Goal: Task Accomplishment & Management: Manage account settings

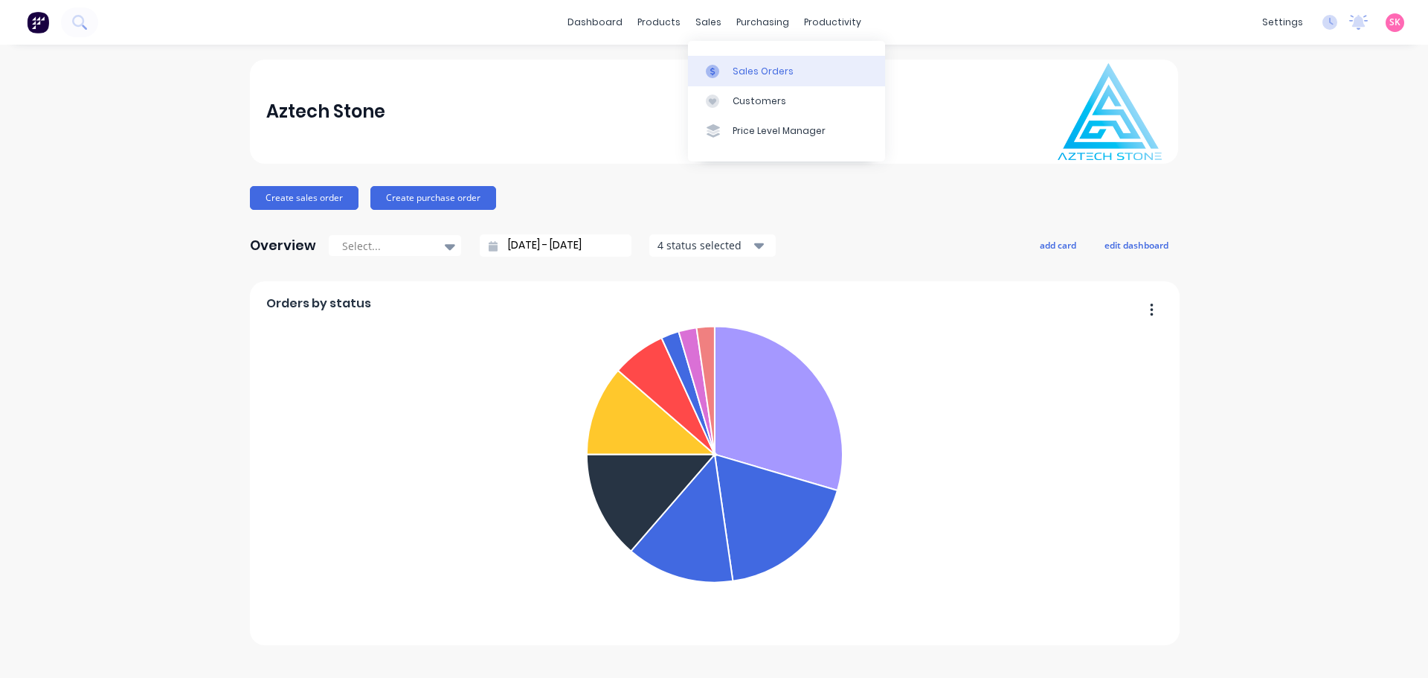
click at [717, 63] on link "Sales Orders" at bounding box center [786, 71] width 197 height 30
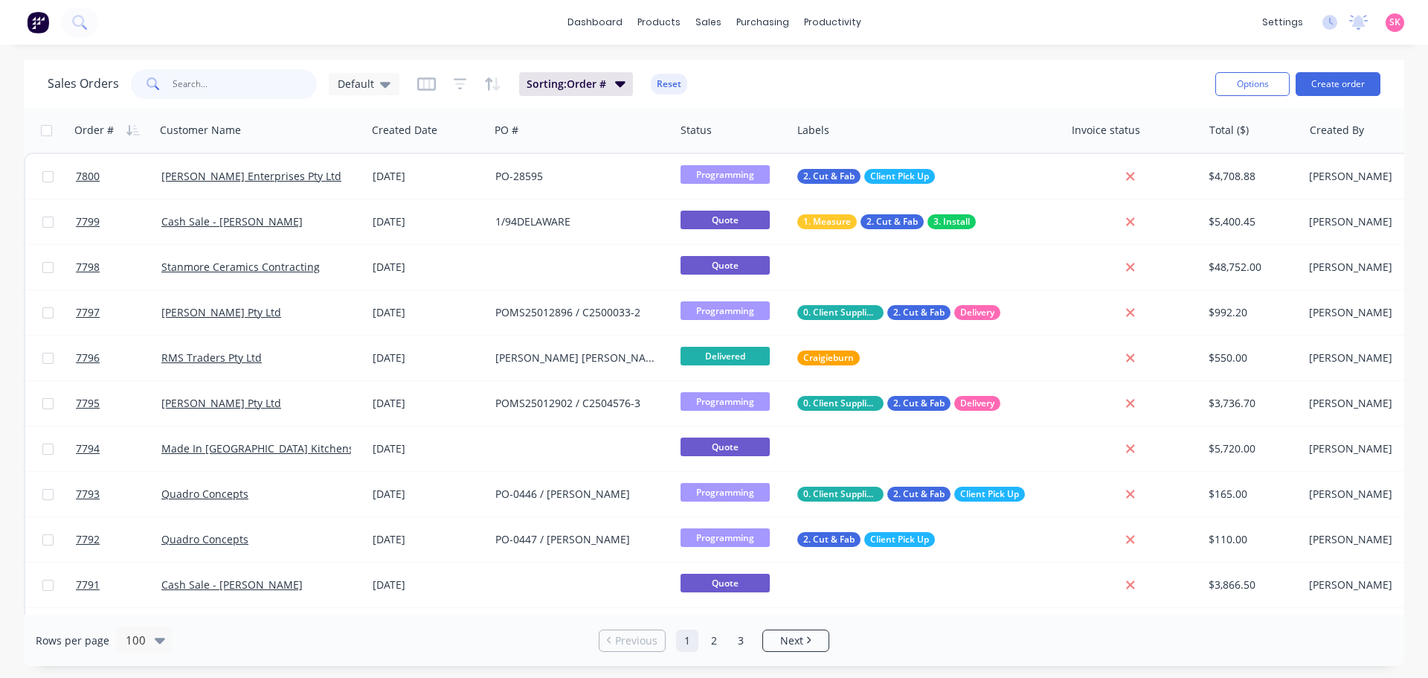
click at [273, 78] on input "text" at bounding box center [245, 84] width 145 height 30
click at [709, 74] on icon at bounding box center [712, 71] width 13 height 13
click at [707, 70] on icon at bounding box center [712, 71] width 13 height 13
drag, startPoint x: 254, startPoint y: 70, endPoint x: 250, endPoint y: 77, distance: 8.0
click at [254, 71] on input "text" at bounding box center [245, 84] width 145 height 30
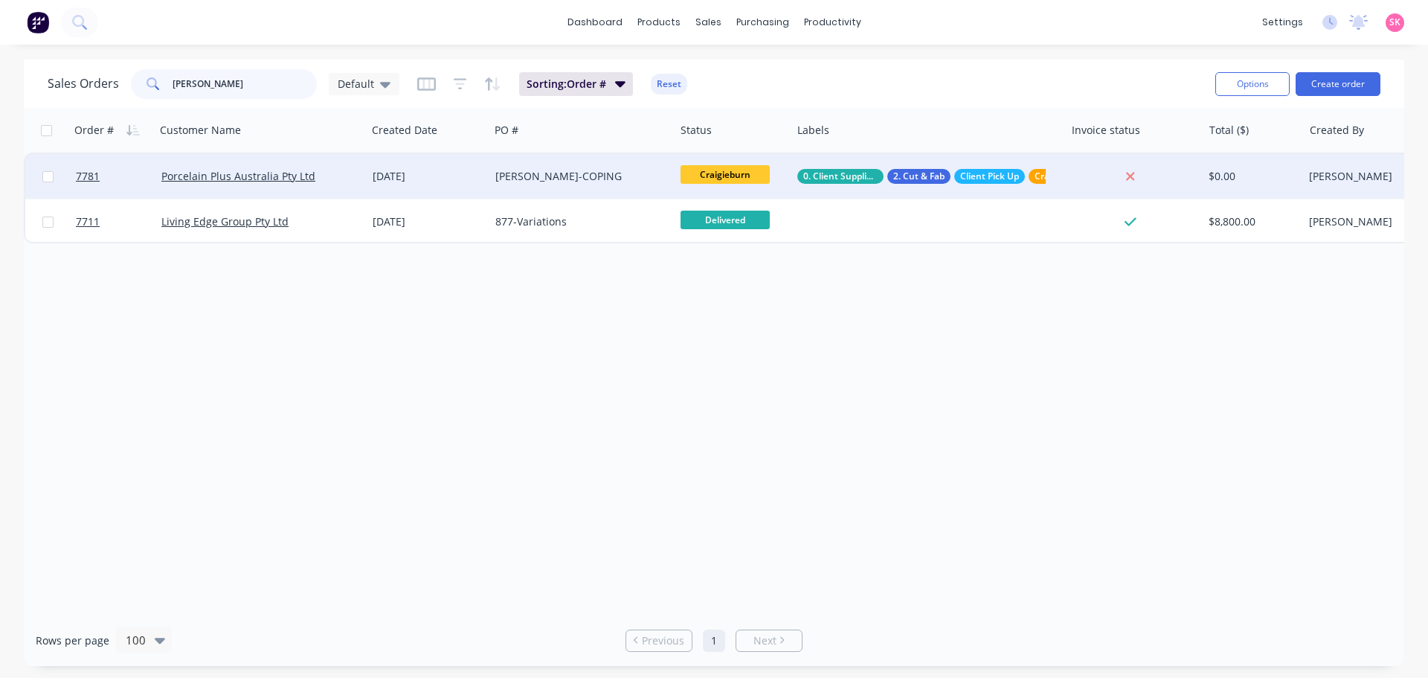
type input "reed"
click at [736, 185] on div "Craigieburn" at bounding box center [731, 176] width 100 height 22
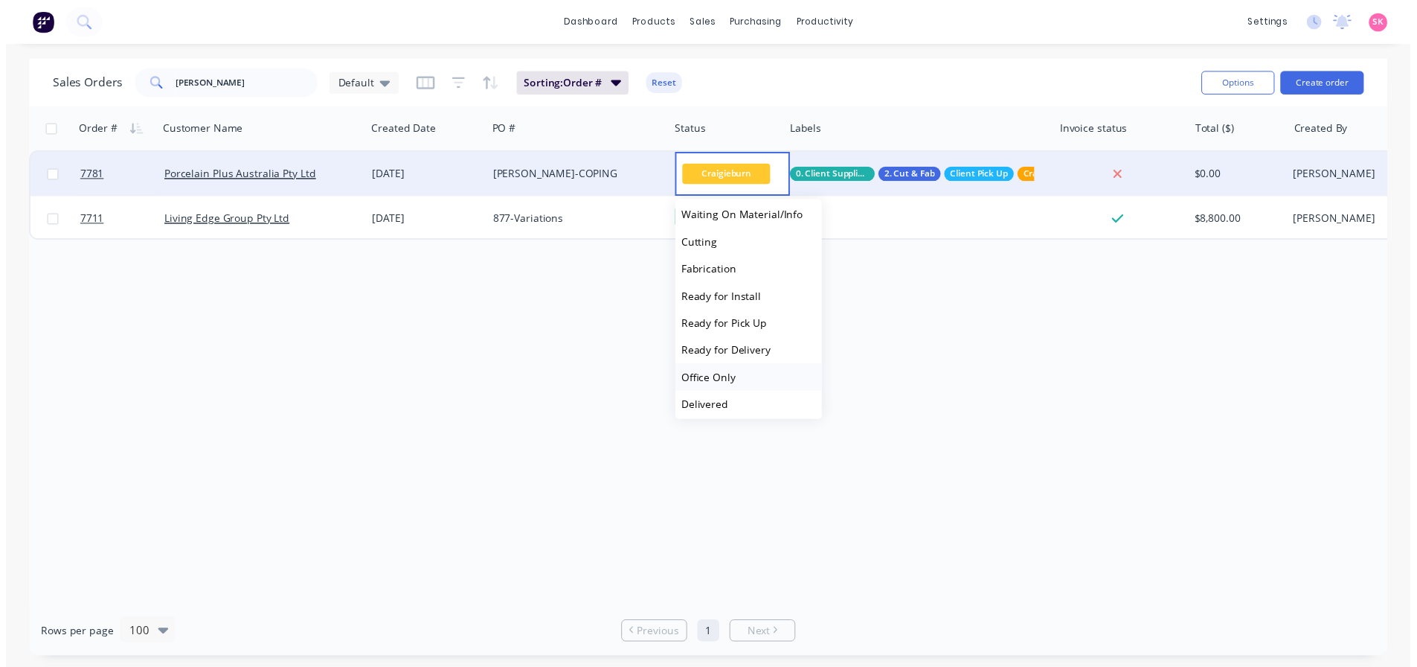
scroll to position [174, 0]
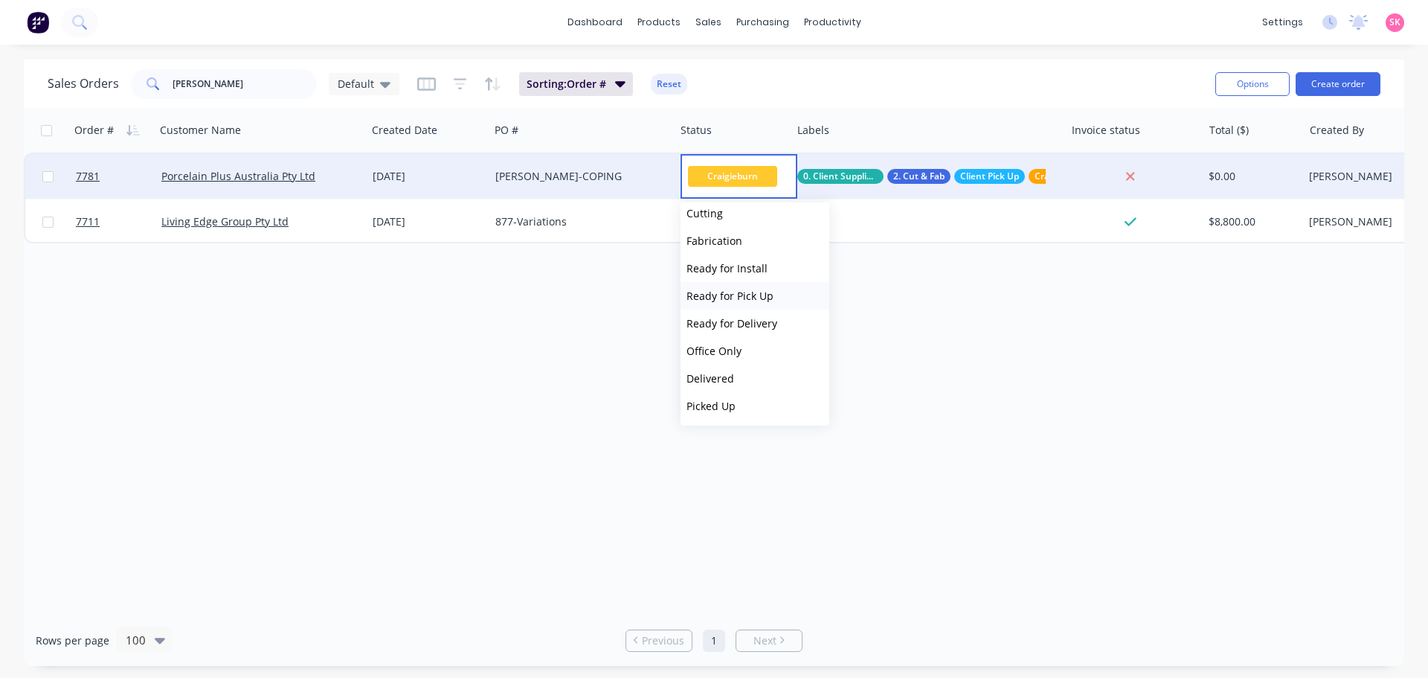
click at [750, 303] on button "Ready for Pick Up" at bounding box center [755, 296] width 149 height 28
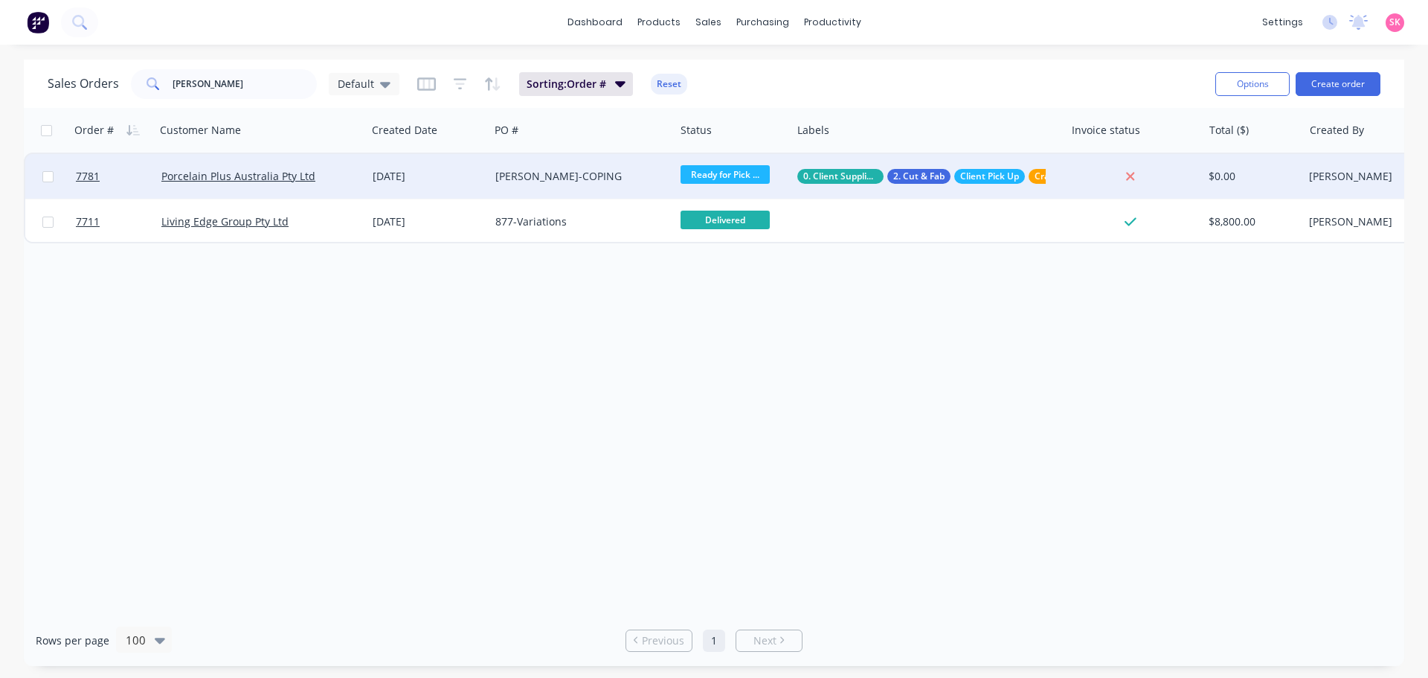
click at [455, 184] on div "[DATE]" at bounding box center [428, 176] width 123 height 45
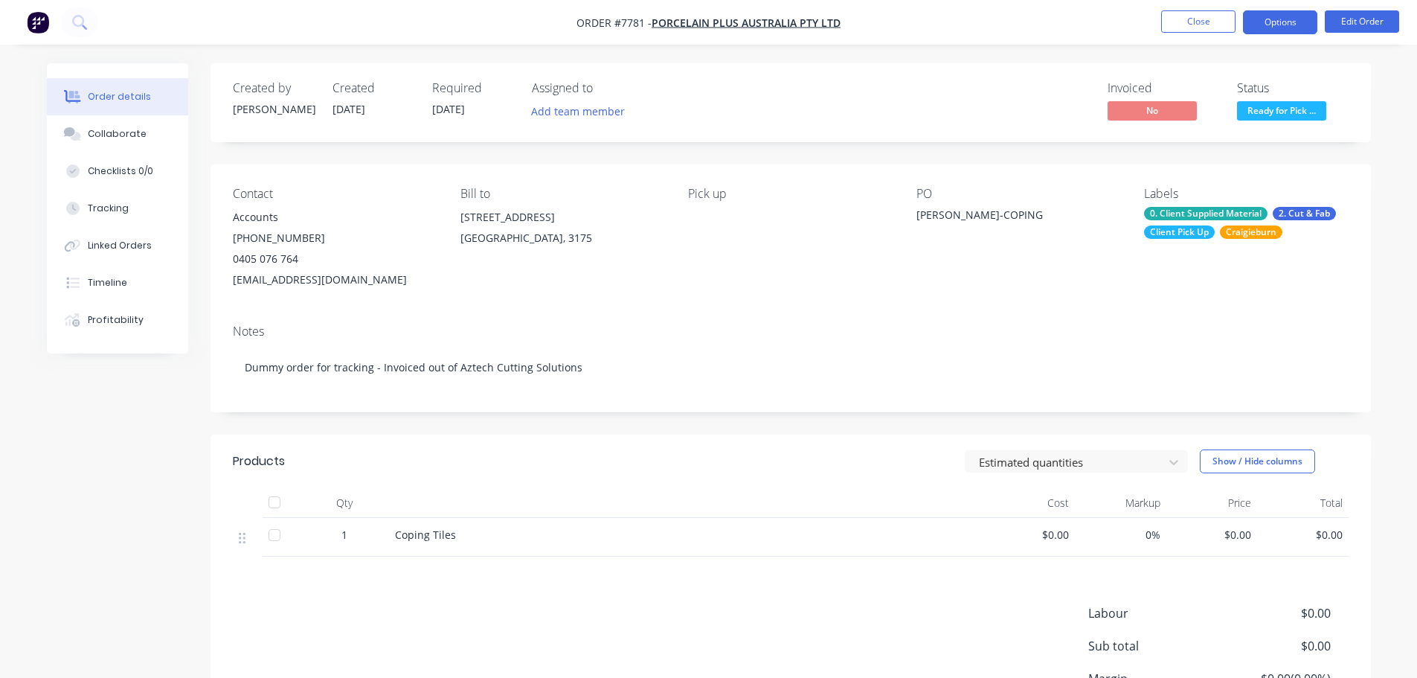
click at [1285, 28] on button "Options" at bounding box center [1280, 22] width 74 height 24
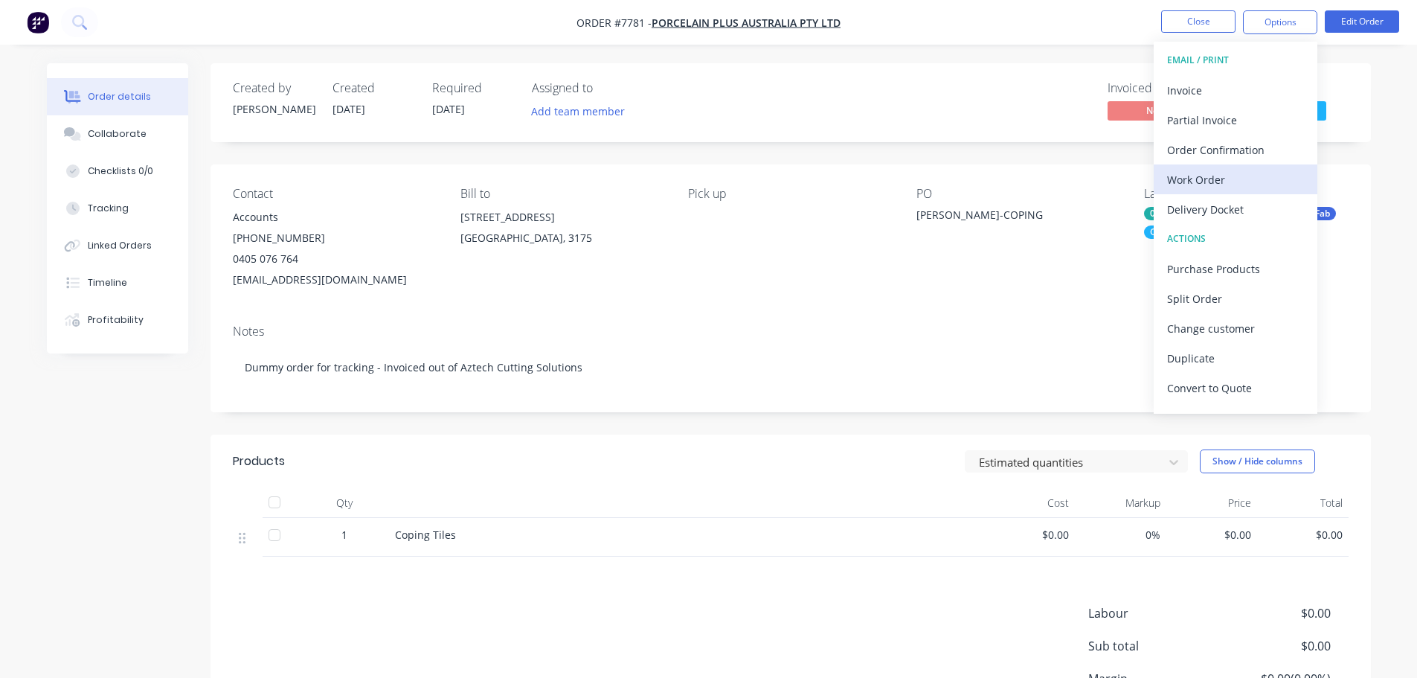
click at [1266, 179] on div "Work Order" at bounding box center [1235, 180] width 137 height 22
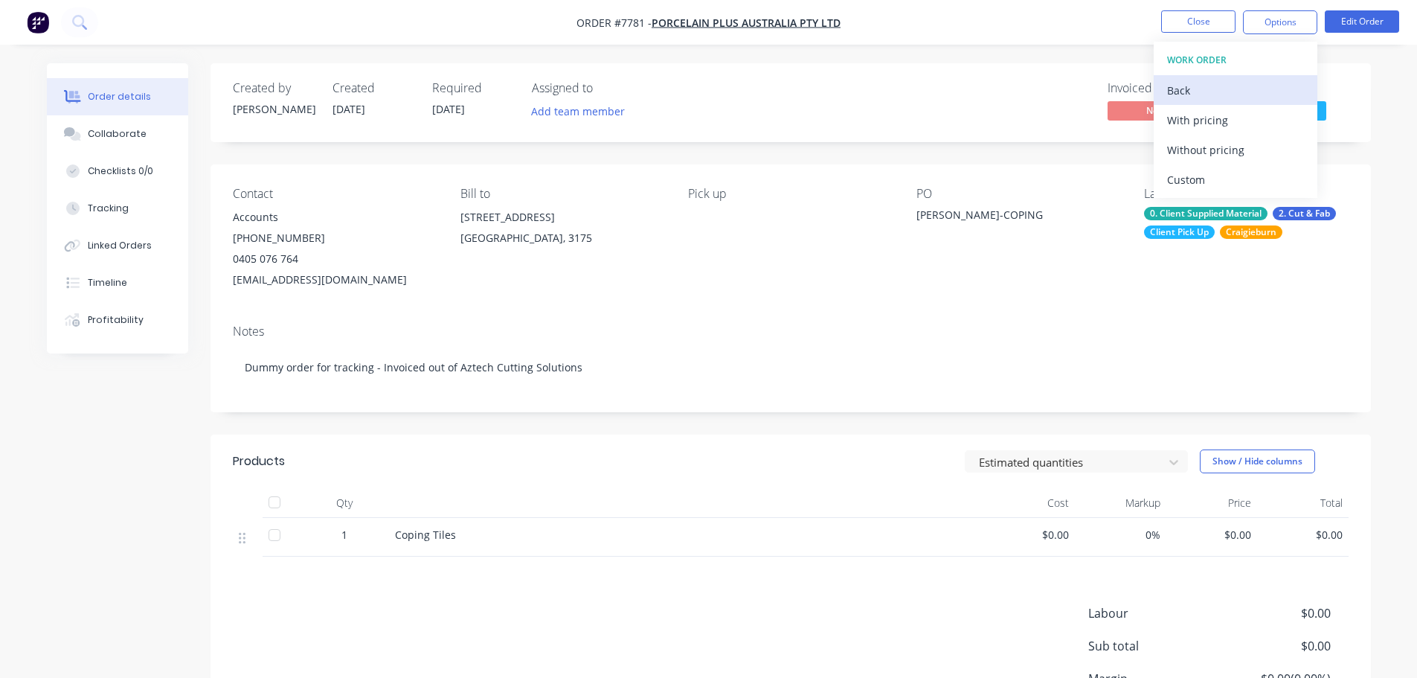
click at [1192, 89] on div "Back" at bounding box center [1235, 91] width 137 height 22
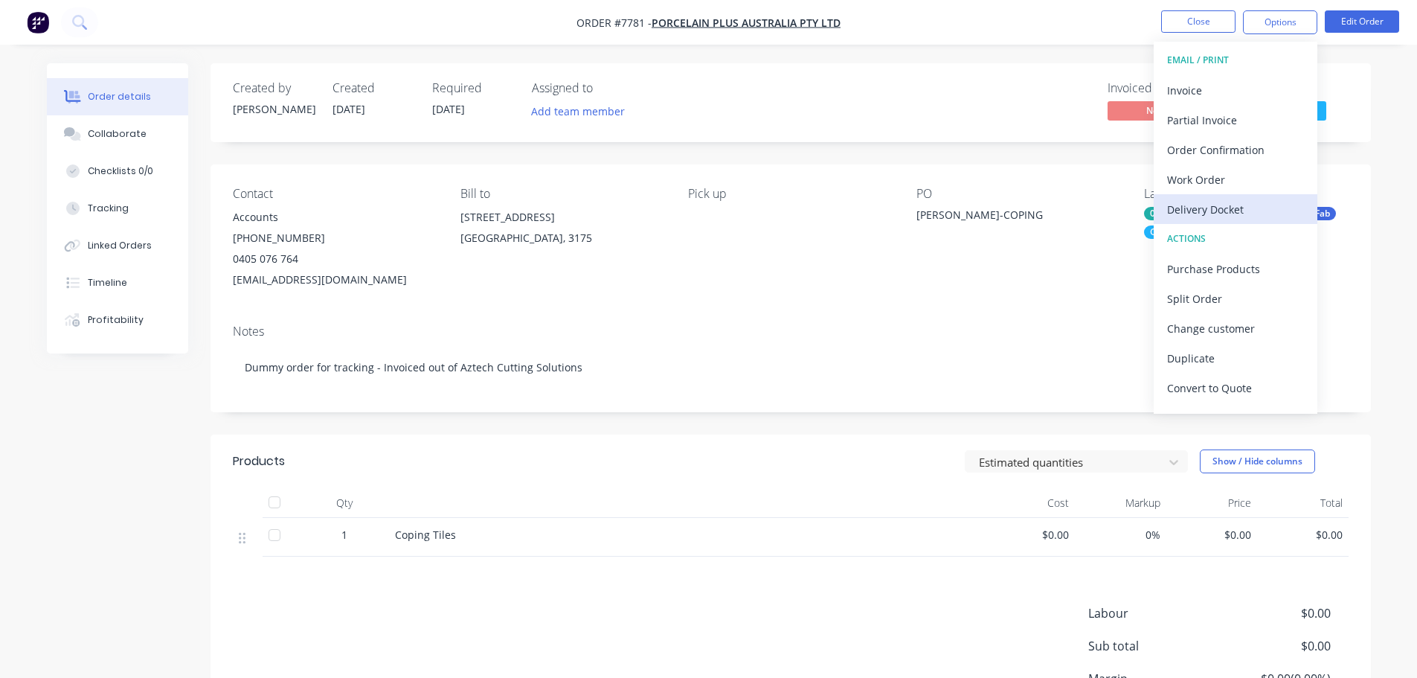
click at [1233, 203] on div "Delivery Docket" at bounding box center [1235, 210] width 137 height 22
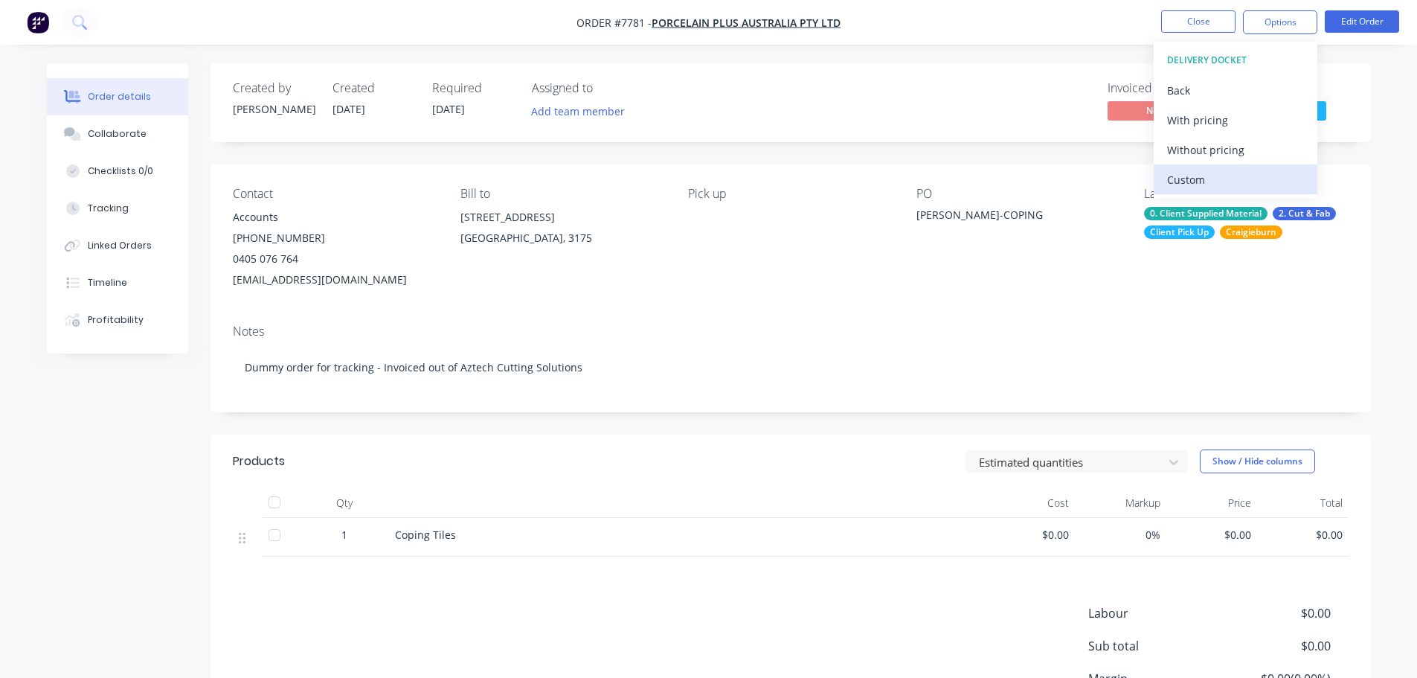
click at [1230, 170] on div "Custom" at bounding box center [1235, 180] width 137 height 22
click at [1233, 152] on div "Without pricing" at bounding box center [1235, 150] width 137 height 22
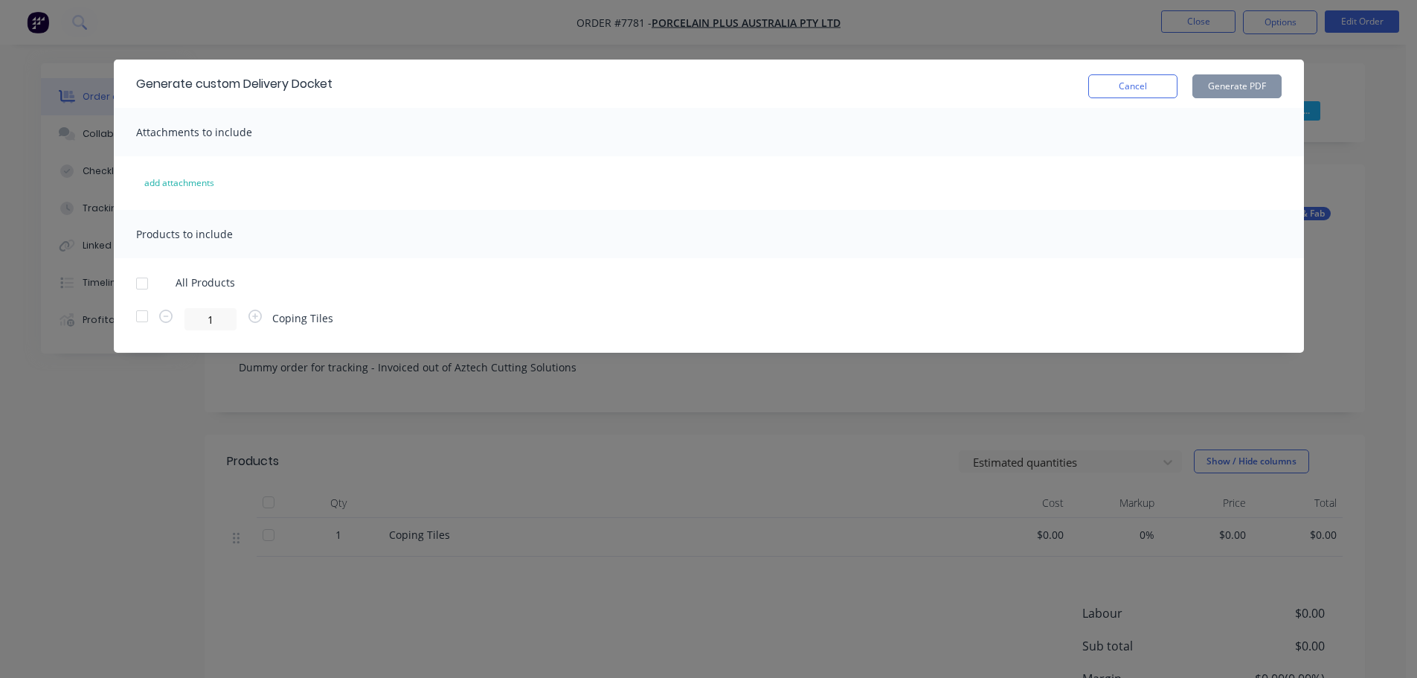
click at [147, 285] on div at bounding box center [142, 284] width 30 height 30
click at [1257, 83] on button "Generate PDF" at bounding box center [1236, 86] width 89 height 24
drag, startPoint x: 1146, startPoint y: 94, endPoint x: 1166, endPoint y: 50, distance: 48.3
click at [1146, 93] on button "Cancel" at bounding box center [1132, 86] width 89 height 24
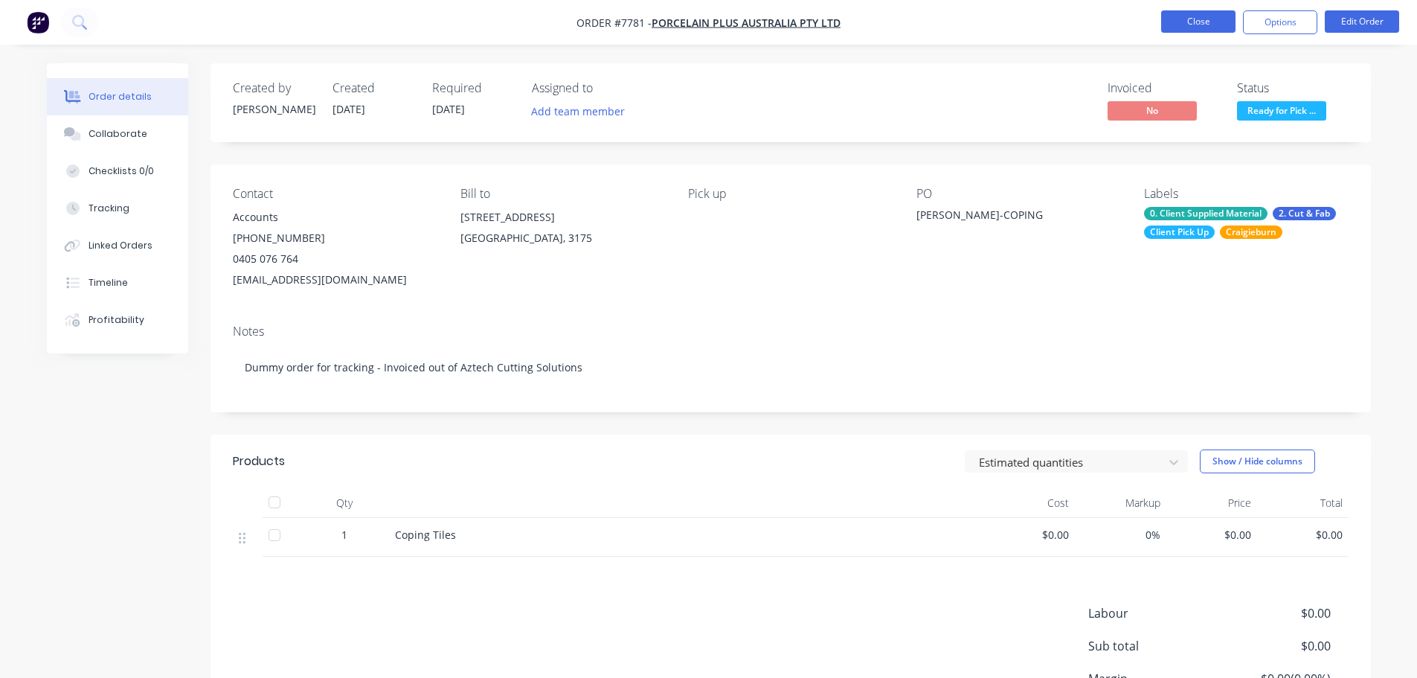
click at [1184, 19] on button "Close" at bounding box center [1198, 21] width 74 height 22
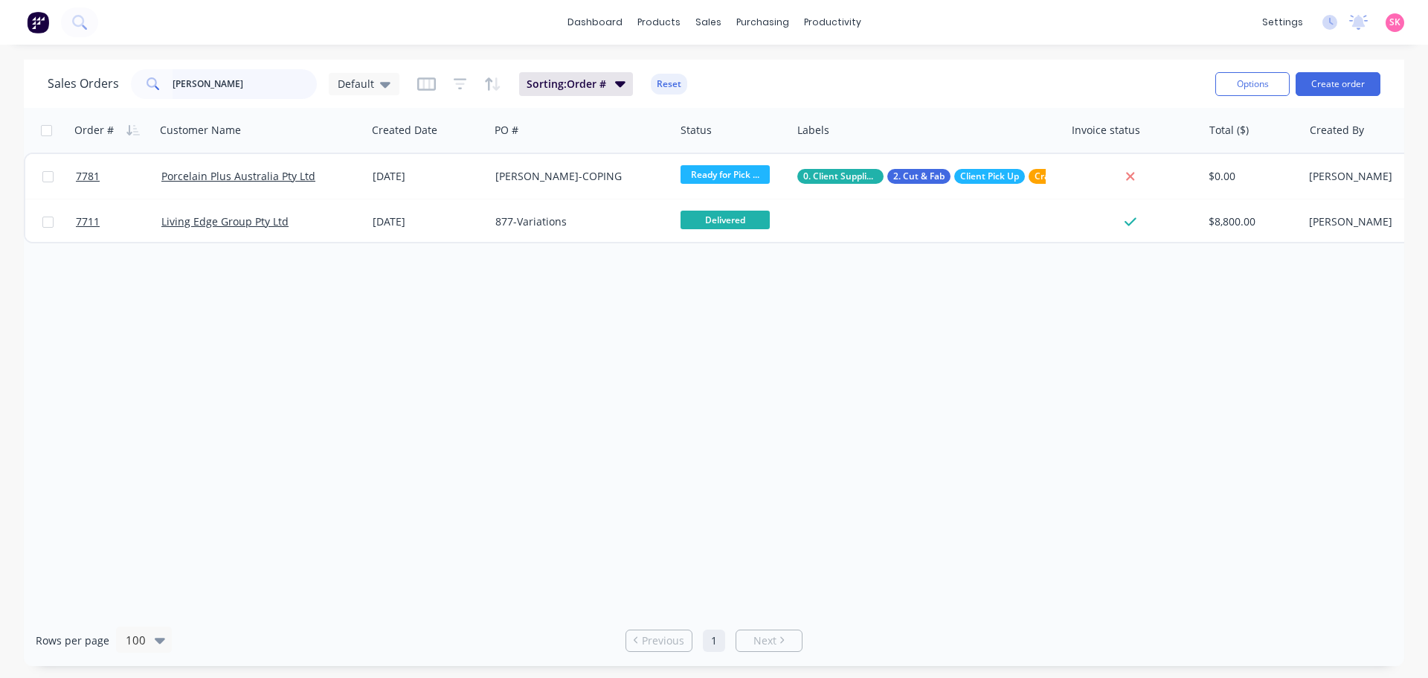
drag, startPoint x: 237, startPoint y: 87, endPoint x: 100, endPoint y: 96, distance: 137.2
click at [106, 95] on div "Sales Orders reed Default" at bounding box center [224, 84] width 352 height 30
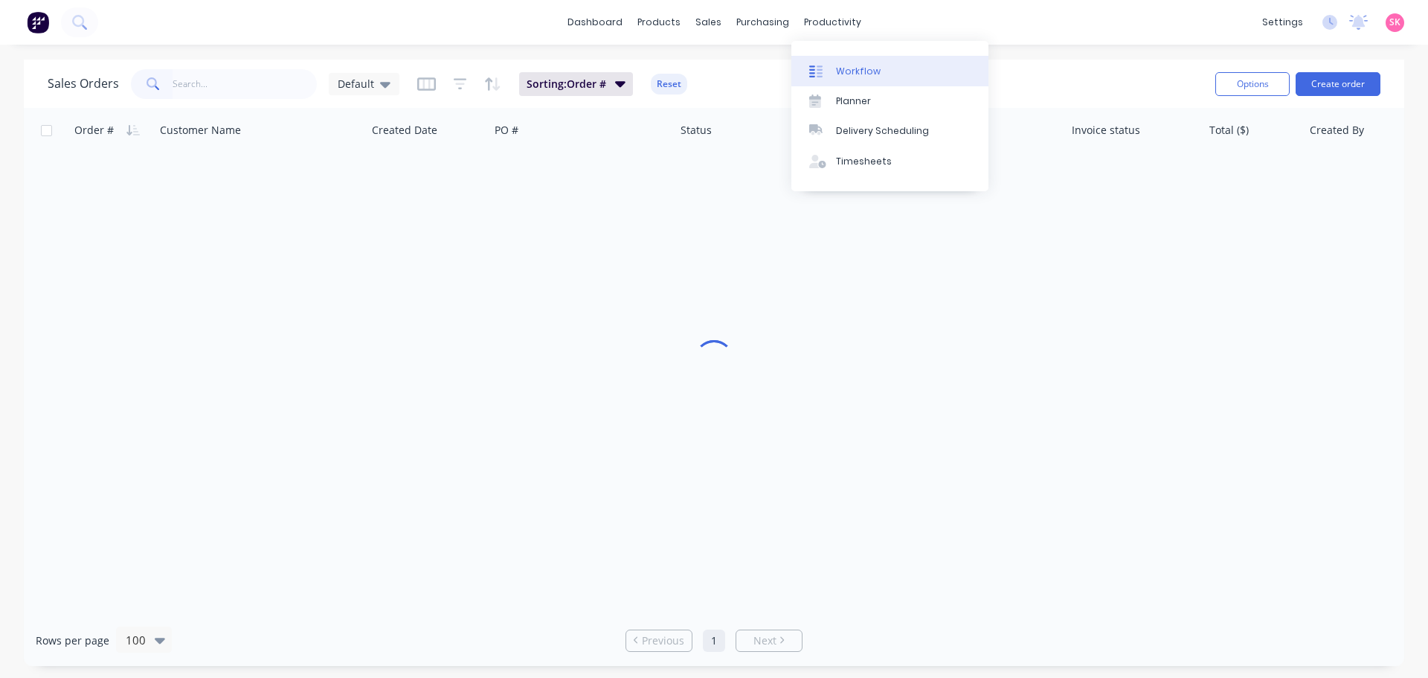
click at [831, 74] on div at bounding box center [820, 71] width 22 height 13
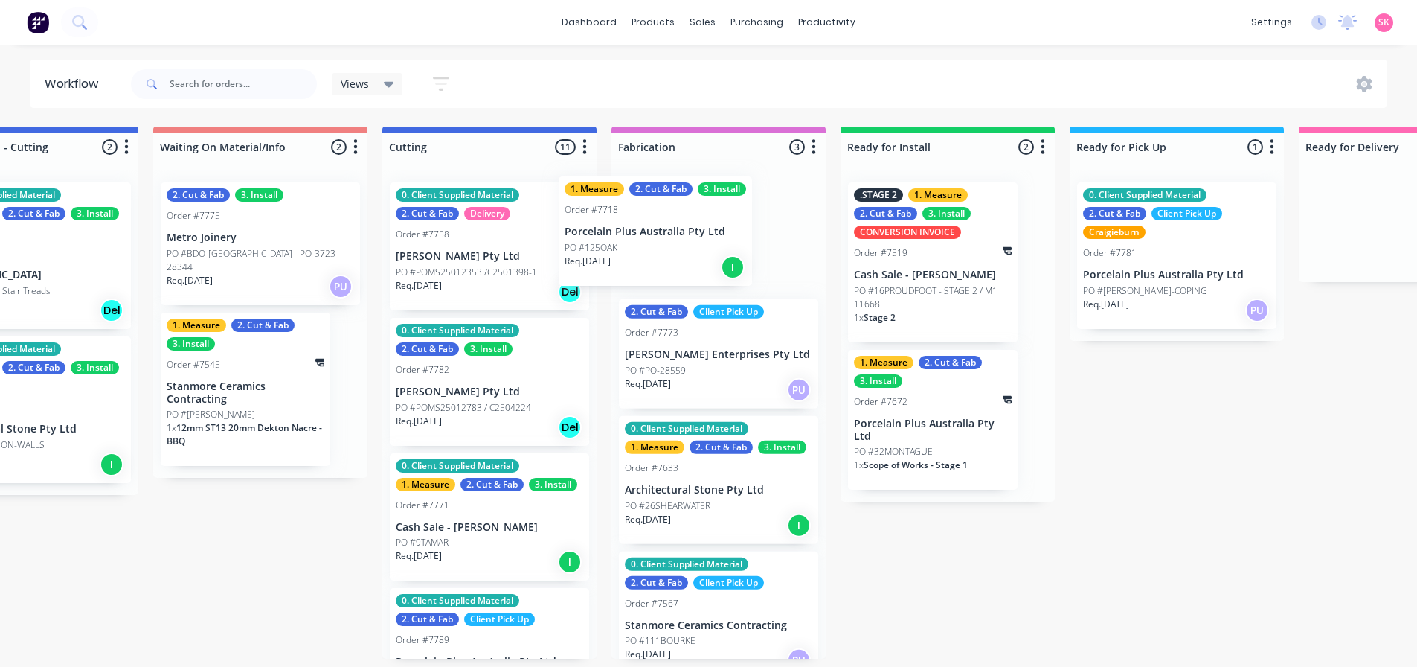
drag, startPoint x: 461, startPoint y: 248, endPoint x: 637, endPoint y: 241, distance: 175.7
click at [637, 241] on div "Submitted 15 Status colour #273444 hex #273444 Save Cancel Summaries Total orde…" at bounding box center [529, 392] width 3128 height 532
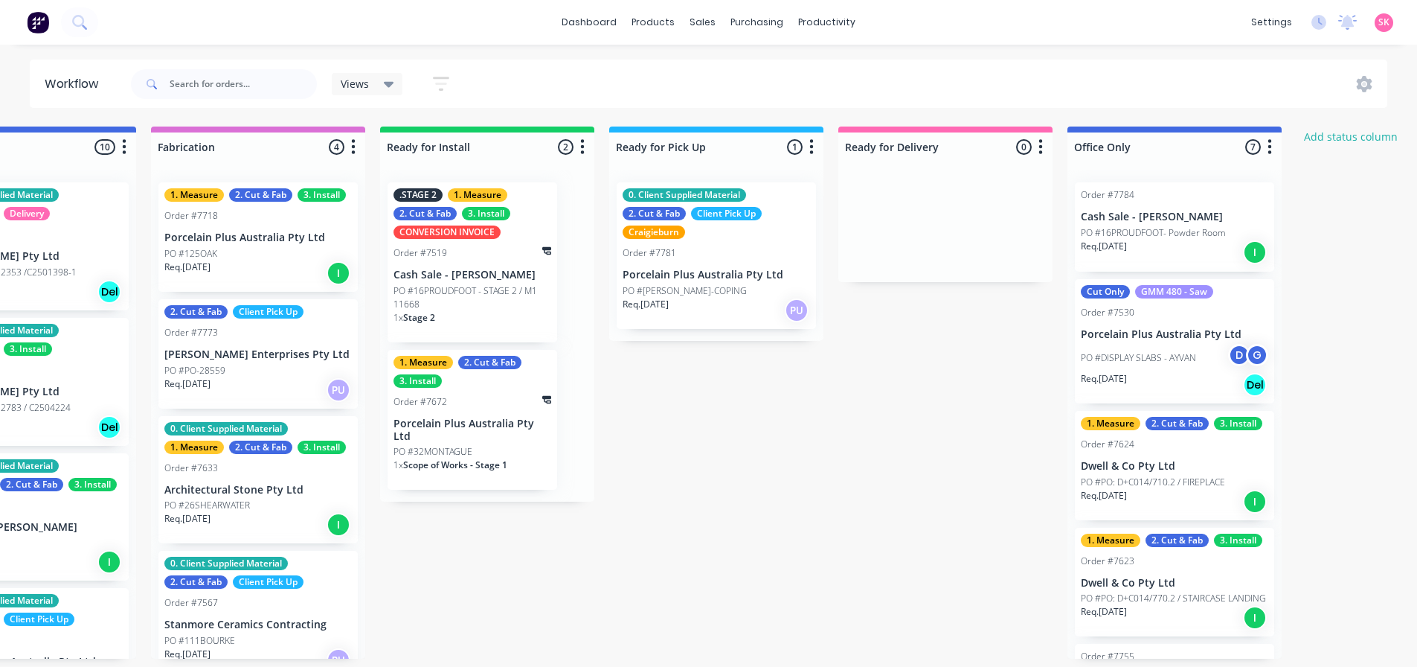
click at [1185, 226] on p "PO #16PROUDFOOT- Powder Room" at bounding box center [1153, 232] width 145 height 13
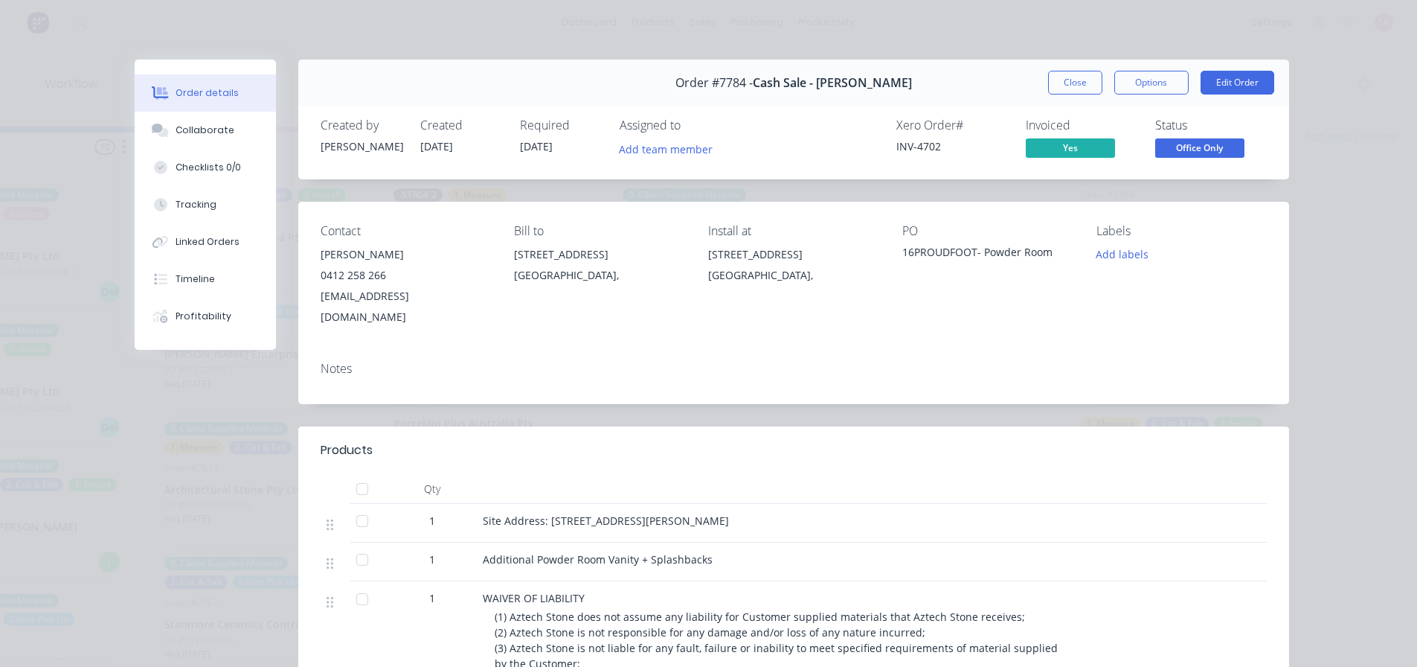
click at [1195, 152] on span "Office Only" at bounding box center [1199, 147] width 89 height 19
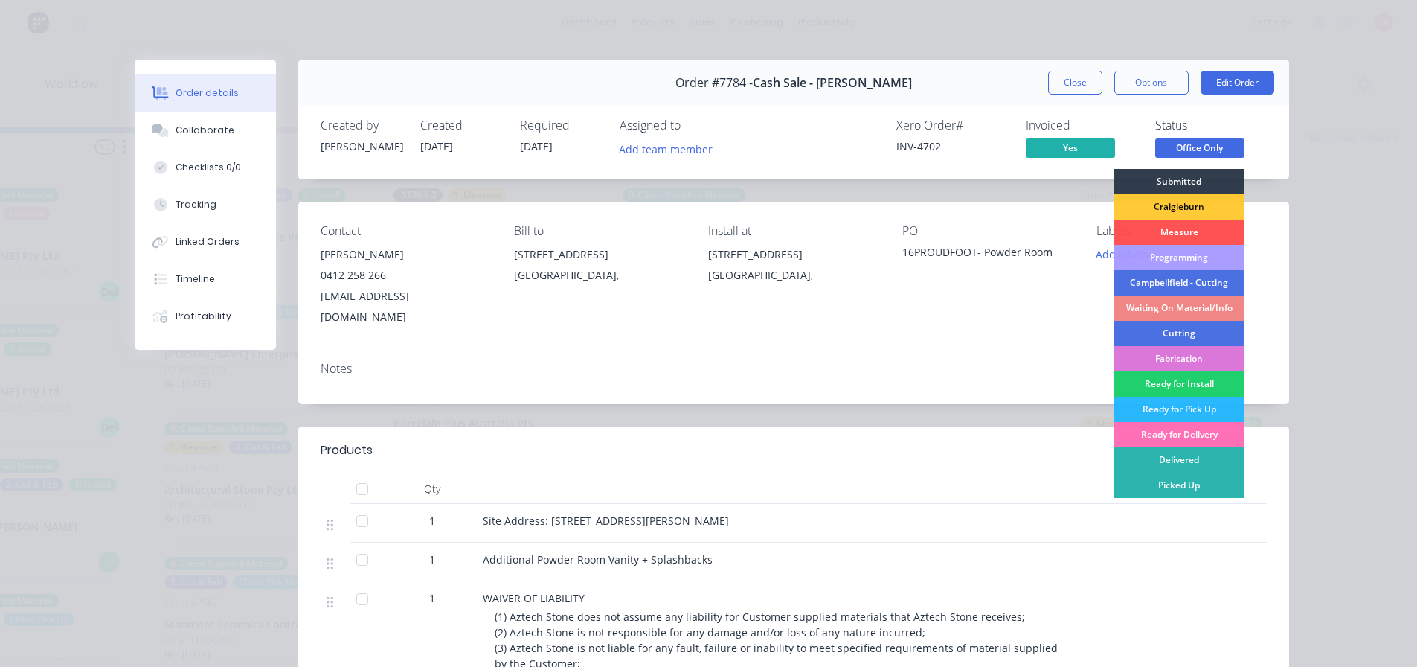
click at [1059, 91] on button "Close" at bounding box center [1075, 83] width 54 height 24
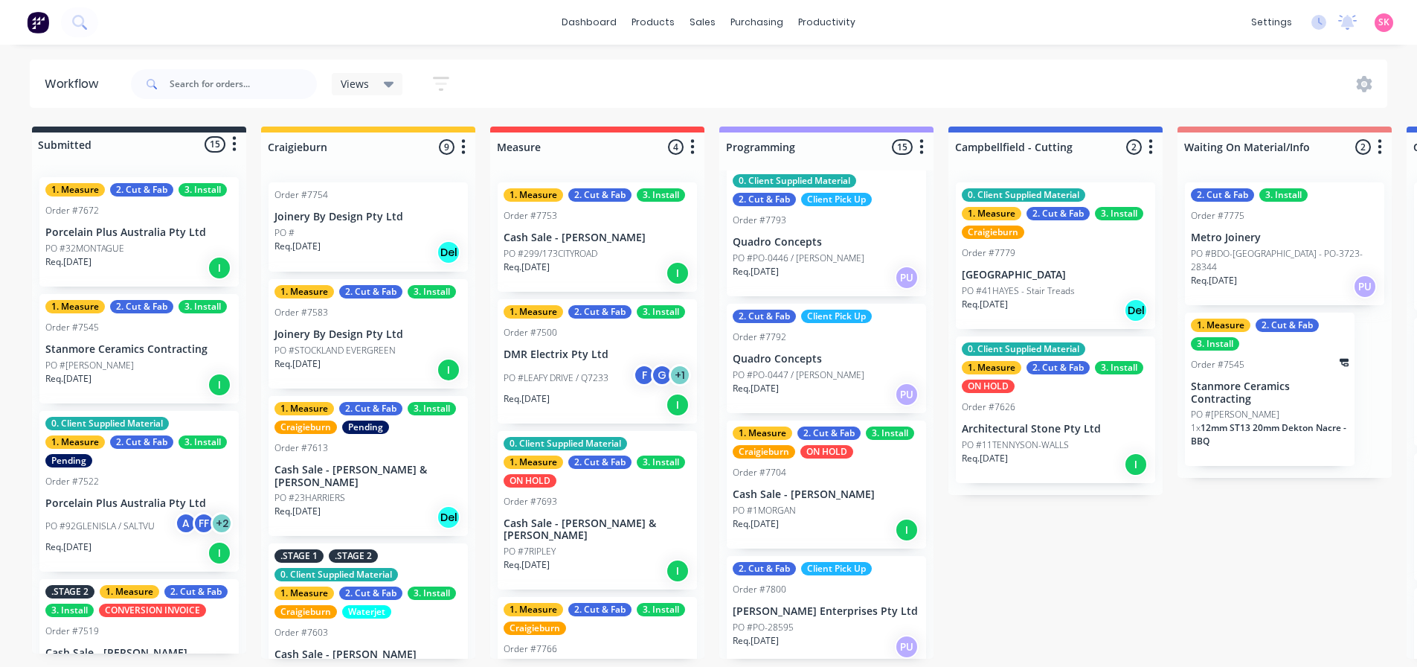
scroll to position [3, 0]
click at [716, 70] on div at bounding box center [712, 74] width 22 height 13
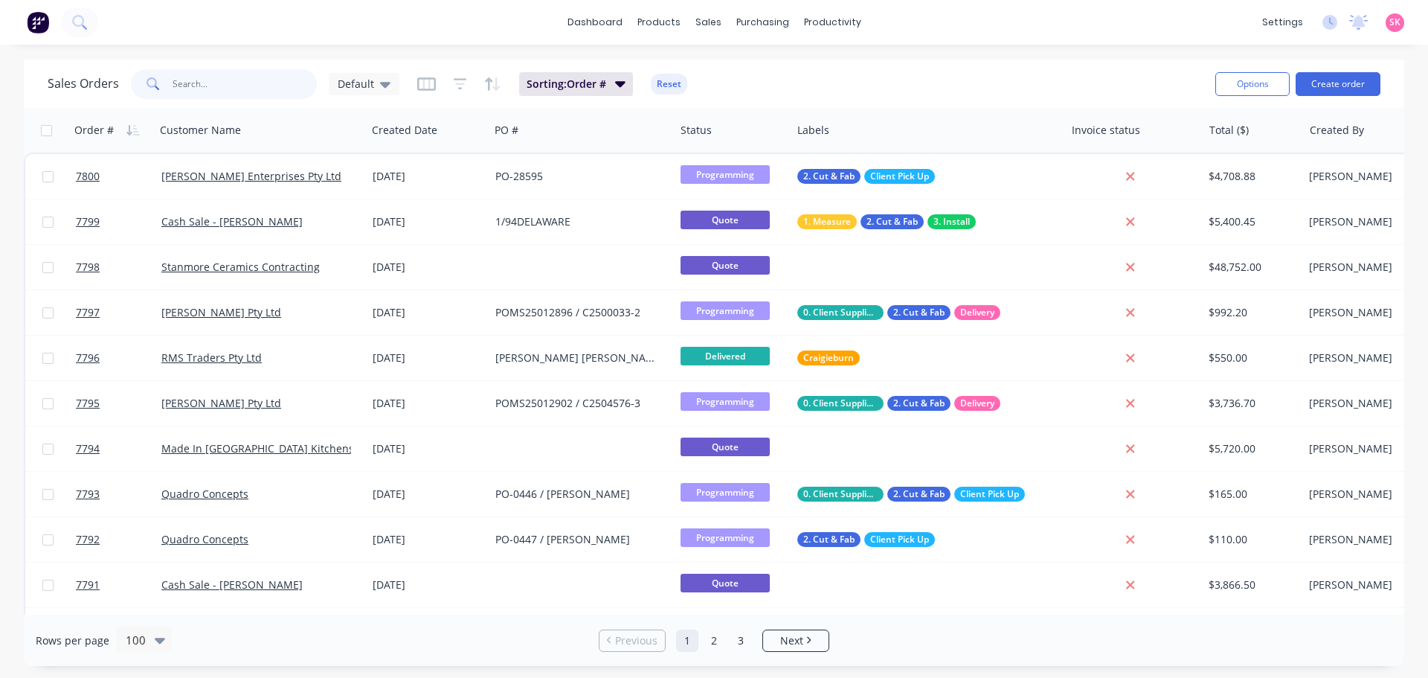
click at [240, 92] on input "text" at bounding box center [245, 84] width 145 height 30
type input "7758"
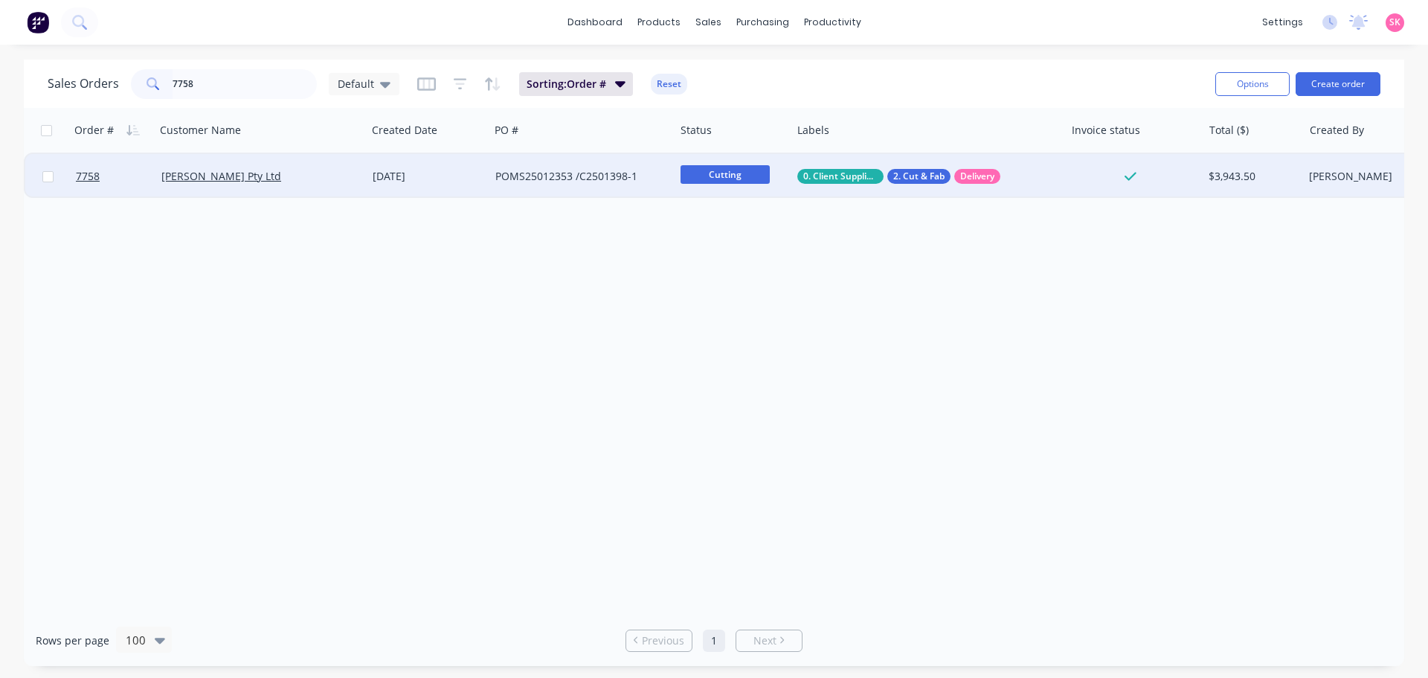
click at [516, 184] on div "POMS25012353 /C2501398-1" at bounding box center [581, 176] width 185 height 45
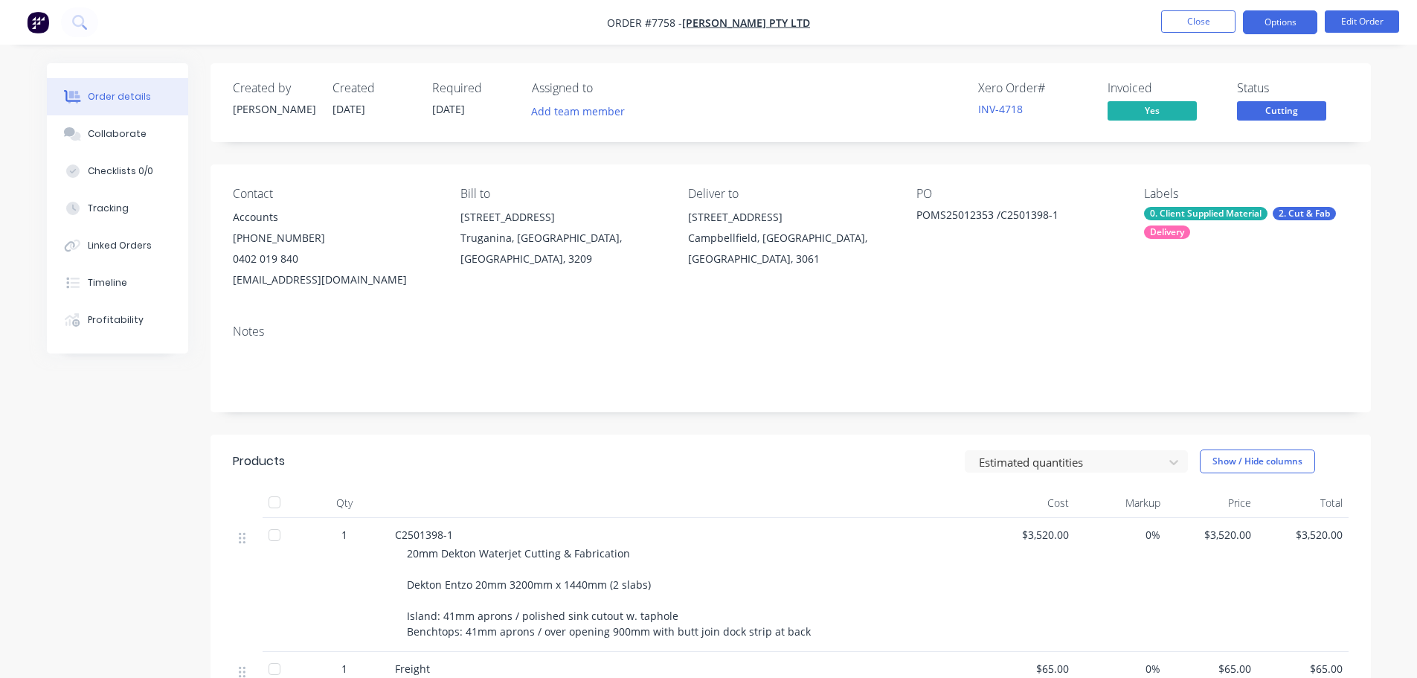
click at [1306, 28] on button "Options" at bounding box center [1280, 22] width 74 height 24
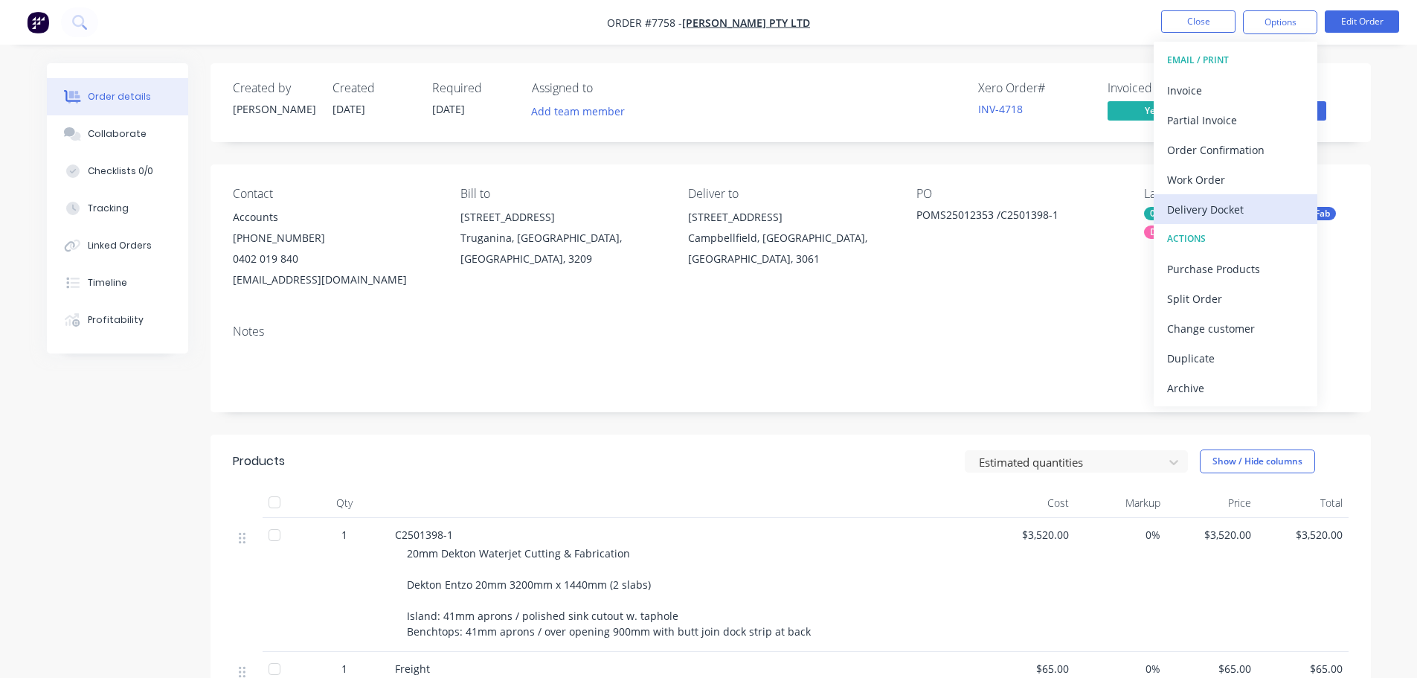
click at [1272, 204] on div "Delivery Docket" at bounding box center [1235, 210] width 137 height 22
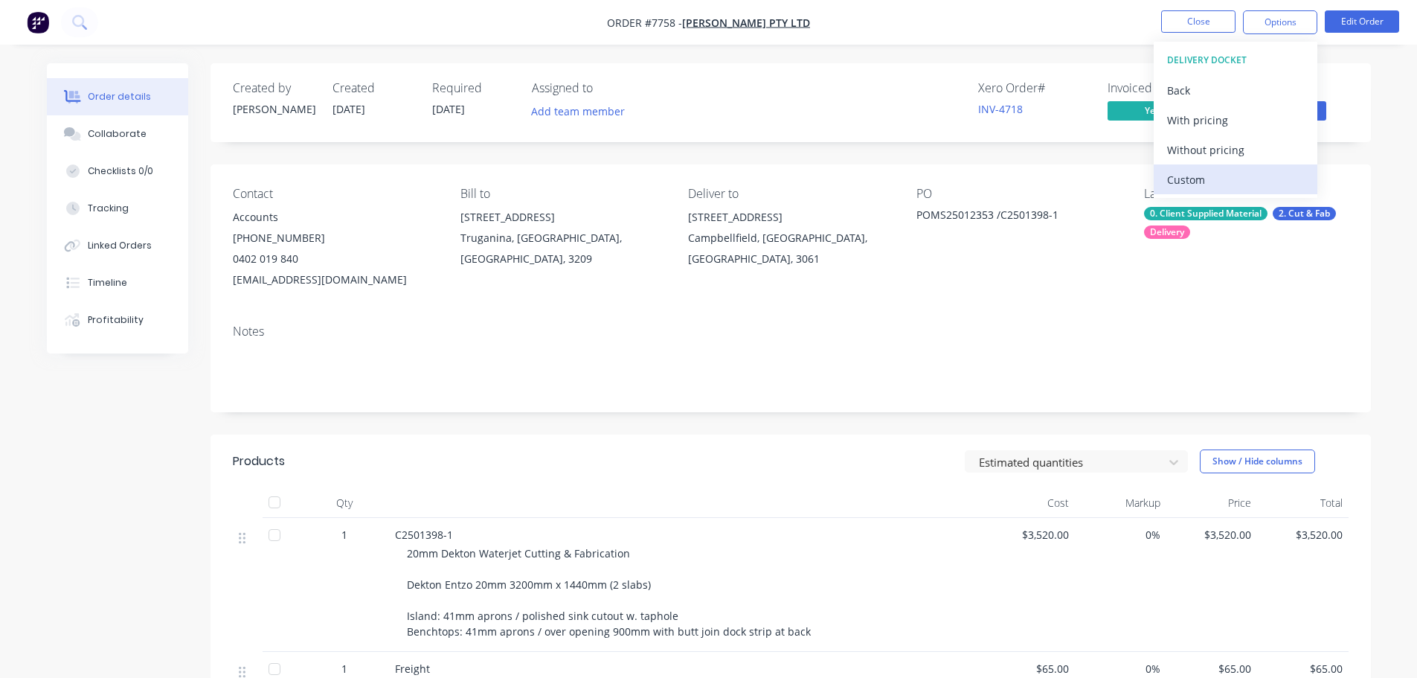
click at [1260, 179] on div "Custom" at bounding box center [1235, 180] width 137 height 22
click at [1235, 154] on div "Without pricing" at bounding box center [1235, 150] width 137 height 22
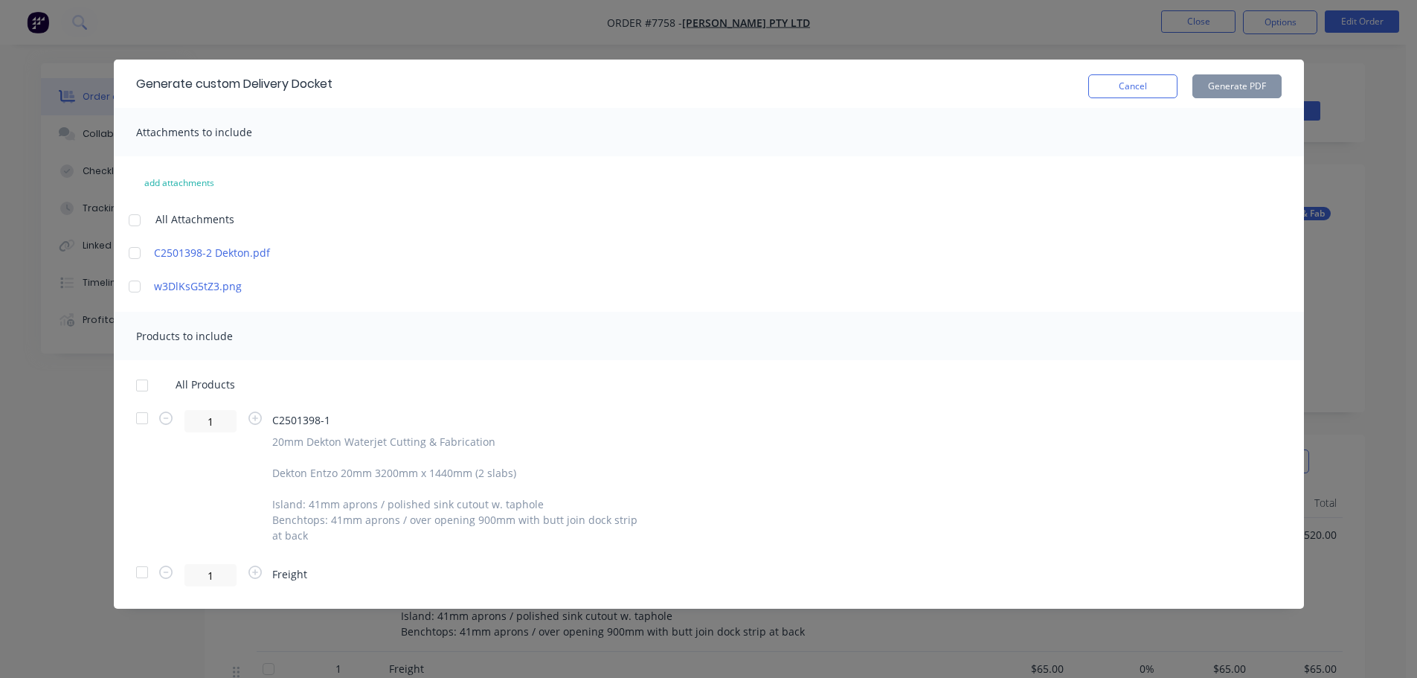
click at [135, 420] on div at bounding box center [142, 418] width 30 height 30
click at [1238, 80] on button "Generate PDF" at bounding box center [1236, 86] width 89 height 24
click at [1133, 83] on button "Cancel" at bounding box center [1132, 86] width 89 height 24
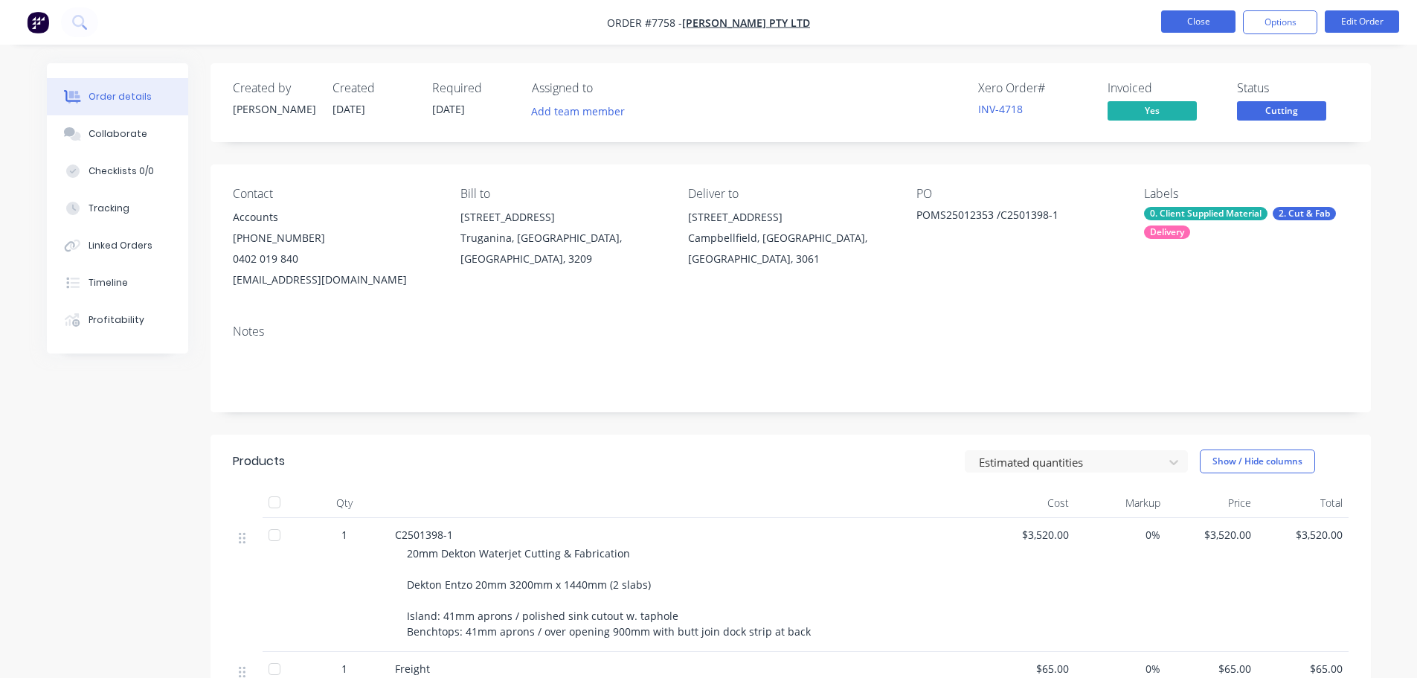
click at [1222, 26] on button "Close" at bounding box center [1198, 21] width 74 height 22
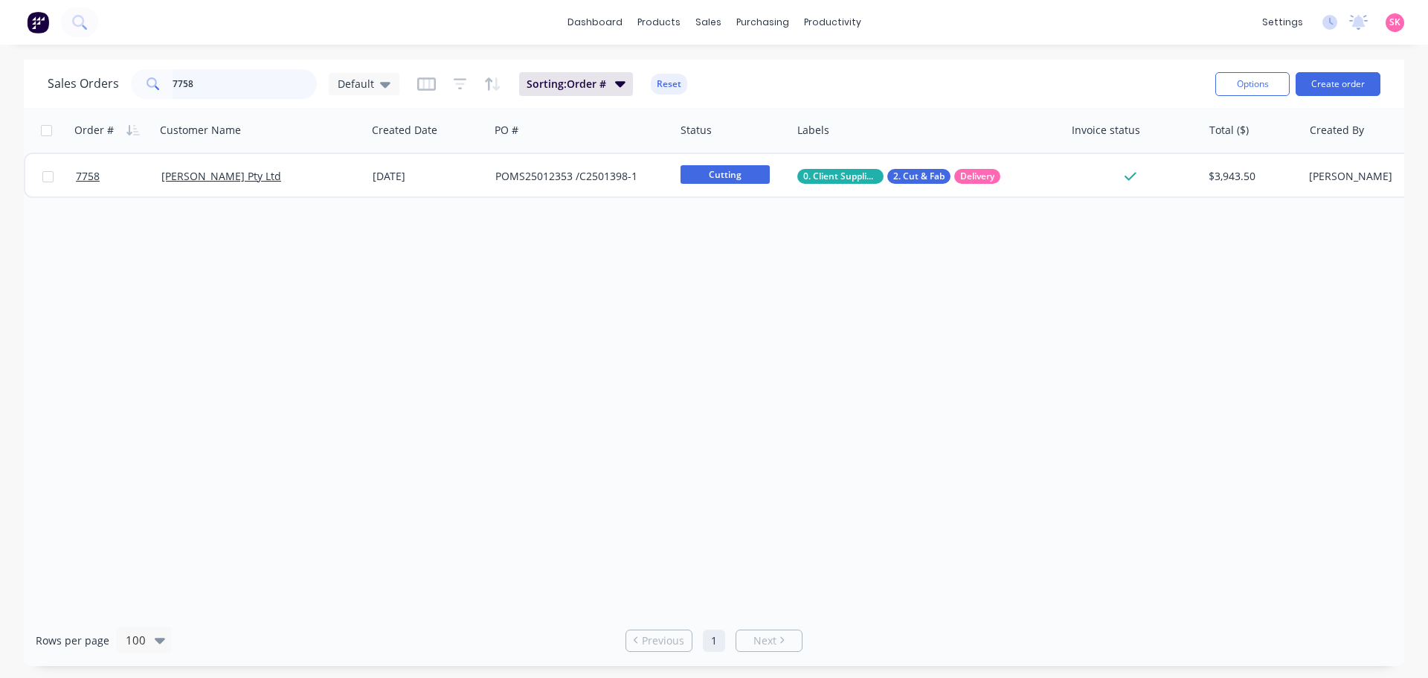
drag, startPoint x: 237, startPoint y: 89, endPoint x: 135, endPoint y: 84, distance: 102.8
click at [141, 81] on div "7758" at bounding box center [224, 84] width 186 height 30
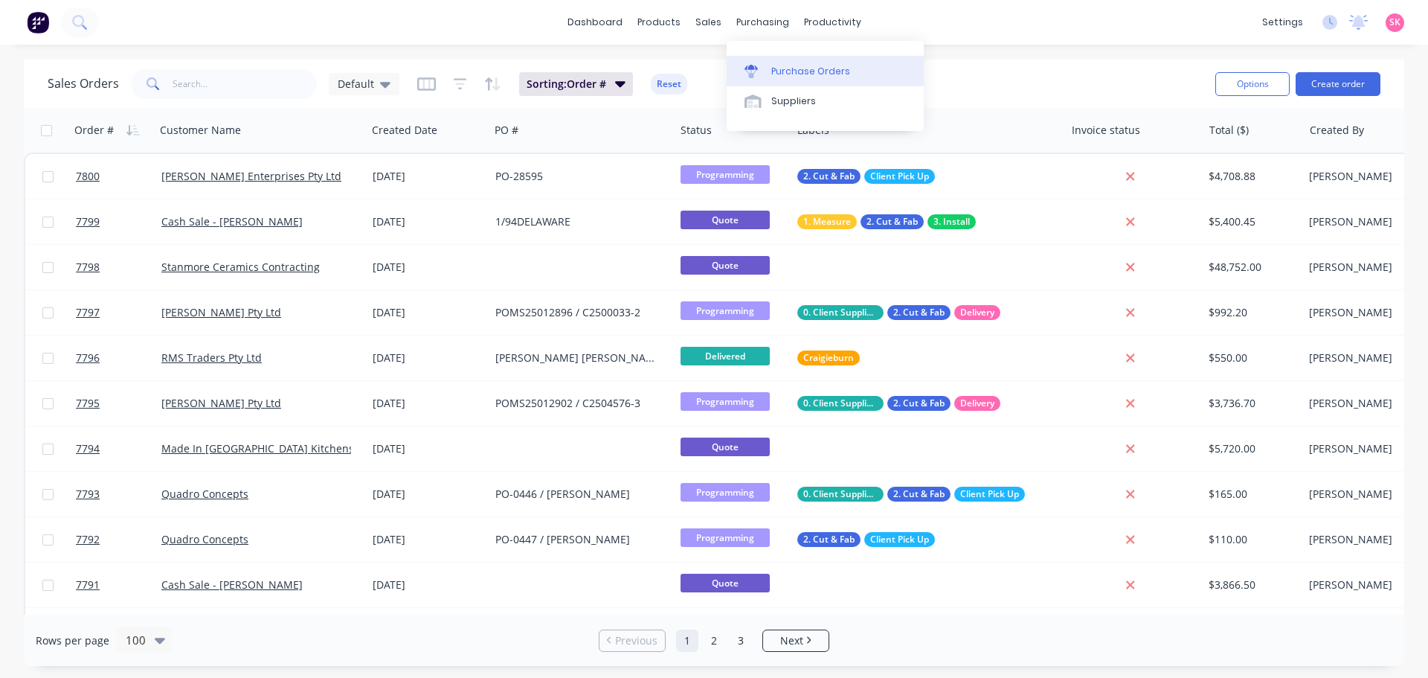
click at [767, 68] on link "Purchase Orders" at bounding box center [825, 71] width 197 height 30
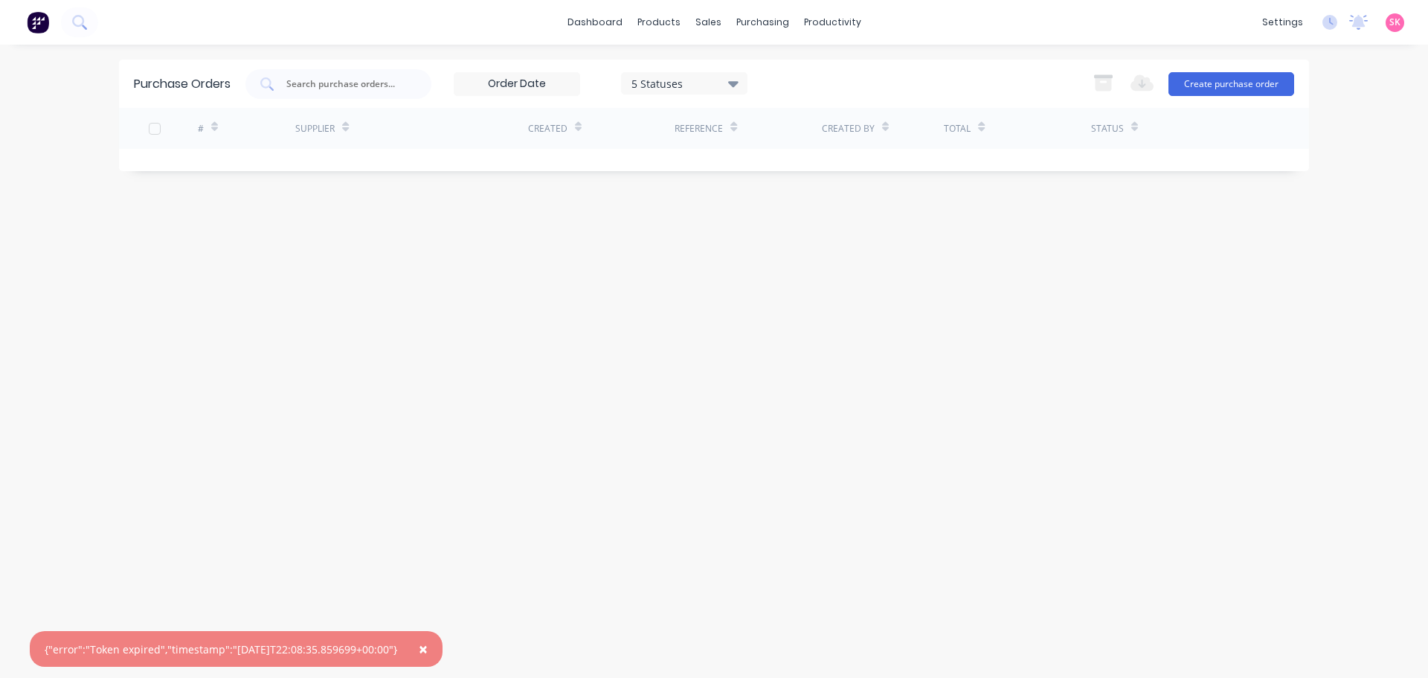
click at [428, 643] on span "×" at bounding box center [423, 648] width 9 height 21
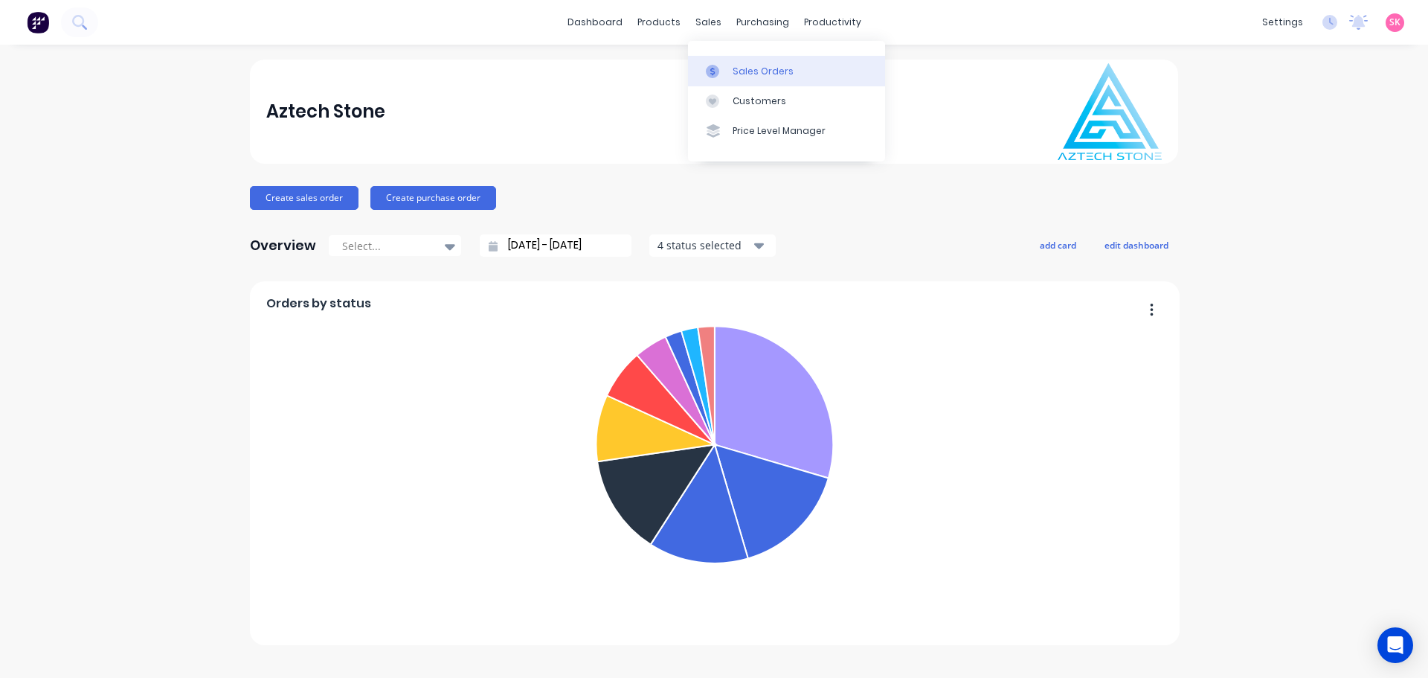
drag, startPoint x: 721, startPoint y: 68, endPoint x: 701, endPoint y: 71, distance: 19.7
click at [722, 68] on div at bounding box center [717, 71] width 22 height 13
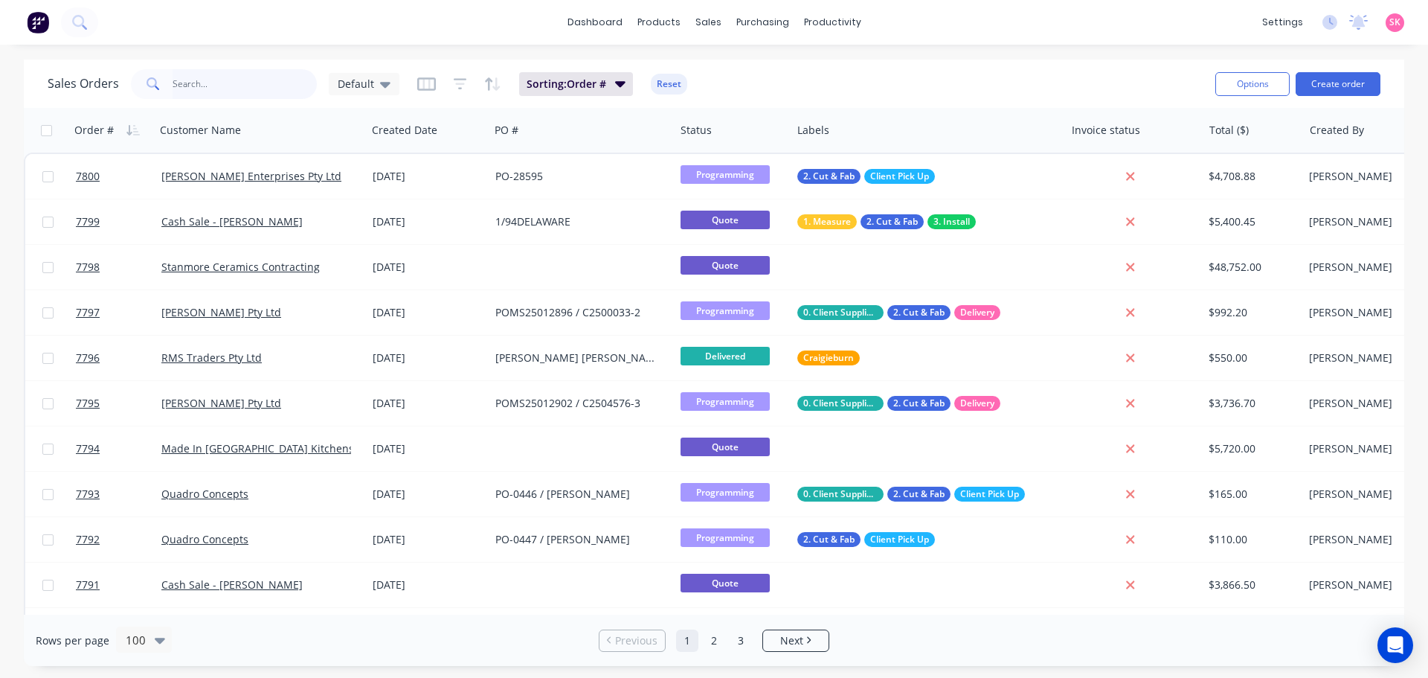
click at [205, 91] on input "text" at bounding box center [245, 84] width 145 height 30
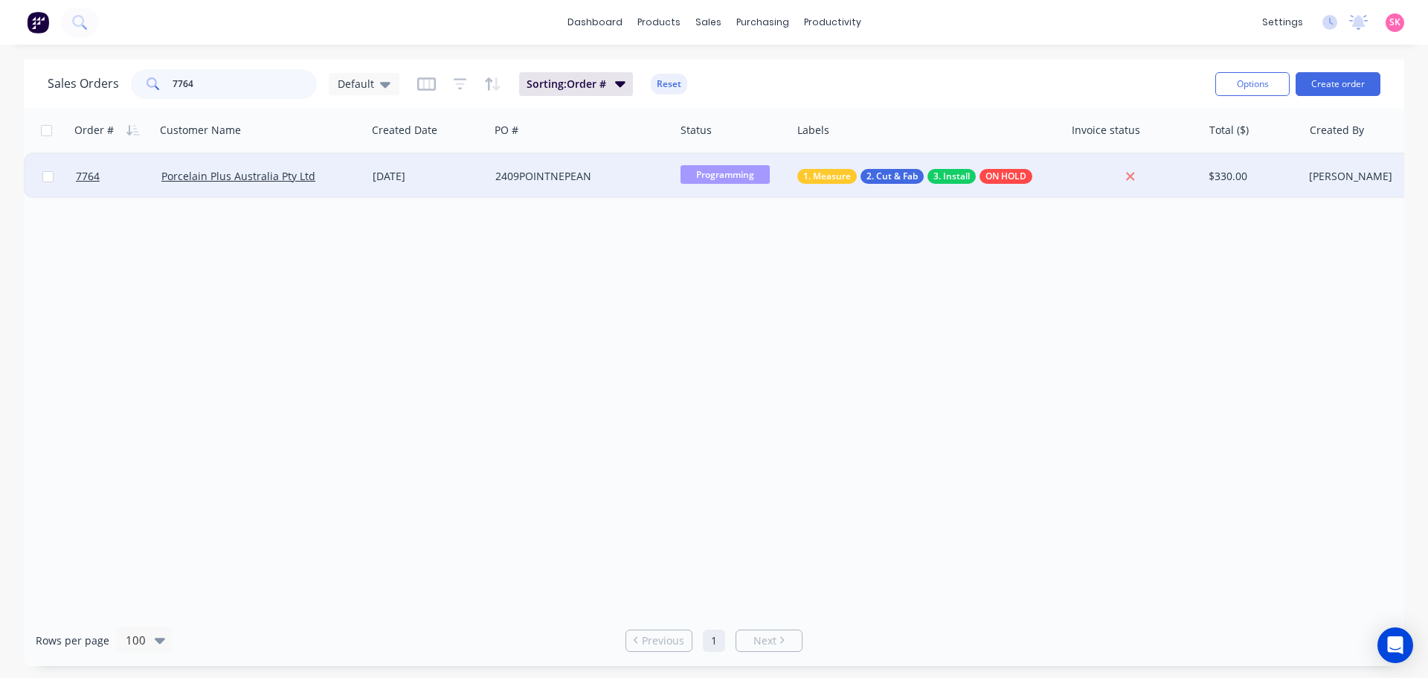
type input "7764"
click at [491, 179] on div "2409POINTNEPEAN" at bounding box center [581, 176] width 185 height 45
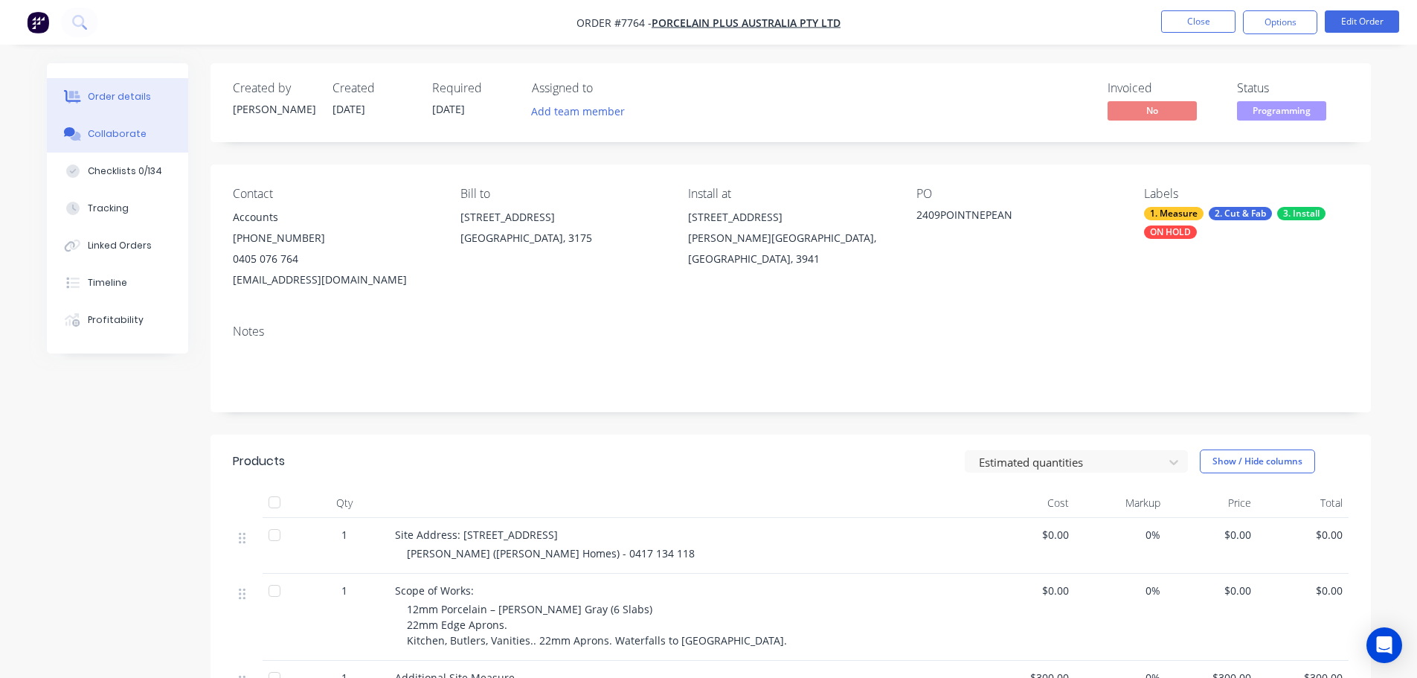
click at [135, 138] on div "Collaborate" at bounding box center [117, 133] width 59 height 13
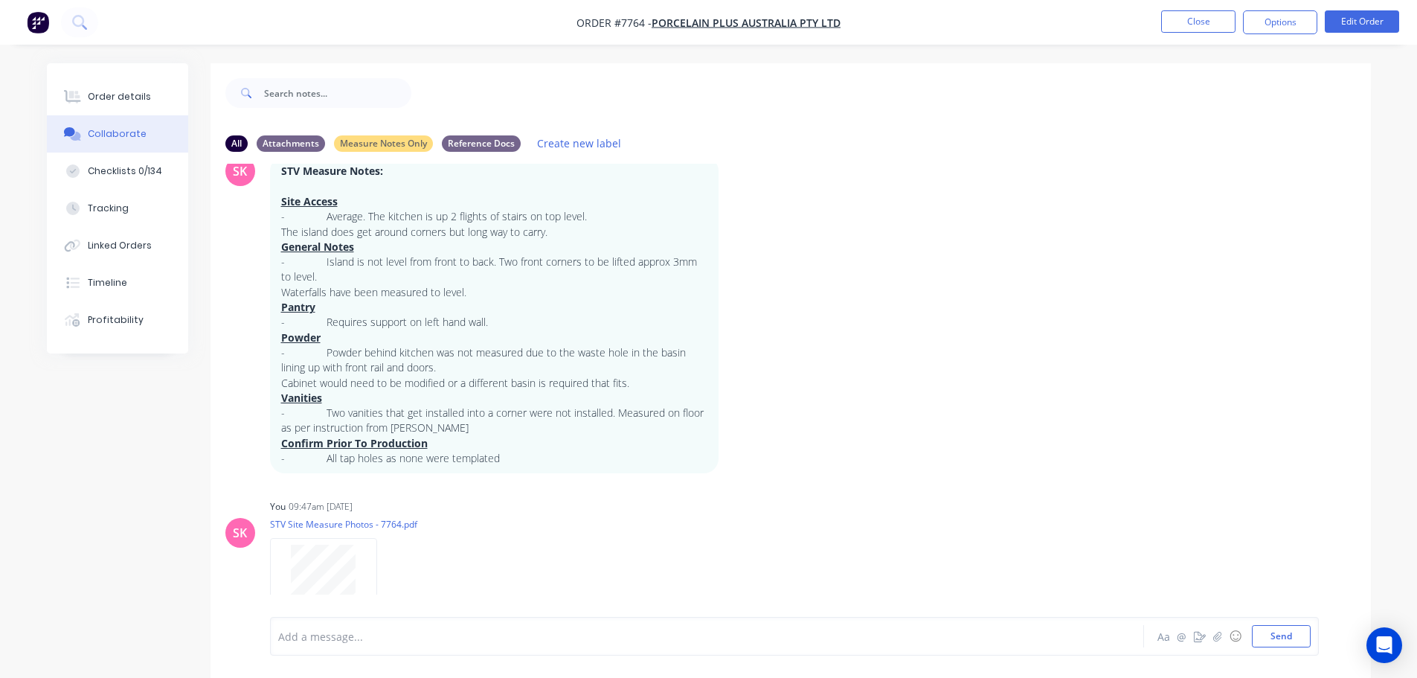
scroll to position [78, 0]
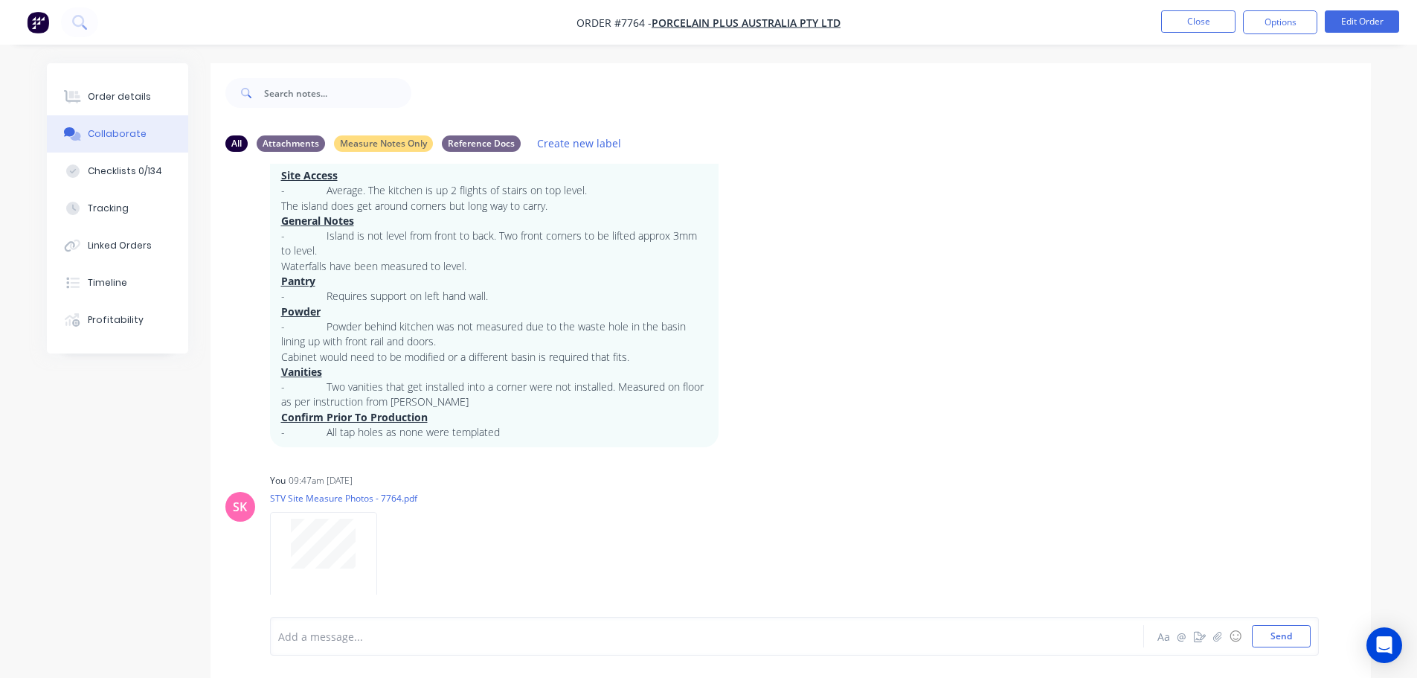
click at [321, 640] on div at bounding box center [666, 637] width 774 height 16
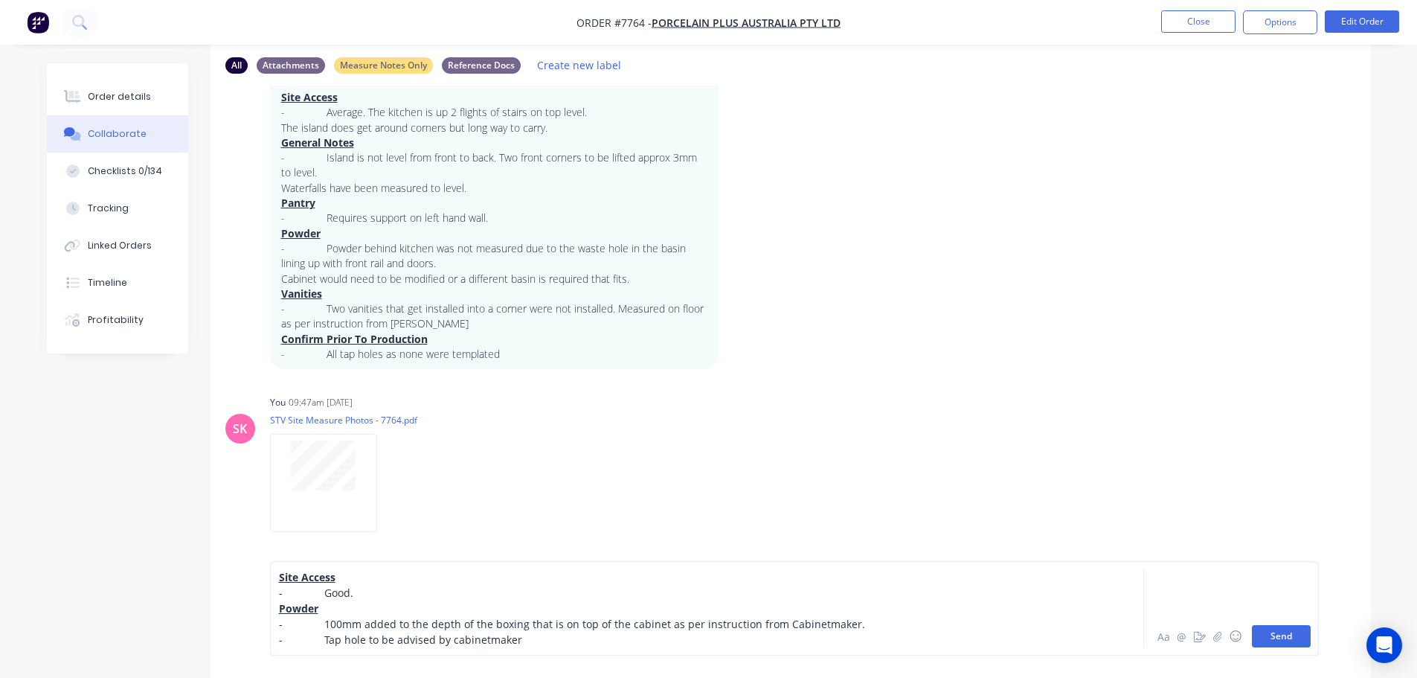
click at [1279, 642] on button "Send" at bounding box center [1281, 636] width 59 height 22
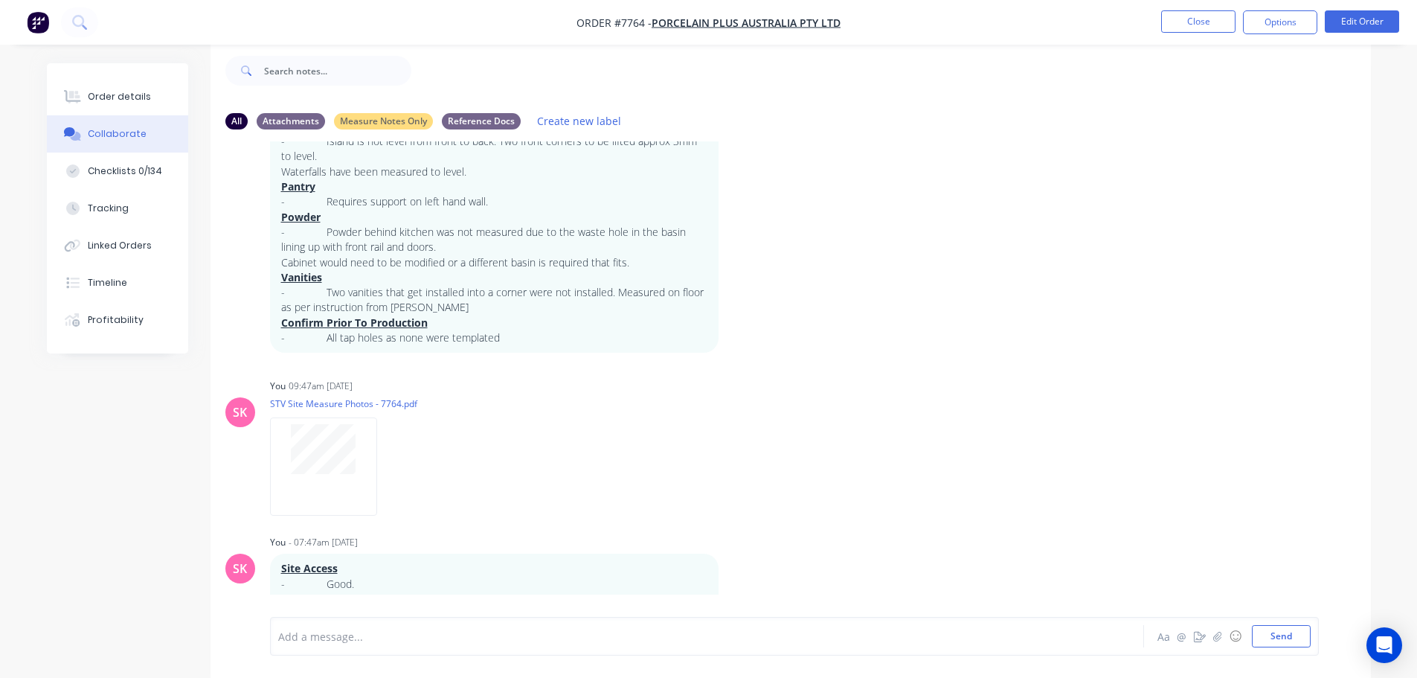
scroll to position [215, 0]
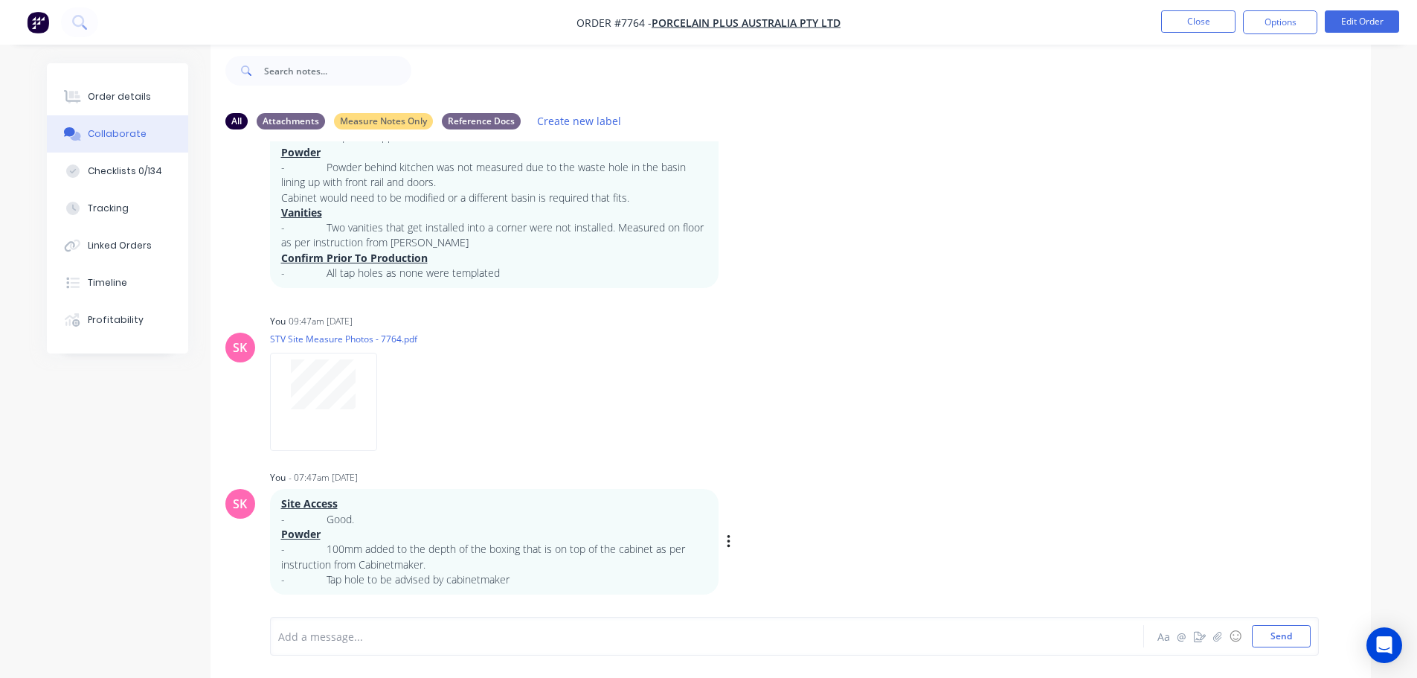
click at [733, 542] on div "Labels Edit Delete" at bounding box center [730, 542] width 9 height 22
click at [727, 548] on icon "button" at bounding box center [729, 541] width 4 height 17
click at [761, 559] on button "Edit" at bounding box center [783, 554] width 94 height 25
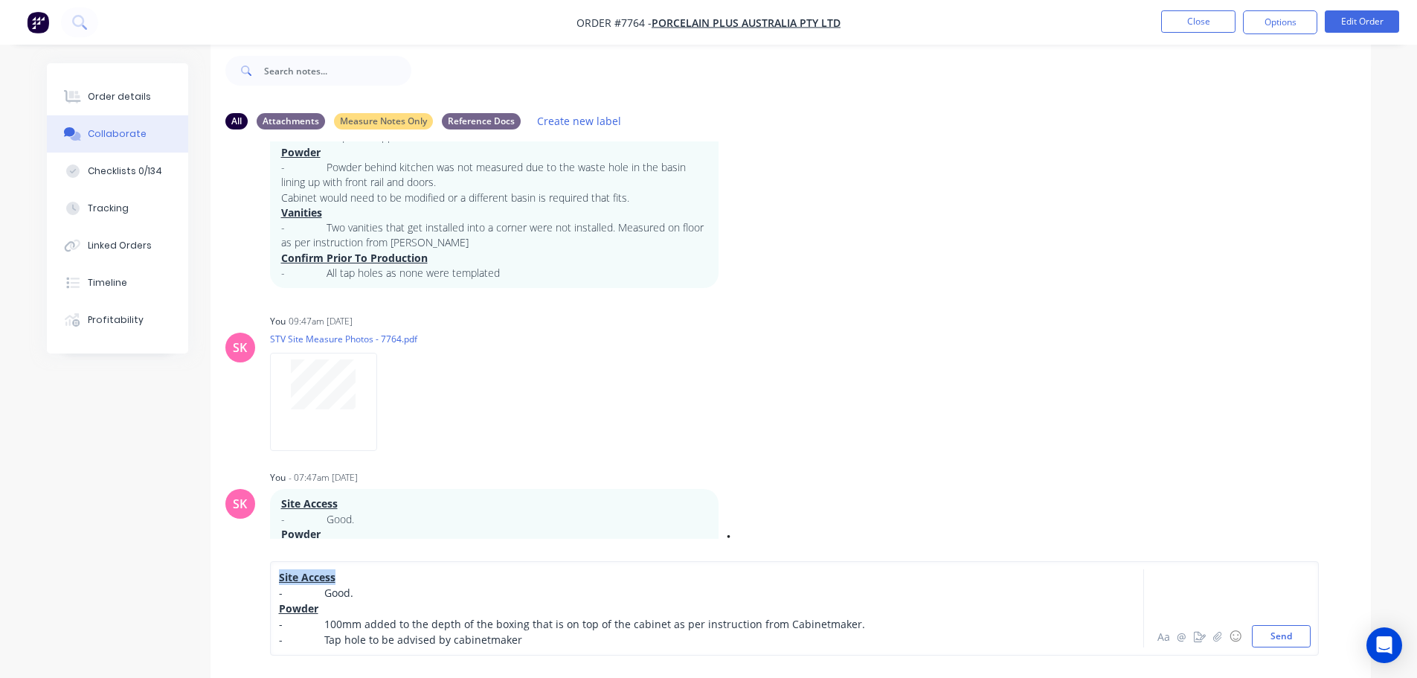
drag, startPoint x: 269, startPoint y: 574, endPoint x: 234, endPoint y: 570, distance: 35.2
click at [237, 570] on div "Site Access - Good. Powder - 100mm added to the depth of the boxing that is on …" at bounding box center [791, 608] width 1160 height 139
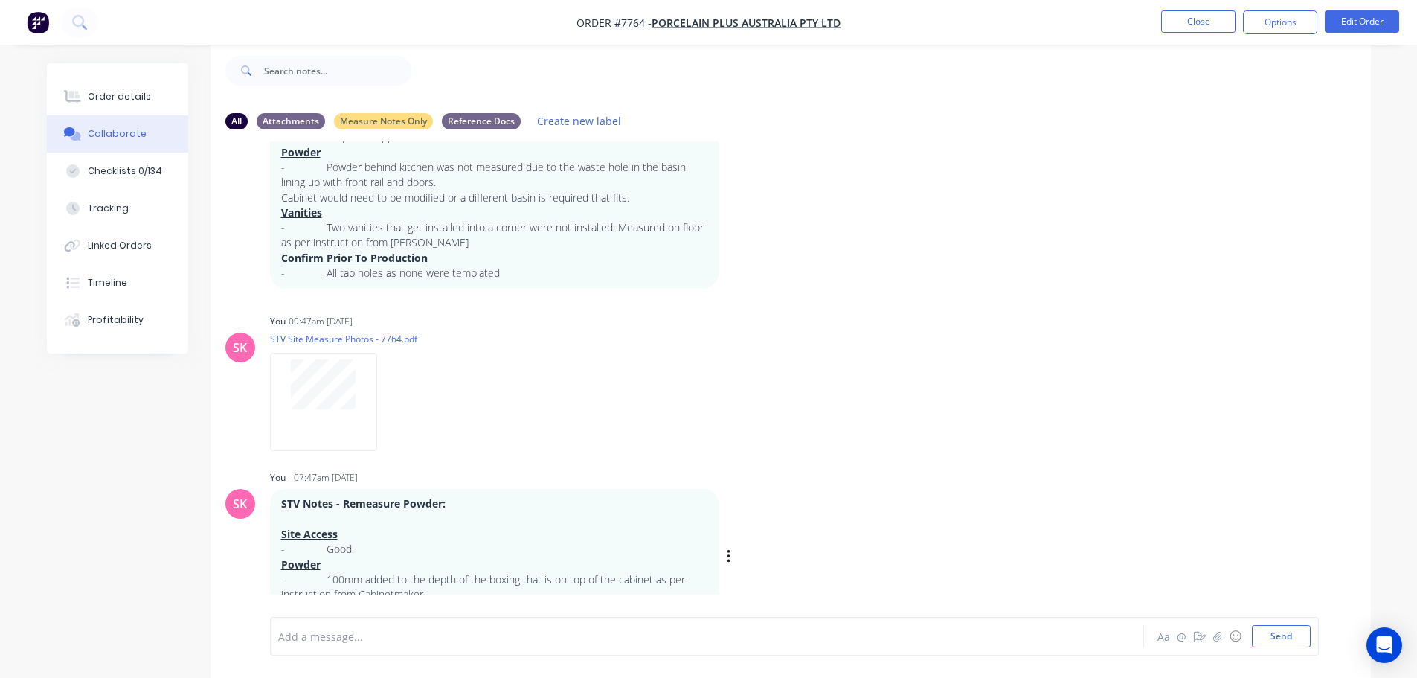
scroll to position [245, 0]
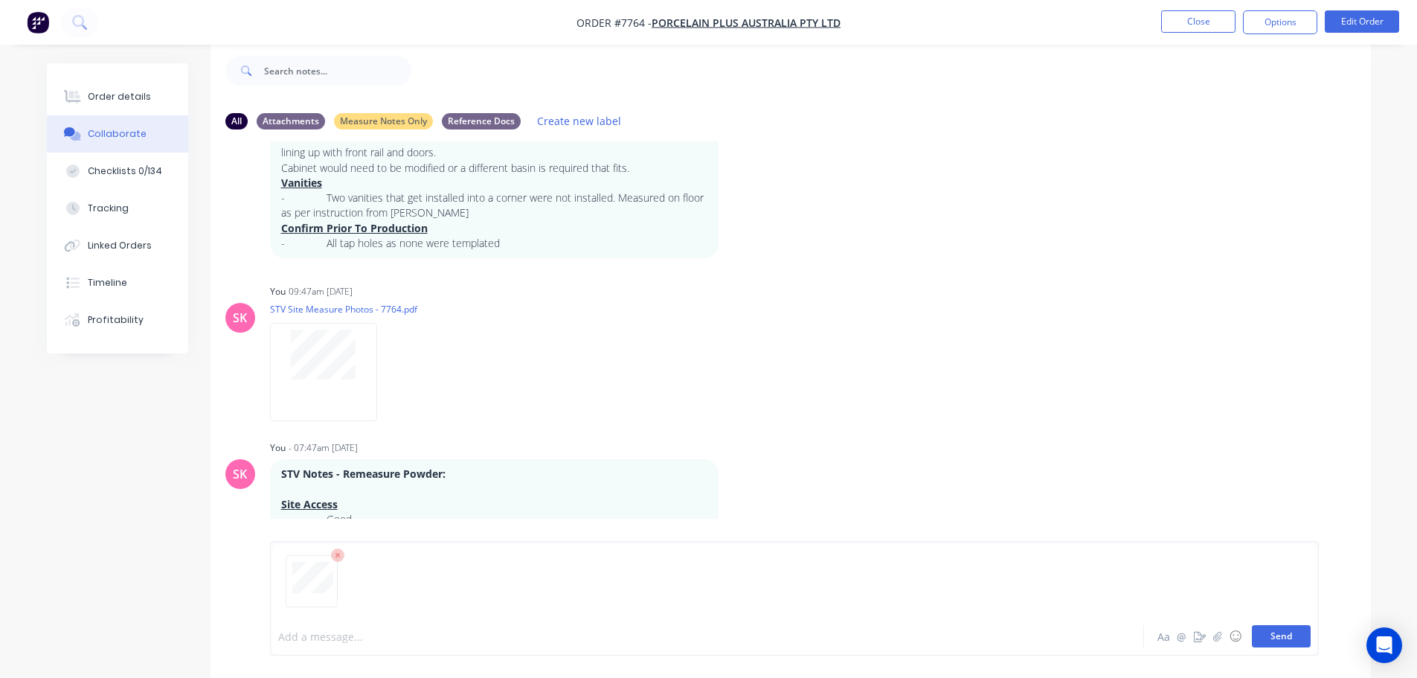
click at [1294, 640] on button "Send" at bounding box center [1281, 636] width 59 height 22
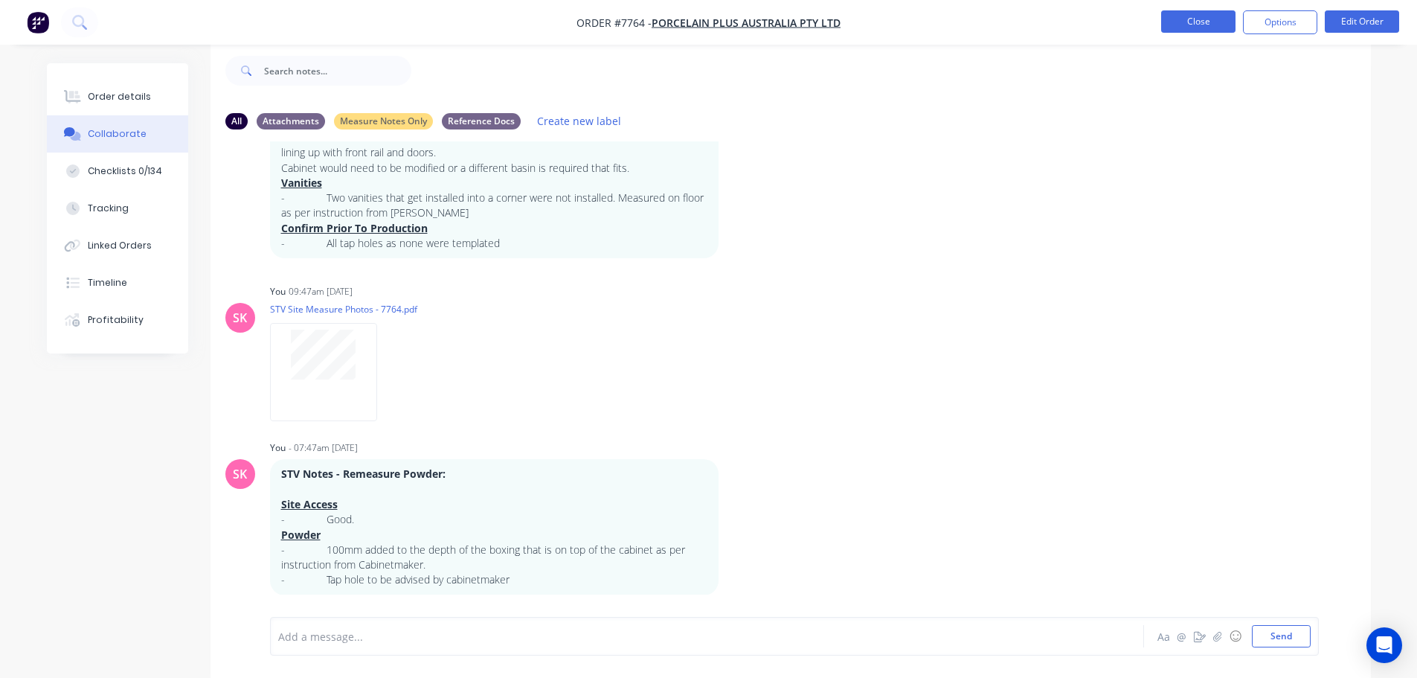
click at [1172, 30] on button "Close" at bounding box center [1198, 21] width 74 height 22
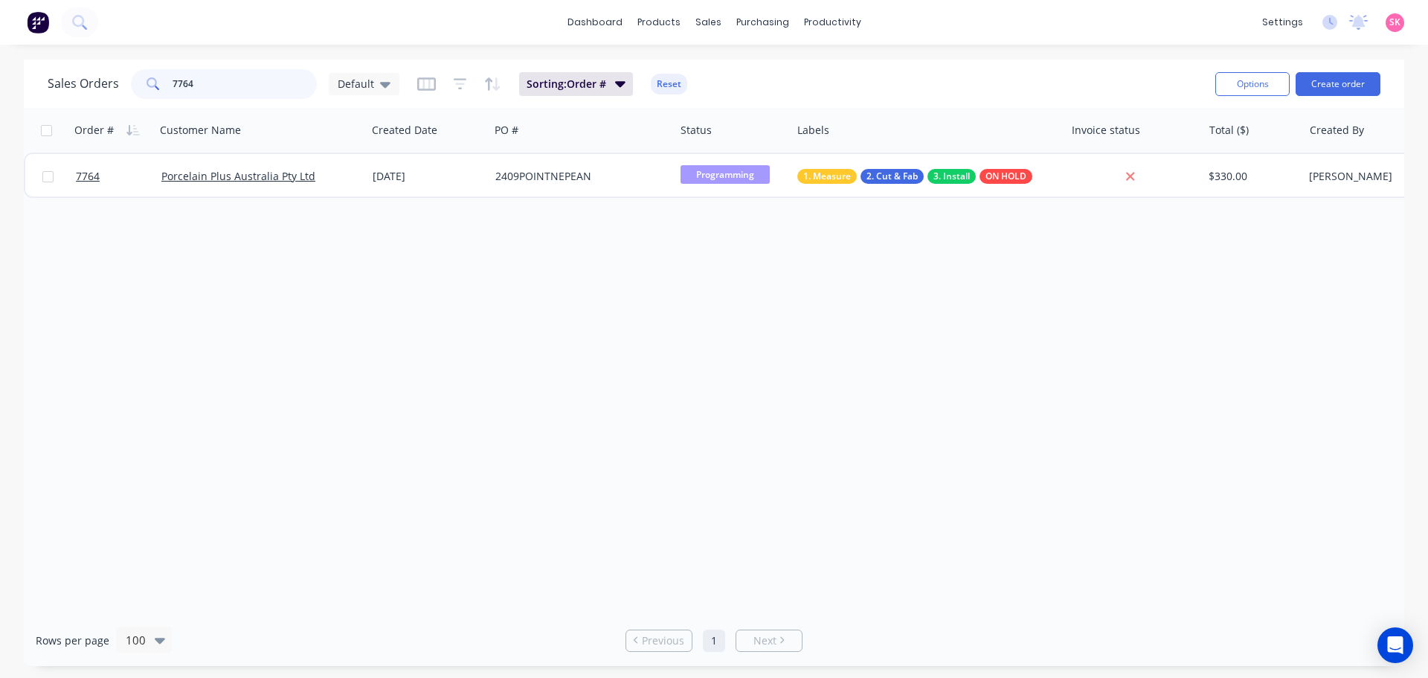
drag, startPoint x: 238, startPoint y: 76, endPoint x: -9, endPoint y: 86, distance: 247.2
click at [0, 86] on html "dashboard products sales purchasing productivity dashboard products Product Cat…" at bounding box center [714, 339] width 1428 height 678
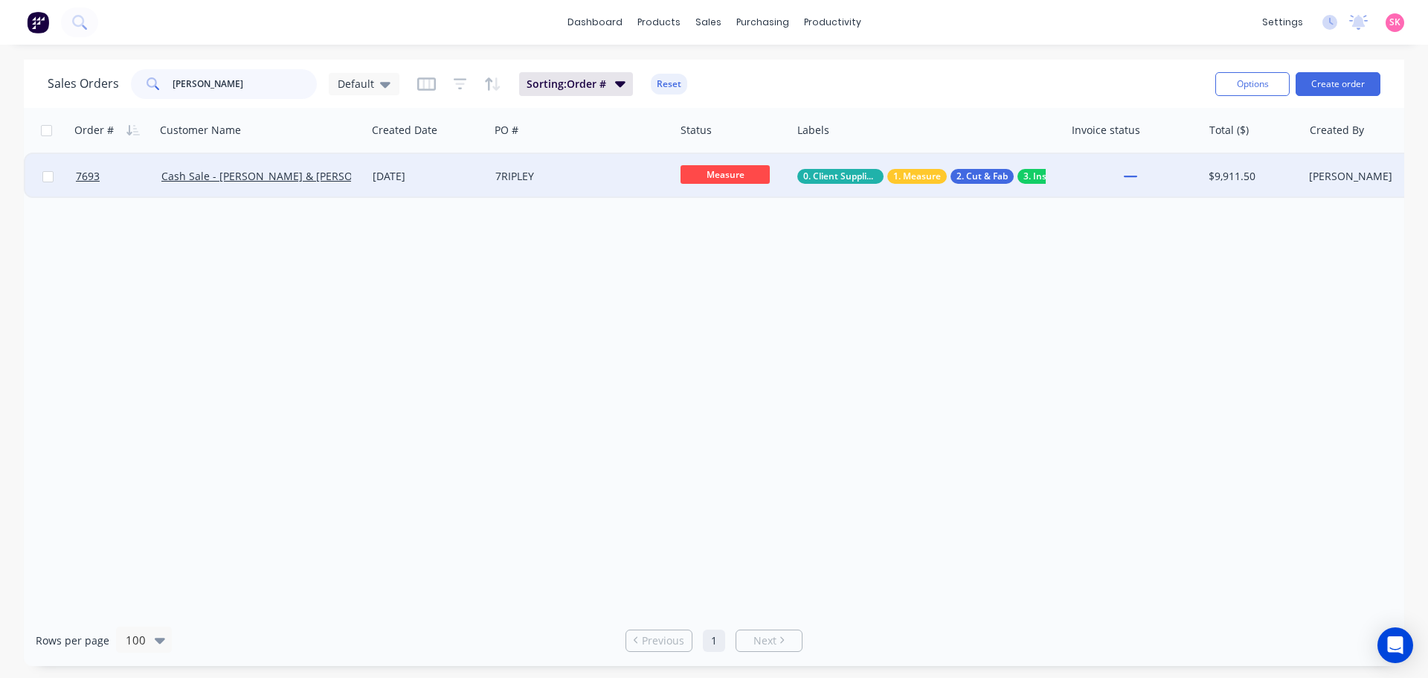
type input "josh"
click at [386, 191] on div "10 Sep 2025" at bounding box center [428, 176] width 123 height 45
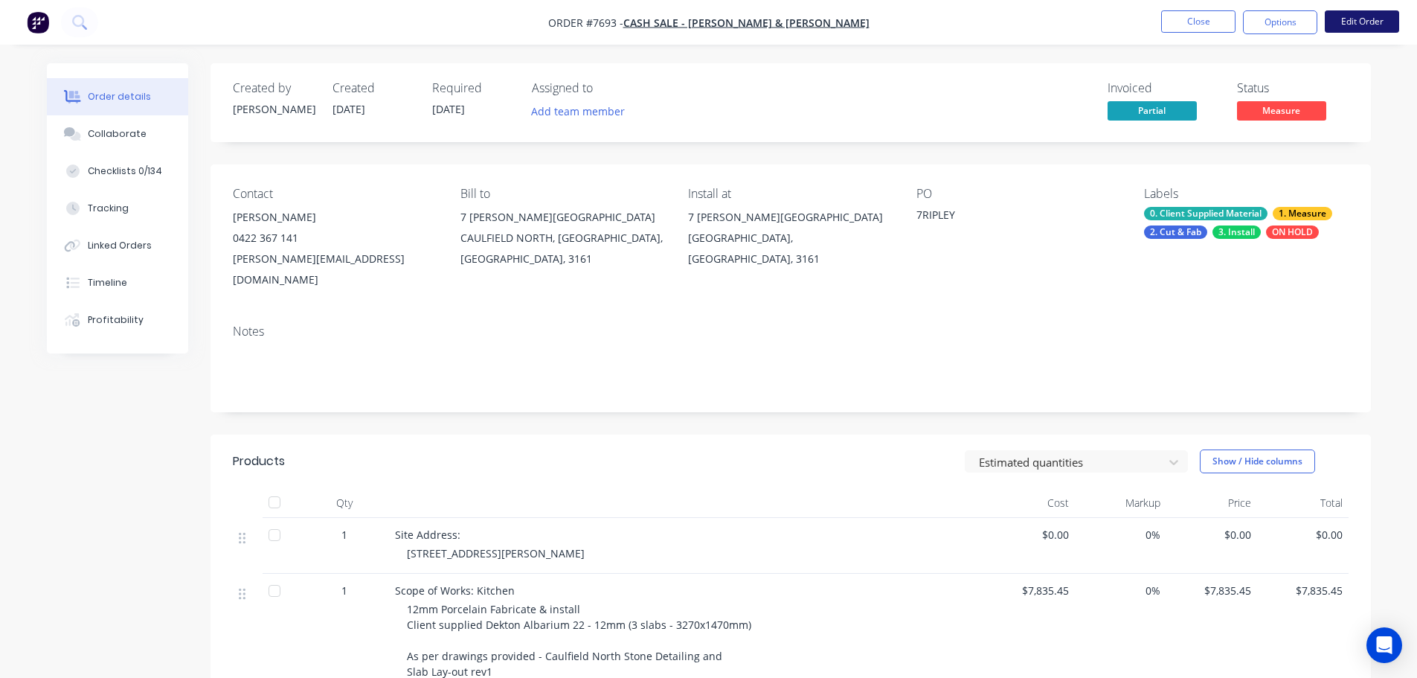
click at [1371, 24] on button "Edit Order" at bounding box center [1362, 21] width 74 height 22
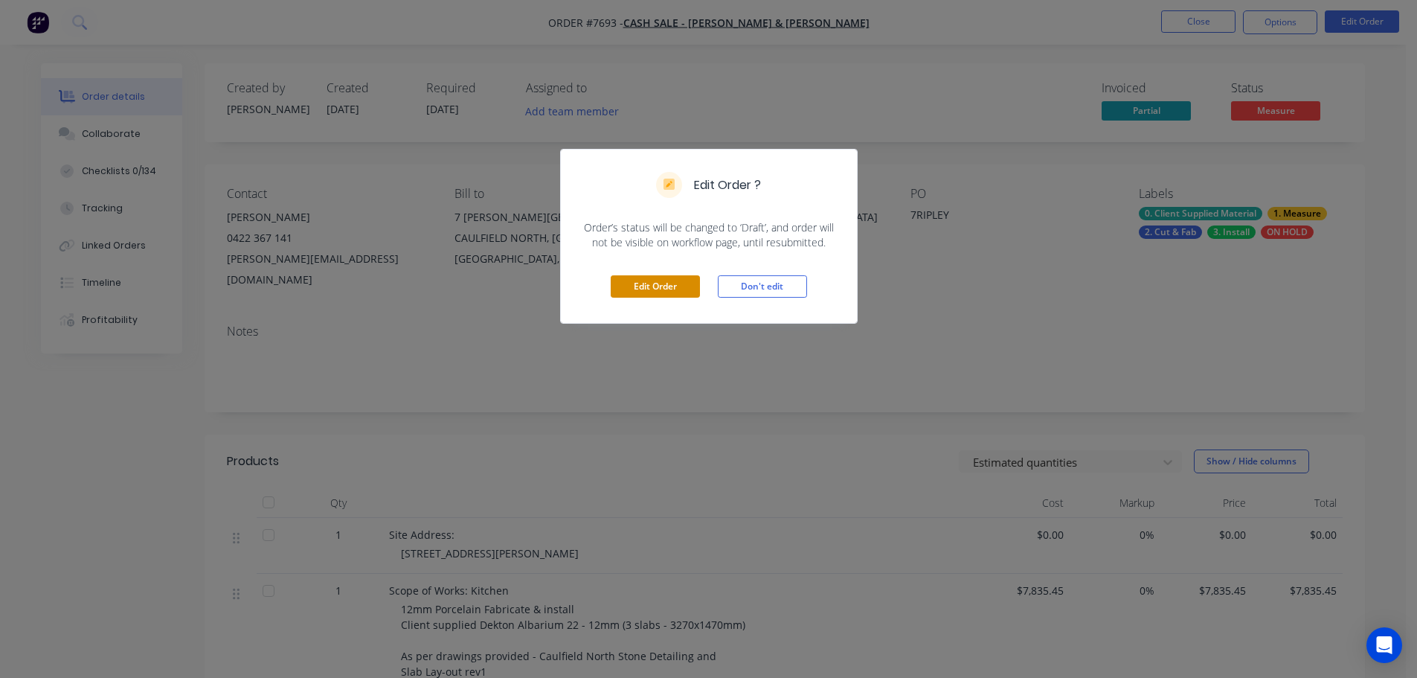
click at [627, 288] on button "Edit Order" at bounding box center [655, 286] width 89 height 22
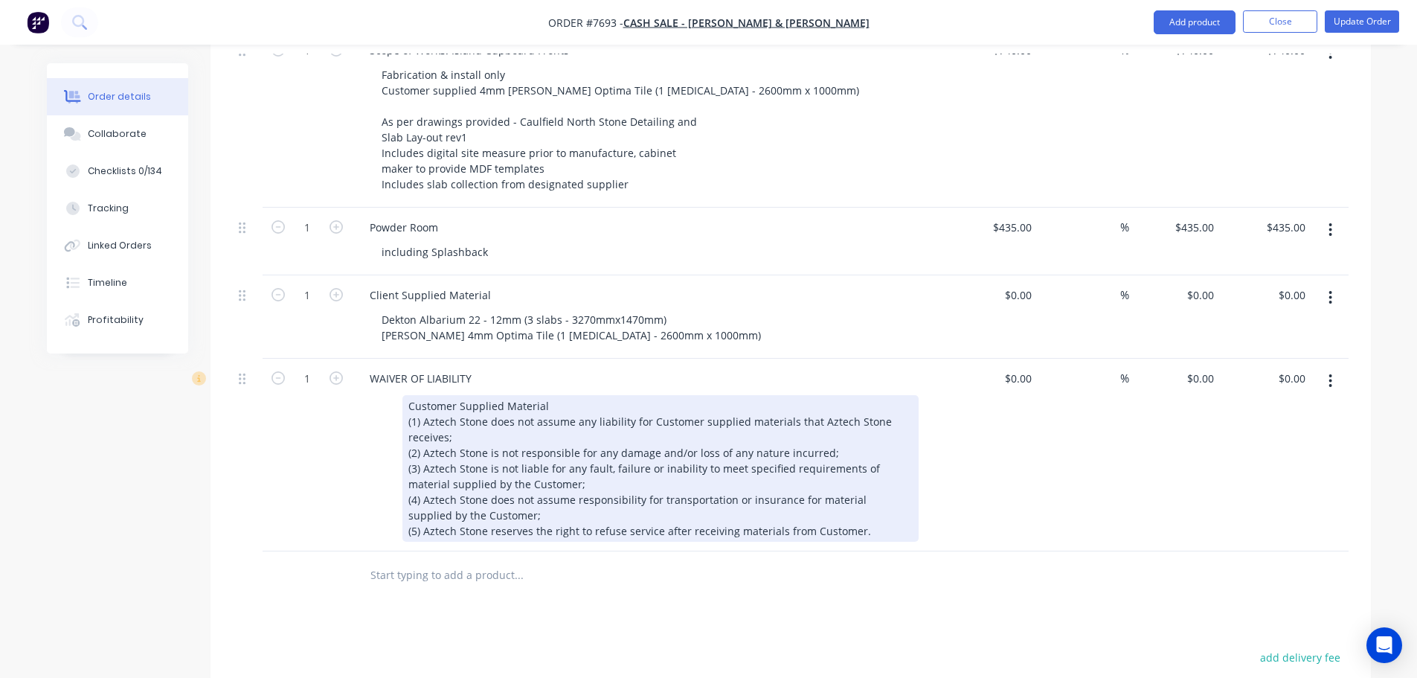
scroll to position [893, 0]
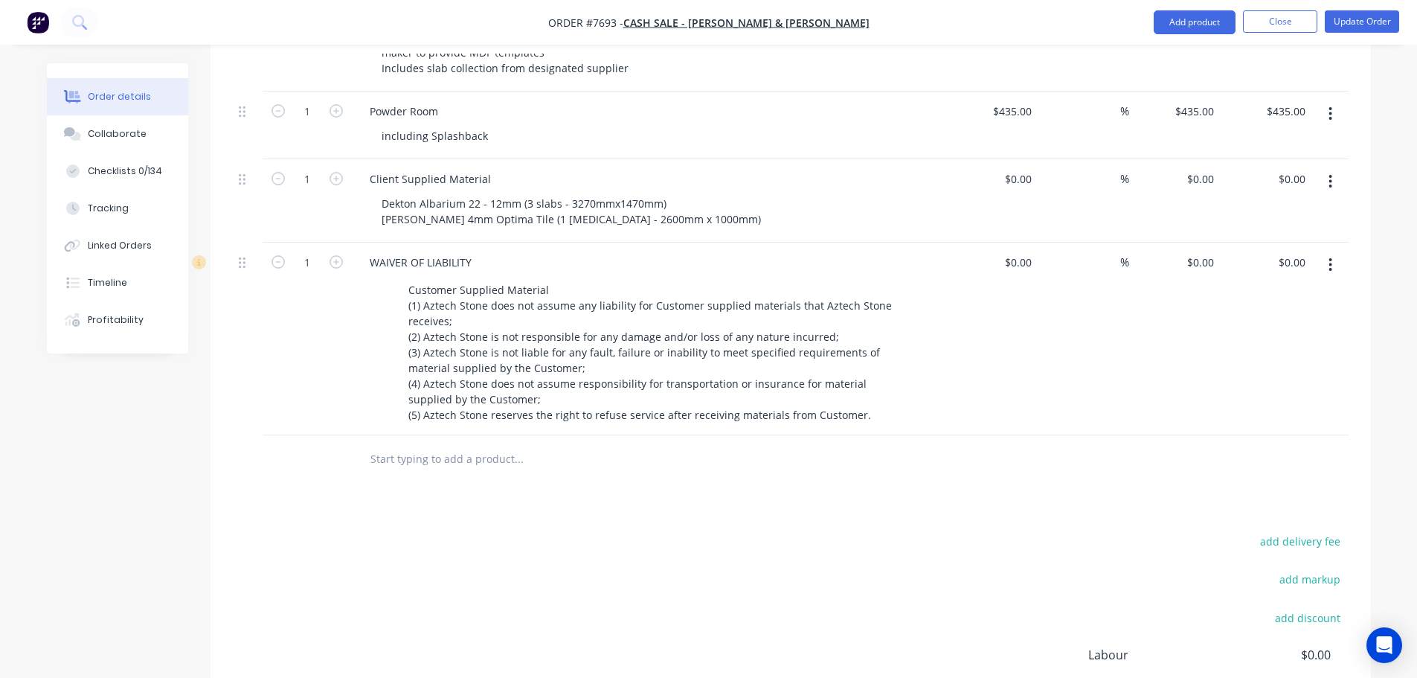
click at [422, 444] on input "text" at bounding box center [519, 459] width 298 height 30
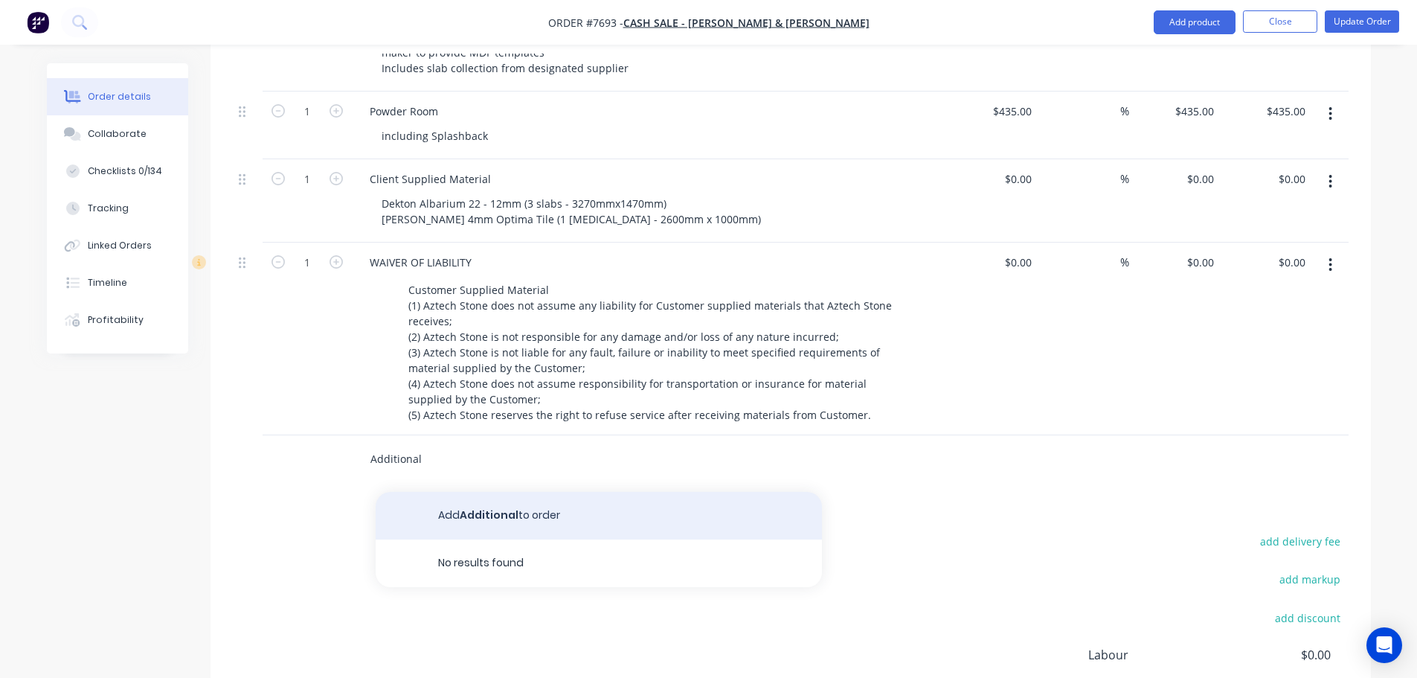
type input "Additional"
click at [475, 492] on button "Add Additional to order" at bounding box center [599, 516] width 446 height 48
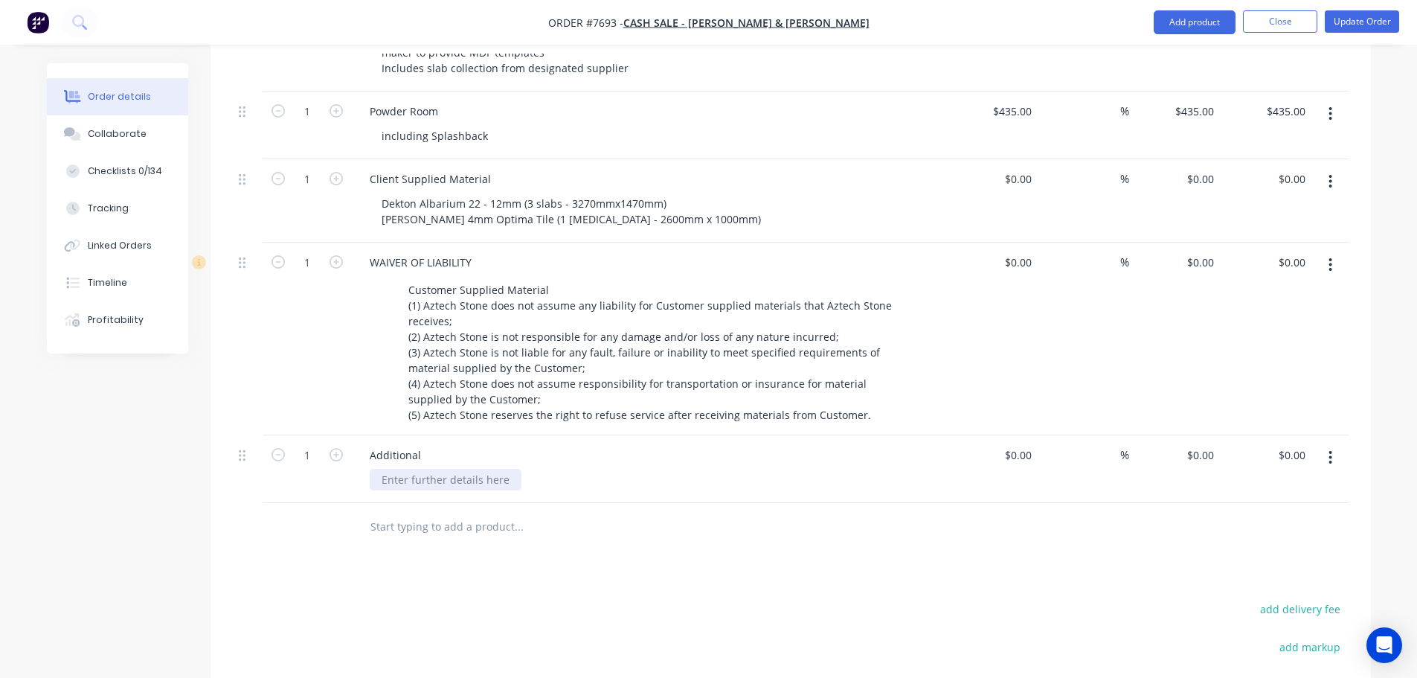
click at [428, 469] on div at bounding box center [446, 480] width 152 height 22
click at [423, 444] on div "Additional" at bounding box center [395, 455] width 75 height 22
drag, startPoint x: 423, startPoint y: 393, endPoint x: 315, endPoint y: 390, distance: 107.2
click at [315, 435] on div "1 Additional $0.00 $0.00 % $0.00 $0.00 $0.00 $0.00" at bounding box center [791, 469] width 1116 height 68
click at [387, 469] on div at bounding box center [382, 480] width 24 height 22
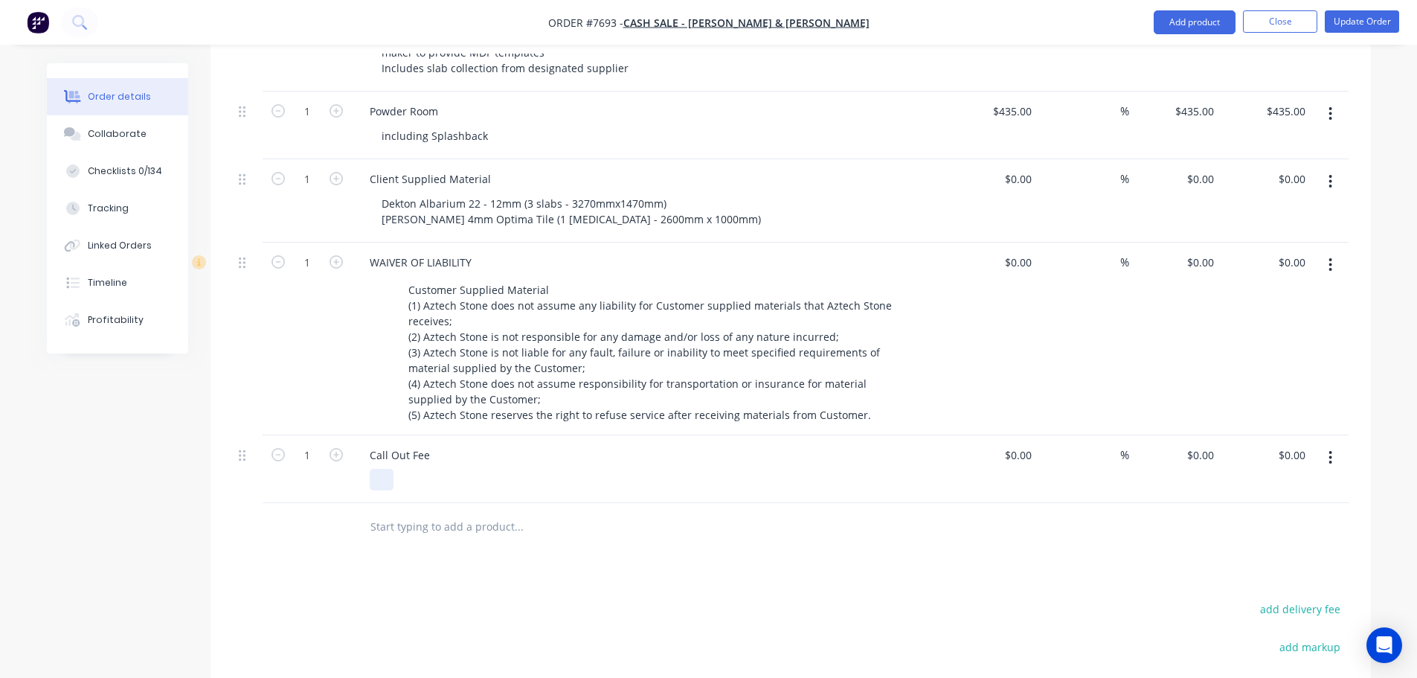
click at [387, 469] on div at bounding box center [382, 480] width 24 height 22
drag, startPoint x: 400, startPoint y: 417, endPoint x: 309, endPoint y: 417, distance: 90.8
click at [309, 435] on div "1 Call Out Fee Remeasure Appointment $0.00 $0.00 % $0.00 $0.00 $0.00 $0.00" at bounding box center [791, 469] width 1116 height 68
click at [489, 469] on div "Measure Appointment" at bounding box center [438, 480] width 136 height 22
click at [1007, 435] on div "$0.00" at bounding box center [992, 469] width 91 height 68
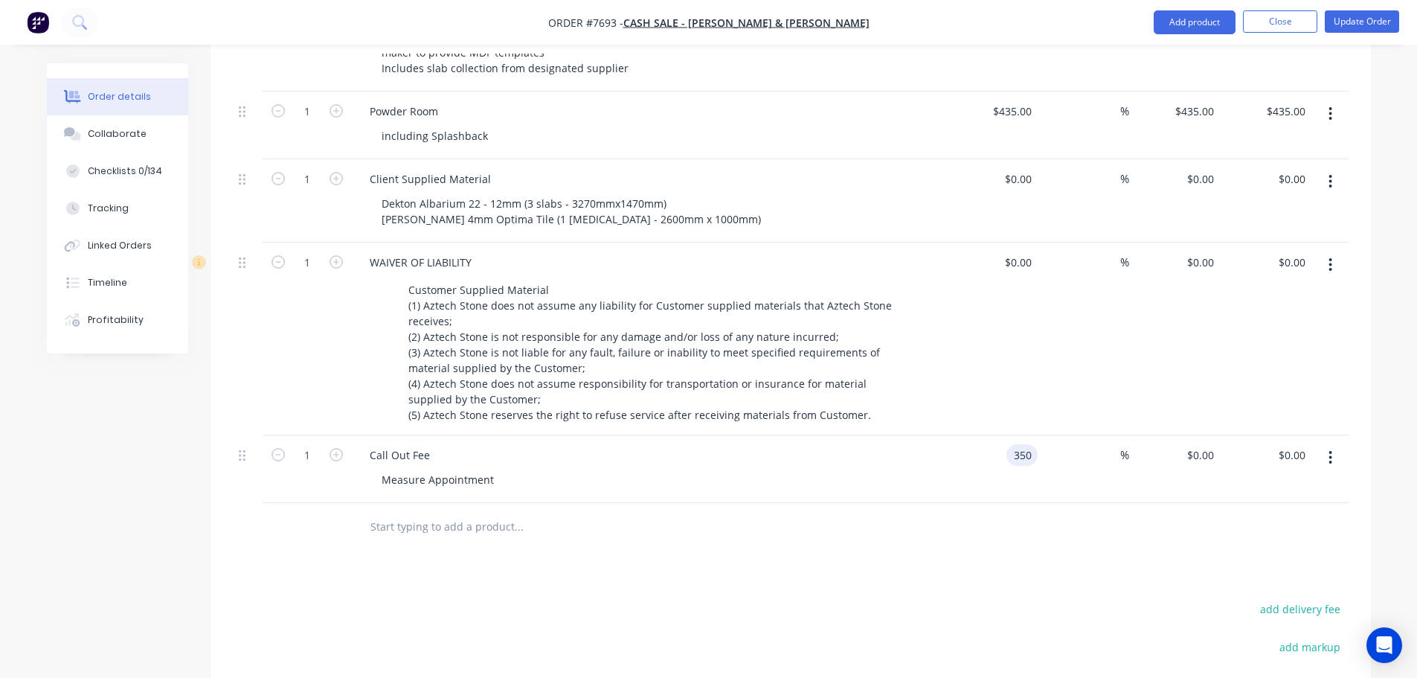
type input "$350.00"
click at [950, 512] on div "Products Show / Hide columns Add product Qty Cost Markup Price Total 1 Site Add…" at bounding box center [791, 247] width 1160 height 1322
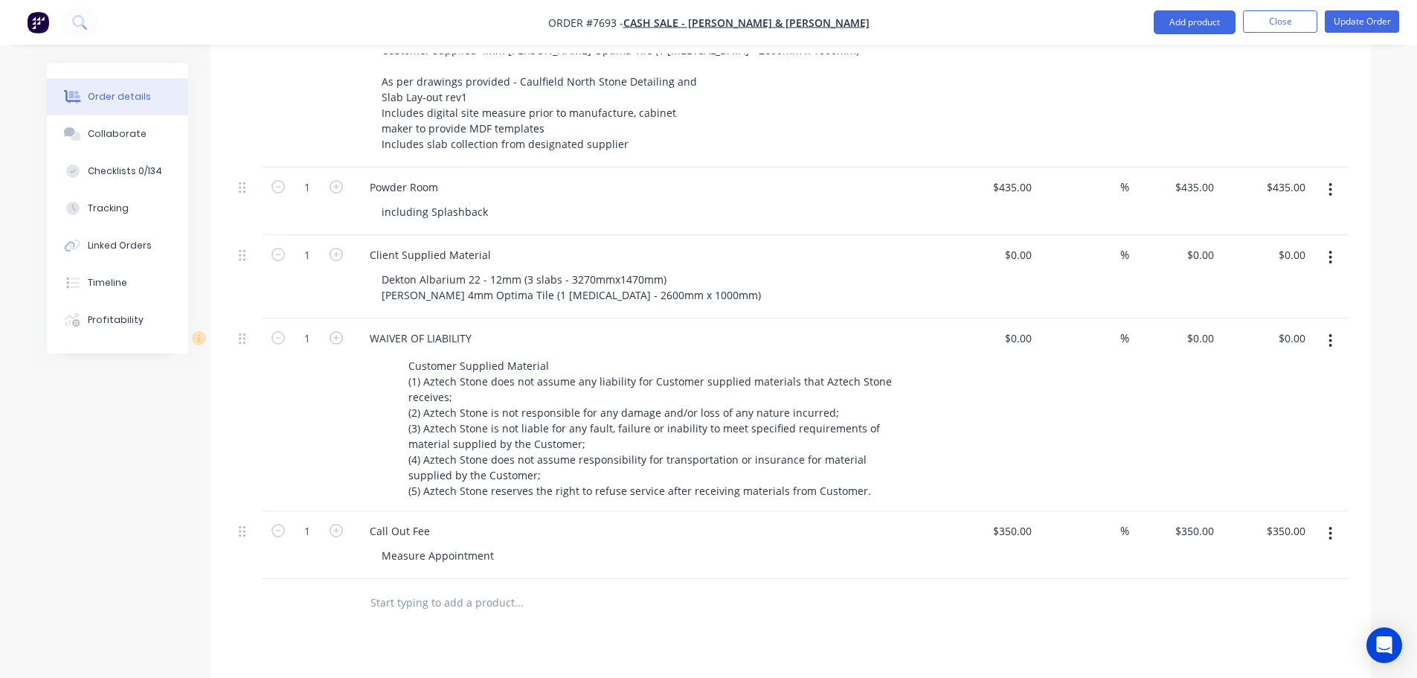
scroll to position [744, 0]
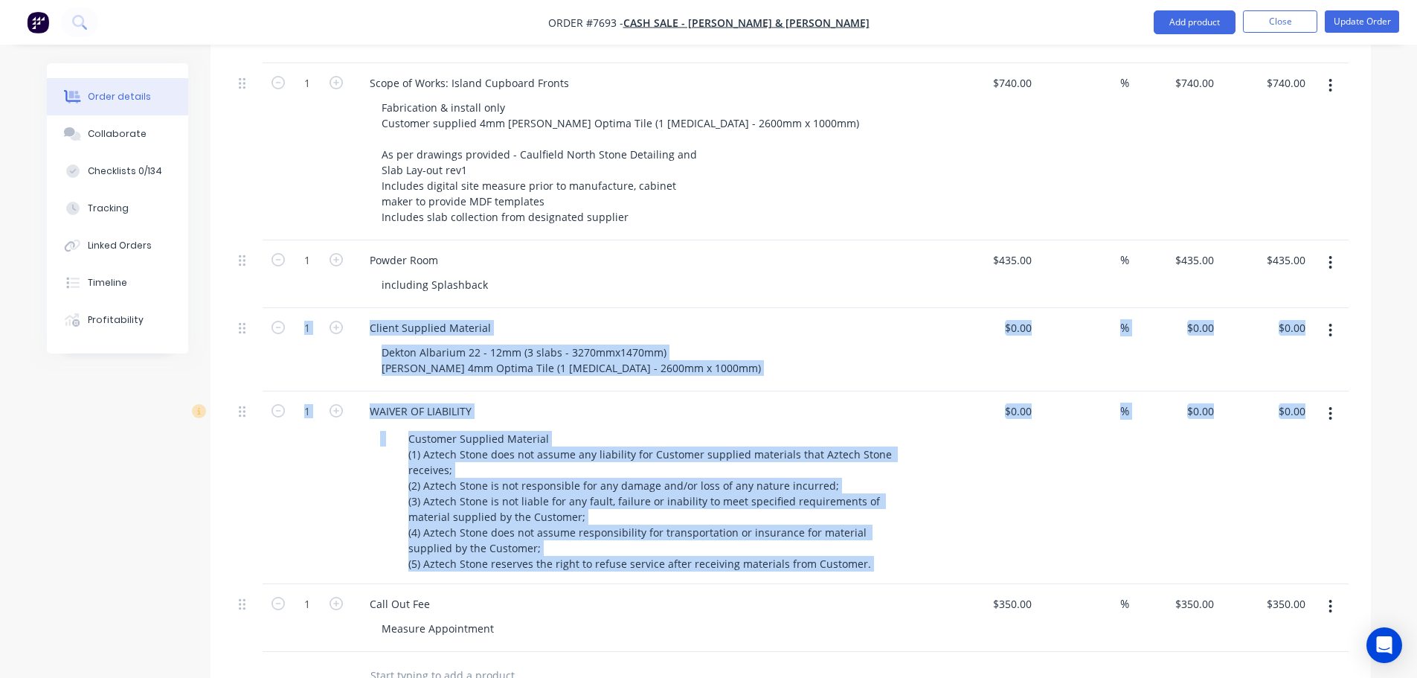
drag, startPoint x: 237, startPoint y: 545, endPoint x: 256, endPoint y: 345, distance: 201.0
click at [251, 259] on div "1 Site Address: 7 Ripley Grove, Caulfield North 3161 $0.00 $0.00 % $0.00 $0.00 …" at bounding box center [791, 234] width 1116 height 833
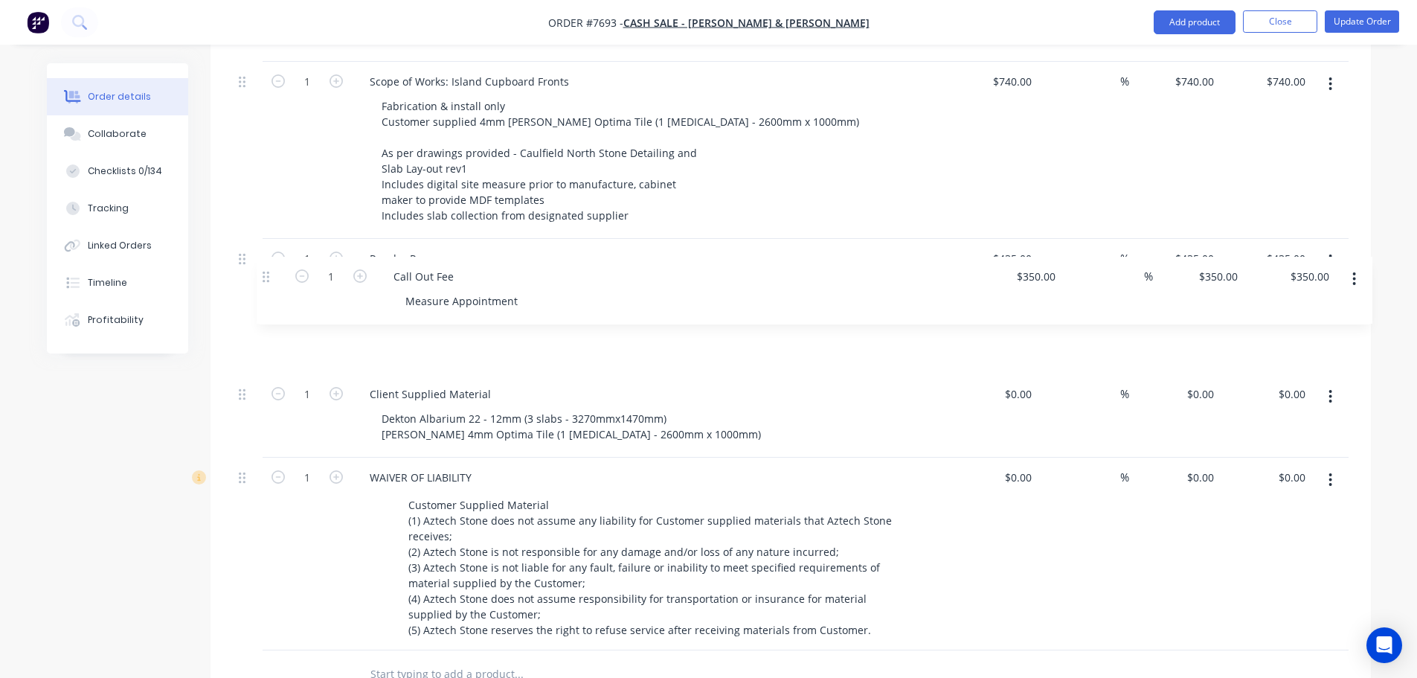
drag, startPoint x: 243, startPoint y: 545, endPoint x: 272, endPoint y: 266, distance: 280.5
click at [272, 266] on div "1 Site Address: 7 Ripley Grove, Caulfield North 3161 $0.00 $0.00 % $0.00 $0.00 …" at bounding box center [791, 233] width 1116 height 833
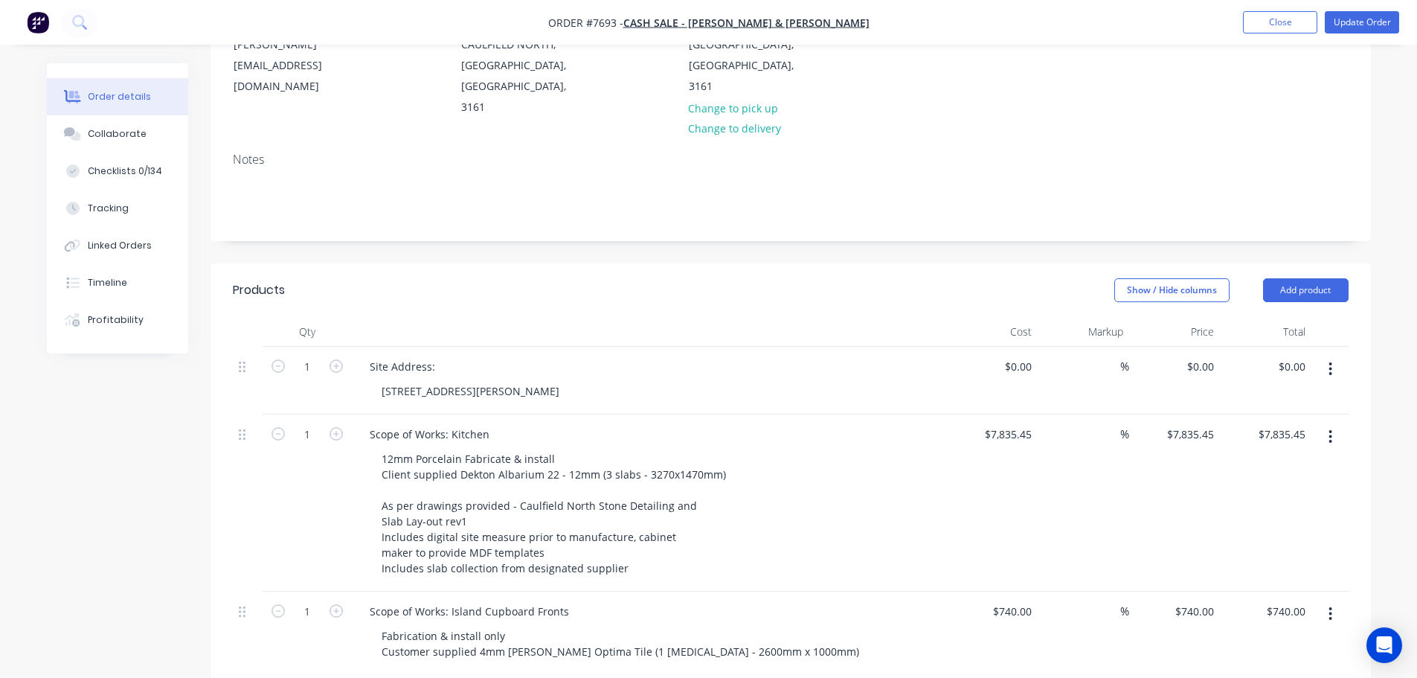
scroll to position [76, 0]
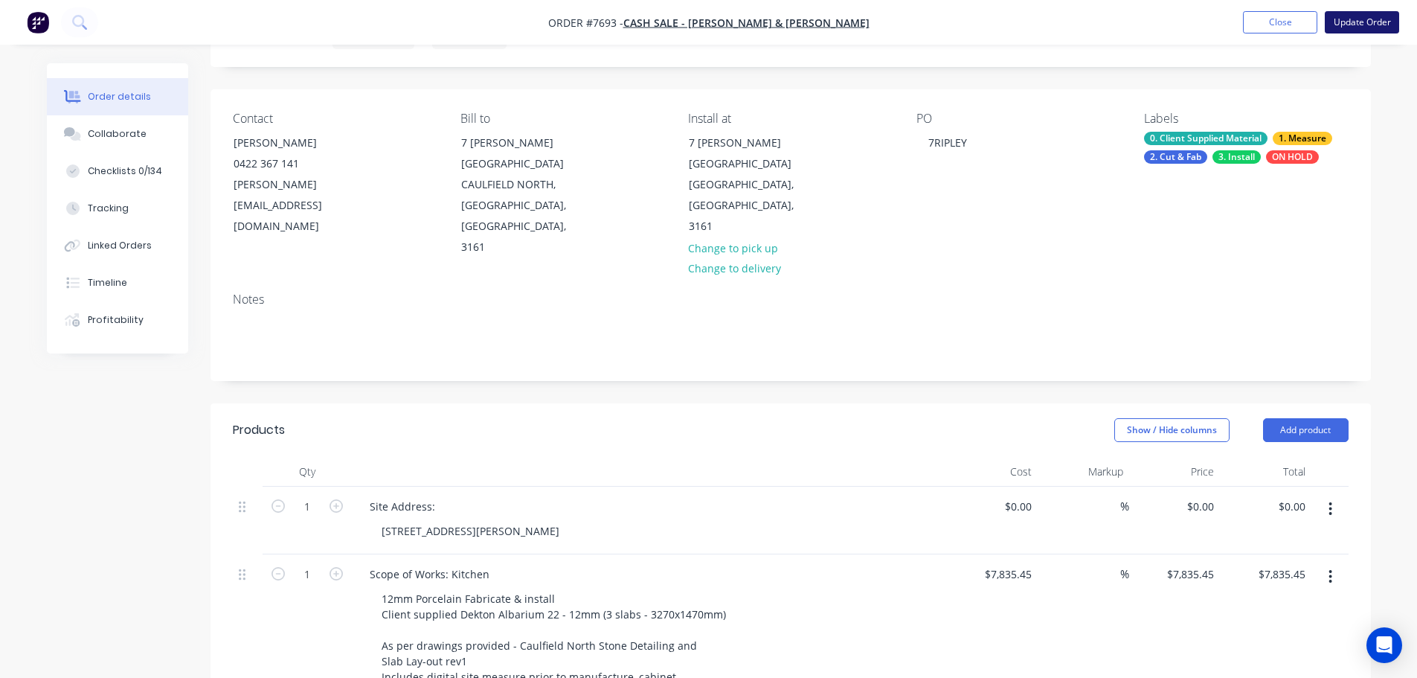
click at [1370, 28] on button "Update Order" at bounding box center [1362, 22] width 74 height 22
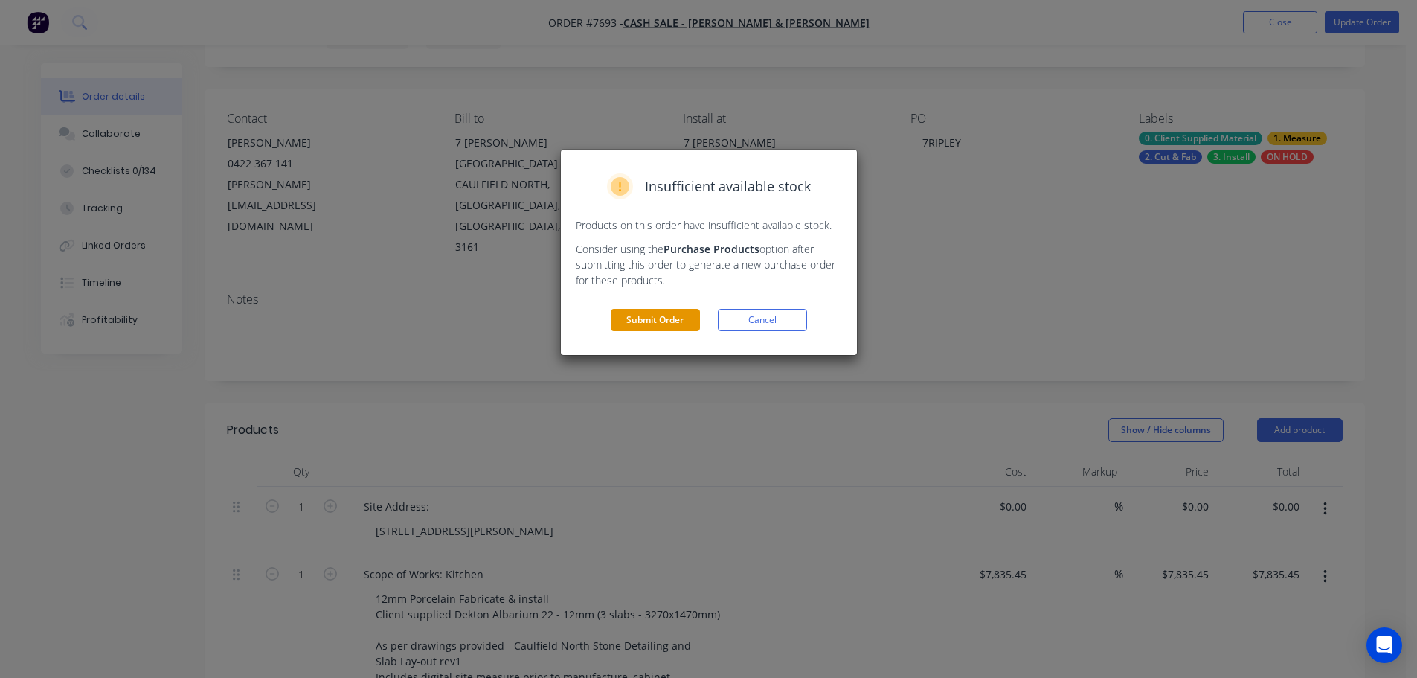
click at [633, 321] on button "Submit Order" at bounding box center [655, 320] width 89 height 22
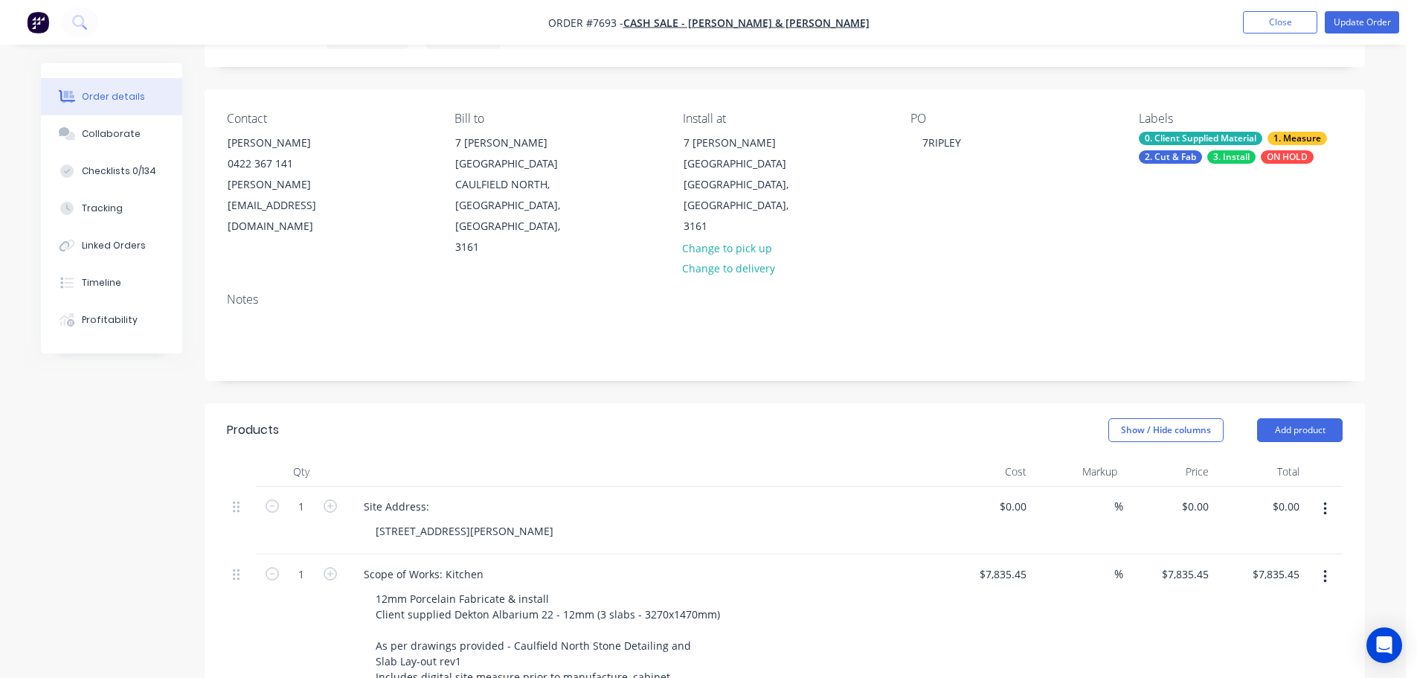
scroll to position [0, 0]
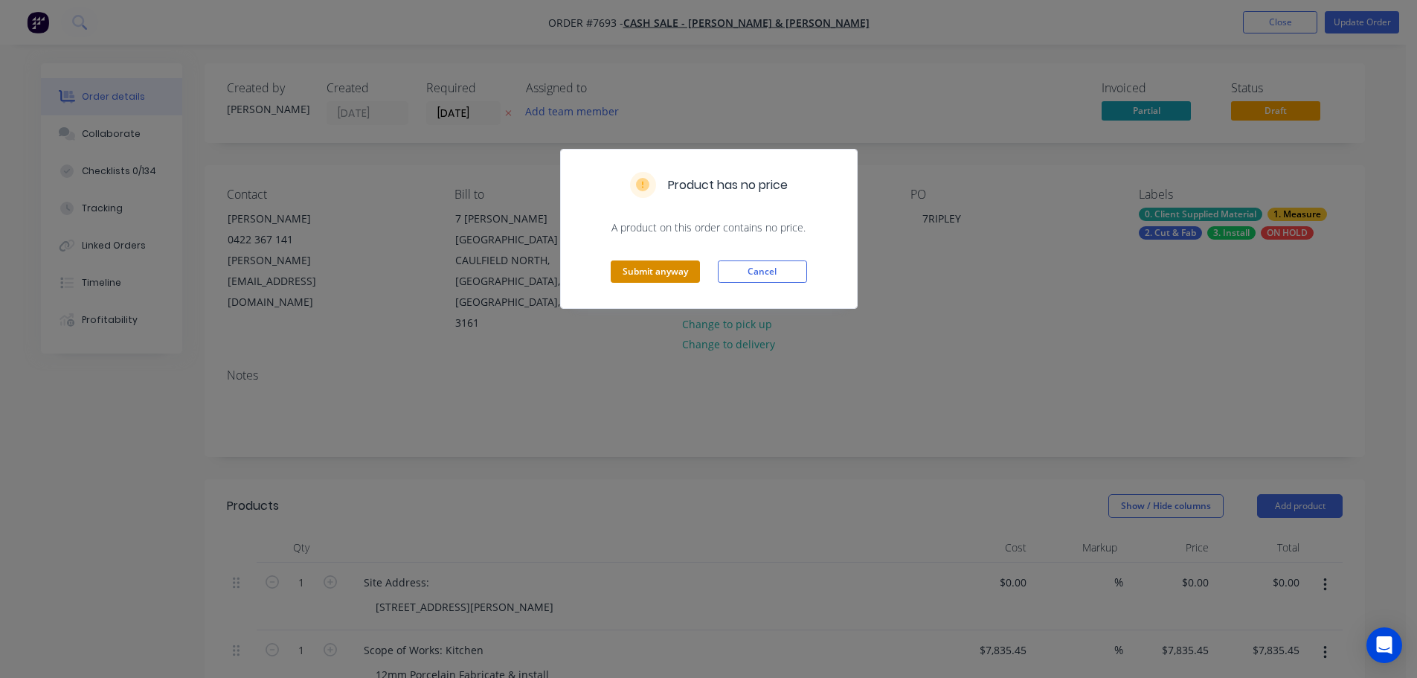
click at [670, 269] on button "Submit anyway" at bounding box center [655, 271] width 89 height 22
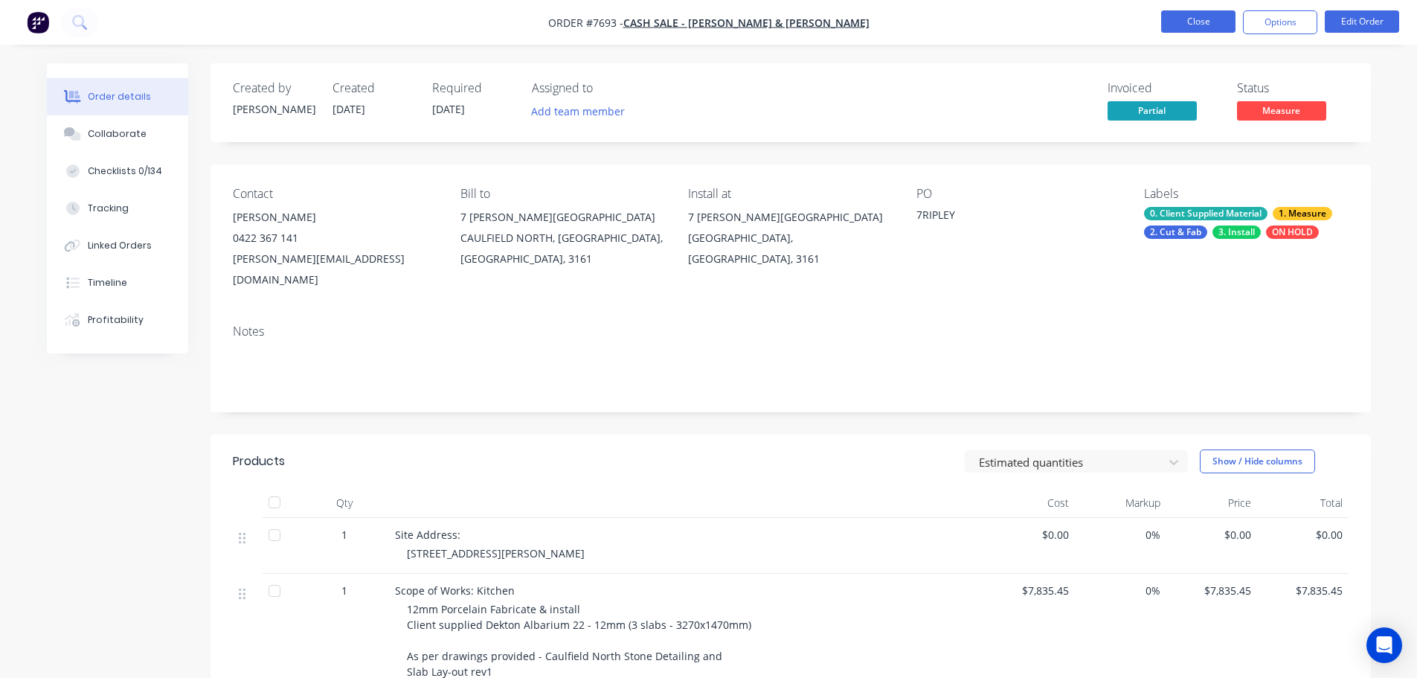
click at [1207, 21] on button "Close" at bounding box center [1198, 21] width 74 height 22
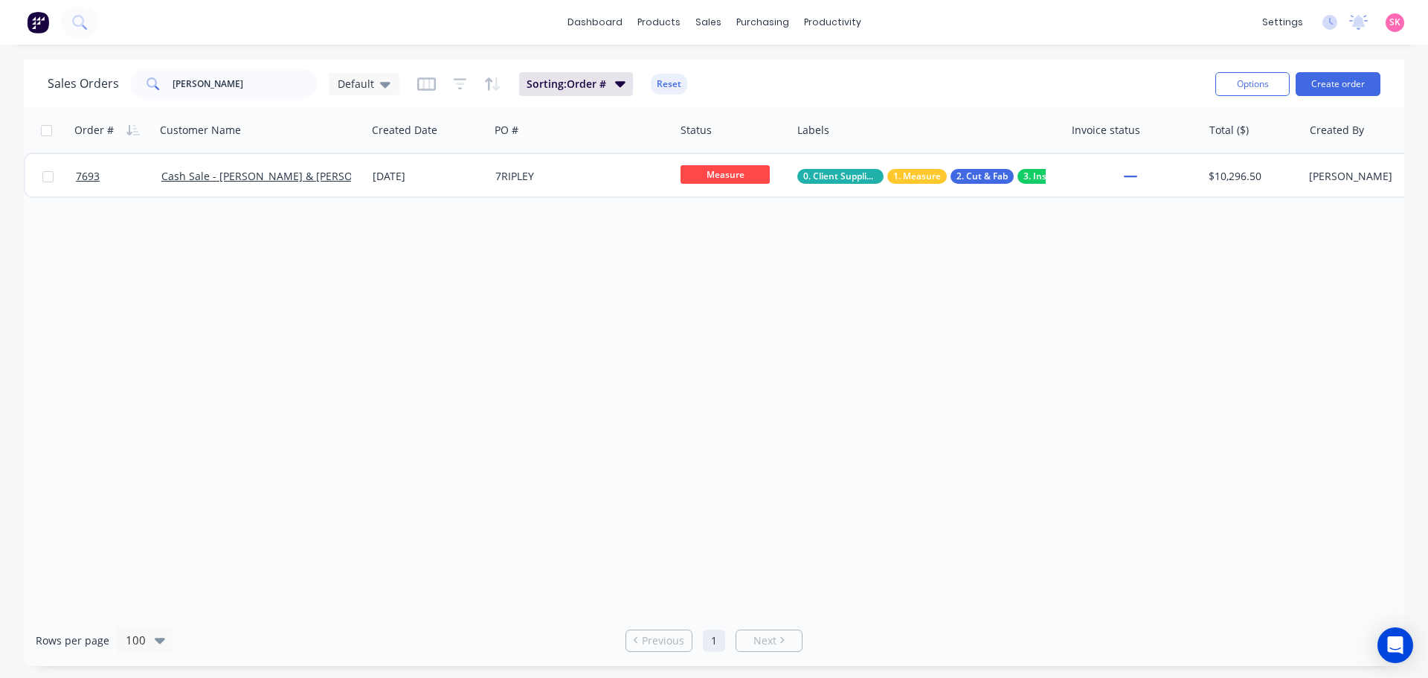
click at [715, 379] on div "Order # Customer Name Created Date PO # Status Labels Invoice status Total ($) …" at bounding box center [714, 361] width 1381 height 507
drag, startPoint x: 140, startPoint y: 94, endPoint x: 57, endPoint y: 100, distance: 82.8
click at [63, 100] on div "Sales Orders josh Default Sorting: Order # Reset" at bounding box center [626, 83] width 1156 height 36
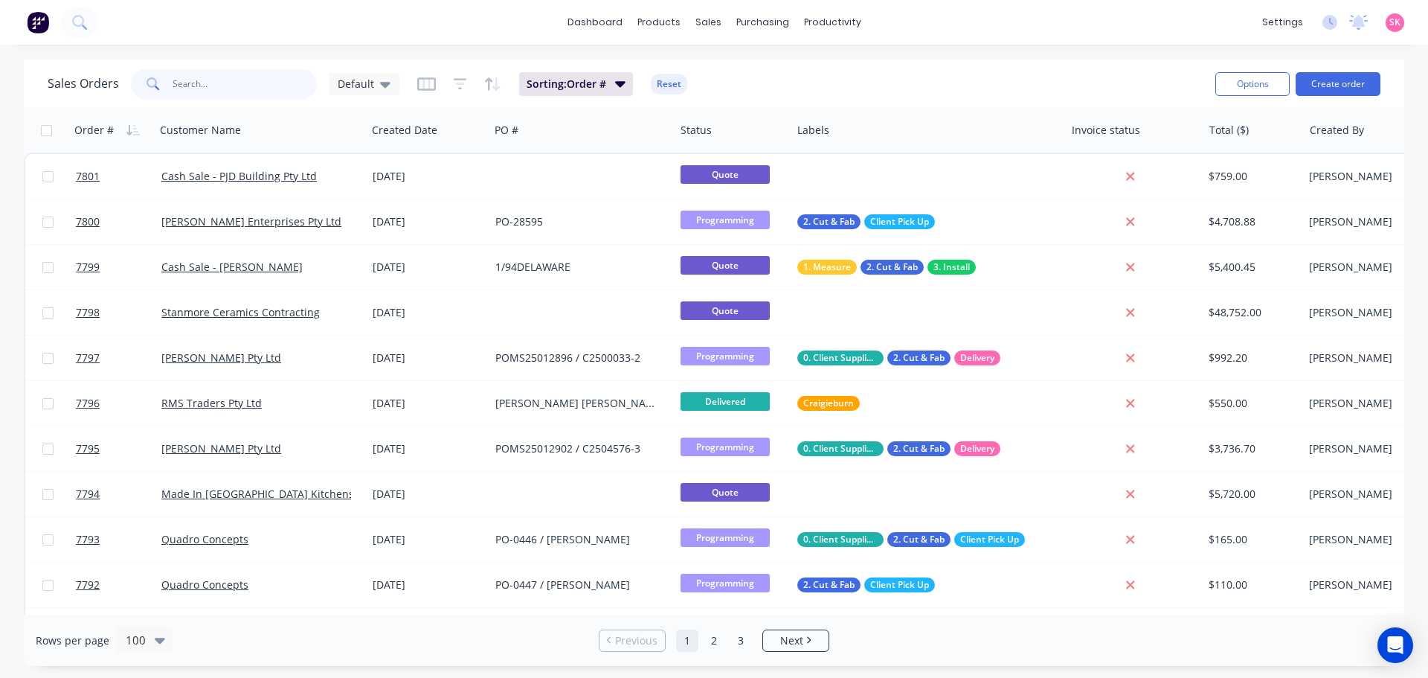
click at [186, 80] on input "text" at bounding box center [245, 84] width 145 height 30
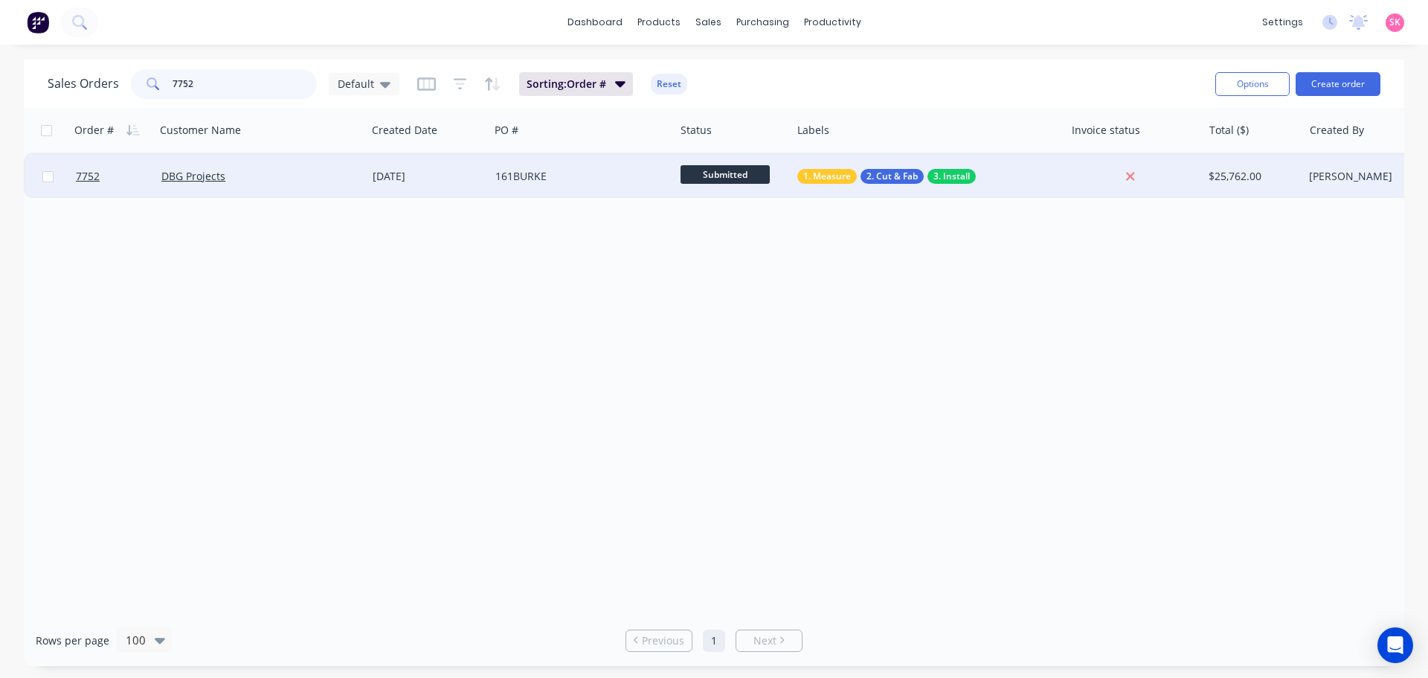
type input "7752"
click at [340, 185] on div "DBG Projects" at bounding box center [260, 176] width 211 height 45
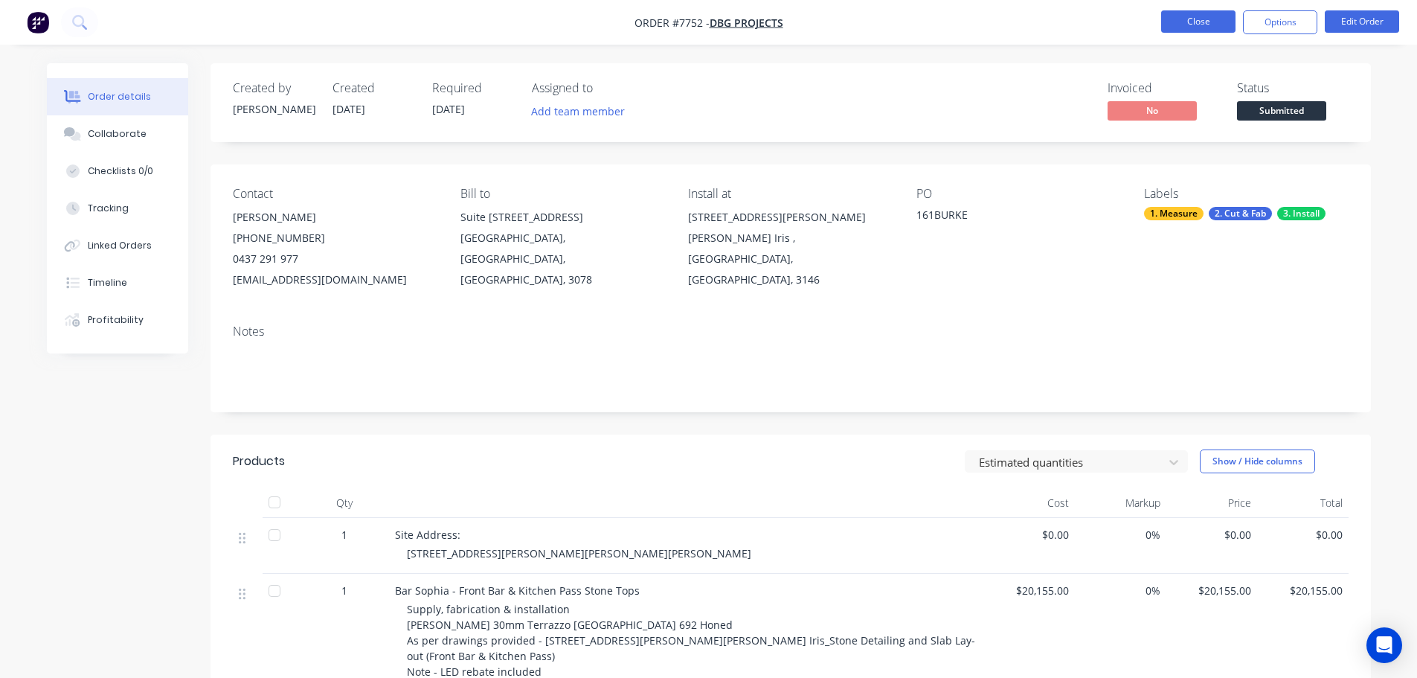
click at [1172, 24] on button "Close" at bounding box center [1198, 21] width 74 height 22
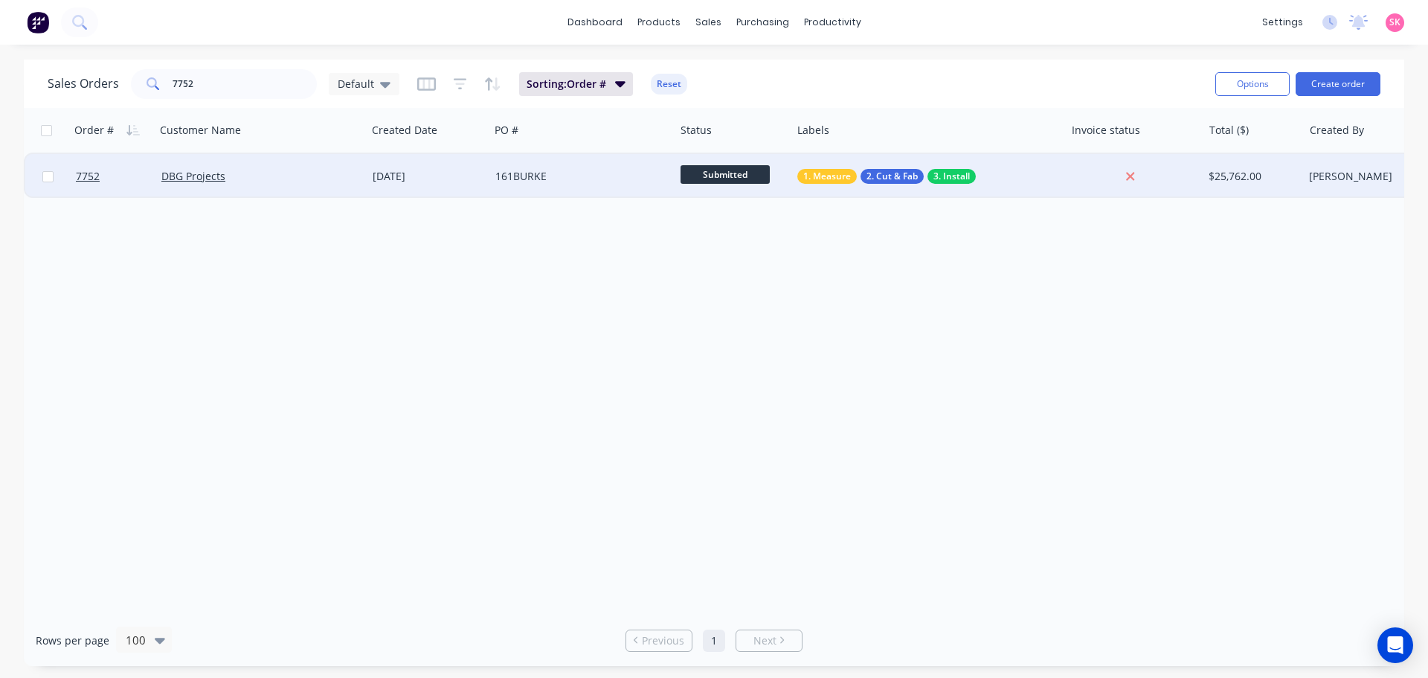
click at [567, 184] on div "161BURKE" at bounding box center [581, 176] width 185 height 45
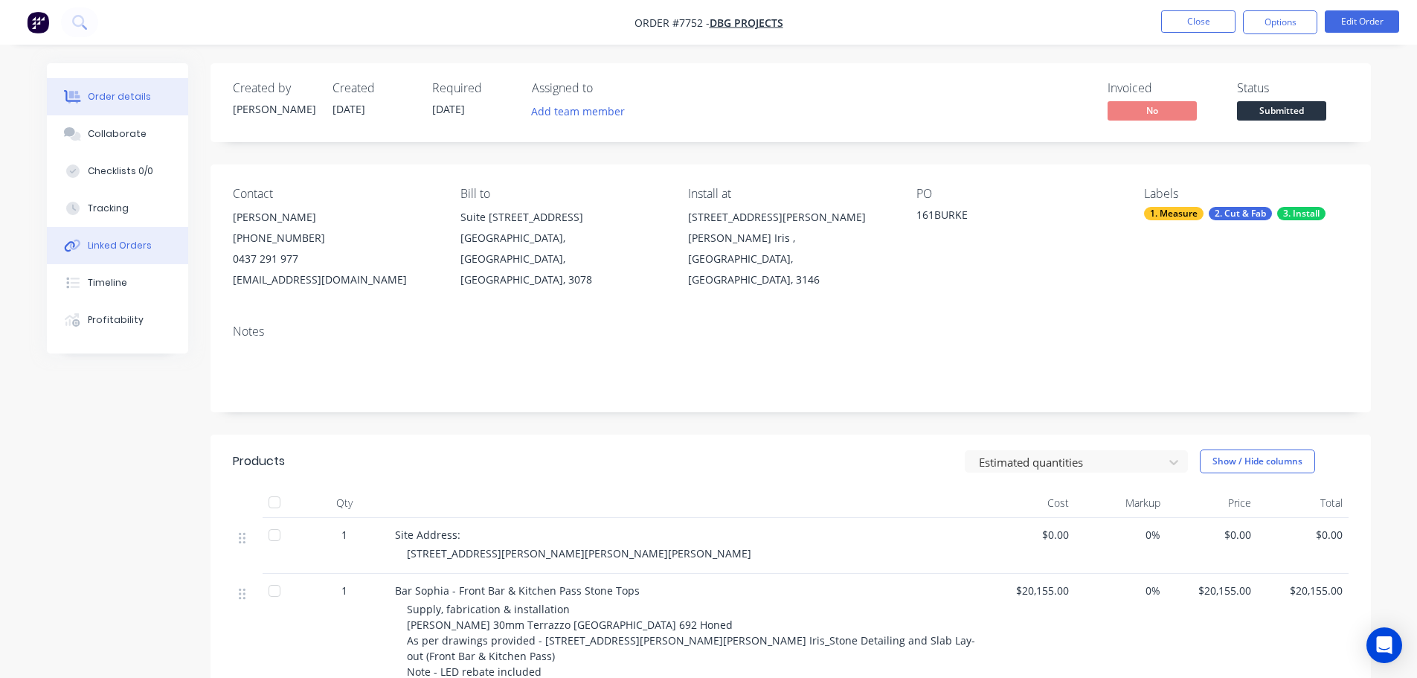
click at [121, 251] on div "Linked Orders" at bounding box center [120, 245] width 64 height 13
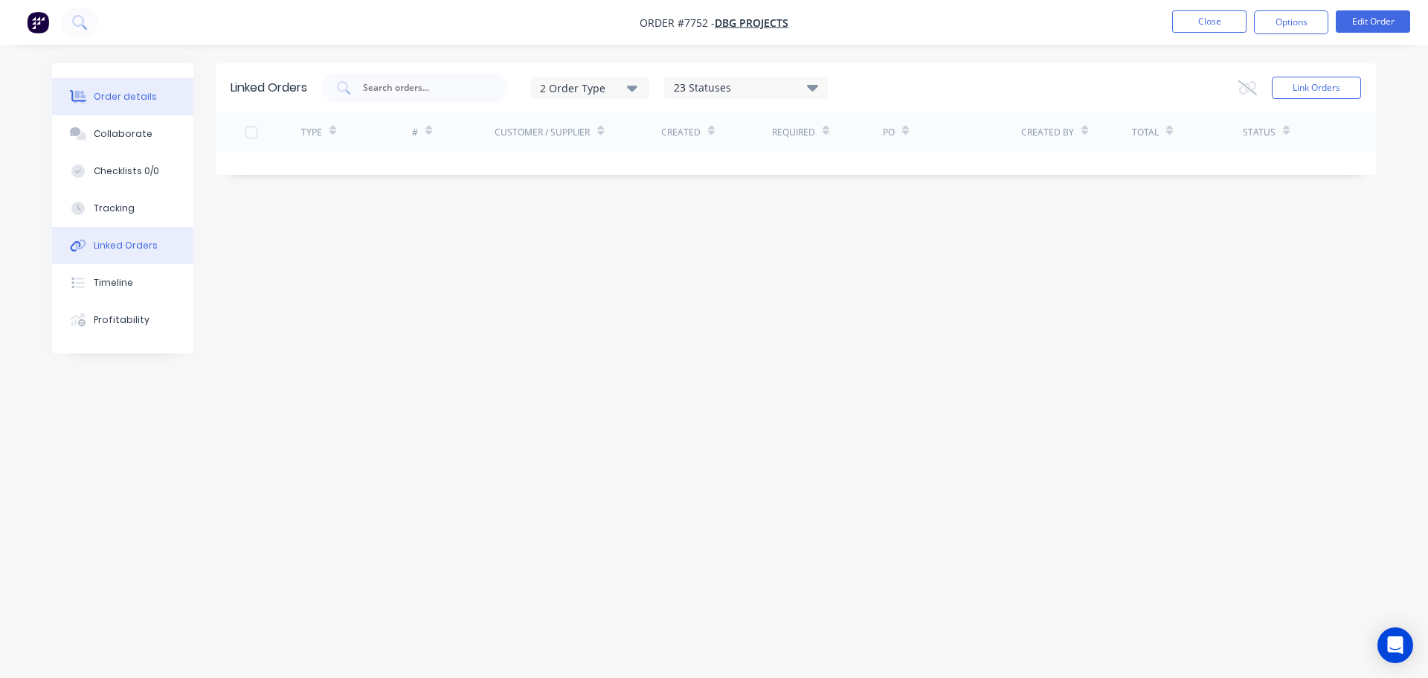
click at [126, 89] on button "Order details" at bounding box center [122, 96] width 141 height 37
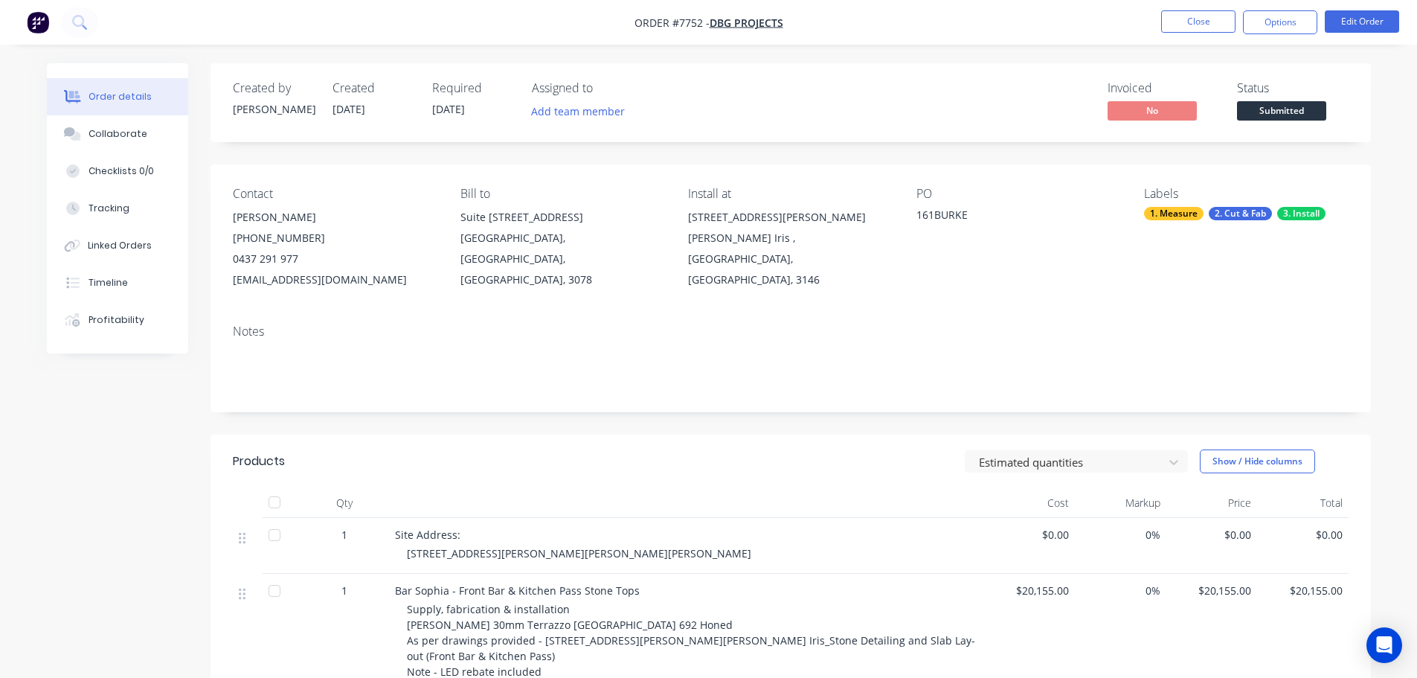
click at [1248, 6] on nav "Order #7752 - DBG Projects Close Options Edit Order" at bounding box center [708, 22] width 1417 height 45
click at [1214, 13] on button "Close" at bounding box center [1198, 21] width 74 height 22
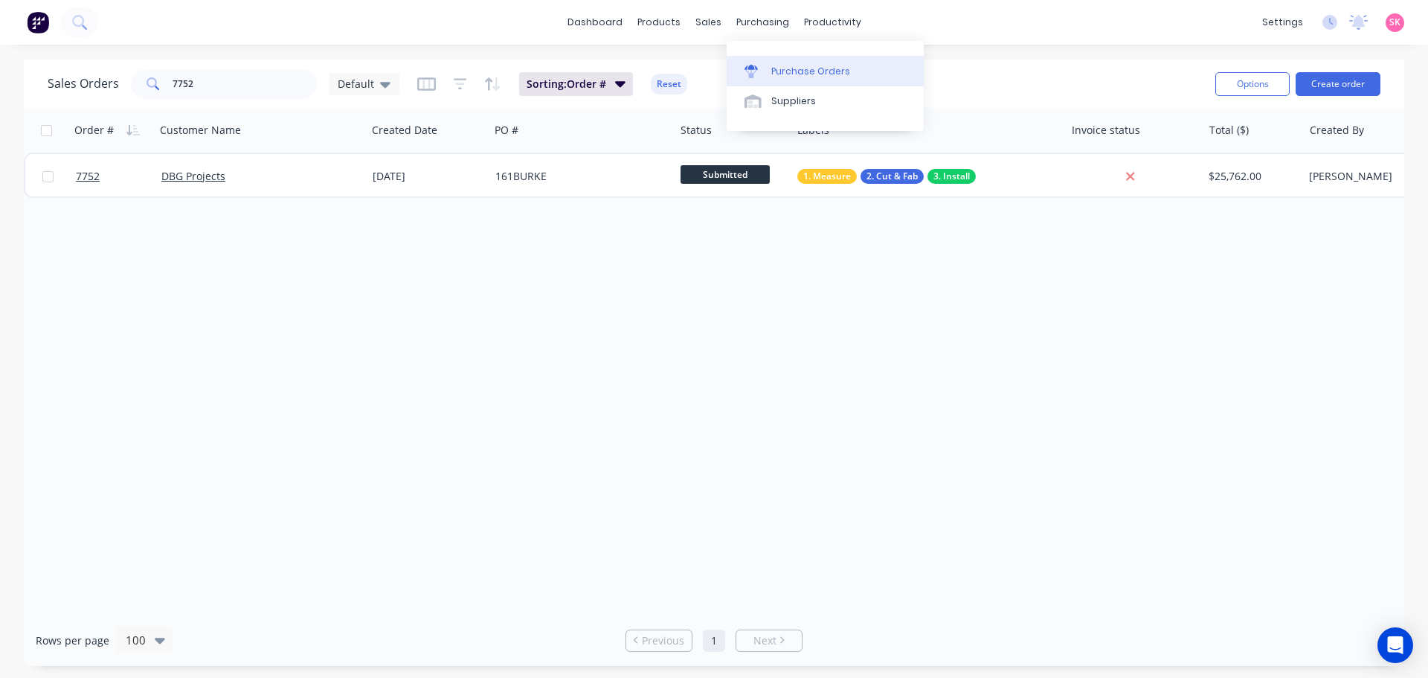
click at [794, 63] on link "Purchase Orders" at bounding box center [825, 71] width 197 height 30
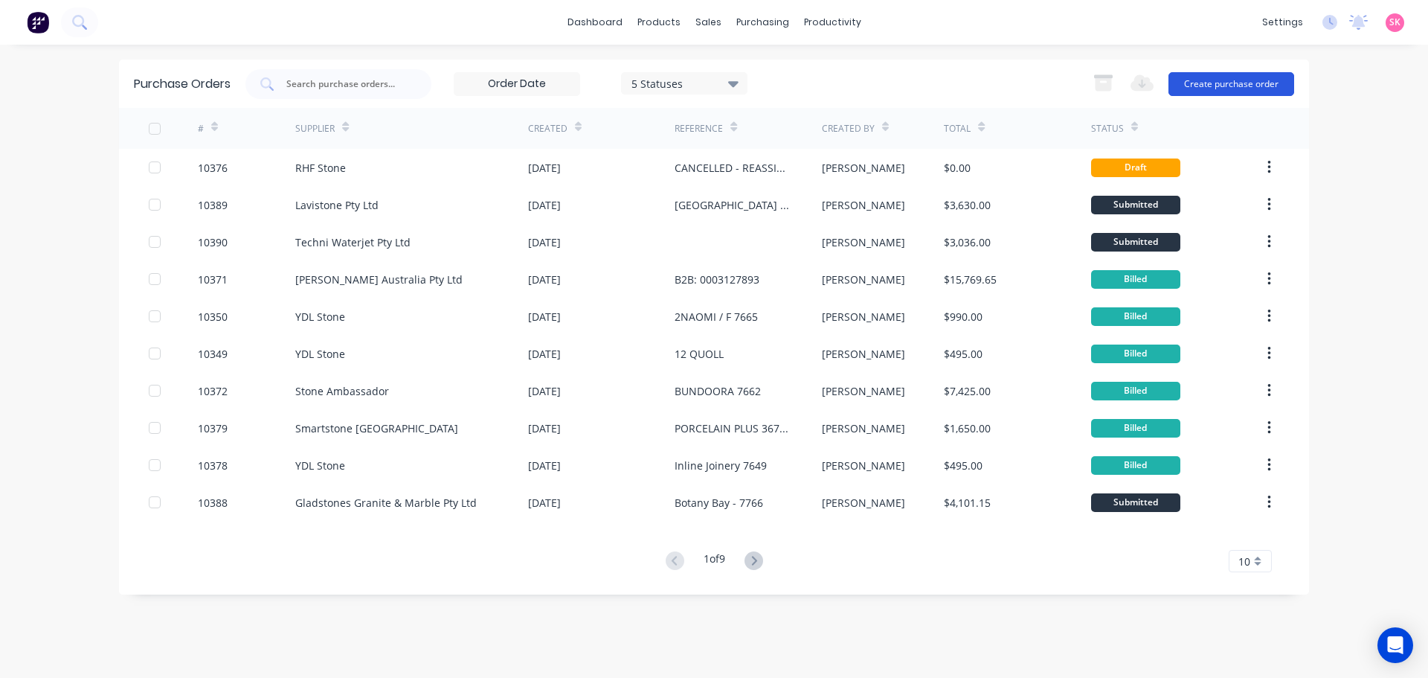
click at [1277, 76] on button "Create purchase order" at bounding box center [1232, 84] width 126 height 24
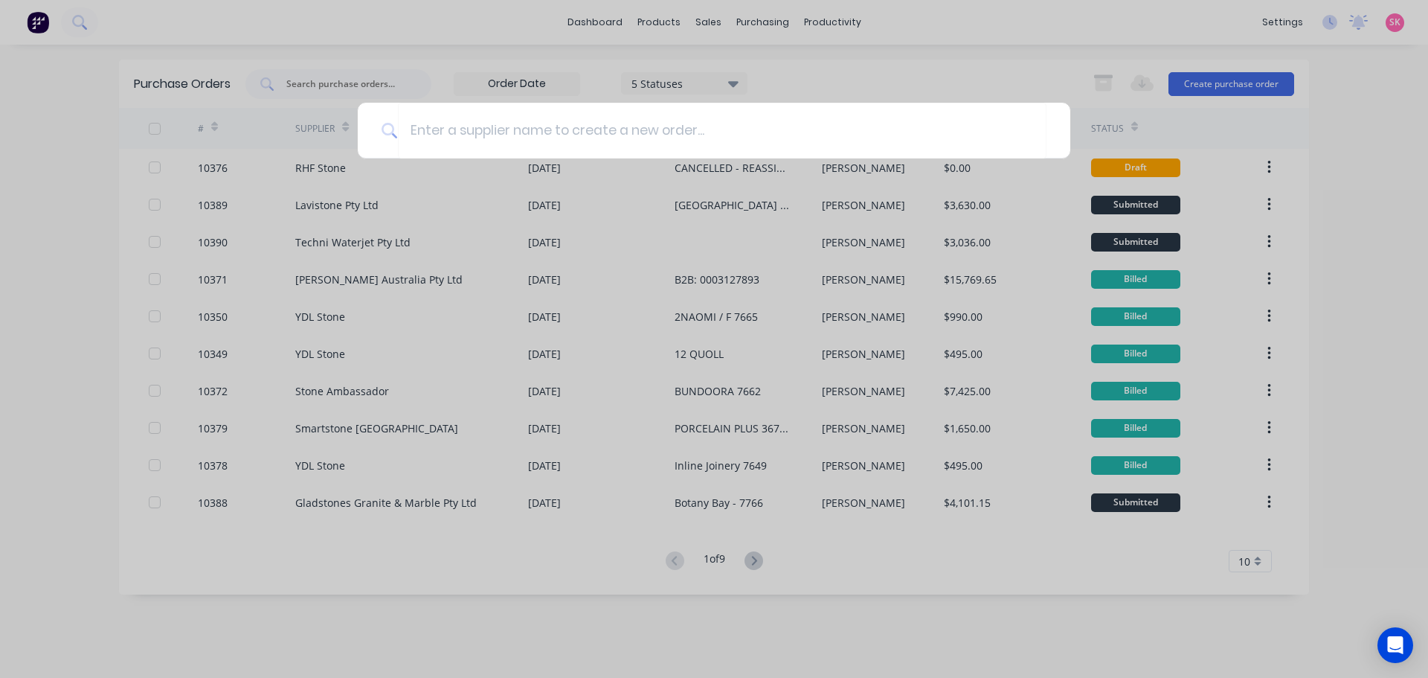
type input "S"
click at [260, 165] on div at bounding box center [714, 339] width 1428 height 678
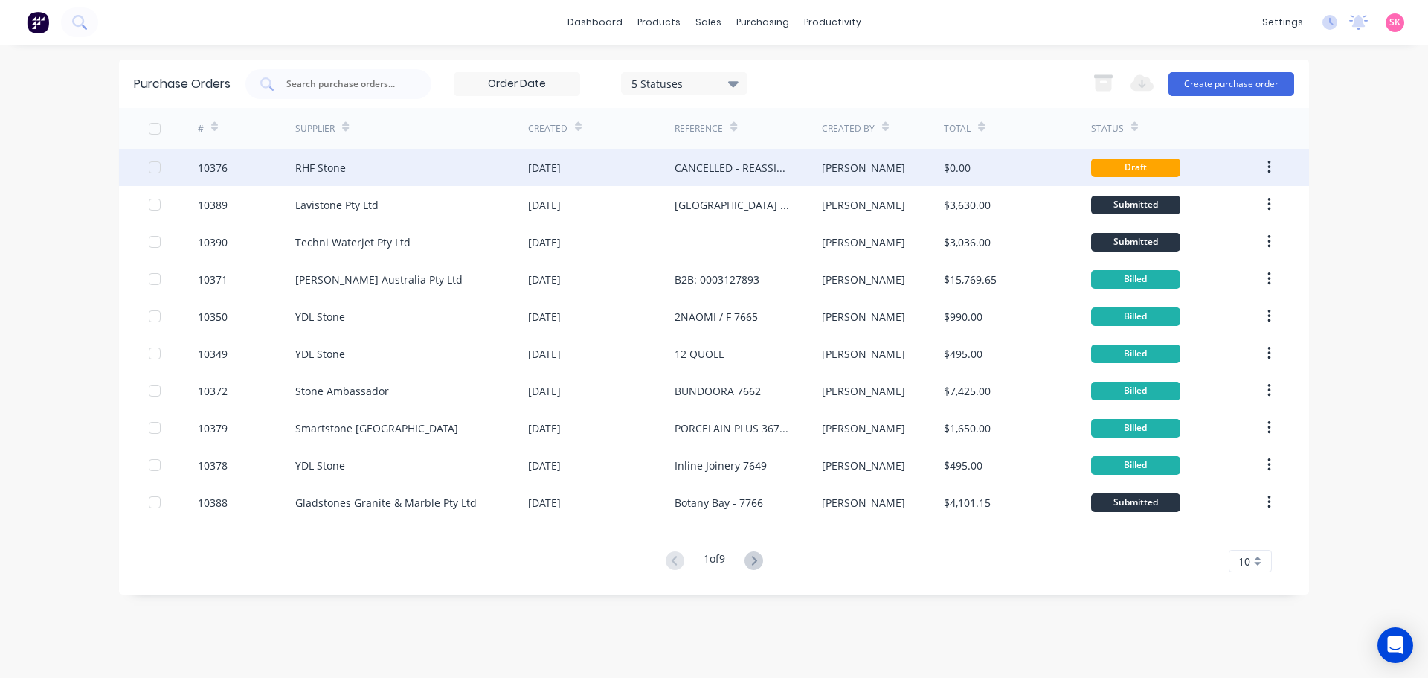
click at [292, 165] on div "10376" at bounding box center [247, 167] width 98 height 37
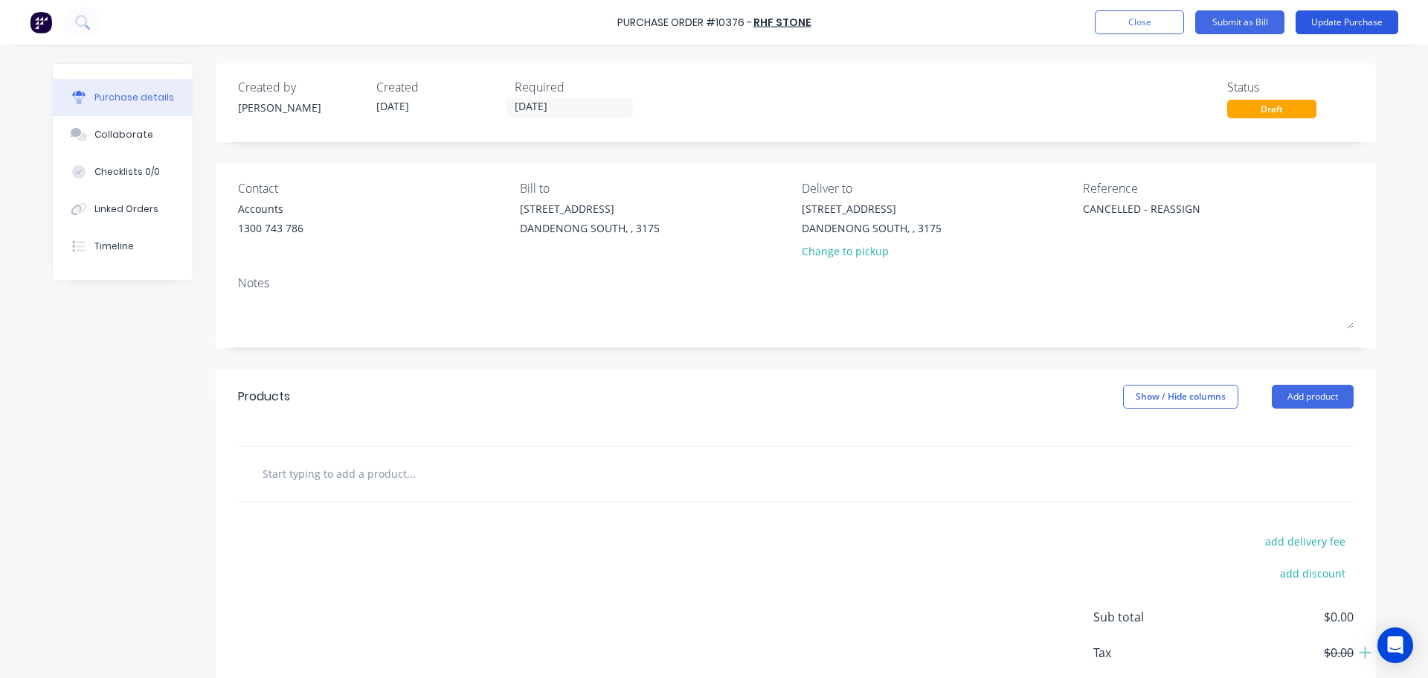
click at [1355, 23] on button "Update Purchase" at bounding box center [1347, 22] width 103 height 24
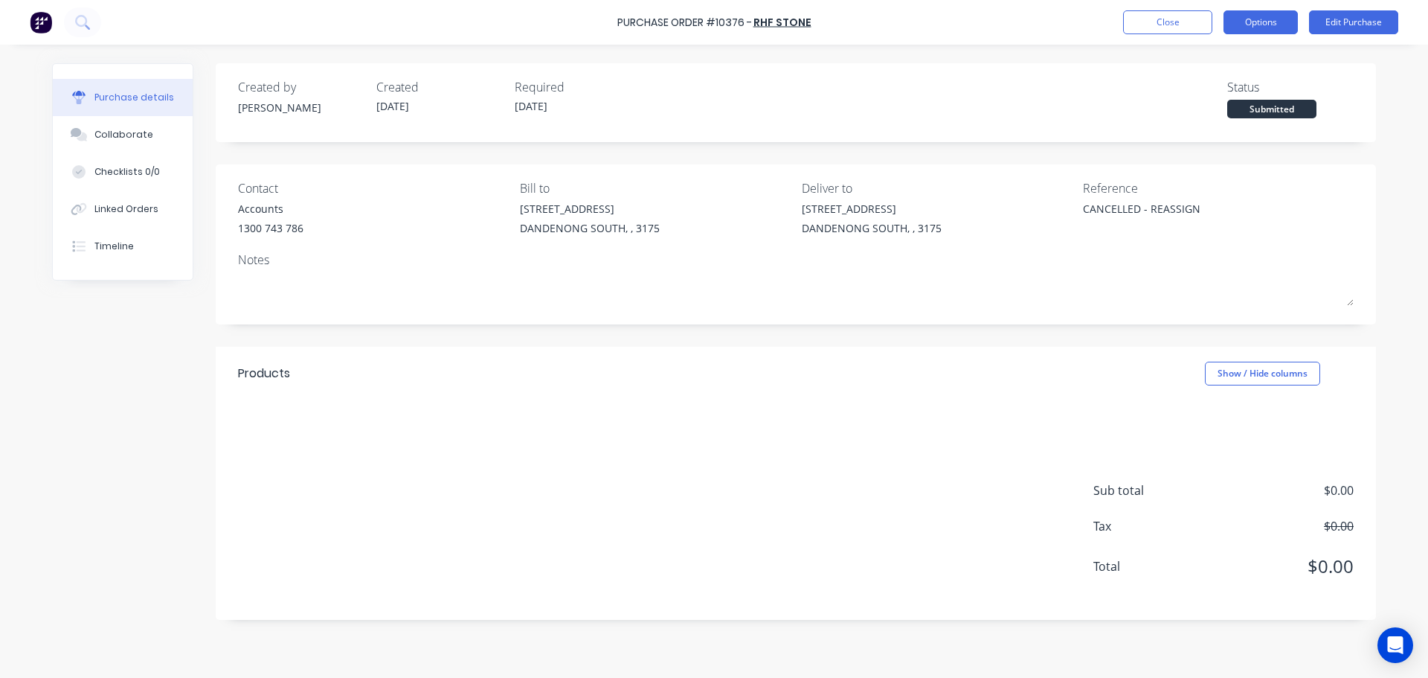
click at [1265, 18] on button "Options" at bounding box center [1261, 22] width 74 height 24
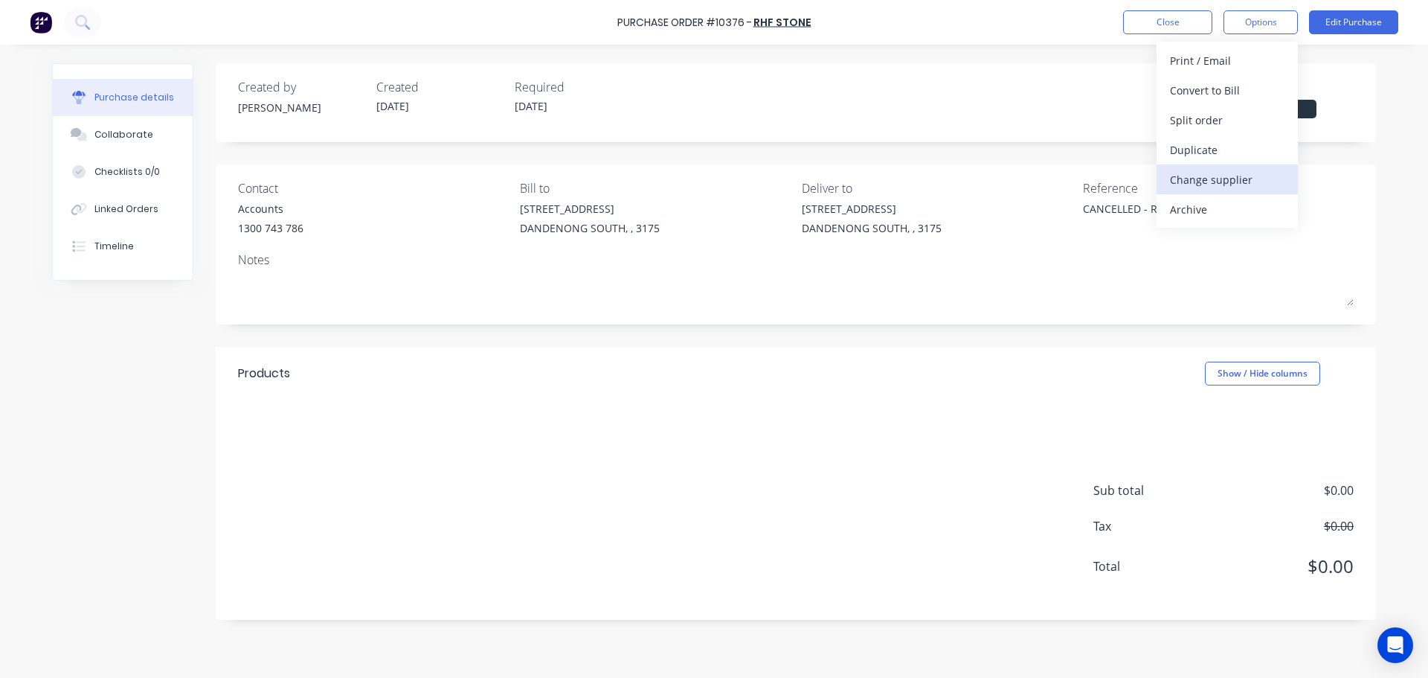
click at [1227, 184] on div "Change supplier" at bounding box center [1227, 180] width 115 height 22
type textarea "x"
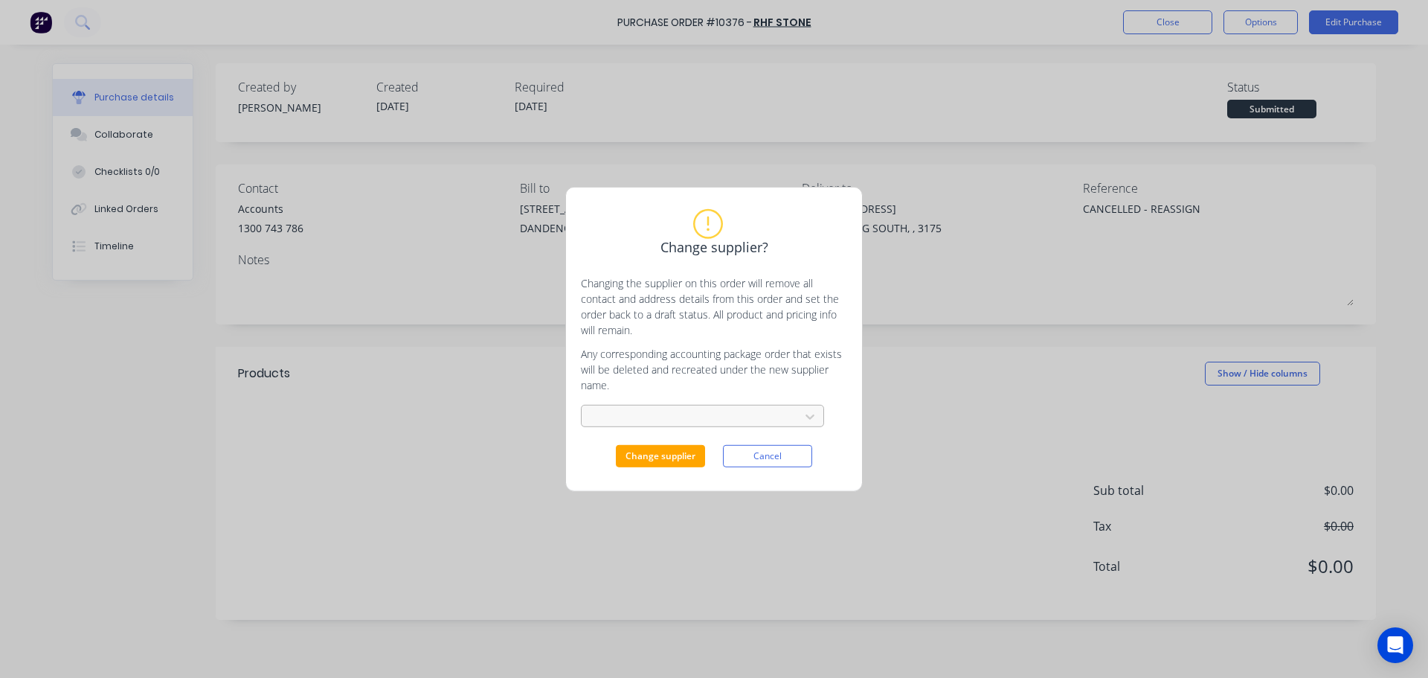
click at [676, 419] on div at bounding box center [693, 416] width 199 height 19
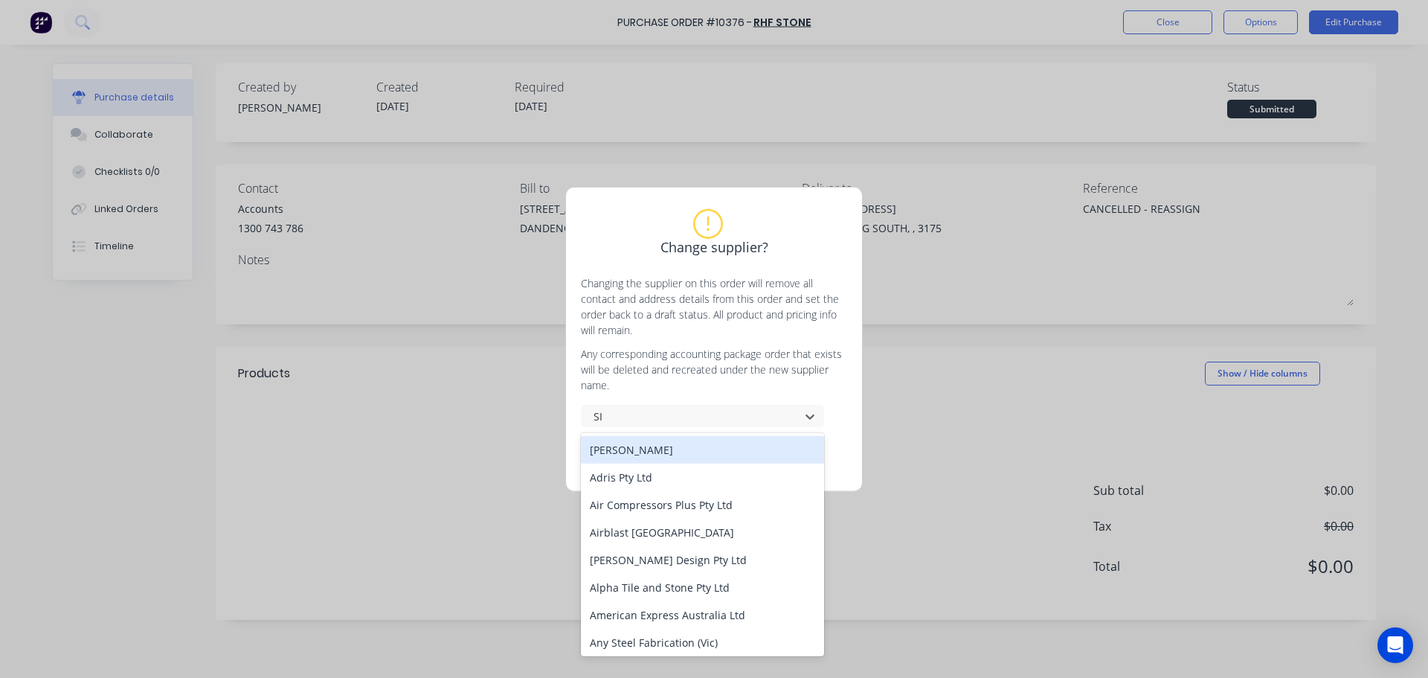
type input "SIG"
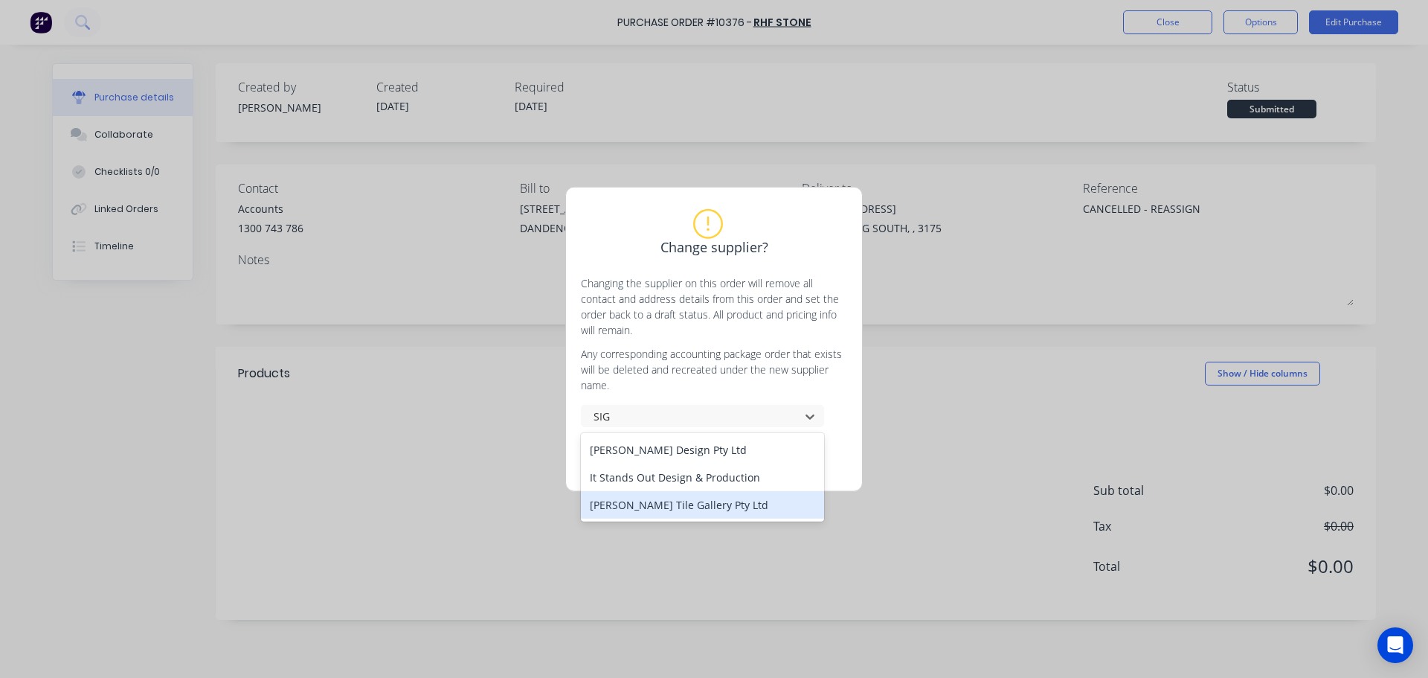
click at [678, 504] on div "Signorino Tile Gallery Pty Ltd" at bounding box center [702, 505] width 243 height 28
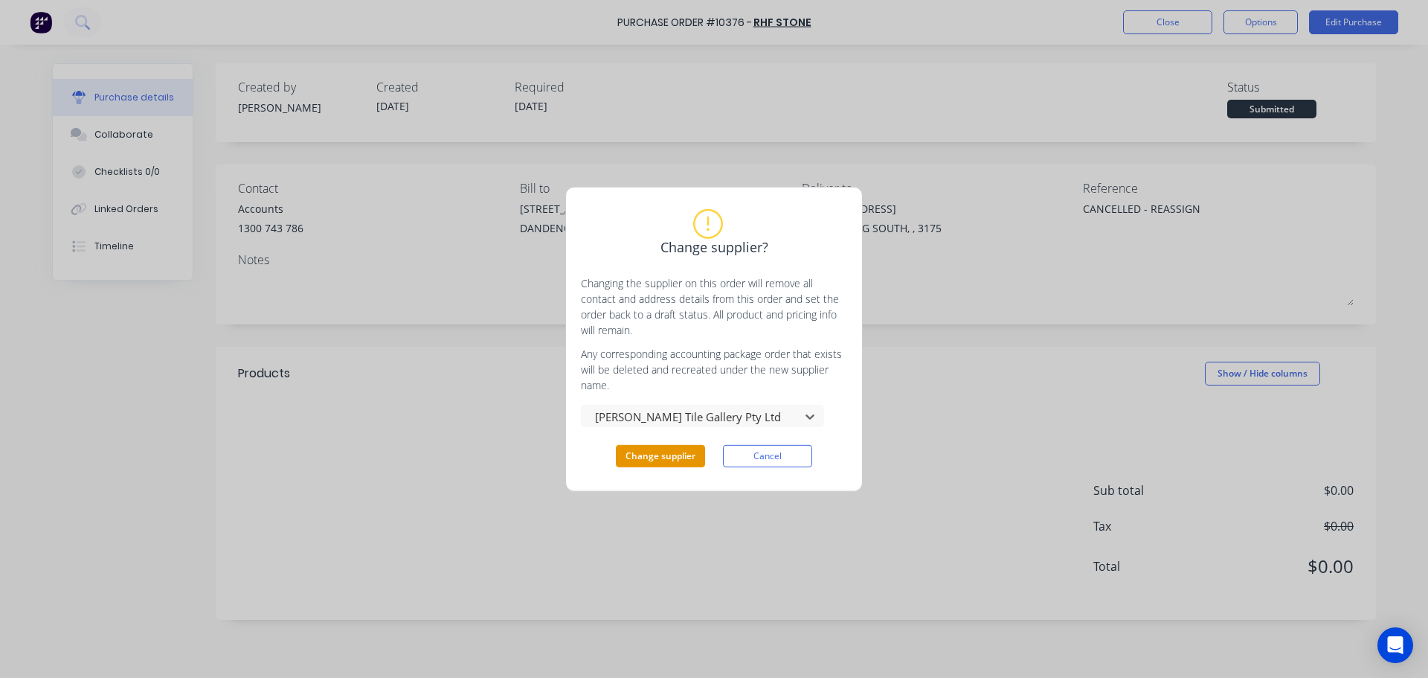
click at [686, 450] on button "Change supplier" at bounding box center [660, 456] width 89 height 22
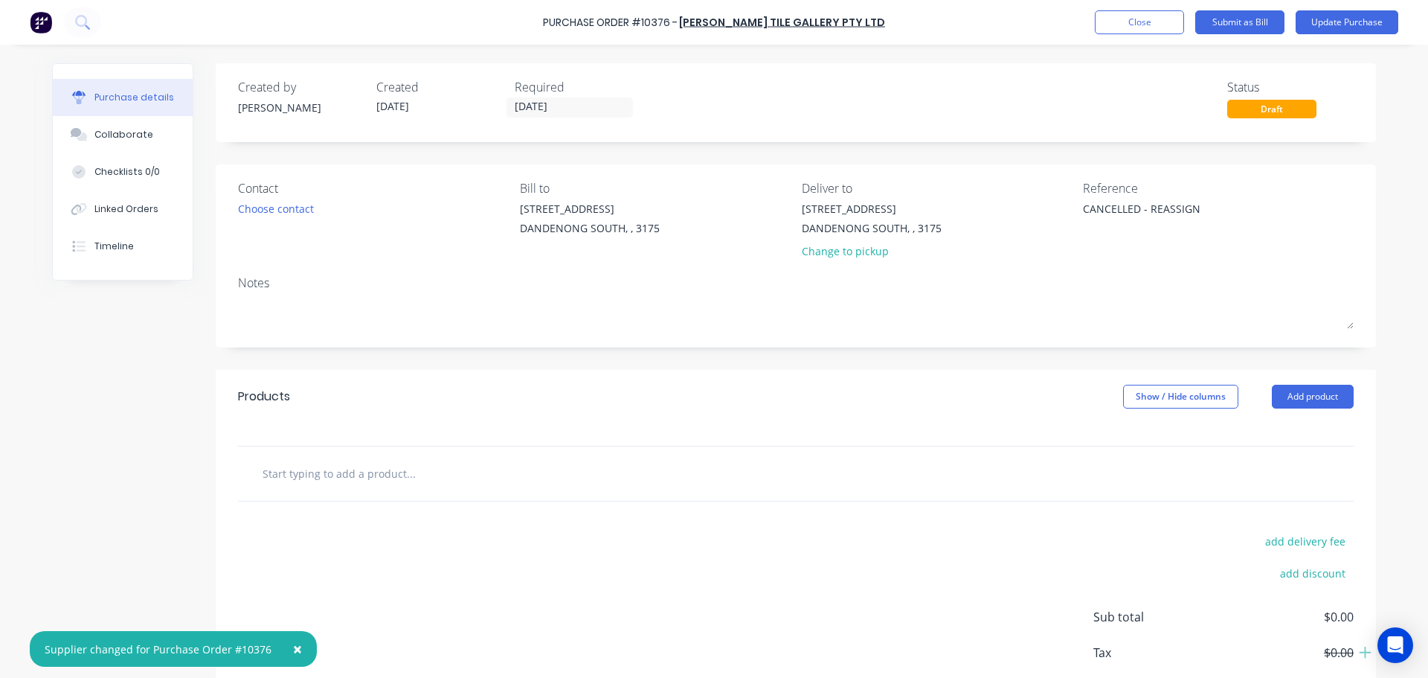
click at [305, 476] on input "text" at bounding box center [411, 473] width 298 height 30
click at [279, 472] on input "text" at bounding box center [411, 473] width 298 height 30
paste input "(BEL-TER692-305x125H) Treviso 692 finish: Honed 3000x1200x30mm"
type textarea "x"
type input "(BEL-TER692-305x125H) Treviso 692 finish: Honed 3000x1200x30mm"
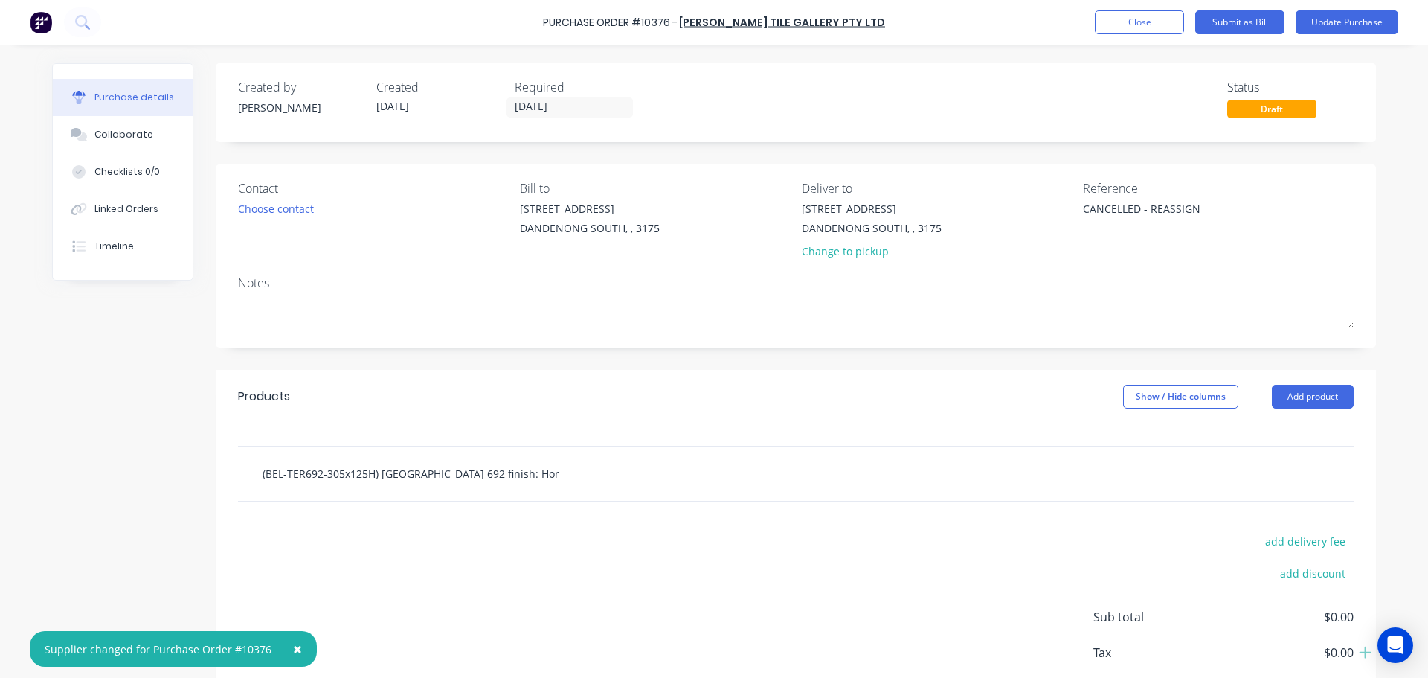
scroll to position [0, 36]
type textarea "x"
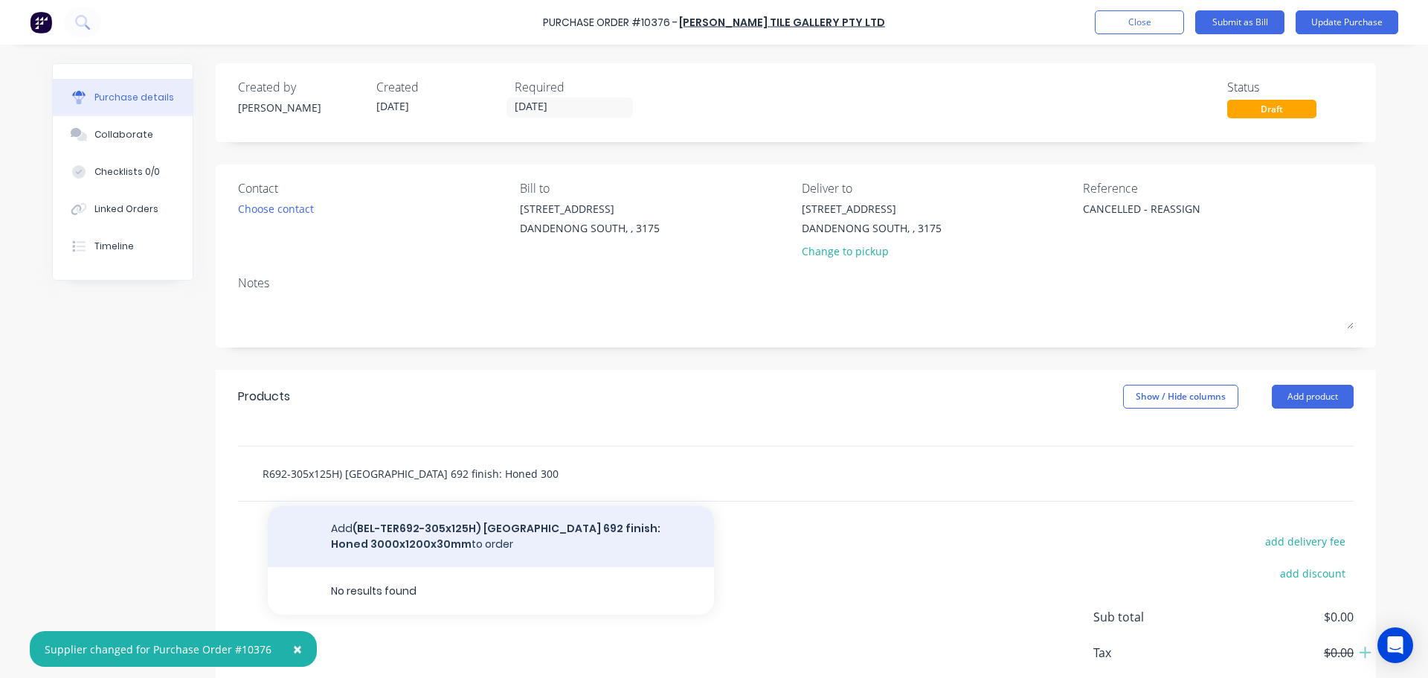
type input "(BEL-TER692-305x125H) Treviso 692 finish: Honed 3000x1200x30mm"
click at [495, 542] on button "Add (BEL-TER692-305x125H) Treviso 692 finish: Honed 3000x1200x30mm to order" at bounding box center [491, 536] width 446 height 61
type textarea "x"
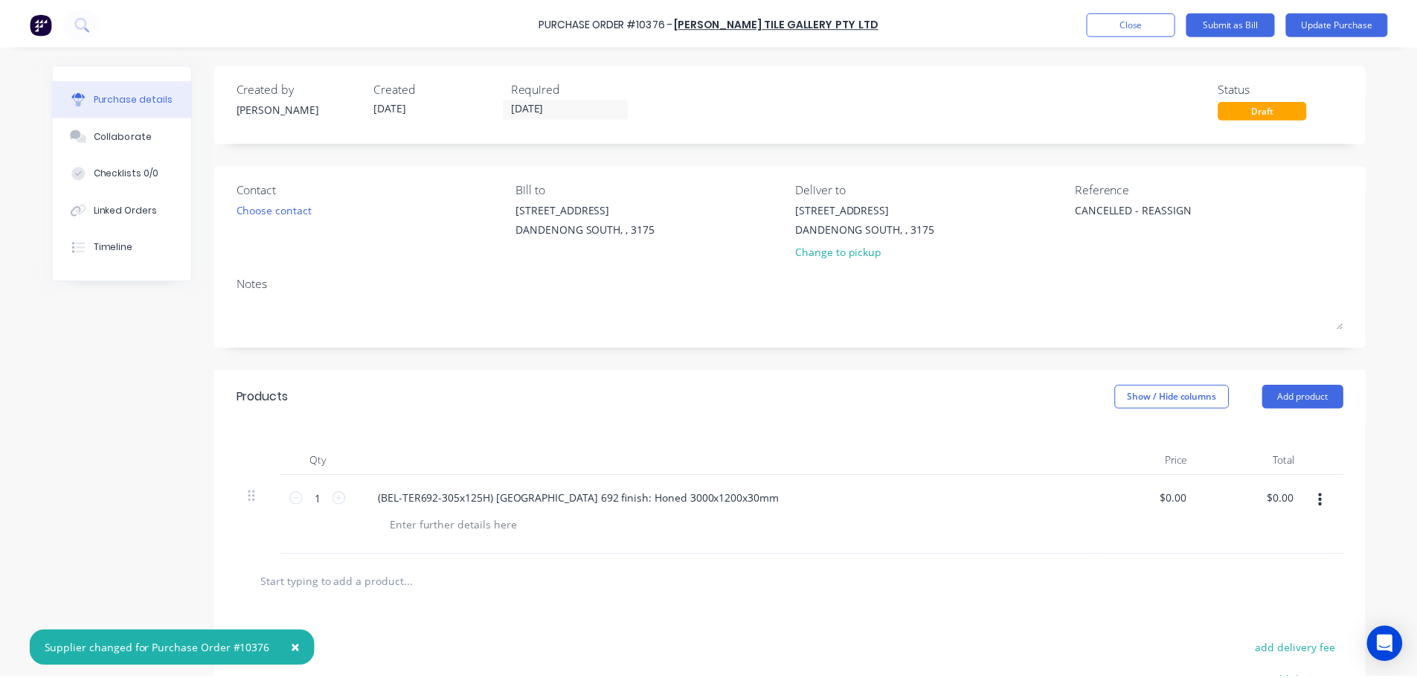
scroll to position [0, 0]
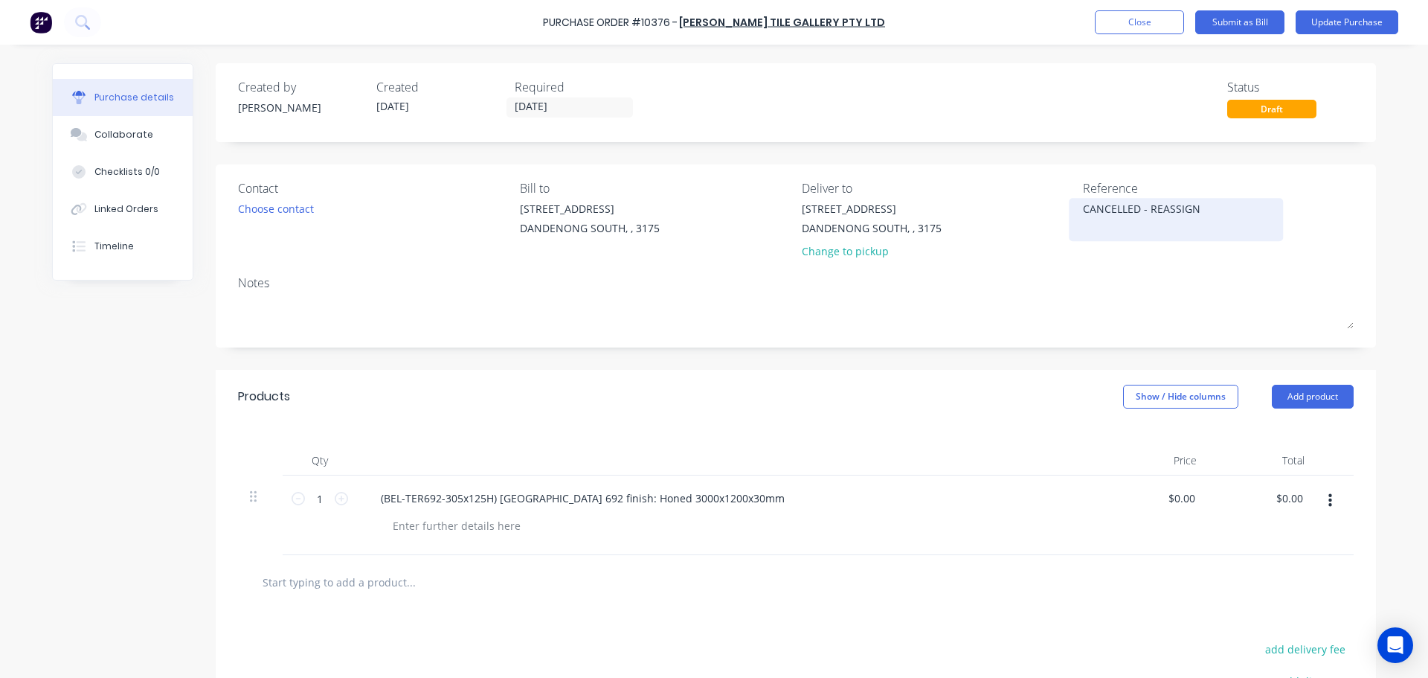
type textarea "x"
drag, startPoint x: 1193, startPoint y: 208, endPoint x: 1007, endPoint y: 213, distance: 186.0
click at [1007, 213] on div "Contact Choose contact Bill to 1 / 64-70 Edison Road DANDENONG SOUTH, , 3175 De…" at bounding box center [796, 222] width 1116 height 87
type textarea "x"
type textarea "m"
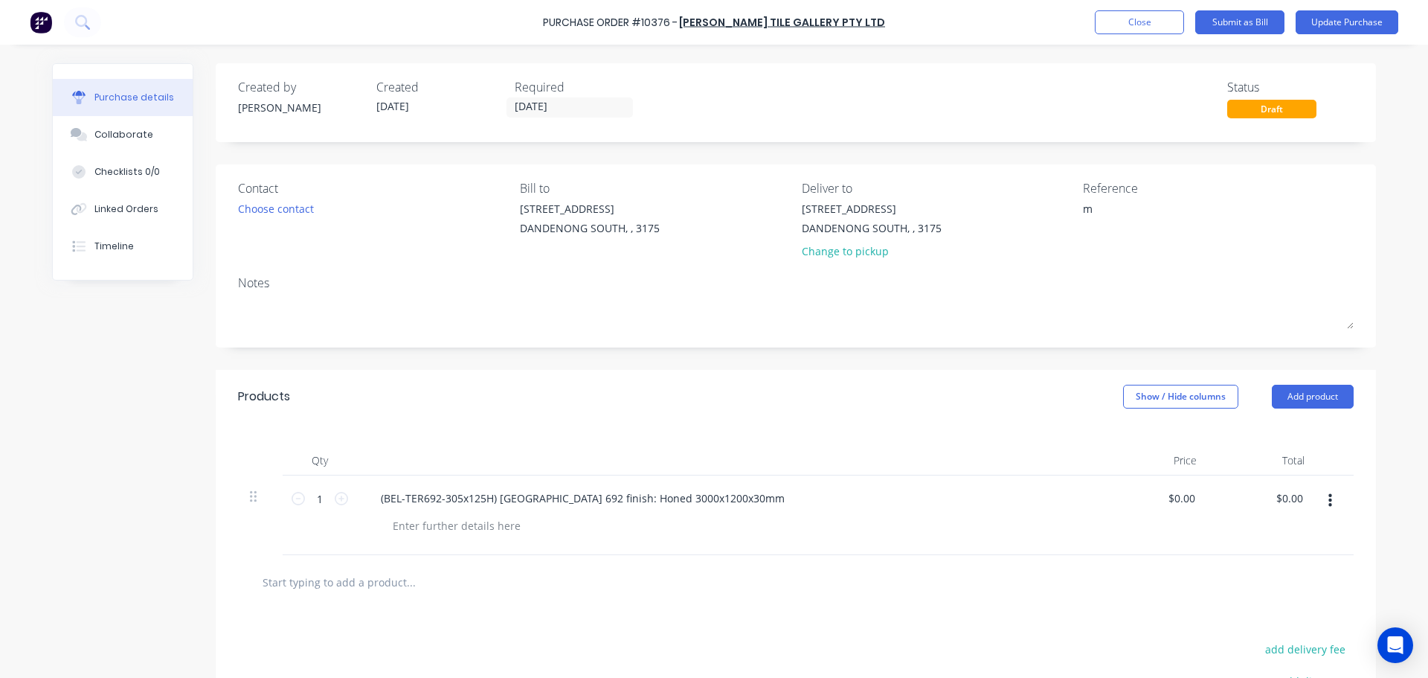
type textarea "x"
type textarea "ma"
type textarea "x"
type textarea "mar"
type textarea "x"
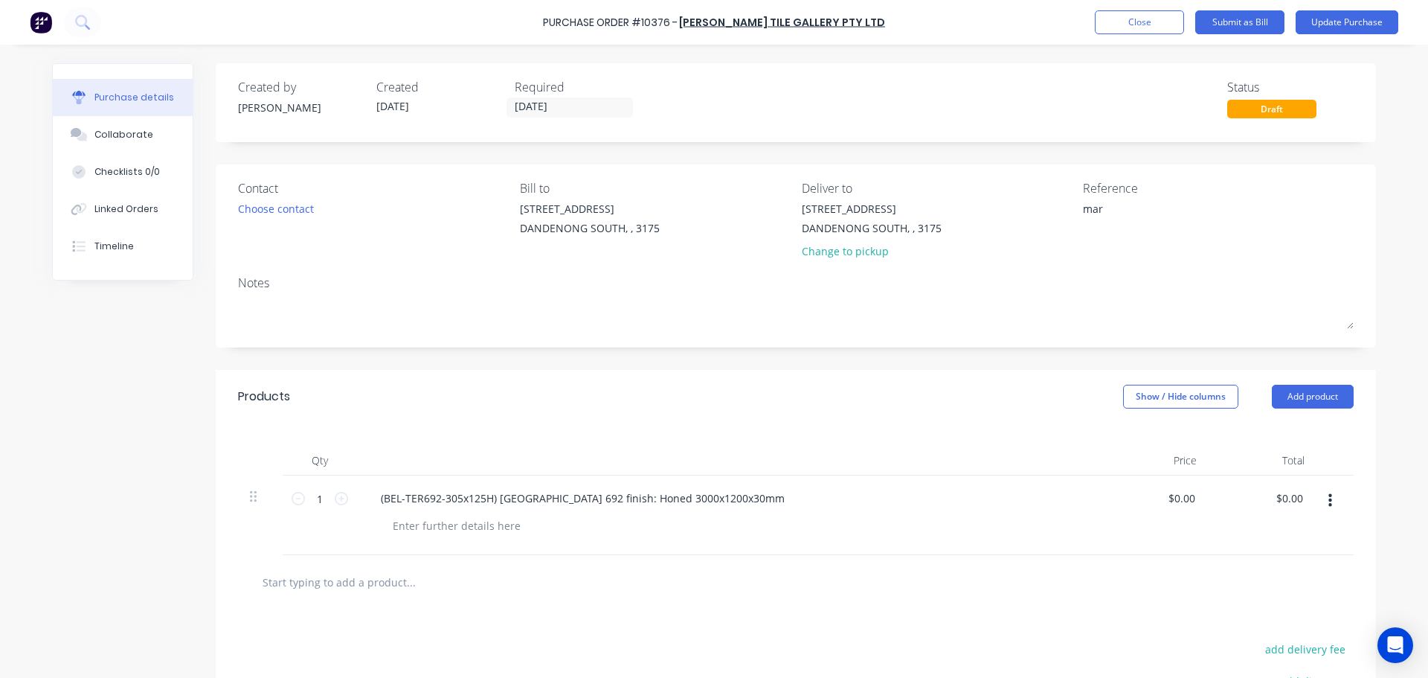
type textarea "ma"
type textarea "x"
type textarea "m"
type textarea "x"
type textarea "M"
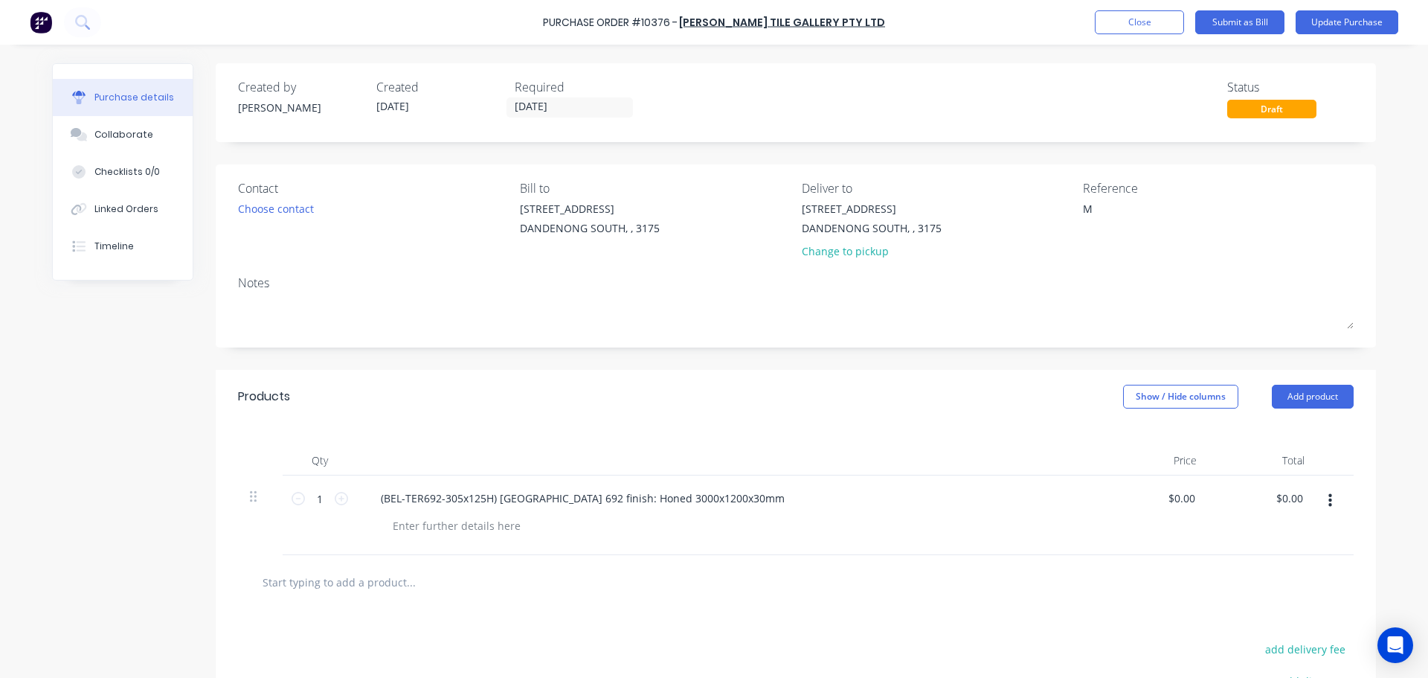
type textarea "x"
type textarea "MA"
type textarea "x"
type textarea "MARAM"
type textarea "x"
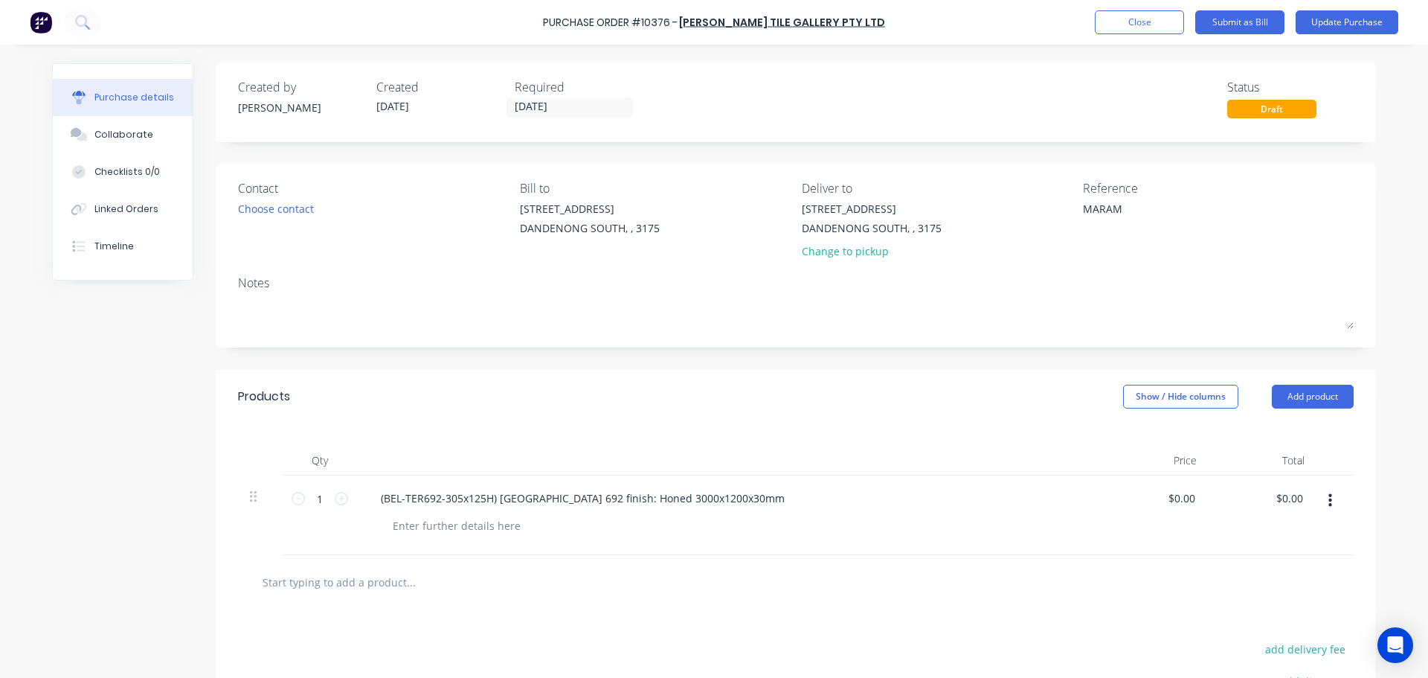
type textarea "MARAME"
type textarea "x"
type textarea "MARAMEO / DBG -"
type textarea "x"
type textarea "MARAMEO / DBG - 7"
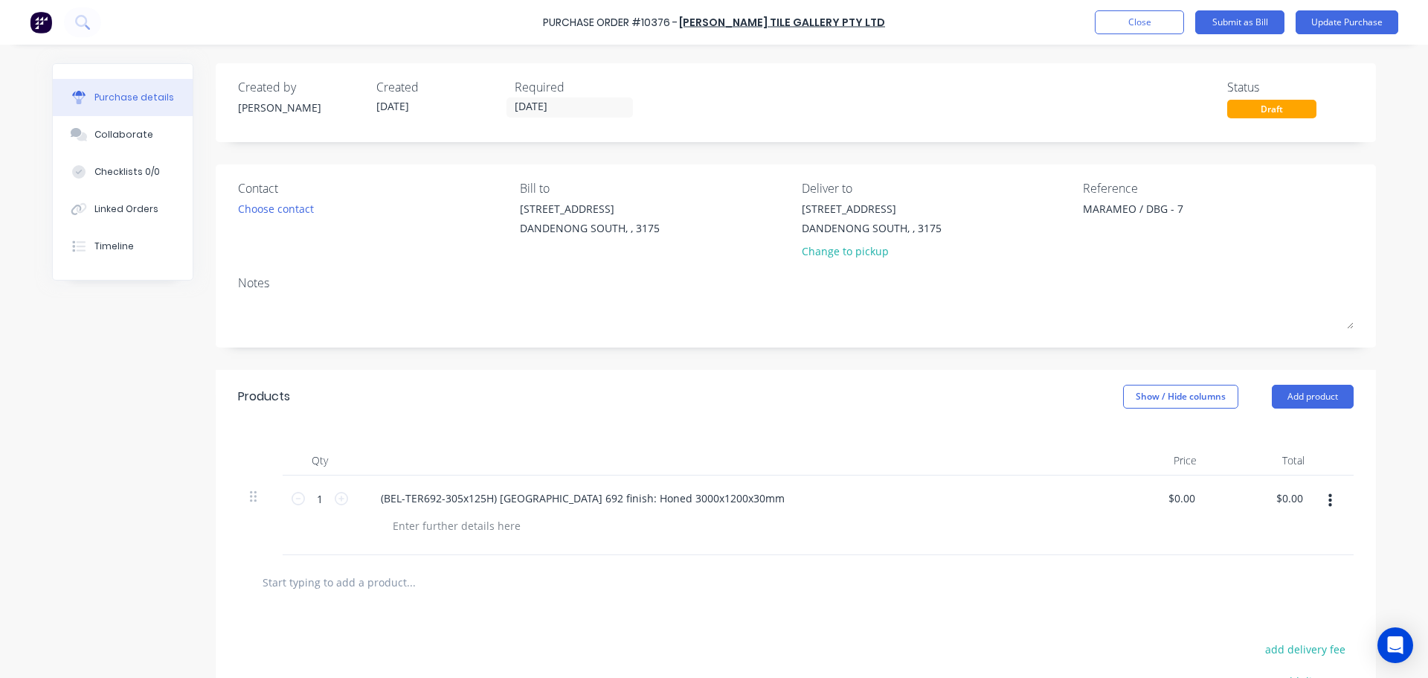
type textarea "x"
type textarea "MARAMEO / DBG - 77"
type textarea "x"
type textarea "MARAMEO / DBG - 775"
type textarea "x"
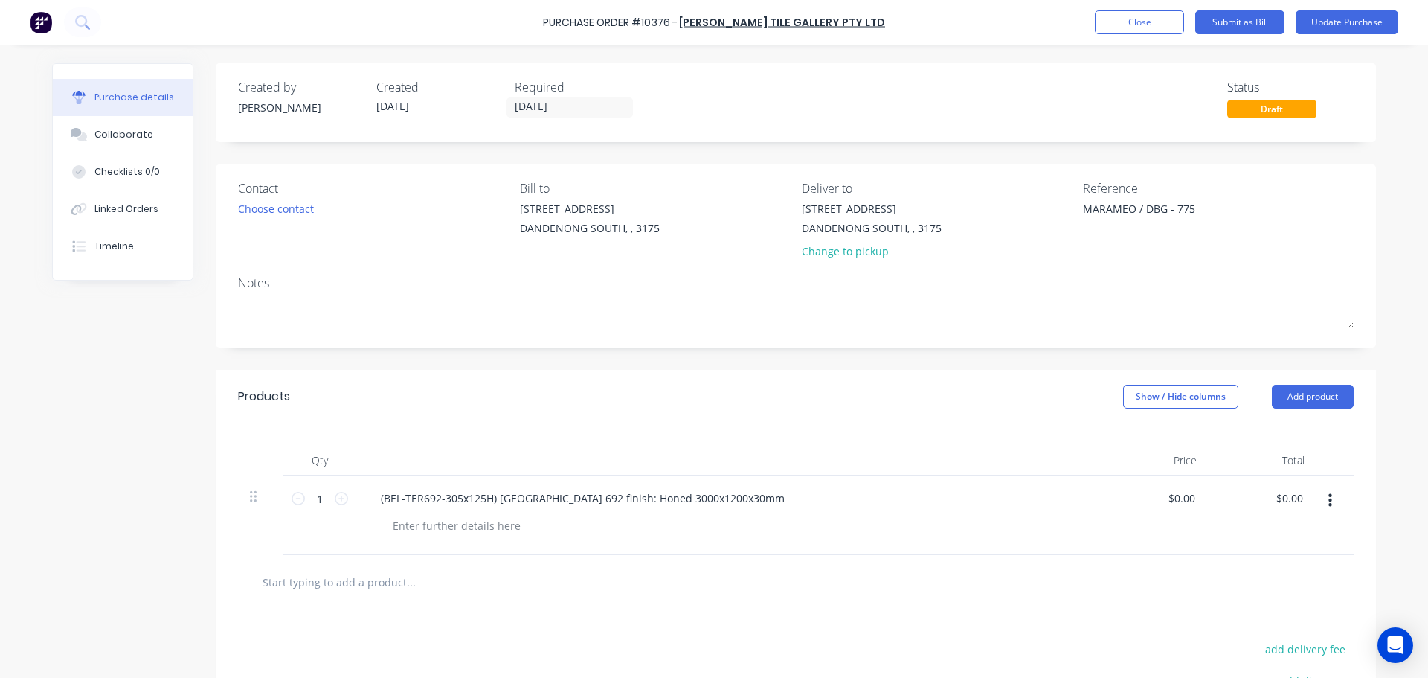
type textarea "MARAMEO / DBG - 7752"
type textarea "x"
type textarea "MARAMEO / DBG - 7752"
type textarea "x"
type textarea "MARAMEO / DBG - 7752"
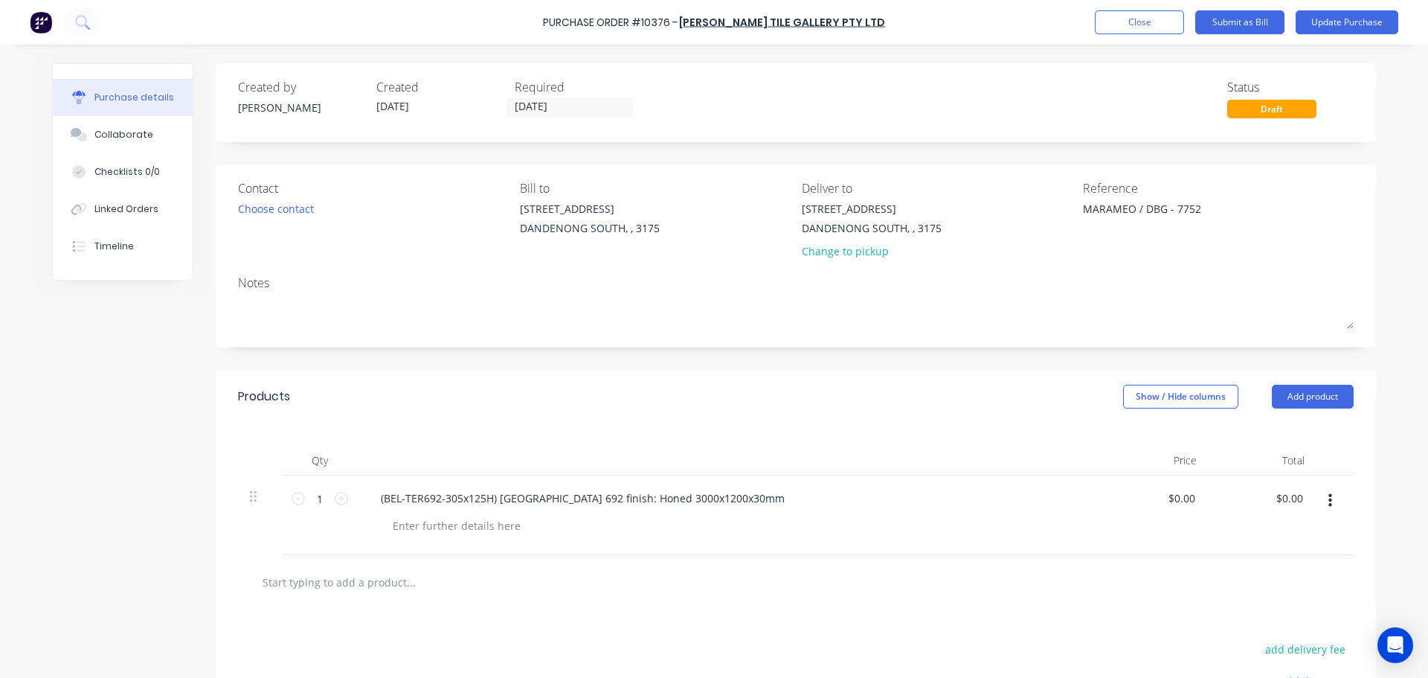
click at [478, 539] on div "(BEL-TER692-305x125H) Treviso 692 finish: Honed 3000x1200x30mm" at bounding box center [729, 515] width 744 height 80
click at [481, 529] on div at bounding box center [457, 526] width 152 height 22
type textarea "x"
click at [424, 517] on div at bounding box center [457, 526] width 152 height 22
click at [314, 496] on input "1" at bounding box center [320, 498] width 30 height 22
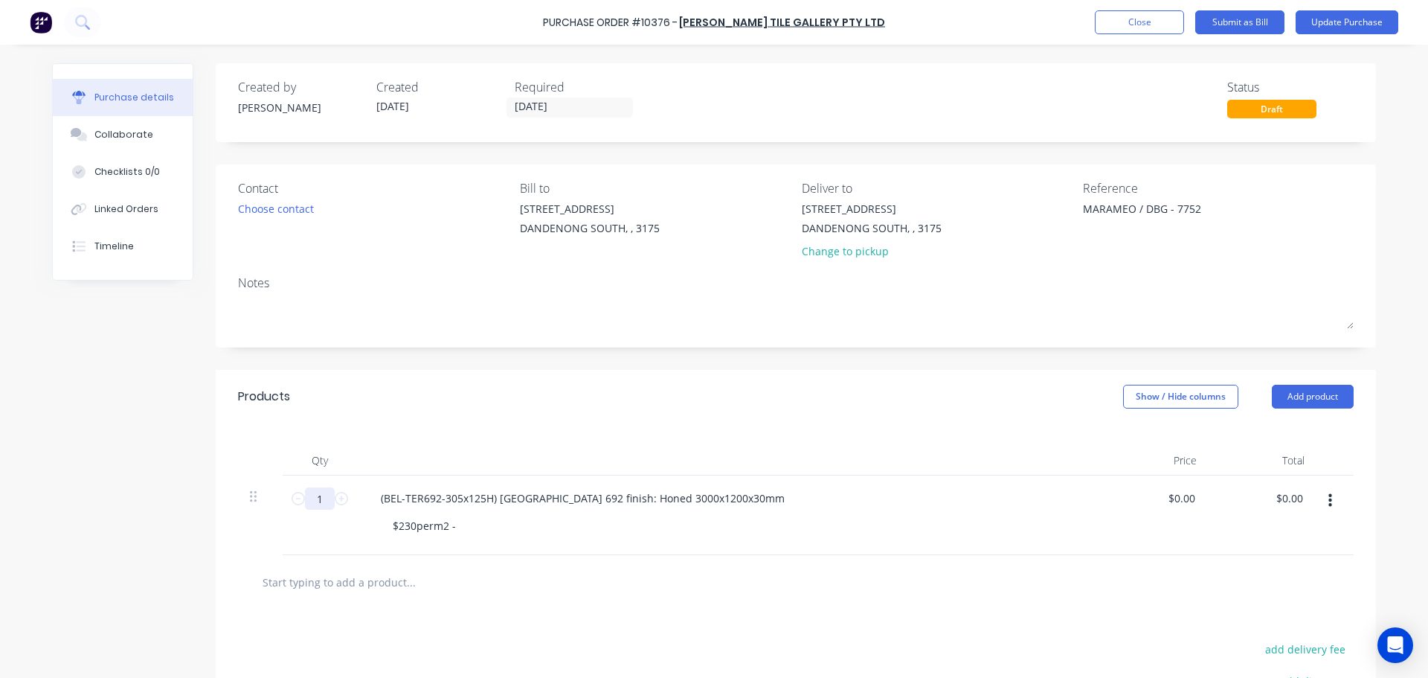
type textarea "x"
type input "14"
type textarea "x"
type input "14."
type textarea "x"
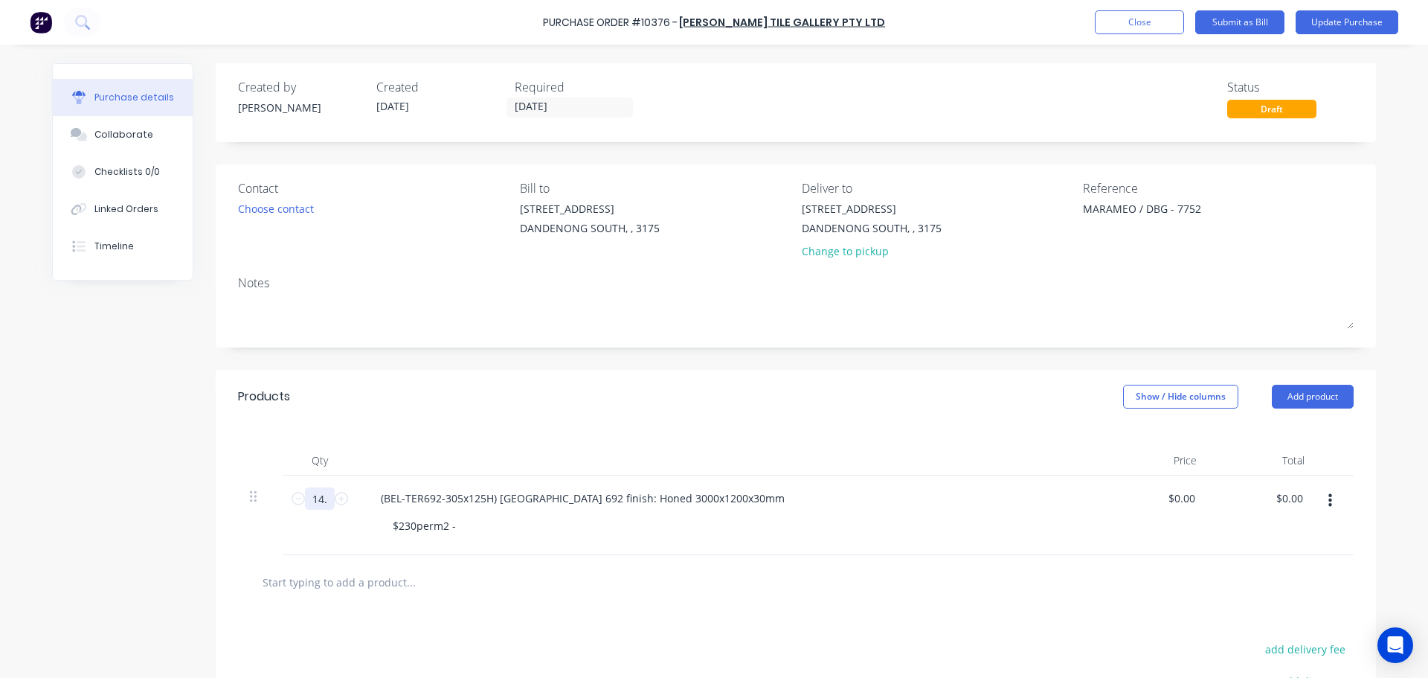
type input "14.4"
type textarea "x"
type input "14.4"
click at [448, 524] on div "$230perm2 -" at bounding box center [424, 526] width 87 height 22
type textarea "x"
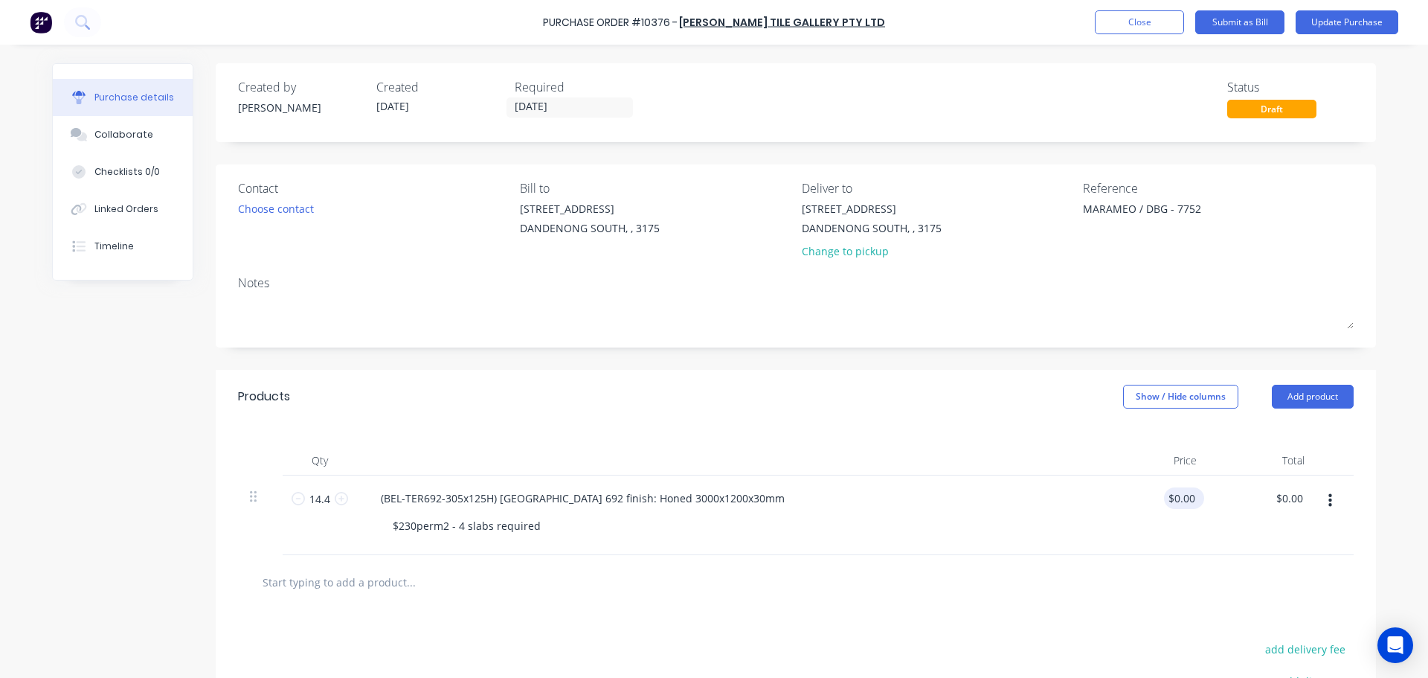
type input "0.00"
click at [1183, 487] on input "0.00" at bounding box center [1181, 498] width 34 height 22
type textarea "x"
drag, startPoint x: 1194, startPoint y: 496, endPoint x: 1141, endPoint y: 496, distance: 52.8
click at [1141, 496] on div "$0.00 $0.00" at bounding box center [1155, 515] width 108 height 80
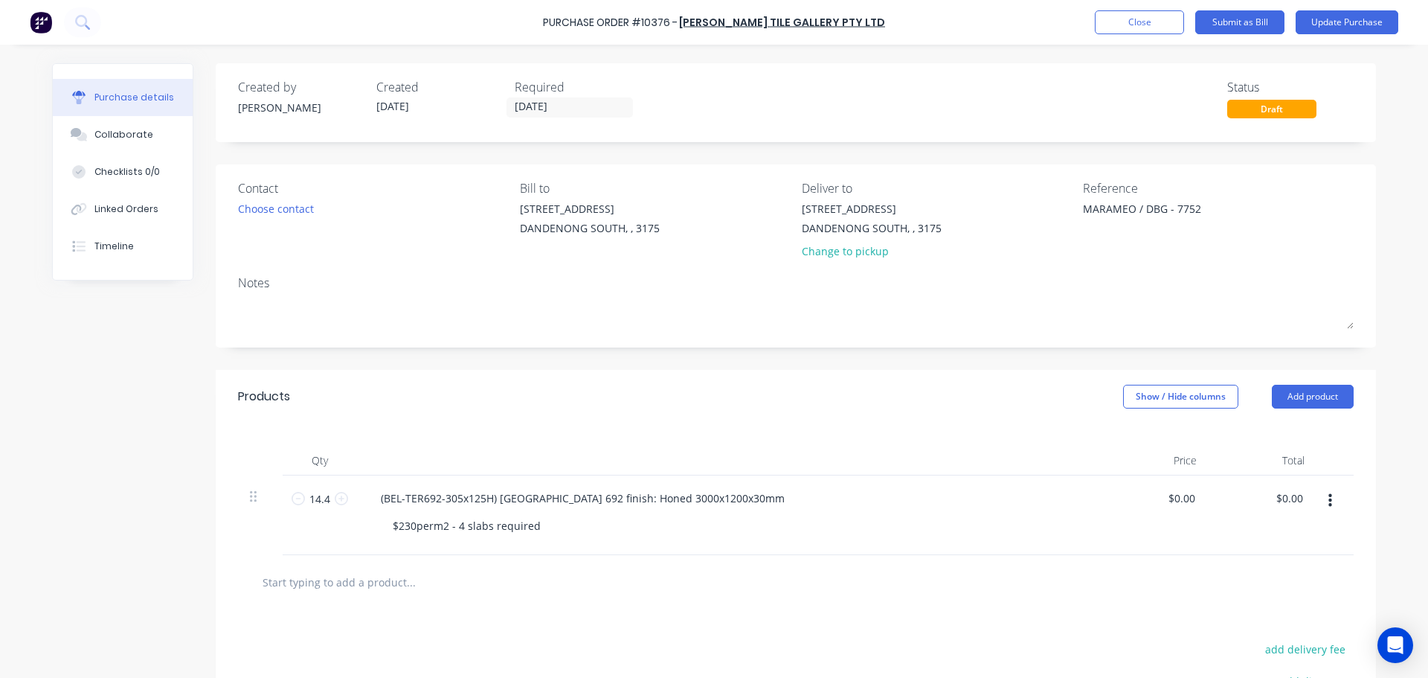
type input "0.00"
click at [1176, 494] on input "0.00" at bounding box center [1184, 498] width 28 height 22
type textarea "x"
click at [1176, 494] on input "0.00" at bounding box center [1184, 498] width 28 height 22
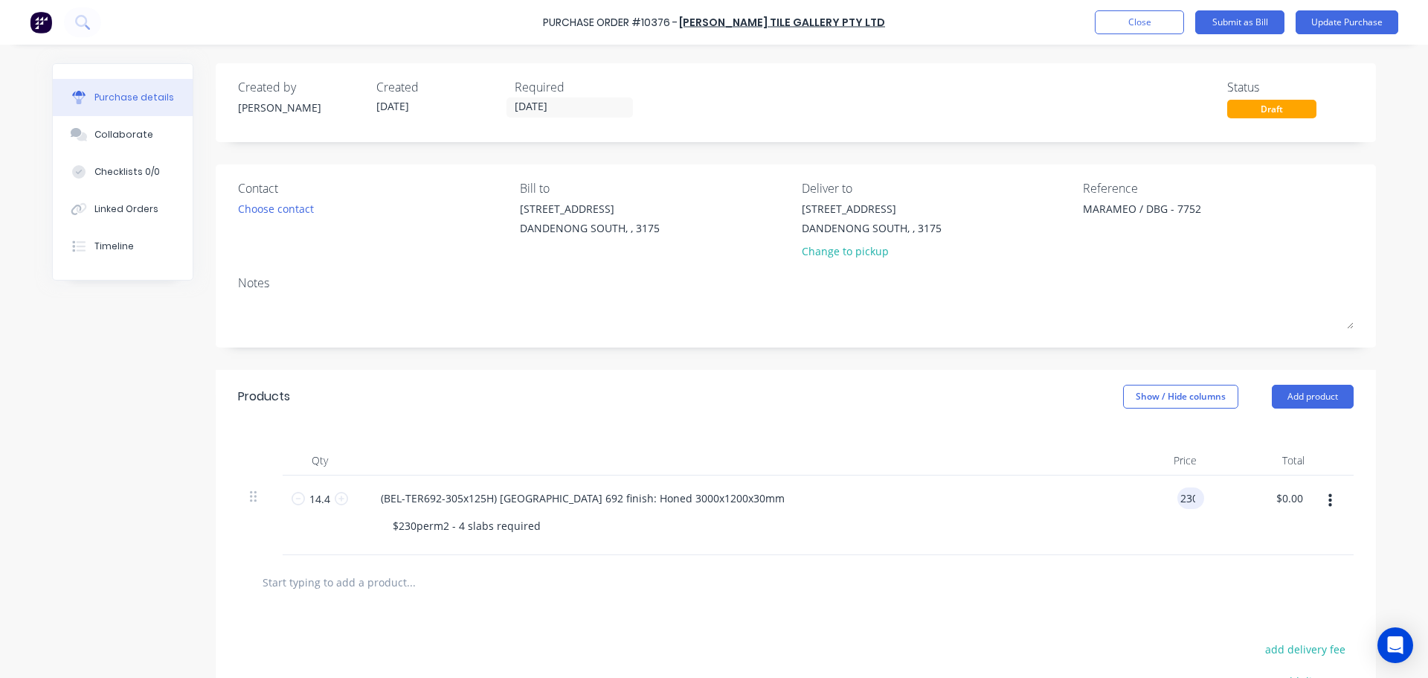
type input "230"
type textarea "x"
type input "$230.00"
type input "3312.00"
type textarea "x"
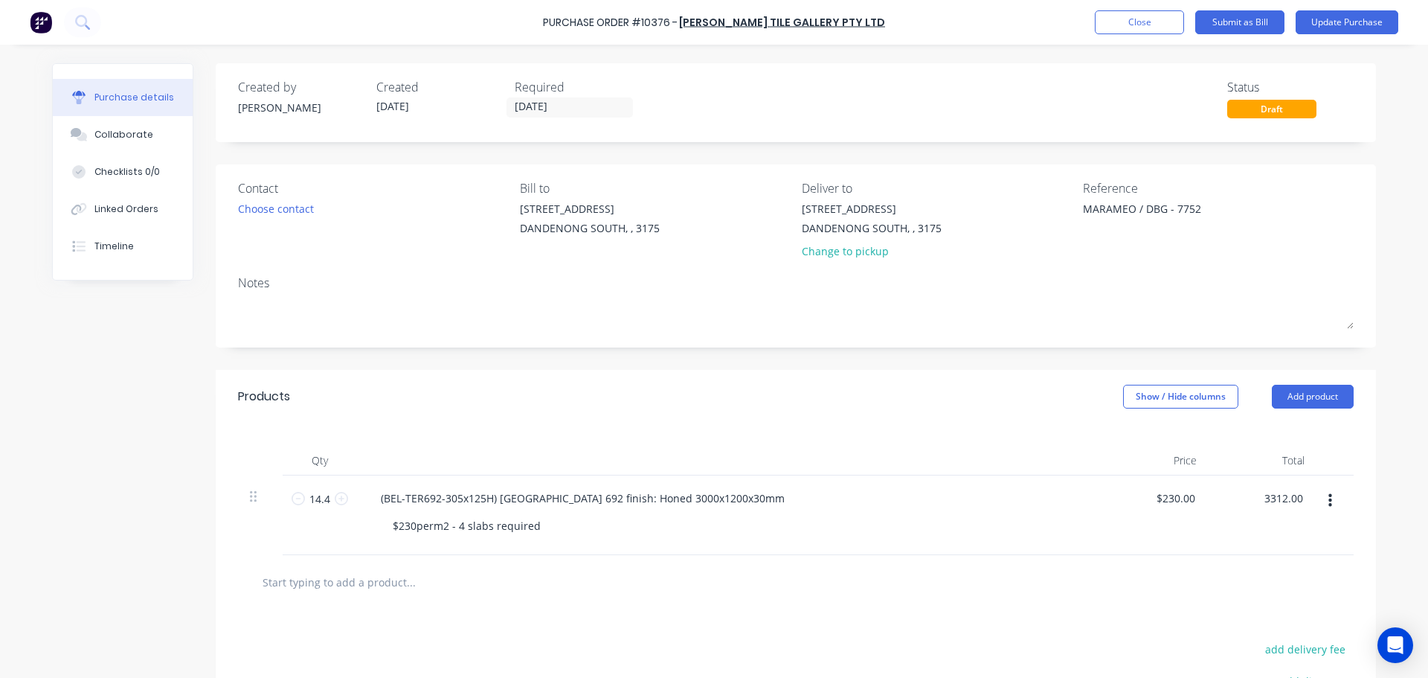
type input "$3,312.00"
click at [838, 427] on div "Qty Price Total 14.4 14.4 (BEL-TER692-305x125H) Treviso 692 finish: Honed 3000x…" at bounding box center [796, 489] width 1160 height 132
click at [1343, 18] on button "Update Purchase" at bounding box center [1347, 22] width 103 height 24
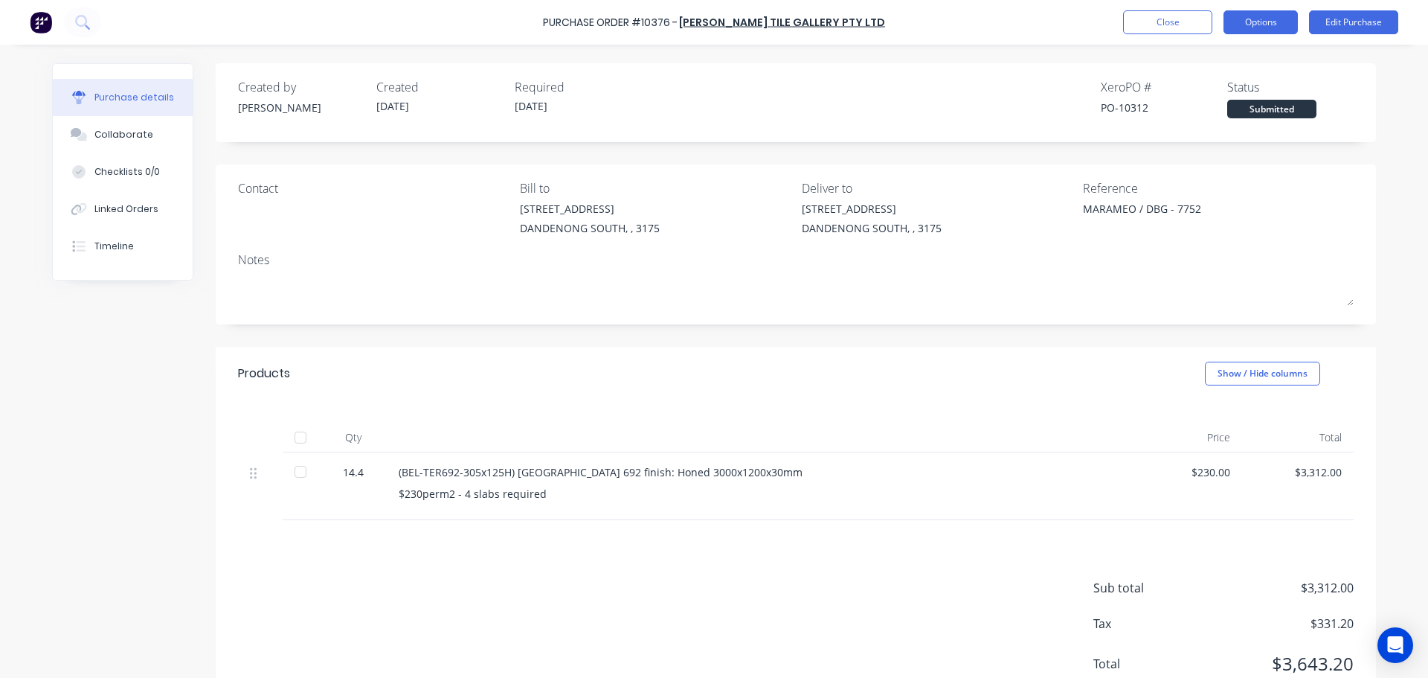
click at [1277, 28] on button "Options" at bounding box center [1261, 22] width 74 height 24
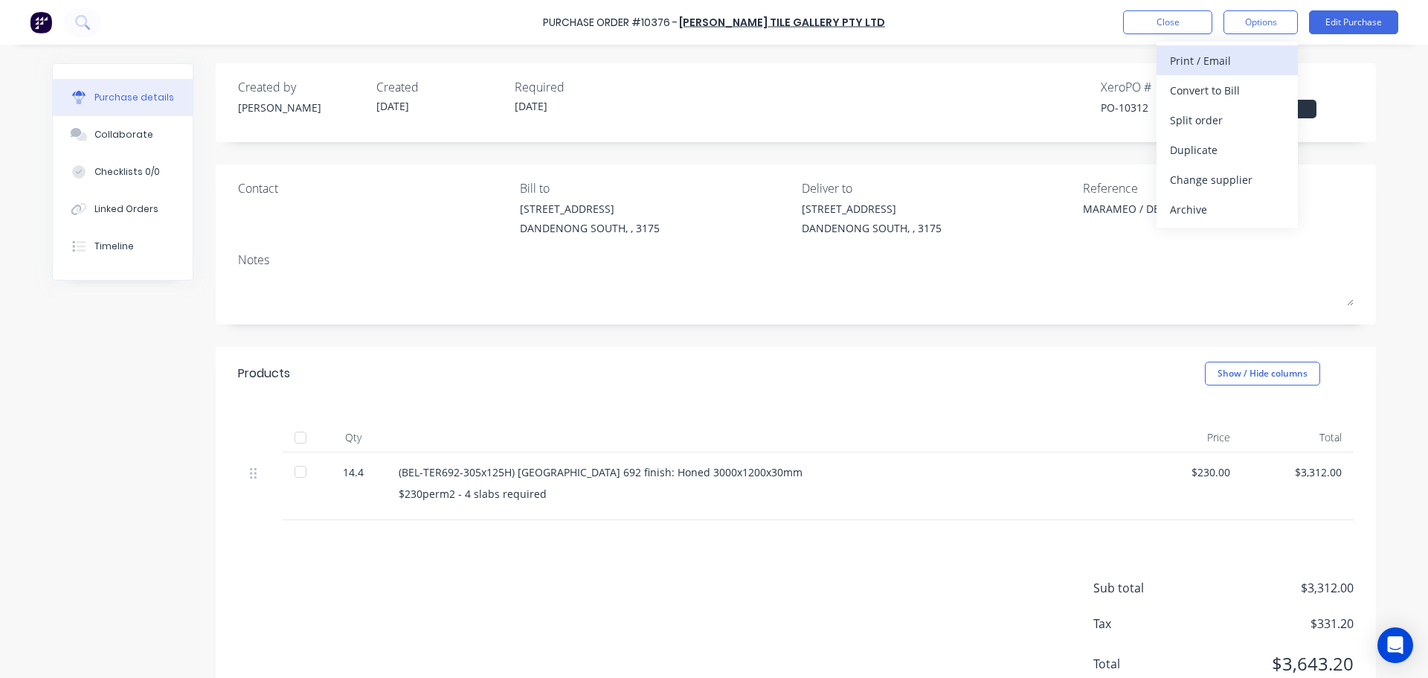
click at [1255, 57] on div "Print / Email" at bounding box center [1227, 61] width 115 height 22
click at [1253, 89] on div "With pricing" at bounding box center [1227, 91] width 115 height 22
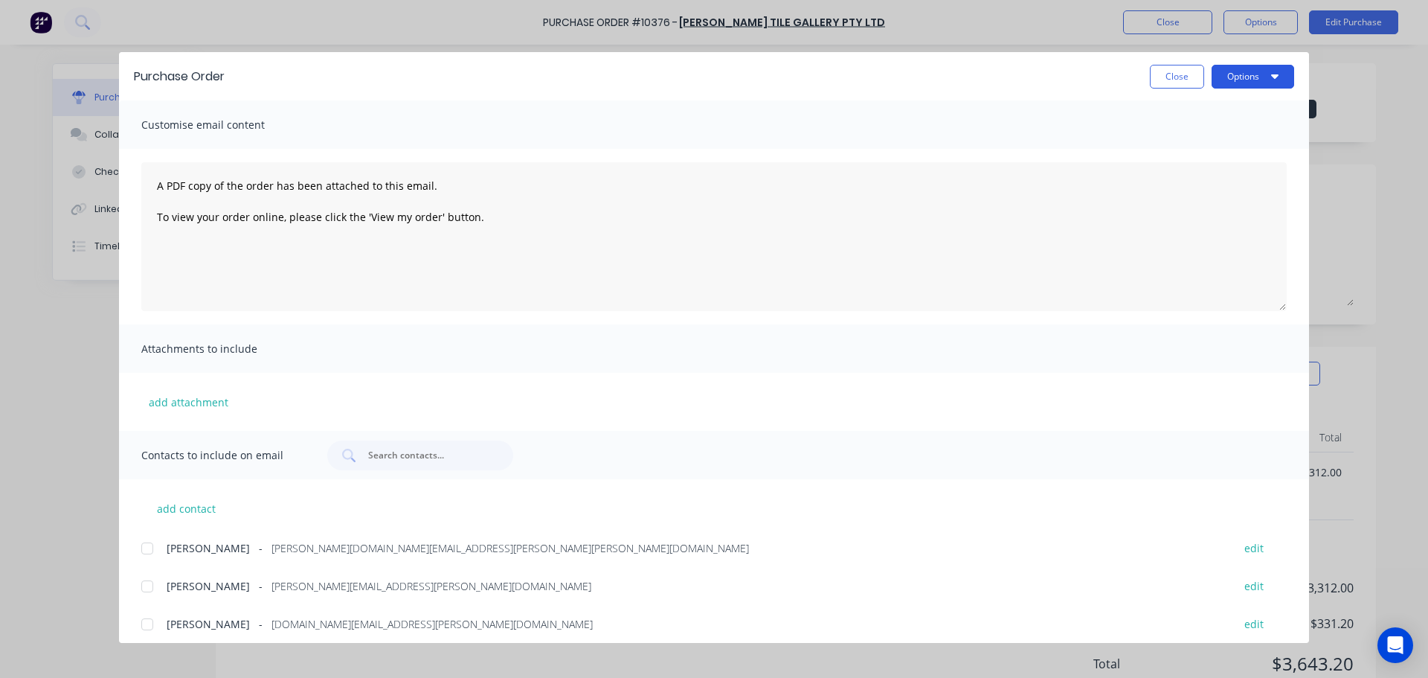
click at [1245, 81] on button "Options" at bounding box center [1253, 77] width 83 height 24
click at [1239, 143] on div "Print" at bounding box center [1223, 144] width 115 height 22
click at [1166, 77] on button "Close" at bounding box center [1177, 77] width 54 height 24
type textarea "x"
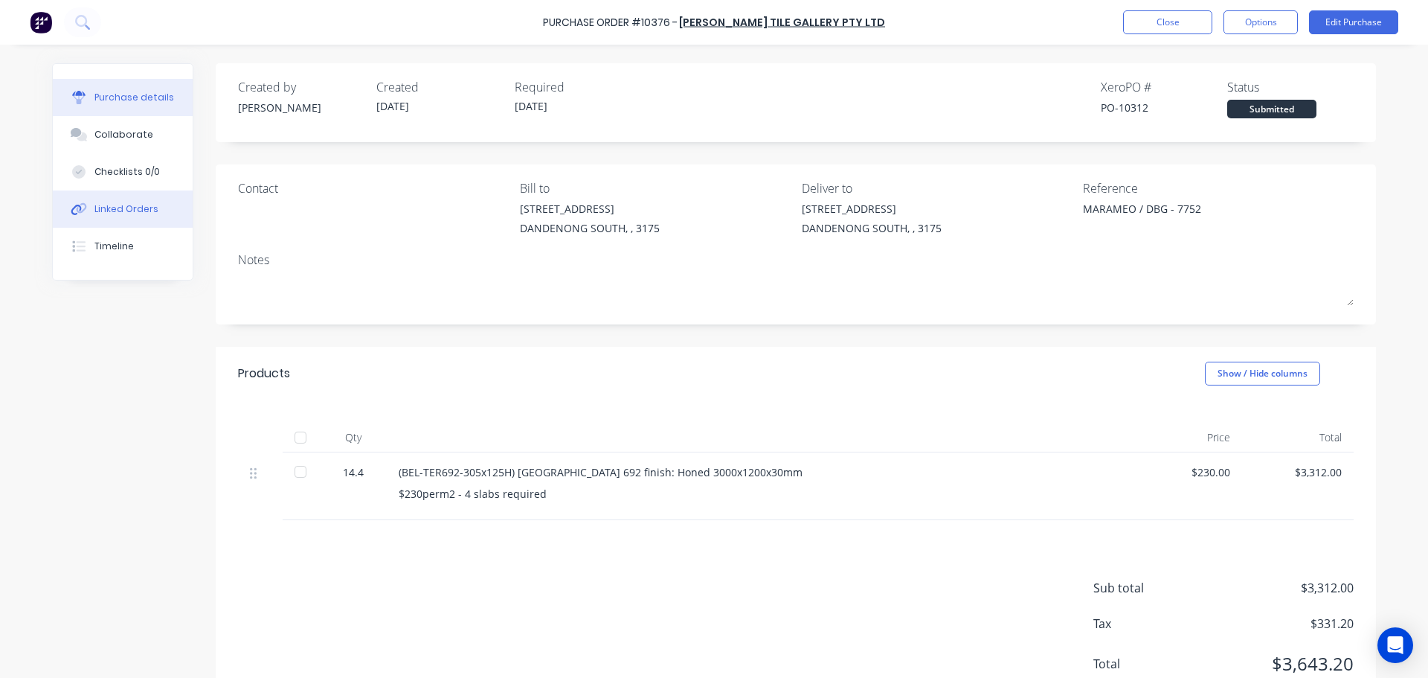
click at [146, 211] on div "Linked Orders" at bounding box center [126, 208] width 64 height 13
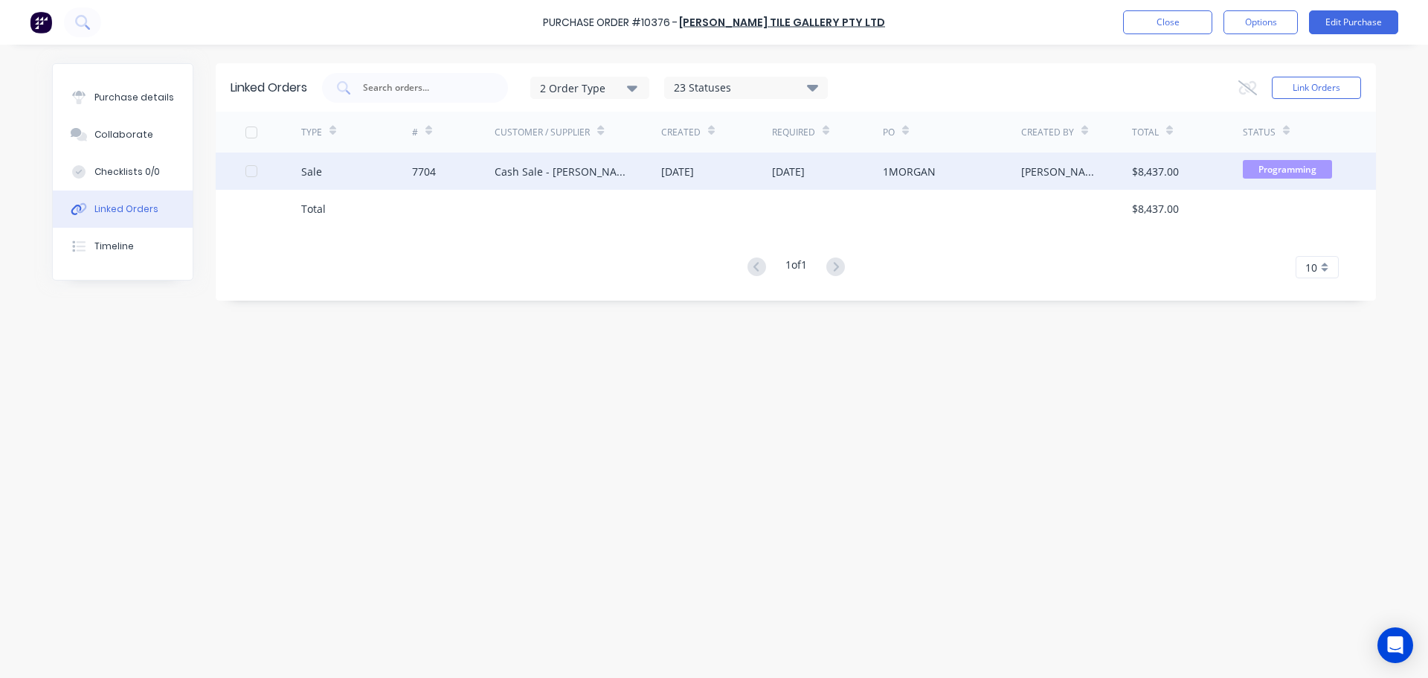
click at [243, 169] on div "Sale 7704 Cash Sale - Paul Motta 22 Sep 2025 15 Oct 2025 1MORGAN Warrick Chambe…" at bounding box center [796, 170] width 1160 height 37
click at [247, 171] on div at bounding box center [252, 171] width 30 height 30
click at [1249, 82] on icon at bounding box center [1248, 87] width 19 height 15
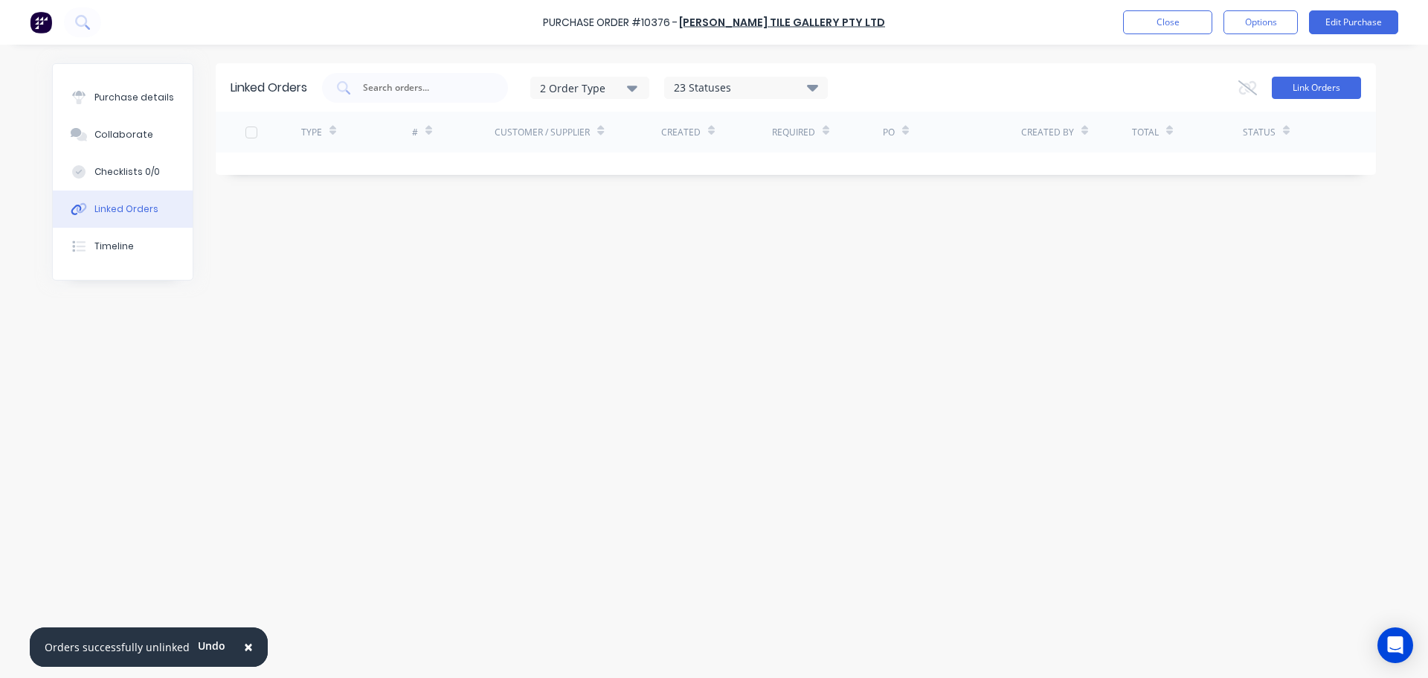
click at [1314, 77] on button "Link Orders" at bounding box center [1316, 88] width 89 height 22
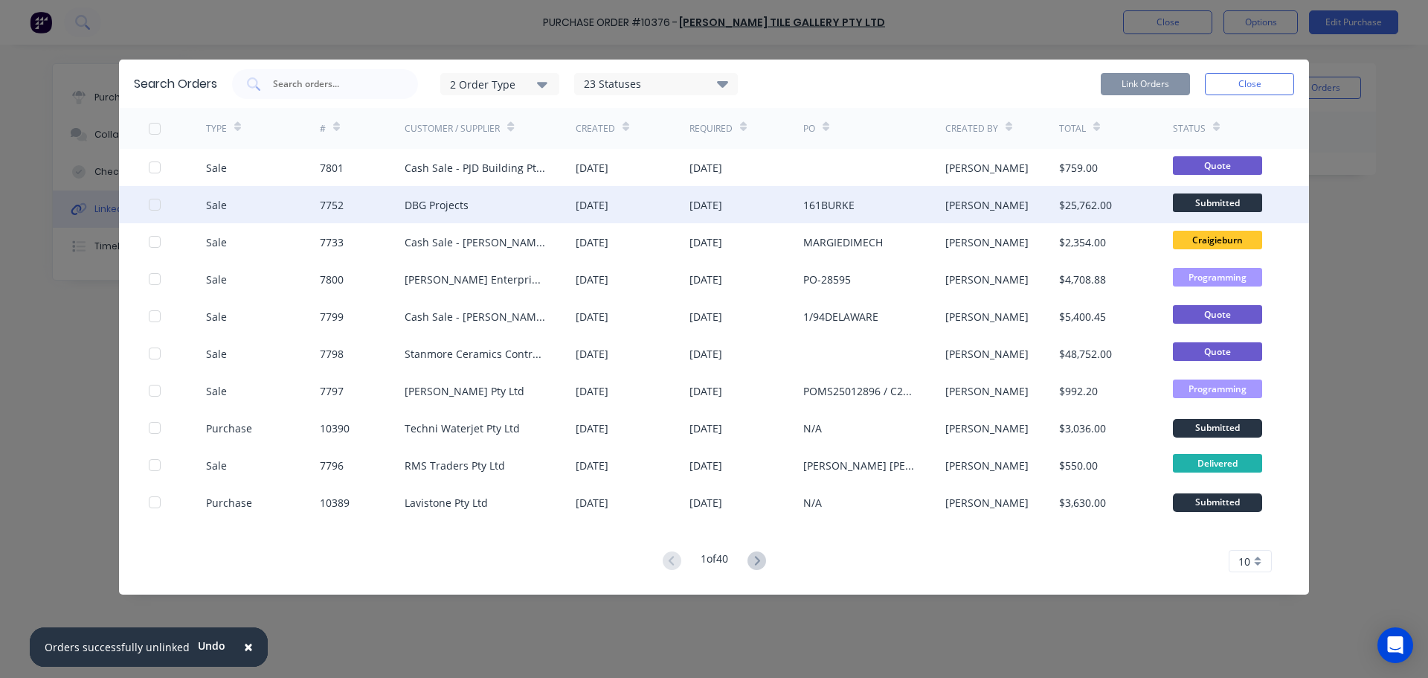
click at [159, 207] on div at bounding box center [155, 205] width 30 height 30
click at [1149, 77] on button "Link Orders" at bounding box center [1145, 84] width 89 height 22
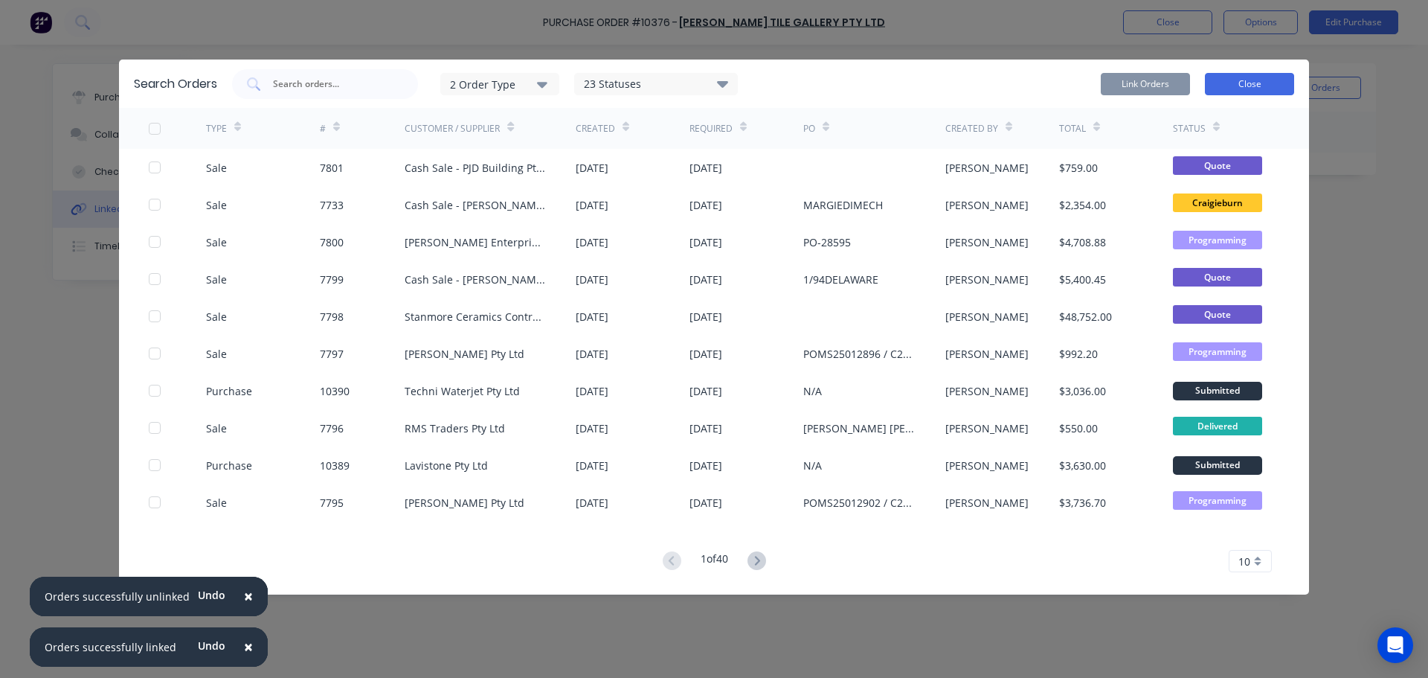
click at [1236, 81] on button "Close" at bounding box center [1249, 84] width 89 height 22
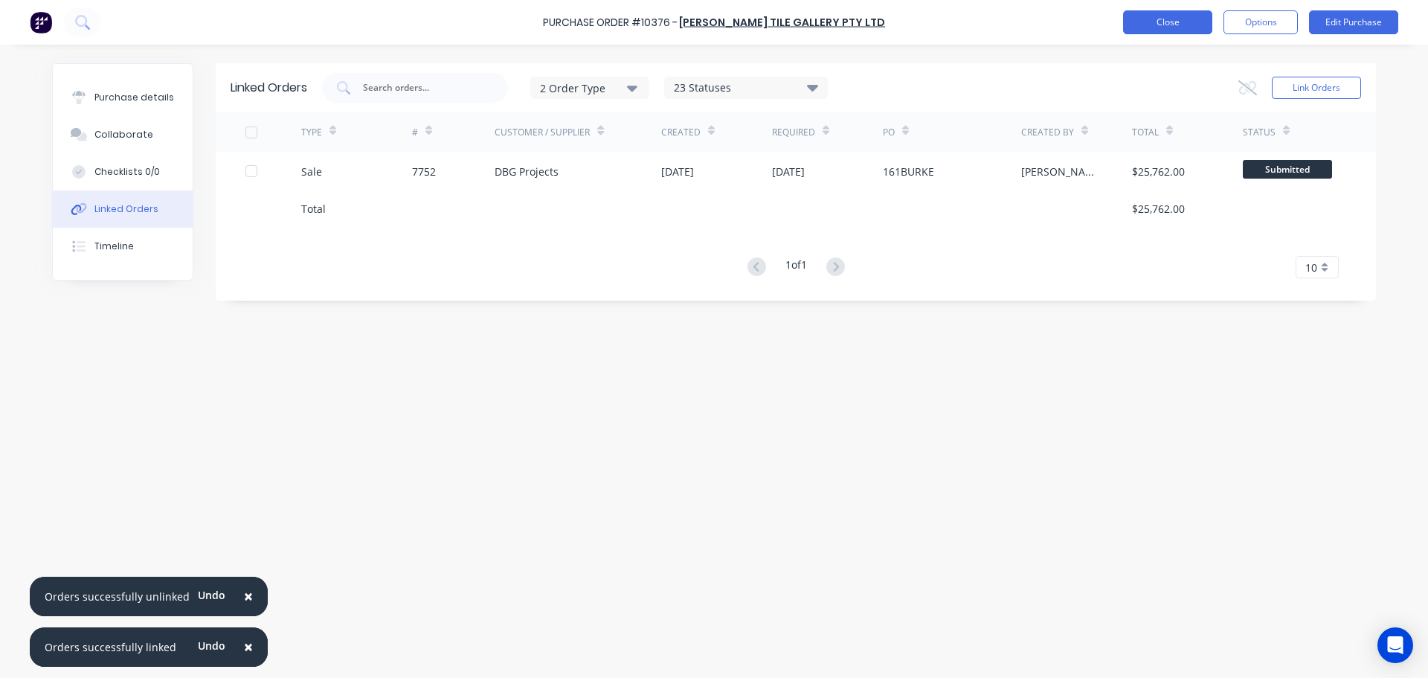
click at [1169, 30] on button "Close" at bounding box center [1167, 22] width 89 height 24
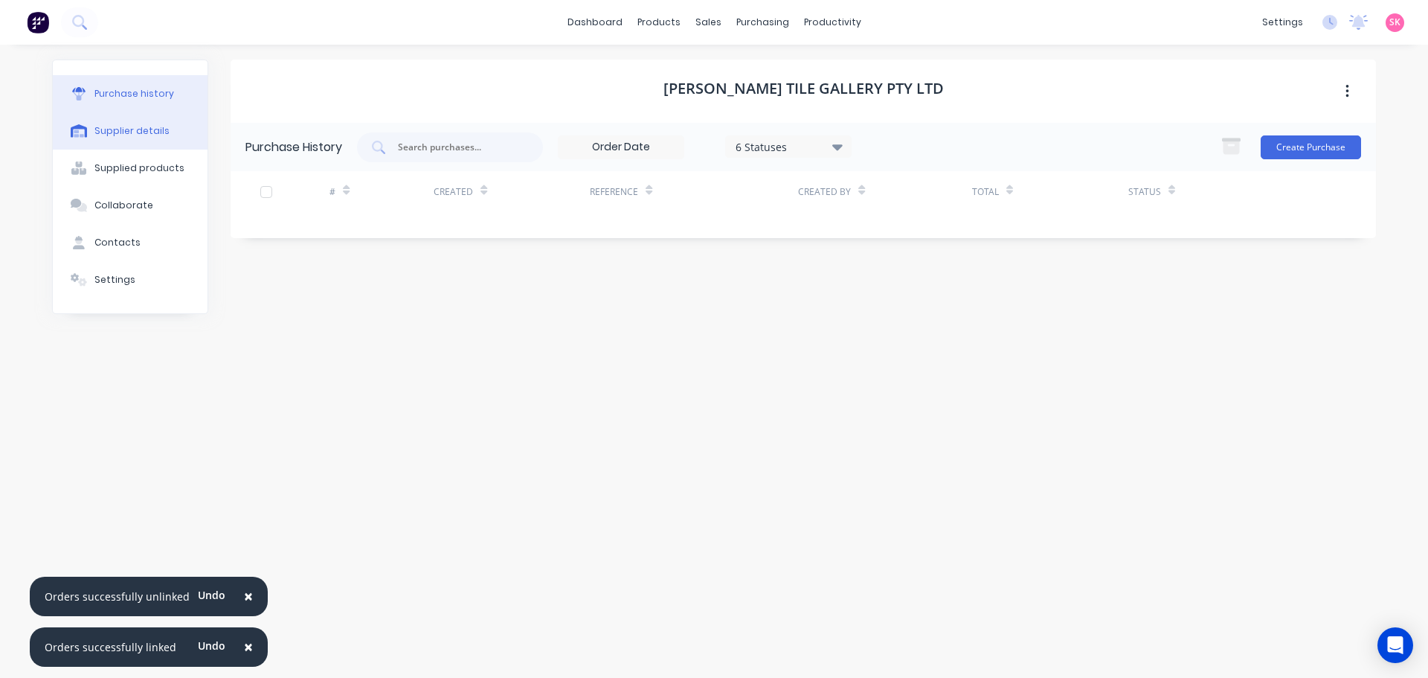
click at [149, 122] on button "Supplier details" at bounding box center [130, 130] width 155 height 37
select select "AU"
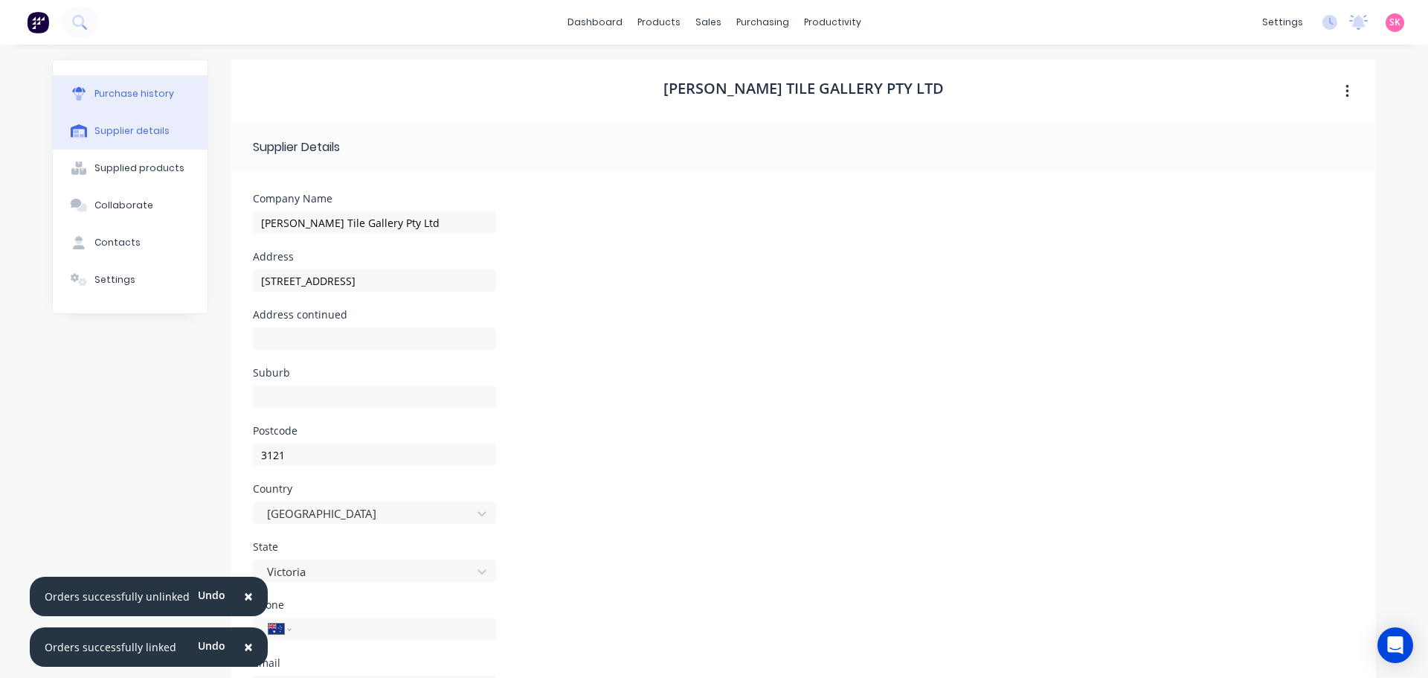
click at [145, 85] on button "Purchase history" at bounding box center [130, 93] width 155 height 37
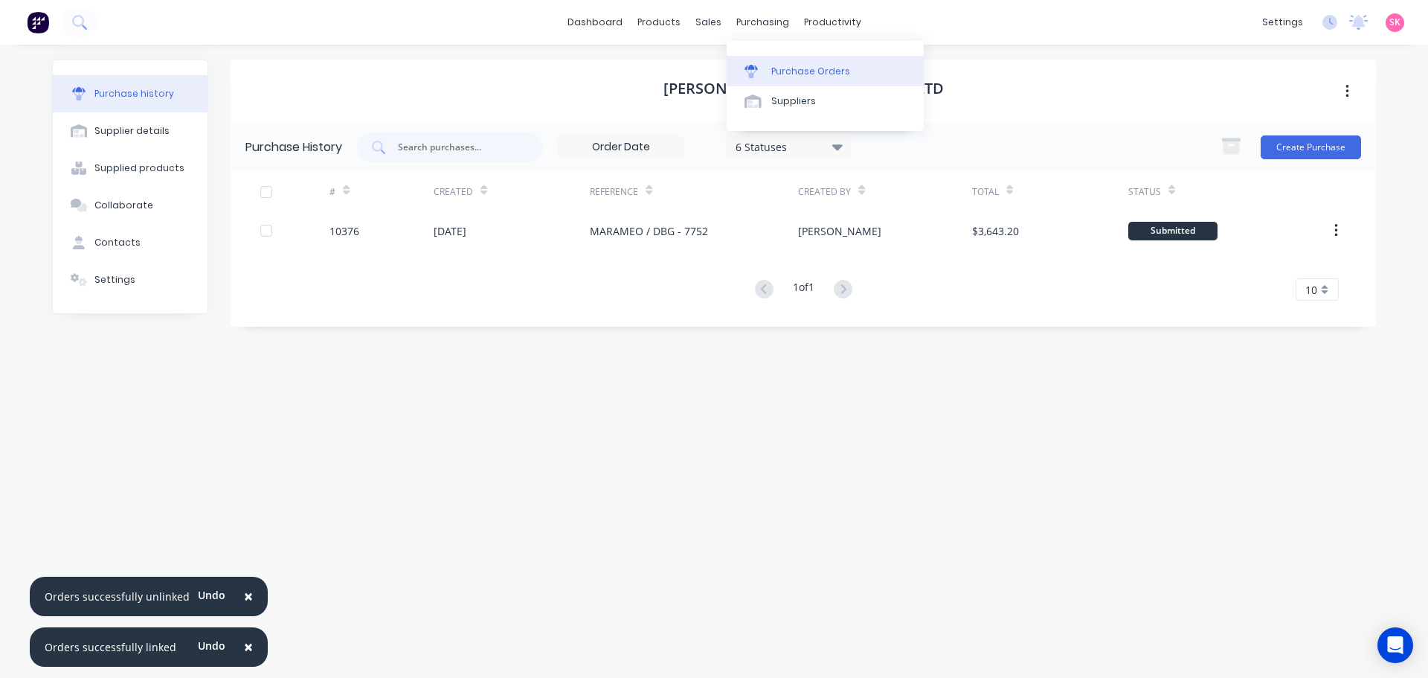
click at [765, 69] on div at bounding box center [756, 71] width 22 height 13
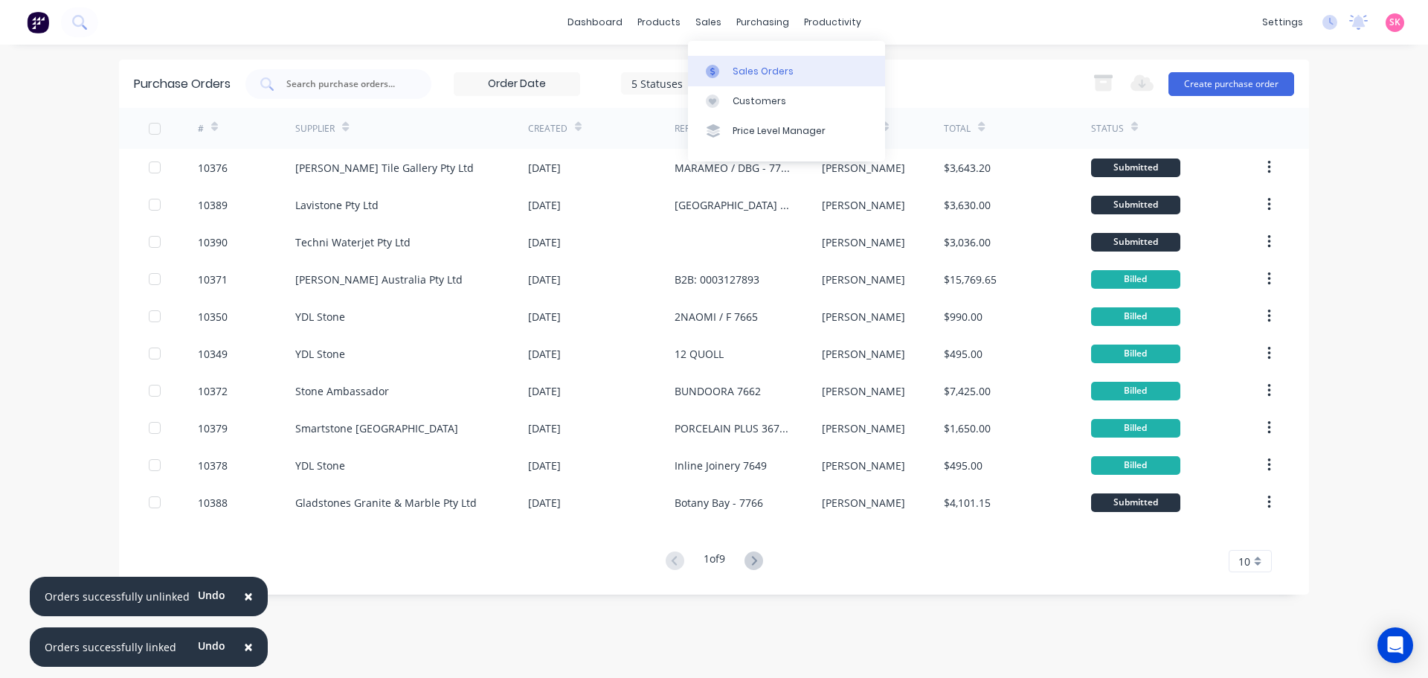
click at [716, 68] on icon at bounding box center [712, 71] width 13 height 13
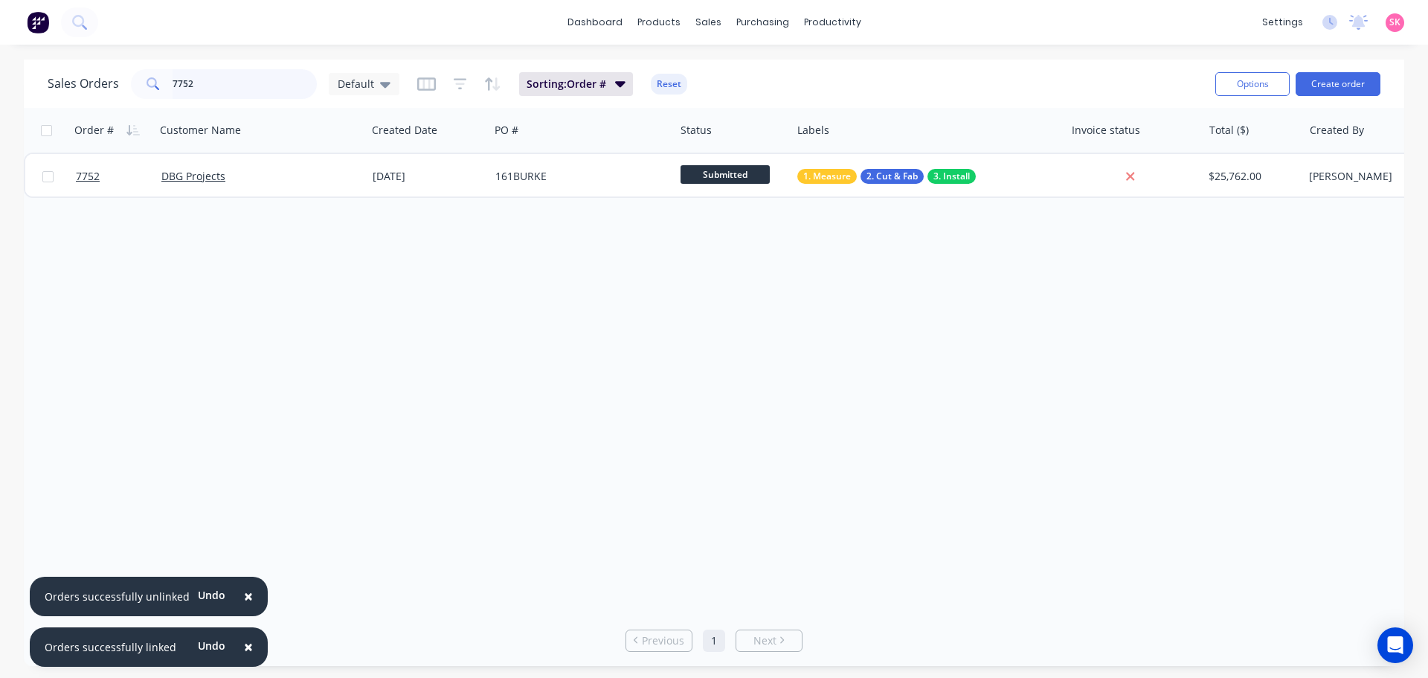
click at [286, 81] on input "7752" at bounding box center [245, 84] width 145 height 30
drag, startPoint x: 221, startPoint y: 91, endPoint x: 65, endPoint y: 106, distance: 156.9
click at [68, 106] on div "Sales Orders 7752 Default Sorting: Order # Reset Options Create order" at bounding box center [714, 84] width 1381 height 48
type input "alphington"
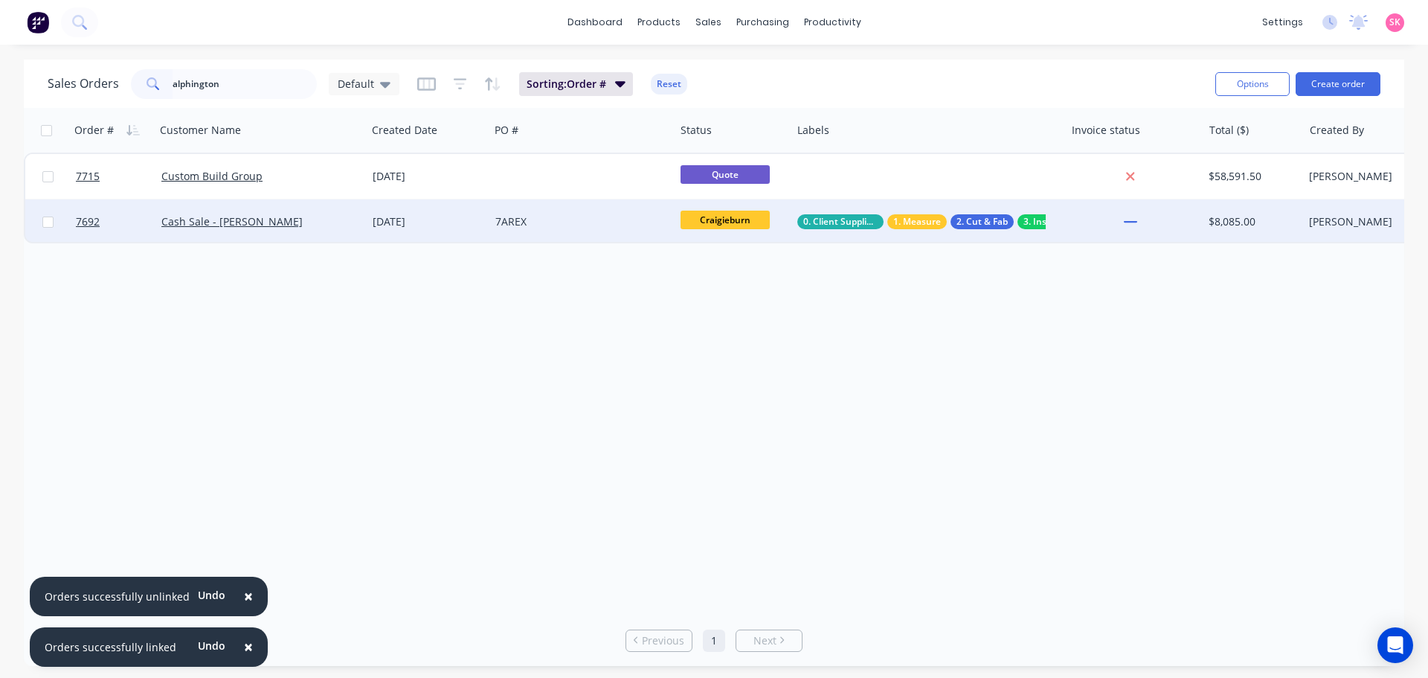
click at [356, 210] on div "Cash Sale - [PERSON_NAME]" at bounding box center [260, 221] width 211 height 45
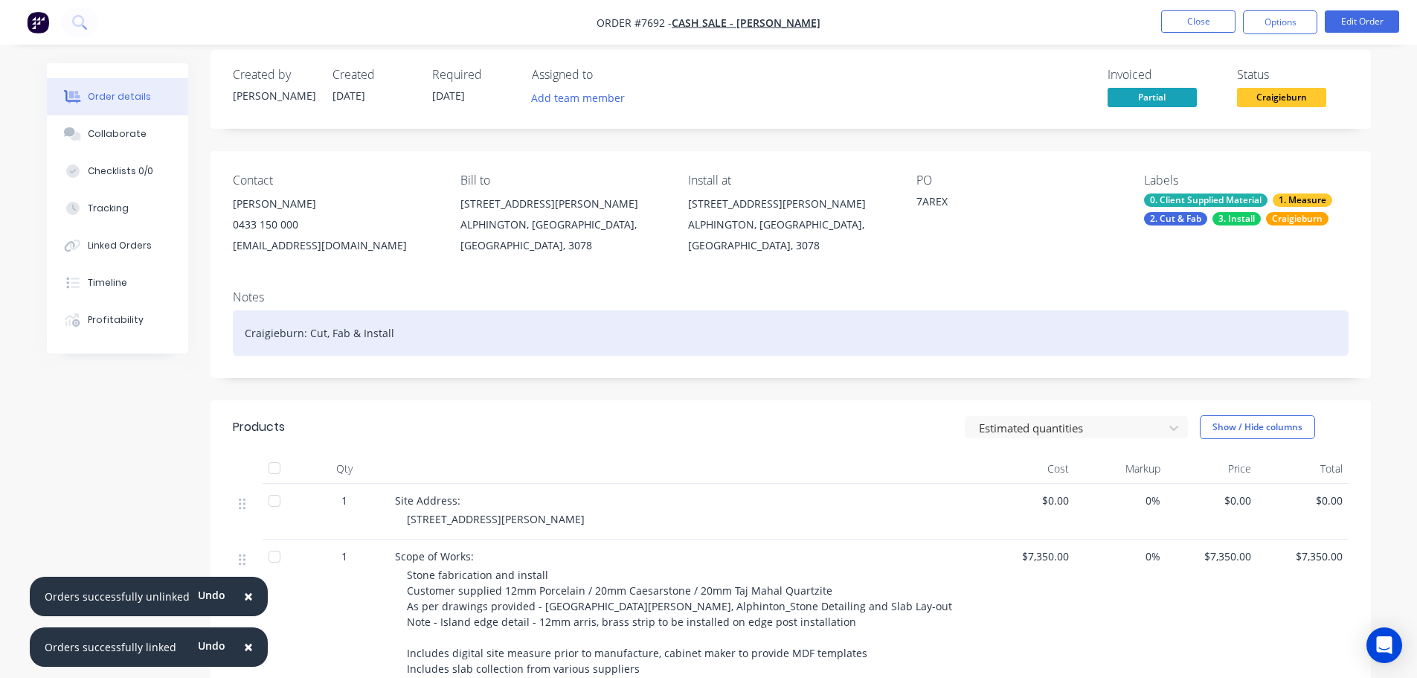
scroll to position [372, 0]
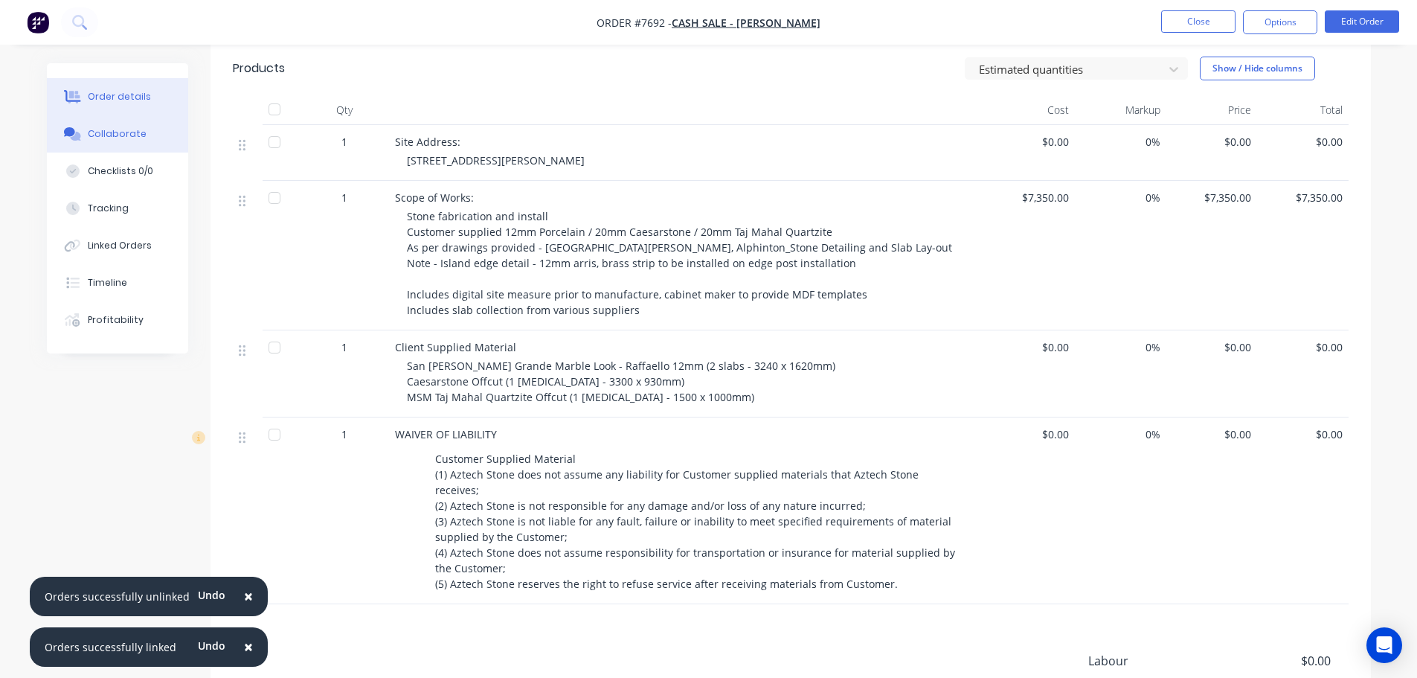
click at [137, 126] on button "Collaborate" at bounding box center [117, 133] width 141 height 37
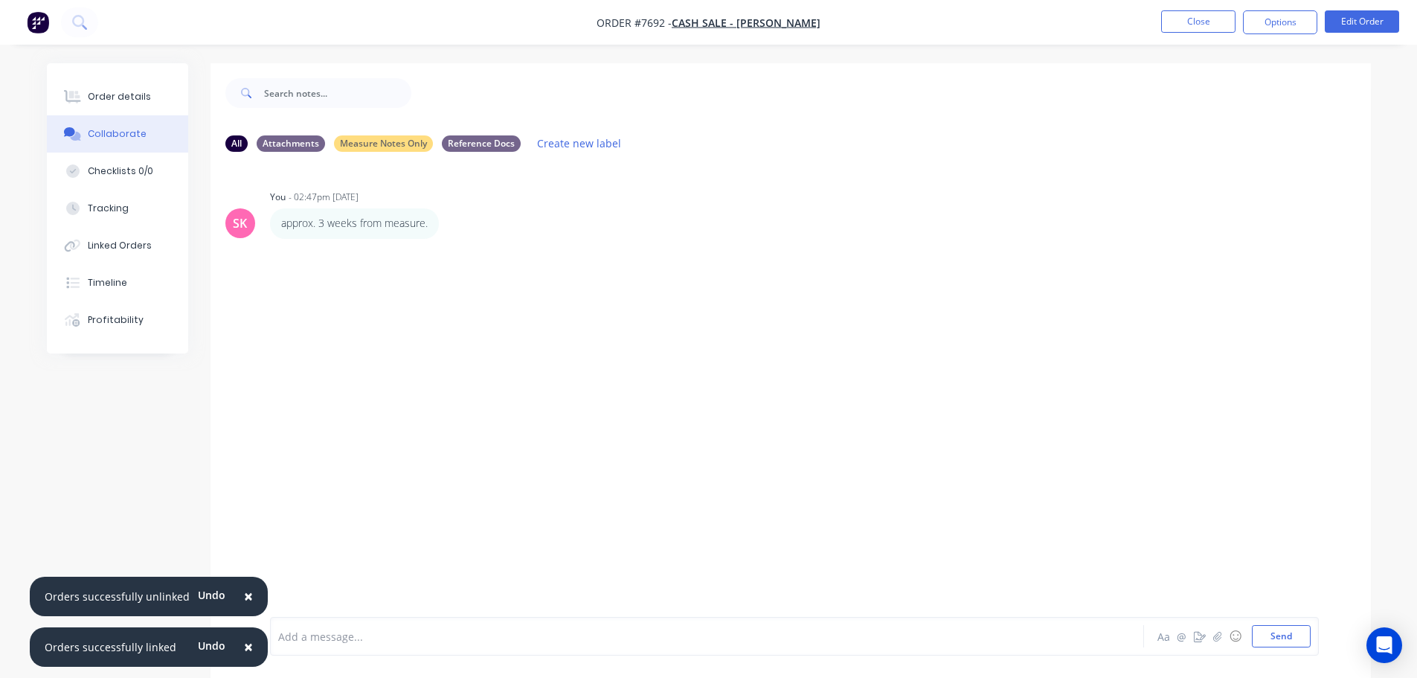
scroll to position [22, 0]
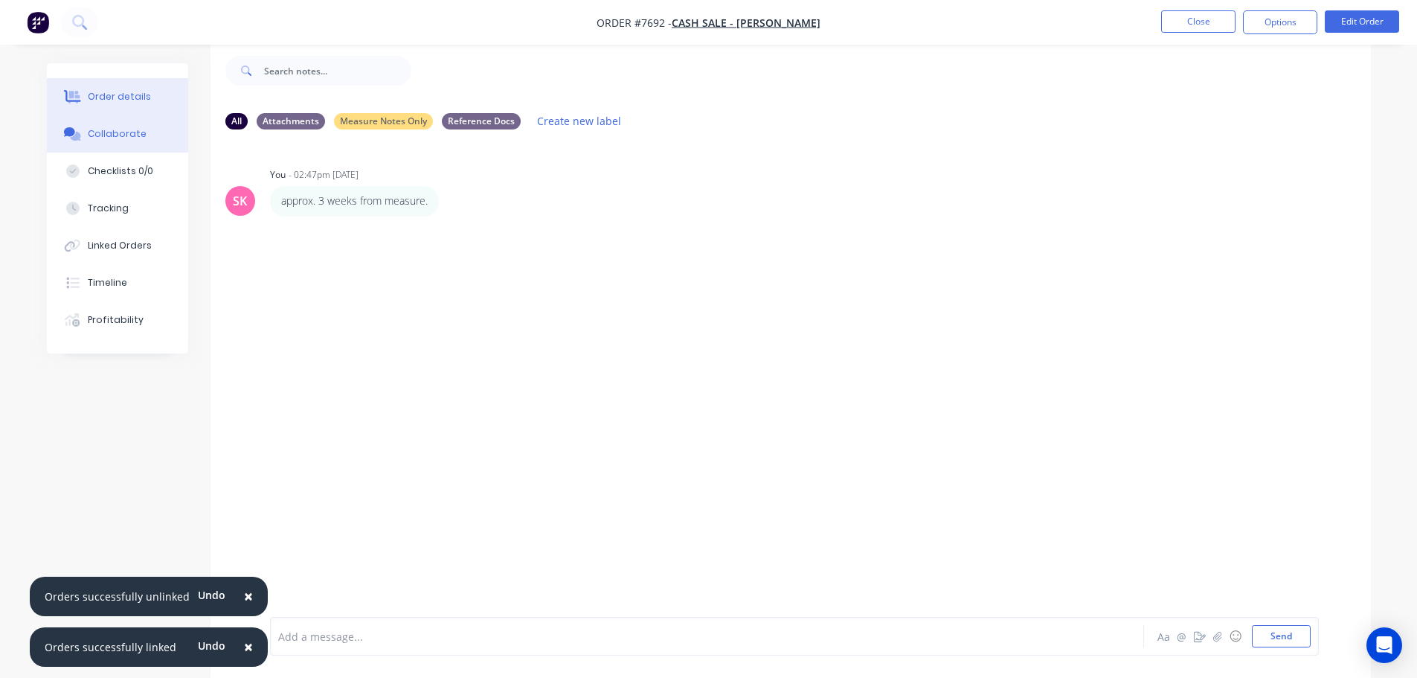
click at [110, 106] on button "Order details" at bounding box center [117, 96] width 141 height 37
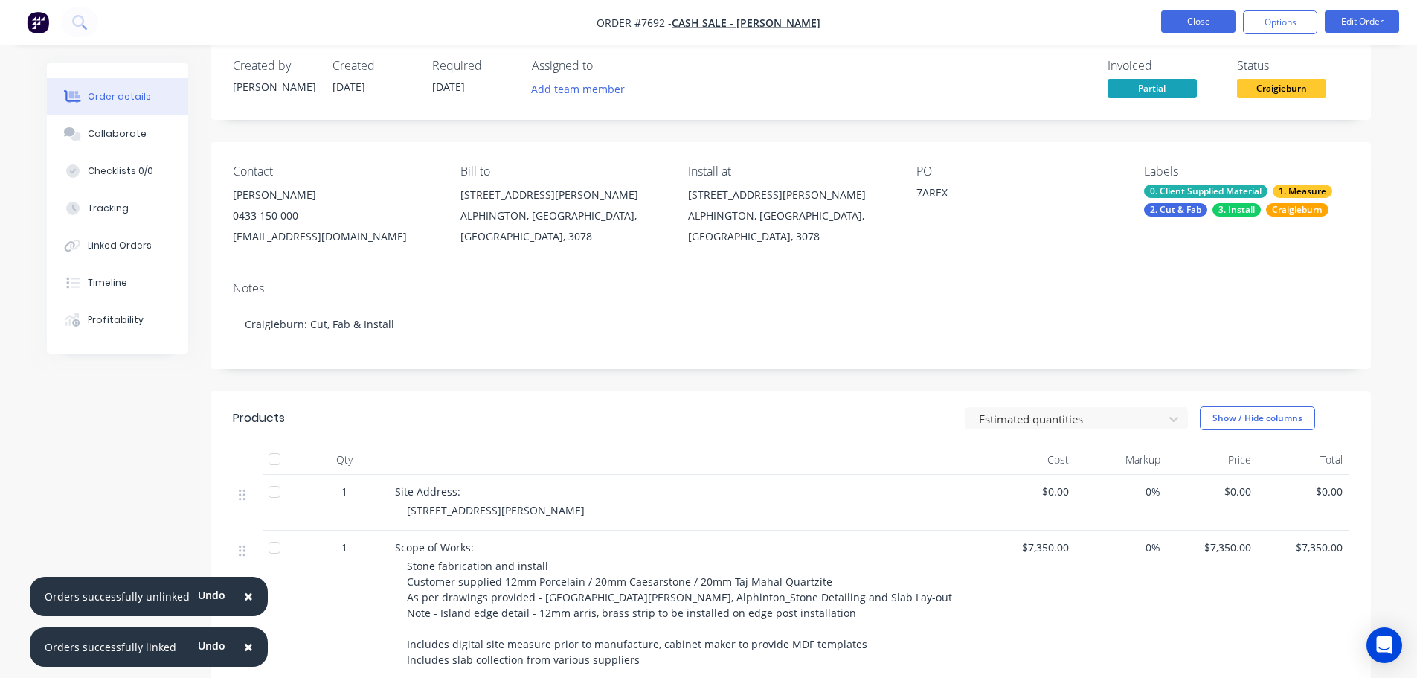
click at [1199, 12] on button "Close" at bounding box center [1198, 21] width 74 height 22
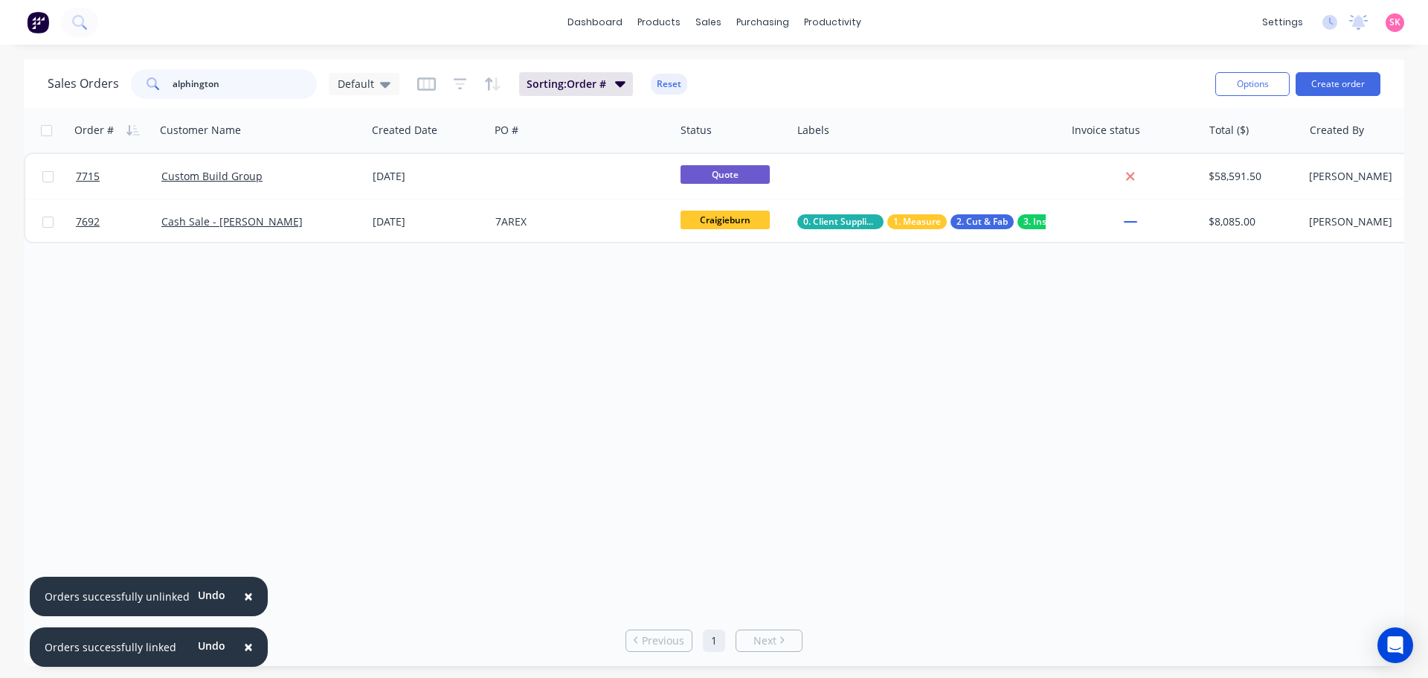
drag, startPoint x: 271, startPoint y: 80, endPoint x: 8, endPoint y: 80, distance: 262.6
click at [8, 80] on div "Sales Orders alphington Default Sorting: Order # Reset Options Create order Ord…" at bounding box center [714, 363] width 1428 height 606
type input "gemma"
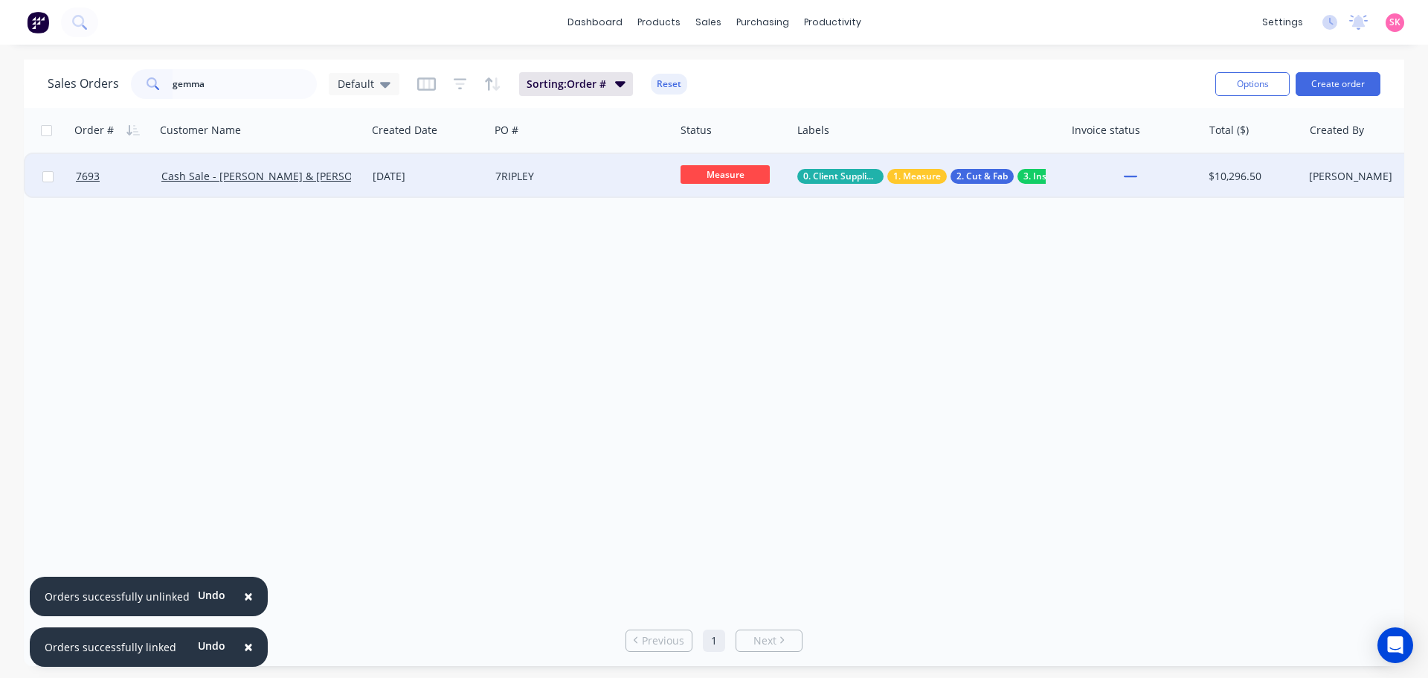
click at [558, 188] on div "7RIPLEY" at bounding box center [581, 176] width 185 height 45
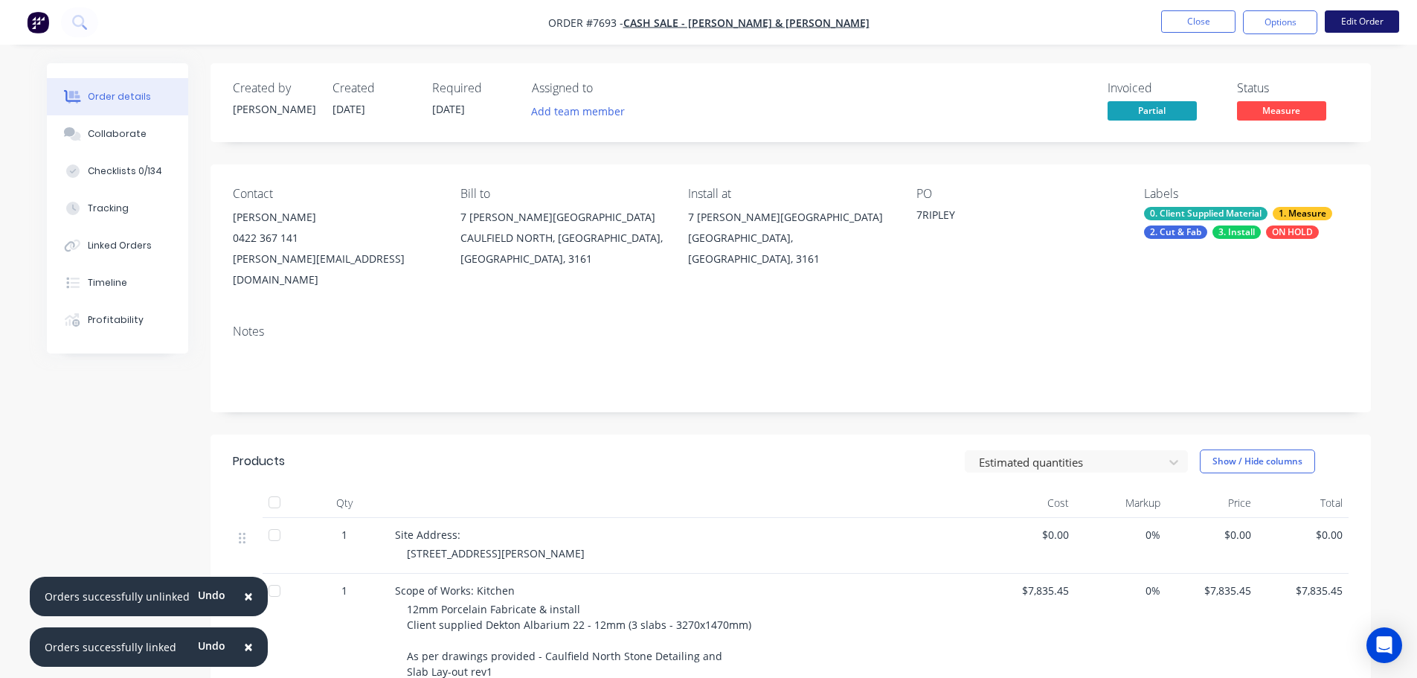
click at [1377, 25] on button "Edit Order" at bounding box center [1362, 21] width 74 height 22
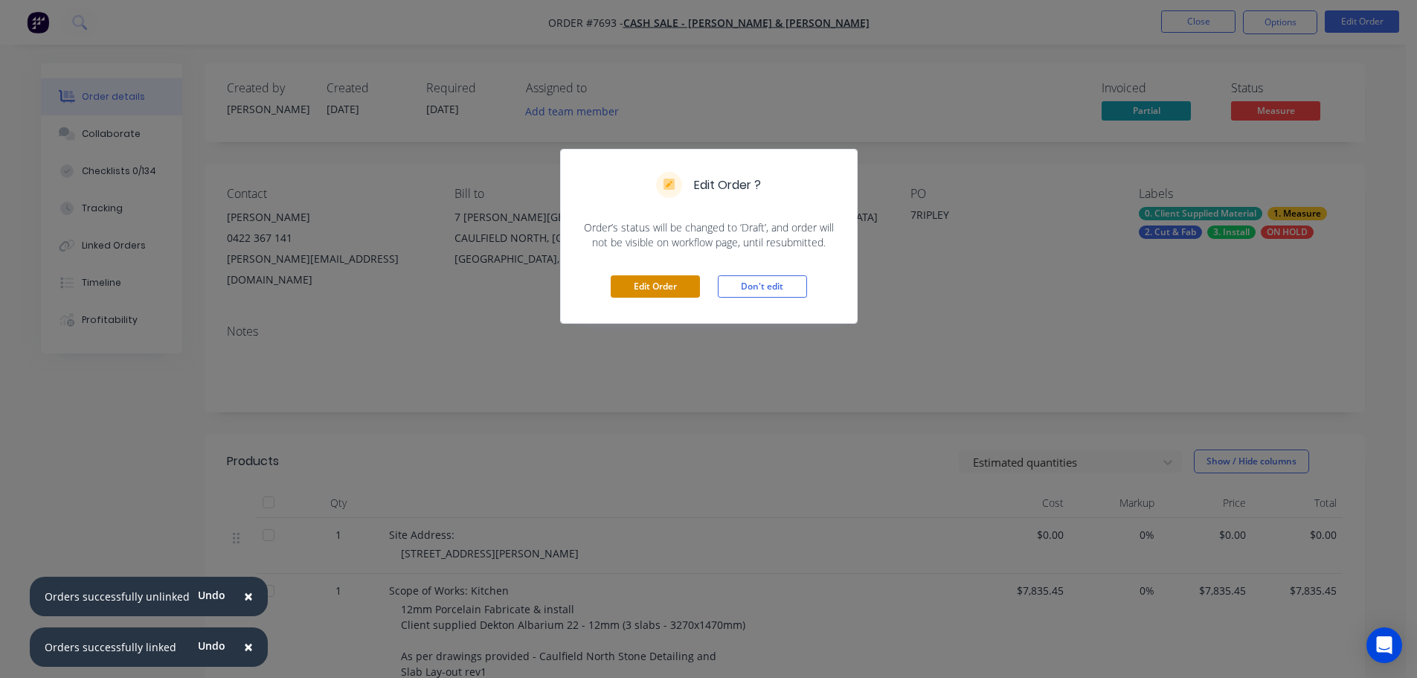
click at [641, 275] on button "Edit Order" at bounding box center [655, 286] width 89 height 22
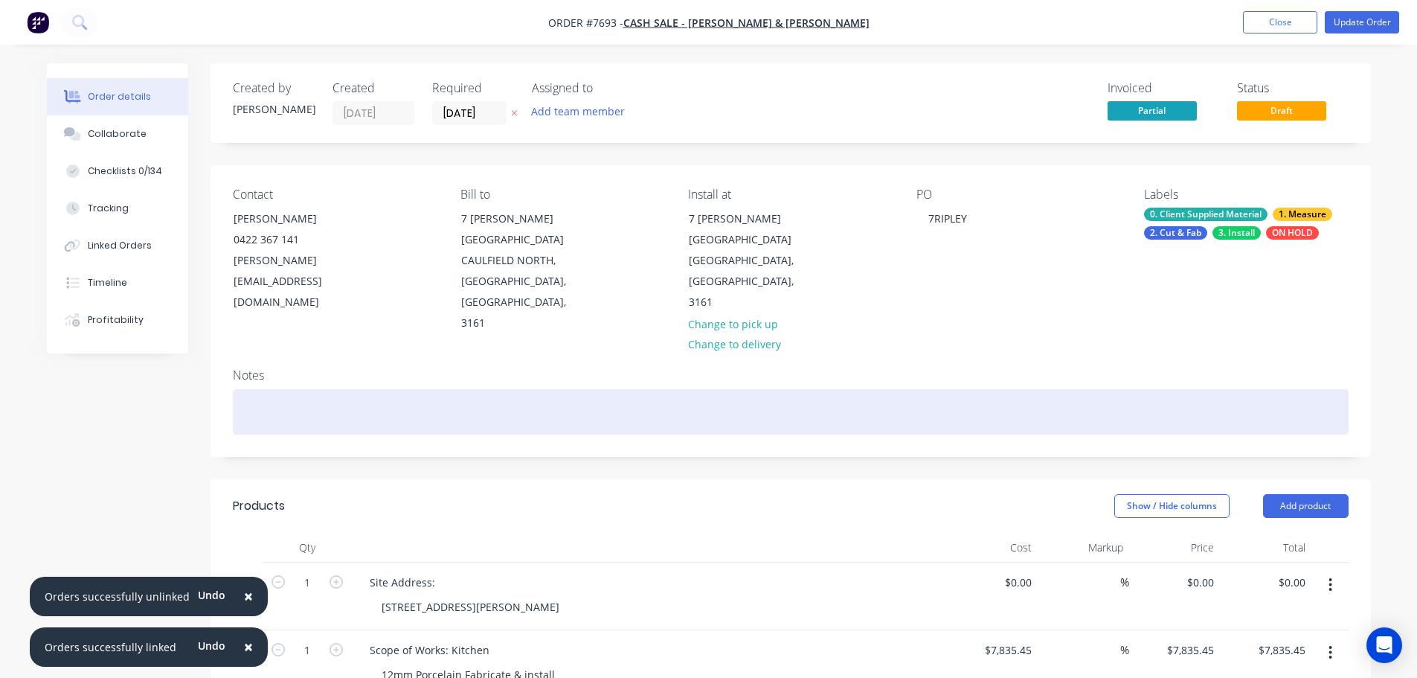
scroll to position [521, 0]
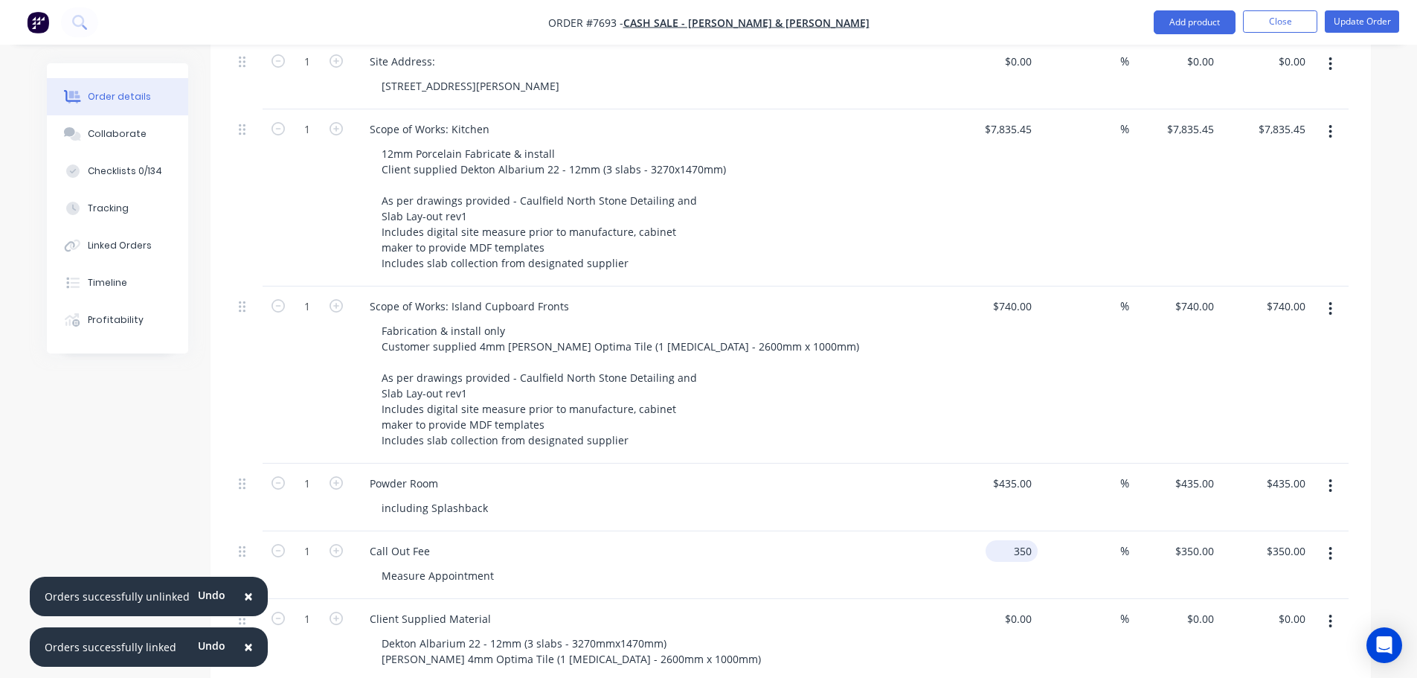
click at [1017, 540] on input "350" at bounding box center [1015, 551] width 46 height 22
type input "$200.00"
click at [1412, 339] on div "Order details Collaborate Checklists 0/134 Tracking Linked Orders Timeline Prof…" at bounding box center [708, 390] width 1417 height 1823
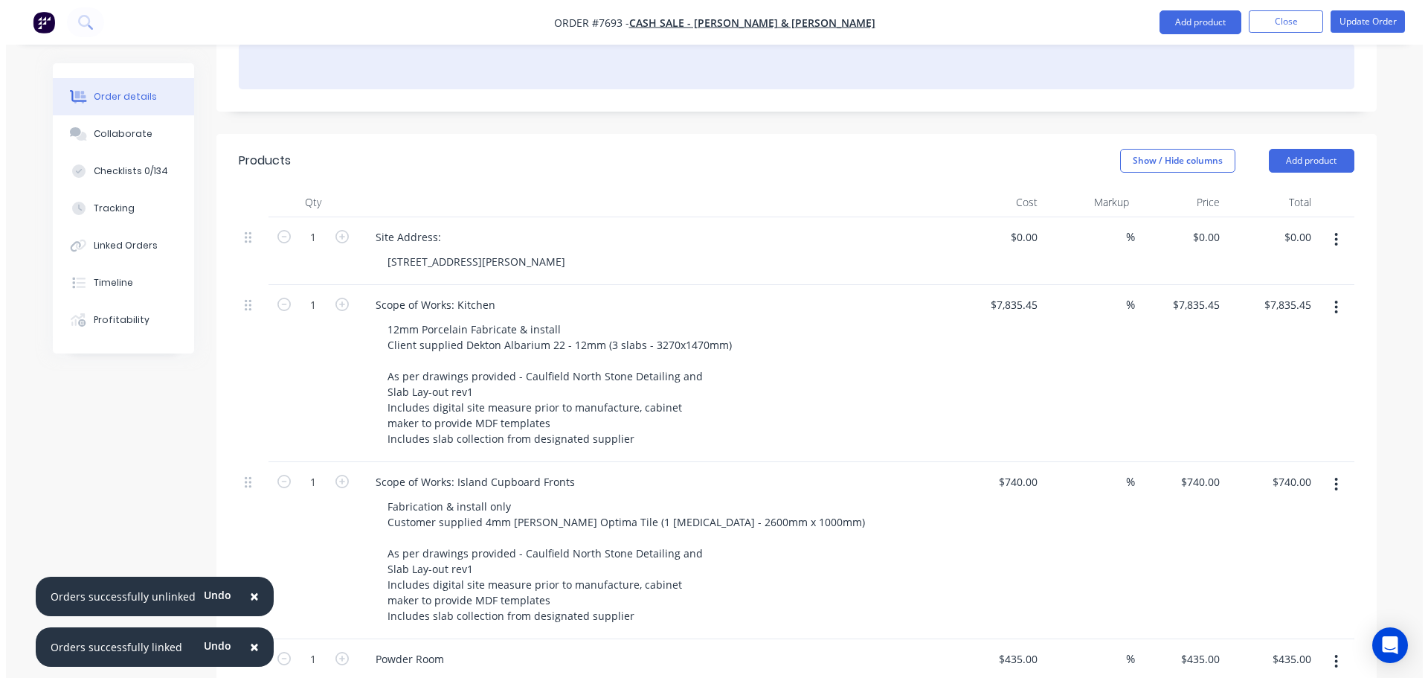
scroll to position [0, 0]
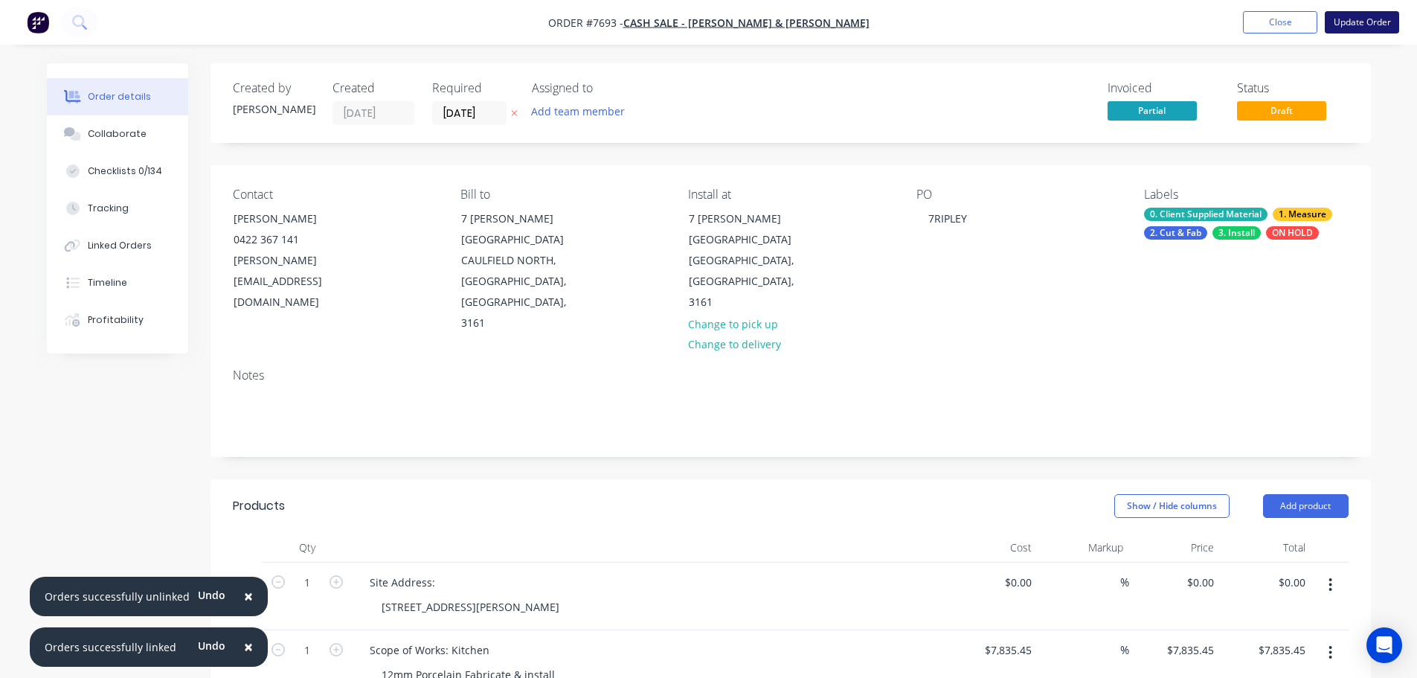
click at [1397, 24] on button "Update Order" at bounding box center [1362, 22] width 74 height 22
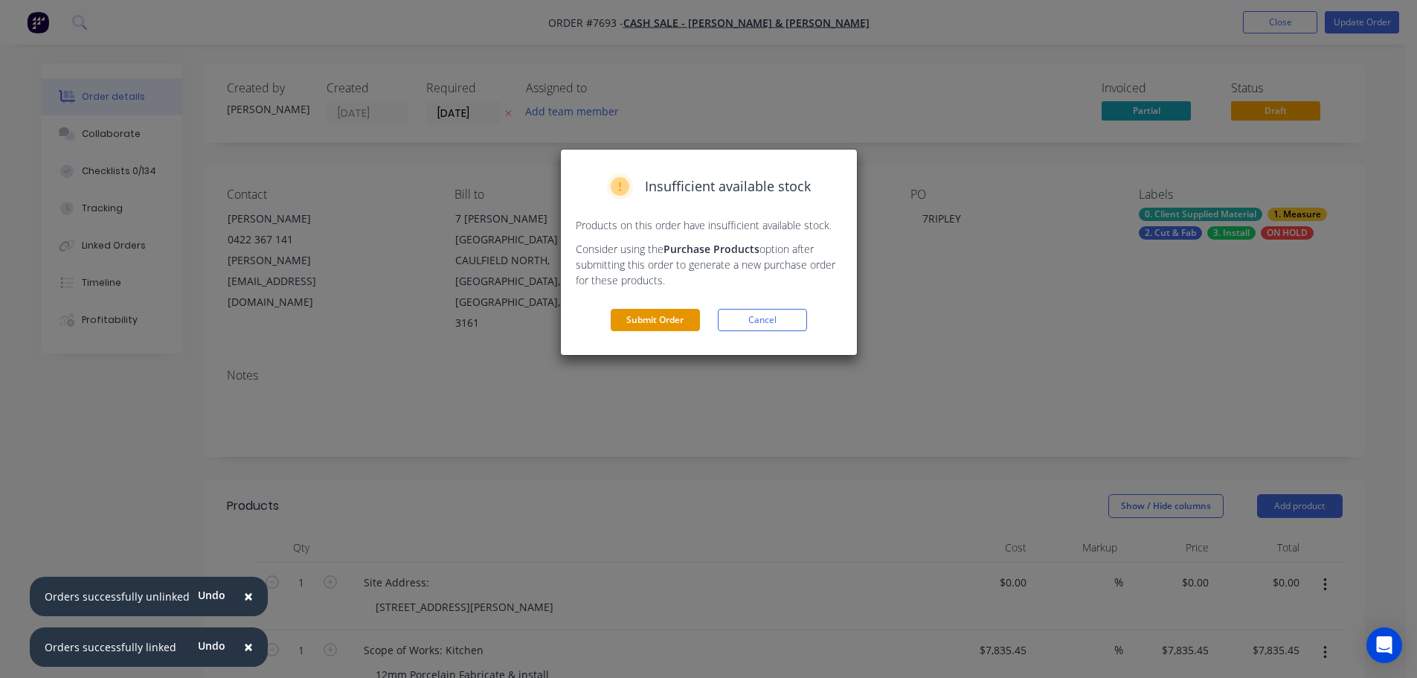
click at [670, 312] on button "Submit Order" at bounding box center [655, 320] width 89 height 22
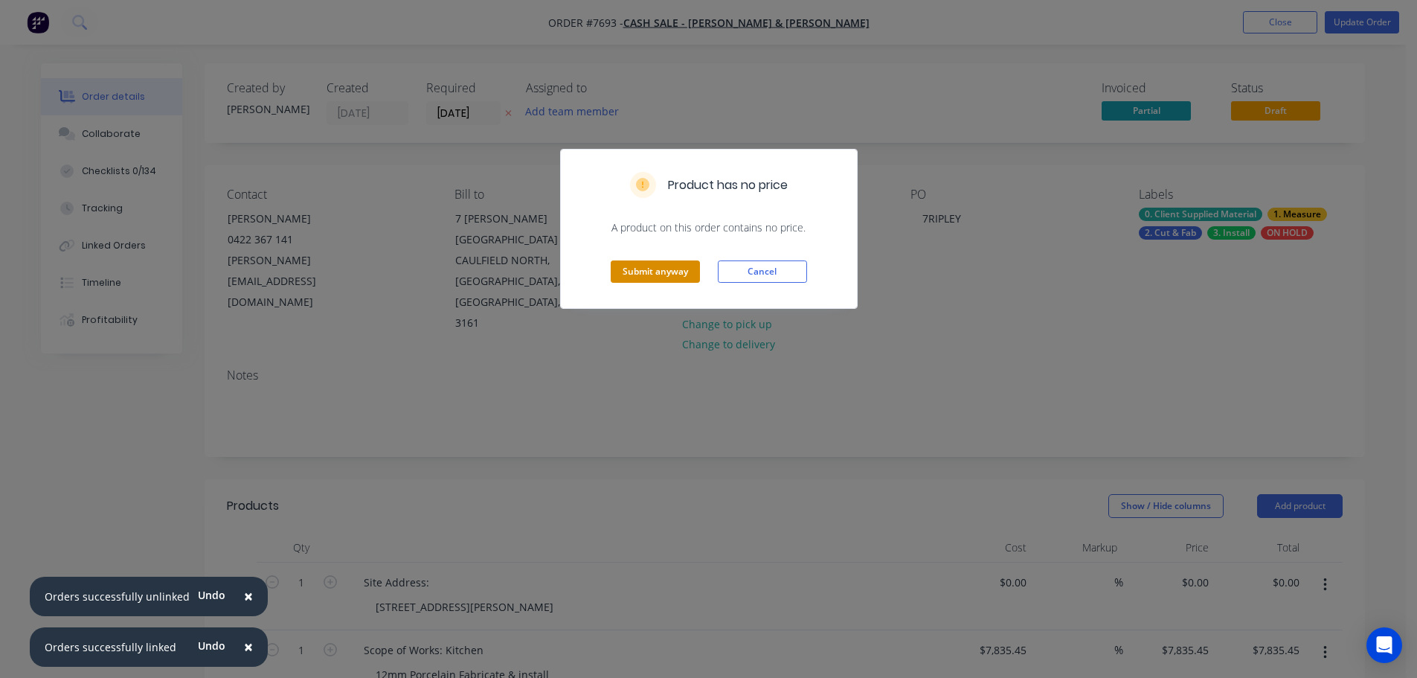
click at [678, 266] on button "Submit anyway" at bounding box center [655, 271] width 89 height 22
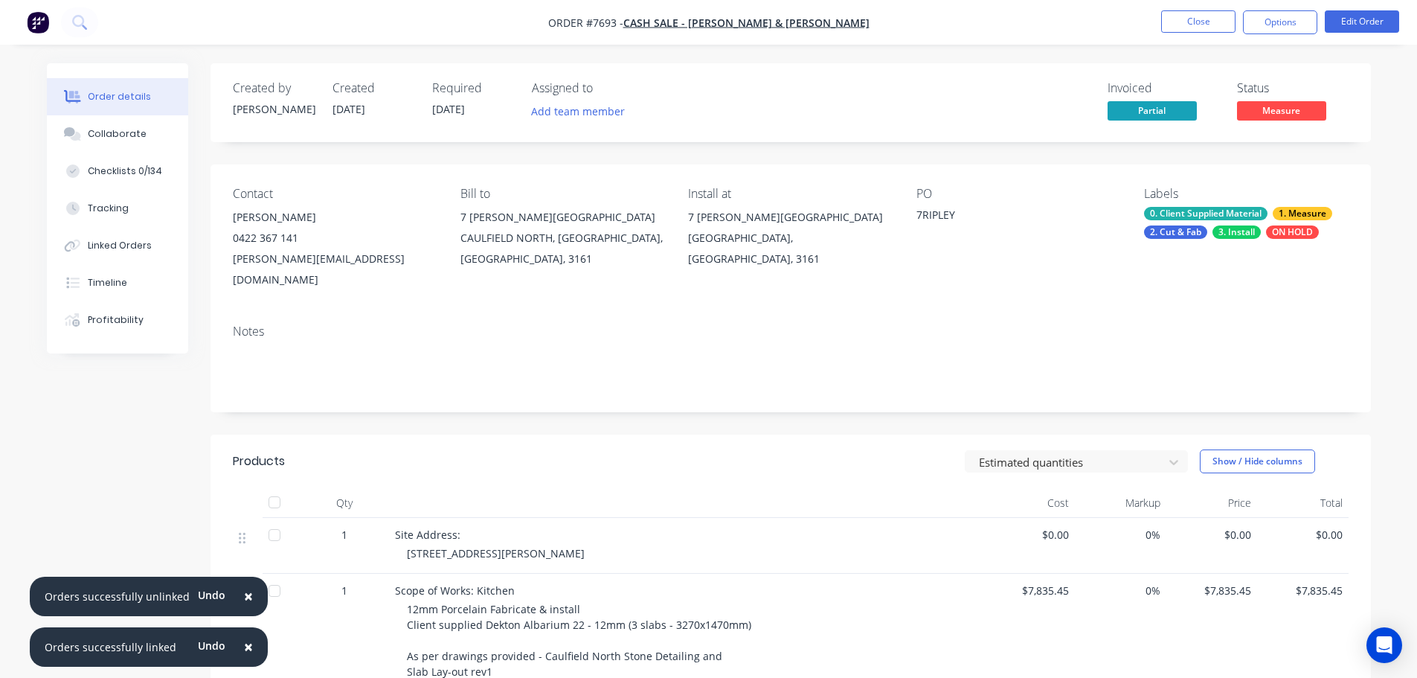
click at [1195, 34] on nav "Order #7693 - Cash Sale - Gemma Hudson & Josh Feldschuh Close Options Edit Order" at bounding box center [708, 22] width 1417 height 45
click at [1195, 28] on button "Close" at bounding box center [1198, 21] width 74 height 22
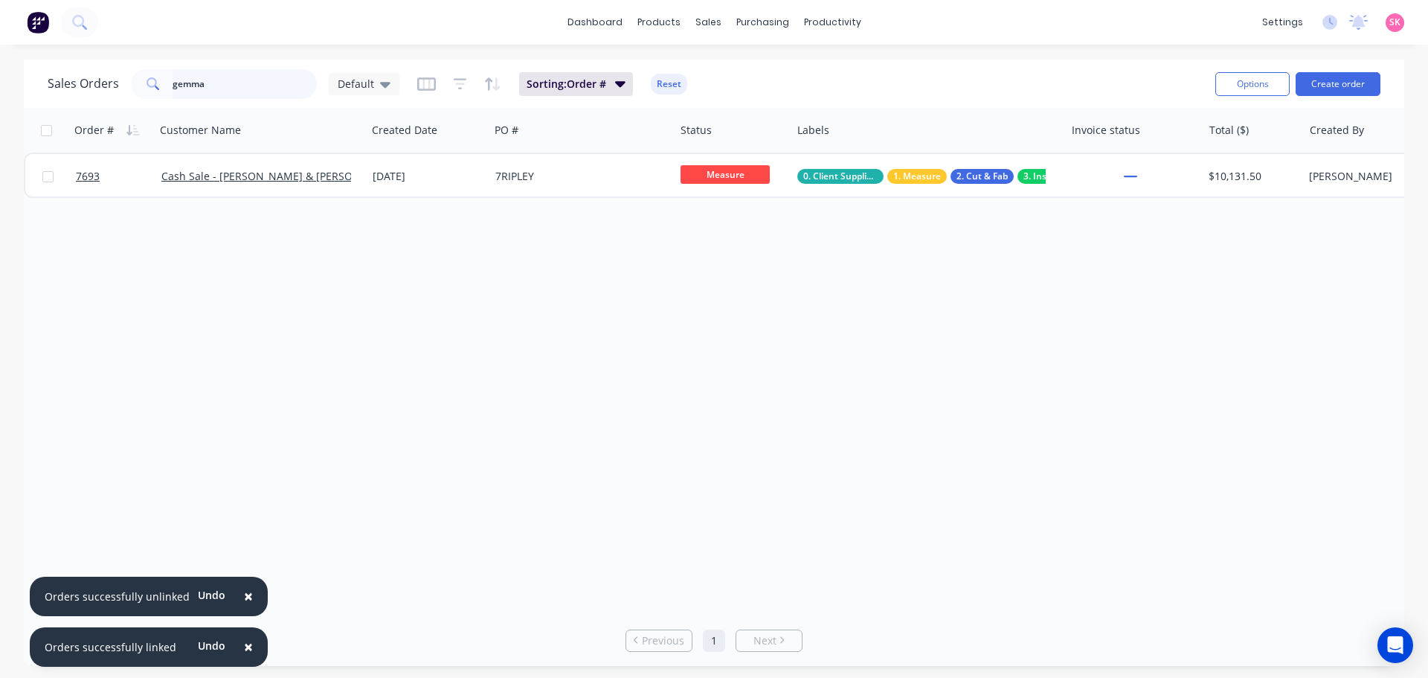
drag, startPoint x: 218, startPoint y: 82, endPoint x: 129, endPoint y: 81, distance: 89.3
click at [126, 80] on div "Sales Orders gemma Default" at bounding box center [224, 84] width 352 height 30
type input "b"
type input "m"
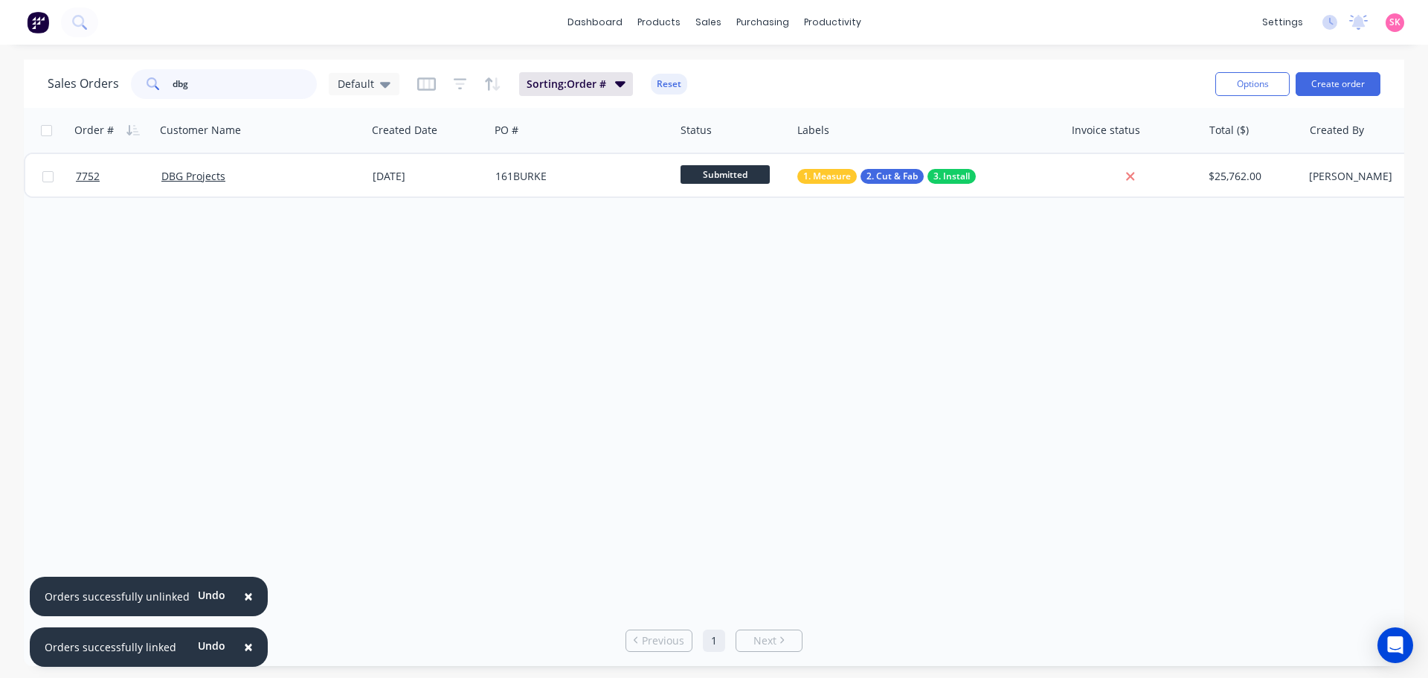
type input "dbg"
click at [420, 187] on div "02 Oct 2025" at bounding box center [428, 176] width 123 height 45
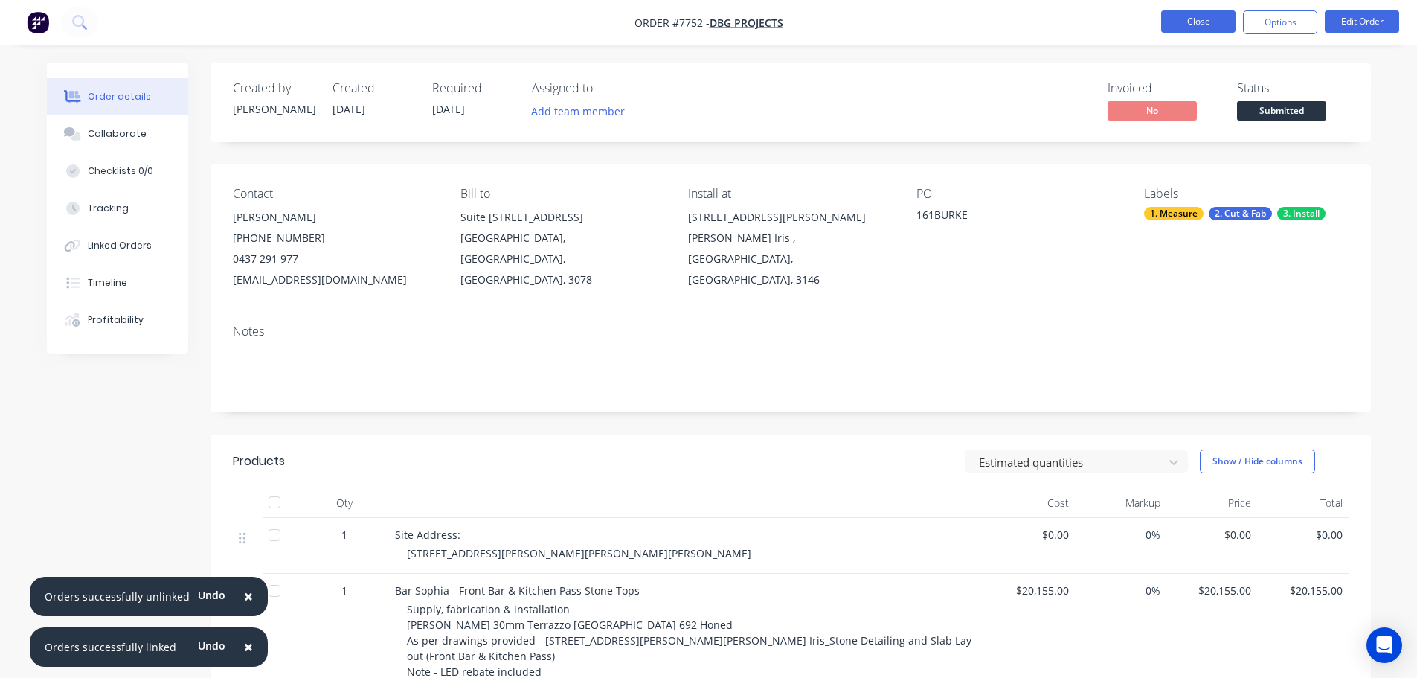
click at [1180, 18] on button "Close" at bounding box center [1198, 21] width 74 height 22
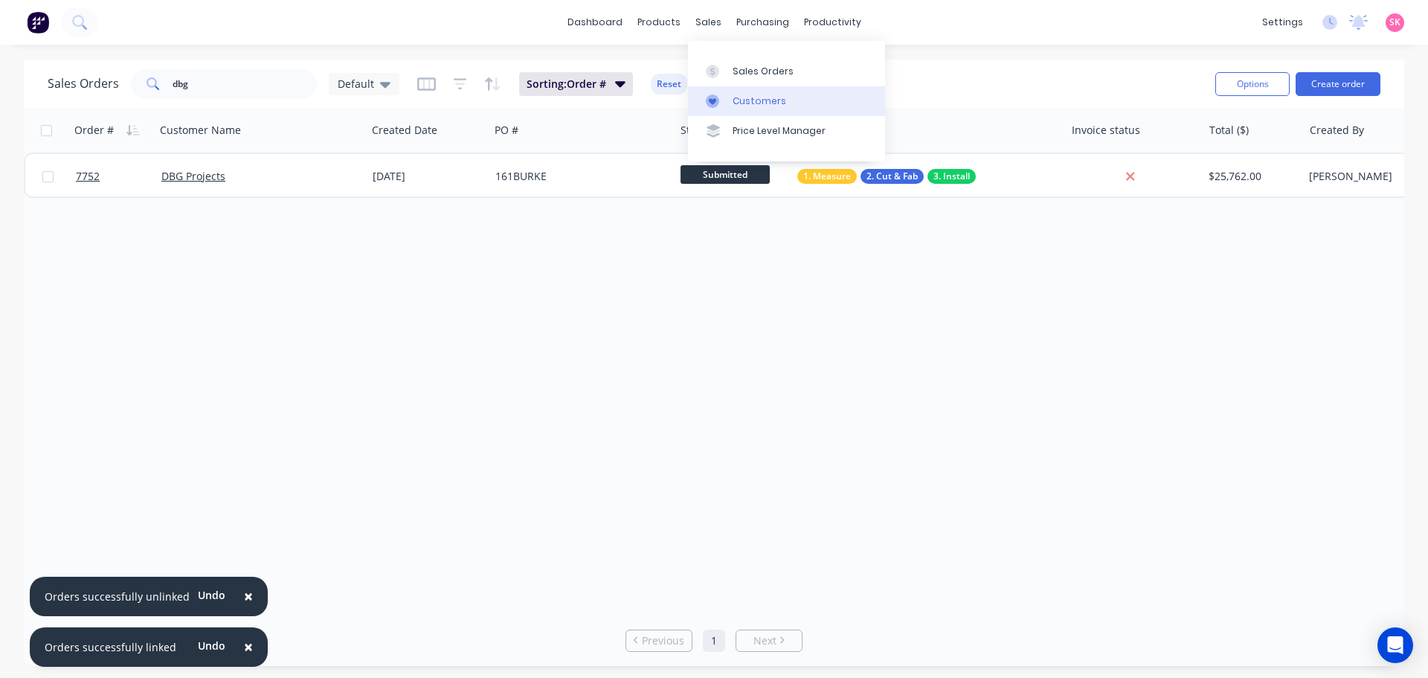
drag, startPoint x: 748, startPoint y: 98, endPoint x: 737, endPoint y: 98, distance: 10.4
click at [748, 98] on div "Customers" at bounding box center [760, 100] width 54 height 13
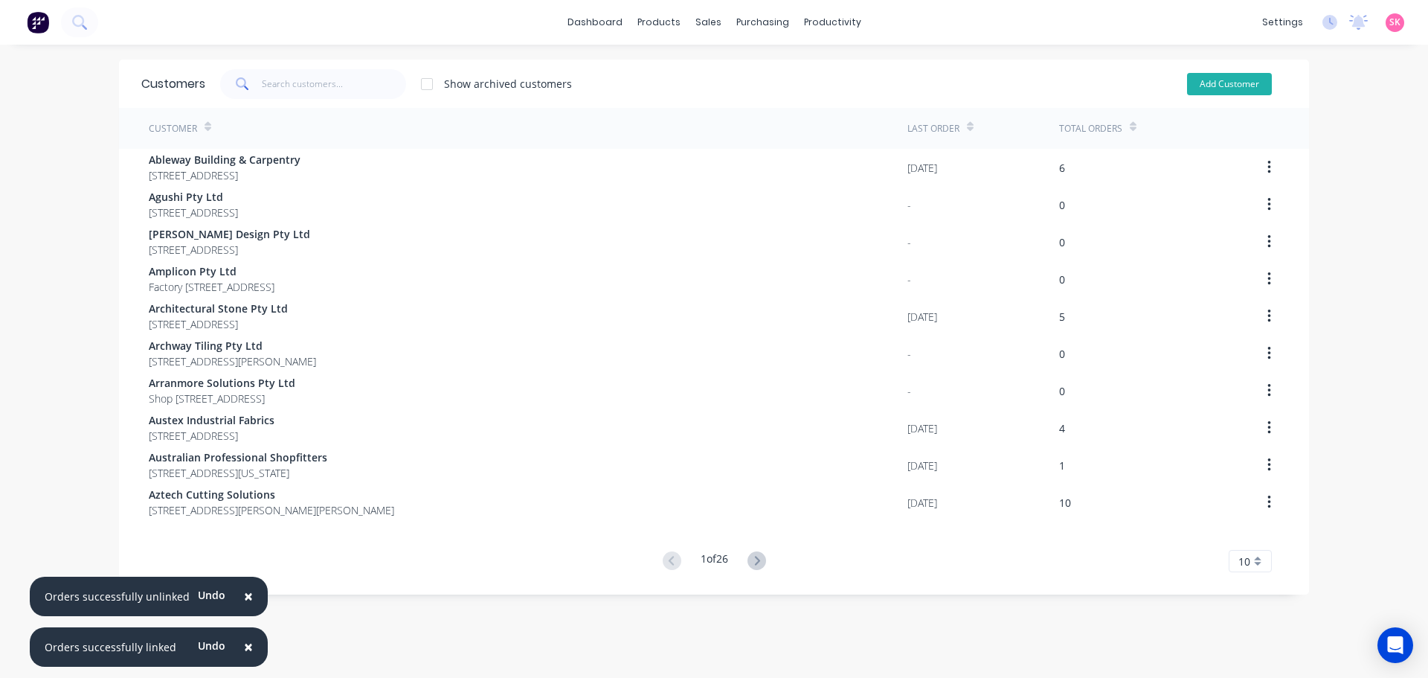
click at [1222, 82] on button "Add Customer" at bounding box center [1229, 84] width 85 height 22
select select "AU"
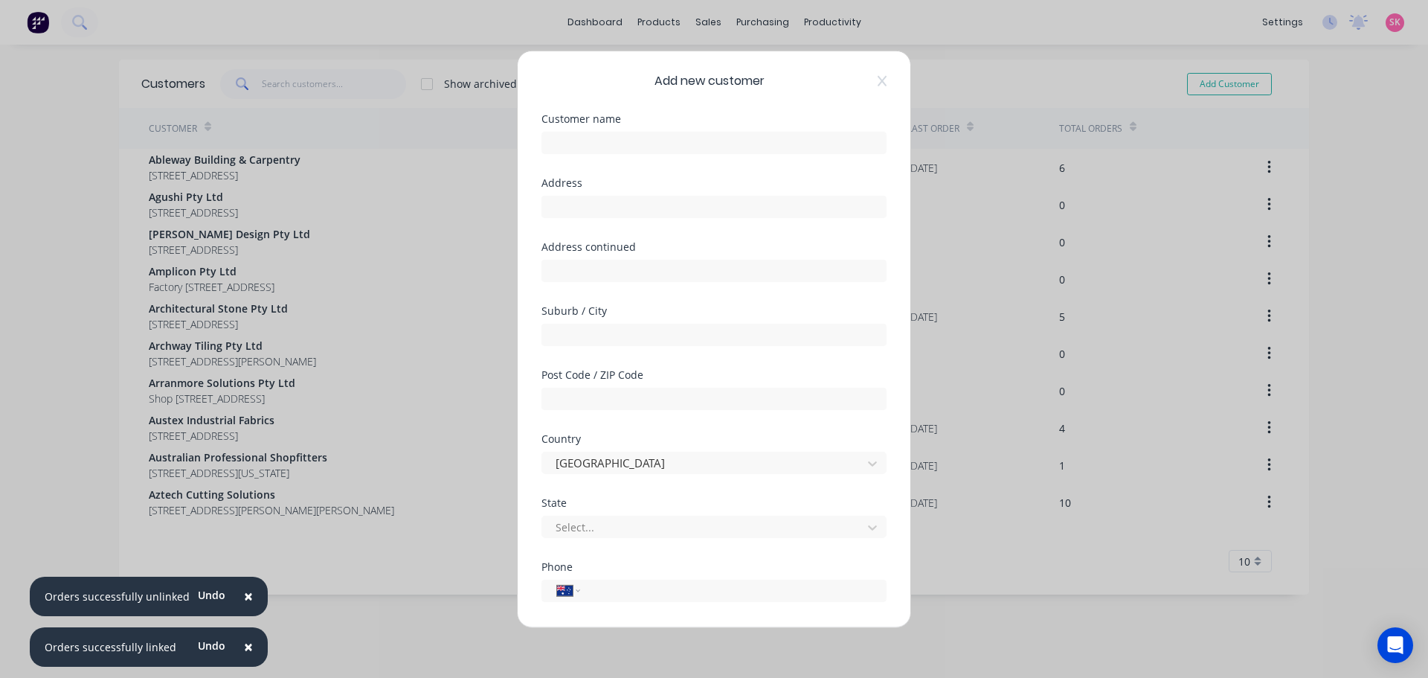
click at [611, 123] on div "Customer name" at bounding box center [714, 118] width 345 height 10
click at [599, 143] on input "text" at bounding box center [714, 142] width 345 height 22
type input "Cash Sale - Bar Sophia"
click at [625, 205] on input "text" at bounding box center [714, 206] width 345 height 22
click at [631, 195] on input "text" at bounding box center [714, 206] width 345 height 22
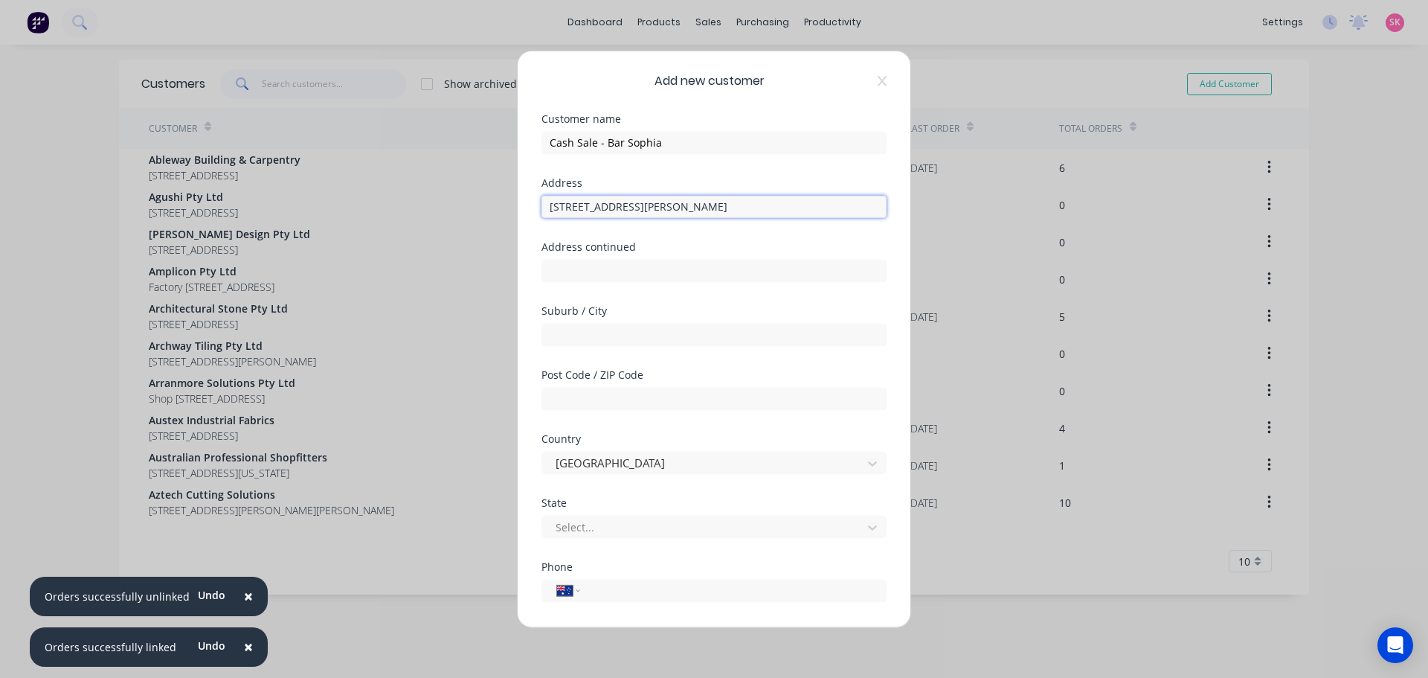
type input "161 Burke Road"
type input "Glen Iris"
type input "3146"
drag, startPoint x: 636, startPoint y: 538, endPoint x: 621, endPoint y: 525, distance: 19.5
click at [635, 536] on div "Select..." at bounding box center [704, 527] width 309 height 22
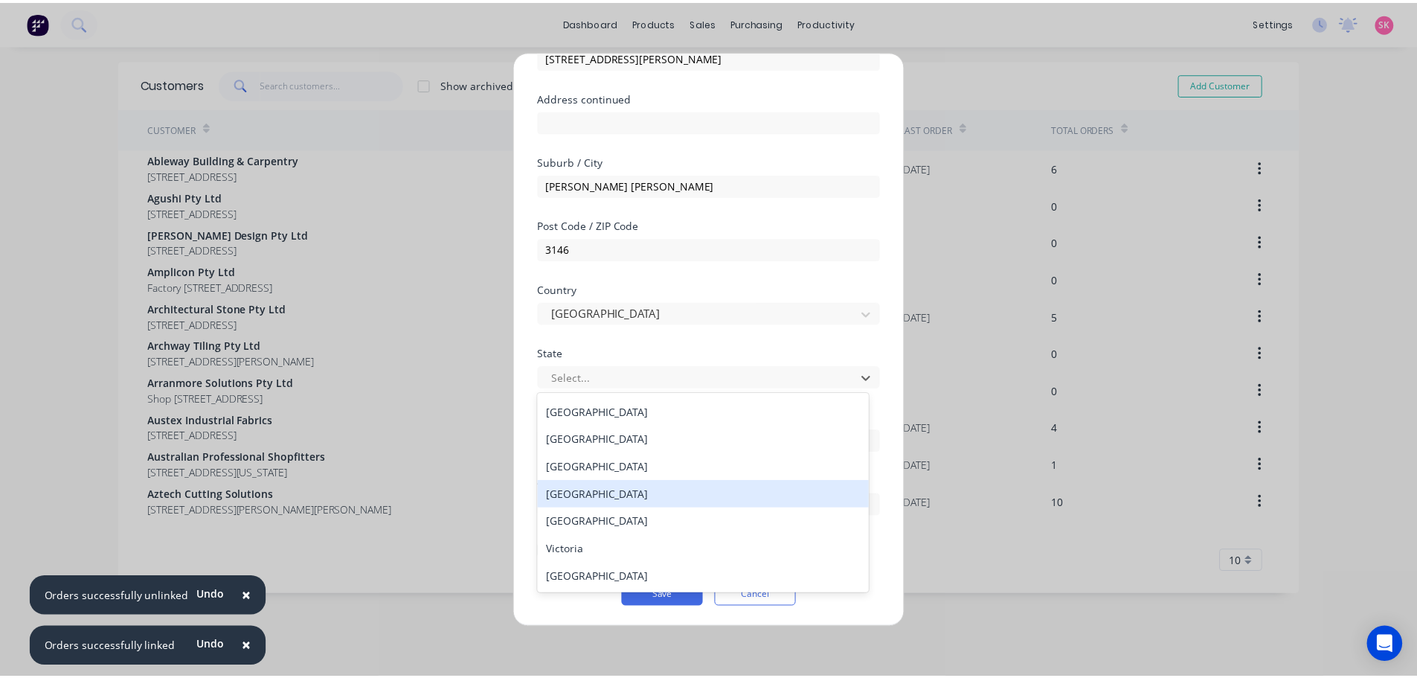
scroll to position [150, 0]
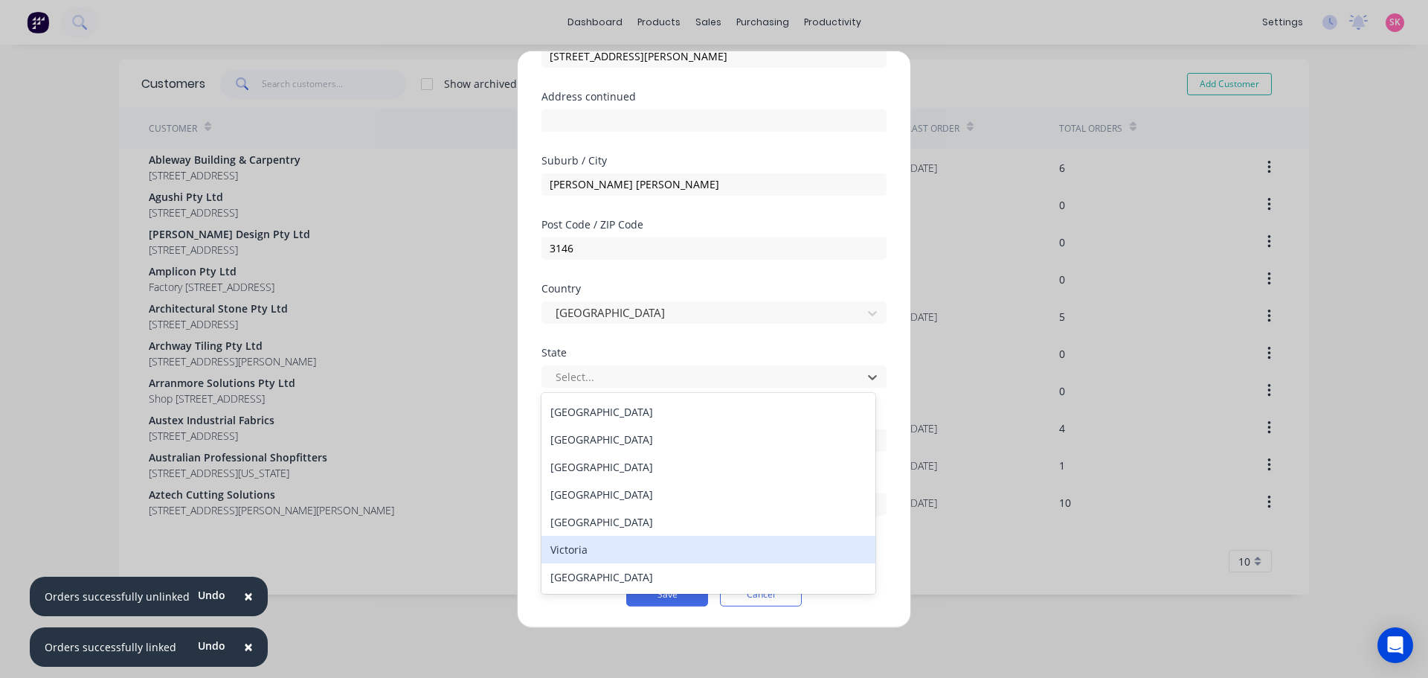
click at [577, 550] on div "Victoria" at bounding box center [709, 550] width 334 height 28
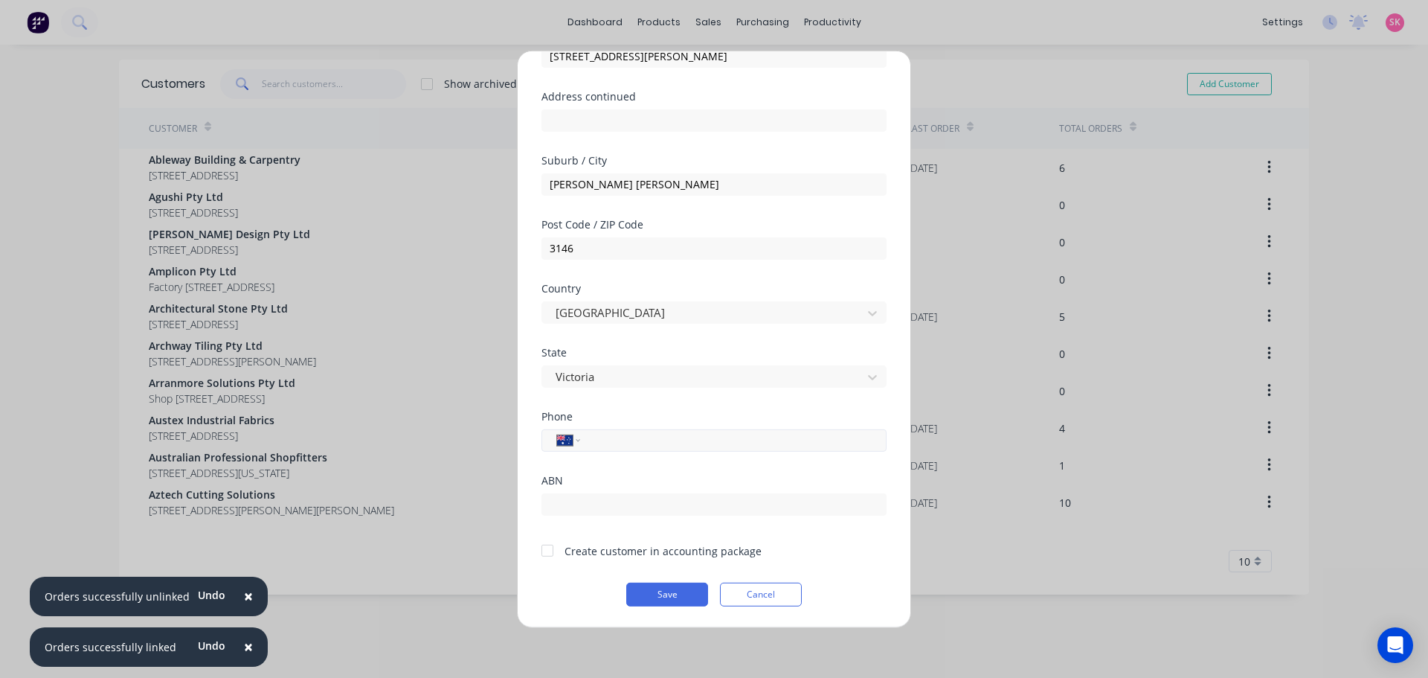
click at [633, 440] on input "tel" at bounding box center [731, 439] width 280 height 17
click at [550, 556] on div at bounding box center [548, 551] width 30 height 30
click at [664, 588] on button "Save" at bounding box center [667, 594] width 82 height 24
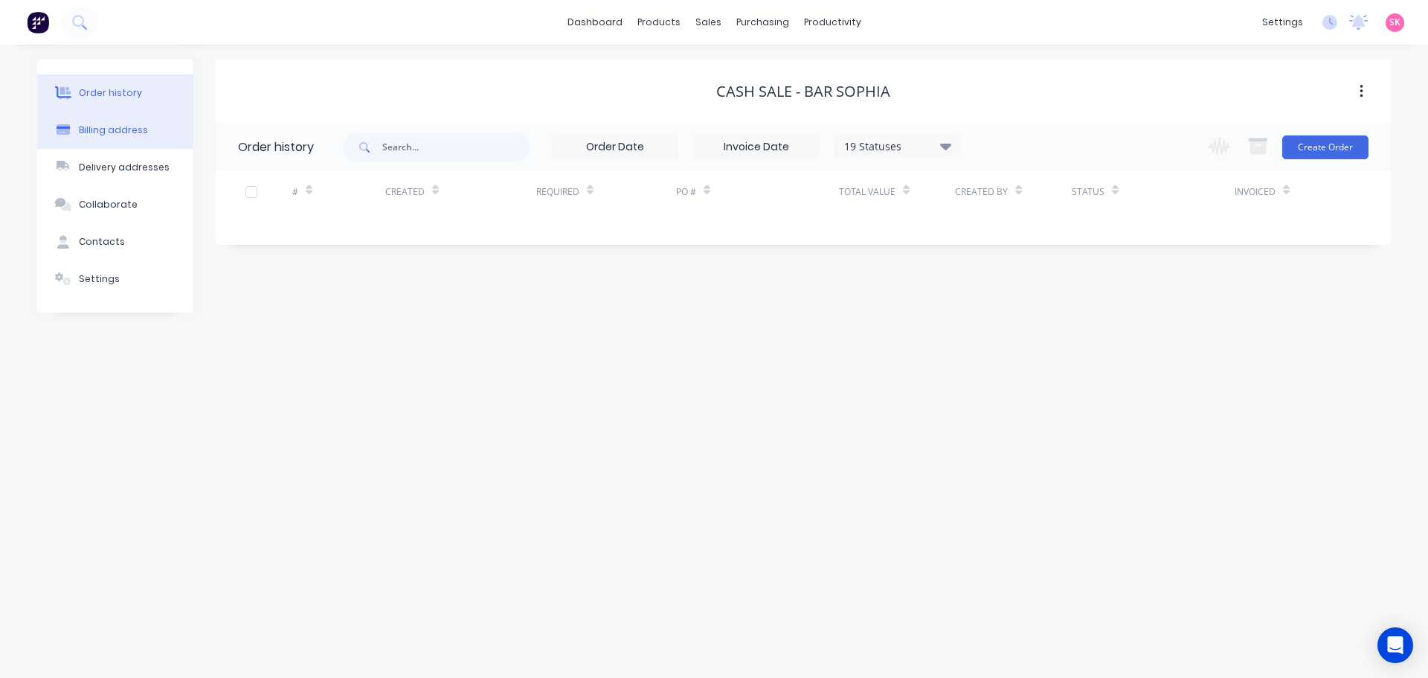
click at [141, 127] on div "Billing address" at bounding box center [113, 129] width 69 height 13
select select "AU"
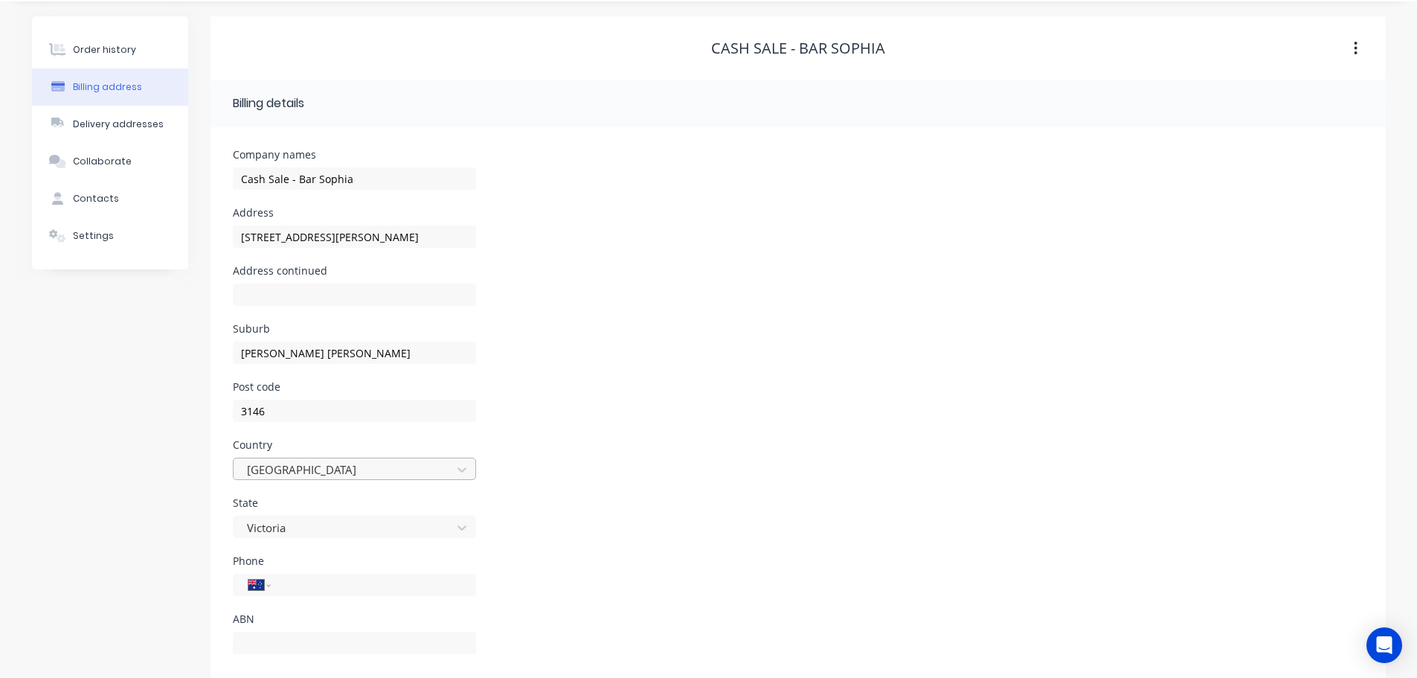
scroll to position [67, 0]
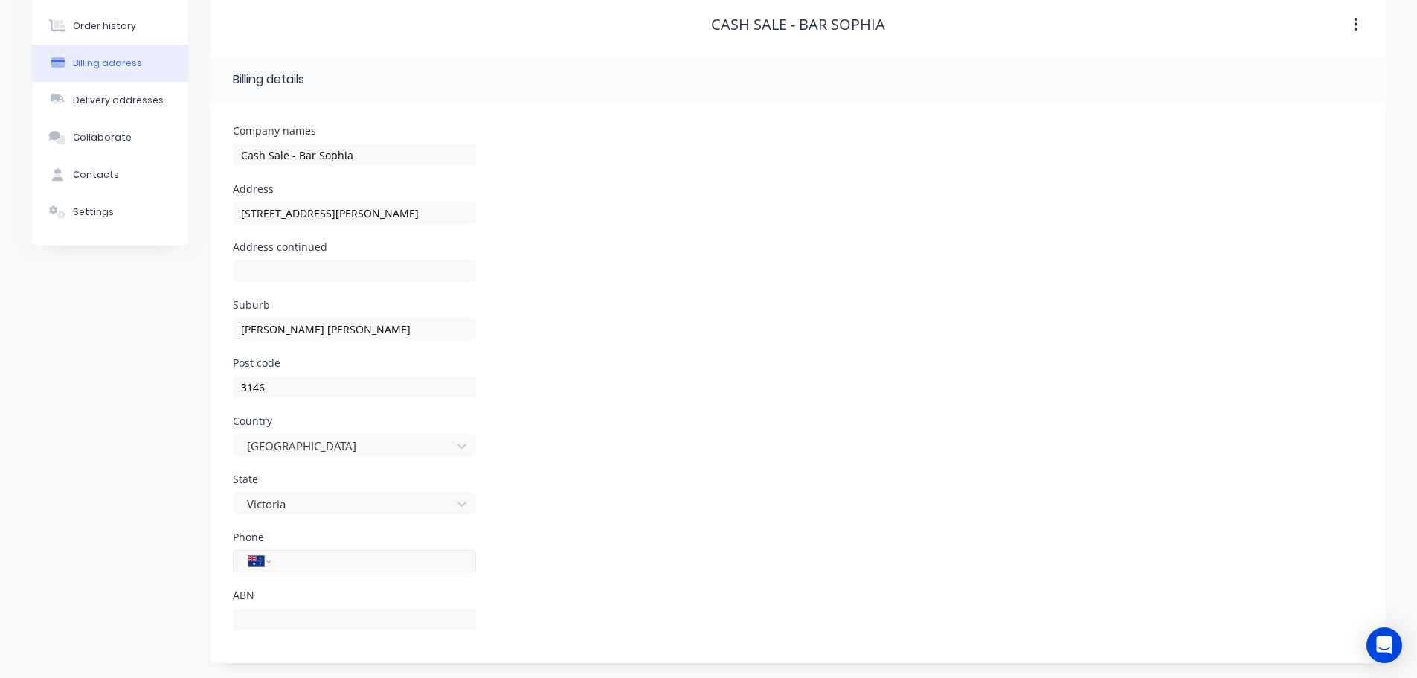
click at [335, 555] on input "tel" at bounding box center [370, 561] width 179 height 17
type input "0411 718 433"
click at [130, 171] on button "Contacts" at bounding box center [110, 174] width 156 height 37
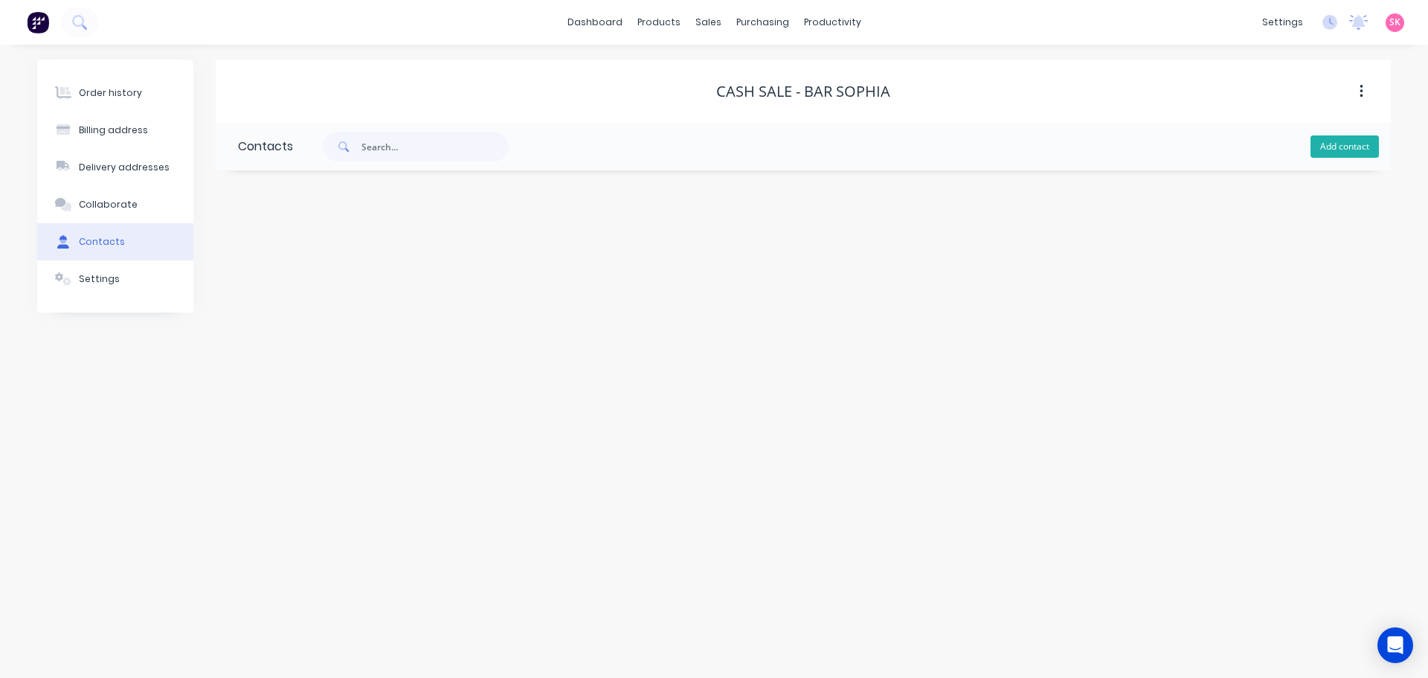
click at [1346, 136] on button "Add contact" at bounding box center [1345, 146] width 68 height 22
select select "AU"
click at [295, 252] on input "text" at bounding box center [359, 256] width 243 height 22
type input "Michael Badr"
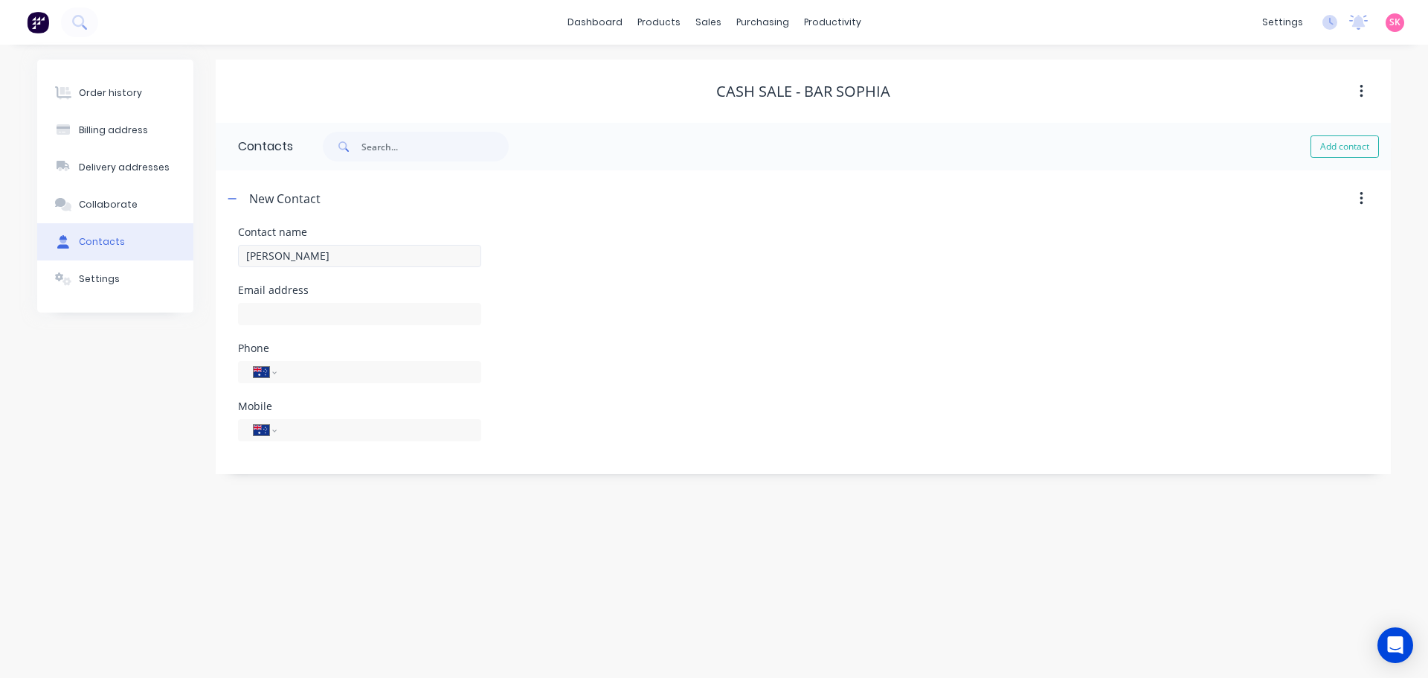
select select "AU"
click at [292, 307] on input "text" at bounding box center [359, 314] width 243 height 22
type input "michael@marameo.com.au"
click at [363, 382] on div "International Afghanistan Åland Islands Albania Algeria American Samoa Andorra …" at bounding box center [359, 372] width 243 height 22
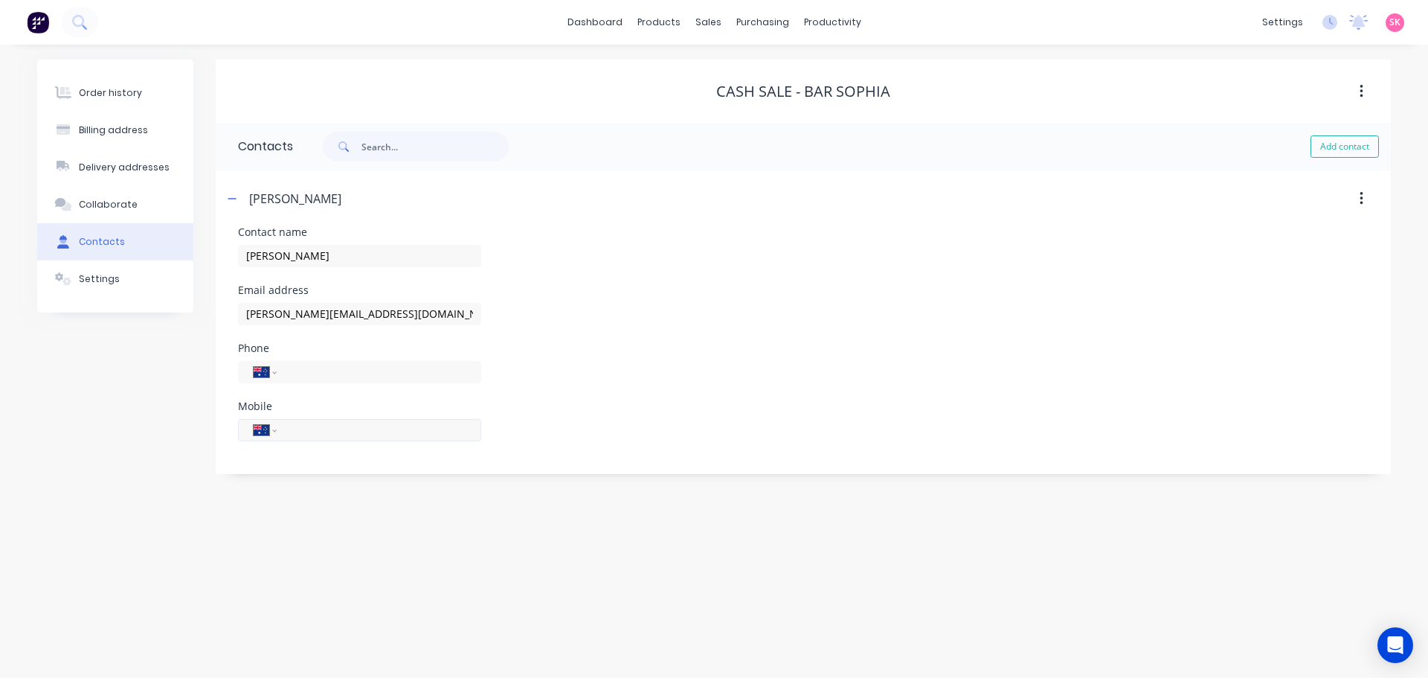
click at [358, 426] on input "tel" at bounding box center [376, 429] width 179 height 17
type input "0411 718 433"
click at [233, 201] on icon "button" at bounding box center [232, 198] width 9 height 10
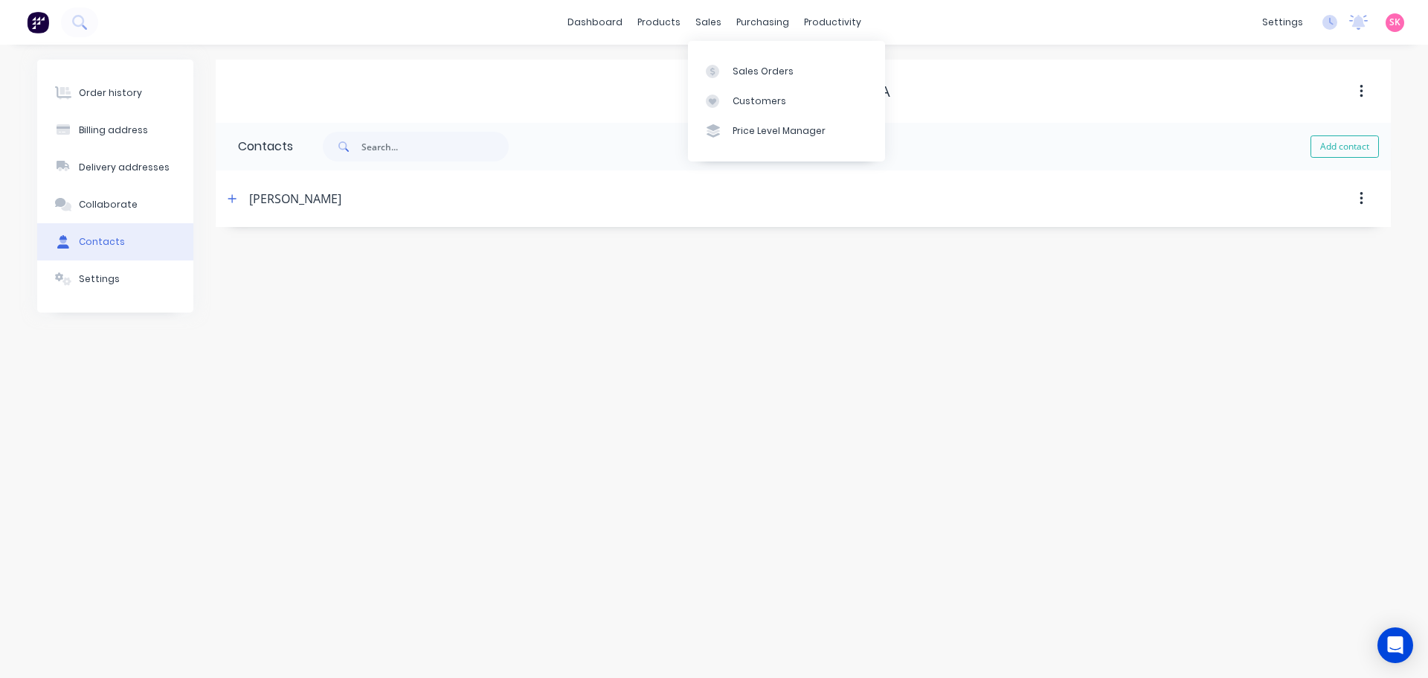
drag, startPoint x: 157, startPoint y: 99, endPoint x: 204, endPoint y: 94, distance: 47.1
click at [157, 99] on button "Order history" at bounding box center [115, 92] width 156 height 37
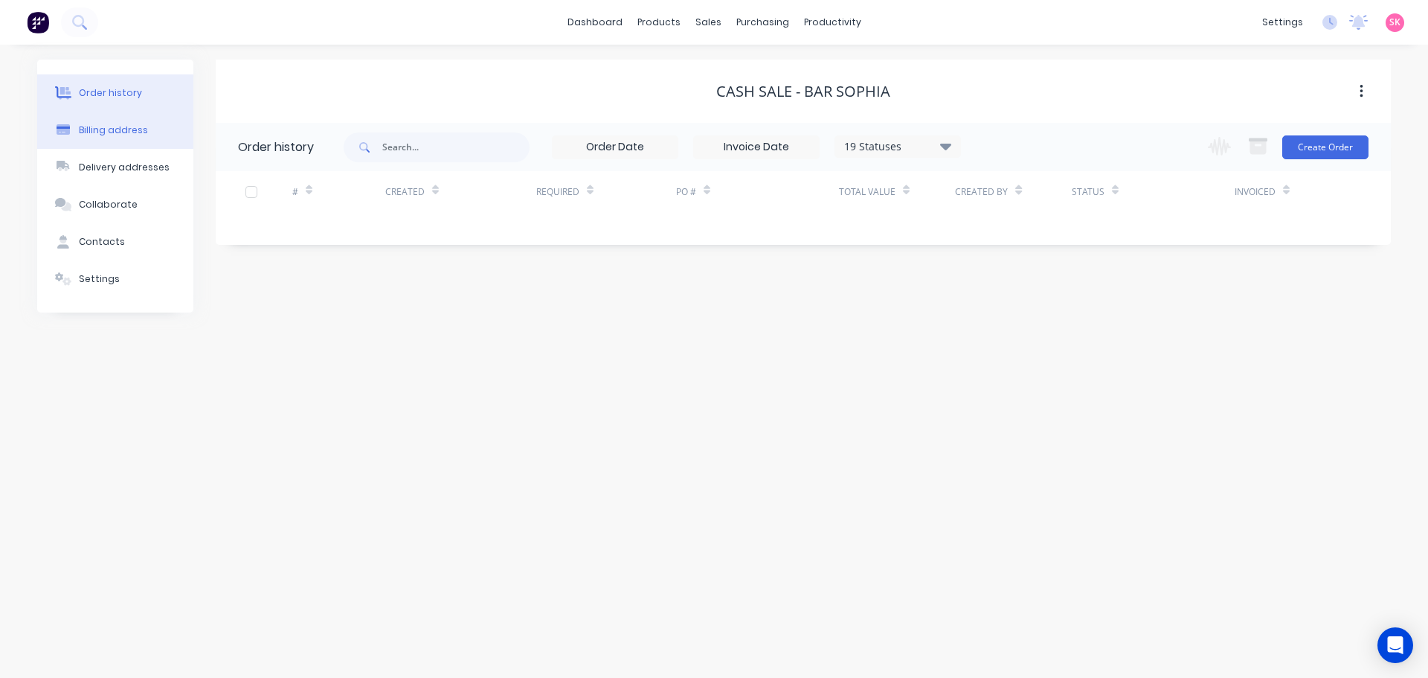
click at [121, 132] on div "Billing address" at bounding box center [113, 129] width 69 height 13
select select "AU"
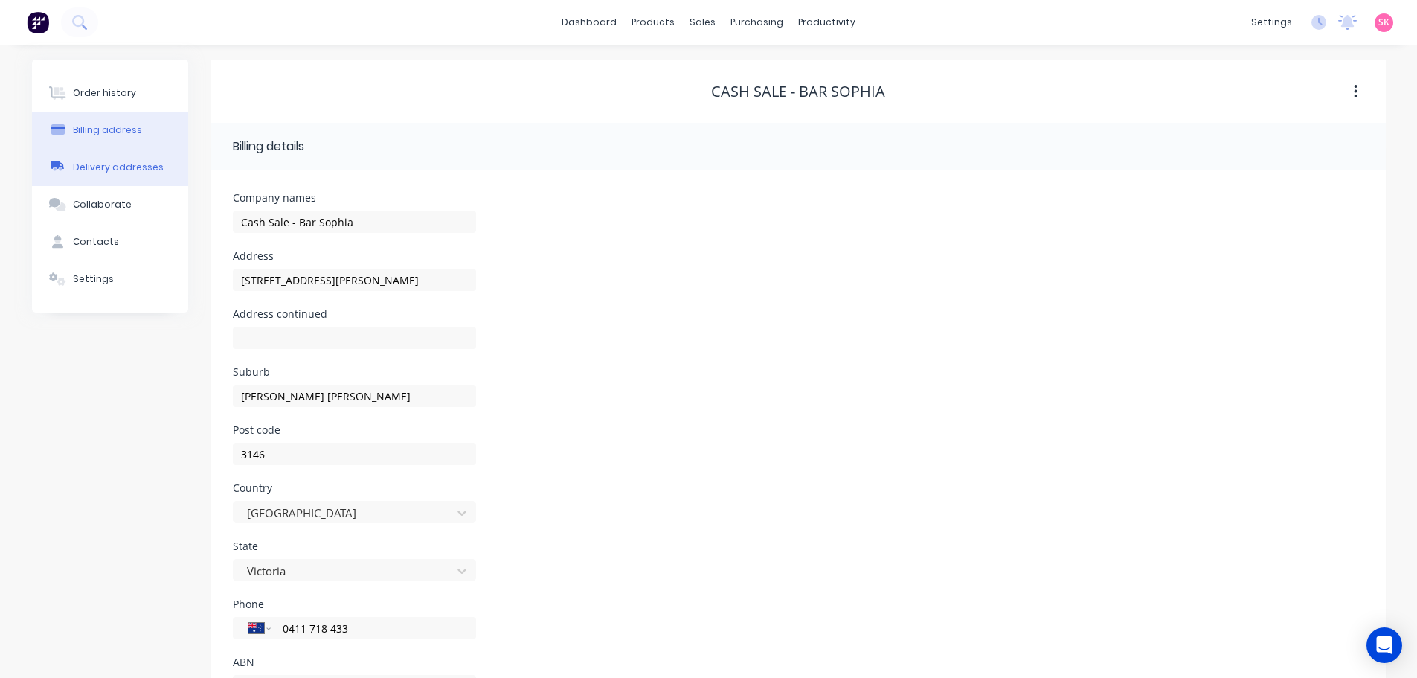
click at [122, 166] on div "Delivery addresses" at bounding box center [118, 167] width 91 height 13
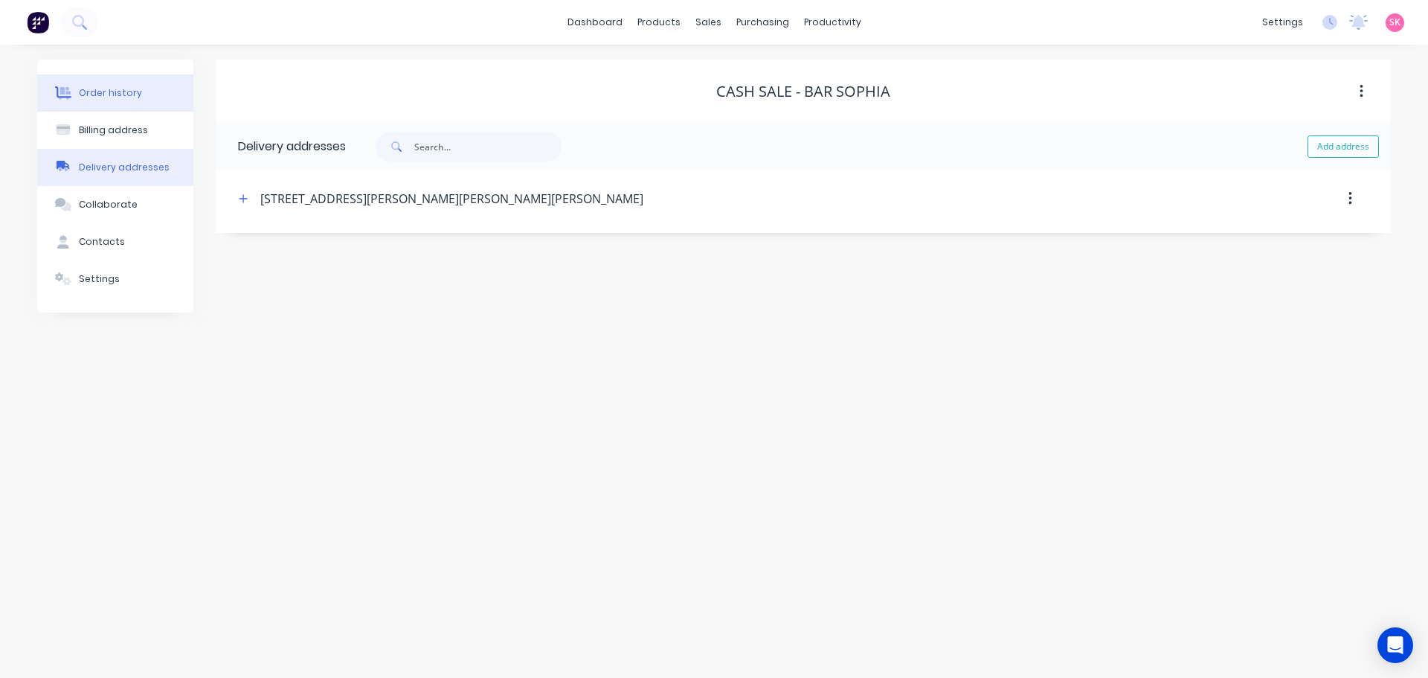
click at [132, 88] on div "Order history" at bounding box center [110, 92] width 63 height 13
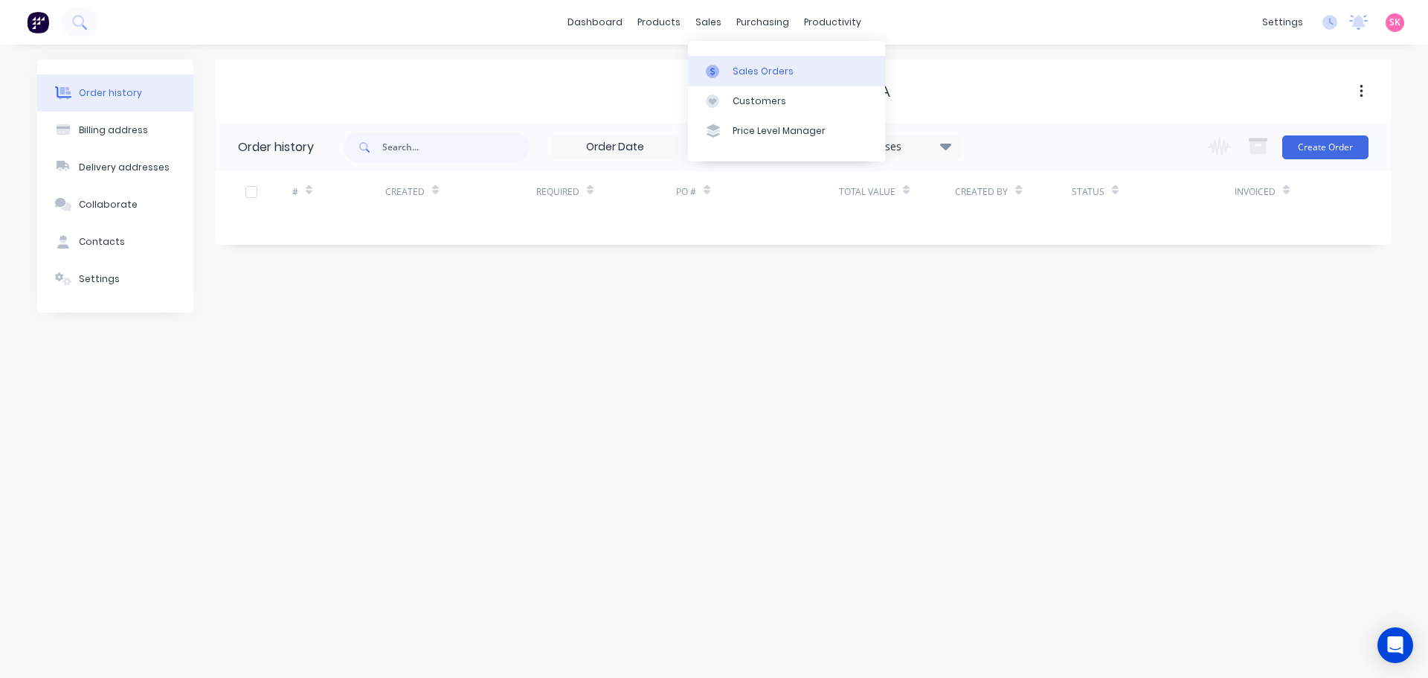
click at [716, 71] on icon at bounding box center [712, 71] width 13 height 13
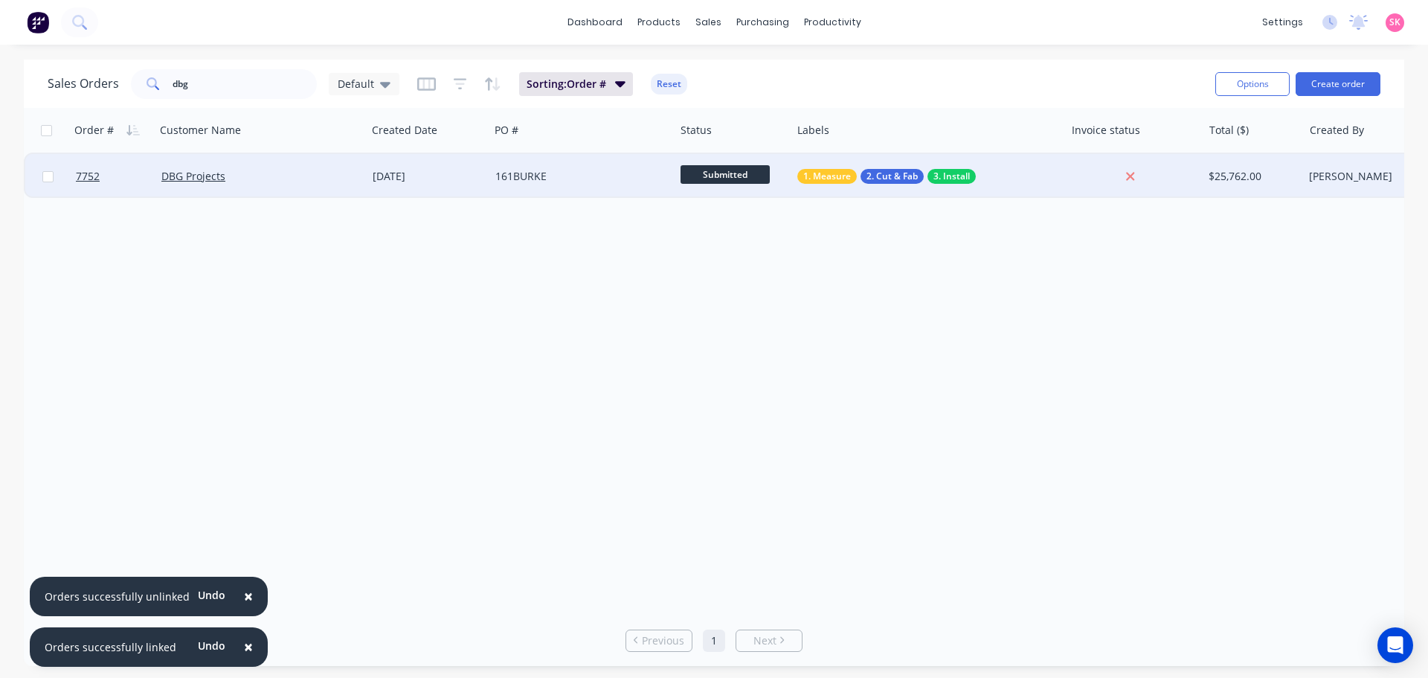
click at [298, 185] on div "DBG Projects" at bounding box center [260, 176] width 211 height 45
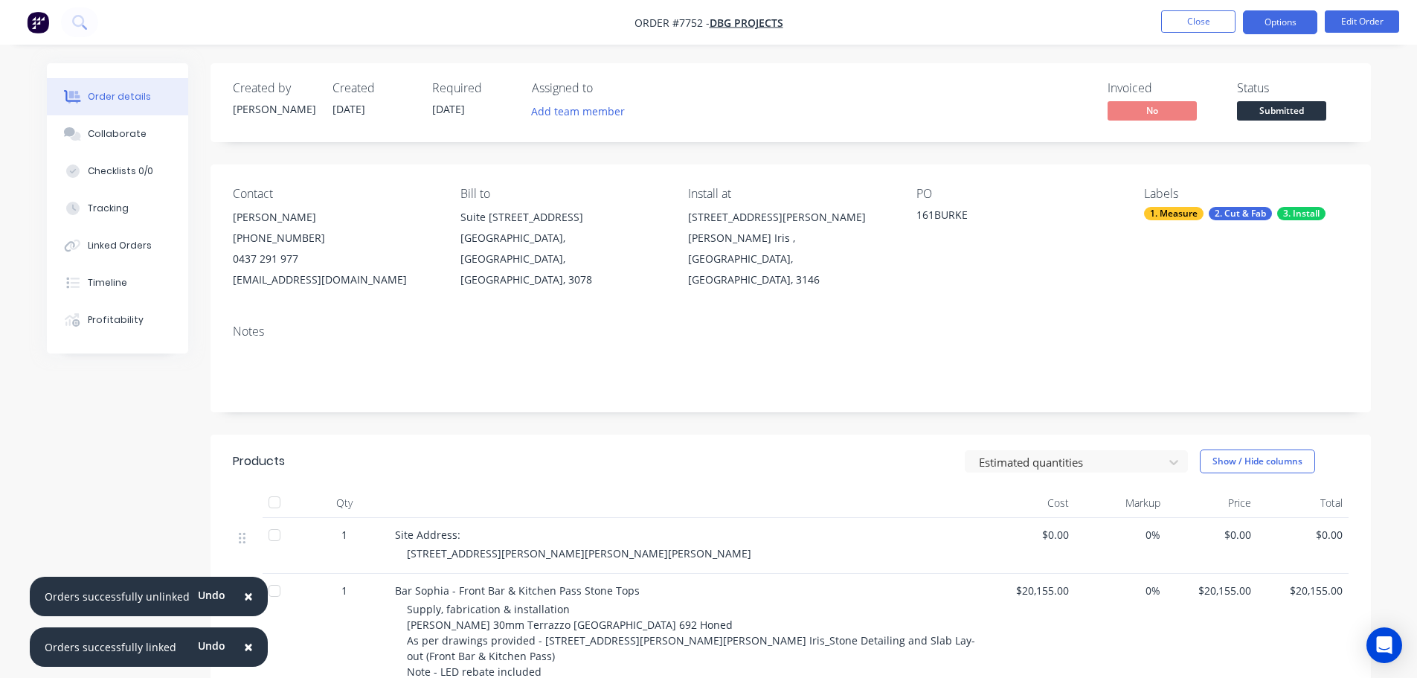
click at [1281, 21] on button "Options" at bounding box center [1280, 22] width 74 height 24
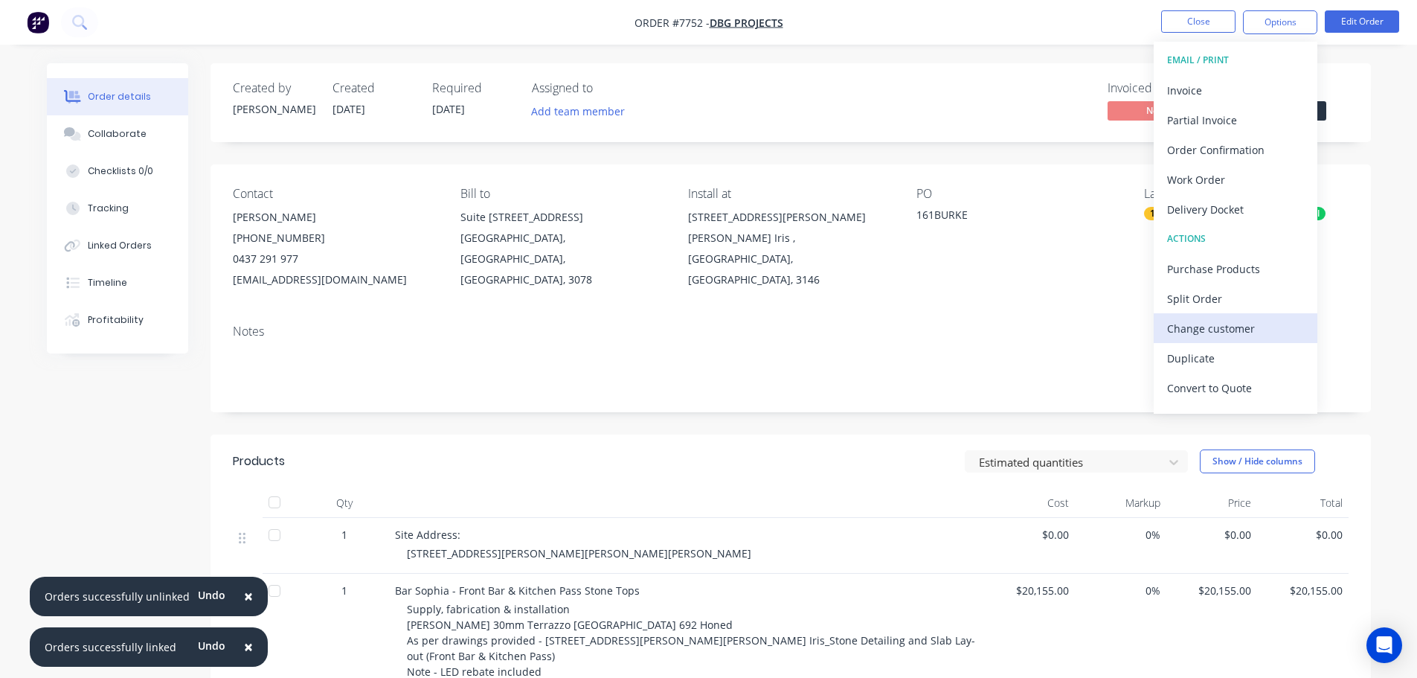
click at [1218, 323] on div "Change customer" at bounding box center [1235, 329] width 137 height 22
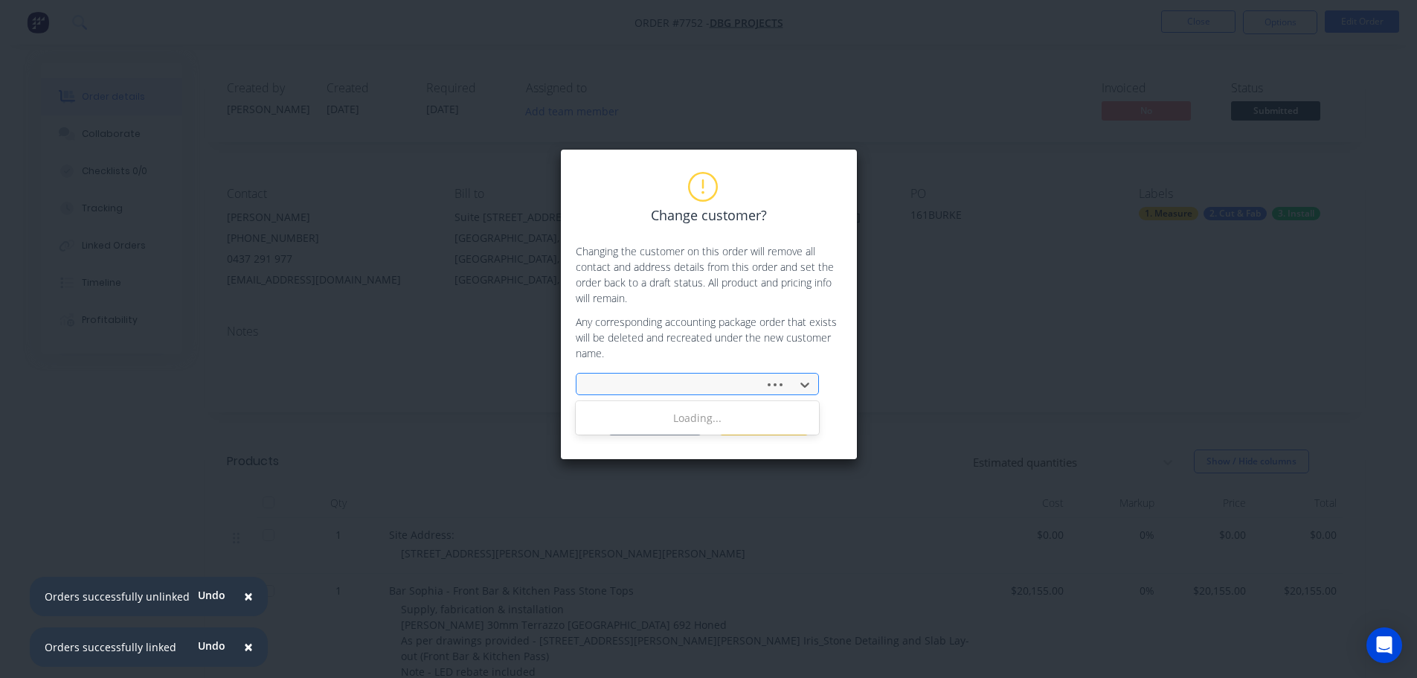
click at [658, 389] on div at bounding box center [672, 385] width 169 height 19
type input "bar"
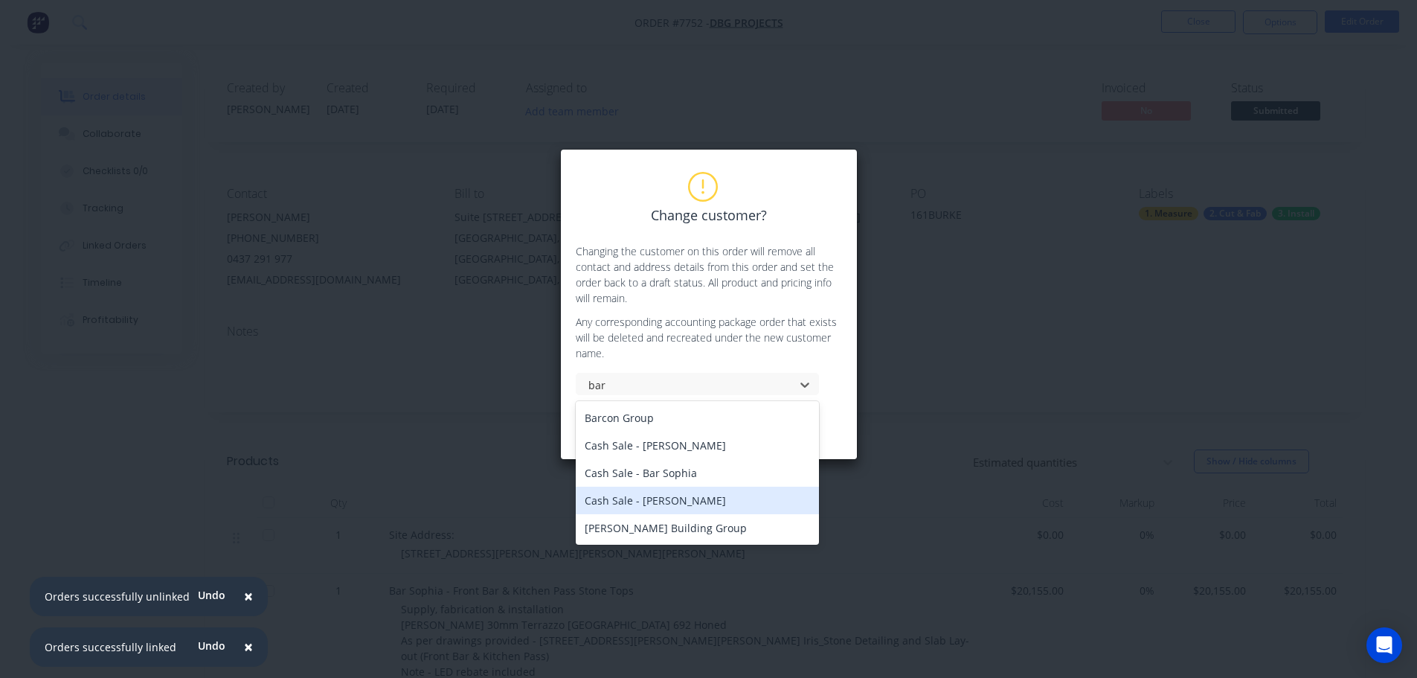
click at [674, 475] on div "Cash Sale - Bar Sophia" at bounding box center [697, 473] width 243 height 28
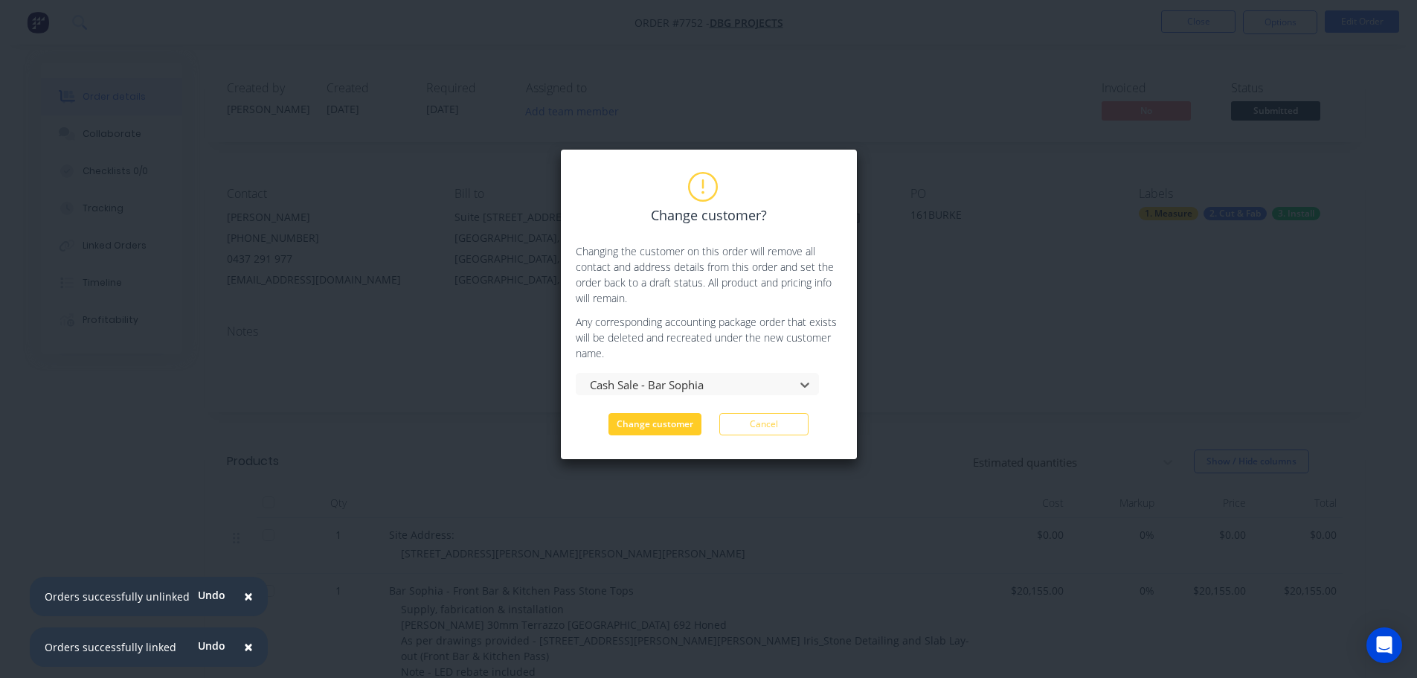
click at [681, 416] on button "Change customer" at bounding box center [655, 424] width 93 height 22
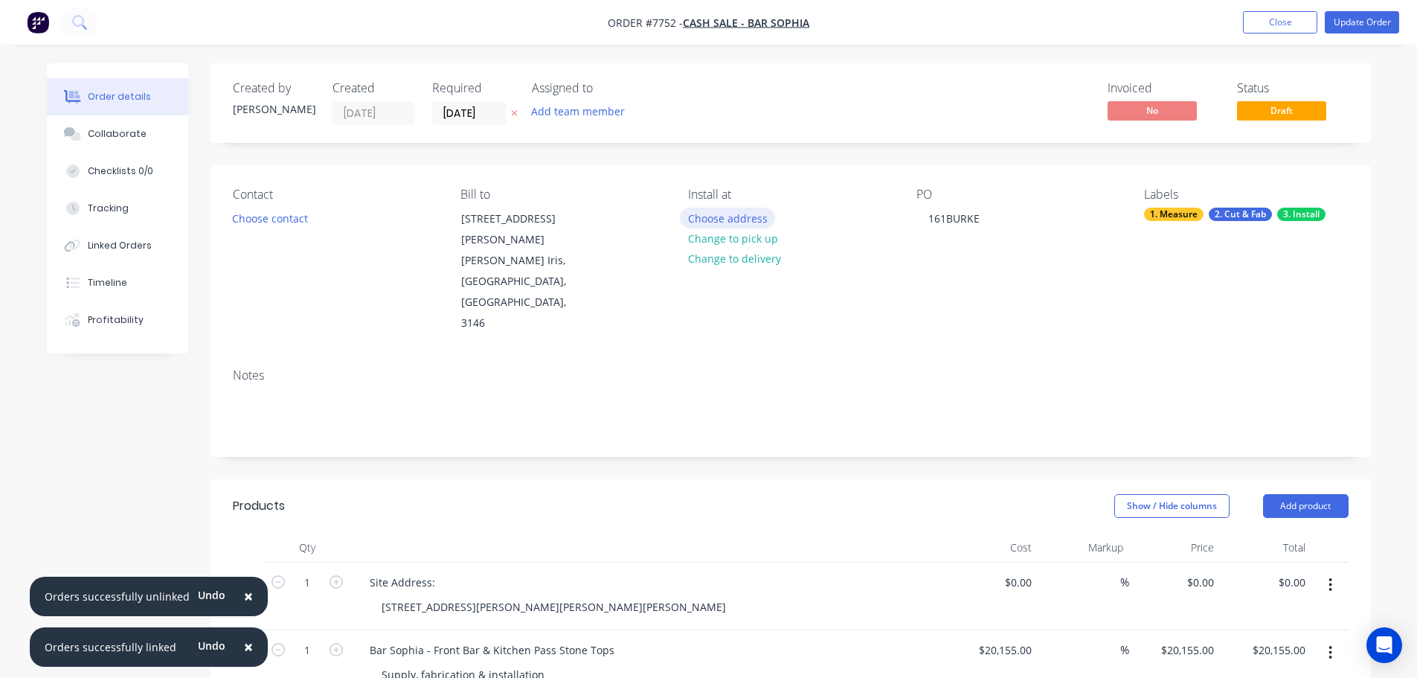
click at [733, 217] on button "Choose address" at bounding box center [727, 218] width 95 height 20
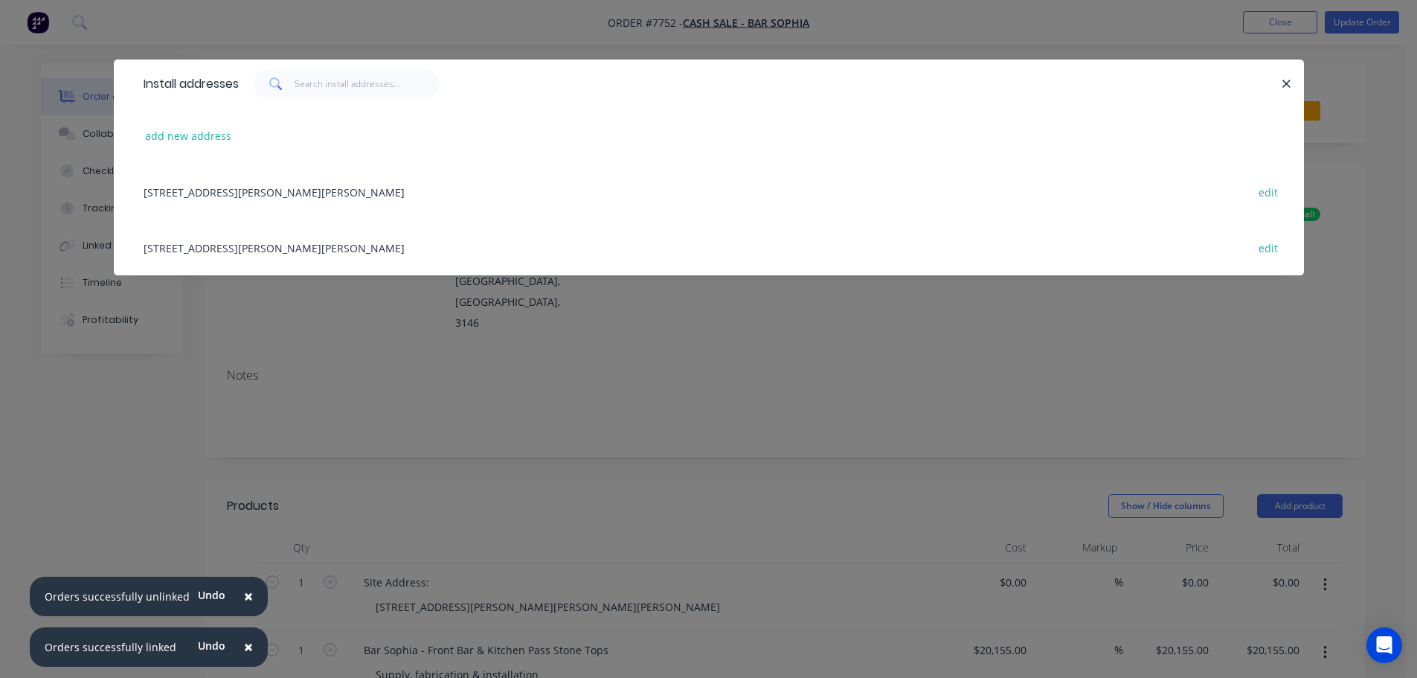
click at [231, 193] on div "161 Burke Road, Glen Iris, Victoria, Australia, 3146 edit" at bounding box center [709, 192] width 1146 height 56
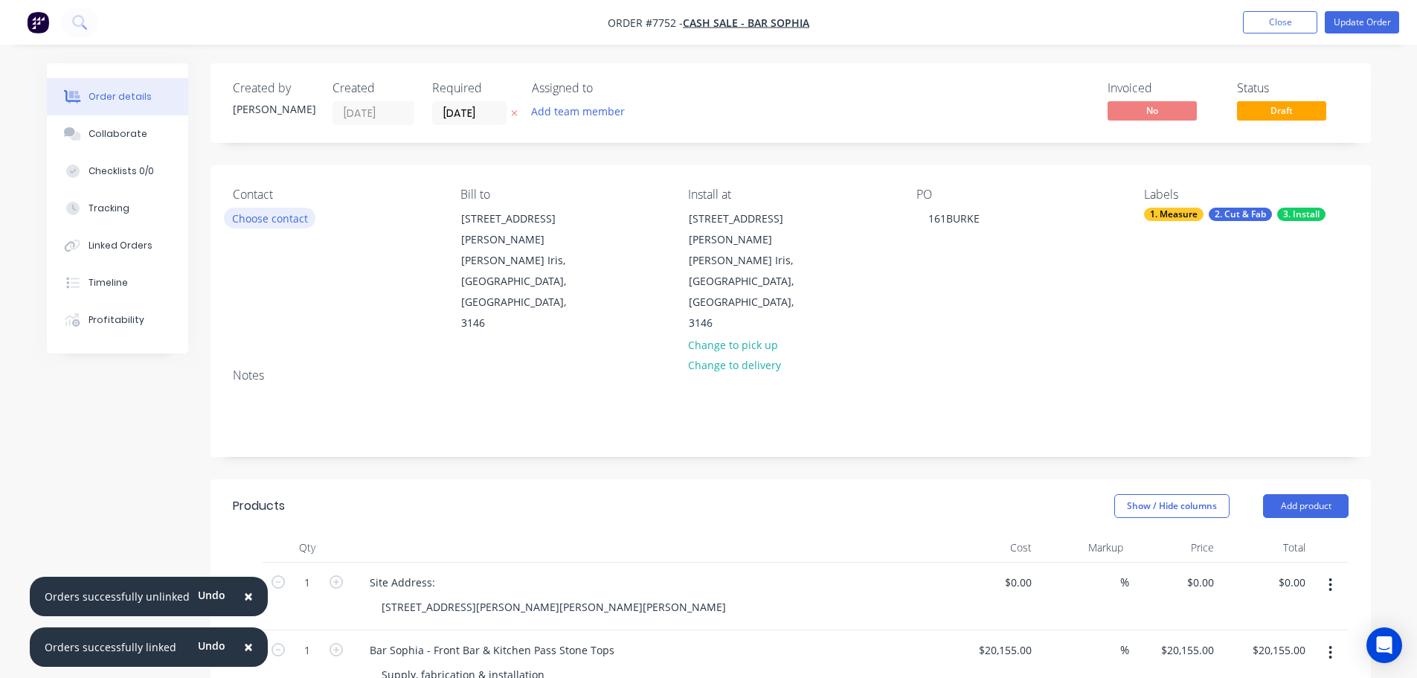
click at [292, 213] on button "Choose contact" at bounding box center [269, 218] width 91 height 20
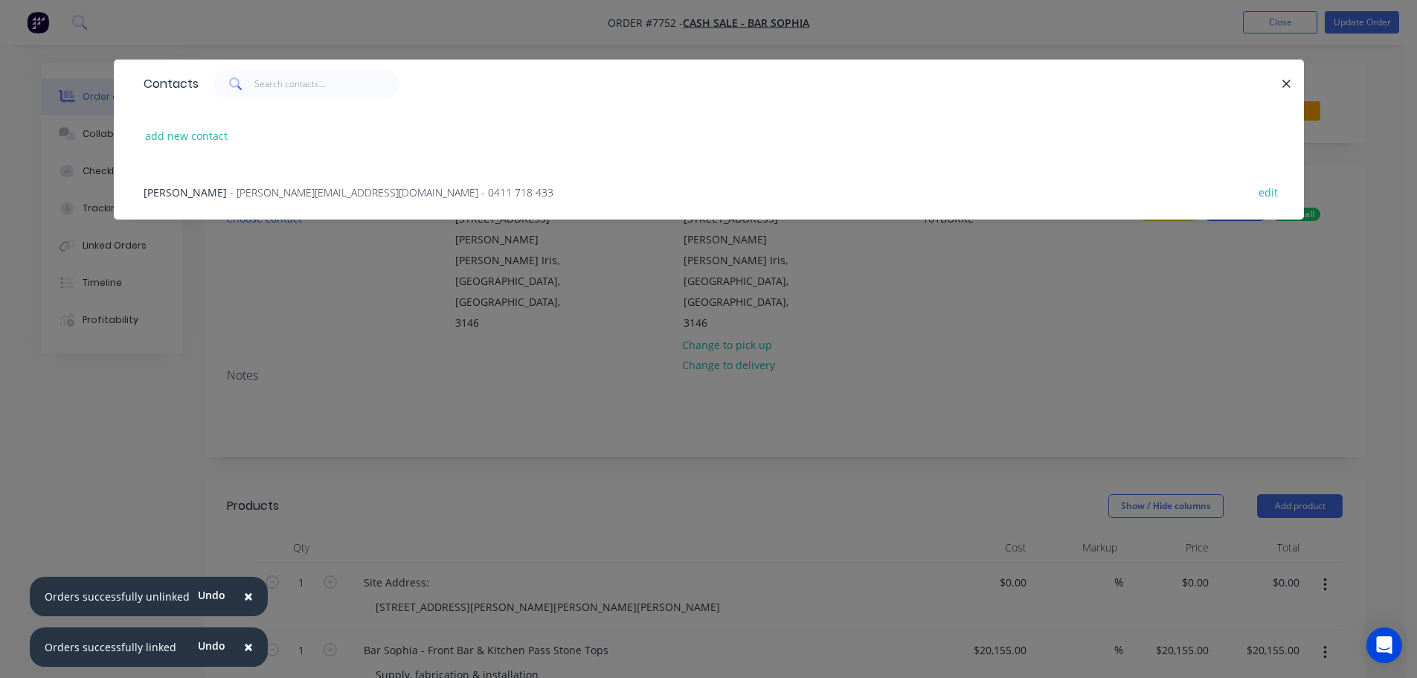
click at [230, 196] on span "- michael@marameo.com.au - 0411 718 433" at bounding box center [392, 192] width 324 height 14
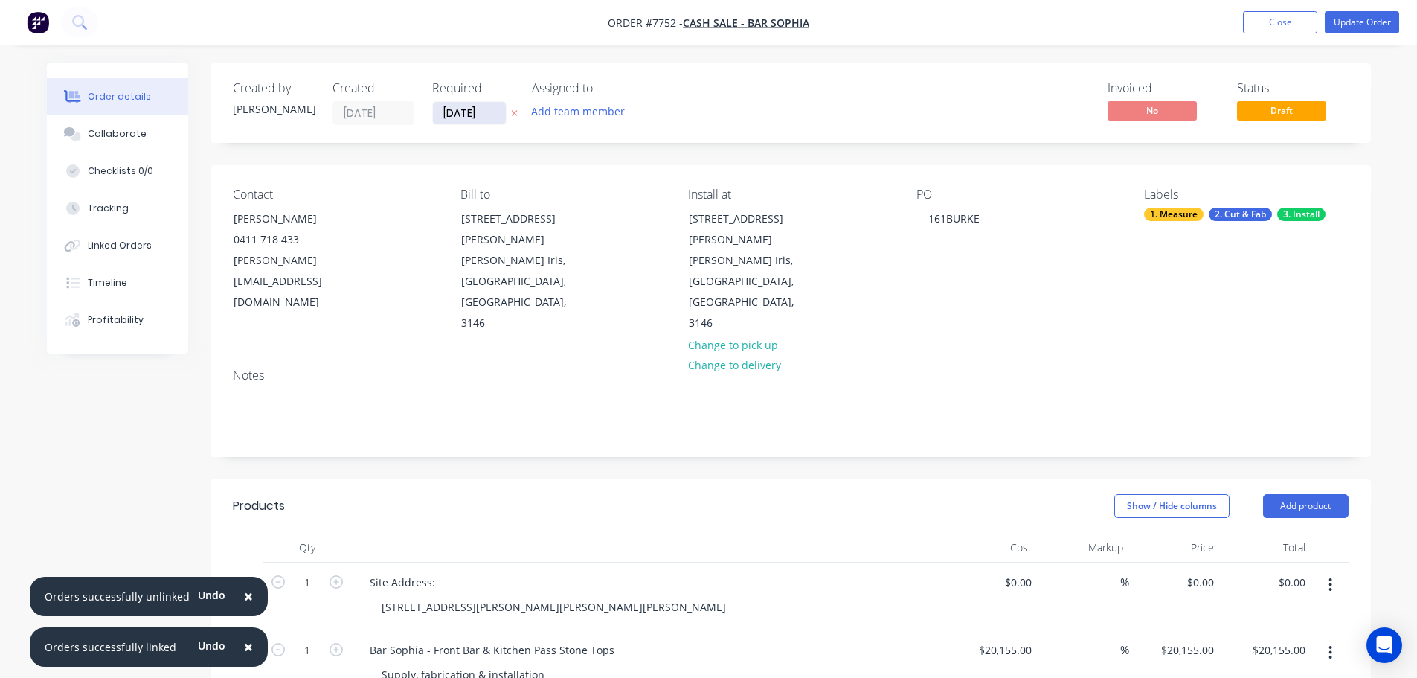
click at [474, 112] on input "[DATE]" at bounding box center [469, 113] width 73 height 22
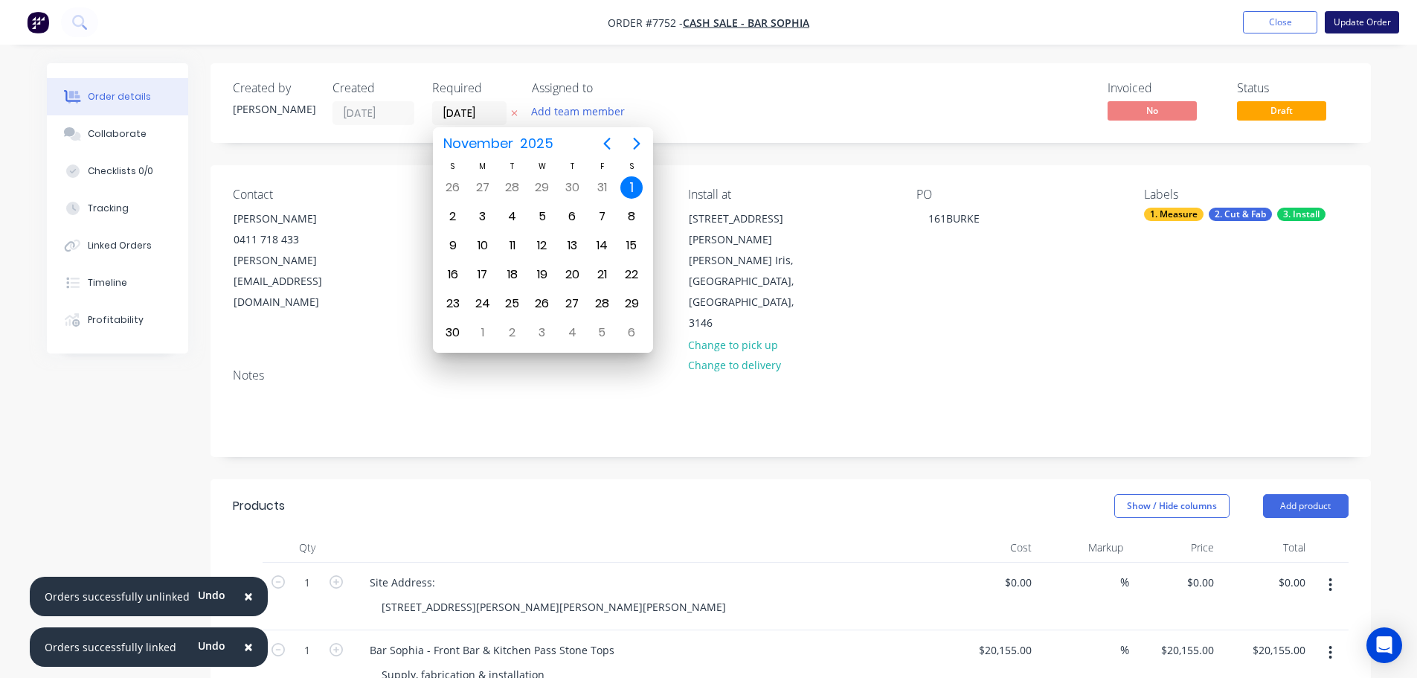
click at [1357, 21] on button "Update Order" at bounding box center [1362, 22] width 74 height 22
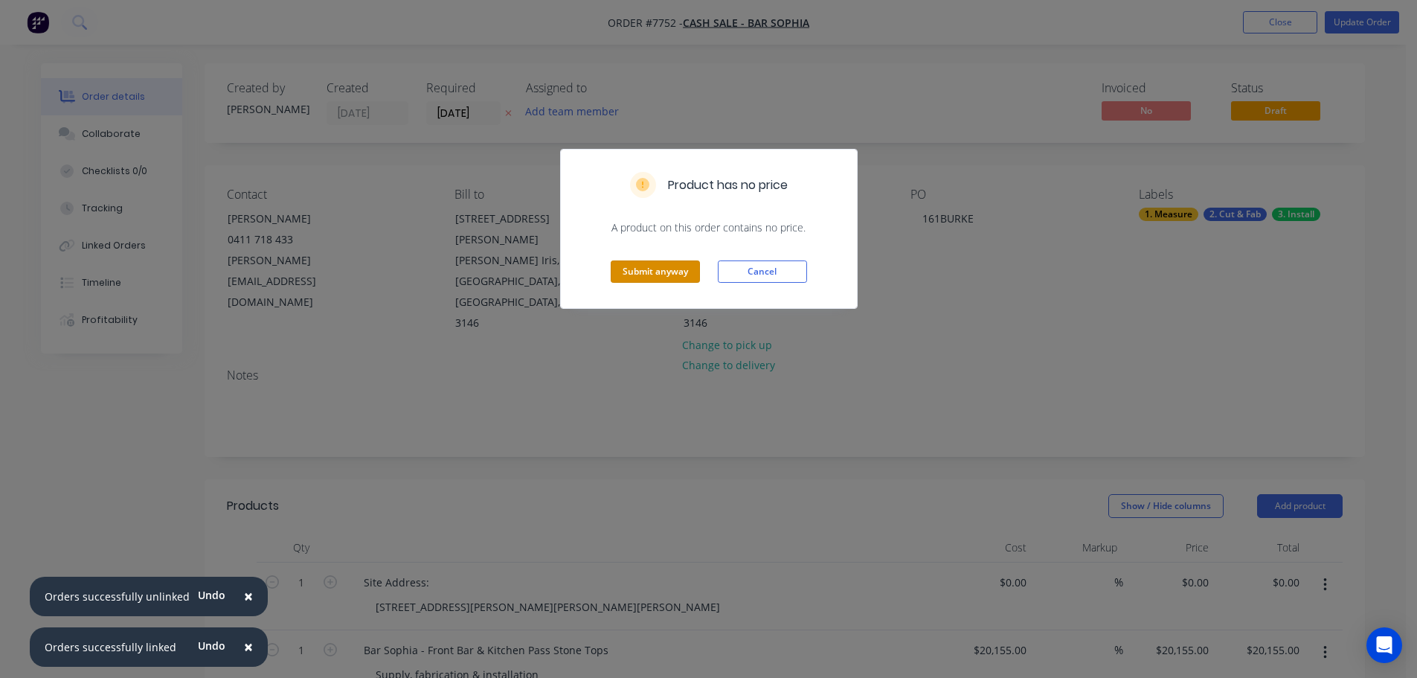
click at [664, 260] on div "Submit anyway Cancel" at bounding box center [709, 271] width 296 height 73
click at [656, 265] on button "Submit anyway" at bounding box center [655, 271] width 89 height 22
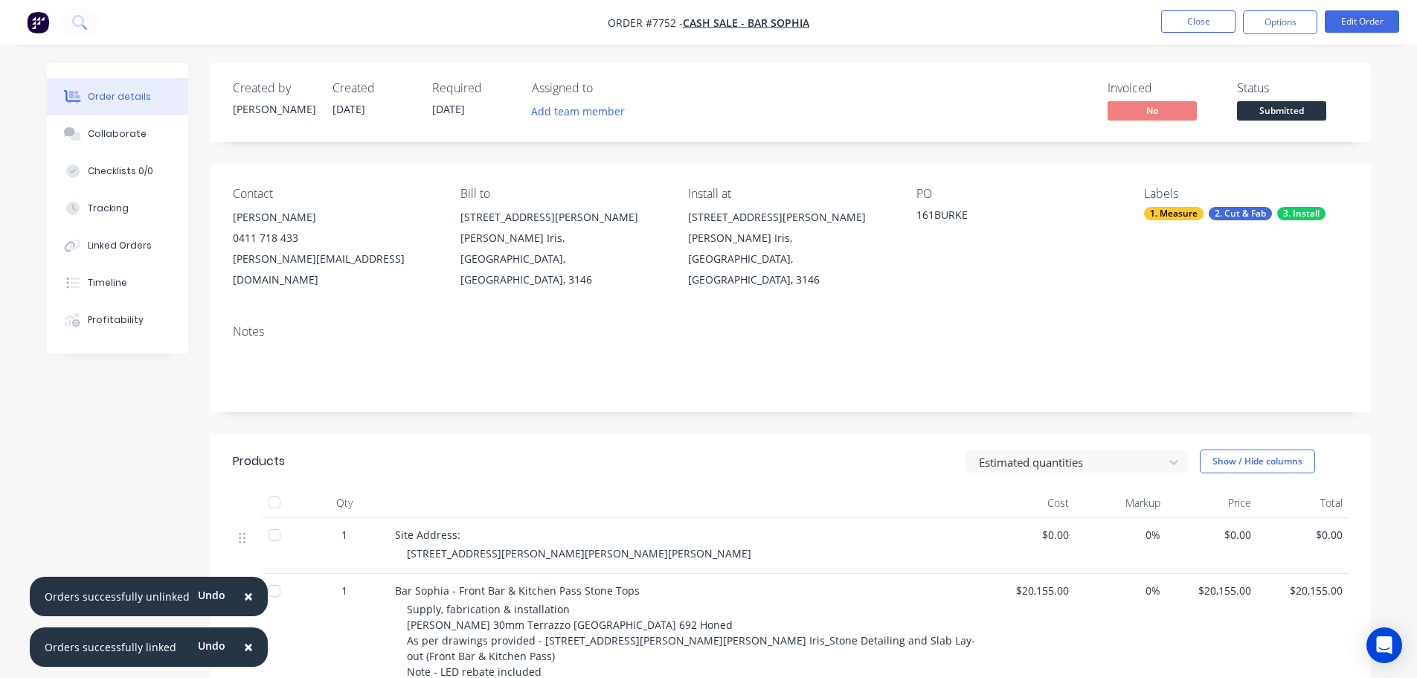
drag, startPoint x: 238, startPoint y: 594, endPoint x: 236, endPoint y: 614, distance: 20.2
click at [244, 594] on span "×" at bounding box center [248, 595] width 9 height 21
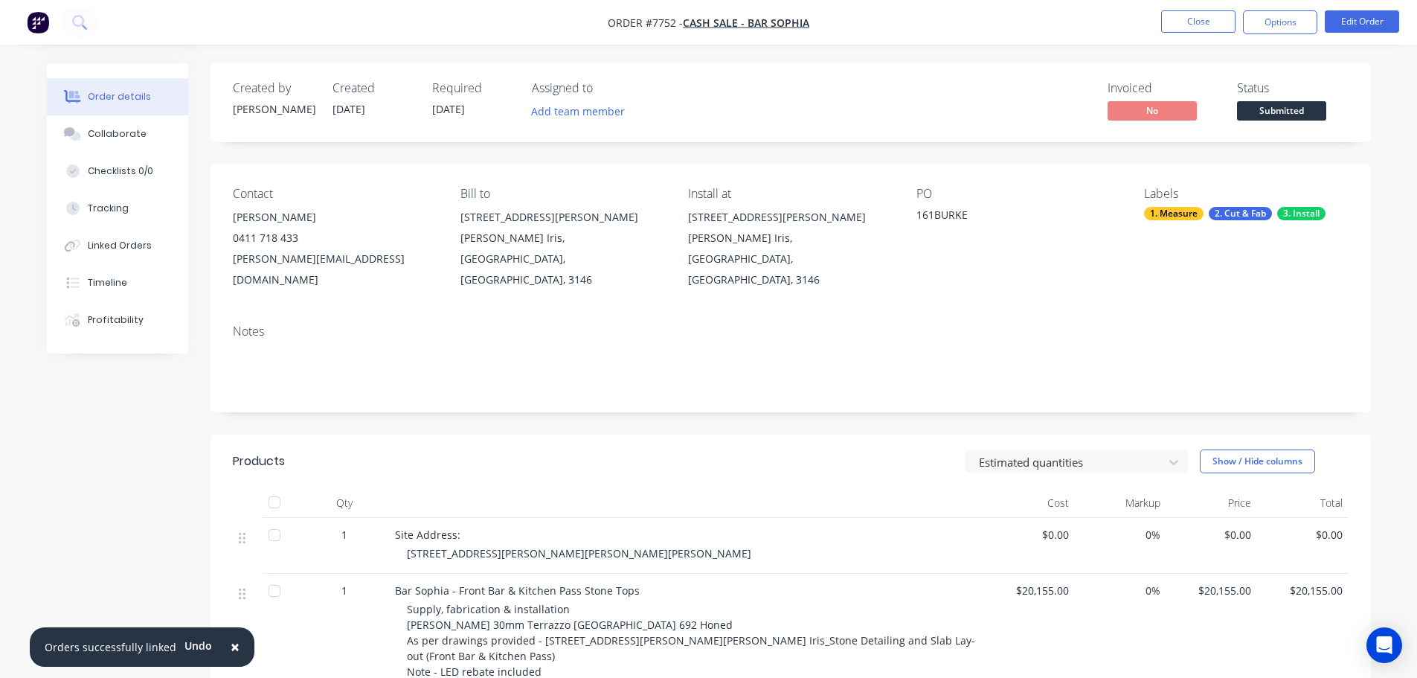
click at [231, 652] on span "×" at bounding box center [235, 646] width 9 height 21
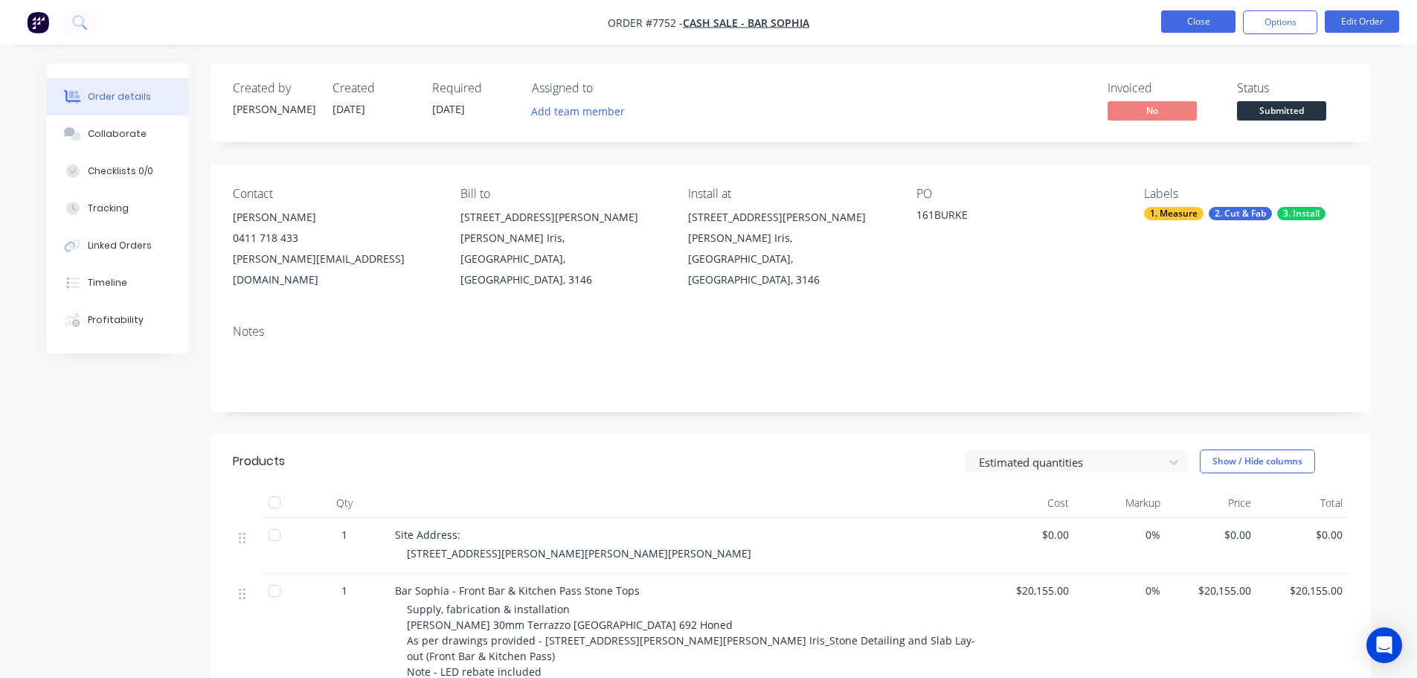
click at [1175, 22] on button "Close" at bounding box center [1198, 21] width 74 height 22
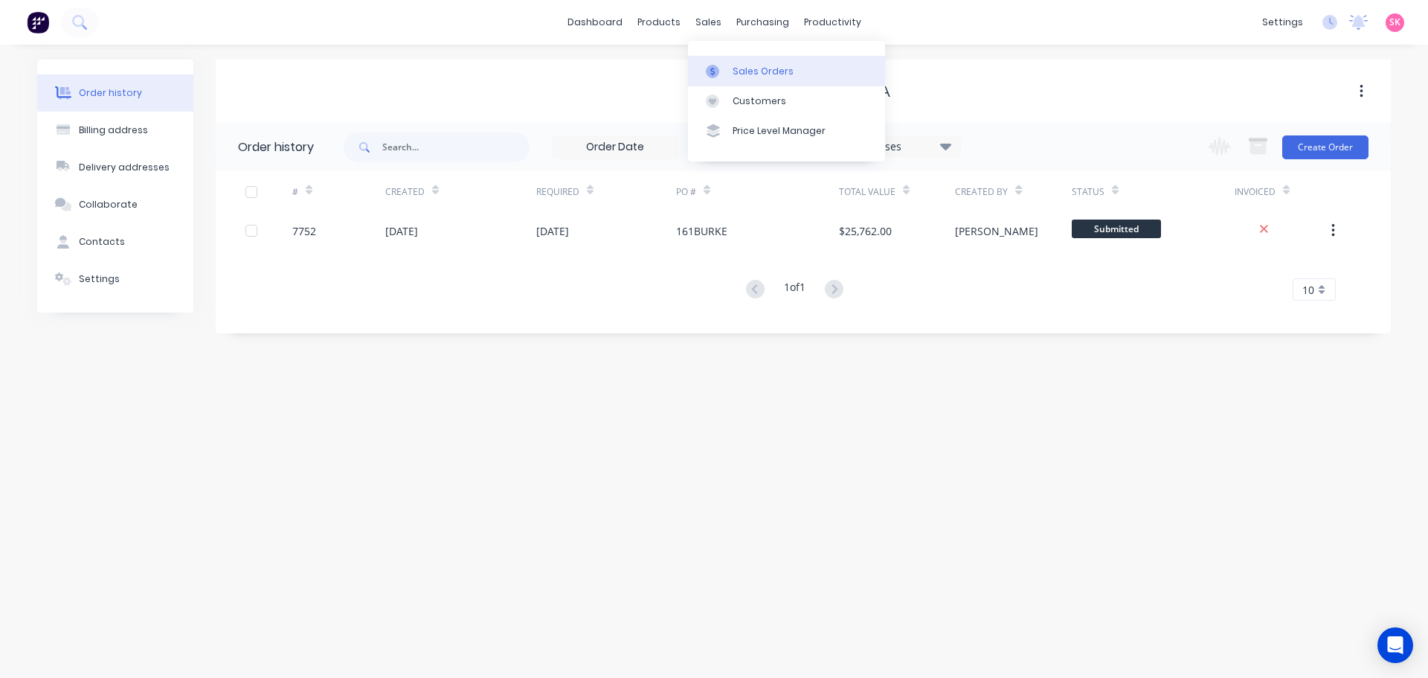
click at [716, 67] on icon at bounding box center [712, 71] width 13 height 13
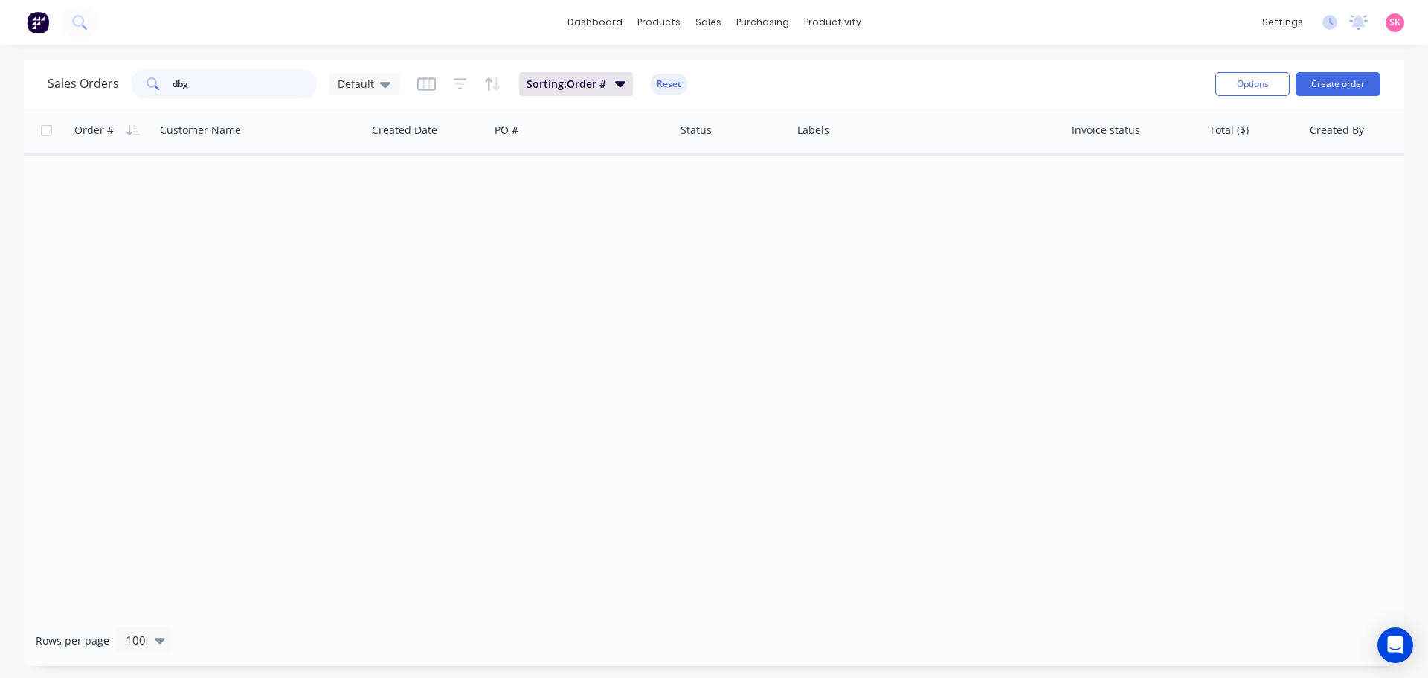
drag, startPoint x: 182, startPoint y: 89, endPoint x: 105, endPoint y: 88, distance: 76.6
click at [107, 89] on div "Sales Orders dbg Default" at bounding box center [224, 84] width 352 height 30
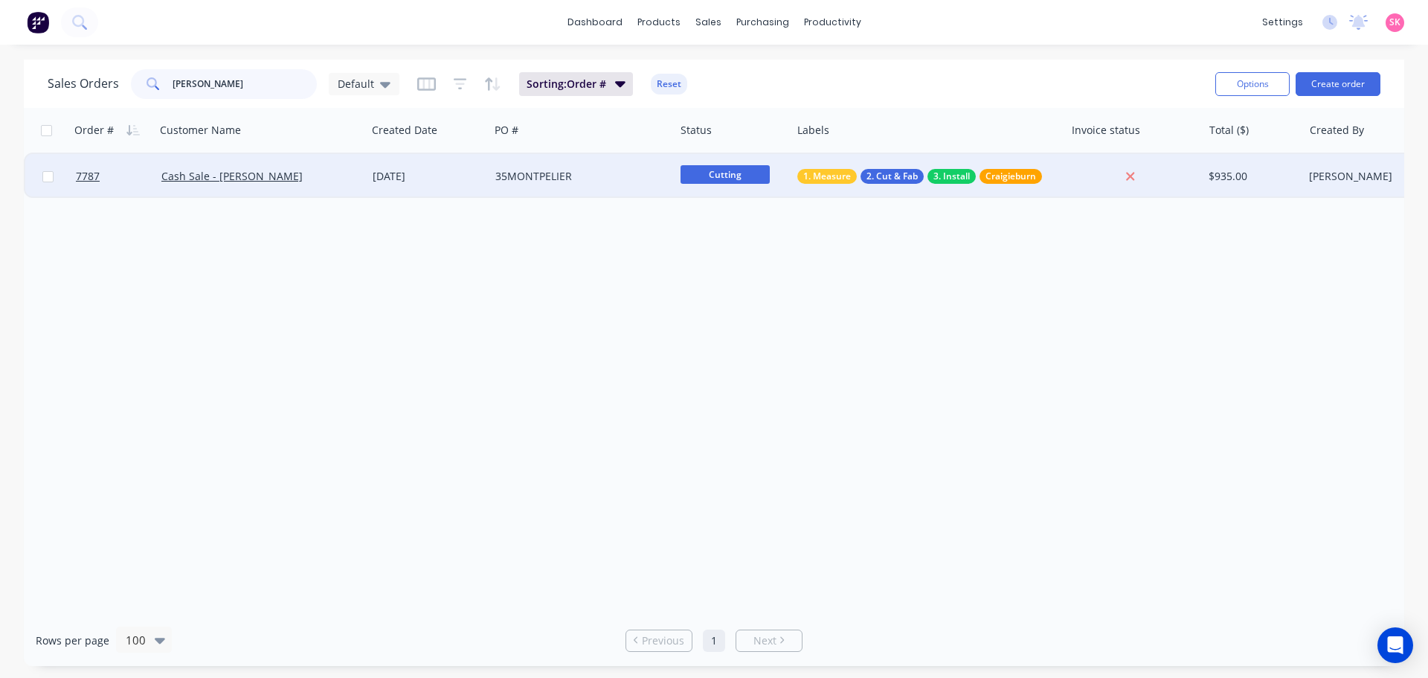
type input "[PERSON_NAME]"
click at [577, 182] on div "35MONTPELIER" at bounding box center [577, 176] width 165 height 15
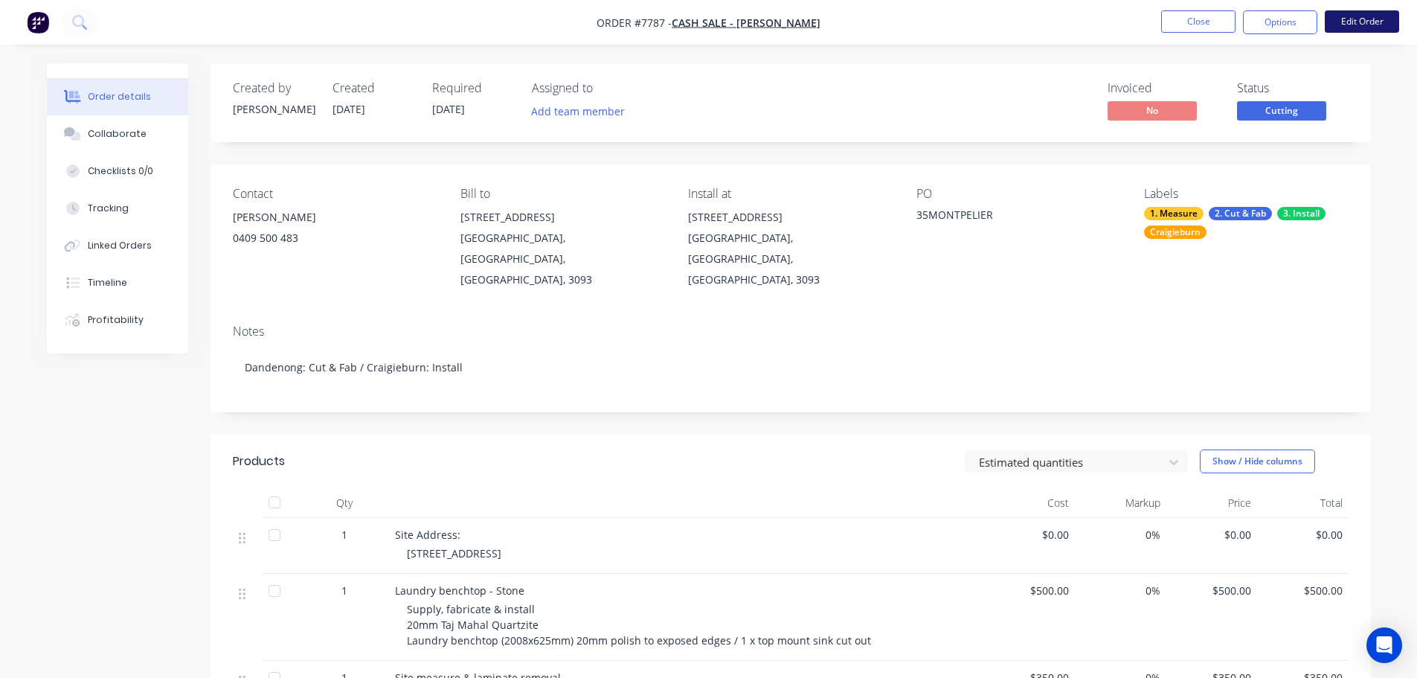
click at [1357, 22] on button "Edit Order" at bounding box center [1362, 21] width 74 height 22
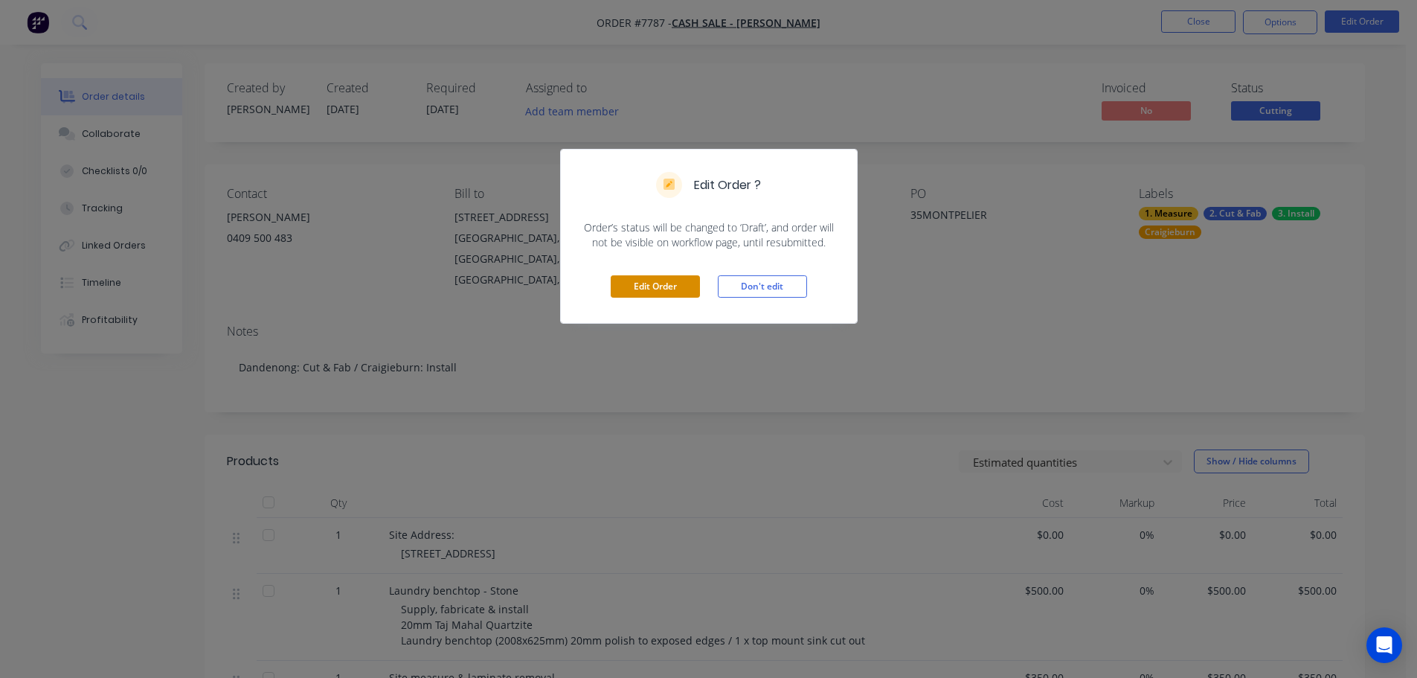
click at [675, 286] on button "Edit Order" at bounding box center [655, 286] width 89 height 22
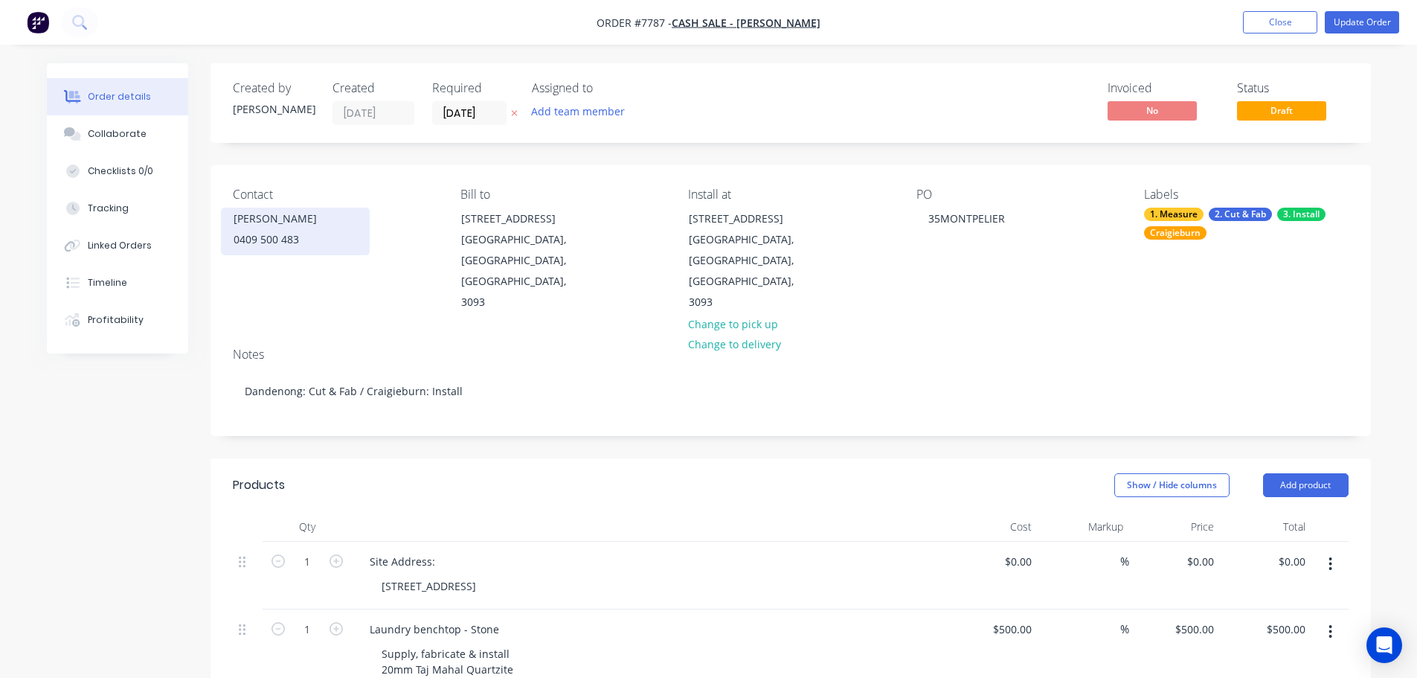
click at [344, 243] on div "0409 500 483" at bounding box center [295, 239] width 123 height 21
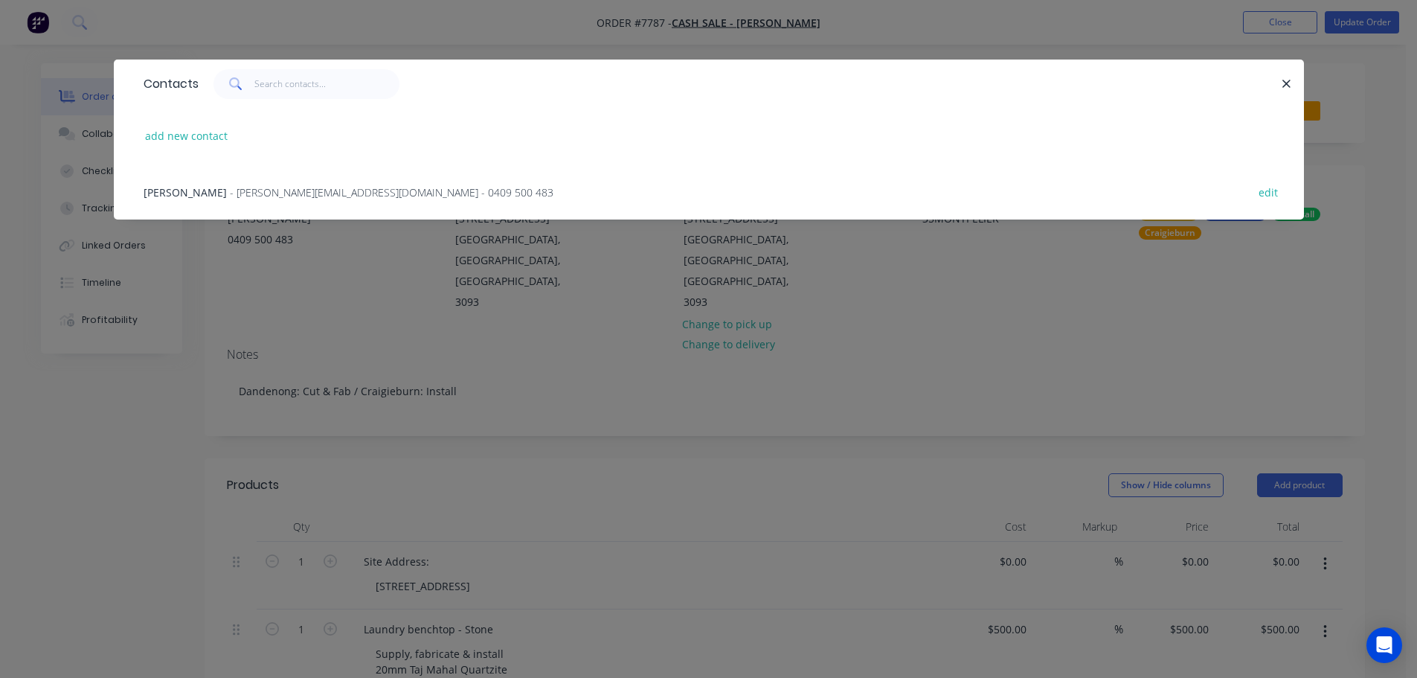
click at [332, 204] on div "Julie Austin - julie.austin121@outlook.com - 0409 500 483 edit" at bounding box center [709, 192] width 1146 height 56
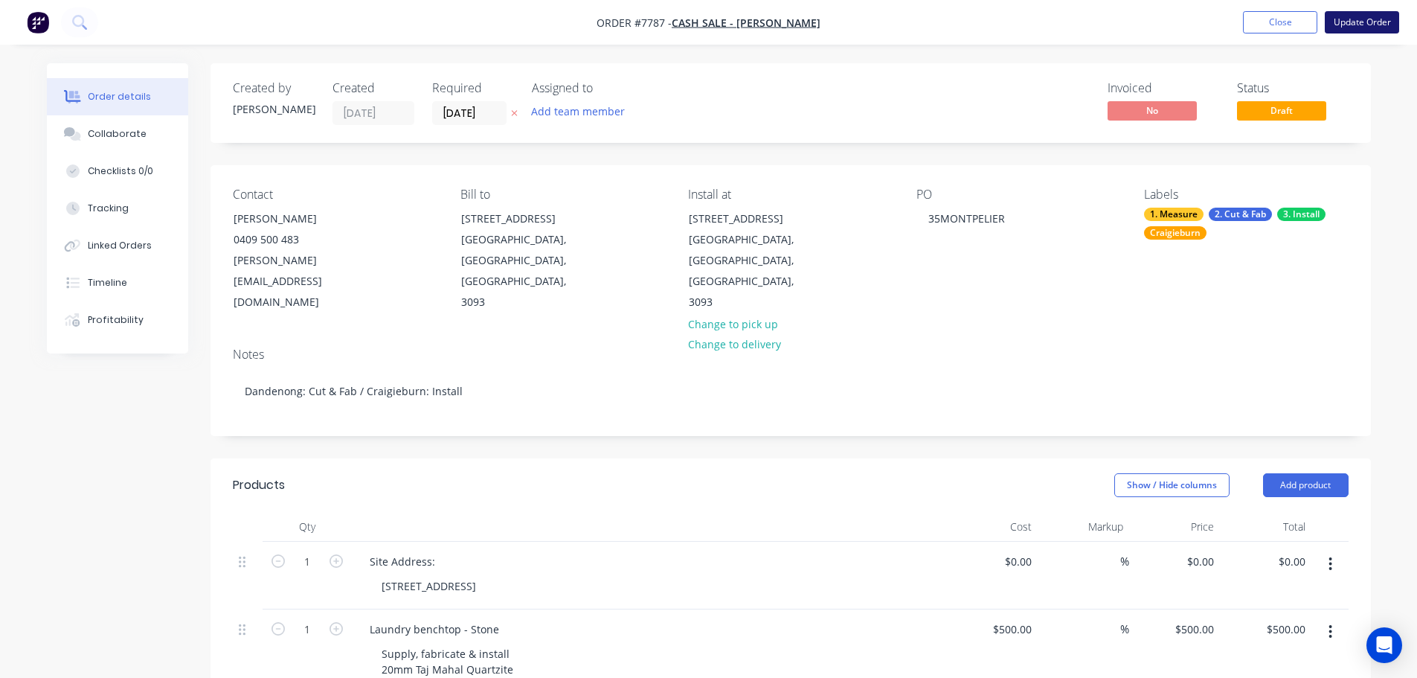
click at [1370, 17] on button "Update Order" at bounding box center [1362, 22] width 74 height 22
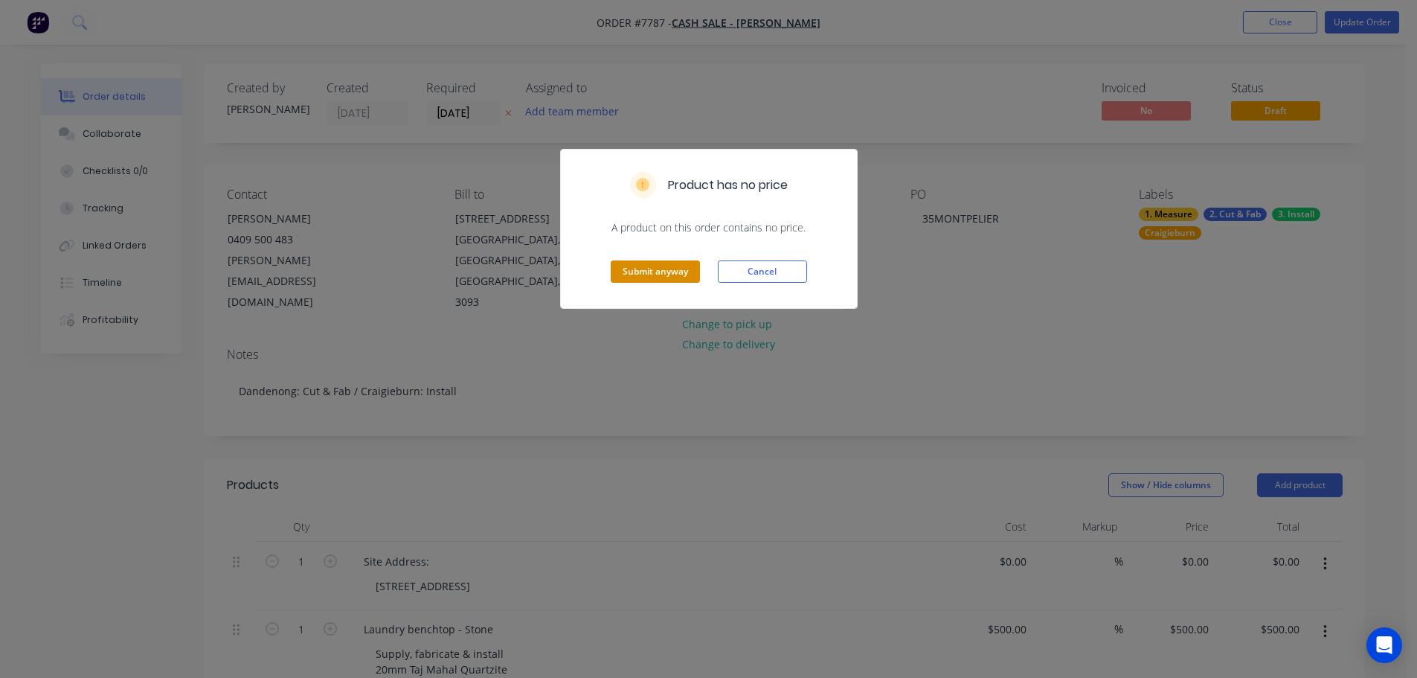
click at [684, 270] on button "Submit anyway" at bounding box center [655, 271] width 89 height 22
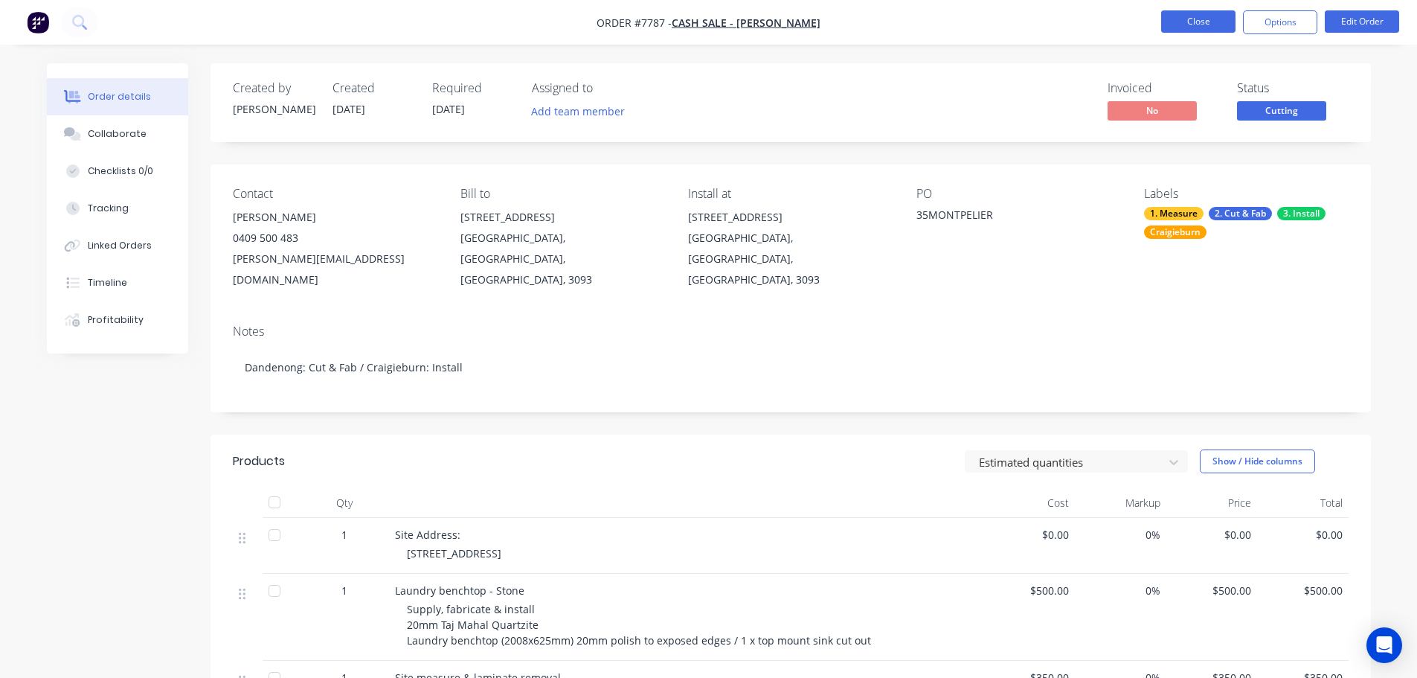
click at [1162, 12] on button "Close" at bounding box center [1198, 21] width 74 height 22
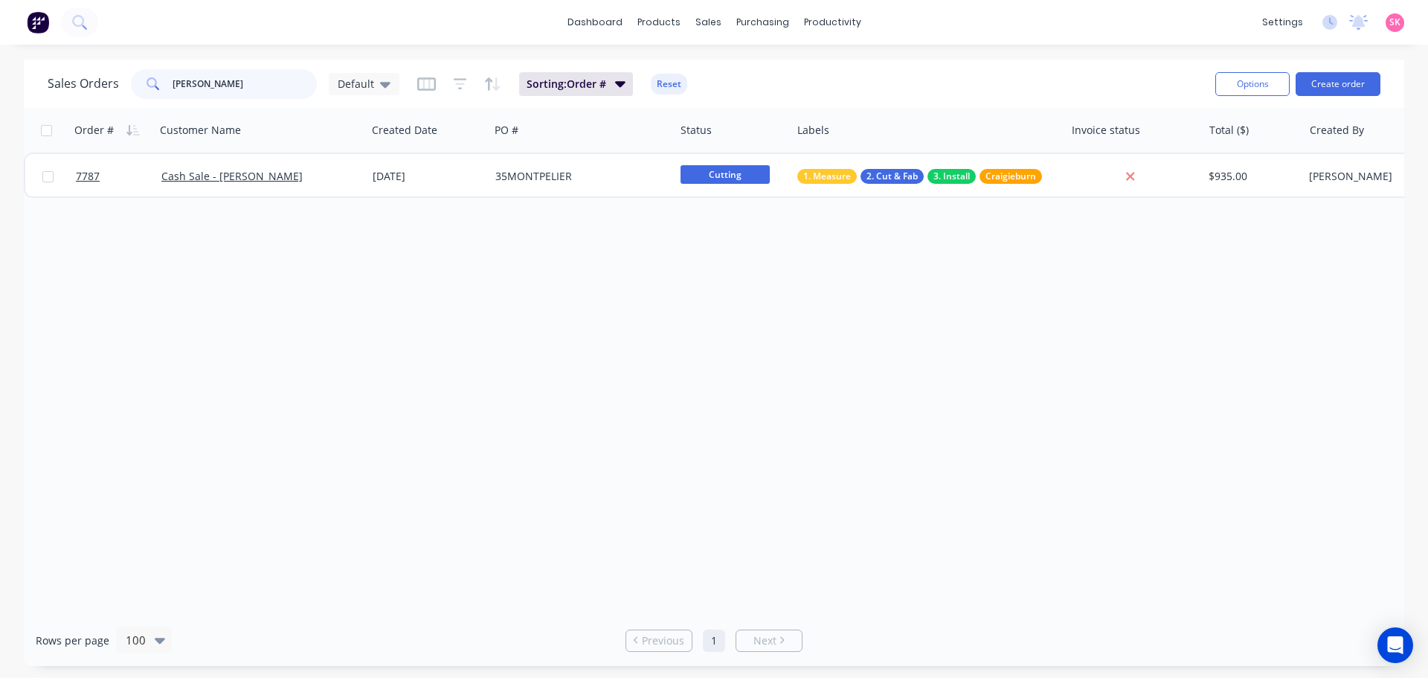
drag, startPoint x: 188, startPoint y: 89, endPoint x: 60, endPoint y: 88, distance: 128.0
click at [60, 88] on div "Sales Orders julie Default" at bounding box center [224, 84] width 352 height 30
type input "bar sophia"
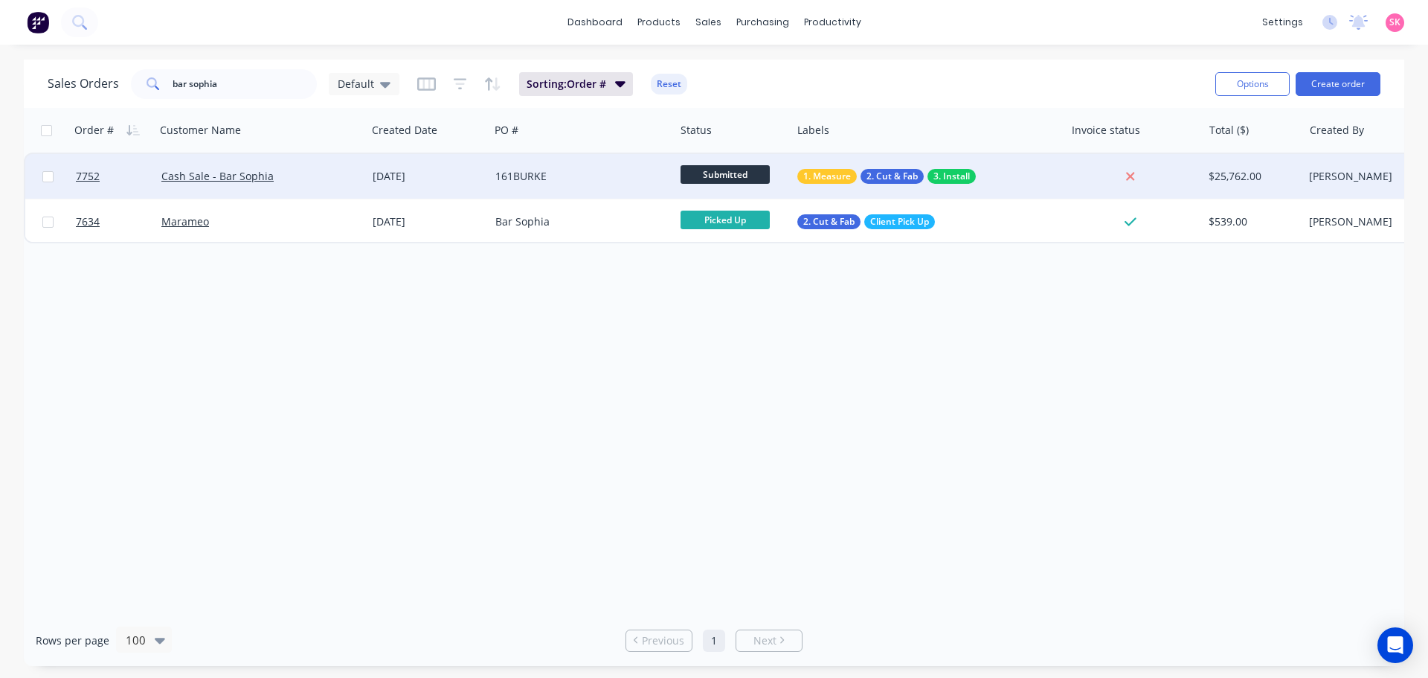
click at [395, 175] on div "02 Oct 2025" at bounding box center [428, 176] width 111 height 15
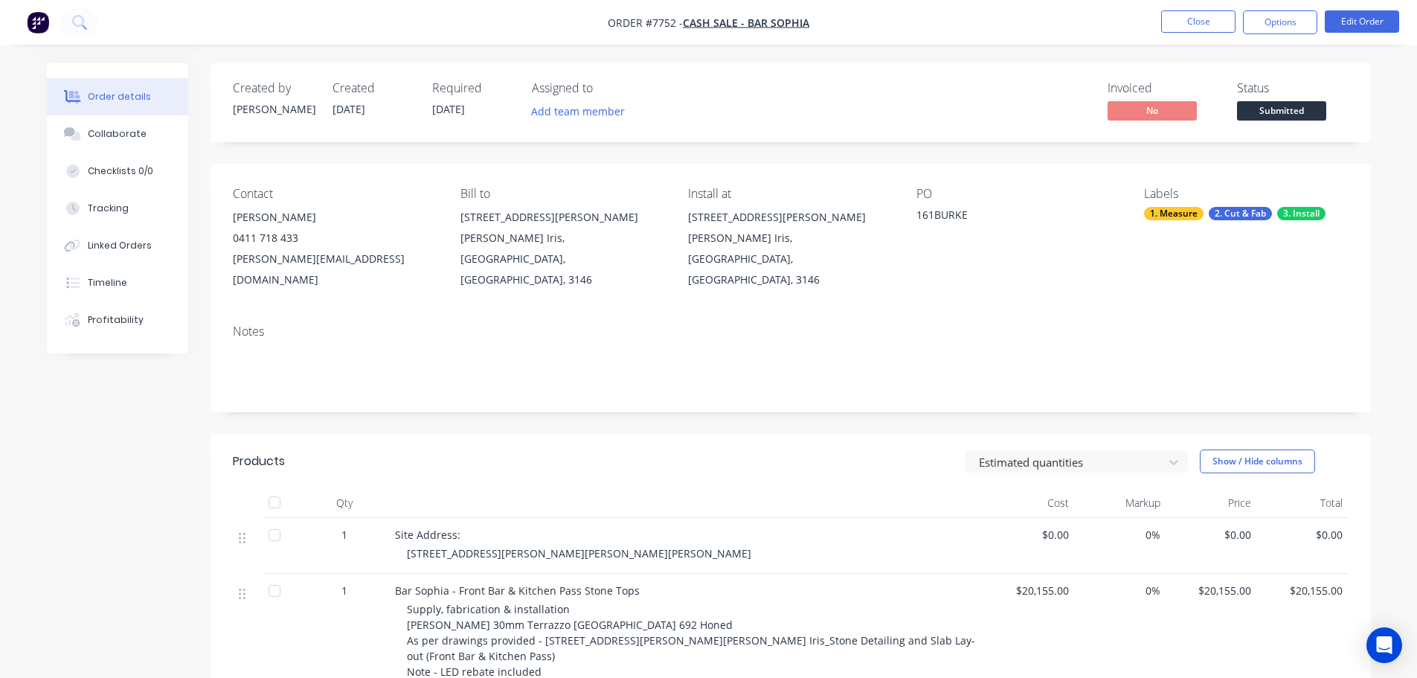
click at [766, 408] on div "Created by Warrick Created 02/10/25 Required 01/11/25 Assigned to Add team memb…" at bounding box center [791, 660] width 1160 height 1195
click at [193, 132] on div "Order details Collaborate Checklists 0/0 Tracking Linked Orders Timeline Profit…" at bounding box center [129, 208] width 164 height 290
click at [153, 131] on button "Collaborate" at bounding box center [117, 133] width 141 height 37
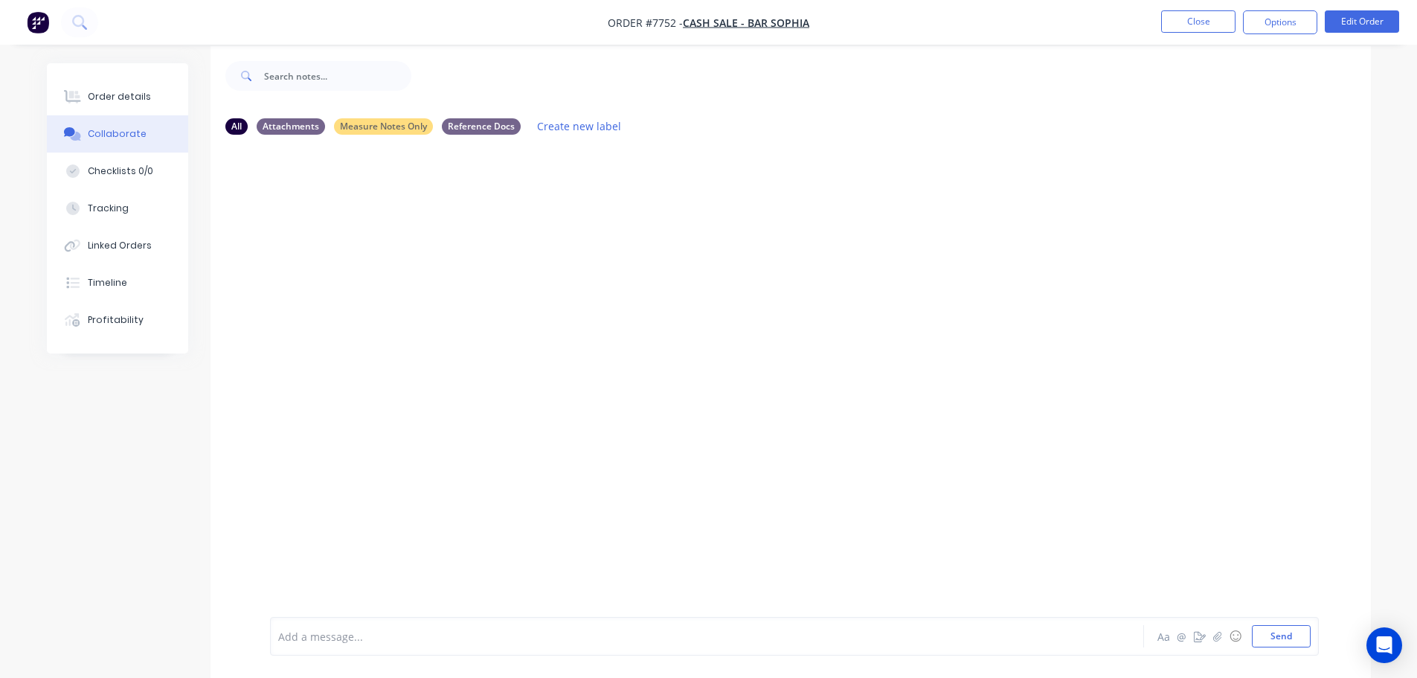
scroll to position [22, 0]
click at [338, 632] on div at bounding box center [666, 637] width 774 height 16
click at [396, 651] on div "Add a message... Aa @ ☺ Send" at bounding box center [794, 636] width 1049 height 39
click at [394, 652] on div "Add a message... Aa @ ☺ Send" at bounding box center [794, 636] width 1049 height 39
click at [362, 635] on div at bounding box center [666, 637] width 774 height 16
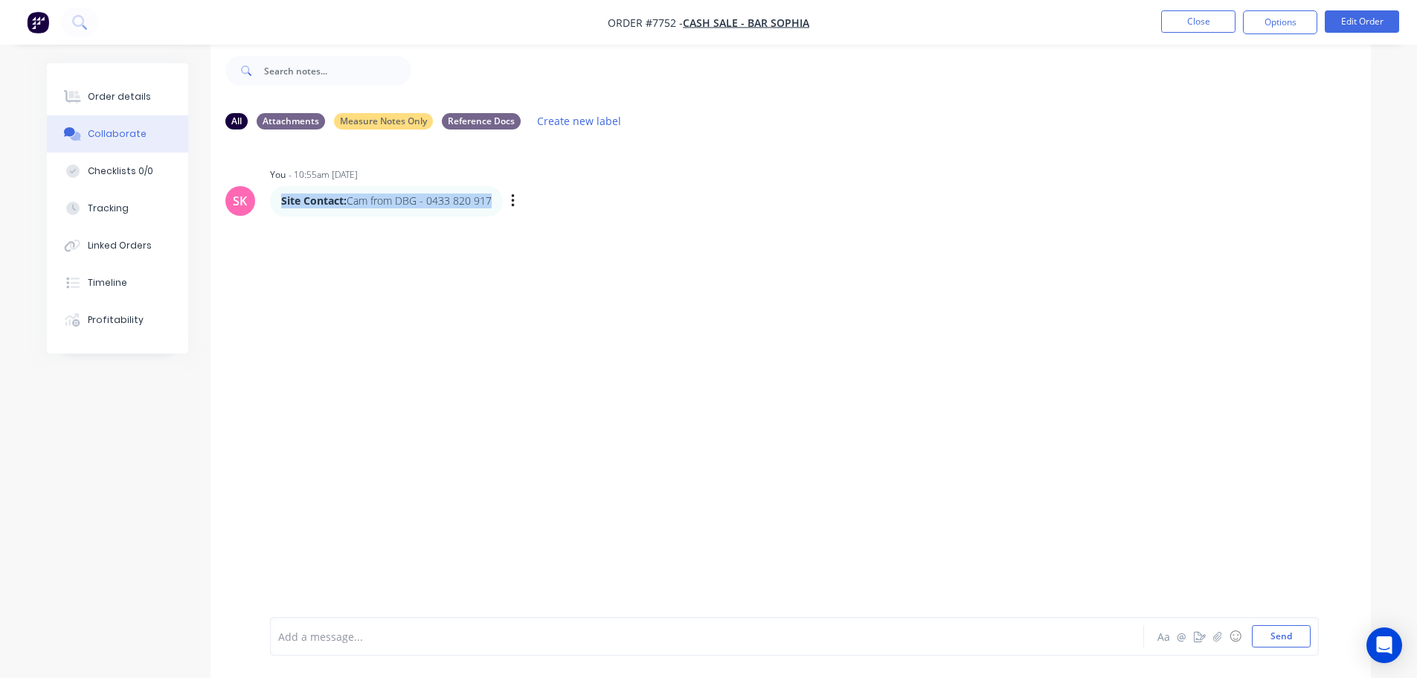
drag, startPoint x: 495, startPoint y: 202, endPoint x: 277, endPoint y: 203, distance: 218.7
click at [277, 203] on div "Site Contact: Cam from DBG - 0433 820 917" at bounding box center [386, 201] width 233 height 30
copy p "Site Contact: Cam from DBG - 0433 820 917"
click at [125, 97] on div "Order details" at bounding box center [119, 96] width 63 height 13
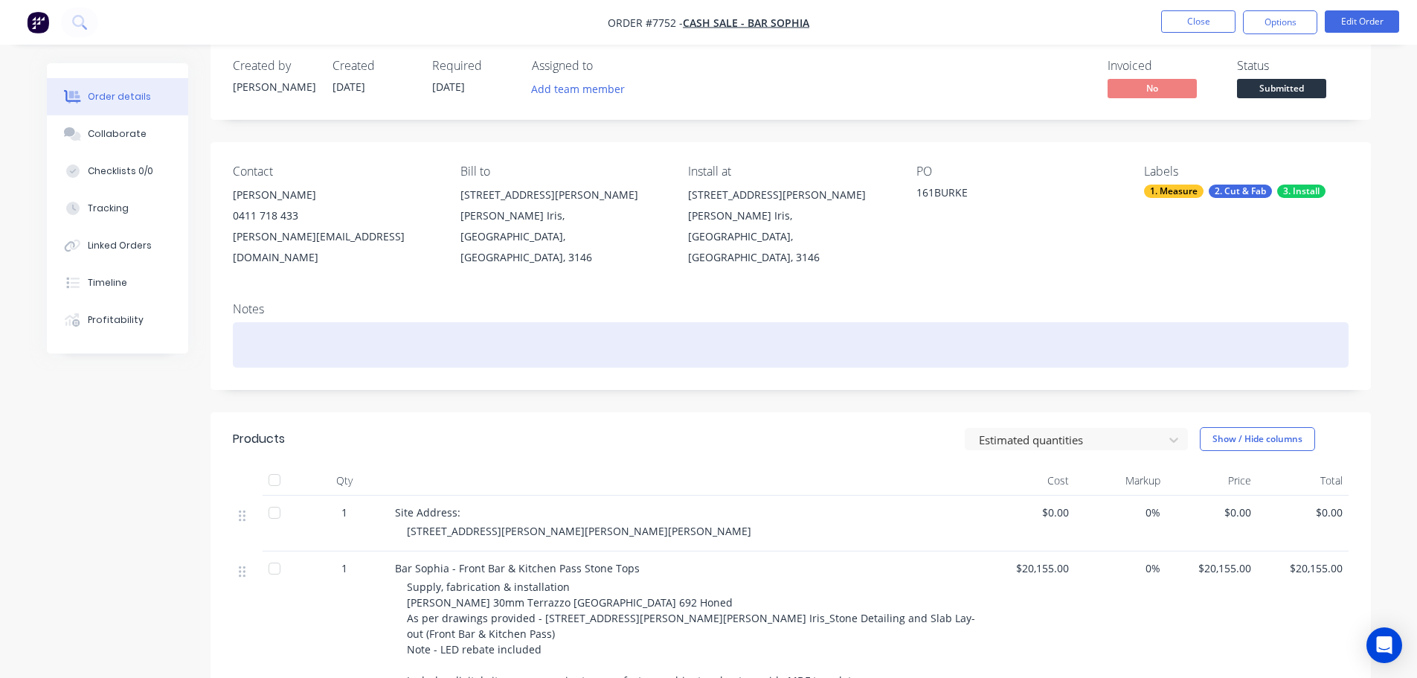
click at [347, 322] on div at bounding box center [791, 344] width 1116 height 45
paste div
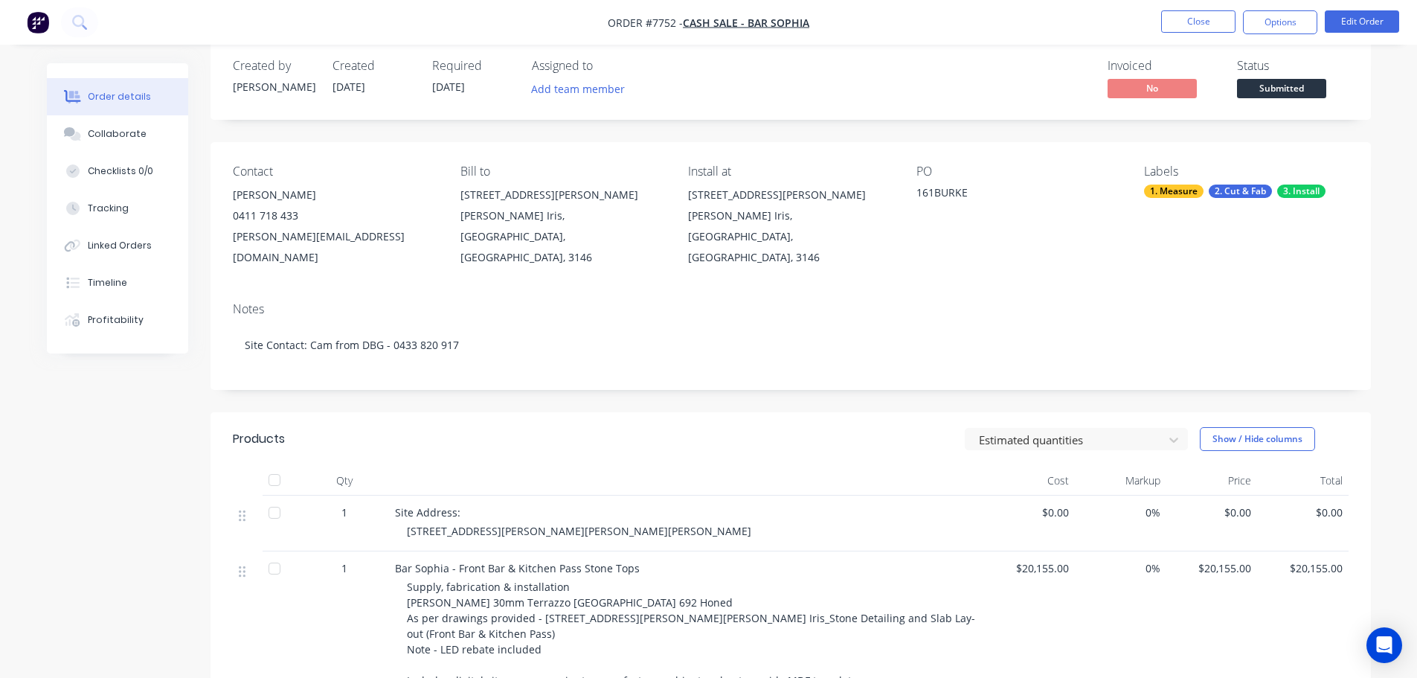
click at [167, 466] on div "Created by Warrick Created 02/10/25 Required 01/11/25 Assigned to Add team memb…" at bounding box center [709, 649] width 1324 height 1217
click at [1198, 28] on button "Close" at bounding box center [1198, 21] width 74 height 22
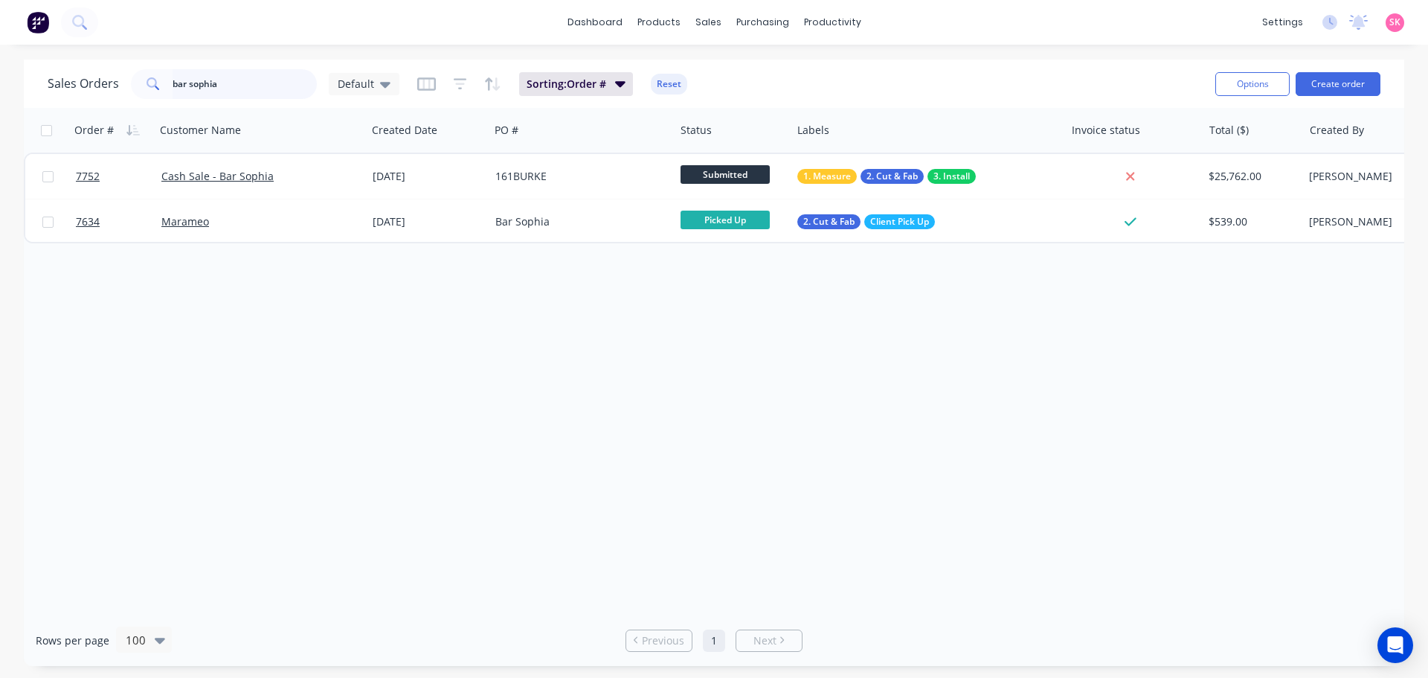
drag, startPoint x: 269, startPoint y: 87, endPoint x: 9, endPoint y: 107, distance: 261.1
click at [10, 107] on div "Sales Orders bar sophia Default Sorting: Order # Reset Options Create order Ord…" at bounding box center [714, 363] width 1428 height 606
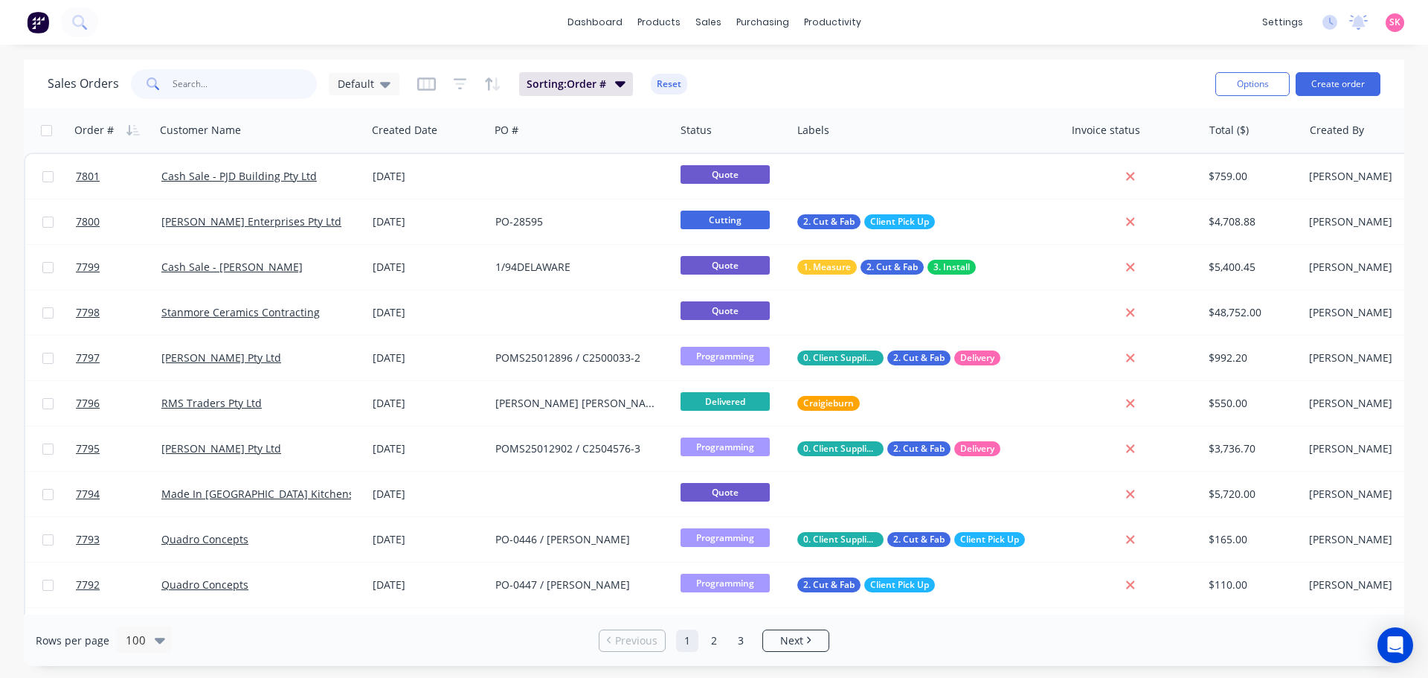
drag, startPoint x: 271, startPoint y: 78, endPoint x: 262, endPoint y: 82, distance: 9.7
click at [270, 78] on input "text" at bounding box center [245, 84] width 145 height 30
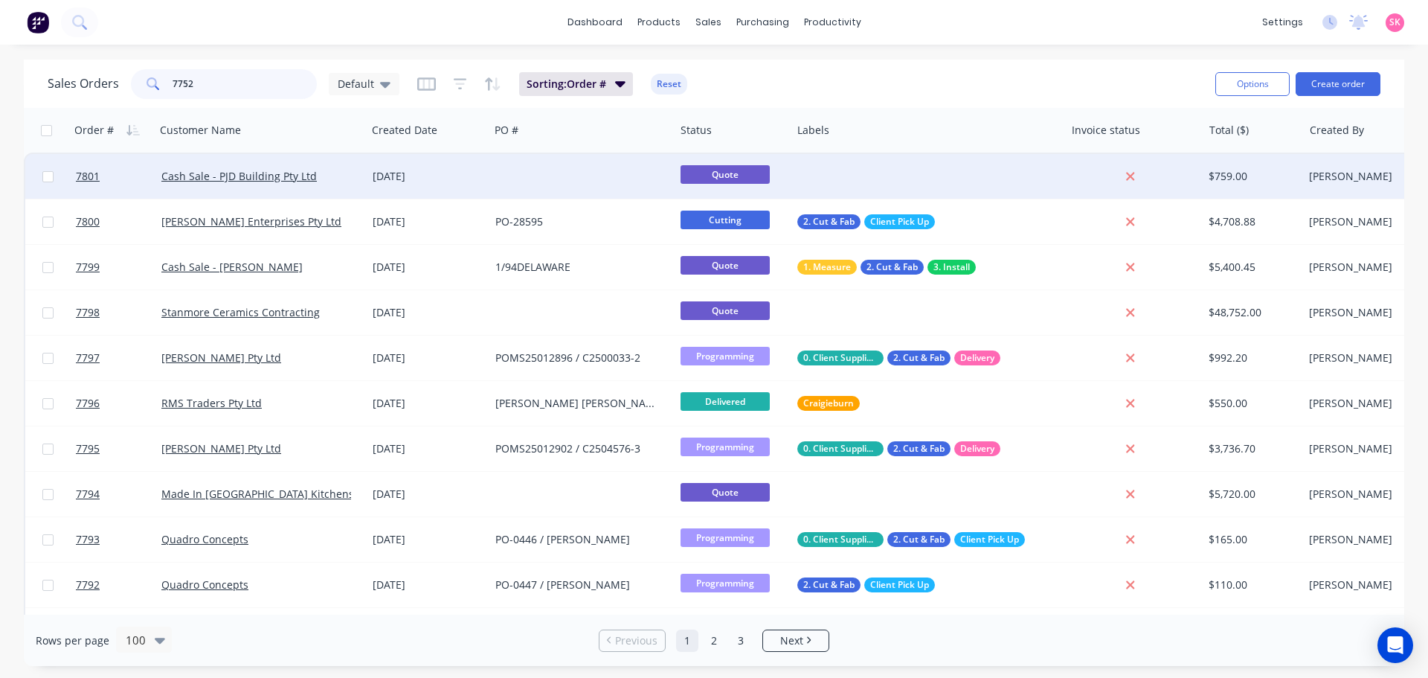
type input "7752"
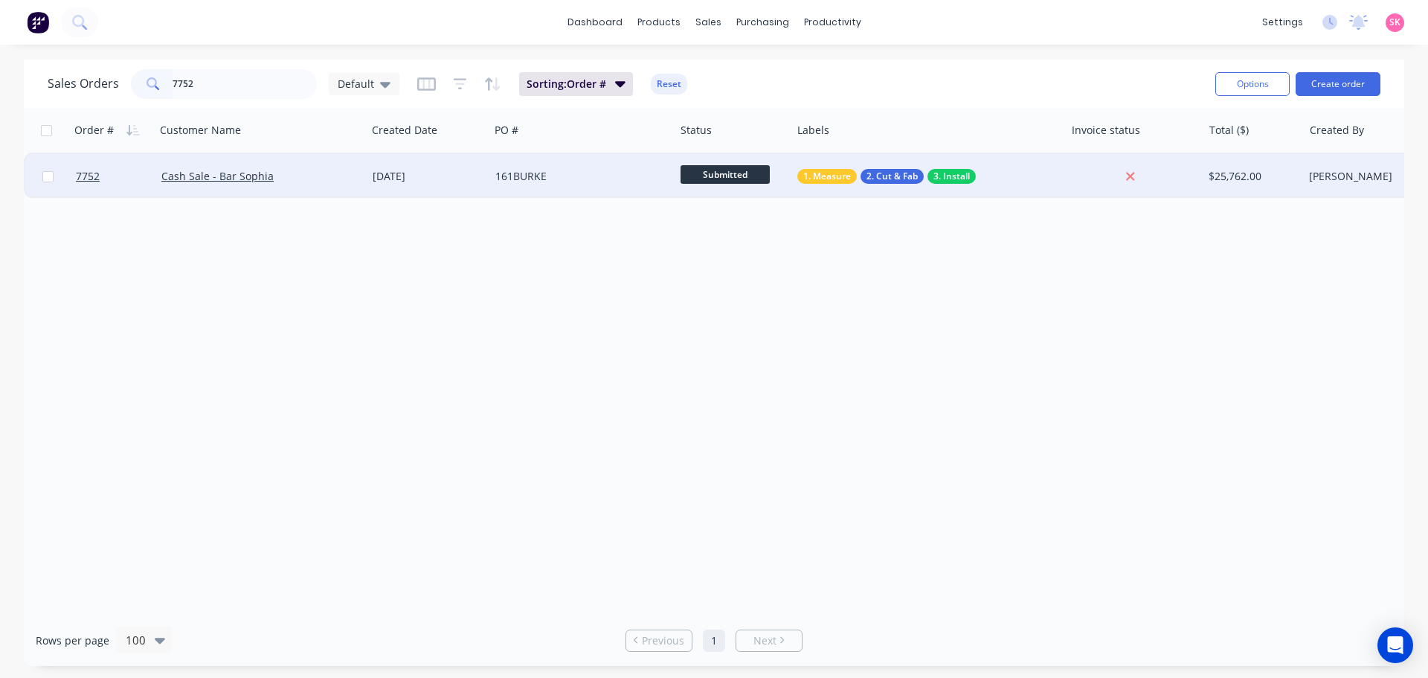
click at [327, 178] on div "Cash Sale - Bar Sophia" at bounding box center [256, 176] width 190 height 15
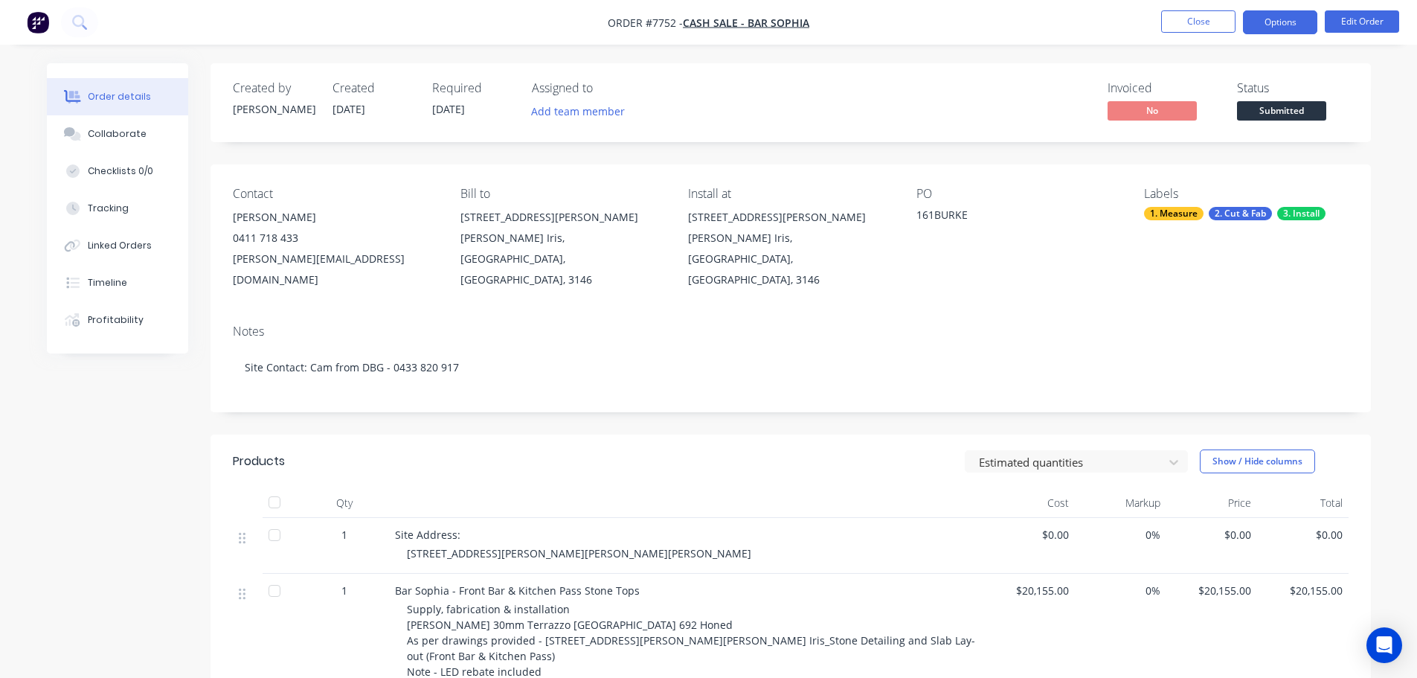
click at [1265, 16] on button "Options" at bounding box center [1280, 22] width 74 height 24
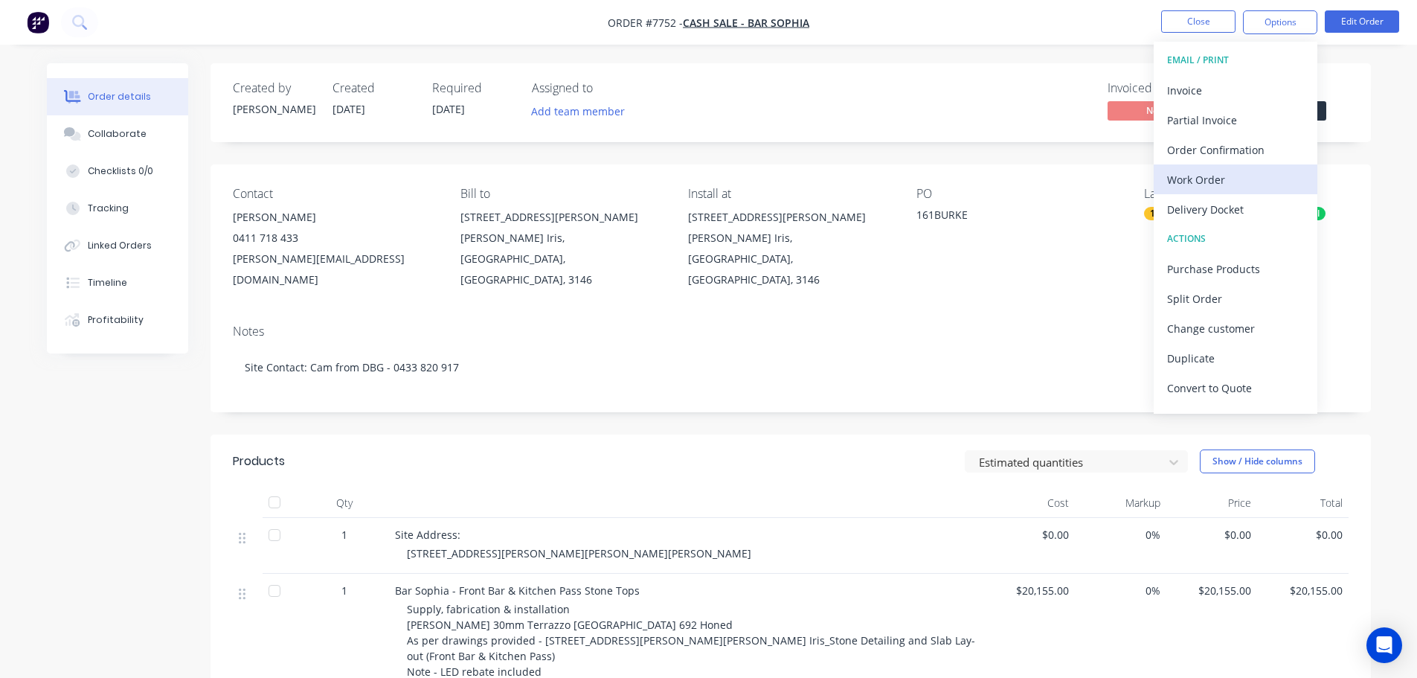
click at [1233, 179] on div "Work Order" at bounding box center [1235, 180] width 137 height 22
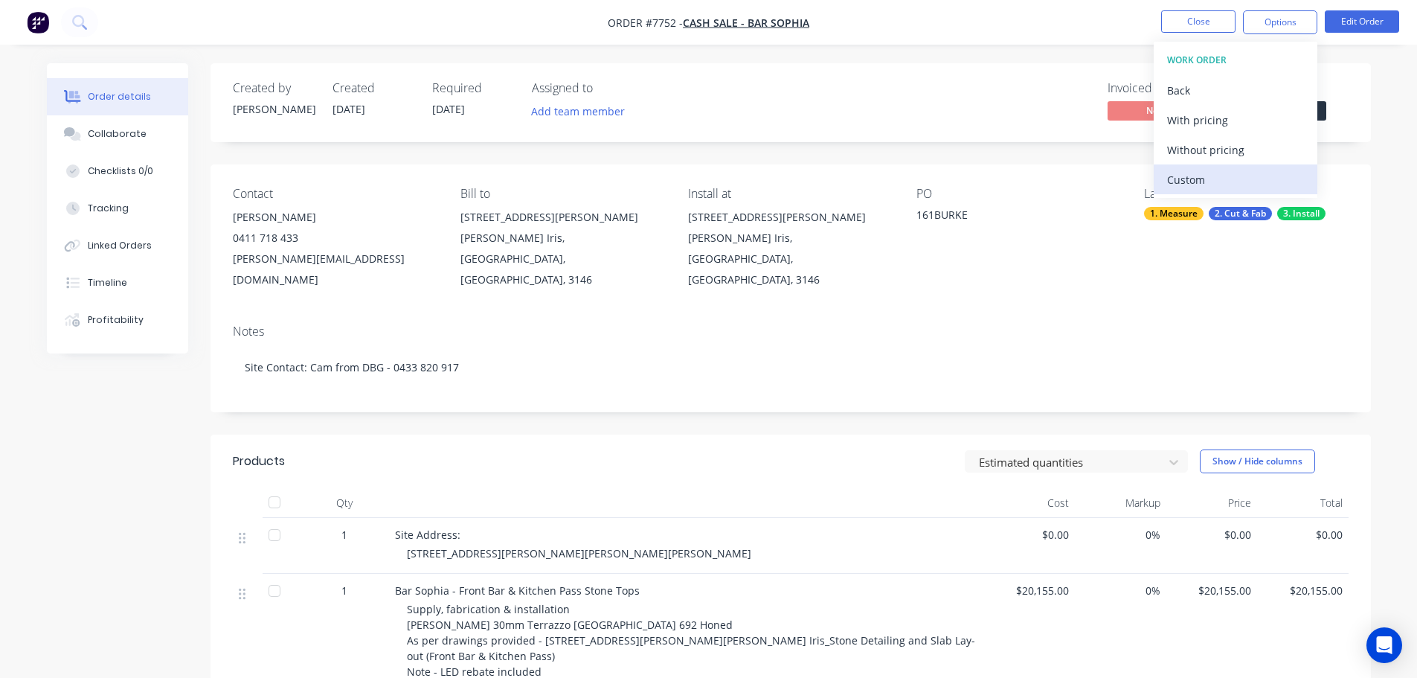
click at [1226, 181] on div "Custom" at bounding box center [1235, 180] width 137 height 22
click at [1230, 158] on div "Without pricing" at bounding box center [1235, 150] width 137 height 22
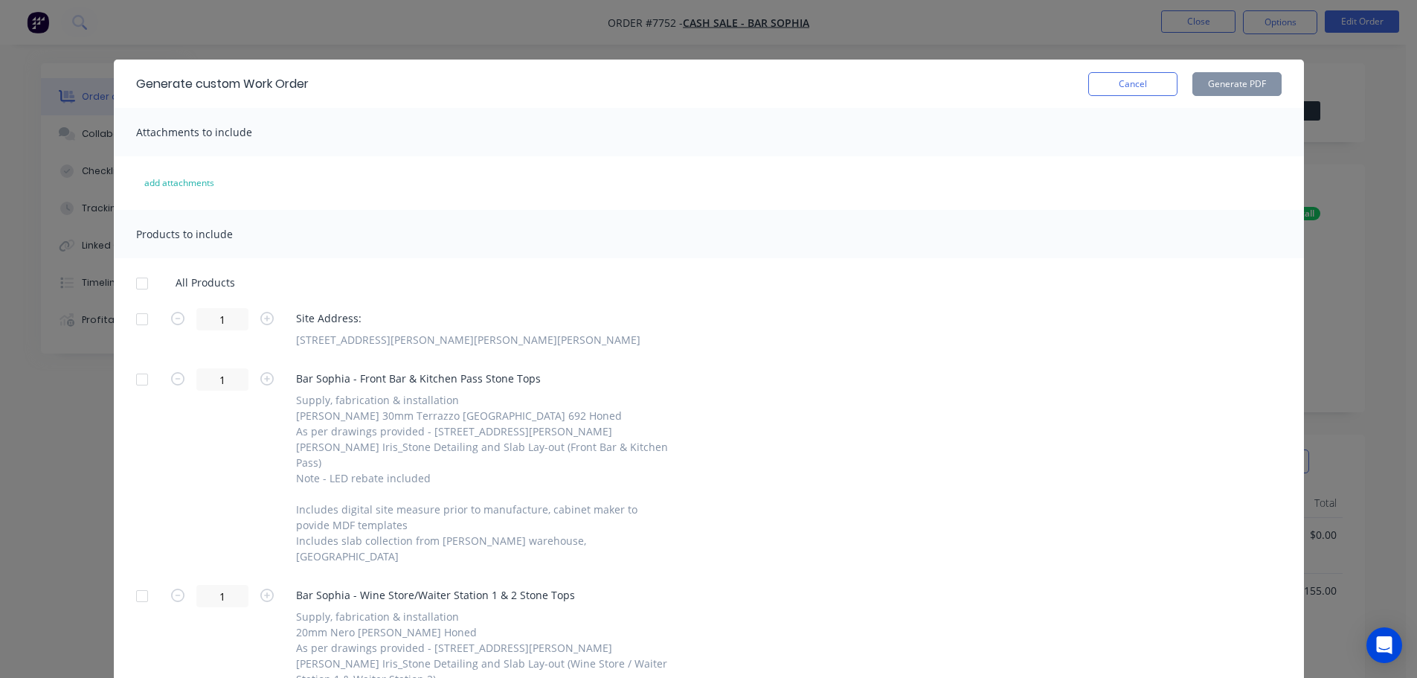
click at [137, 321] on div at bounding box center [142, 319] width 30 height 30
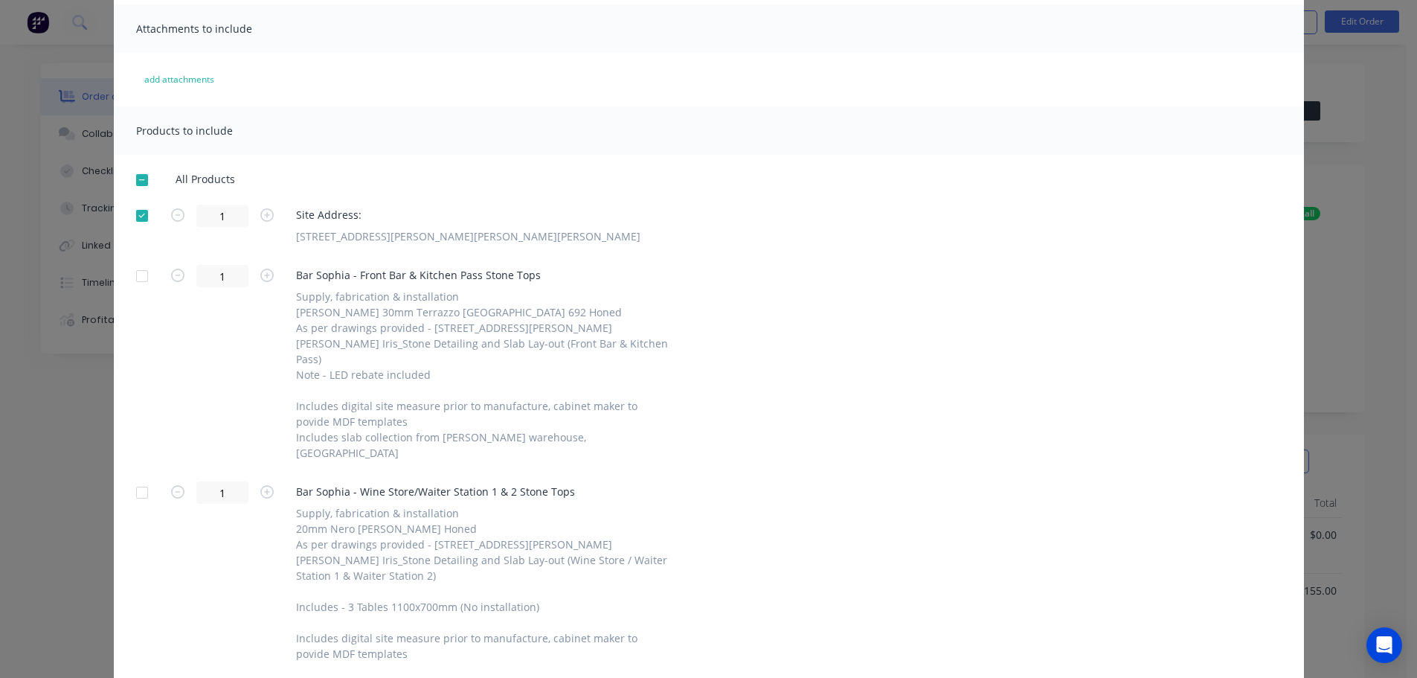
scroll to position [226, 0]
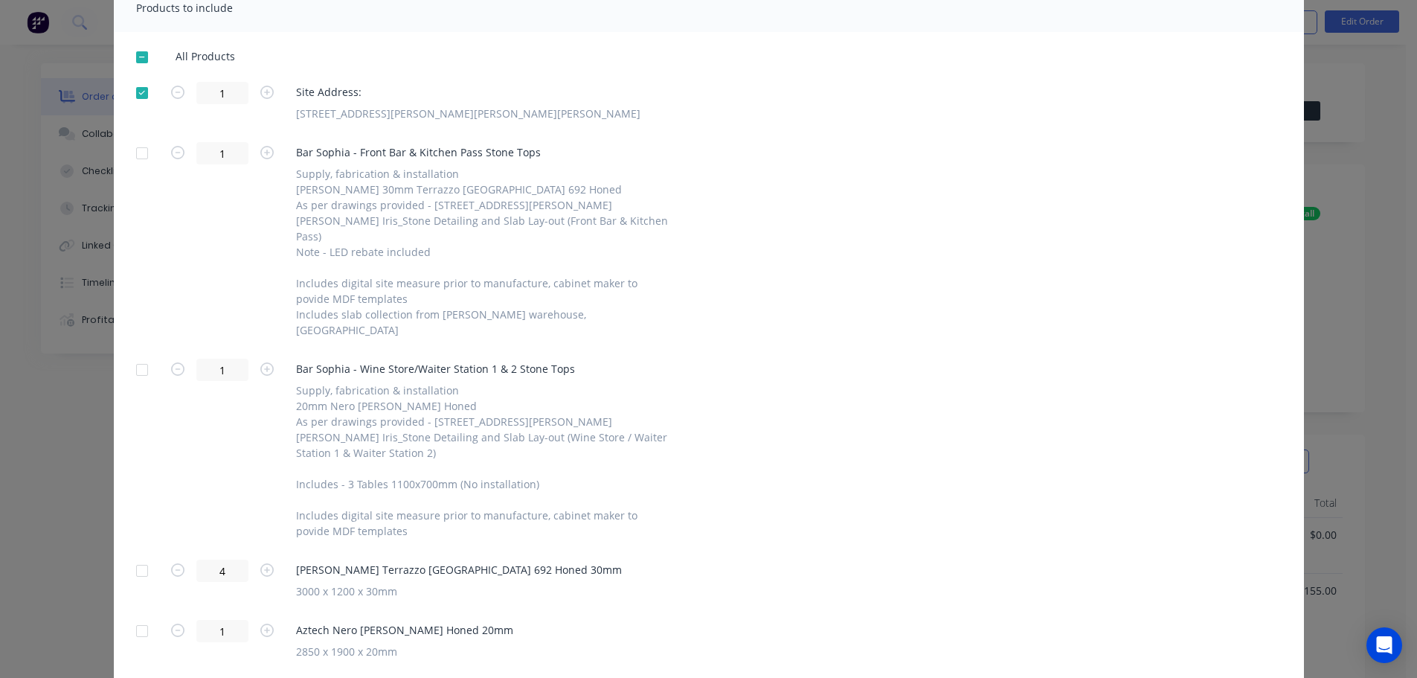
click at [143, 556] on div at bounding box center [142, 571] width 30 height 30
click at [143, 616] on div at bounding box center [142, 631] width 30 height 30
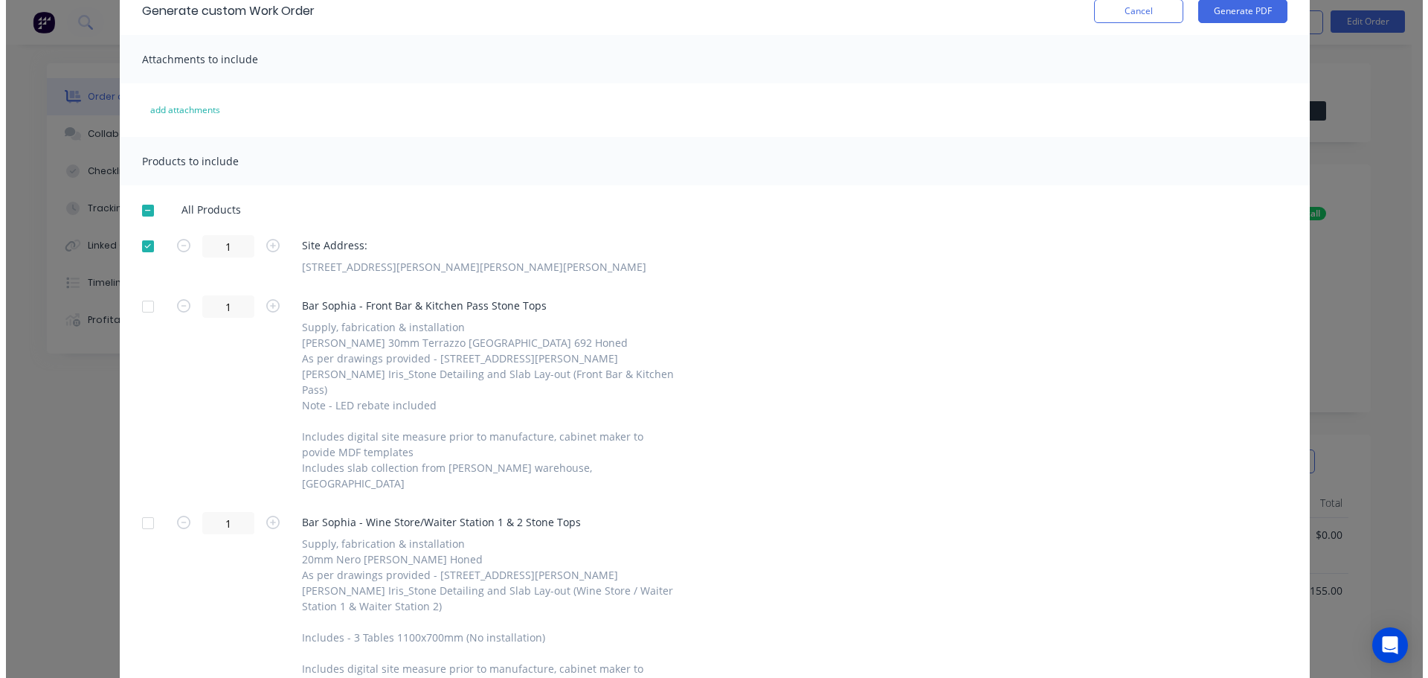
scroll to position [0, 0]
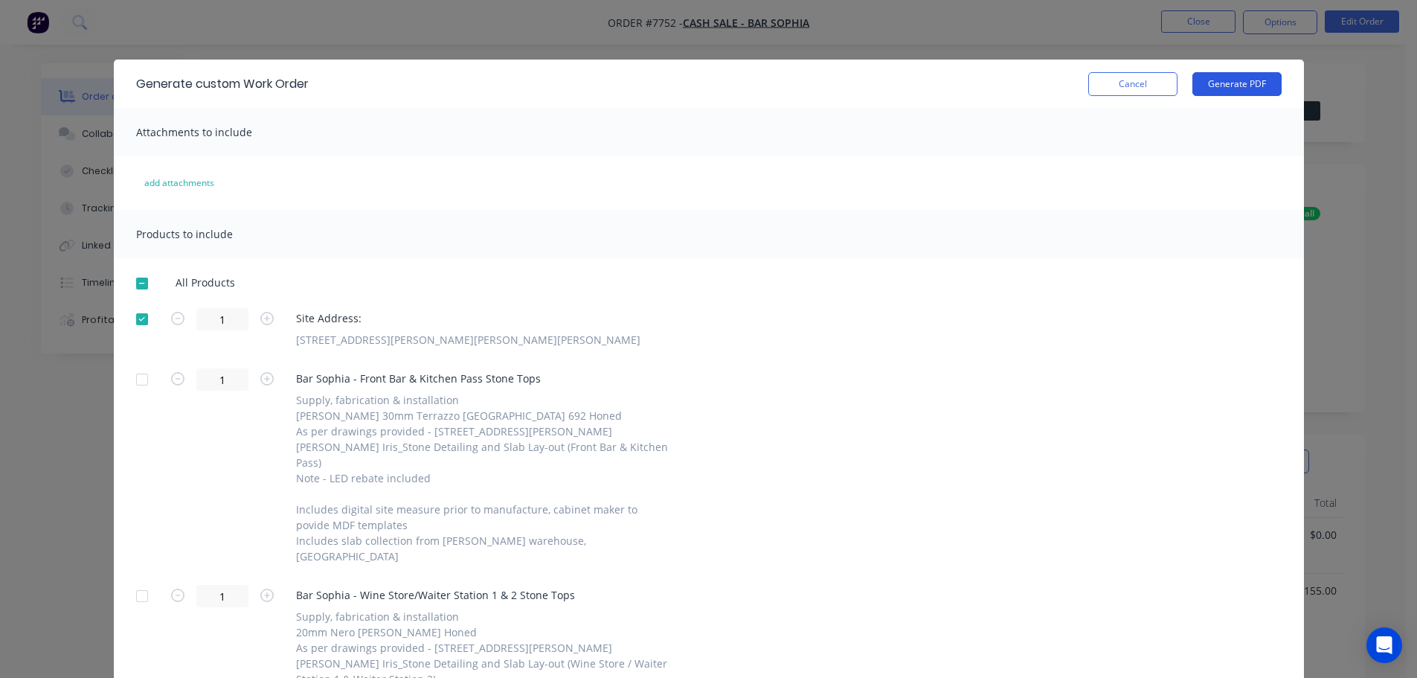
click at [1251, 75] on button "Generate PDF" at bounding box center [1236, 84] width 89 height 24
click at [1134, 86] on button "Cancel" at bounding box center [1132, 84] width 89 height 24
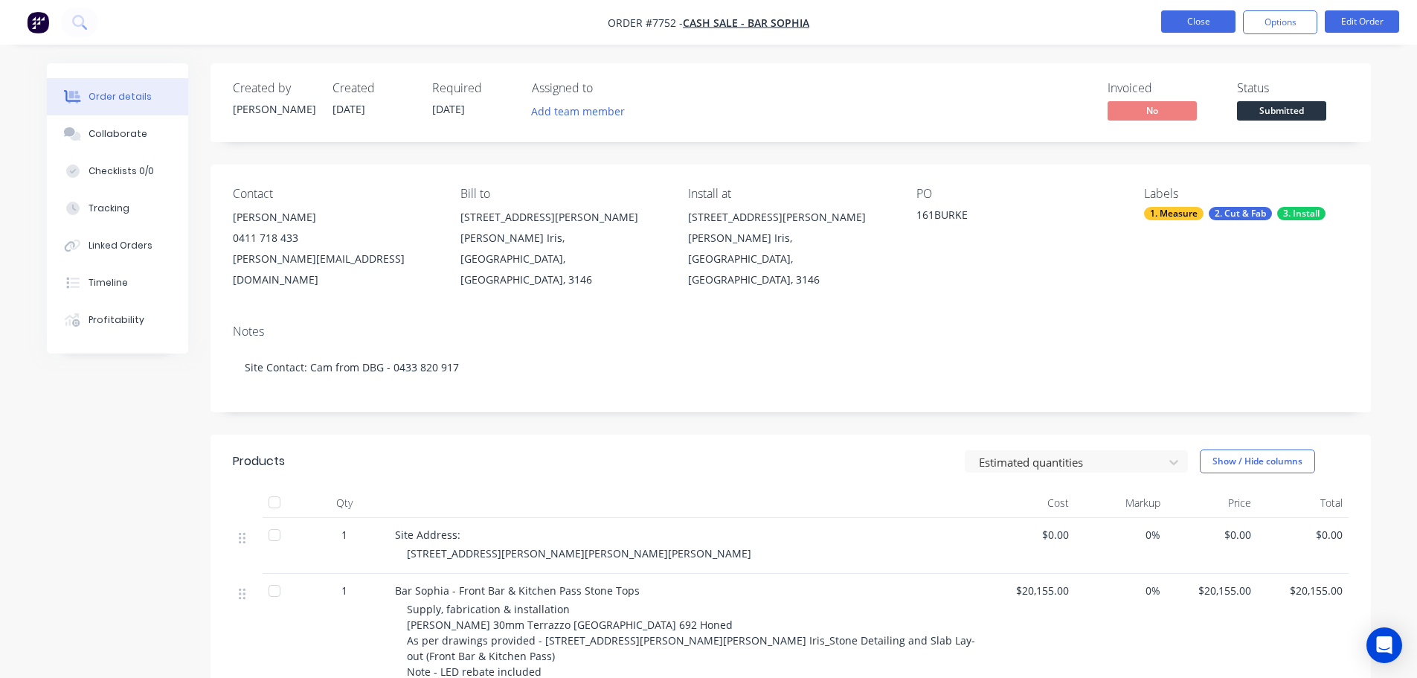
click at [1178, 32] on button "Close" at bounding box center [1198, 21] width 74 height 22
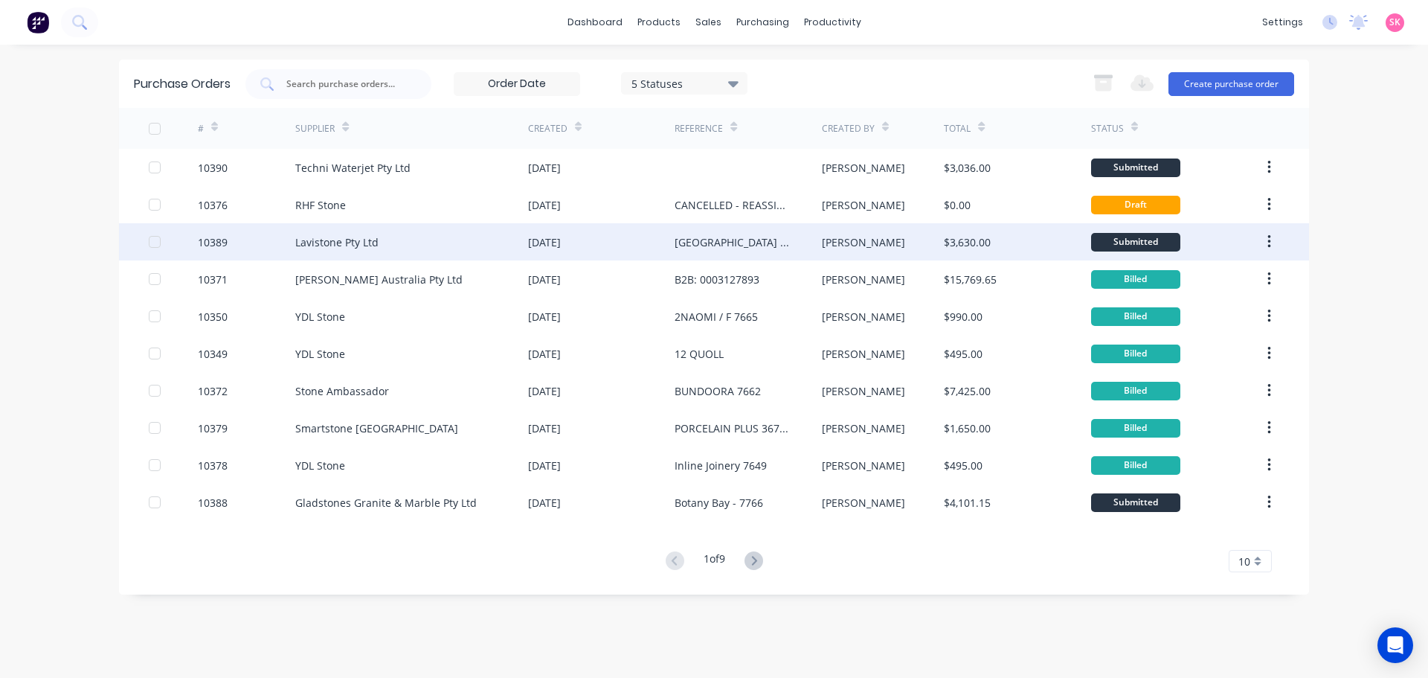
click at [664, 248] on div "[DATE]" at bounding box center [601, 241] width 147 height 37
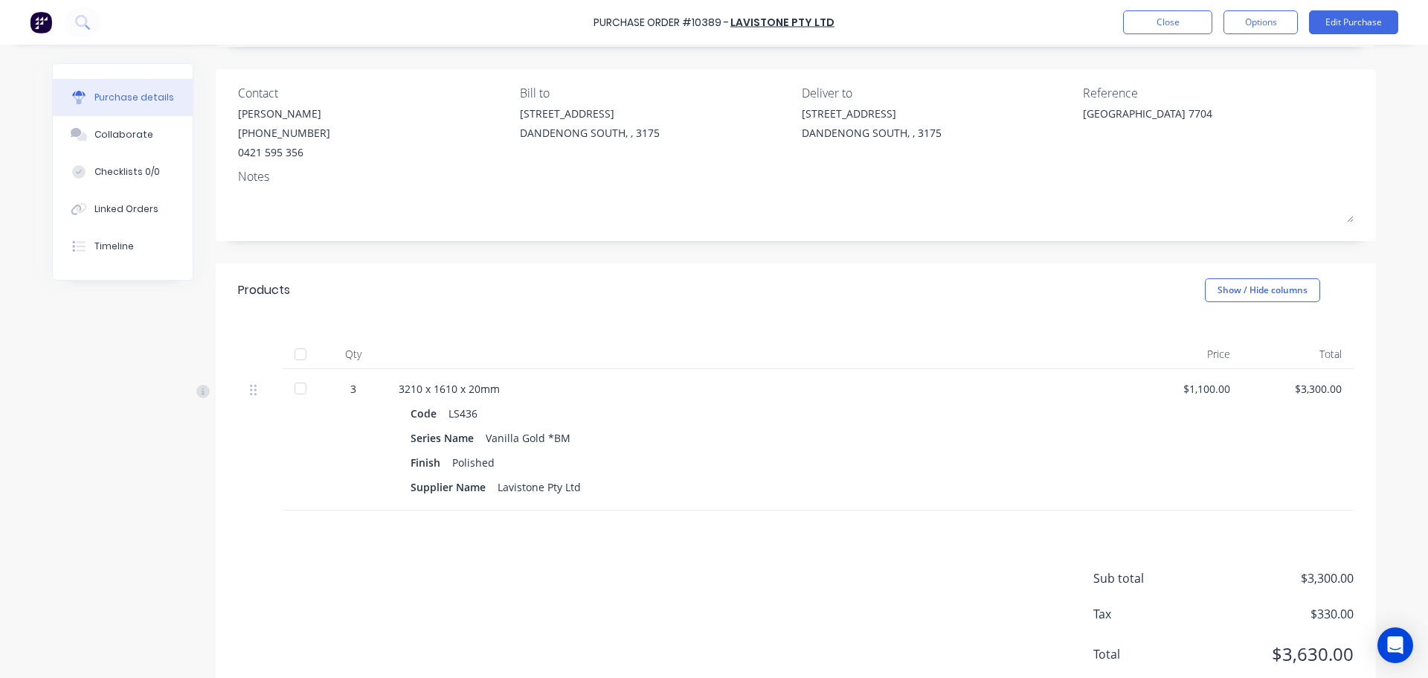
scroll to position [140, 0]
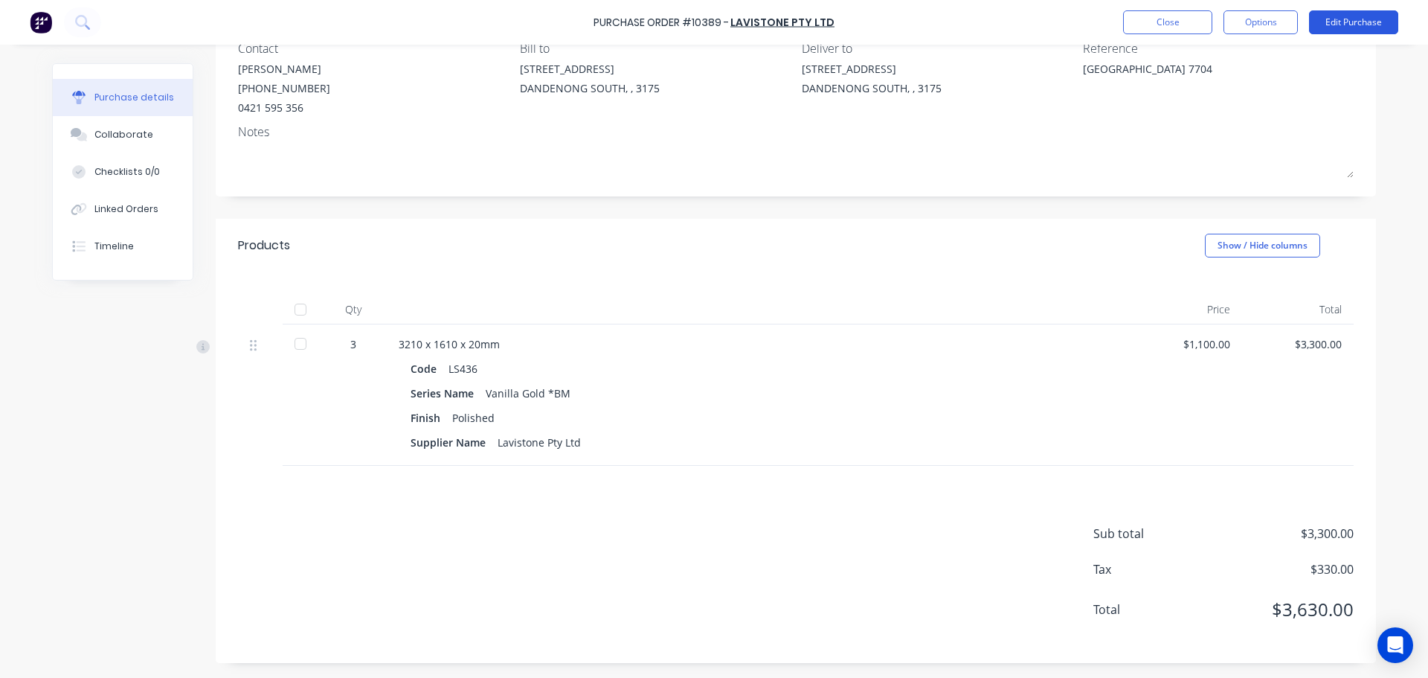
click at [1332, 21] on button "Edit Purchase" at bounding box center [1353, 22] width 89 height 24
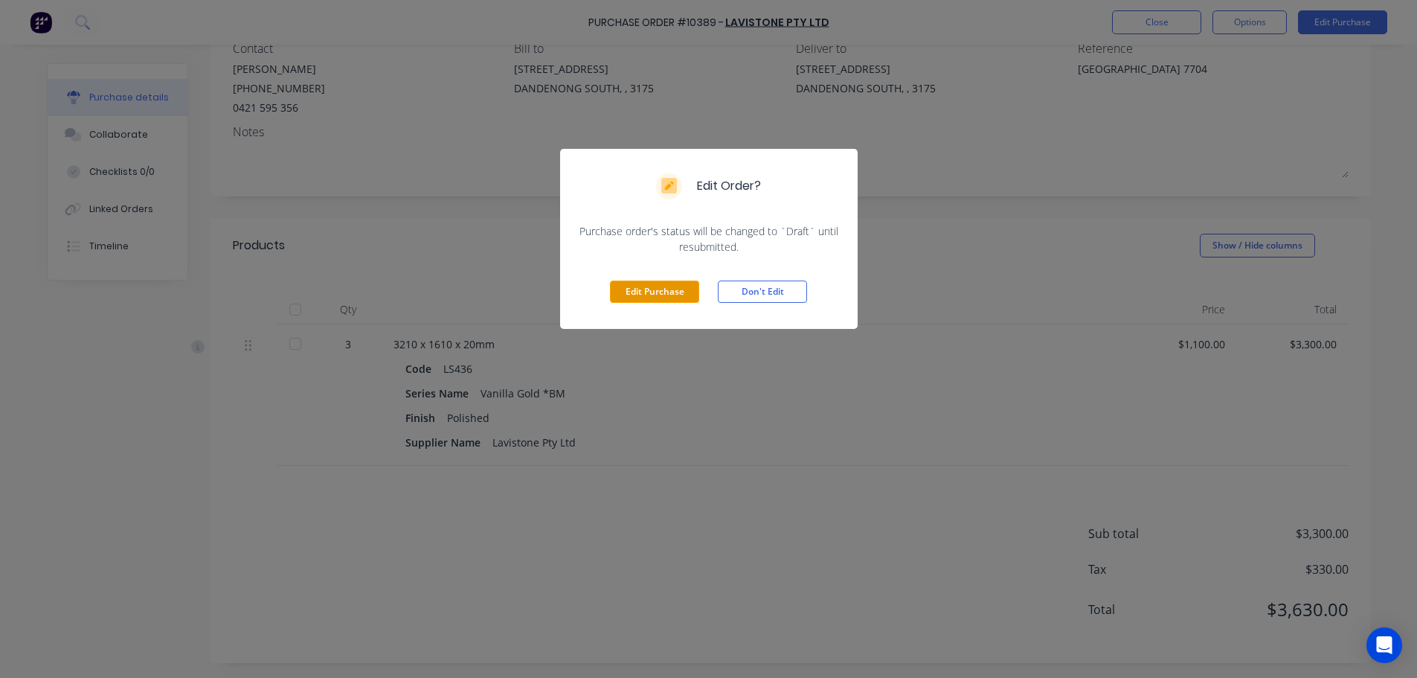
click at [632, 300] on button "Edit Purchase" at bounding box center [654, 291] width 89 height 22
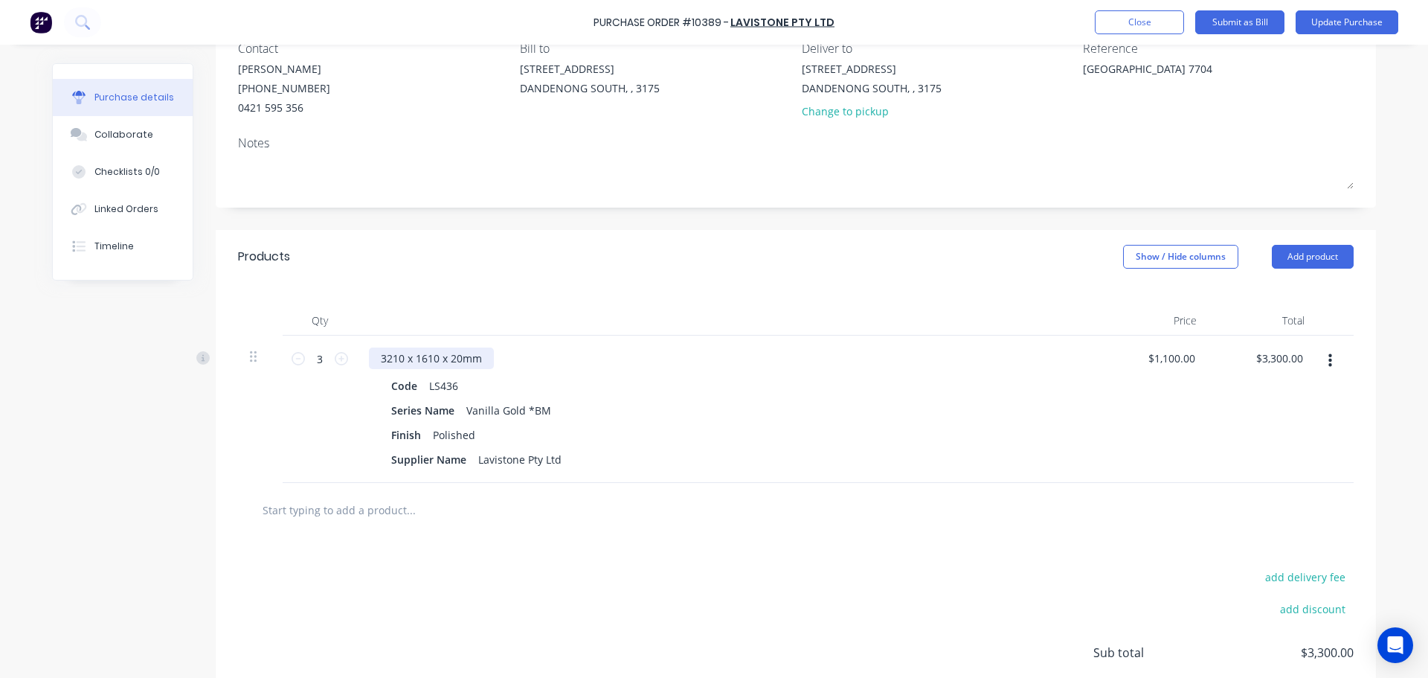
type textarea "x"
click at [482, 362] on div "3210 x 1610 x 20mm" at bounding box center [431, 358] width 125 height 22
drag, startPoint x: 315, startPoint y: 361, endPoint x: 281, endPoint y: 361, distance: 34.2
click at [283, 361] on div "3 3" at bounding box center [320, 408] width 74 height 147
type textarea "x"
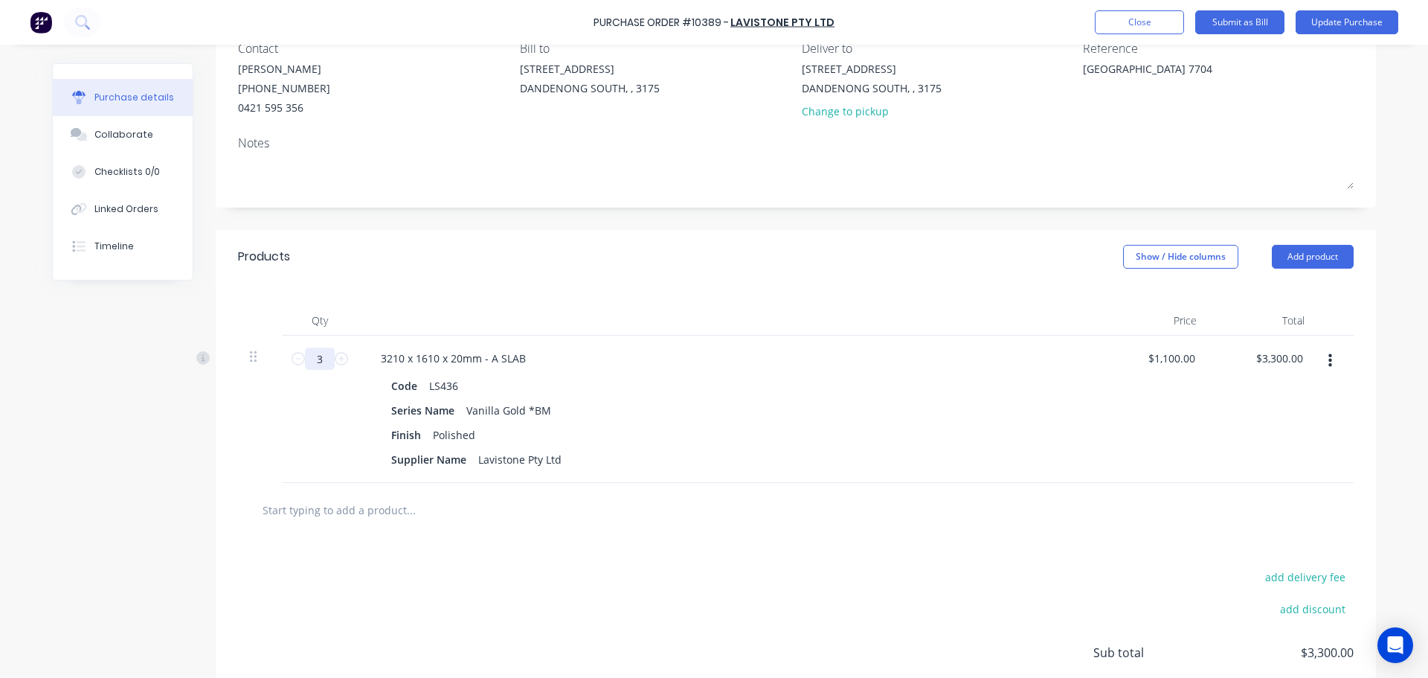
type input "2"
type input "$2,200.00"
type textarea "x"
type input "2"
click at [806, 507] on div at bounding box center [796, 510] width 1092 height 30
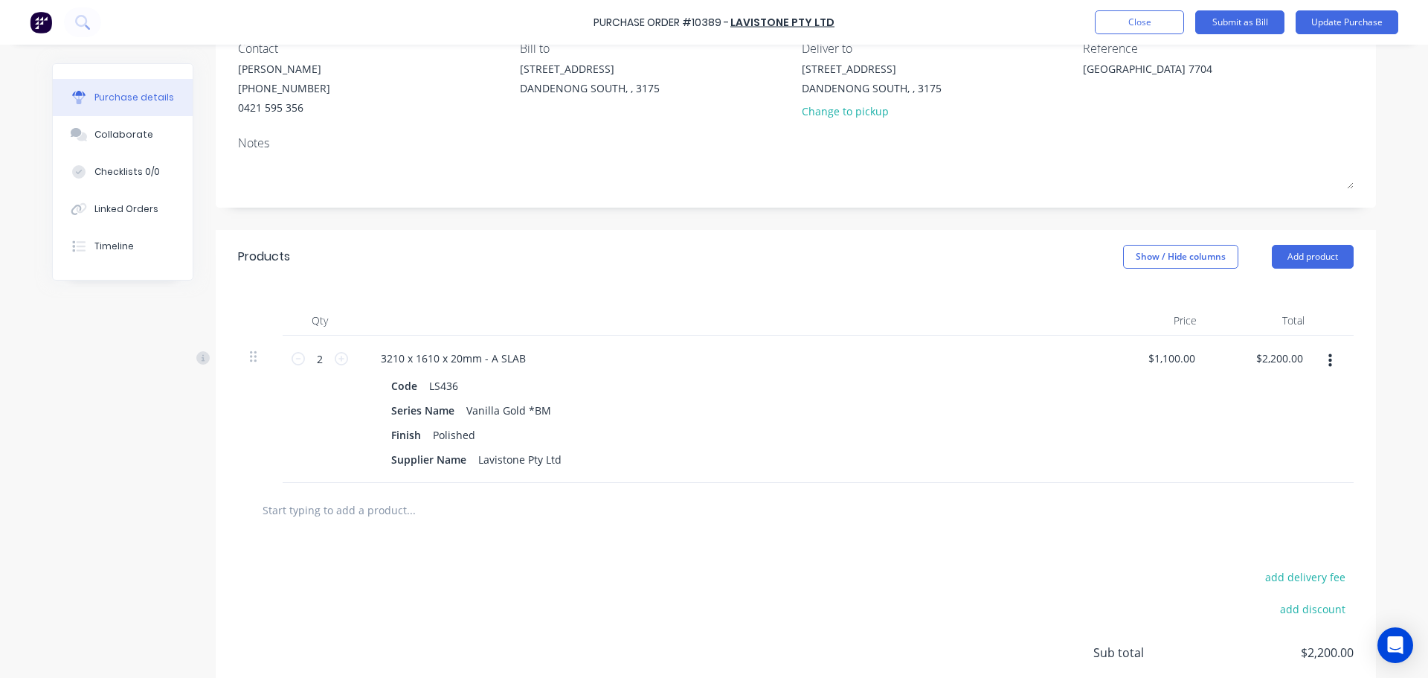
click at [397, 513] on input "text" at bounding box center [411, 510] width 298 height 30
type textarea "x"
type input "V"
type textarea "x"
type input "VA"
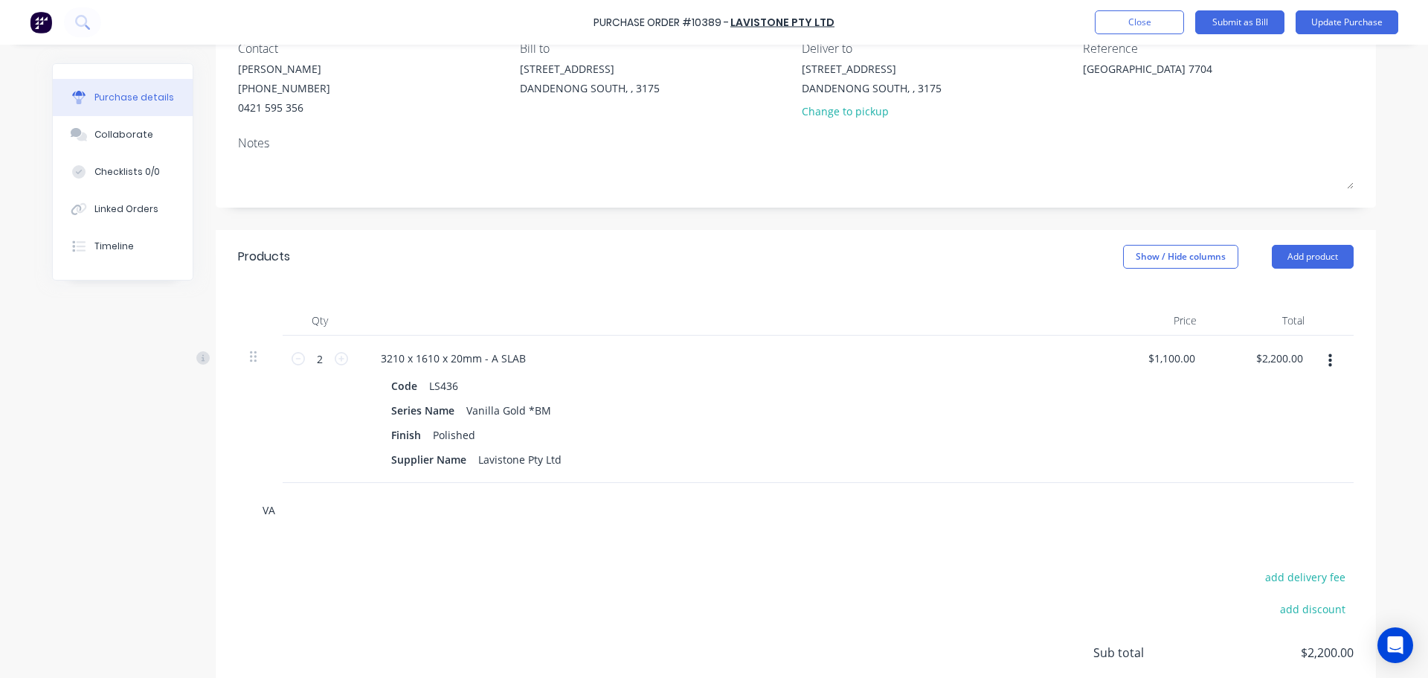
type textarea "x"
type input "VAN"
type textarea "x"
type input "VANI"
type textarea "x"
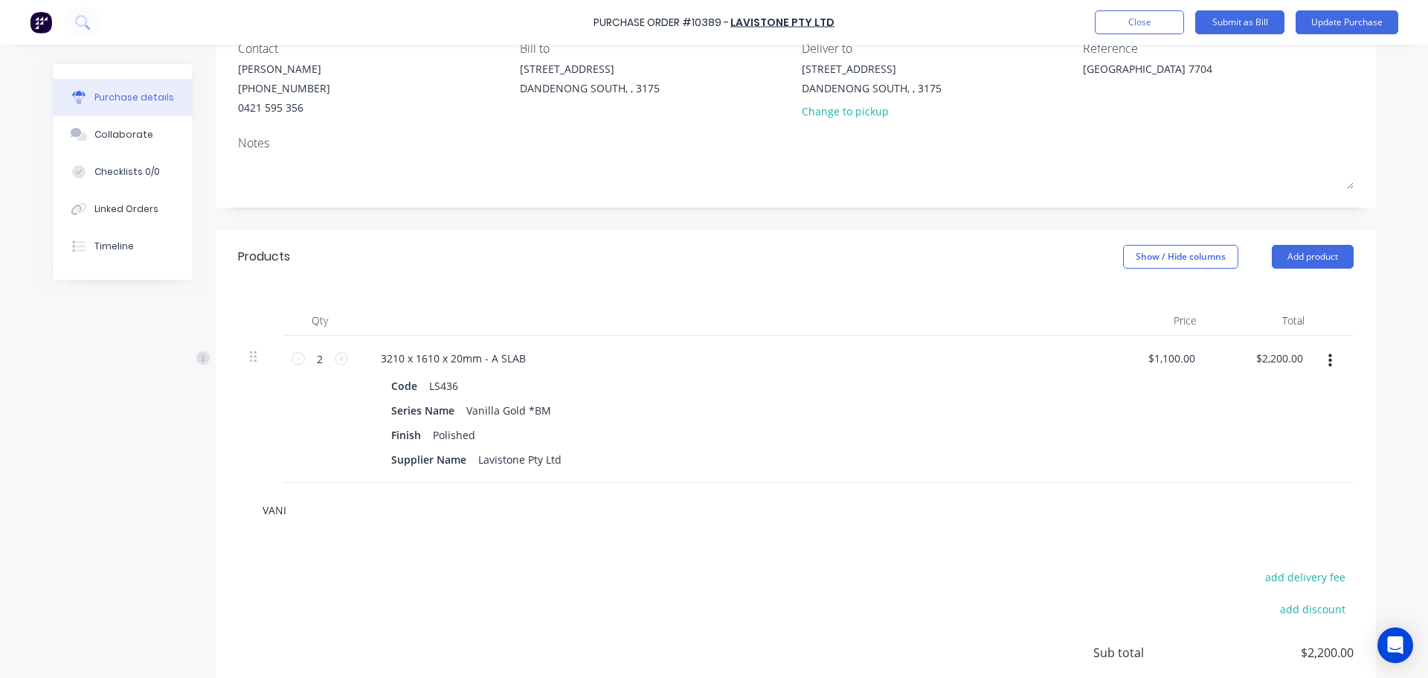
type input "VANIL"
type textarea "x"
type input "VANILL"
type textarea "x"
type input "VANILLA"
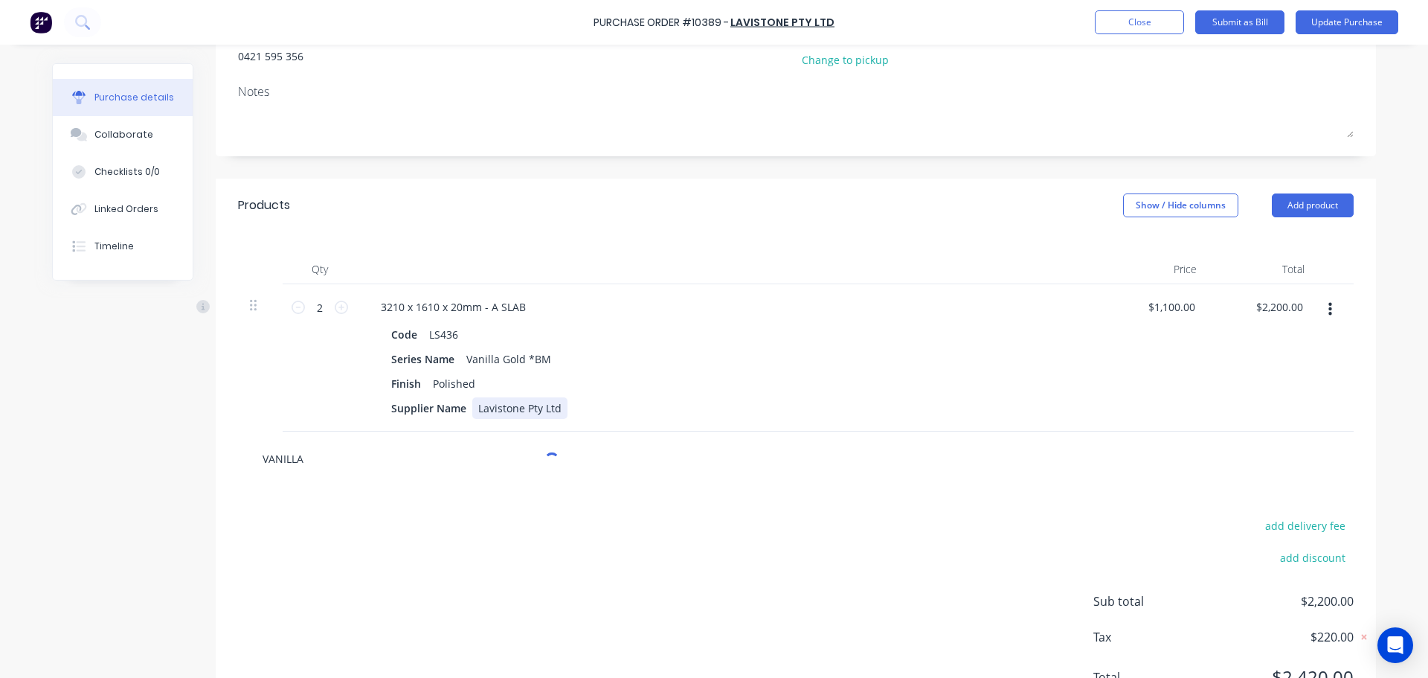
type textarea "x"
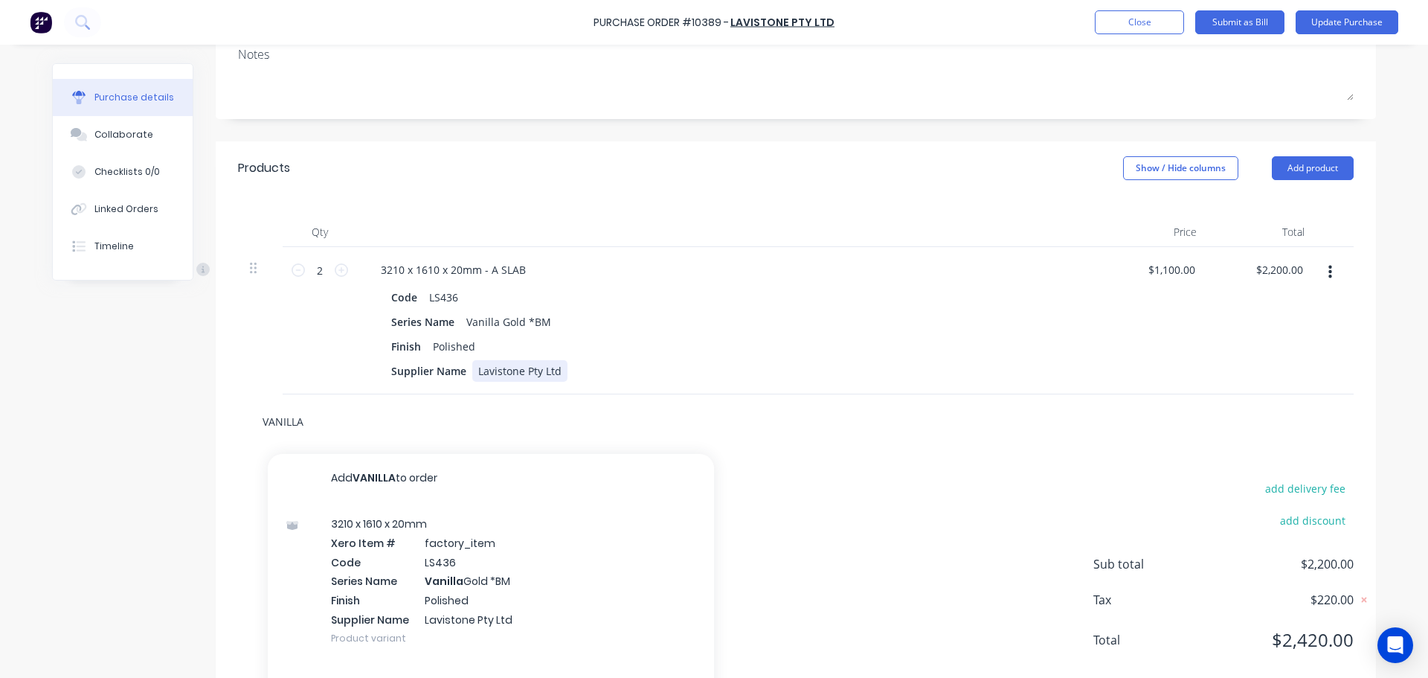
scroll to position [280, 0]
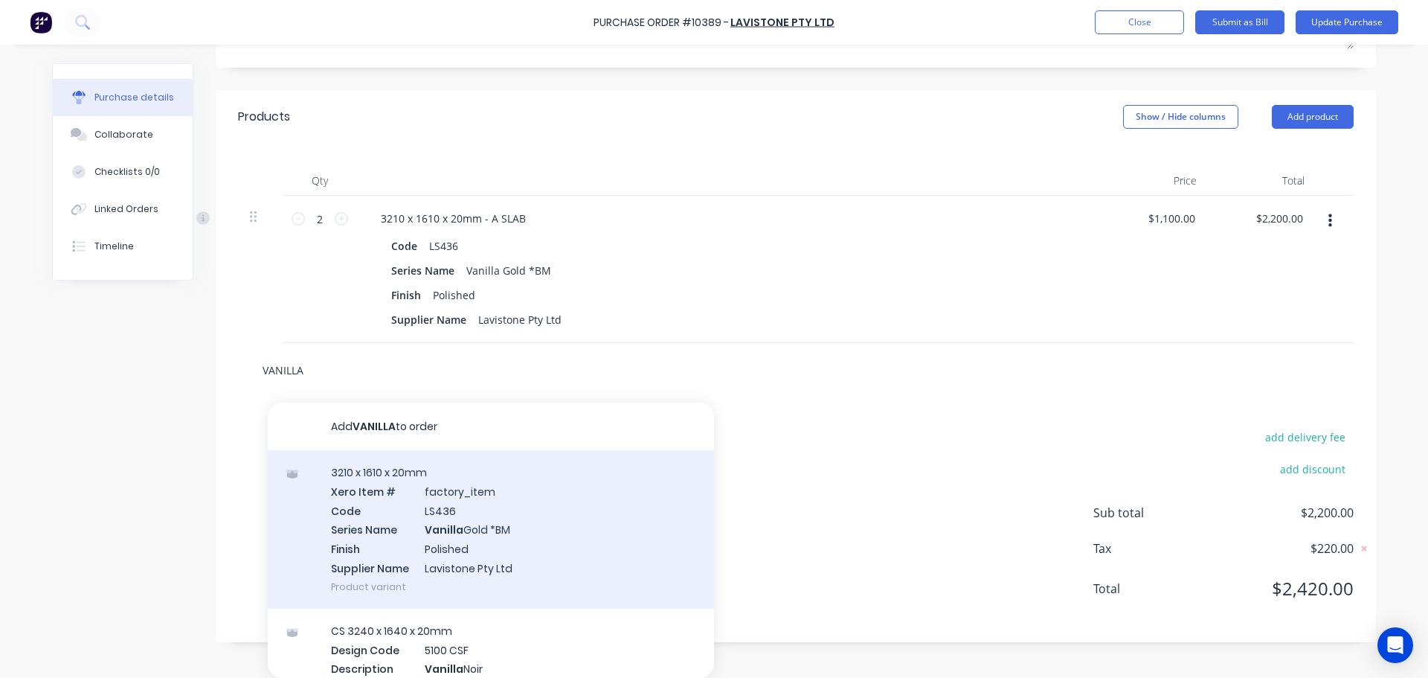
type input "VANILLA"
click at [524, 555] on div "3210 x 1610 x 20mm Xero Item # factory_item Code LS436 Series Name Vanilla Gold…" at bounding box center [491, 529] width 446 height 158
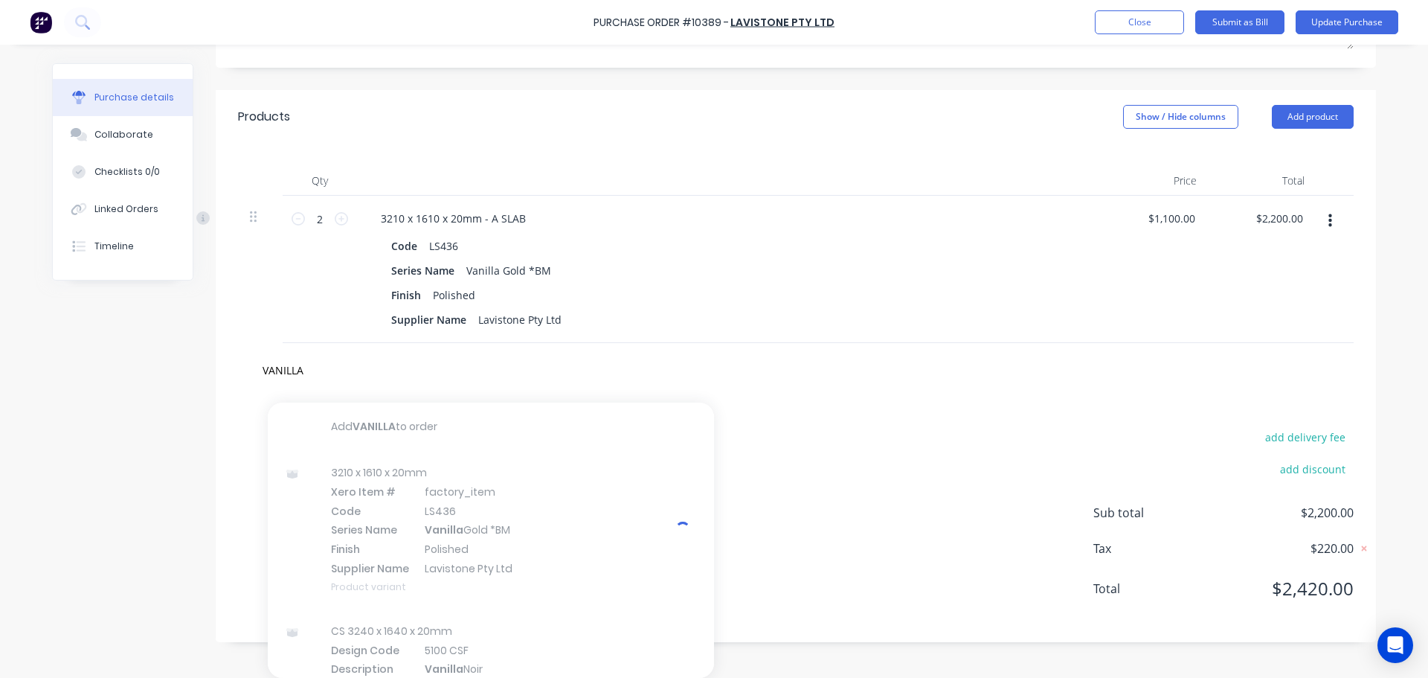
type textarea "x"
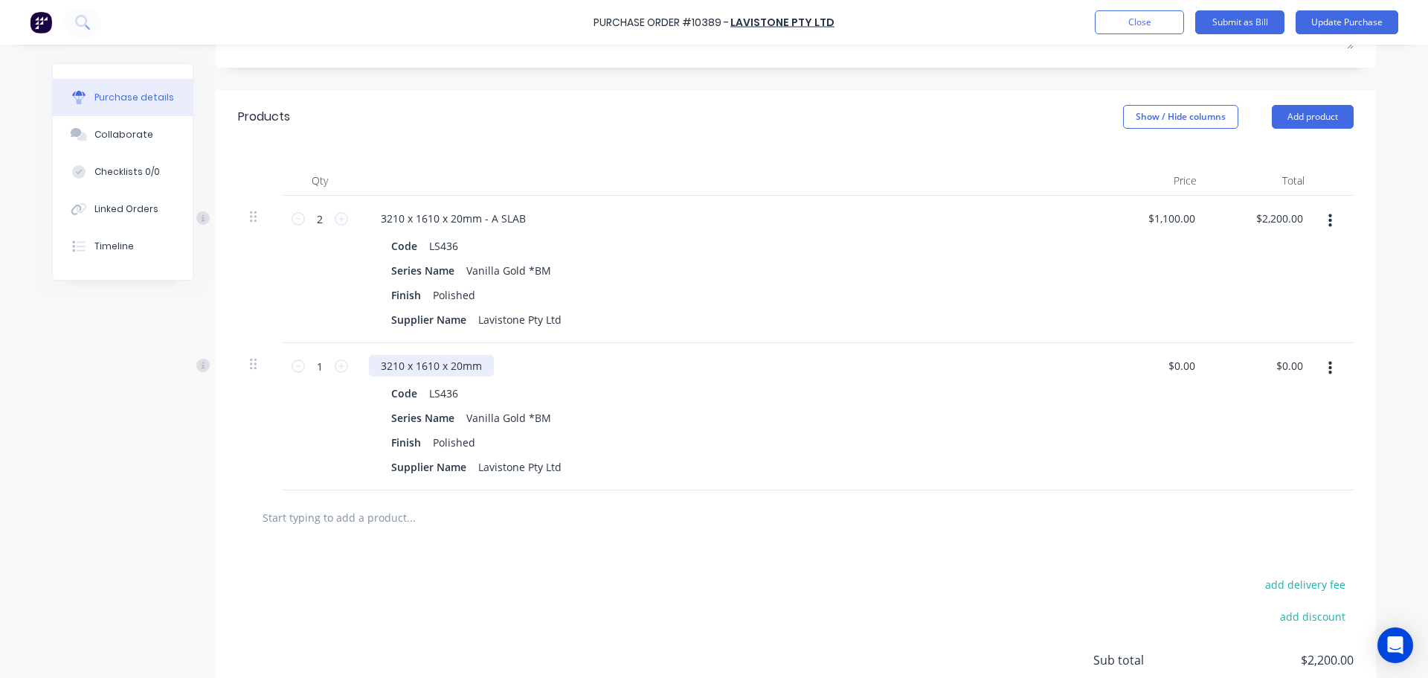
type textarea "x"
click at [486, 364] on div "3210 x 1610 x 20mm" at bounding box center [431, 366] width 125 height 22
click at [855, 186] on div at bounding box center [729, 181] width 744 height 30
type textarea "x"
type input "0.00"
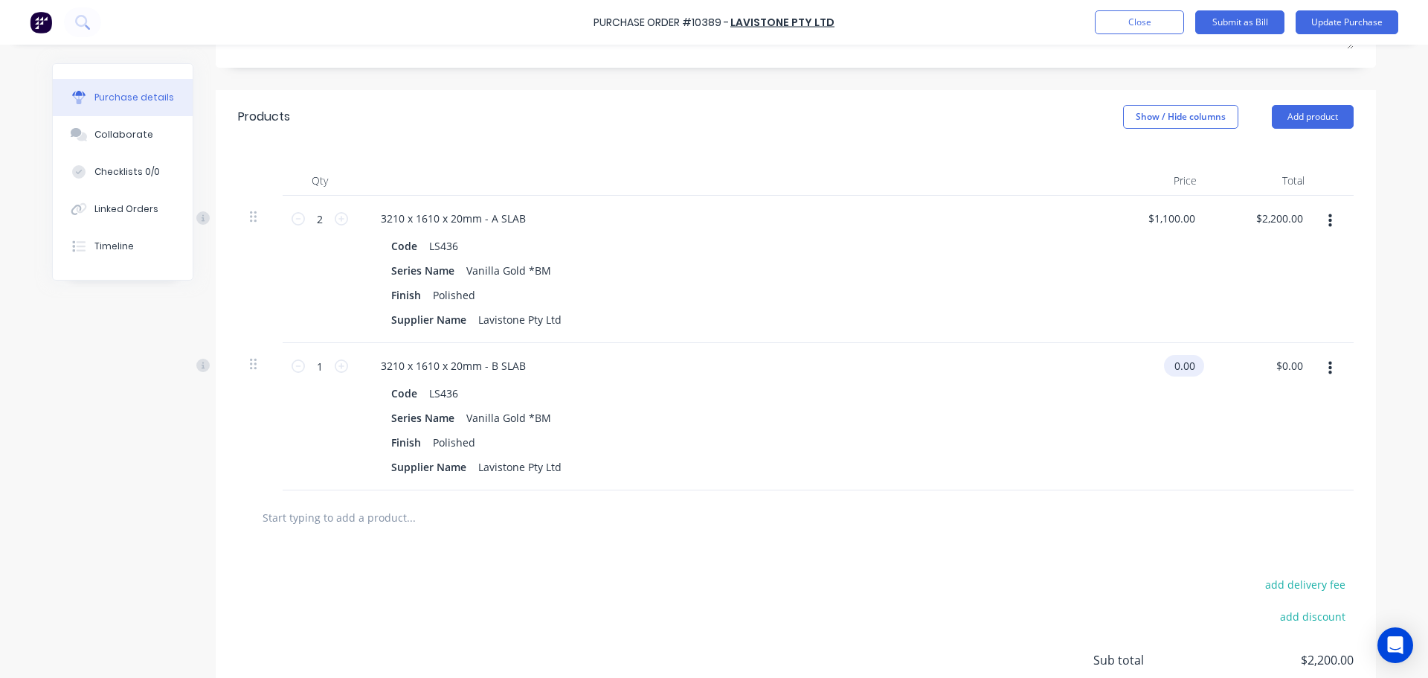
click at [1184, 363] on input "0.00" at bounding box center [1181, 366] width 34 height 22
click at [1184, 363] on input "0.00" at bounding box center [1184, 366] width 28 height 22
type textarea "x"
click at [1184, 363] on input "0.00" at bounding box center [1184, 366] width 28 height 22
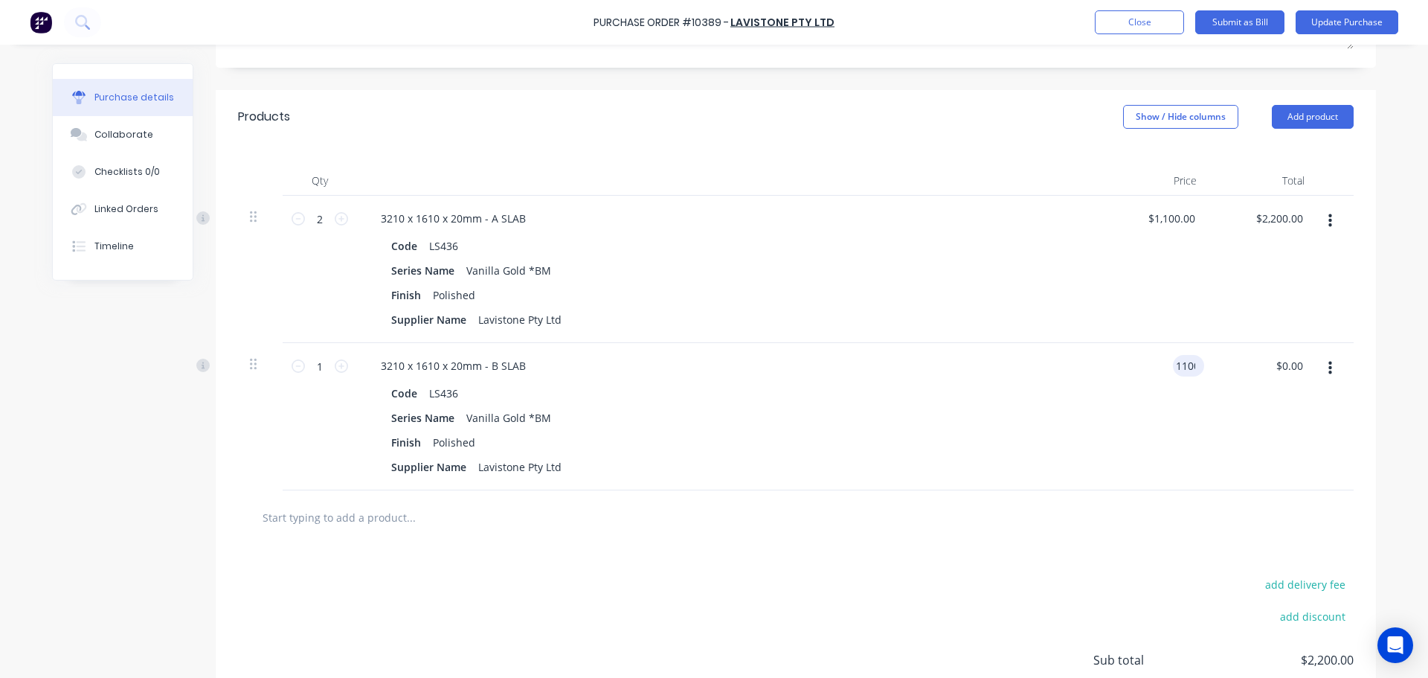
type input "1100"
type textarea "x"
type input "$1,100.00"
type input "1100.00"
type textarea "x"
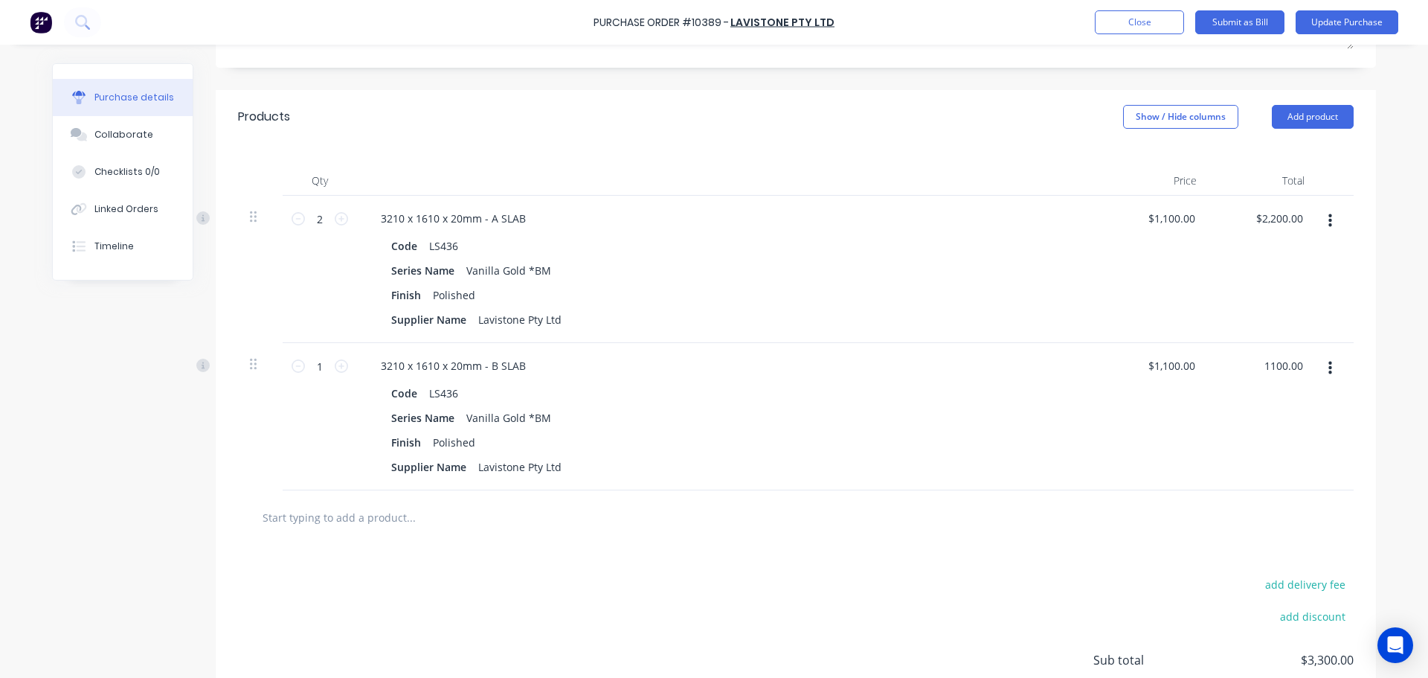
type input "$1,100.00"
click at [1155, 510] on div at bounding box center [796, 517] width 1092 height 30
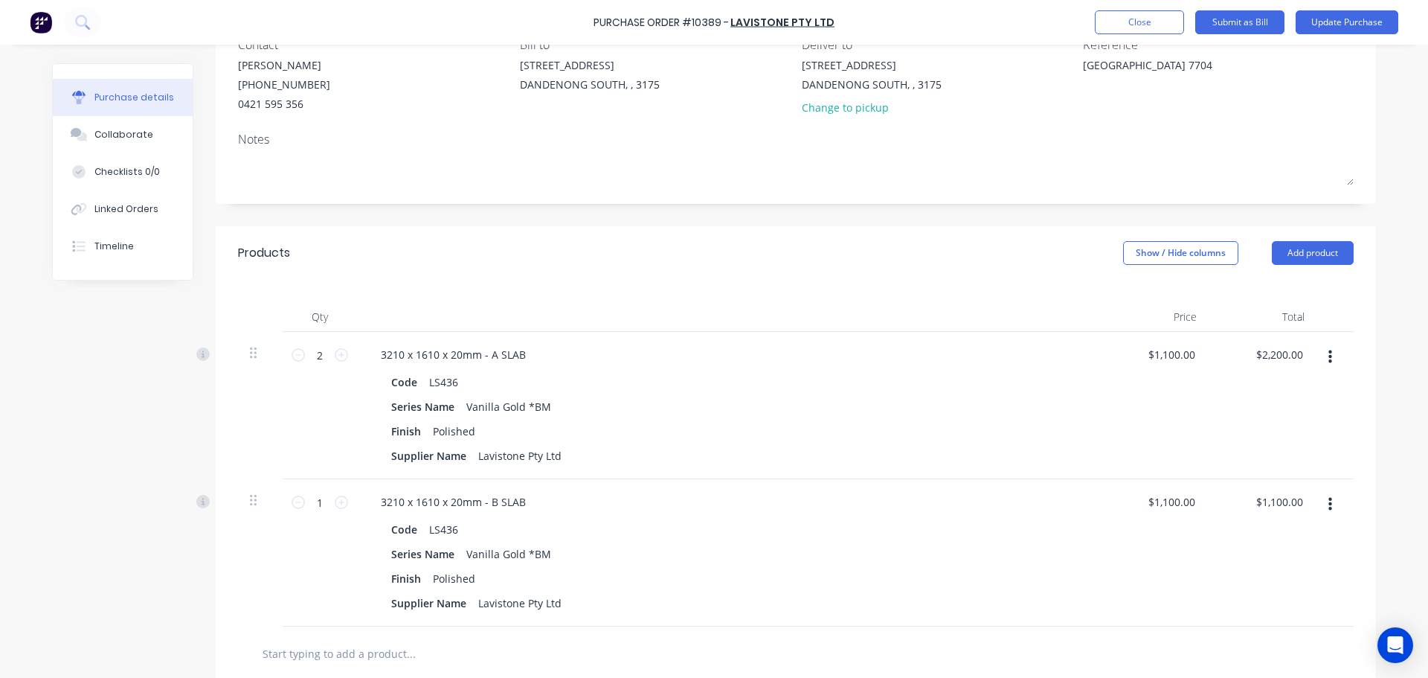
scroll to position [0, 0]
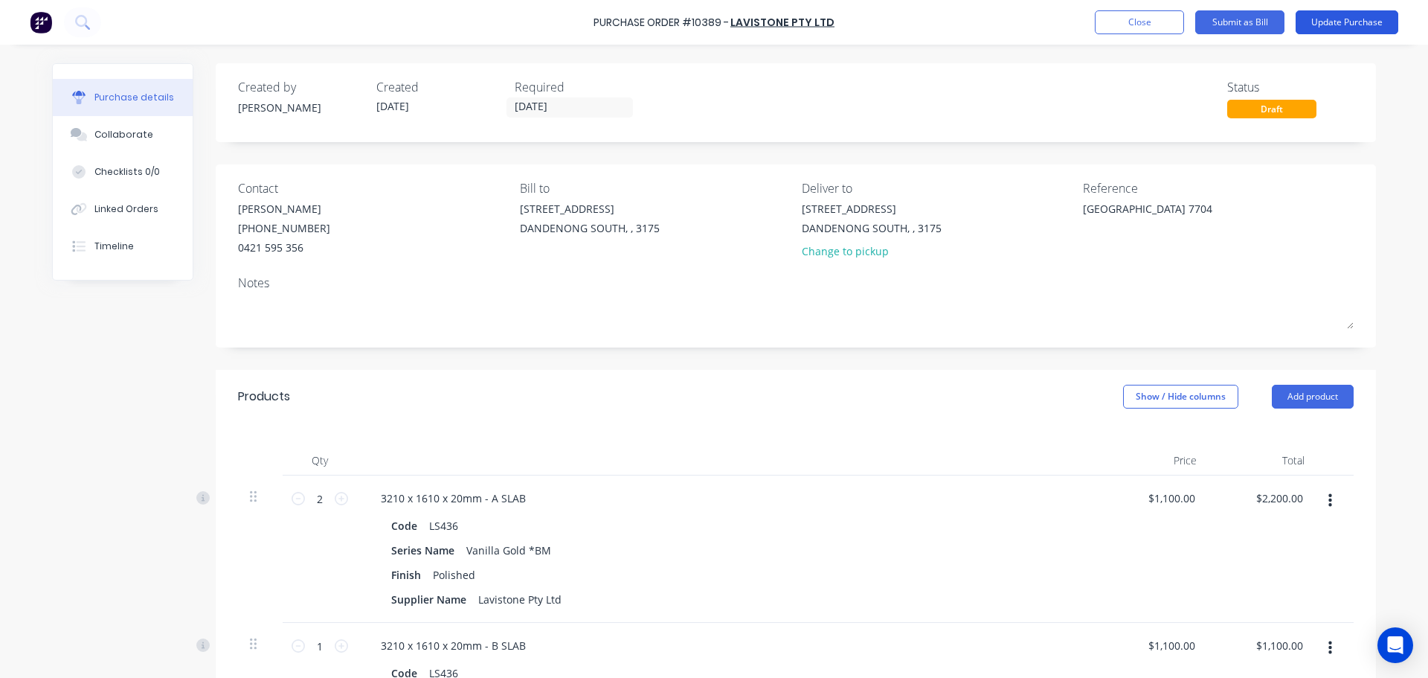
click at [1323, 25] on button "Update Purchase" at bounding box center [1347, 22] width 103 height 24
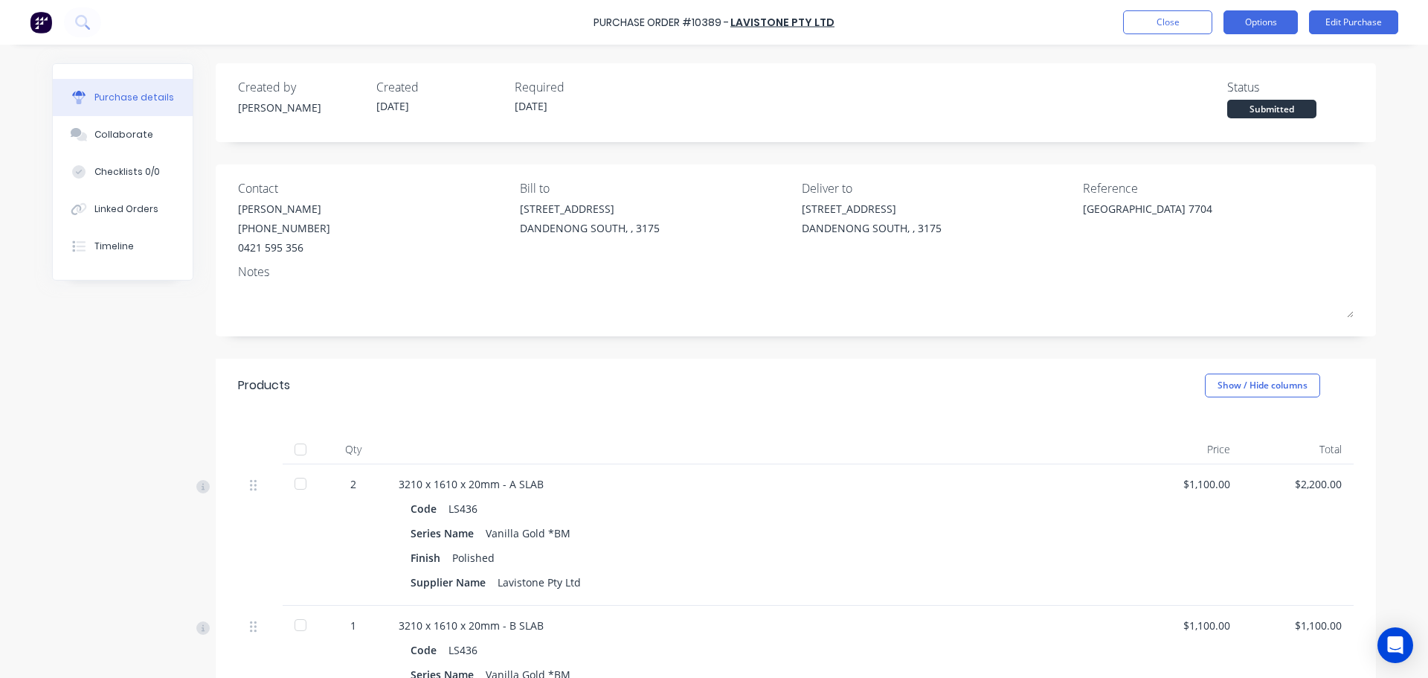
click at [1270, 33] on button "Options" at bounding box center [1261, 22] width 74 height 24
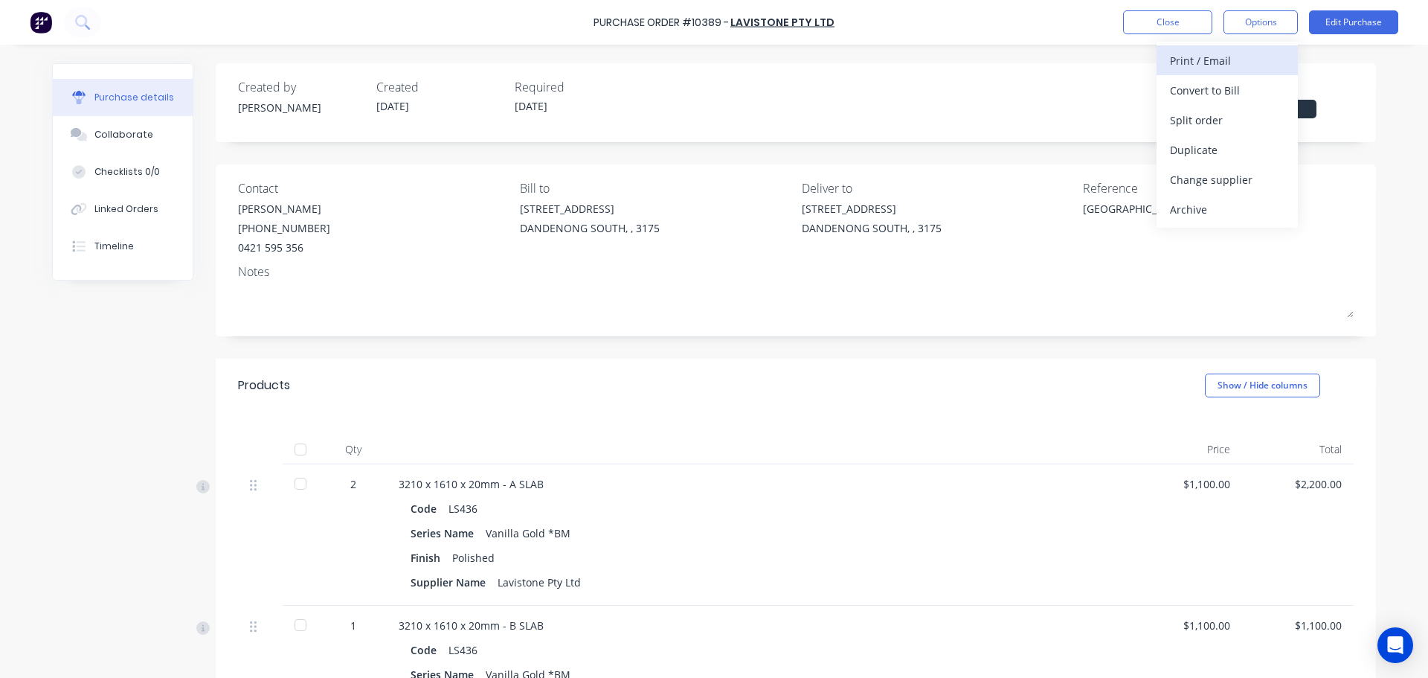
click at [1254, 63] on div "Print / Email" at bounding box center [1227, 61] width 115 height 22
click at [1249, 89] on div "With pricing" at bounding box center [1227, 91] width 115 height 22
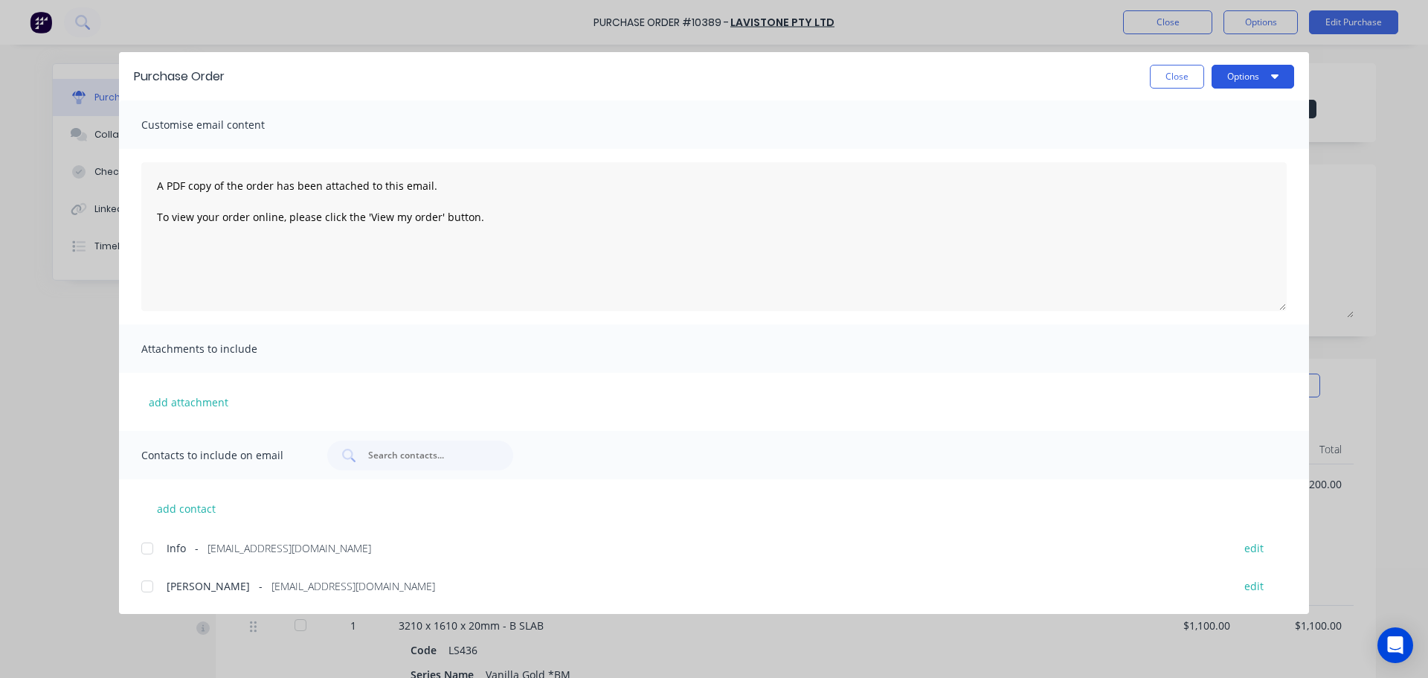
click at [1255, 79] on button "Options" at bounding box center [1253, 77] width 83 height 24
click at [1242, 138] on div "Print" at bounding box center [1223, 144] width 115 height 22
click at [1165, 76] on button "Close" at bounding box center [1177, 77] width 54 height 24
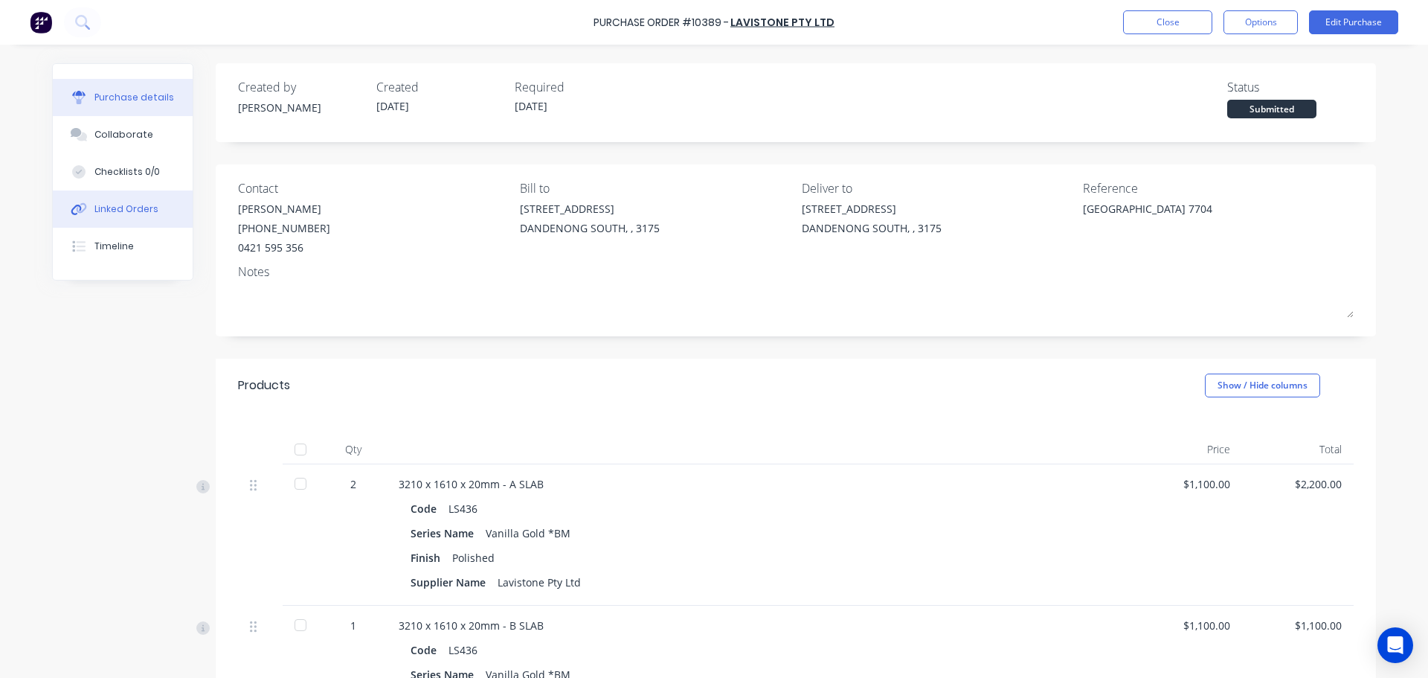
click at [121, 208] on div "Linked Orders" at bounding box center [126, 208] width 64 height 13
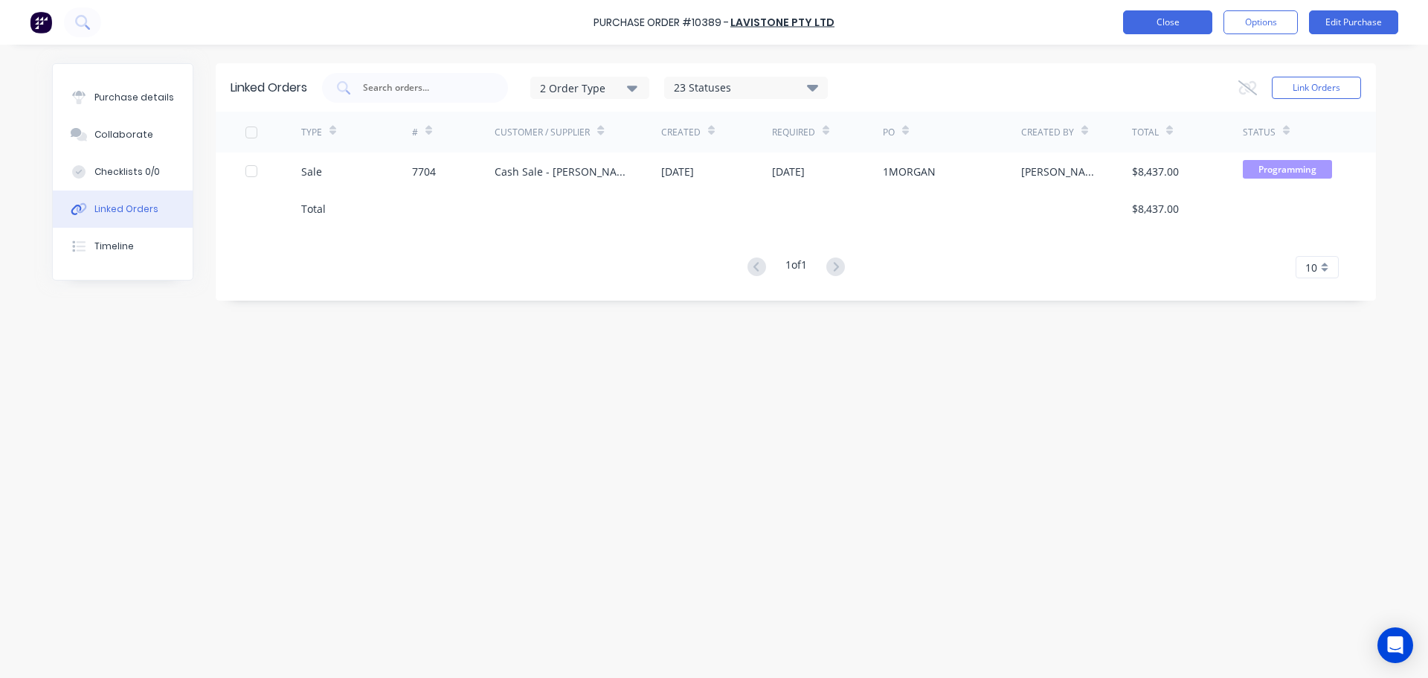
click at [1156, 14] on button "Close" at bounding box center [1167, 22] width 89 height 24
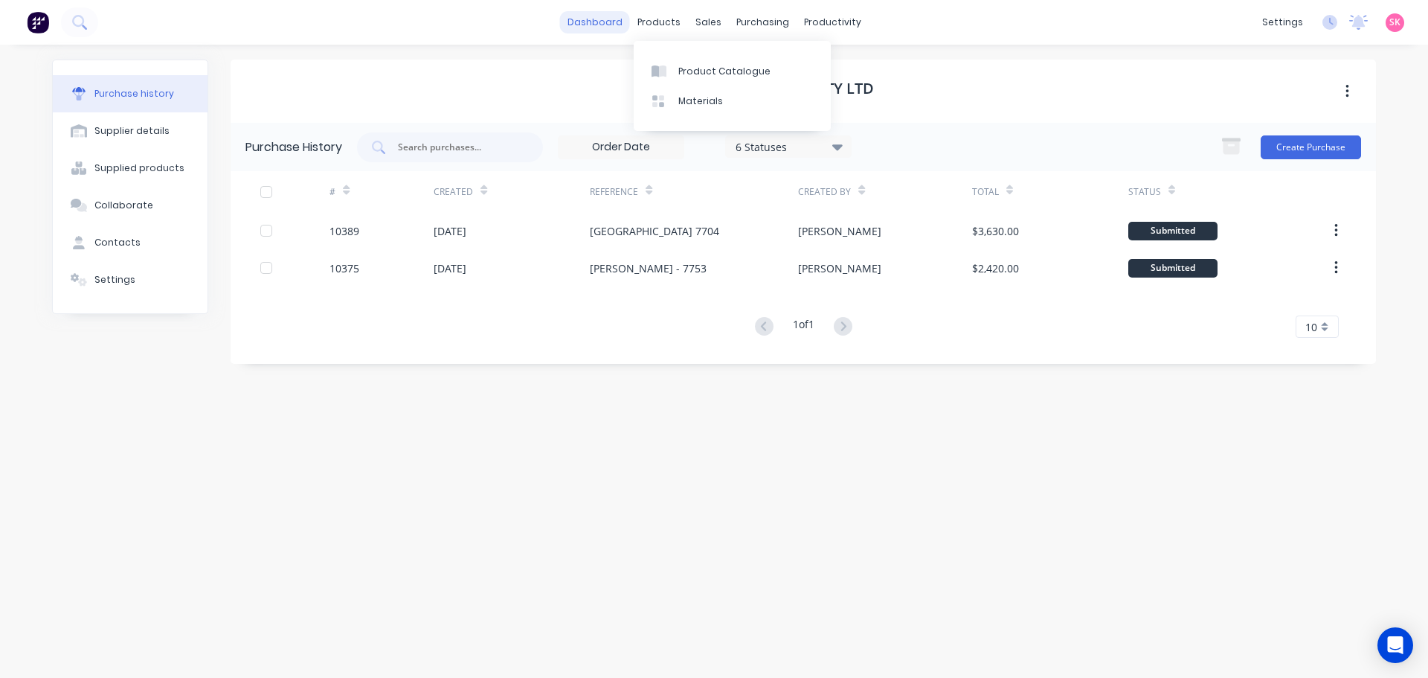
click at [594, 23] on link "dashboard" at bounding box center [595, 22] width 70 height 22
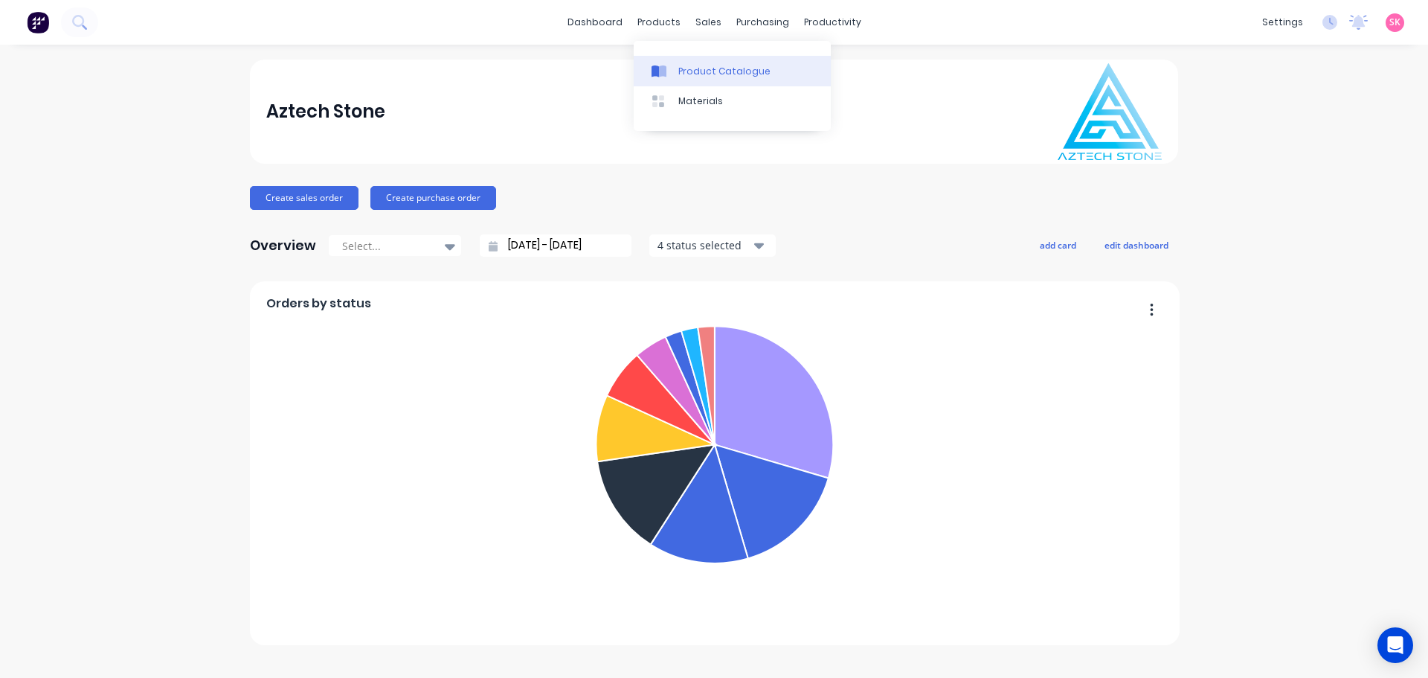
click at [684, 70] on div "Product Catalogue" at bounding box center [724, 71] width 92 height 13
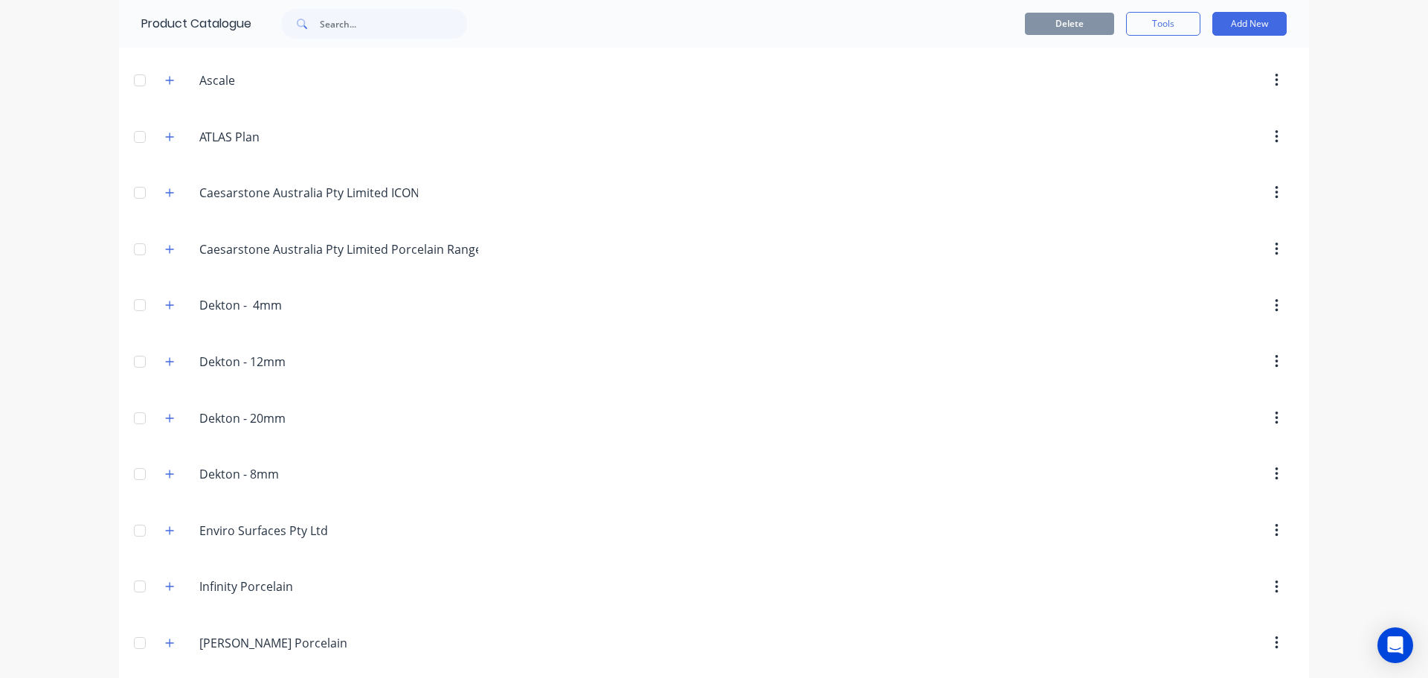
scroll to position [223, 0]
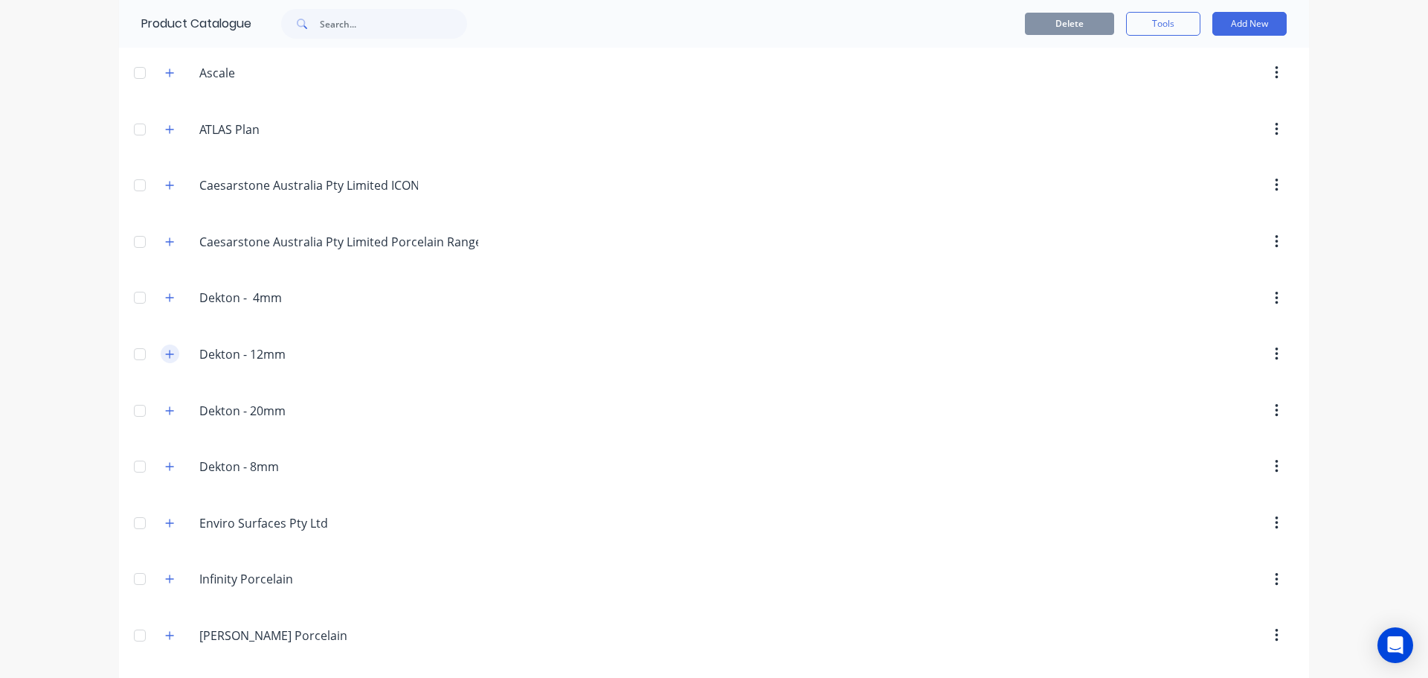
click at [161, 360] on button "button" at bounding box center [170, 353] width 19 height 19
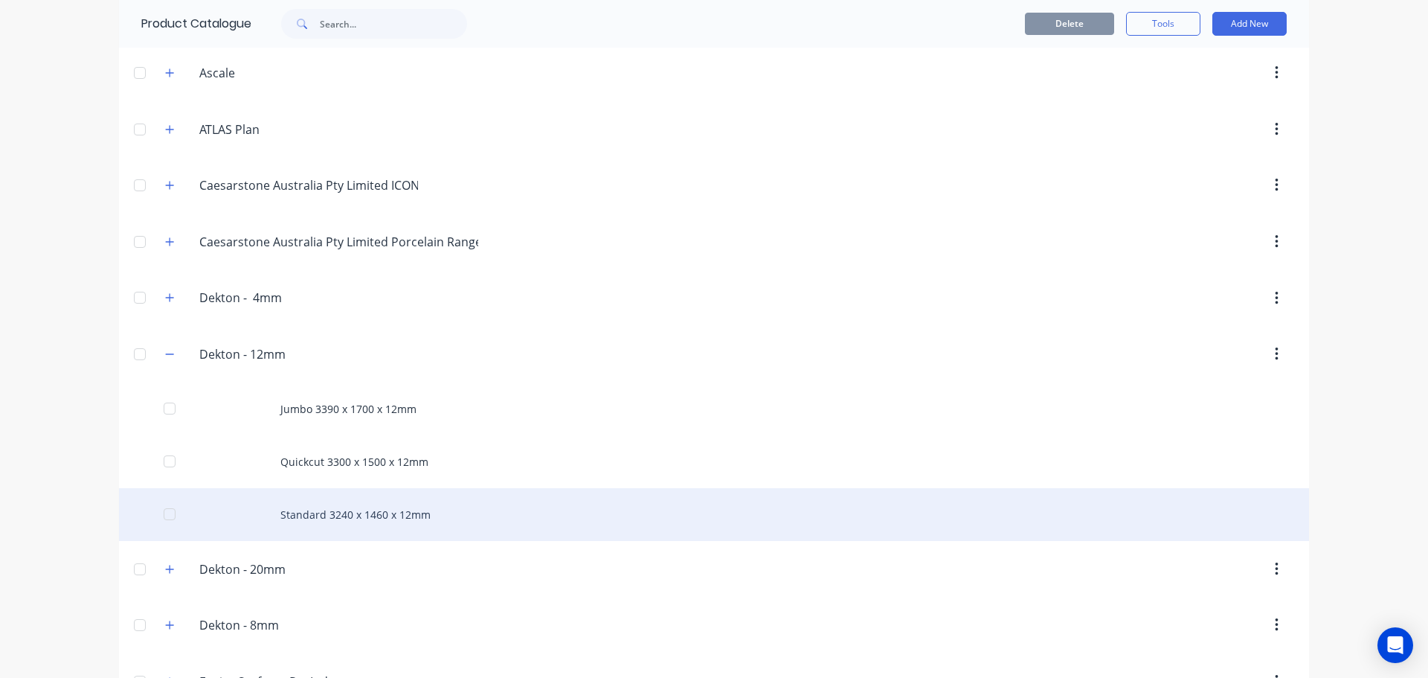
click at [294, 510] on div "Standard 3240 x 1460 x 12mm" at bounding box center [714, 514] width 1190 height 53
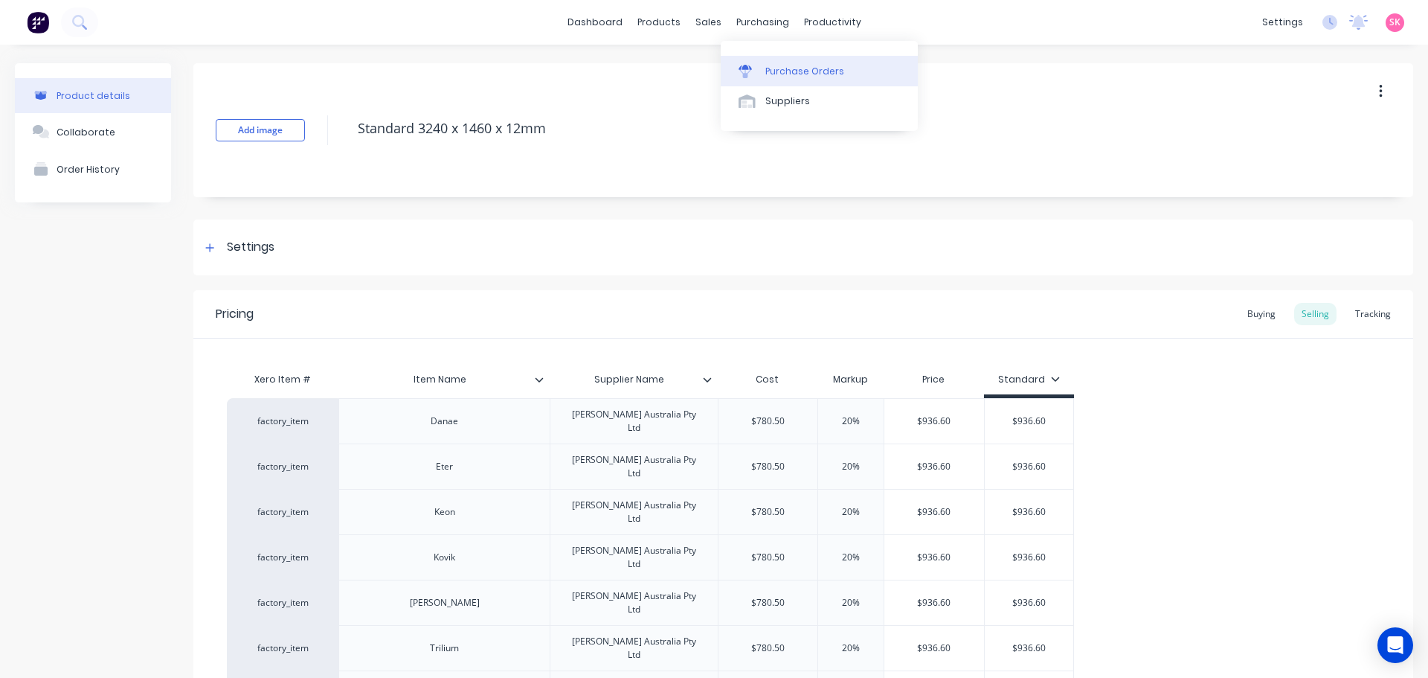
click at [759, 60] on link "Purchase Orders" at bounding box center [819, 71] width 197 height 30
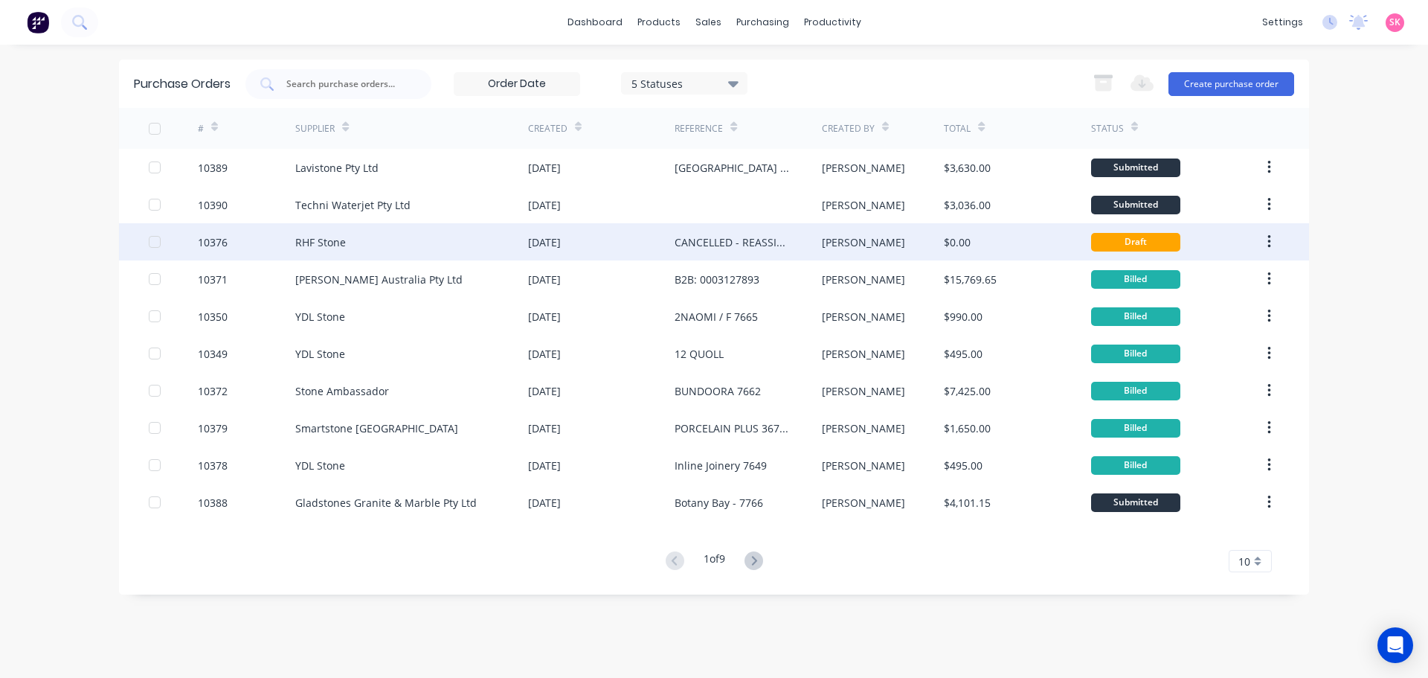
click at [749, 242] on div "CANCELLED - REASSIGN" at bounding box center [733, 242] width 117 height 16
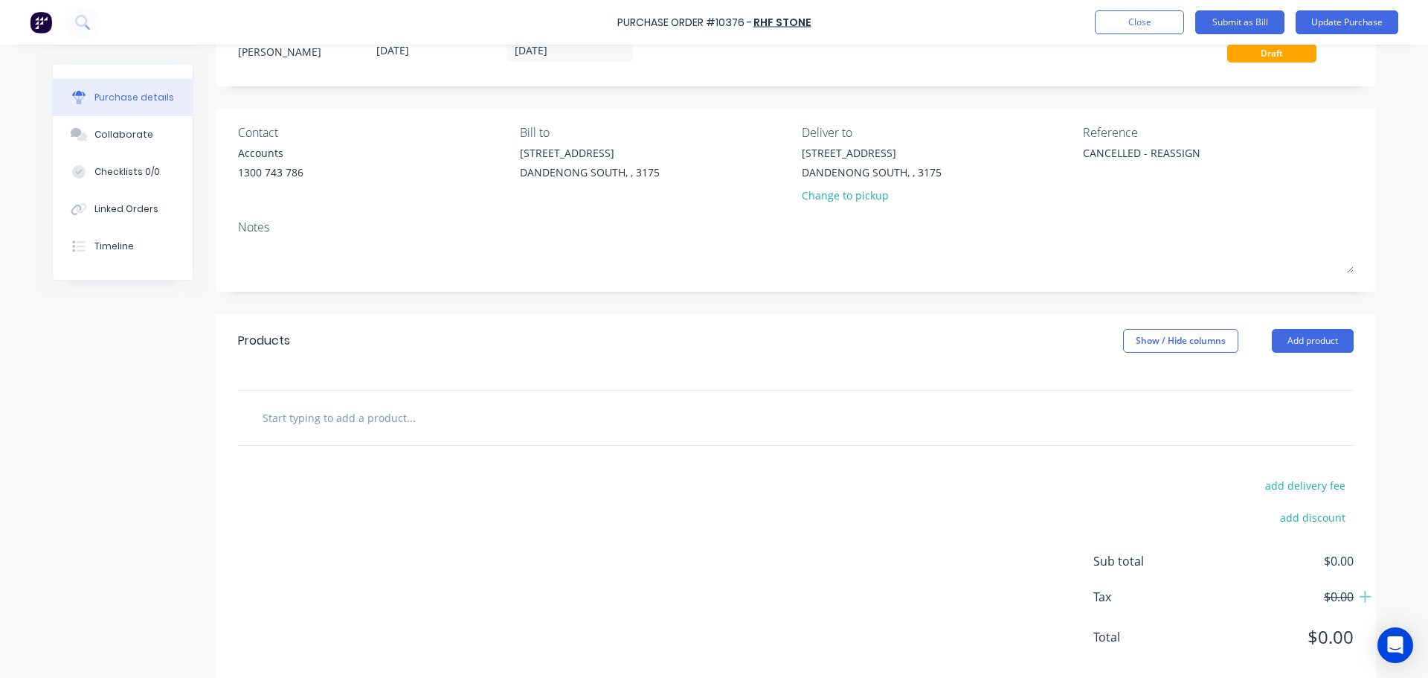
scroll to position [83, 0]
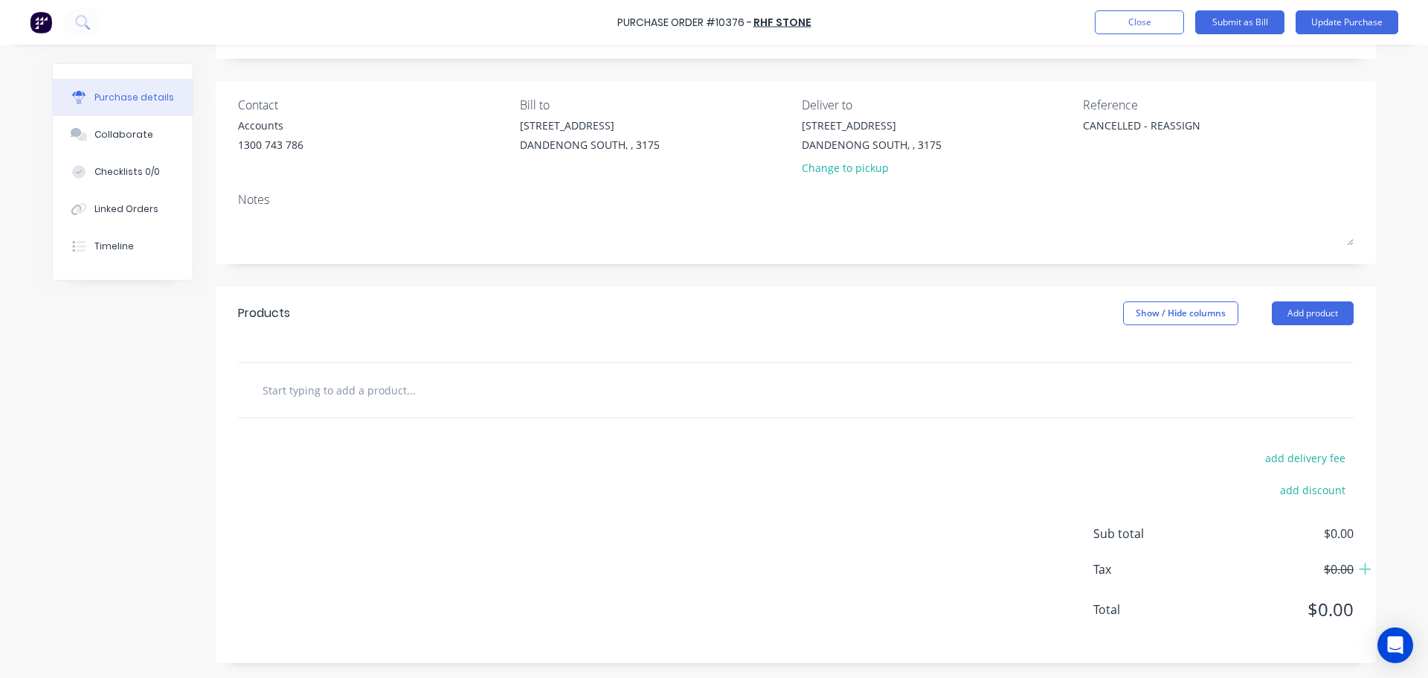
click at [376, 387] on input "text" at bounding box center [411, 390] width 298 height 30
type textarea "x"
type input "y"
type textarea "x"
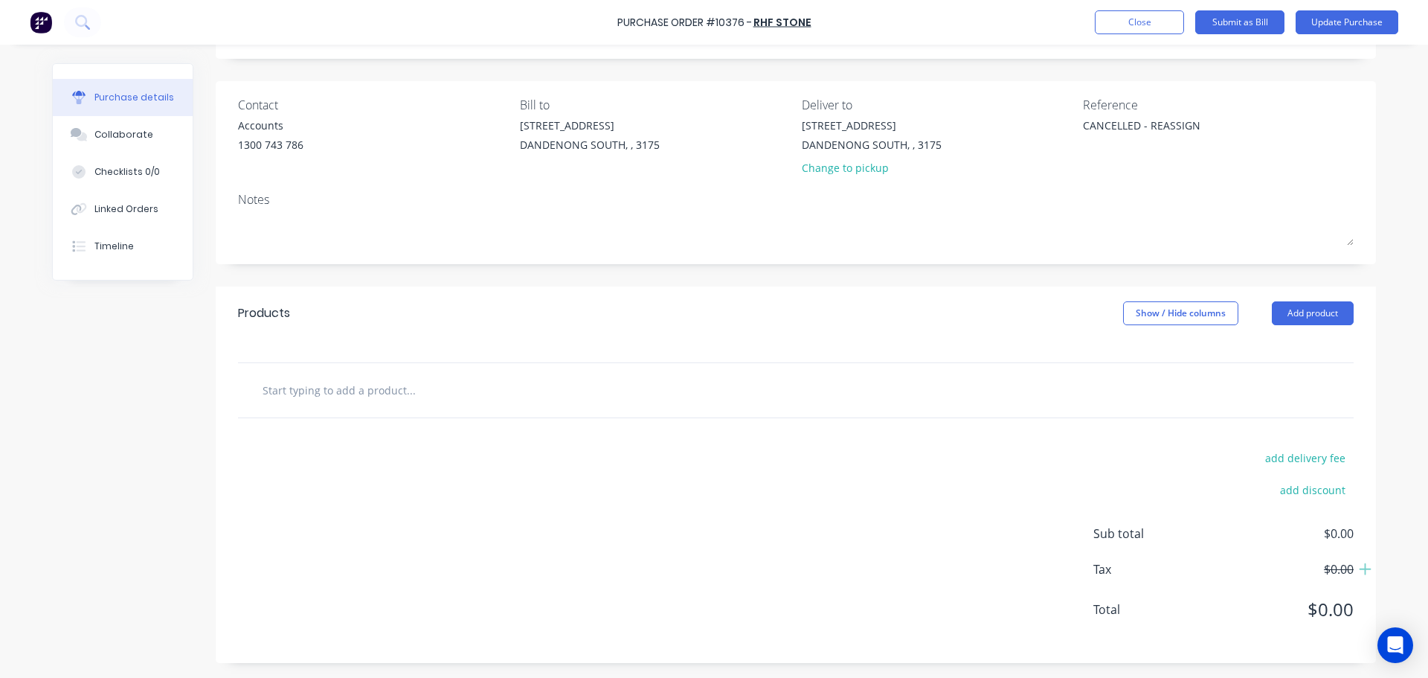
type input "u"
type textarea "x"
type input "um"
type textarea "x"
type input "umb"
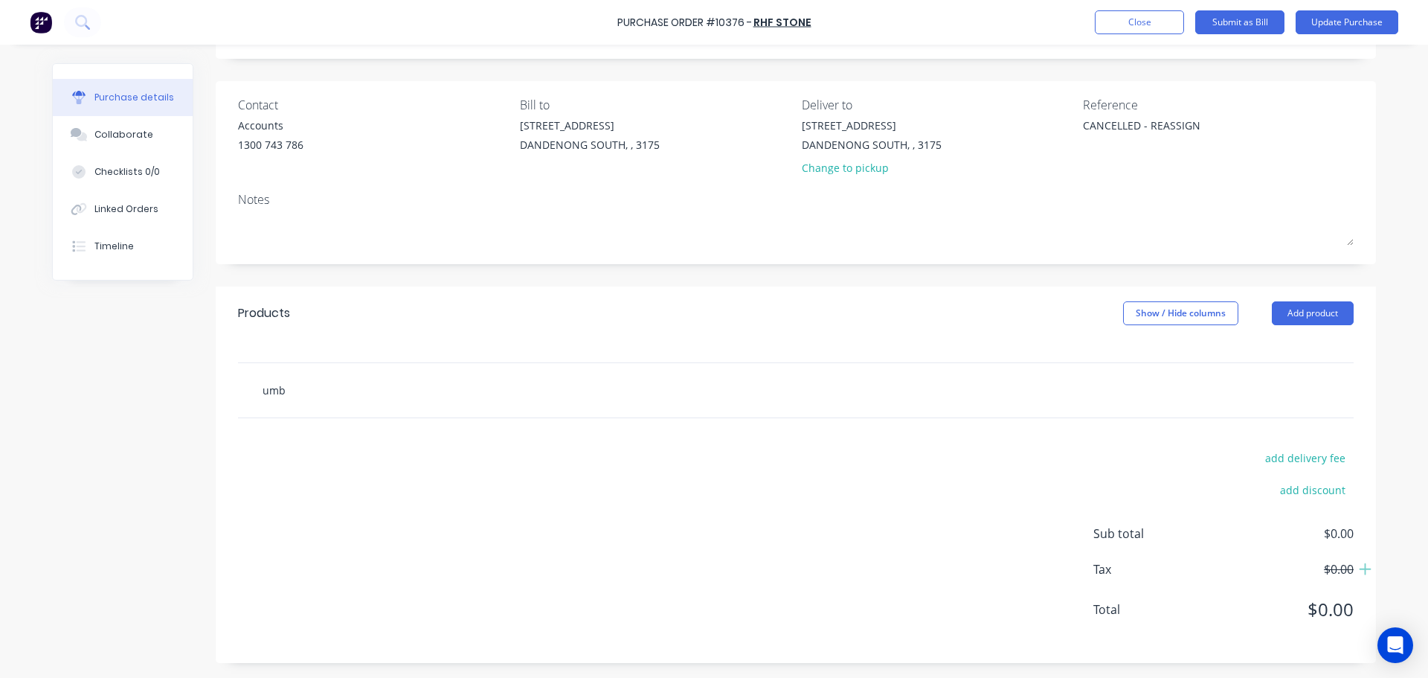
type textarea "x"
type input "umbe"
type textarea "x"
type input "umber"
type textarea "x"
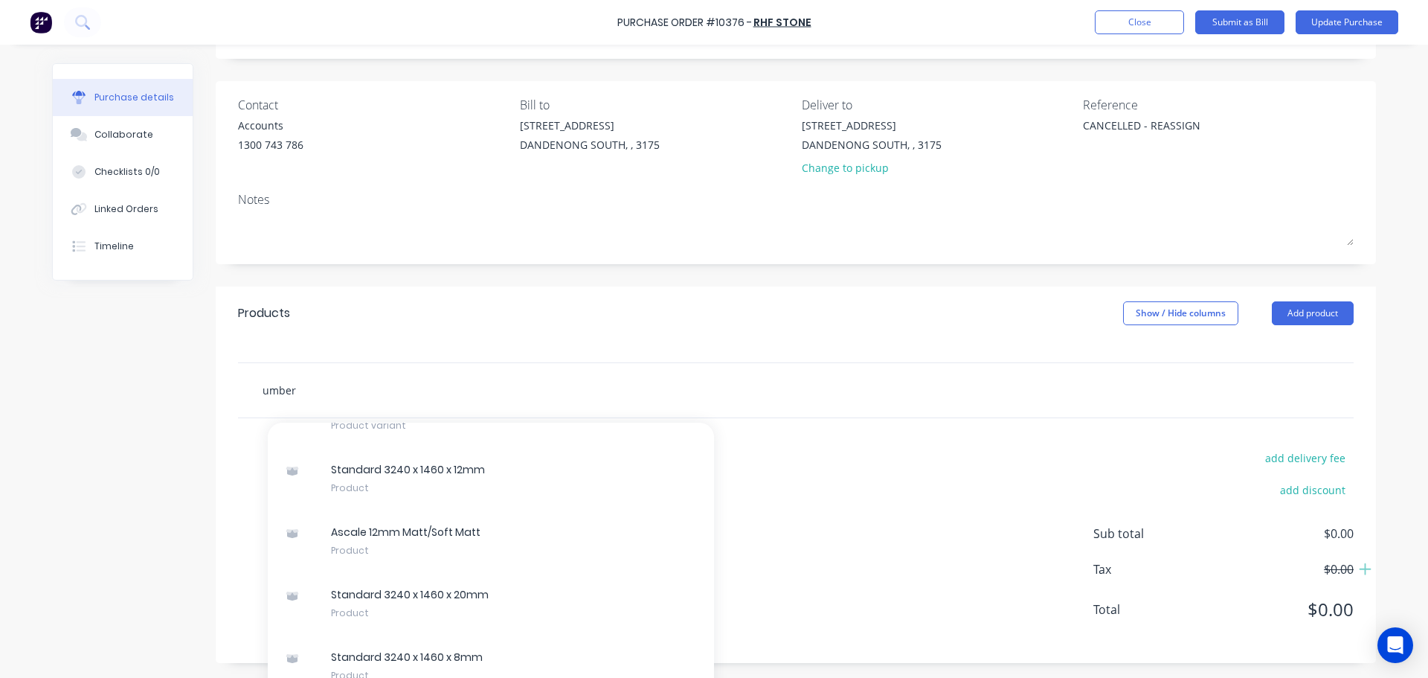
scroll to position [446, 0]
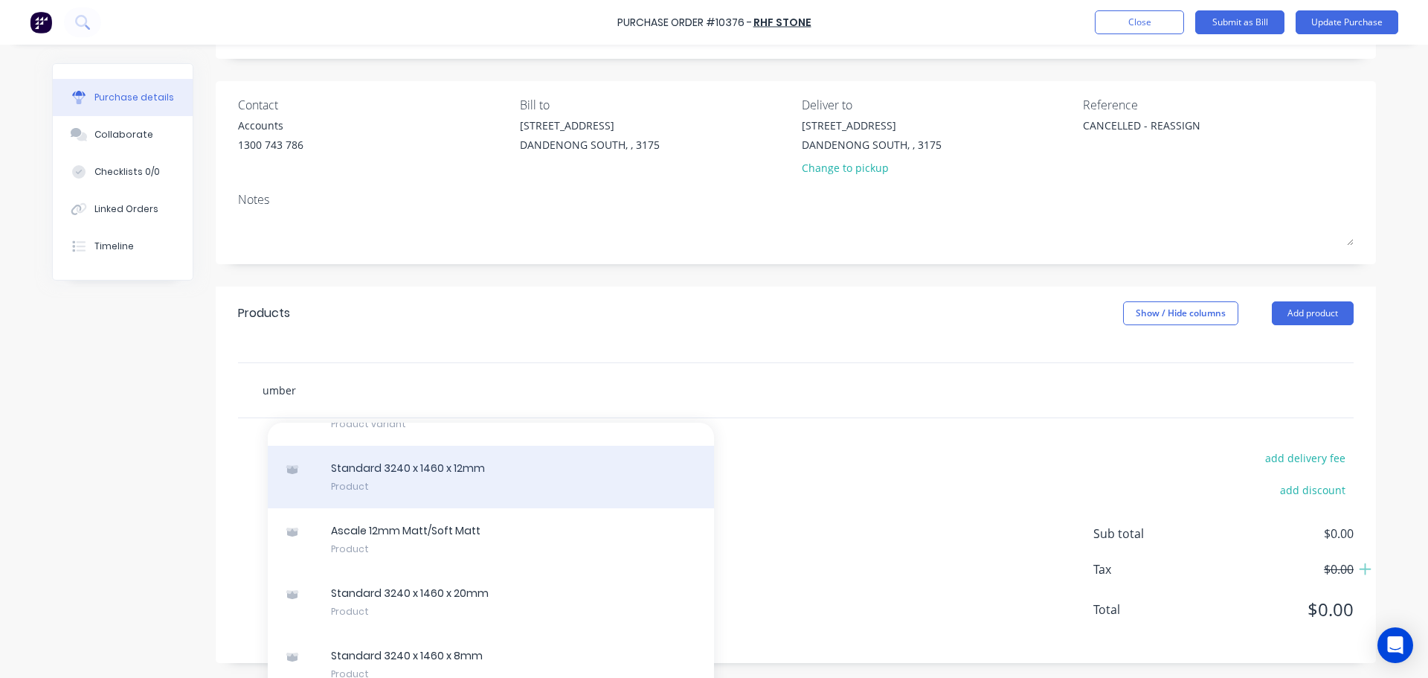
type input "umber"
click at [535, 478] on div "Standard 3240 x 1460 x 12mm Product" at bounding box center [491, 477] width 446 height 62
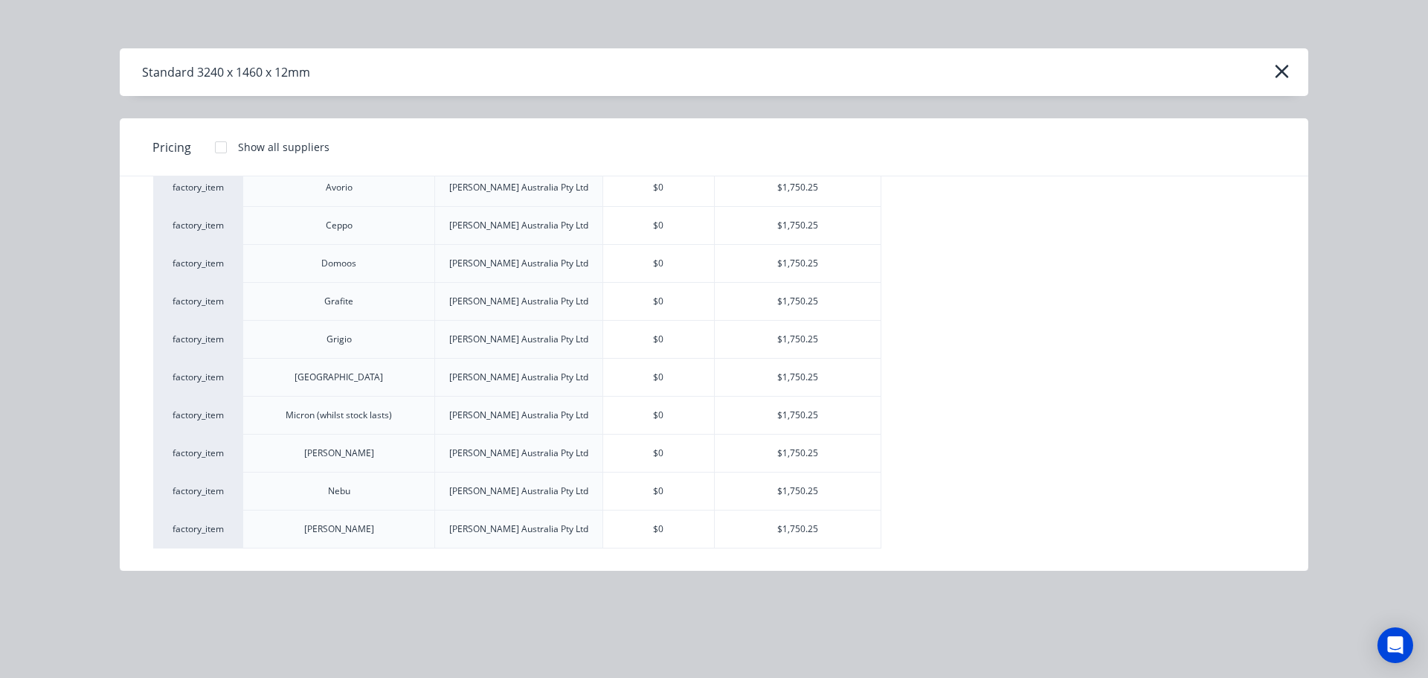
scroll to position [861, 0]
click at [344, 344] on div "Umber" at bounding box center [338, 339] width 29 height 13
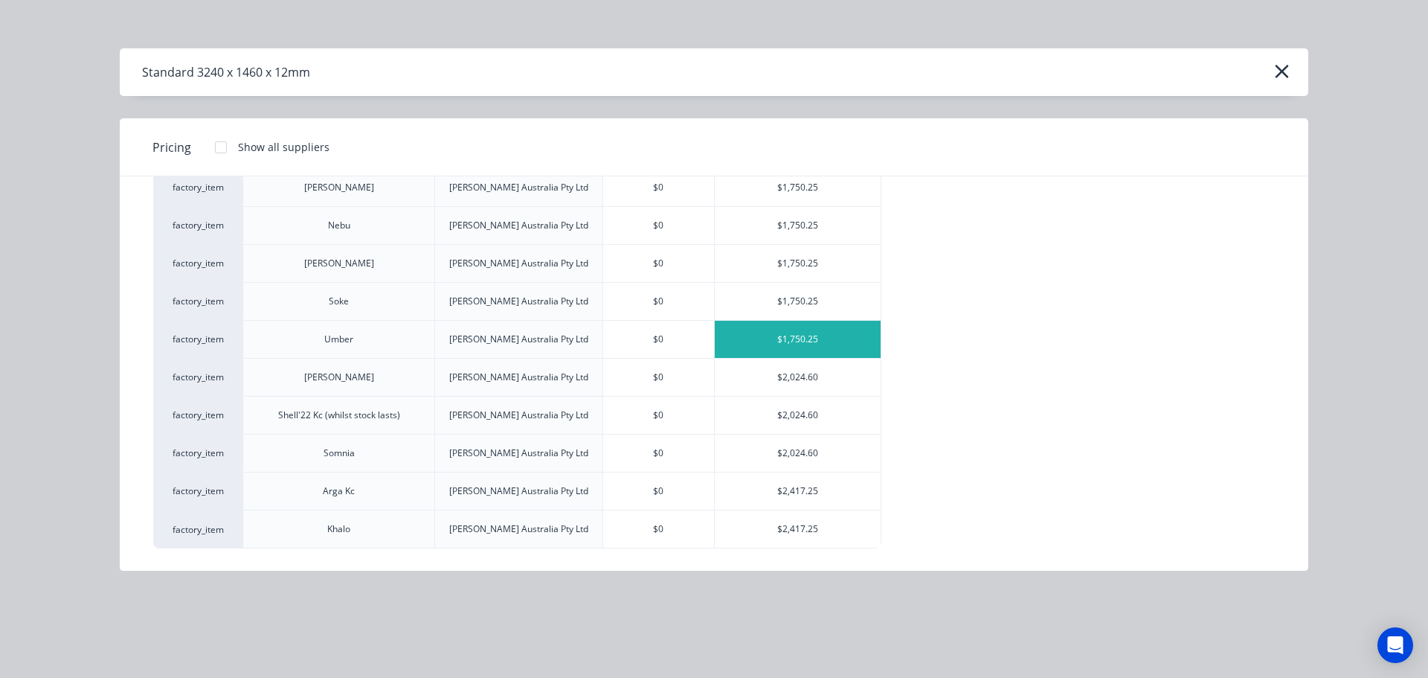
click at [770, 342] on div "$1,750.25" at bounding box center [798, 339] width 167 height 37
type textarea "x"
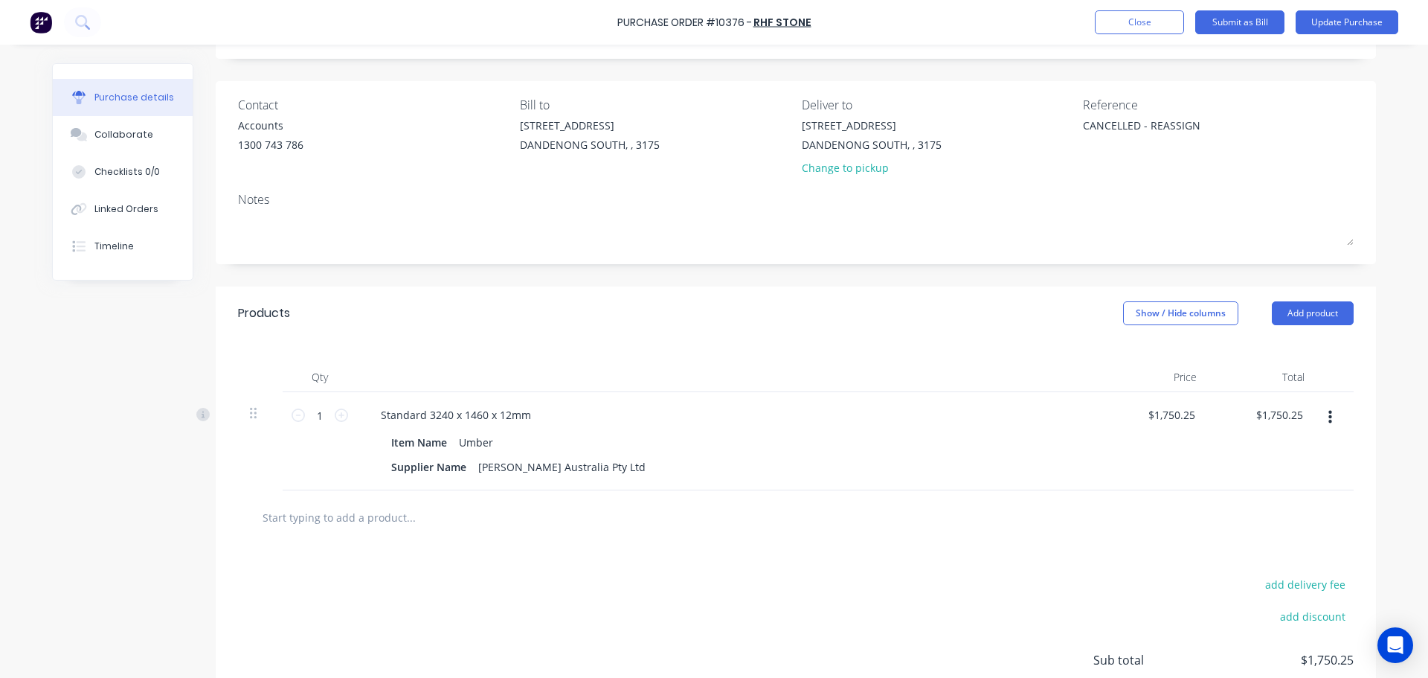
click at [1329, 423] on icon "button" at bounding box center [1331, 417] width 4 height 13
click at [1230, 539] on button "Delete" at bounding box center [1284, 546] width 126 height 30
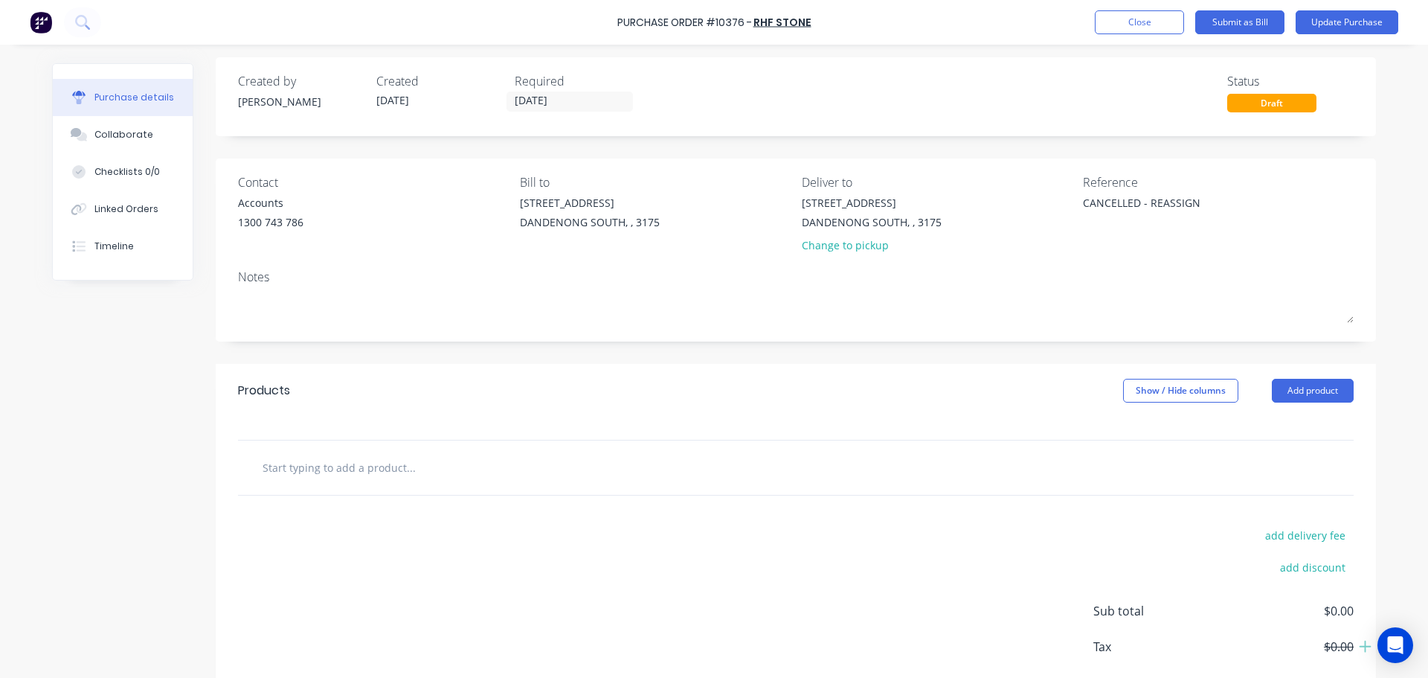
scroll to position [0, 0]
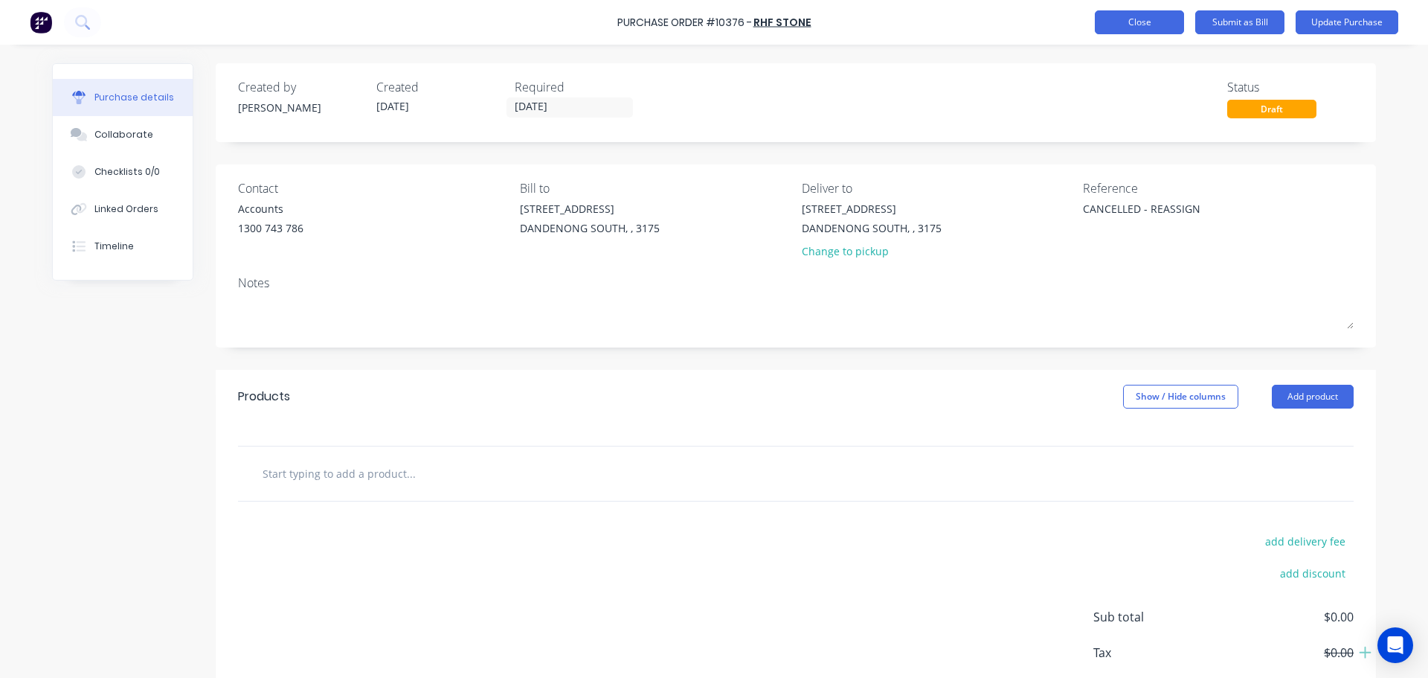
click at [1160, 28] on button "Close" at bounding box center [1139, 22] width 89 height 24
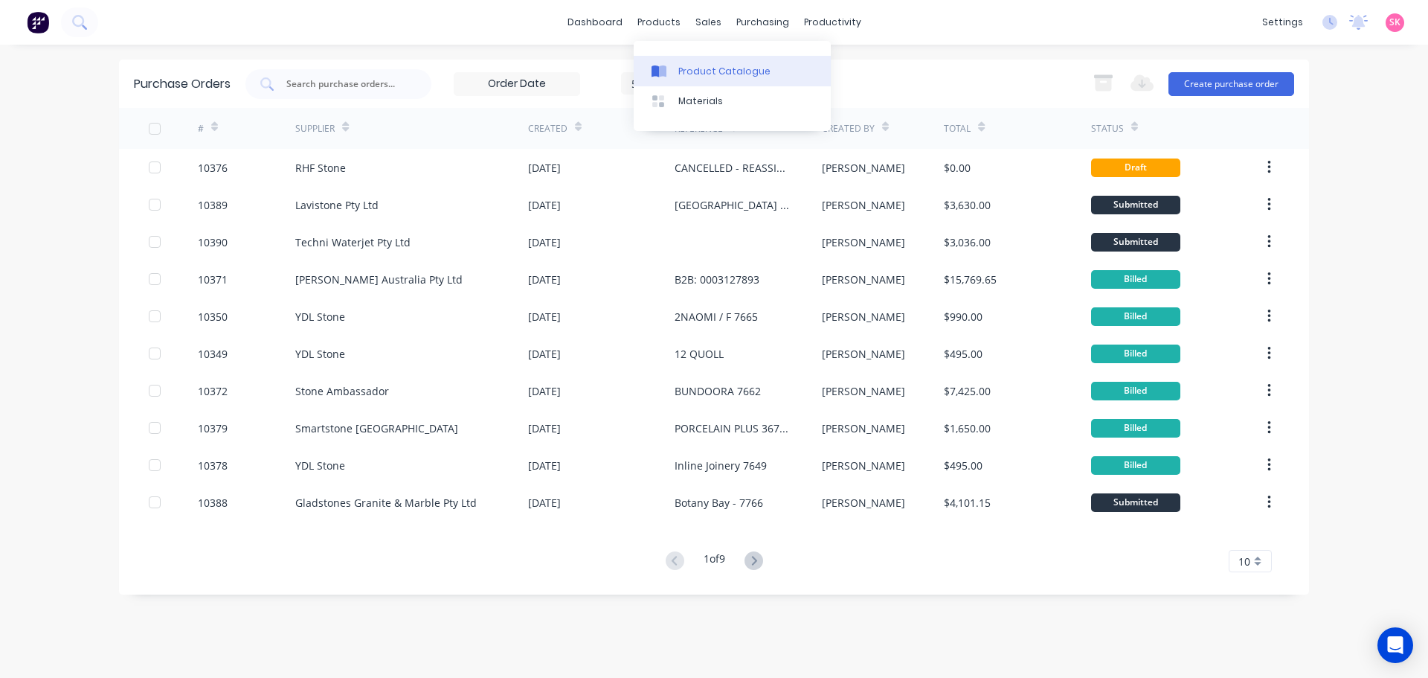
click at [685, 66] on div "Product Catalogue" at bounding box center [724, 71] width 92 height 13
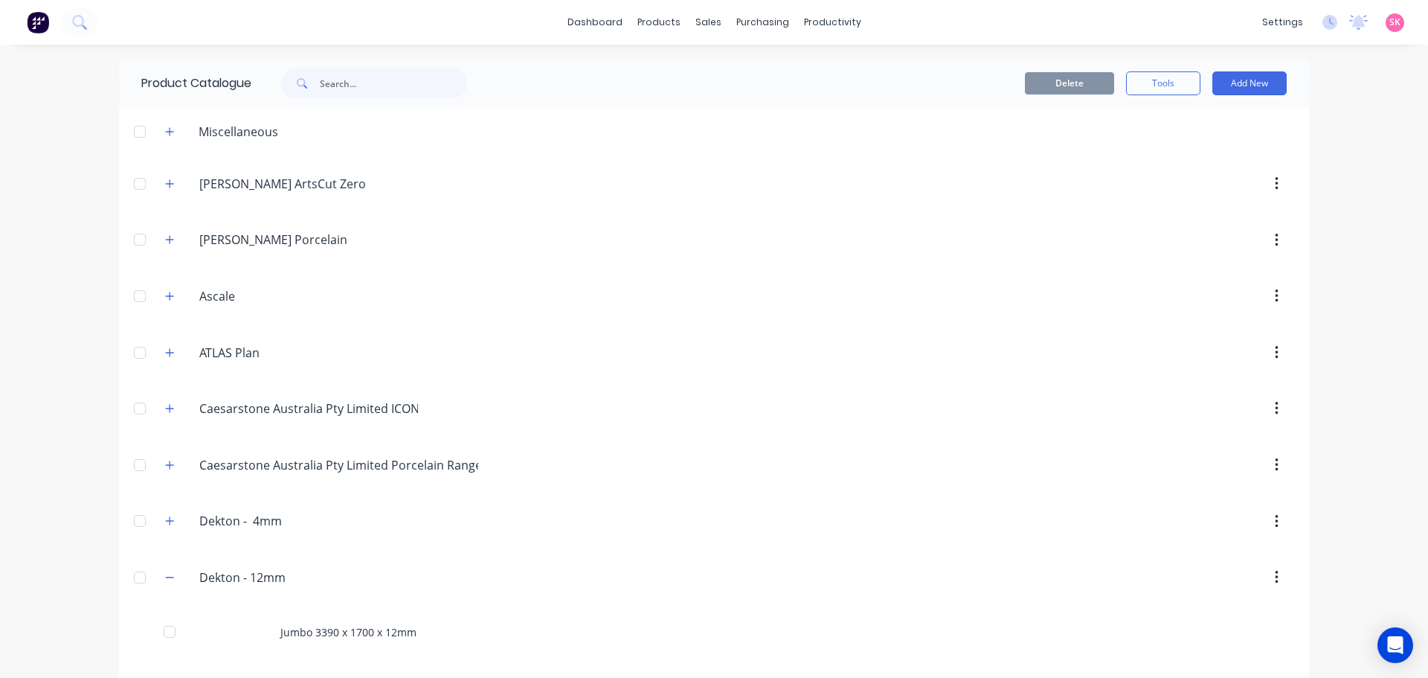
click at [167, 142] on header "Miscellaneous" at bounding box center [714, 131] width 1190 height 48
click at [167, 134] on icon "button" at bounding box center [169, 131] width 9 height 10
click at [166, 182] on icon "button" at bounding box center [169, 184] width 9 height 10
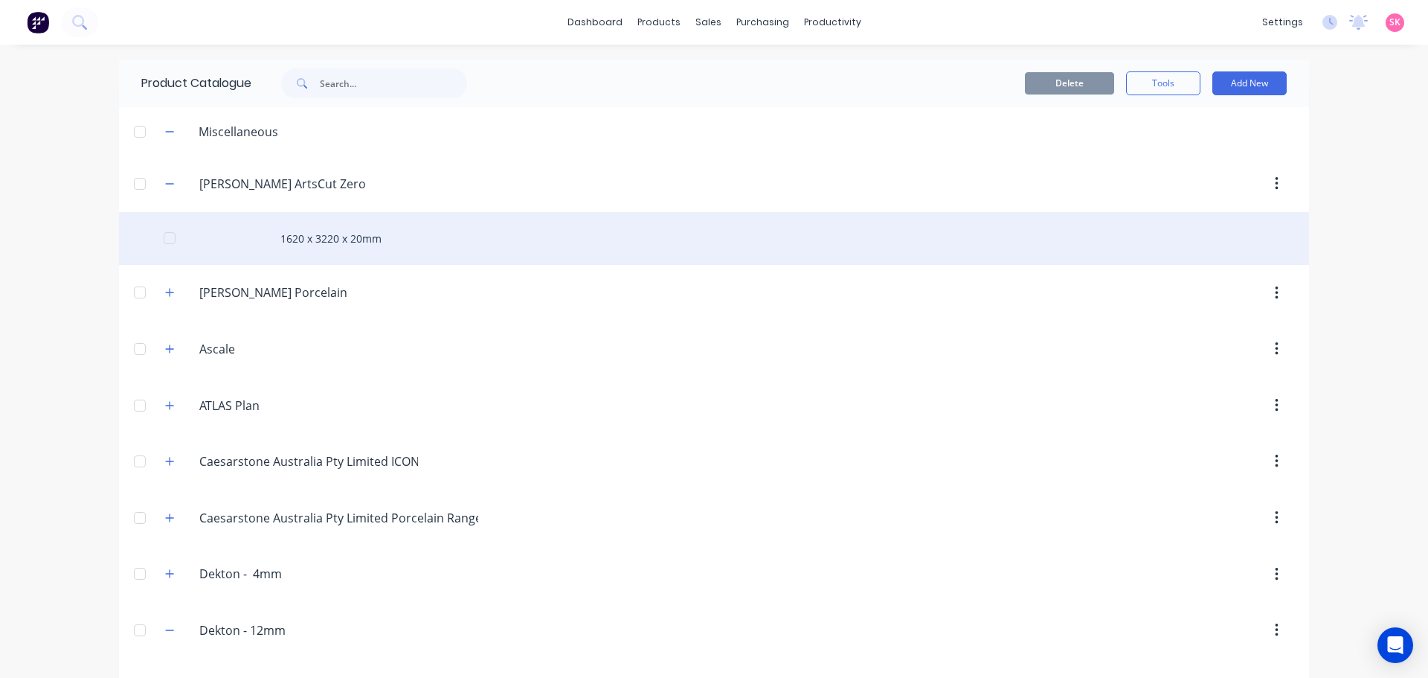
click at [341, 248] on div "1620 x 3220 x 20mm" at bounding box center [714, 238] width 1190 height 53
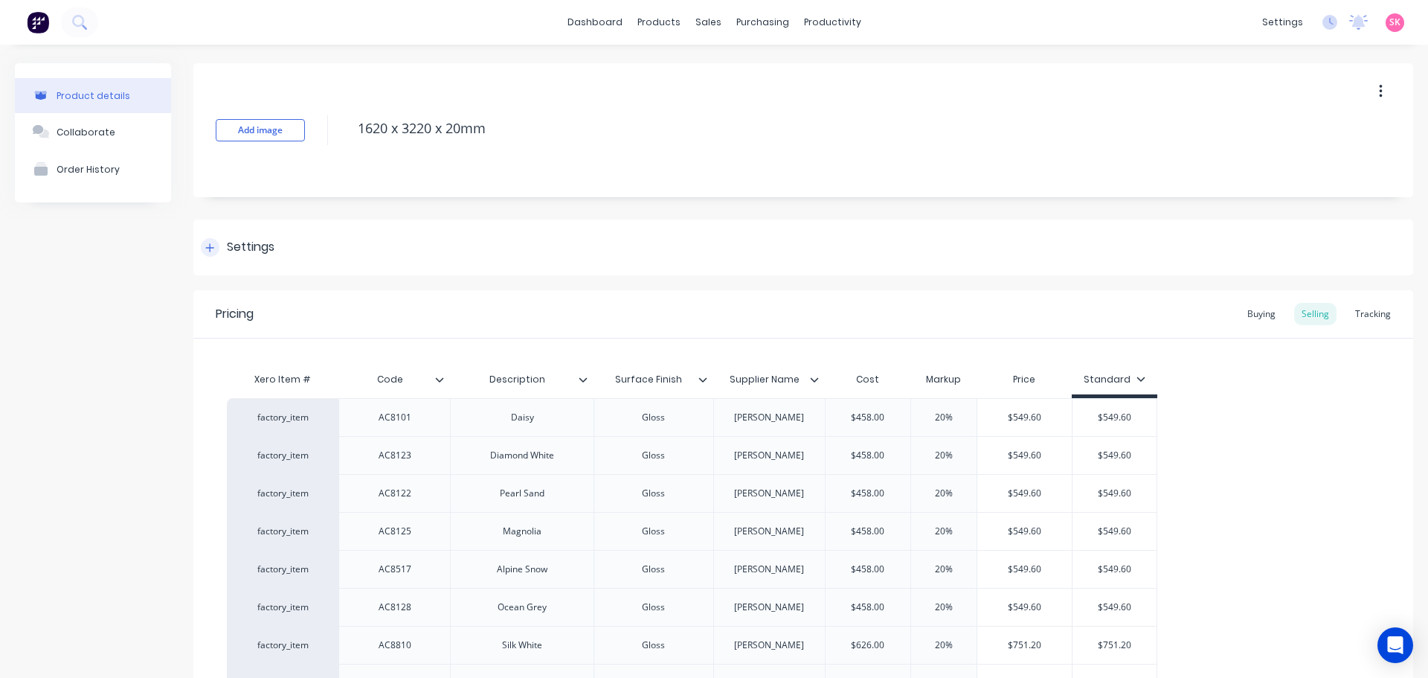
click at [233, 251] on div "Settings" at bounding box center [251, 247] width 48 height 19
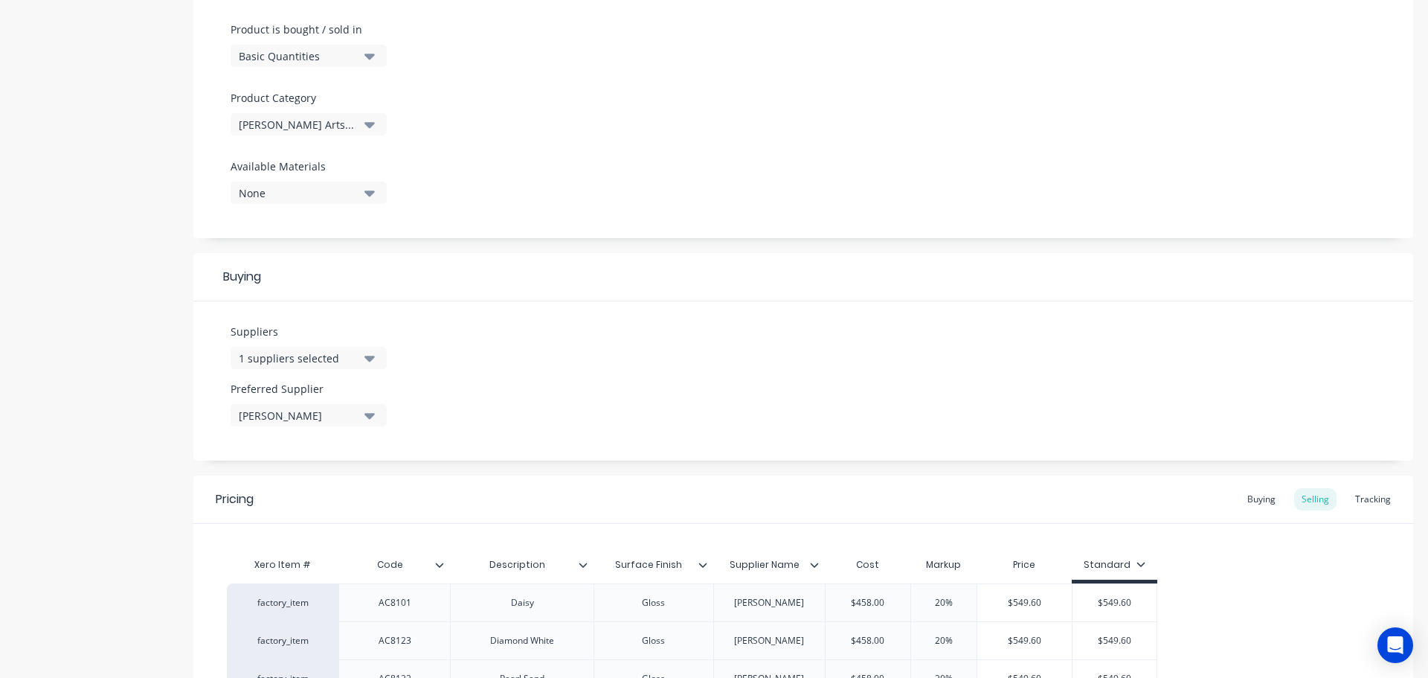
scroll to position [744, 0]
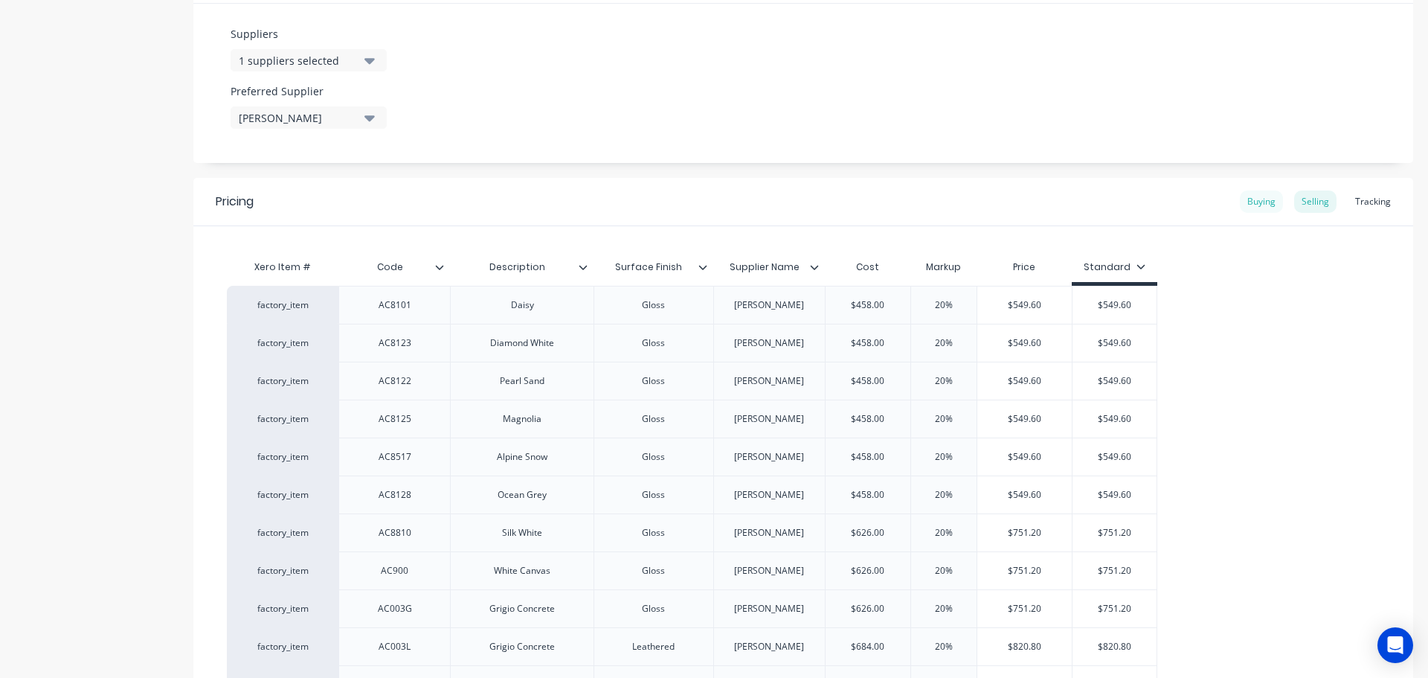
click at [1240, 203] on div "Buying" at bounding box center [1261, 201] width 43 height 22
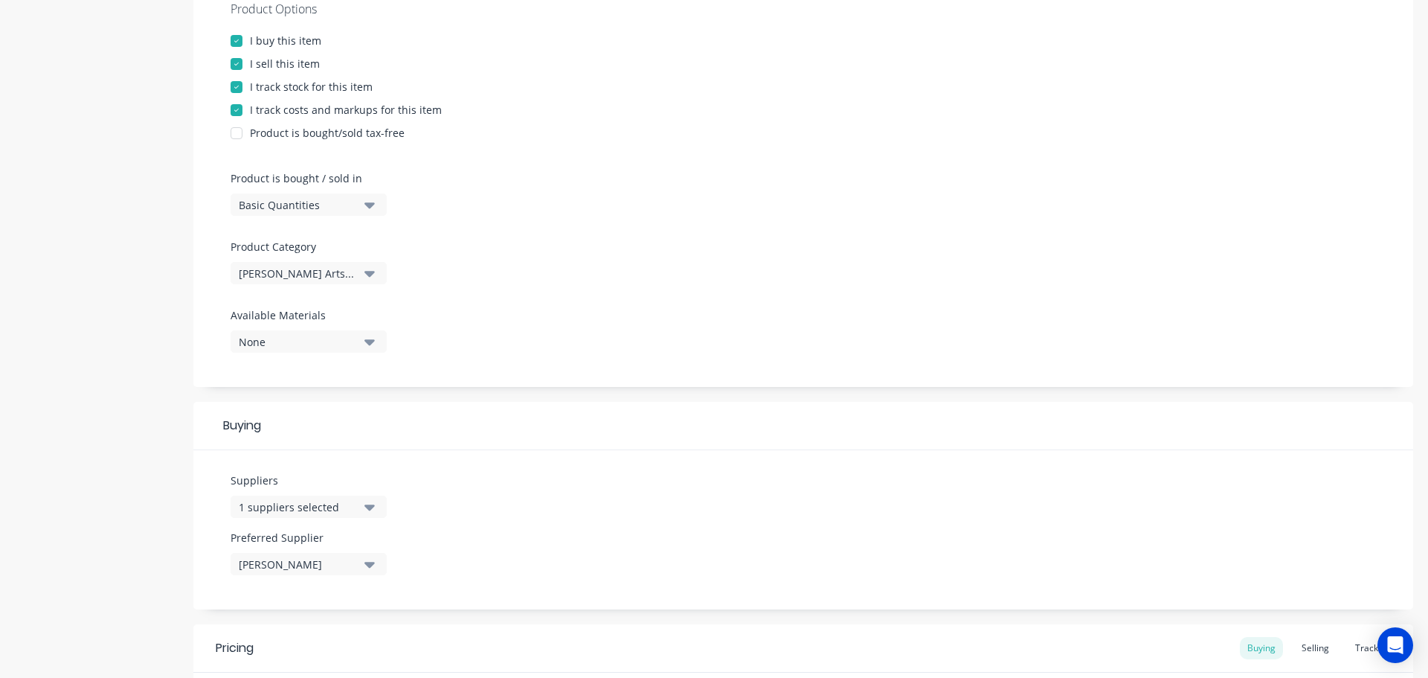
scroll to position [0, 0]
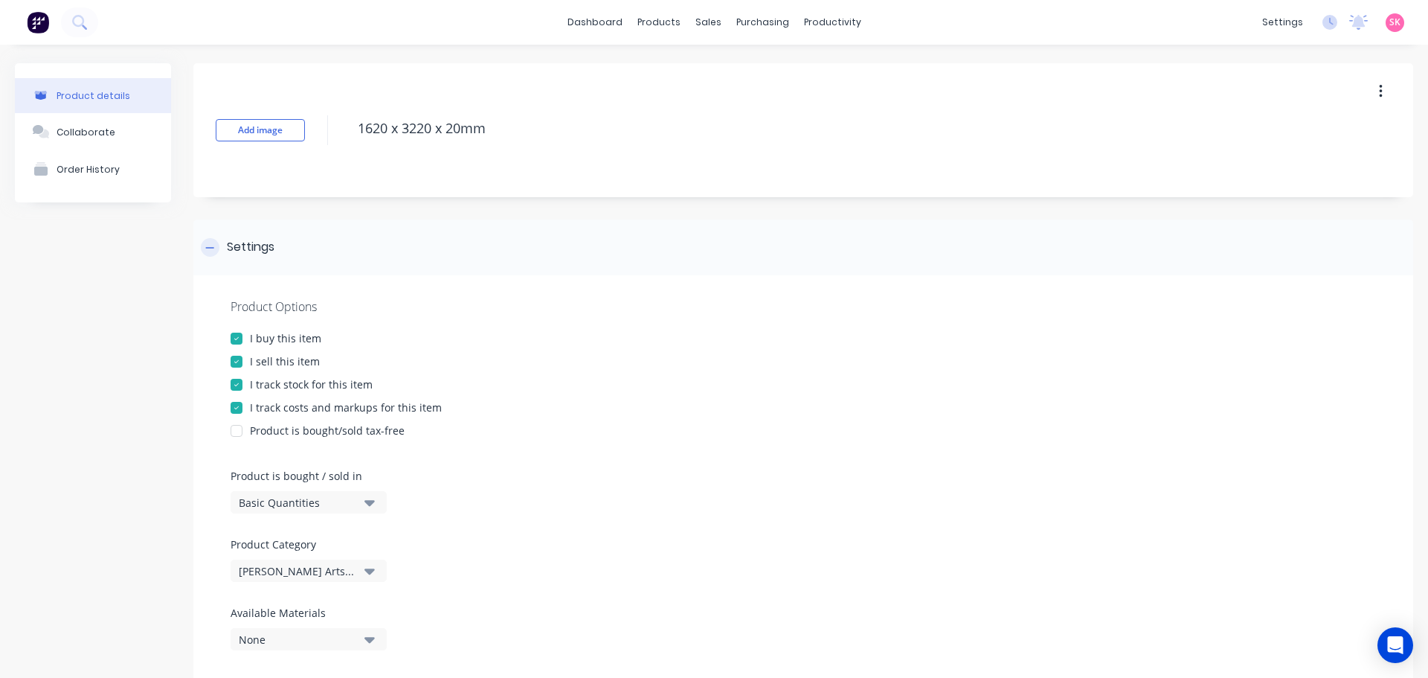
click at [225, 246] on div "Settings" at bounding box center [238, 247] width 74 height 19
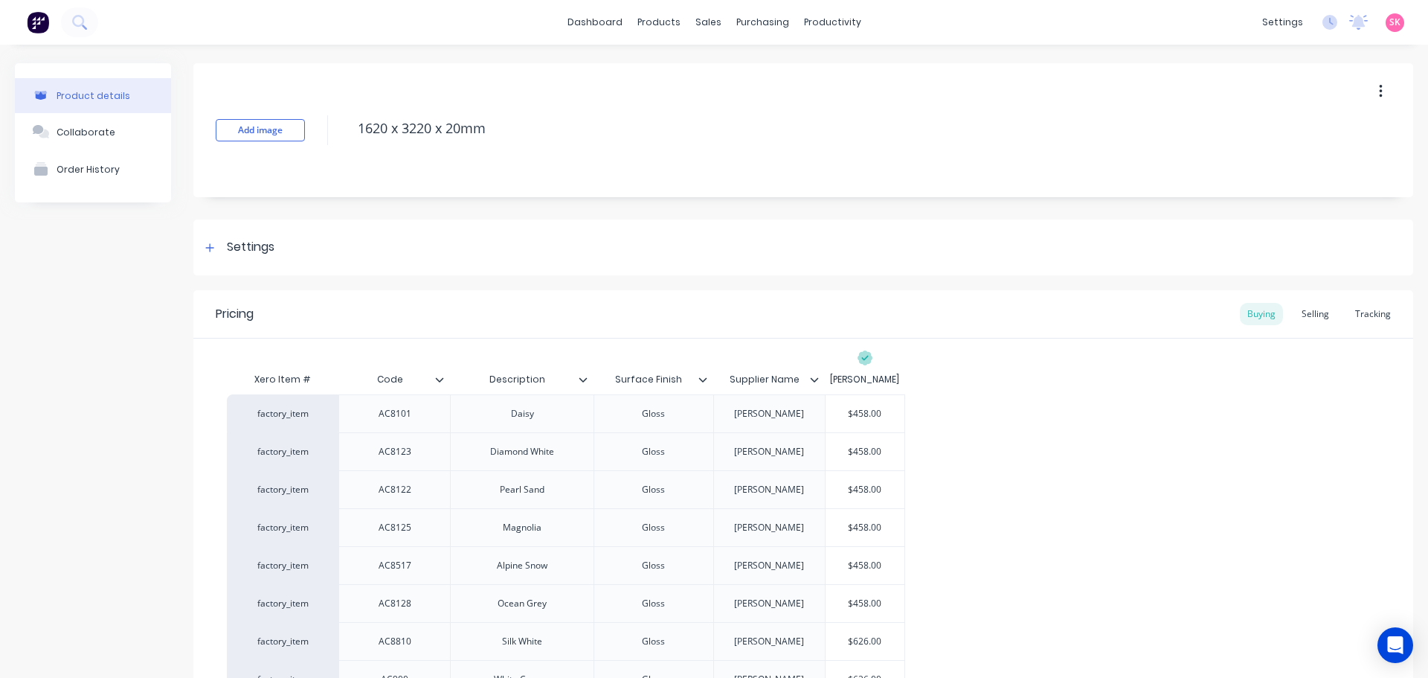
click at [1379, 88] on icon "button" at bounding box center [1380, 91] width 3 height 13
click at [660, 68] on icon at bounding box center [657, 71] width 7 height 12
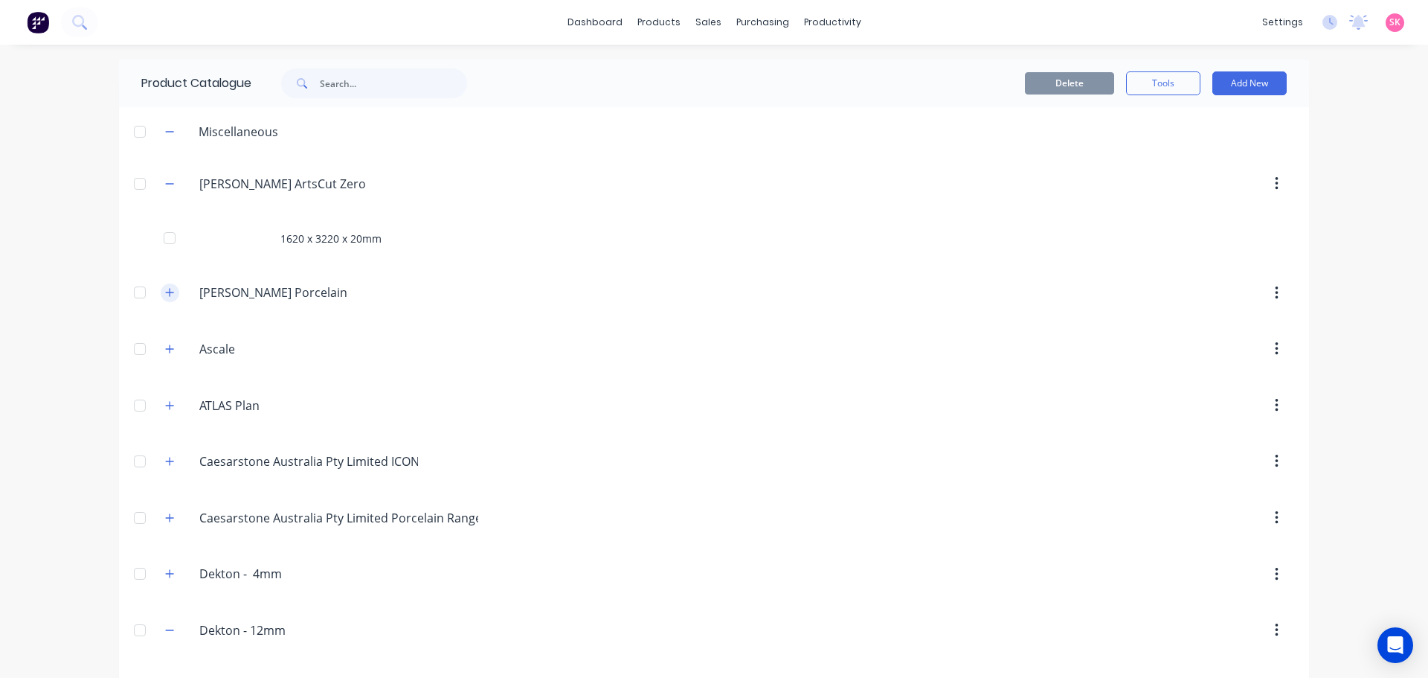
click at [167, 297] on icon "button" at bounding box center [169, 292] width 9 height 10
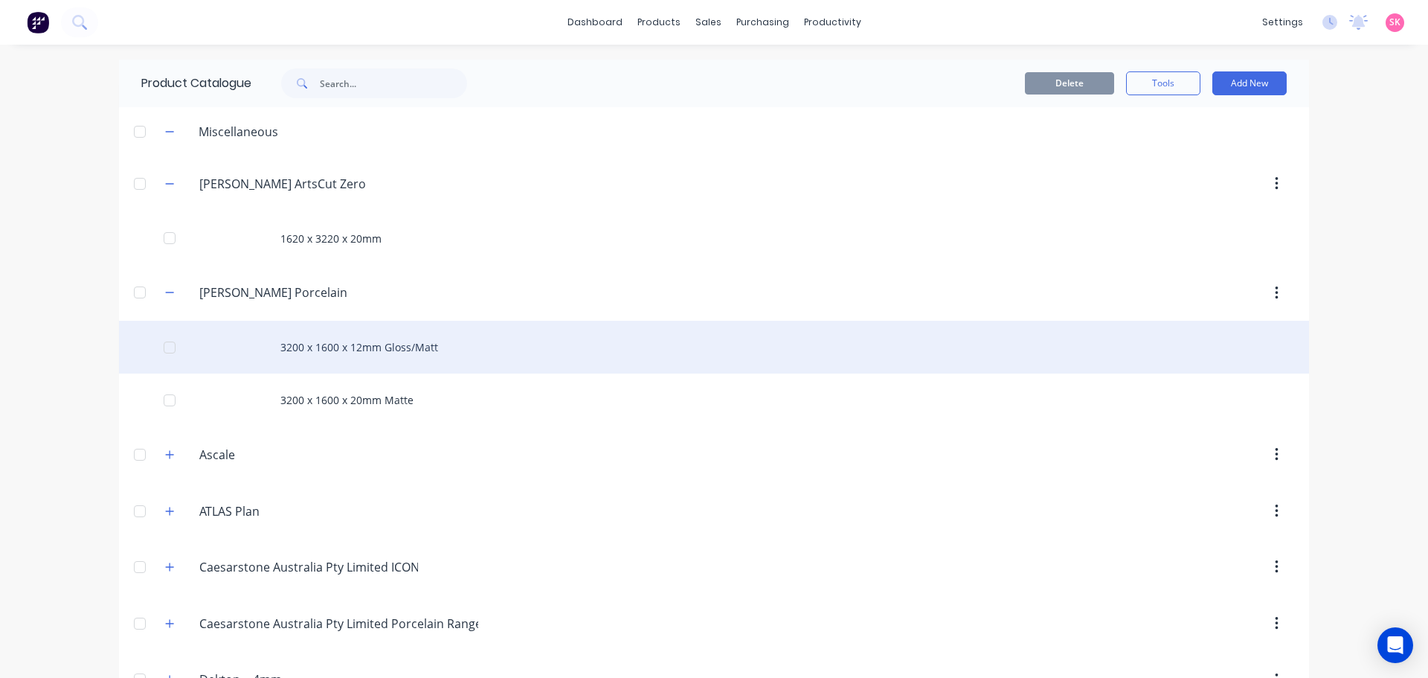
click at [335, 350] on div "3200 x 1600 x 12mm Gloss/Matt" at bounding box center [714, 347] width 1190 height 53
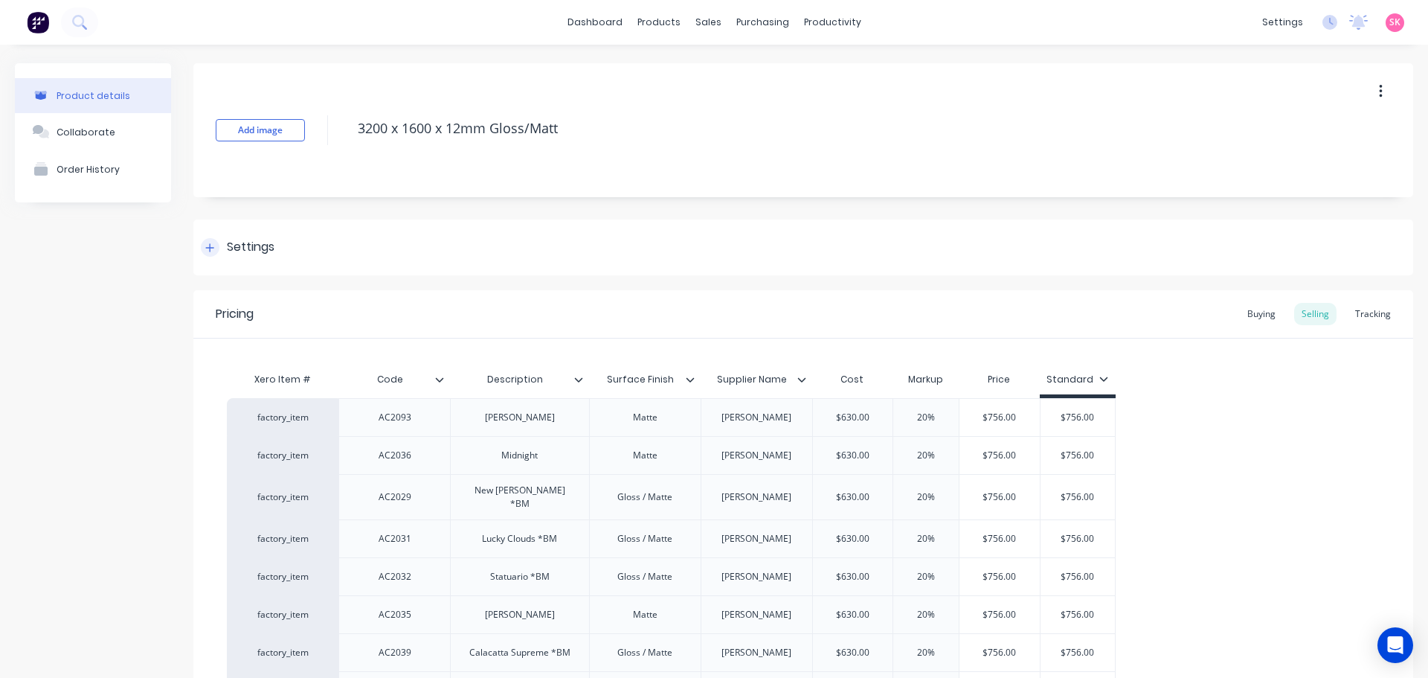
click at [217, 251] on div at bounding box center [210, 247] width 19 height 19
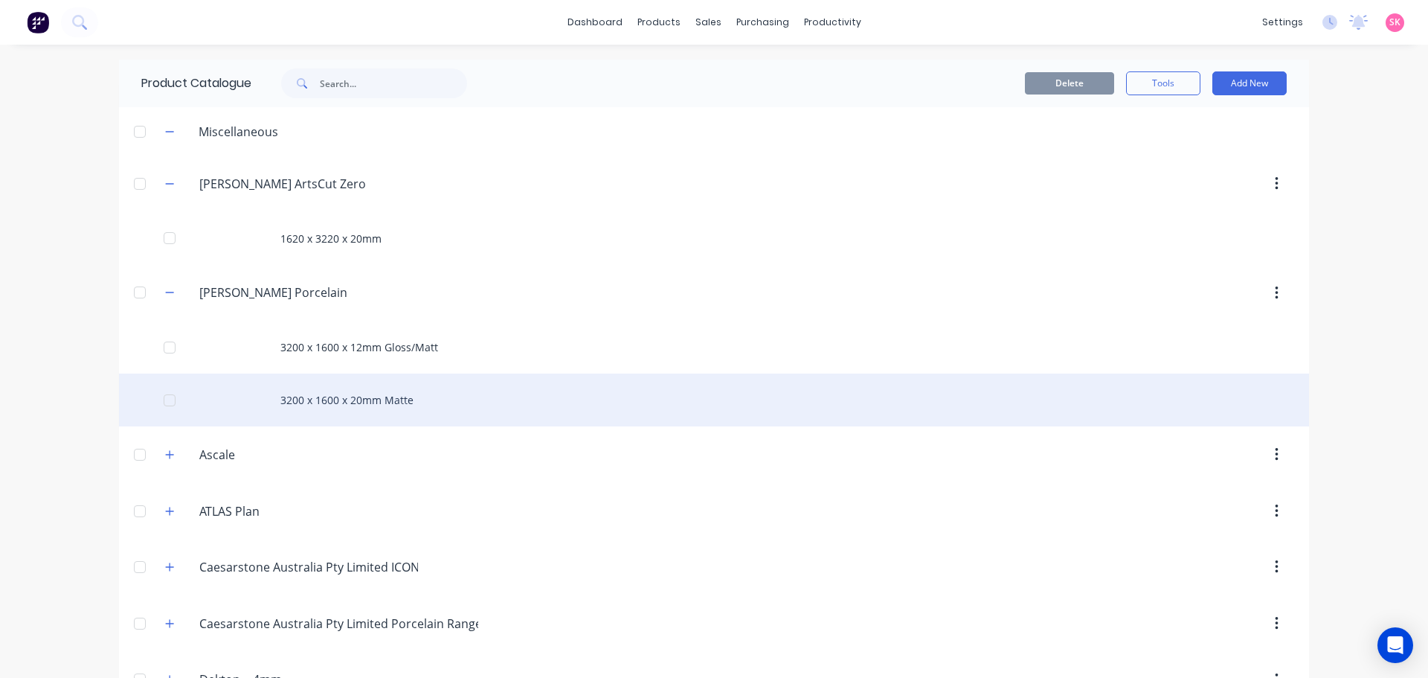
click at [355, 379] on div "3200 x 1600 x 20mm Matte" at bounding box center [714, 399] width 1190 height 53
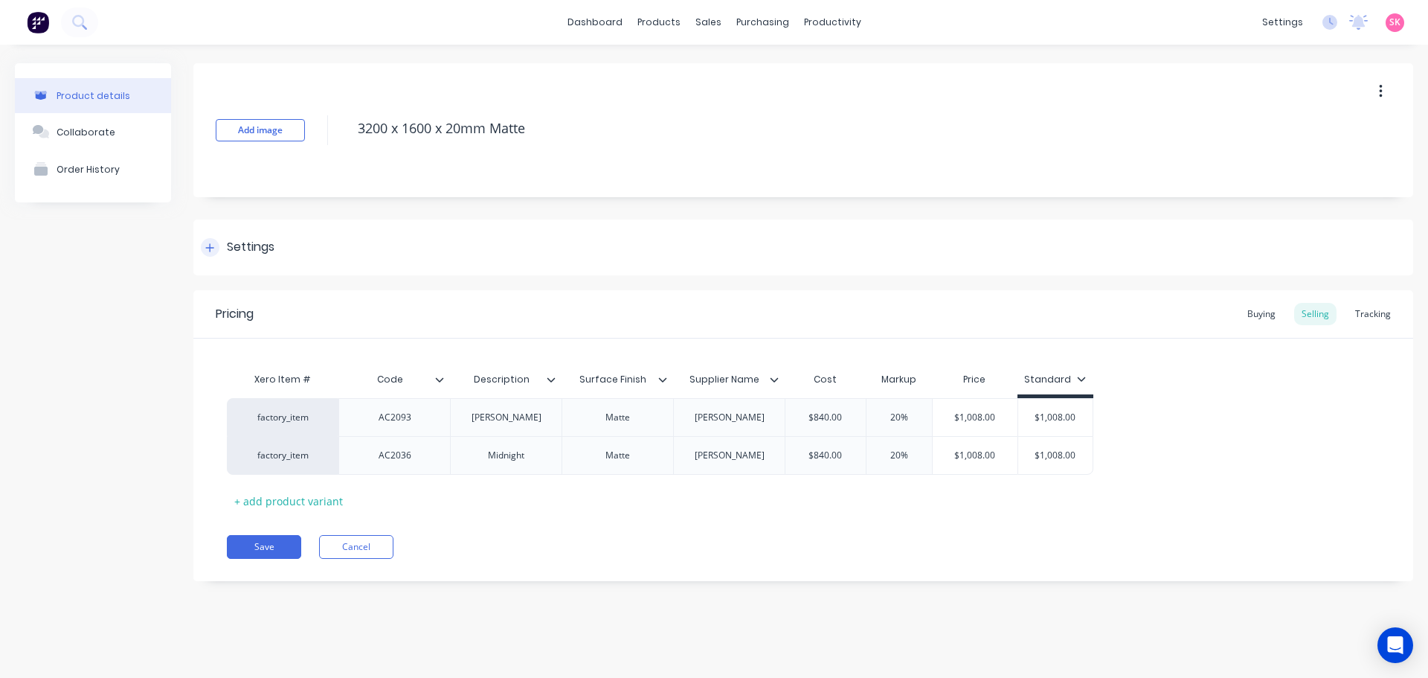
click at [211, 250] on icon at bounding box center [210, 247] width 8 height 8
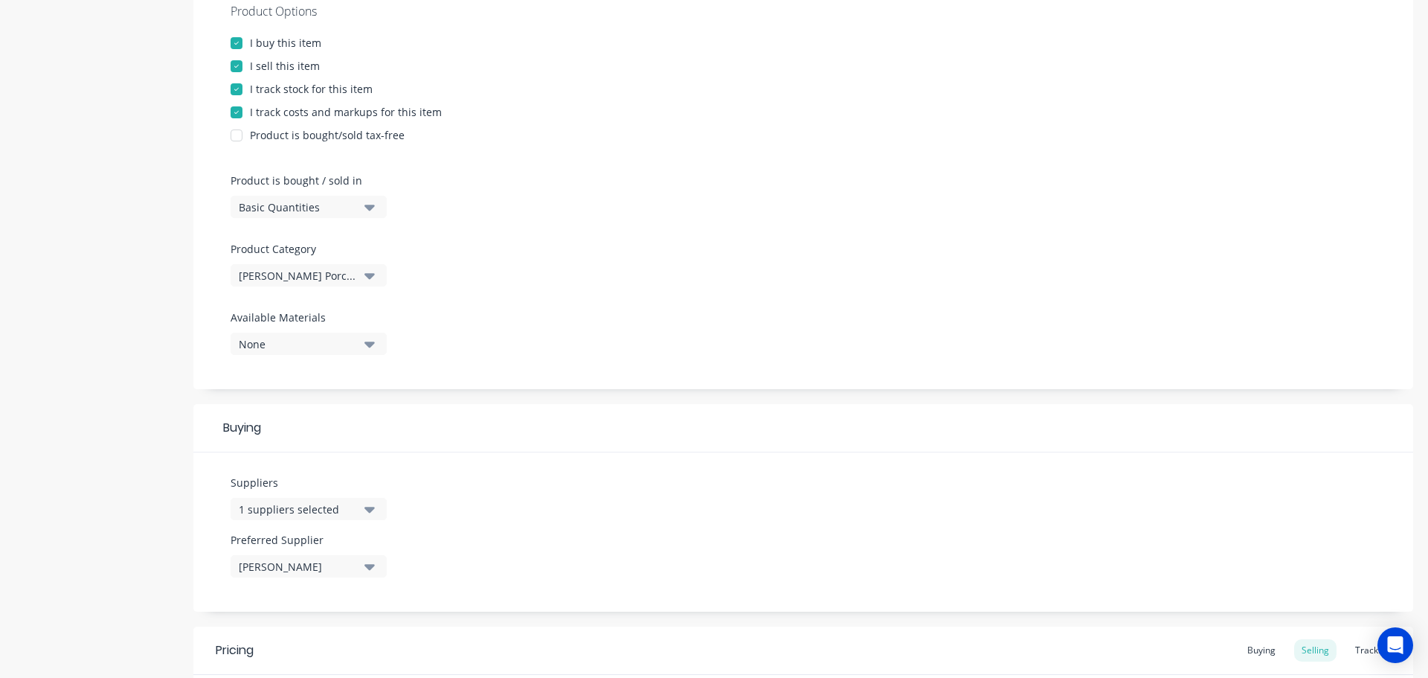
scroll to position [372, 0]
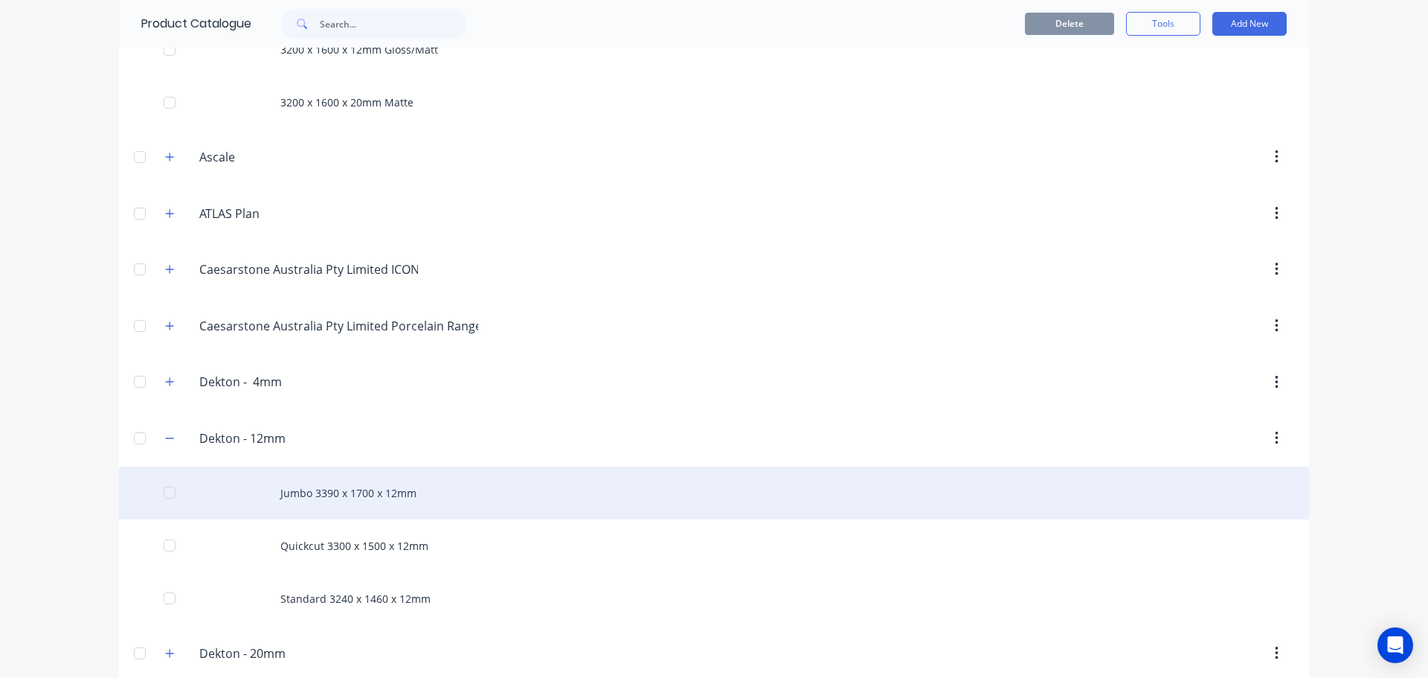
scroll to position [372, 0]
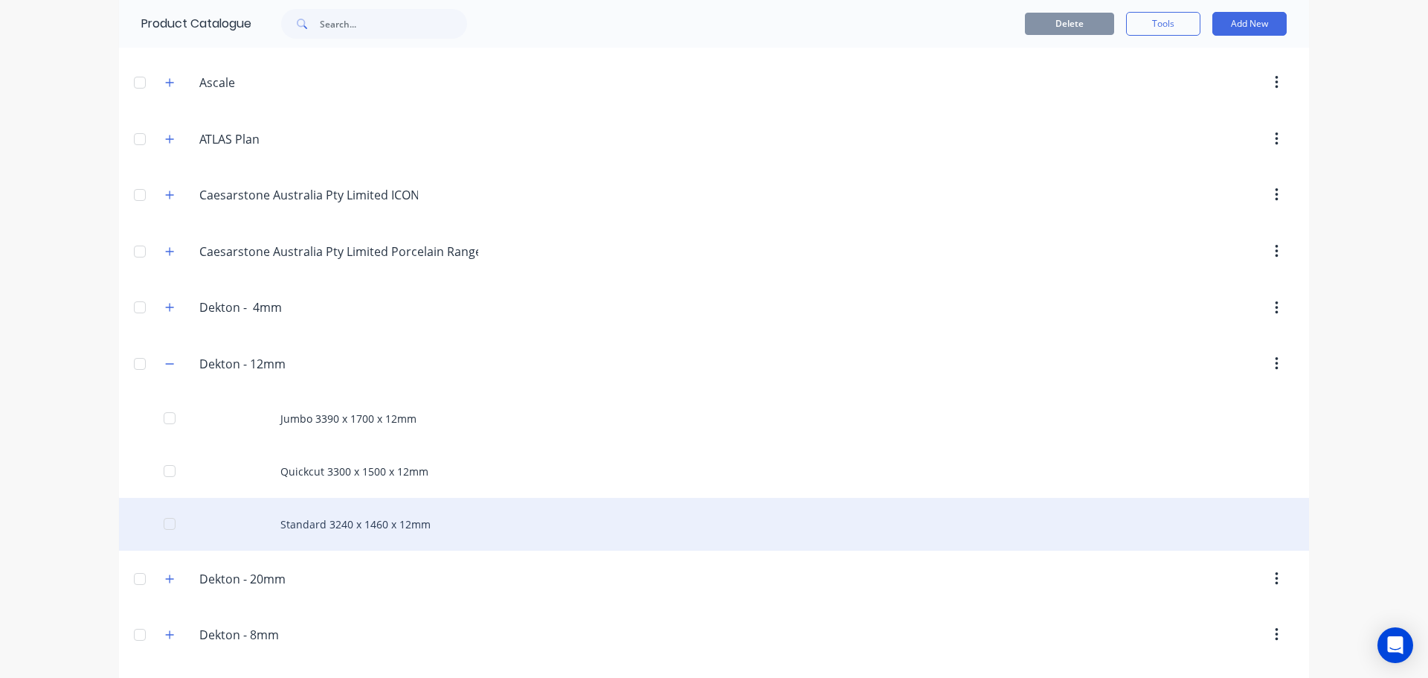
click at [380, 528] on div "Standard 3240 x 1460 x 12mm" at bounding box center [714, 524] width 1190 height 53
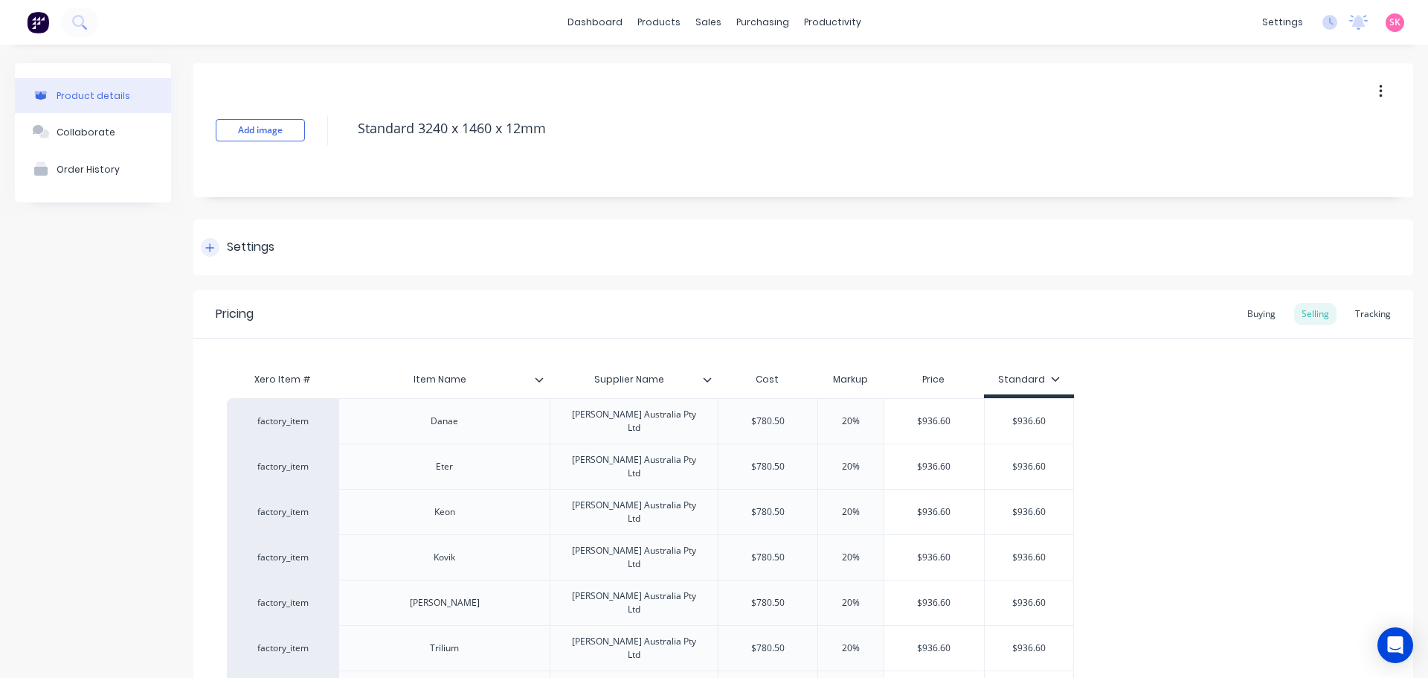
click at [216, 252] on div at bounding box center [210, 247] width 19 height 19
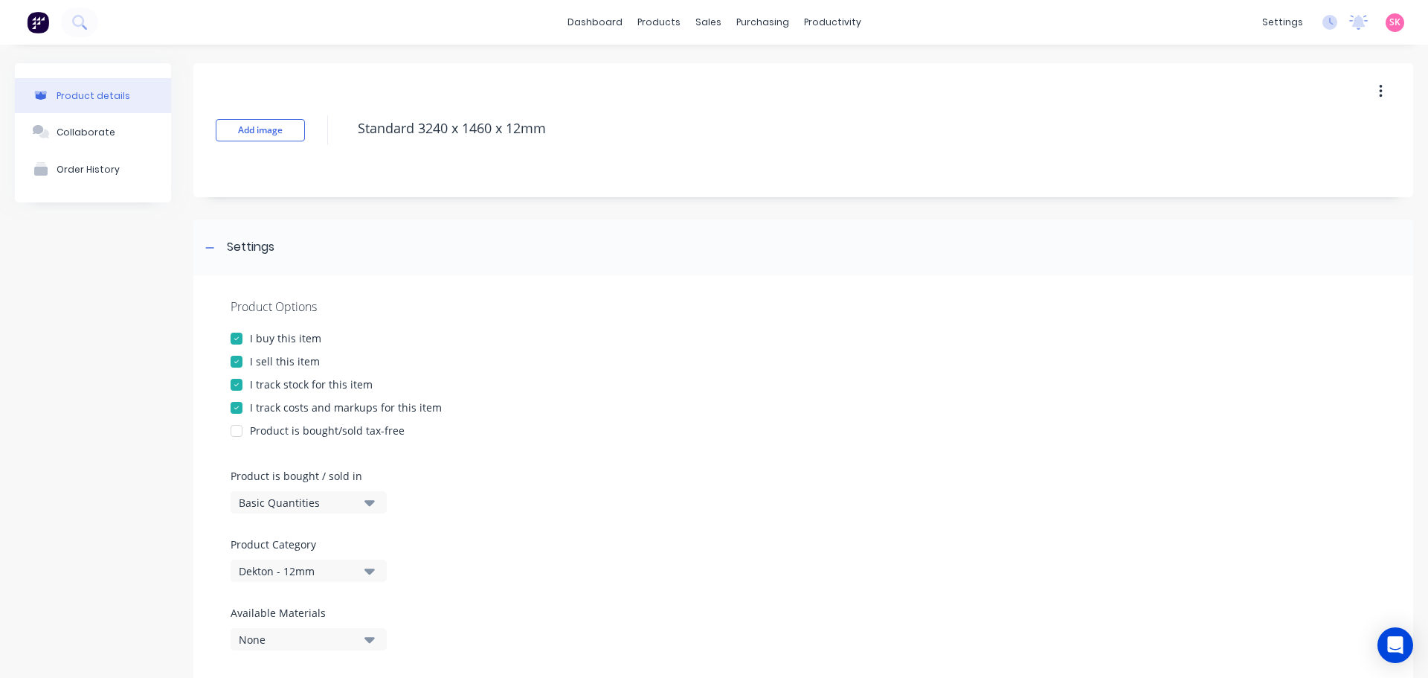
type textarea "x"
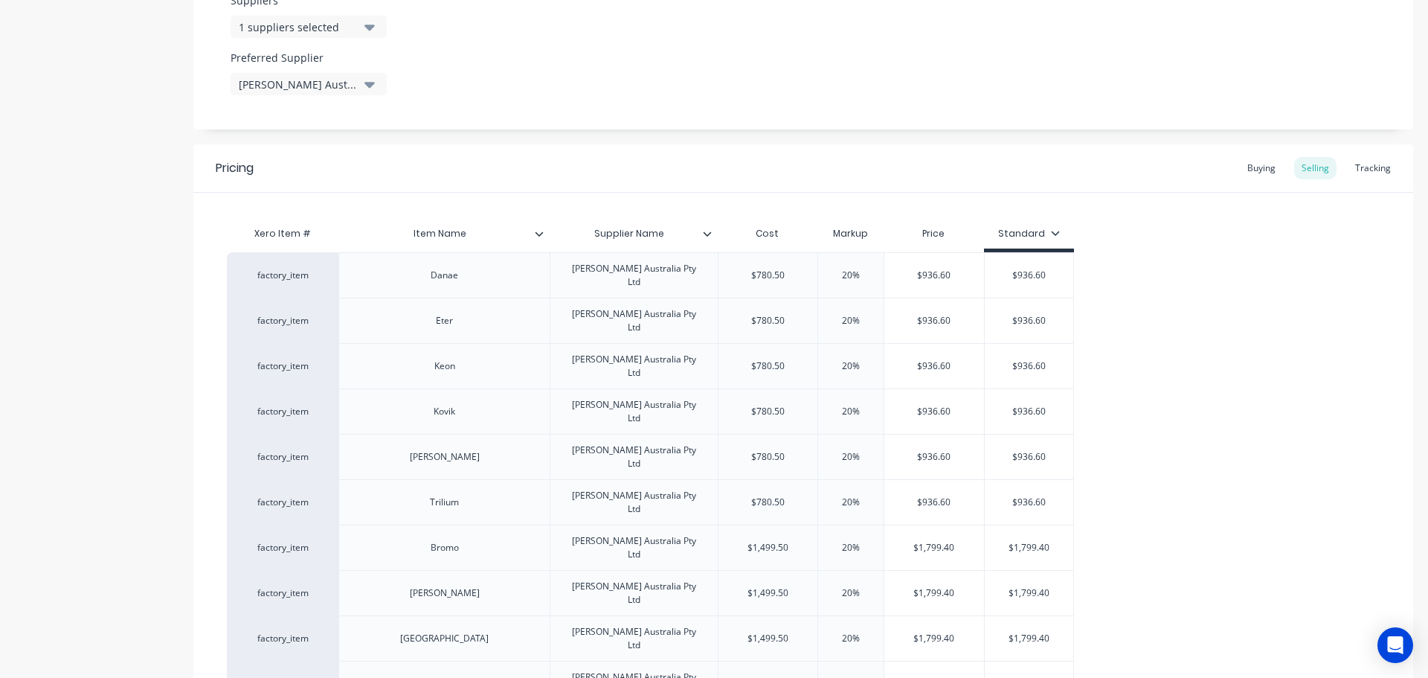
scroll to position [521, 0]
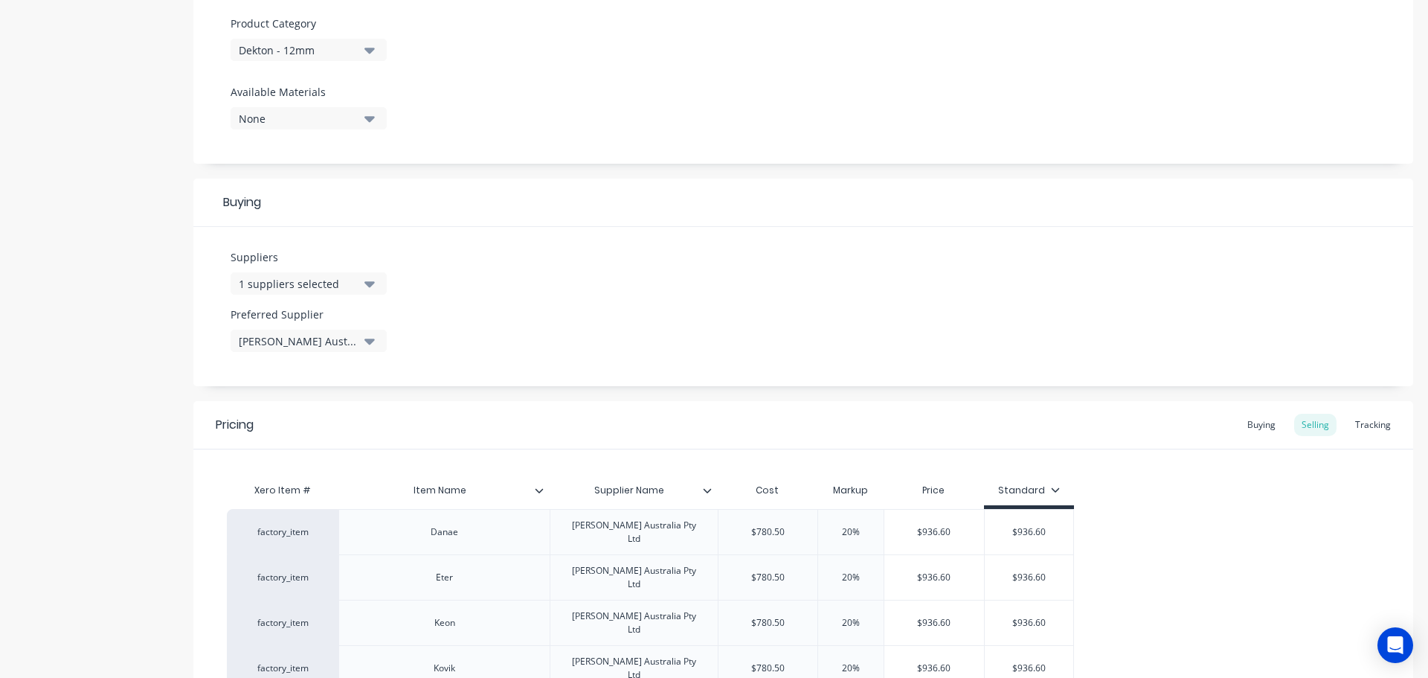
click at [1251, 422] on div "Buying" at bounding box center [1261, 425] width 43 height 22
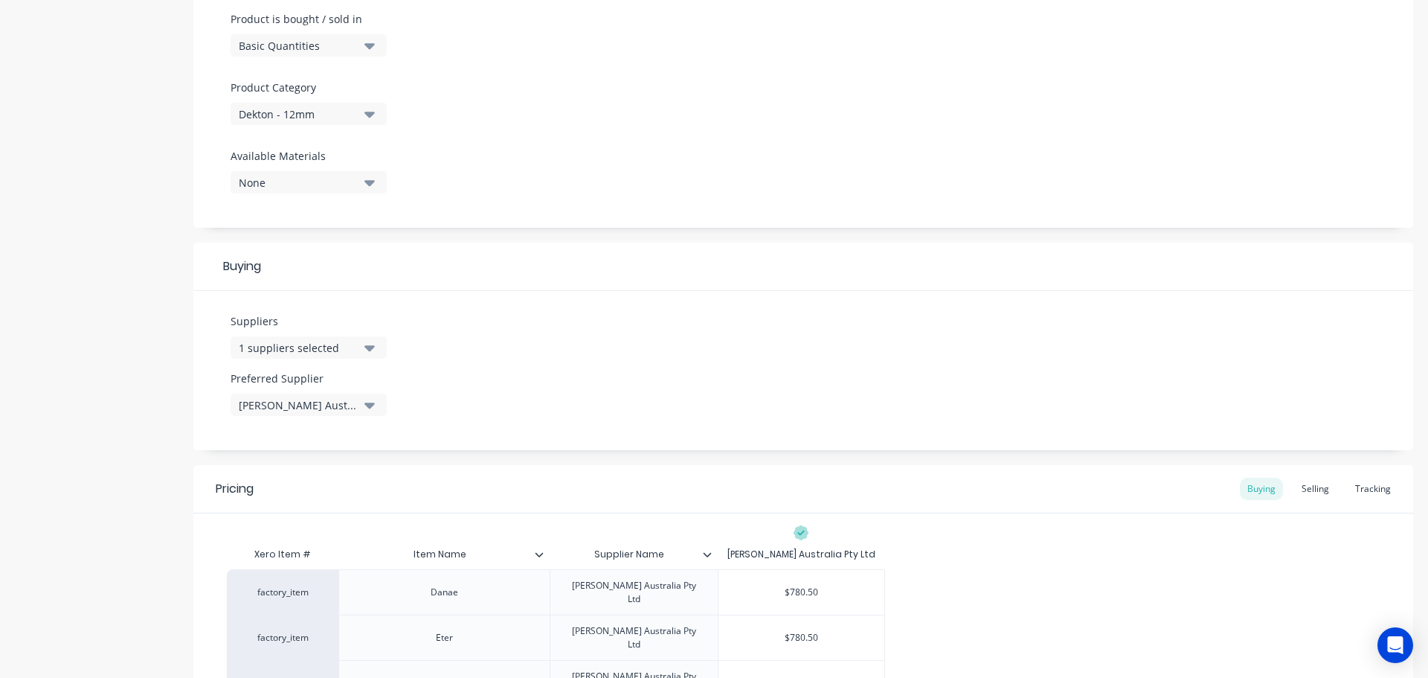
scroll to position [446, 0]
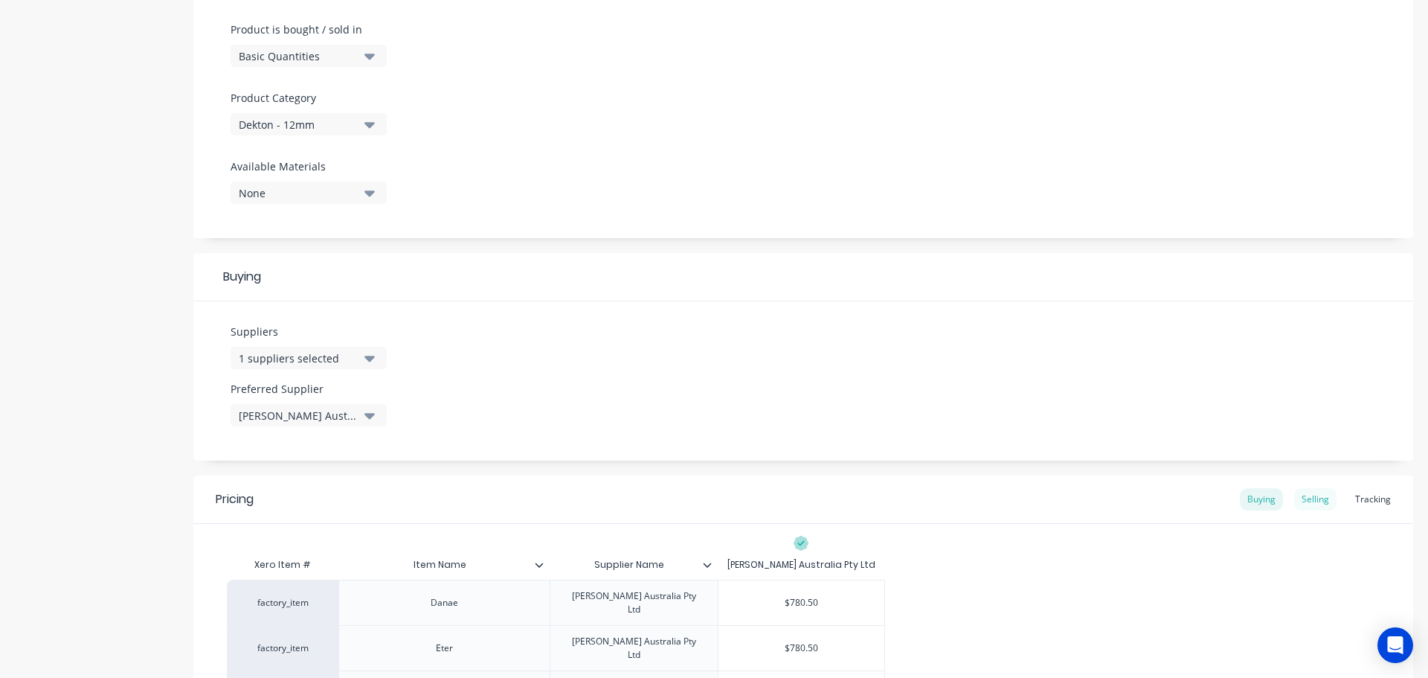
click at [1306, 497] on div "Selling" at bounding box center [1315, 499] width 42 height 22
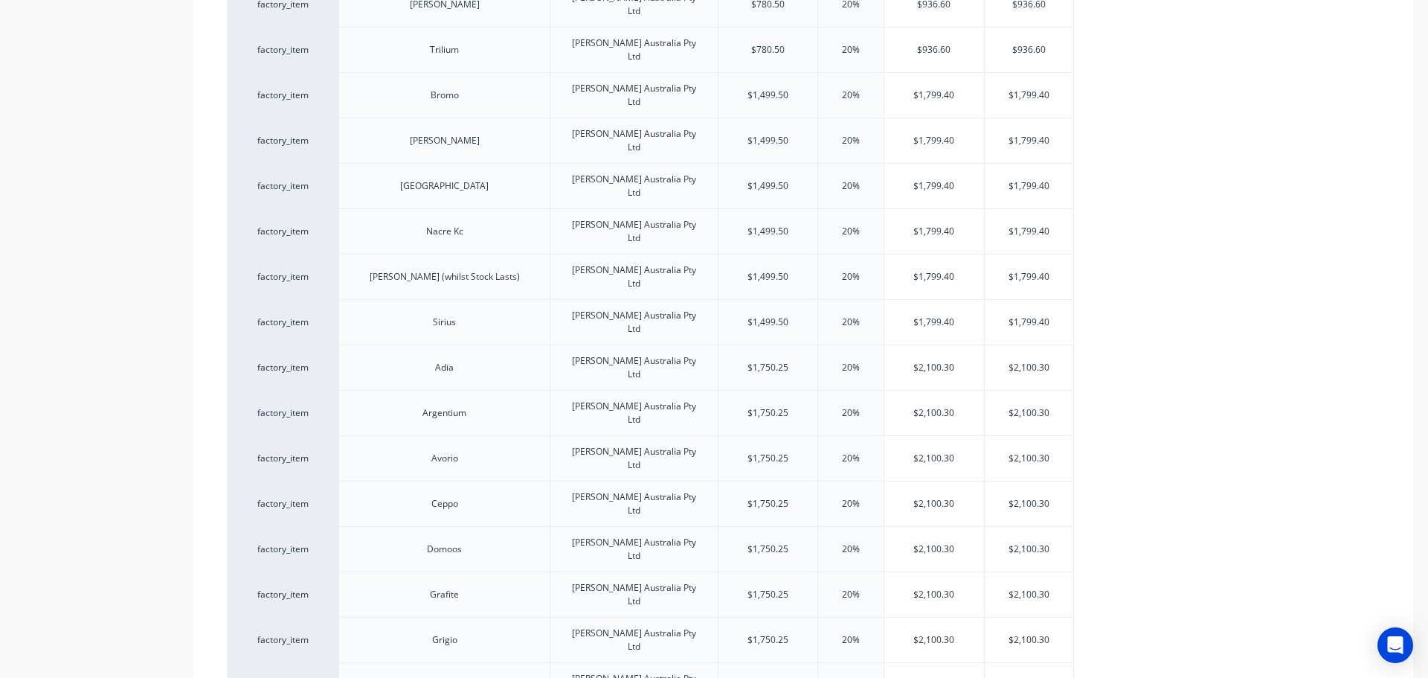
scroll to position [1676, 0]
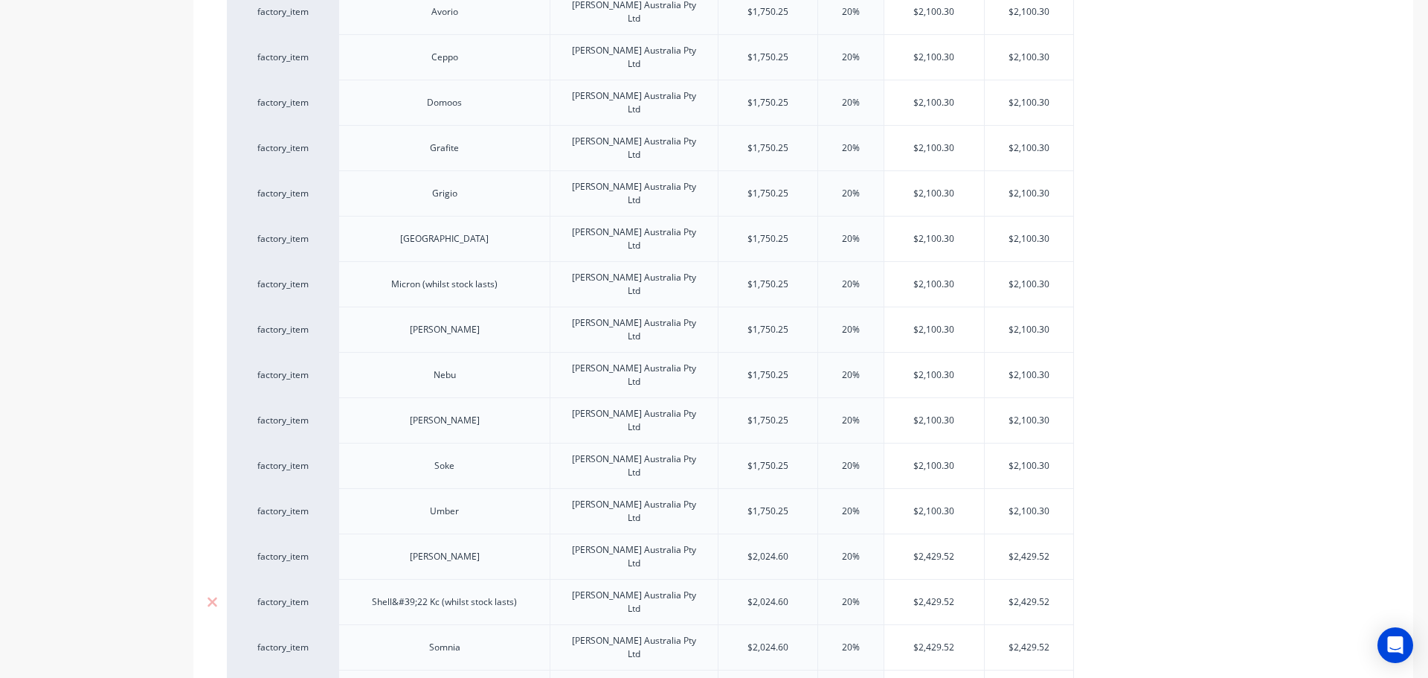
click at [432, 592] on div "Shell&#39;22 Kc (whilst stock lasts)" at bounding box center [444, 601] width 169 height 19
click at [1226, 390] on div "factory_item Danae Cosentino Australia Pty Ltd $780.50 20% $936.60 $936.60 fact…" at bounding box center [803, 57] width 1153 height 1407
type textarea "x"
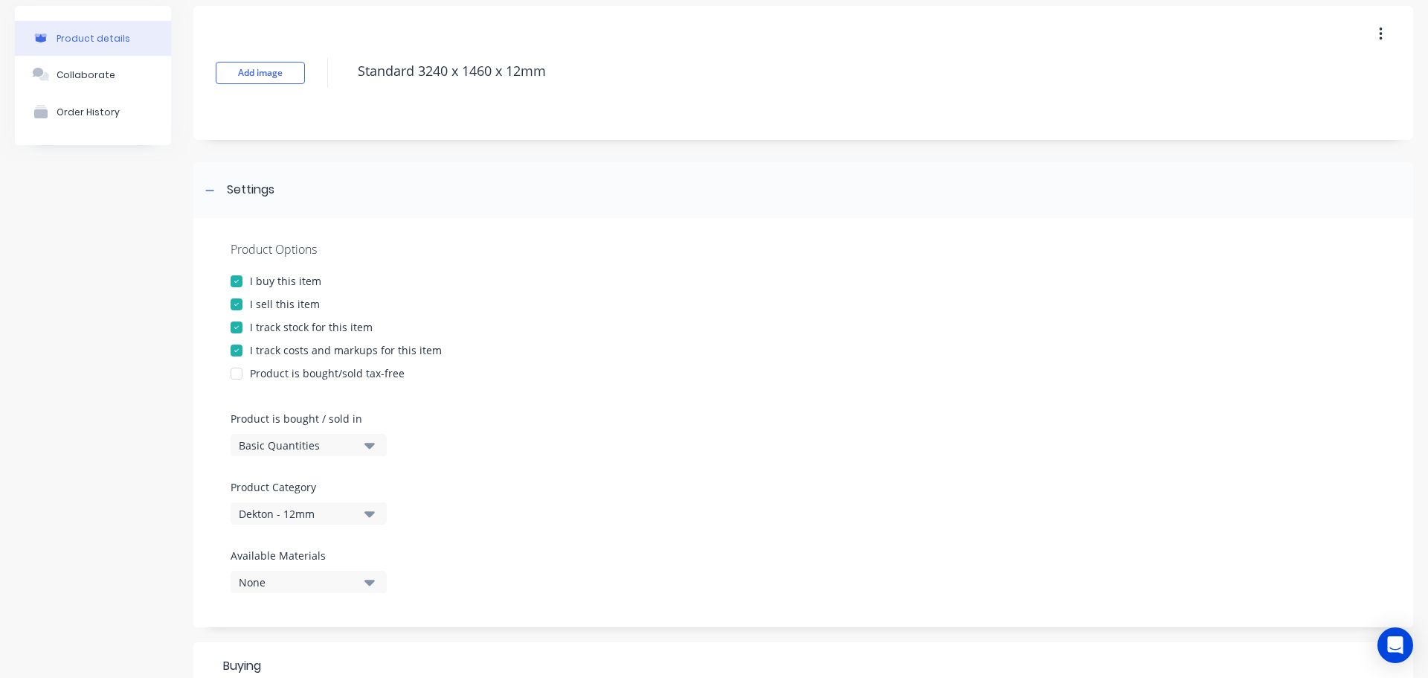
scroll to position [0, 0]
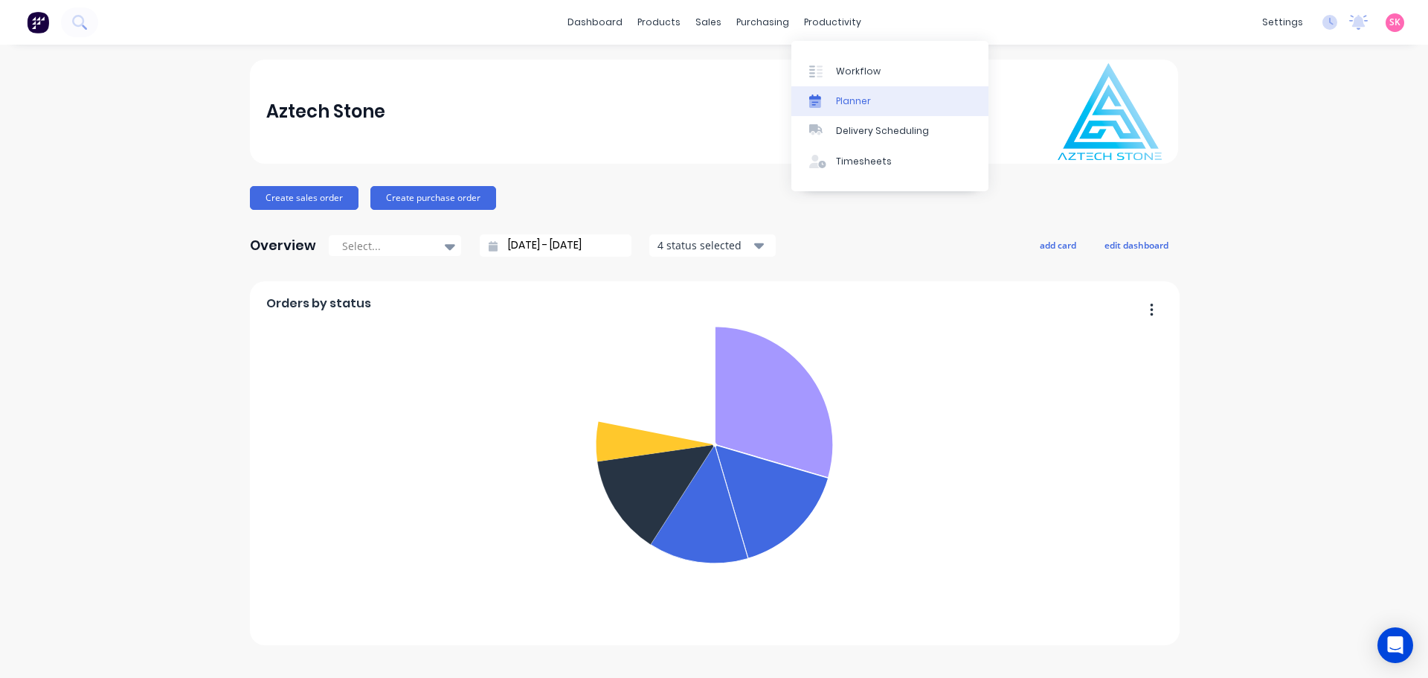
click at [855, 86] on link "Planner" at bounding box center [890, 101] width 197 height 30
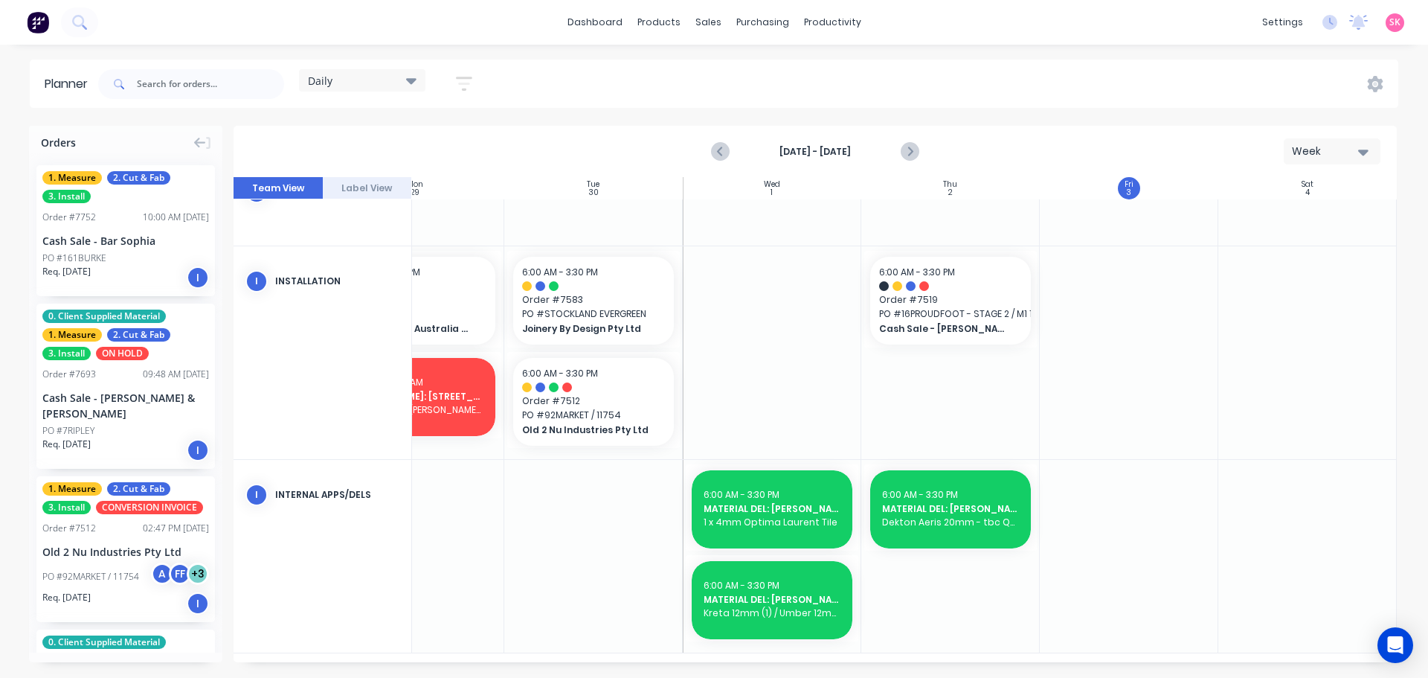
scroll to position [543, 271]
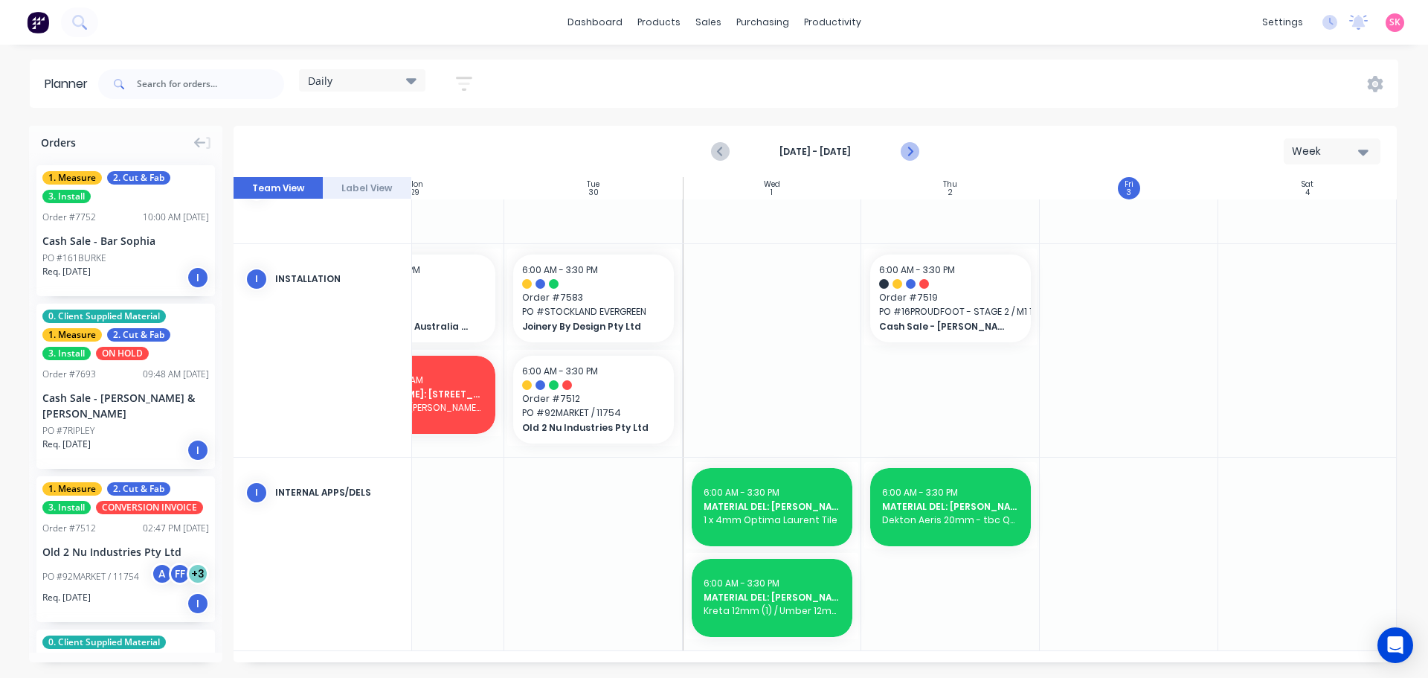
click at [903, 150] on icon "Next page" at bounding box center [909, 152] width 18 height 18
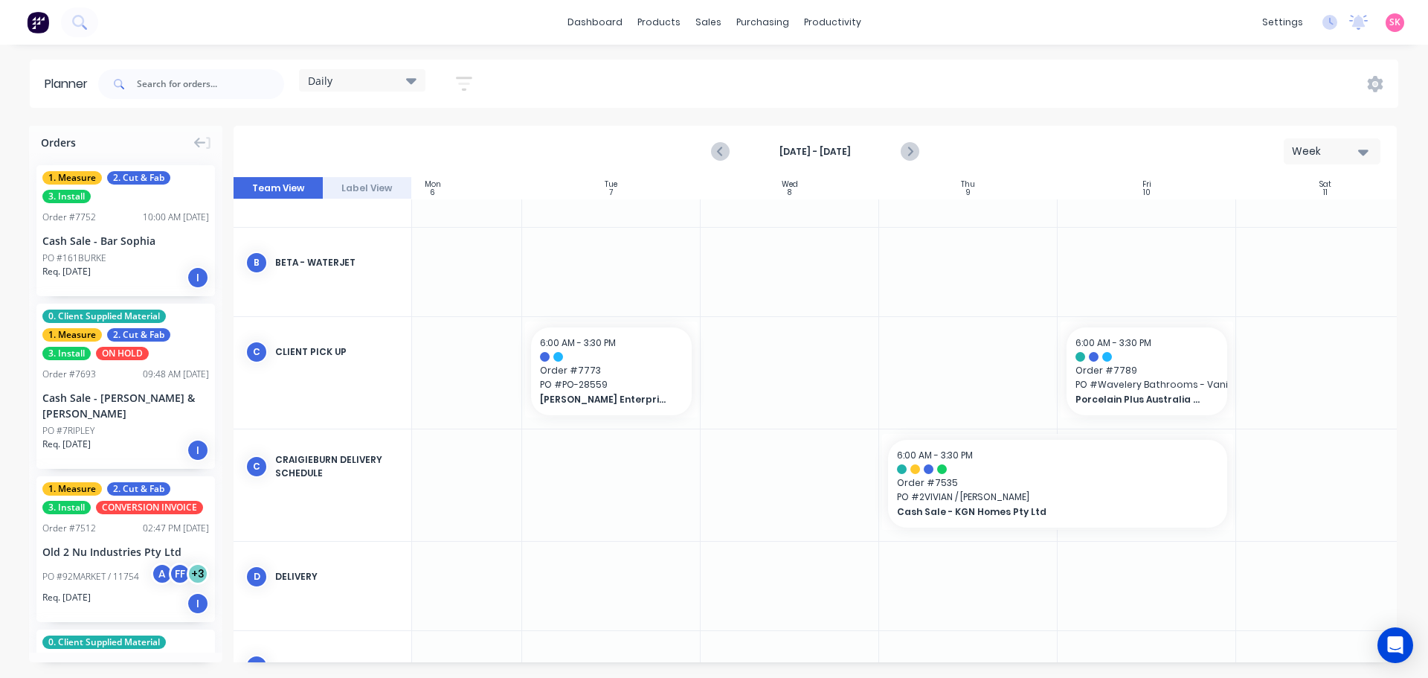
scroll to position [0, 247]
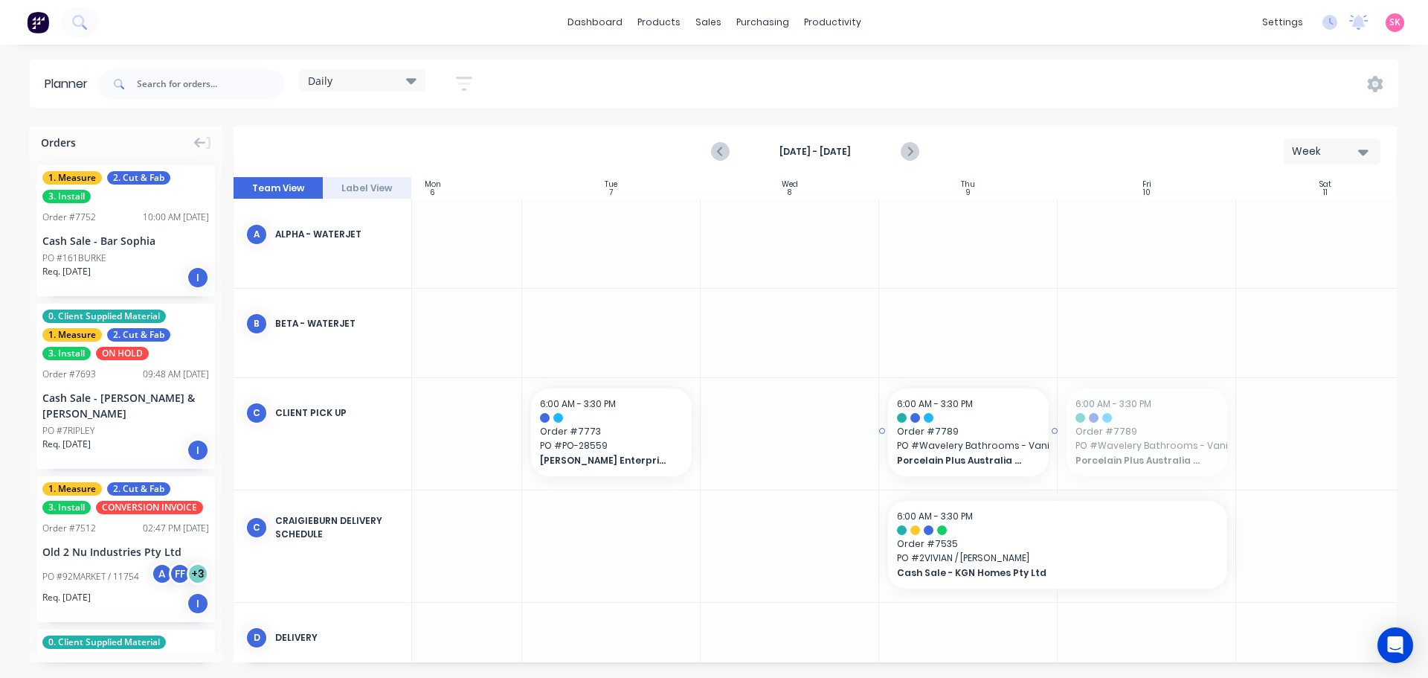
drag, startPoint x: 1157, startPoint y: 450, endPoint x: 979, endPoint y: 458, distance: 178.0
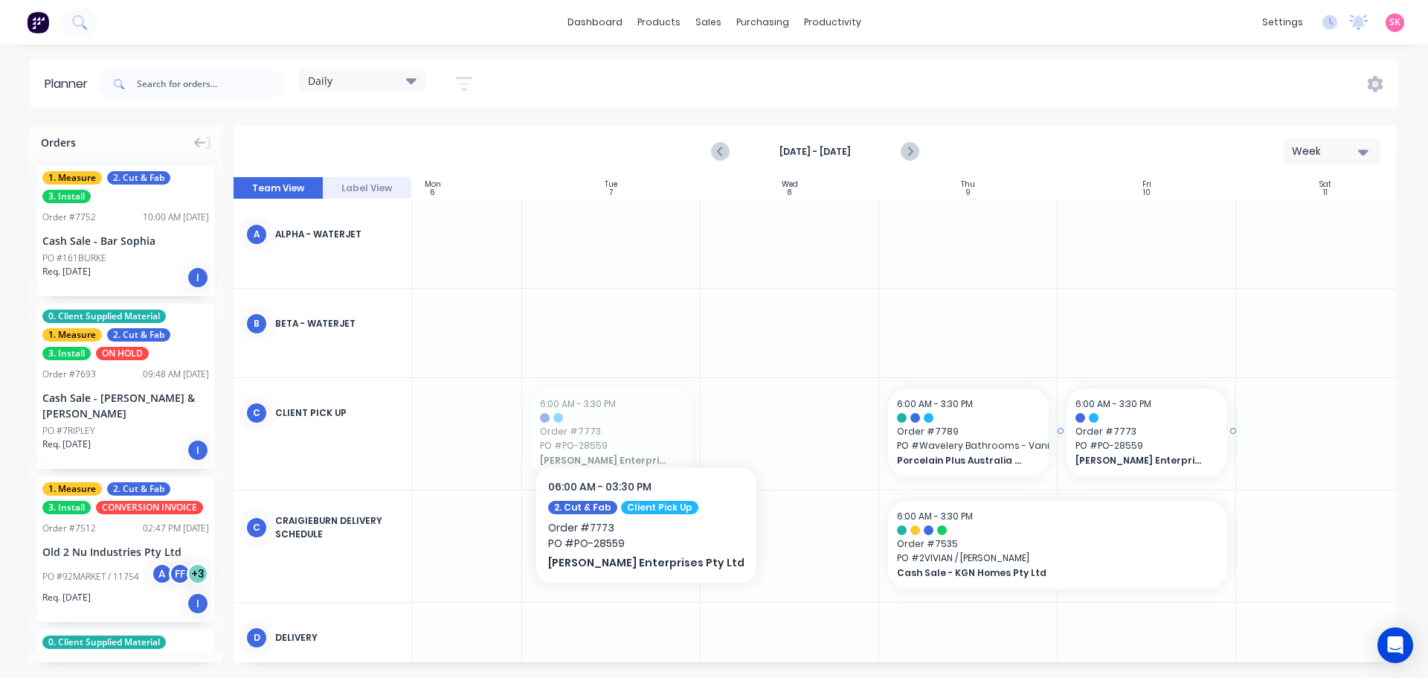
drag, startPoint x: 589, startPoint y: 421, endPoint x: 1171, endPoint y: 403, distance: 582.0
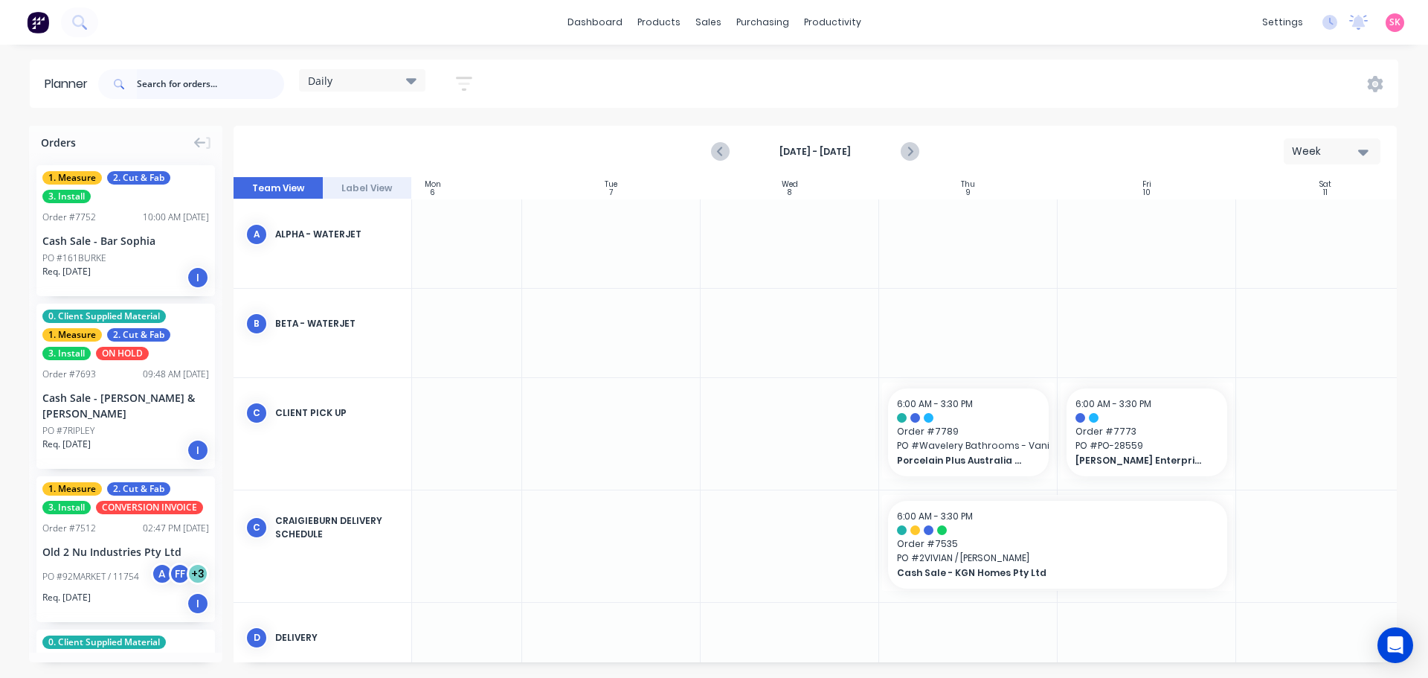
click at [170, 83] on input "text" at bounding box center [210, 84] width 147 height 30
click at [205, 83] on input "text" at bounding box center [210, 84] width 147 height 30
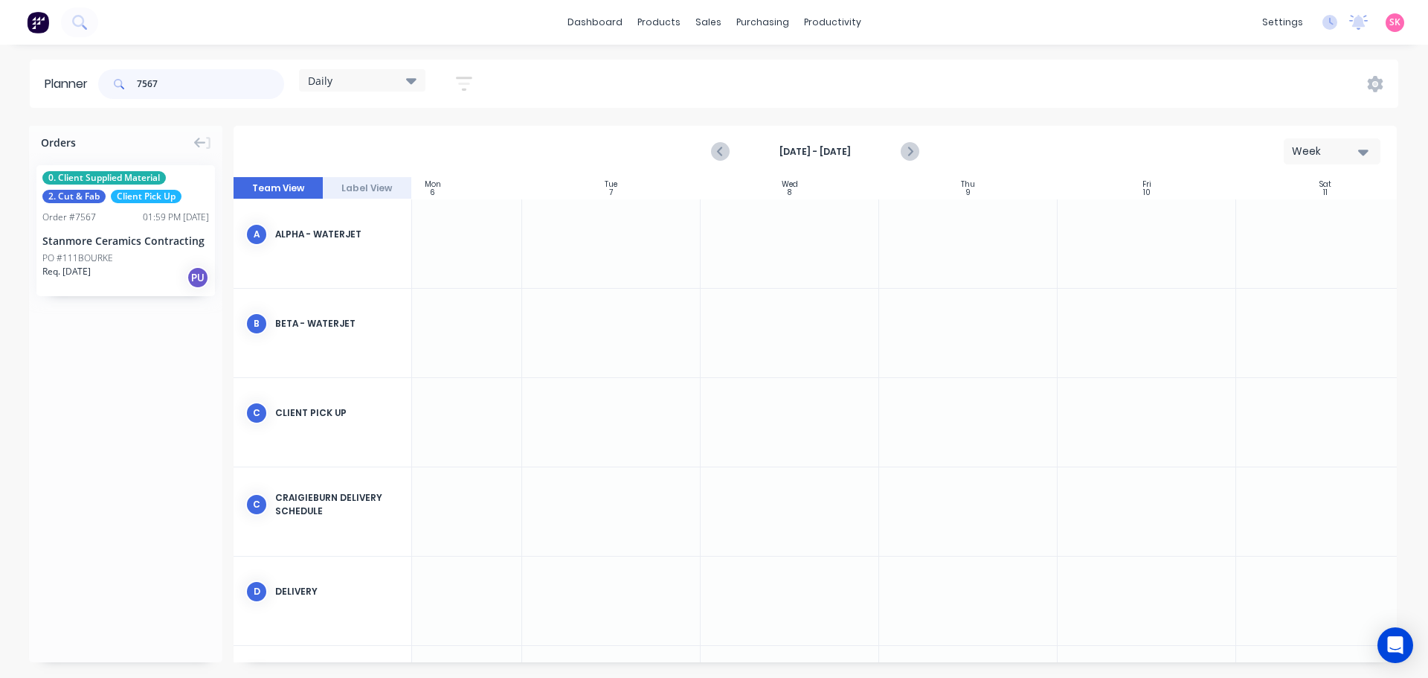
type input "7567"
drag, startPoint x: 103, startPoint y: 233, endPoint x: 1100, endPoint y: 389, distance: 1009.7
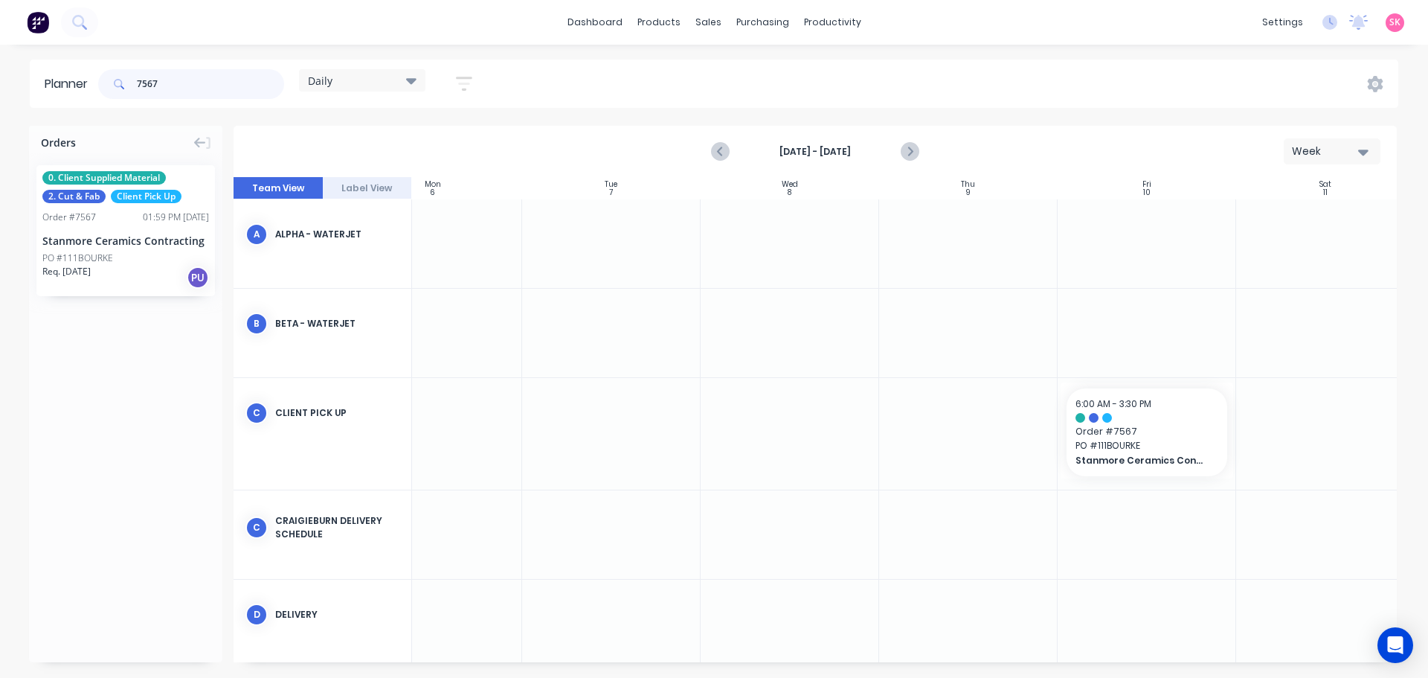
drag, startPoint x: 199, startPoint y: 89, endPoint x: 34, endPoint y: 91, distance: 165.2
click at [34, 91] on header "Planner 7567 Daily Save new view None edit Daily (Default) edit Craigieburn Ord…" at bounding box center [714, 84] width 1369 height 48
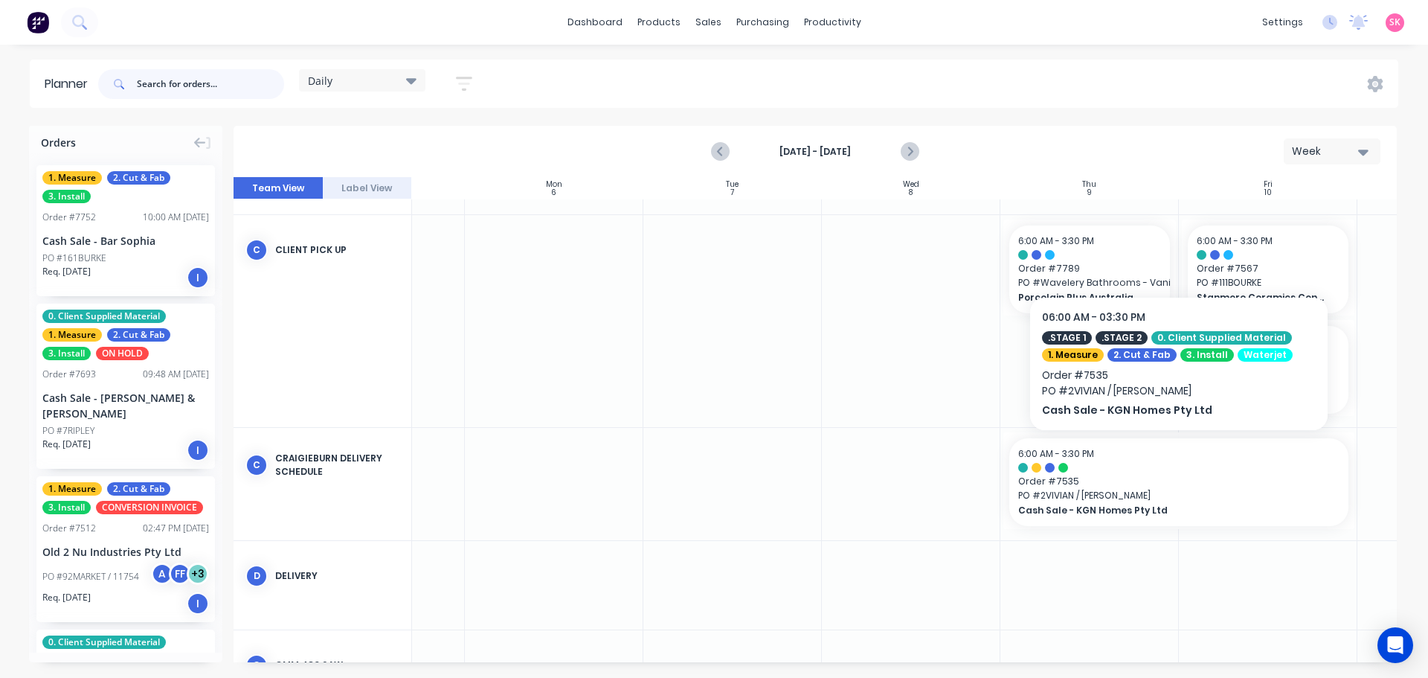
scroll to position [158, 126]
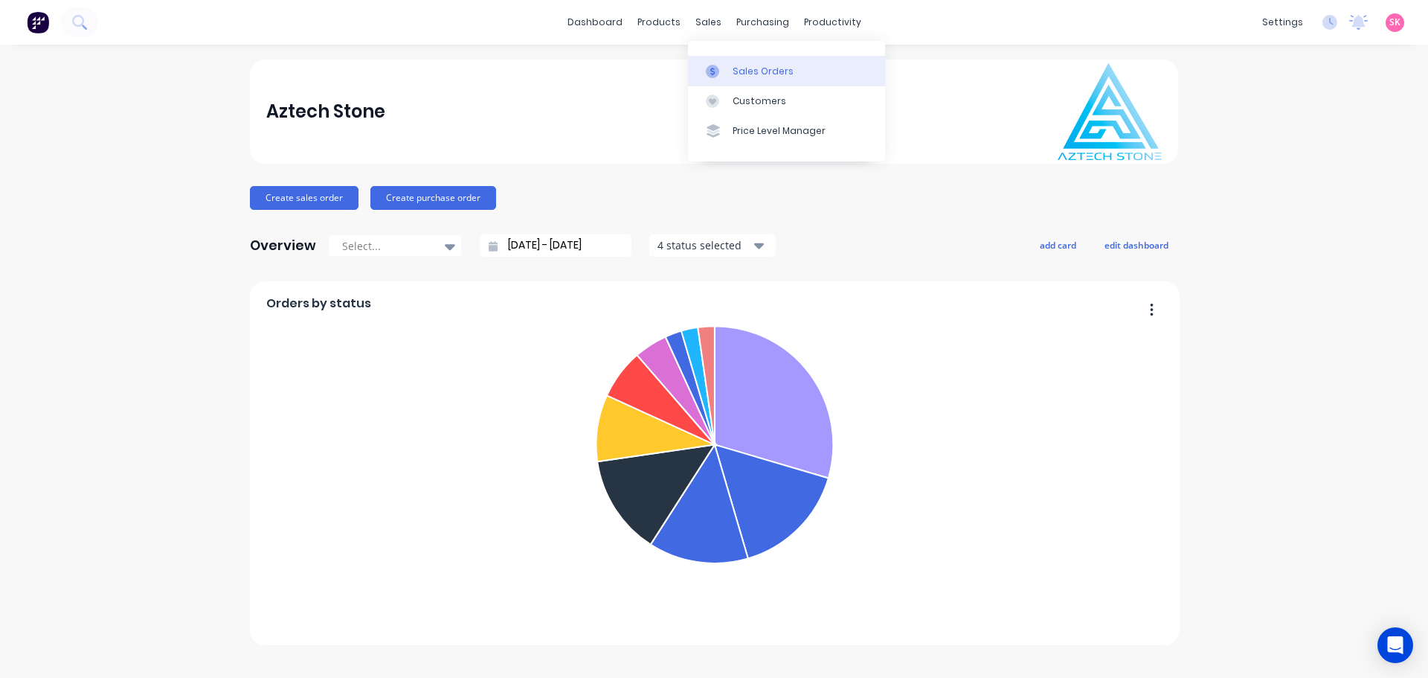
click at [709, 58] on link "Sales Orders" at bounding box center [786, 71] width 197 height 30
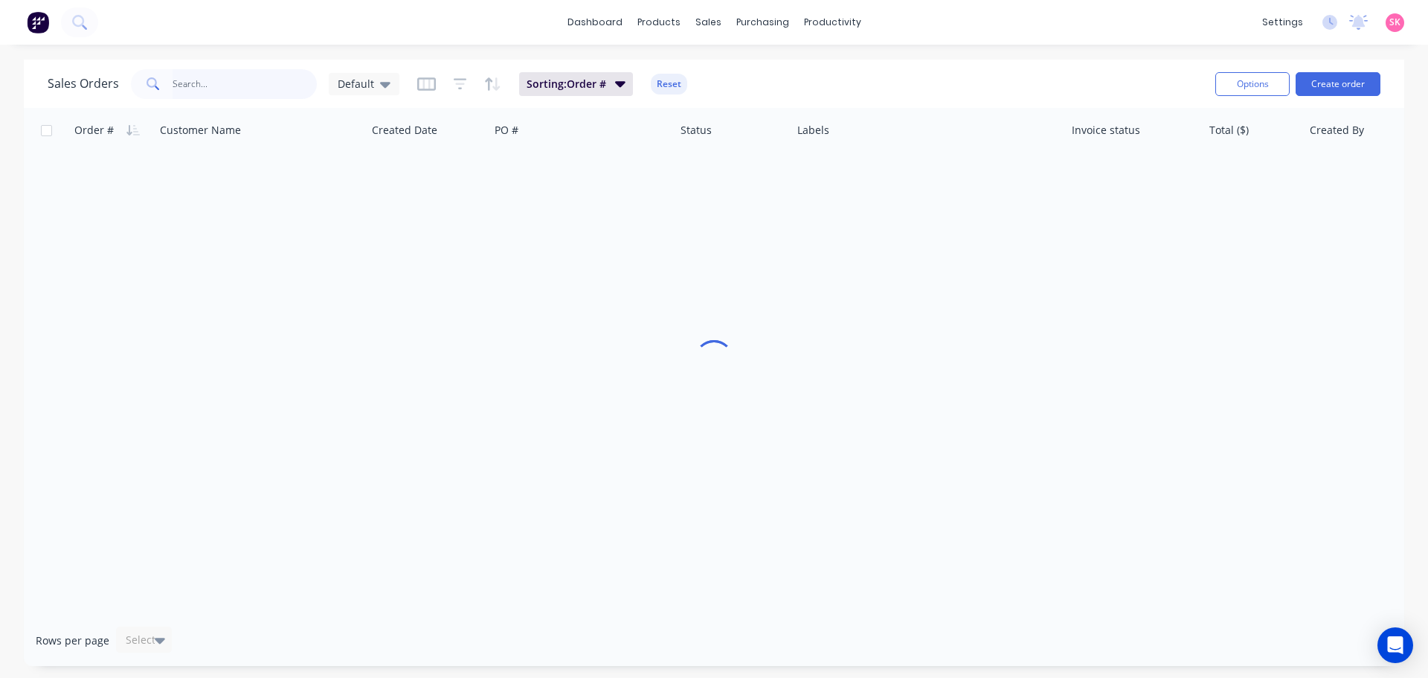
click at [242, 77] on input "text" at bounding box center [245, 84] width 145 height 30
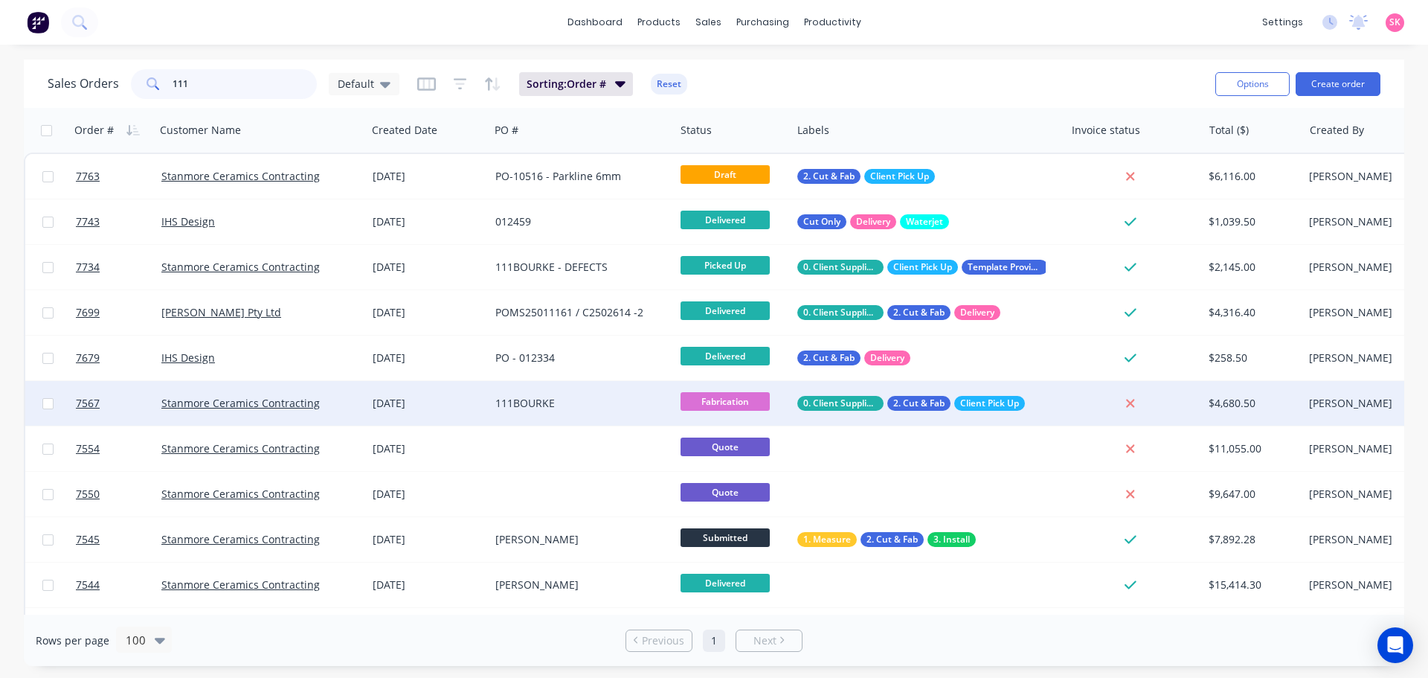
type input "111"
click at [582, 405] on div "111BOURKE" at bounding box center [577, 403] width 165 height 15
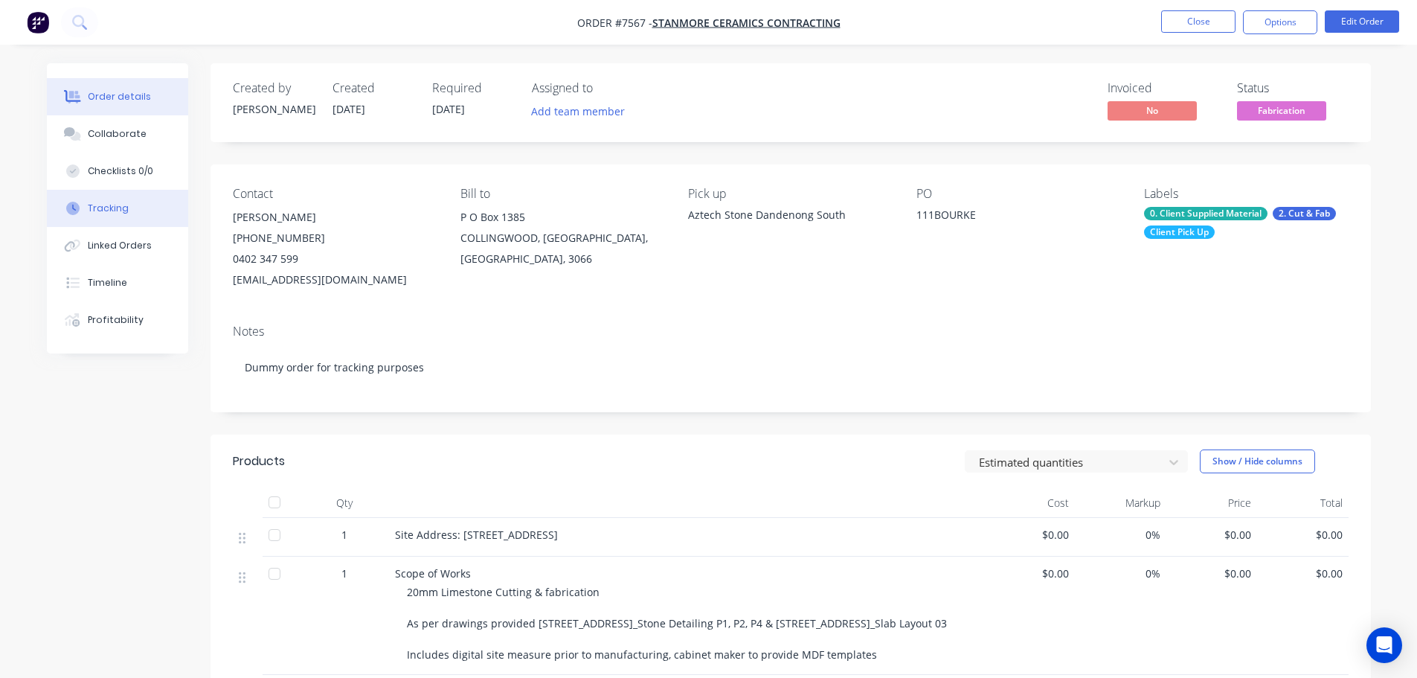
click at [127, 202] on button "Tracking" at bounding box center [117, 208] width 141 height 37
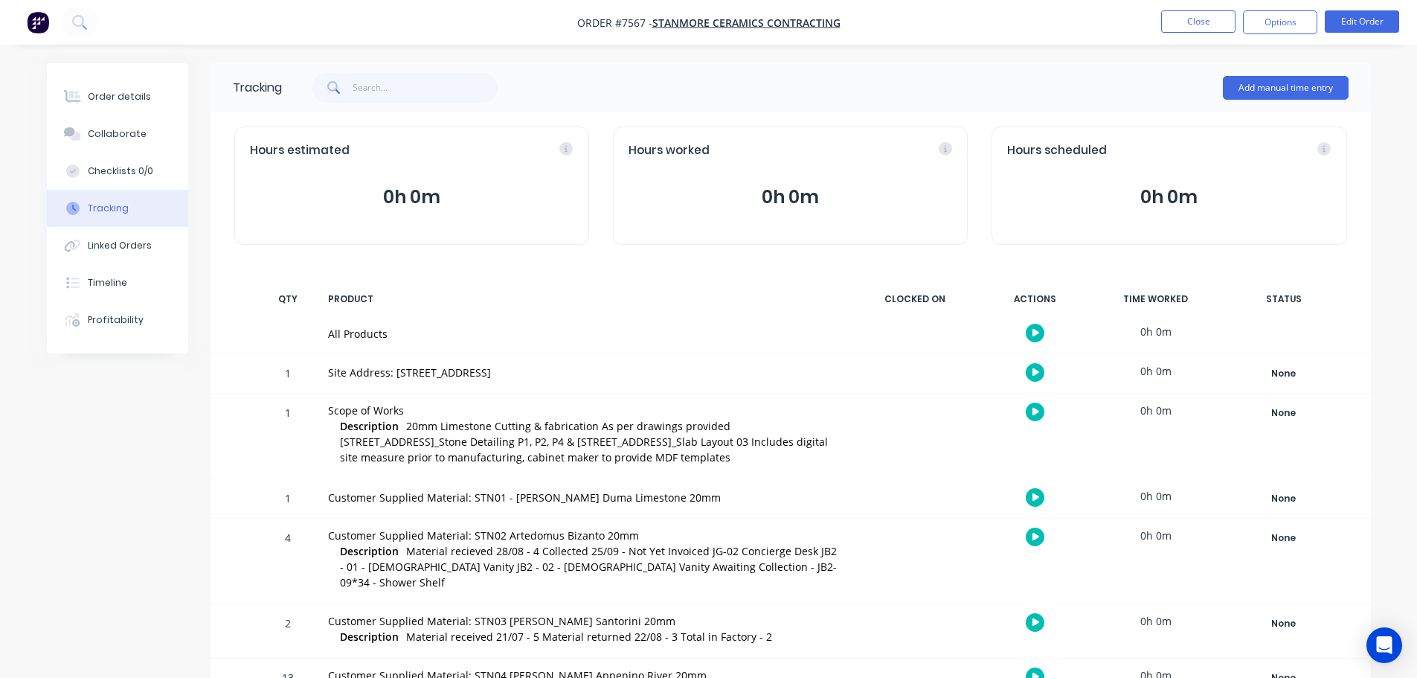
scroll to position [384, 0]
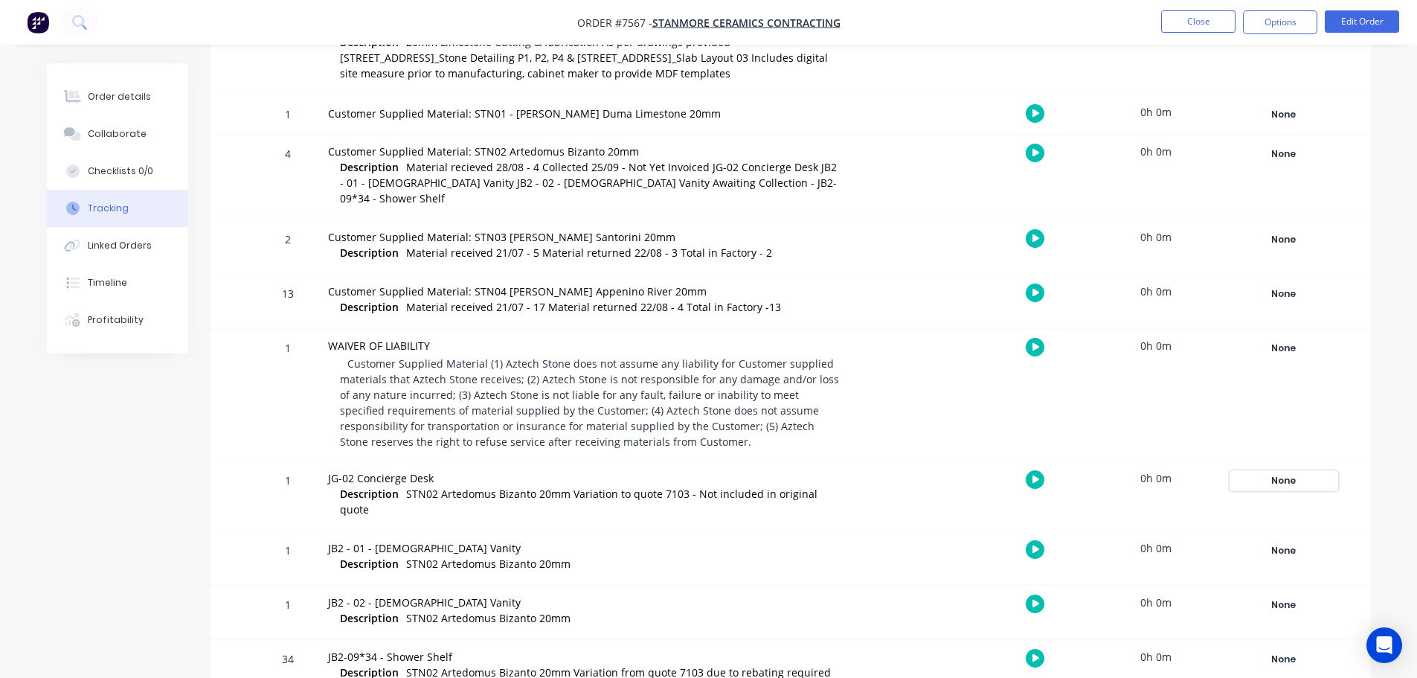
click at [1285, 471] on div "None" at bounding box center [1283, 480] width 107 height 19
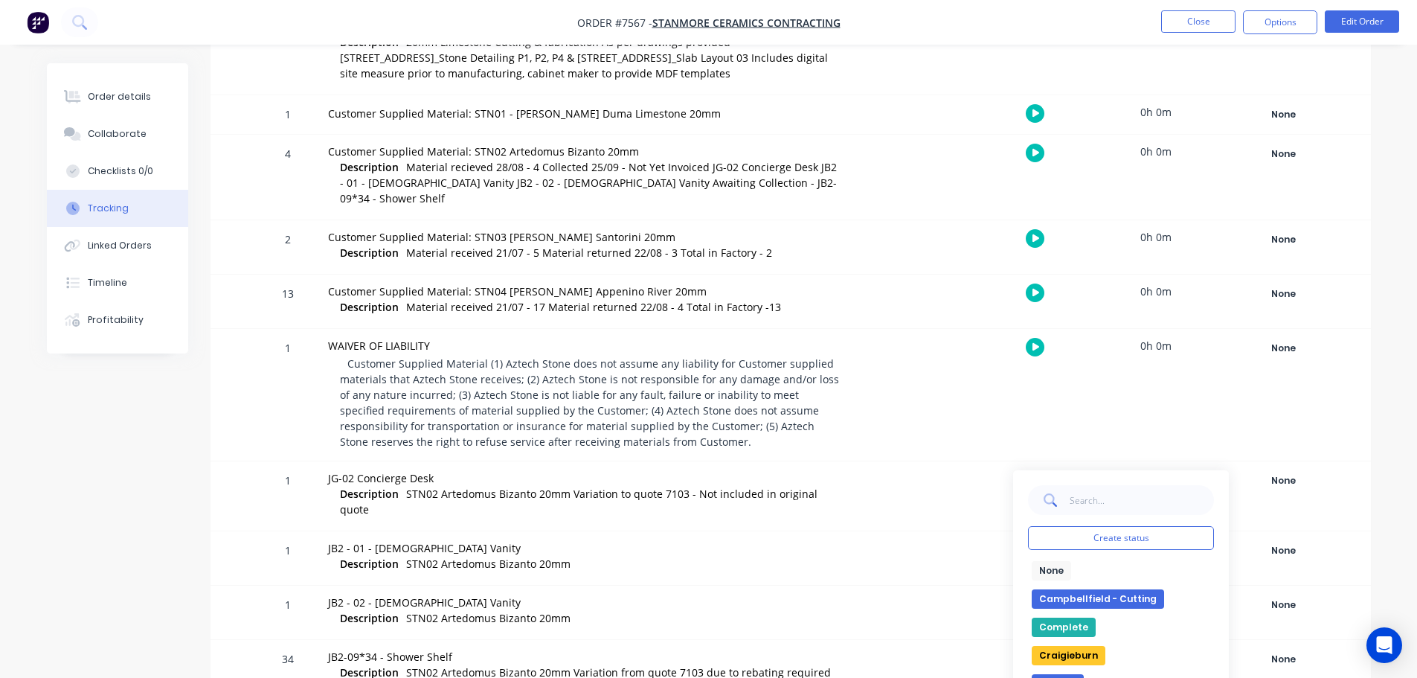
click at [1068, 617] on button "Complete" at bounding box center [1064, 626] width 64 height 19
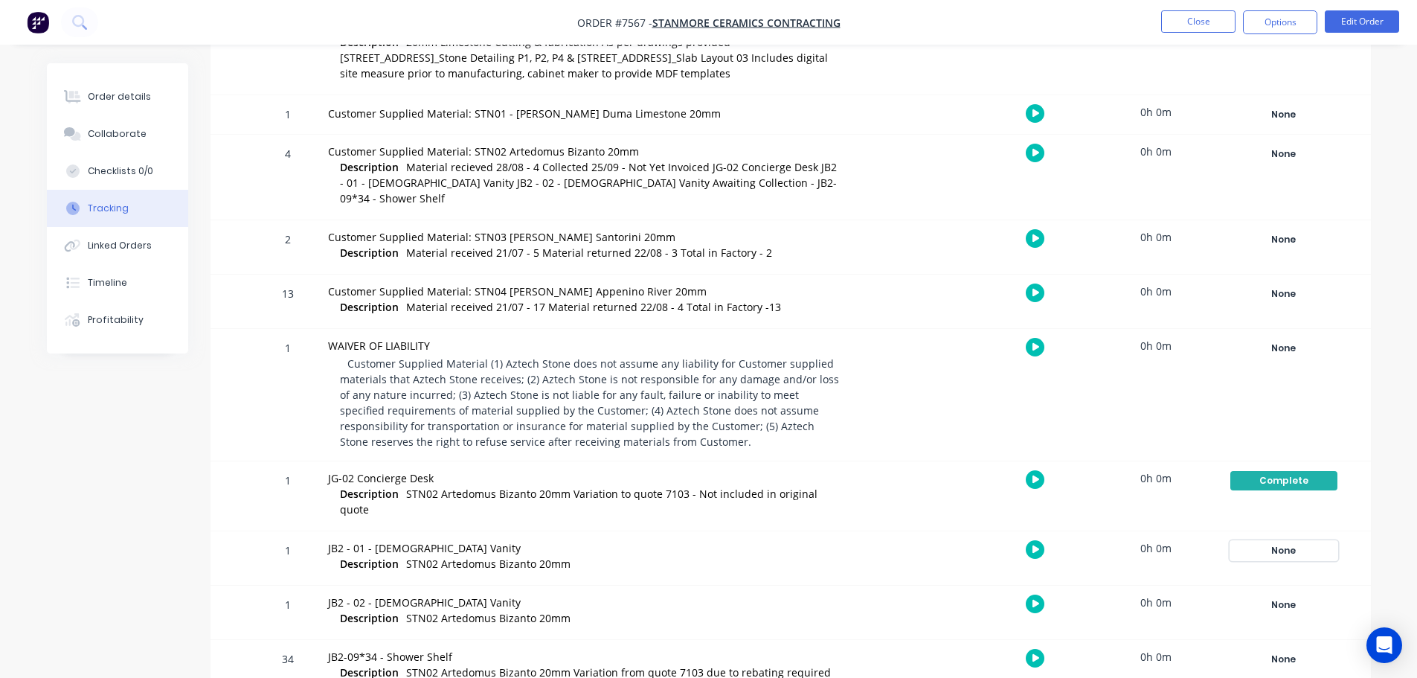
click at [1284, 541] on div "None" at bounding box center [1283, 550] width 107 height 19
click at [1271, 595] on div "None" at bounding box center [1283, 604] width 107 height 19
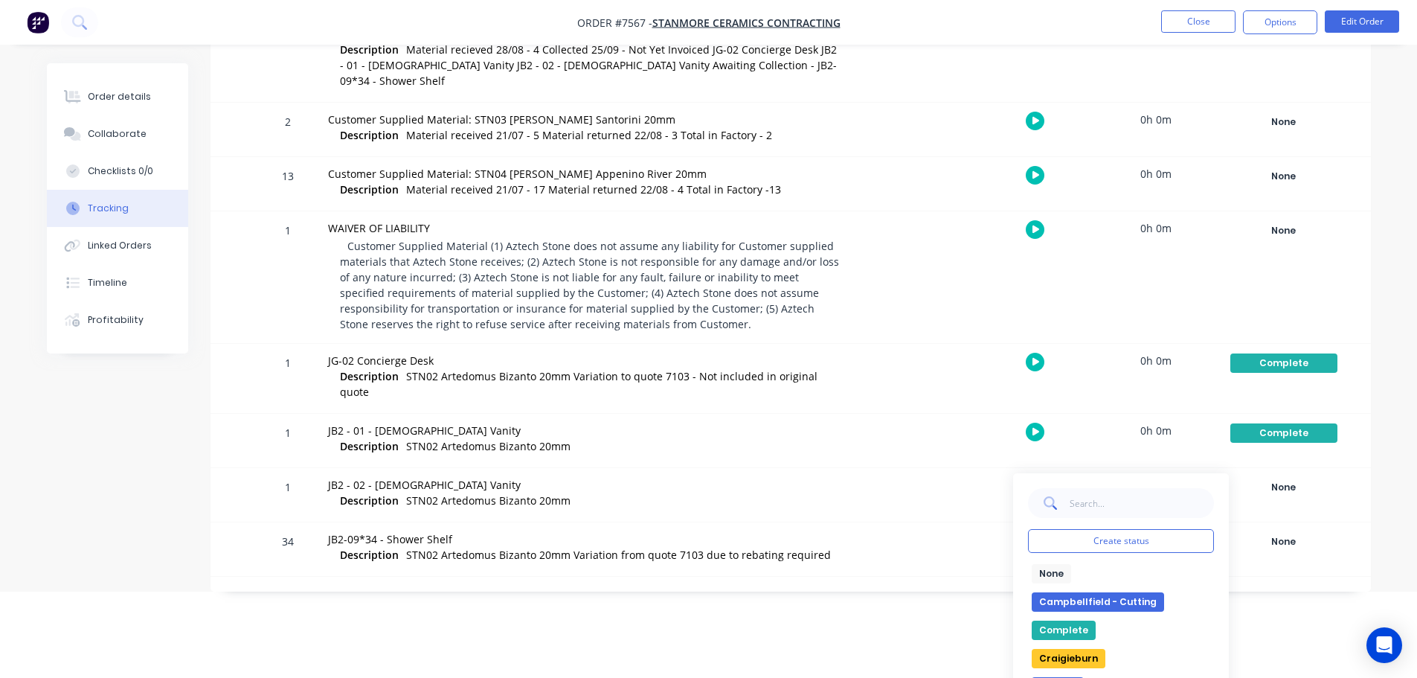
click at [1066, 620] on button "Complete" at bounding box center [1064, 629] width 64 height 19
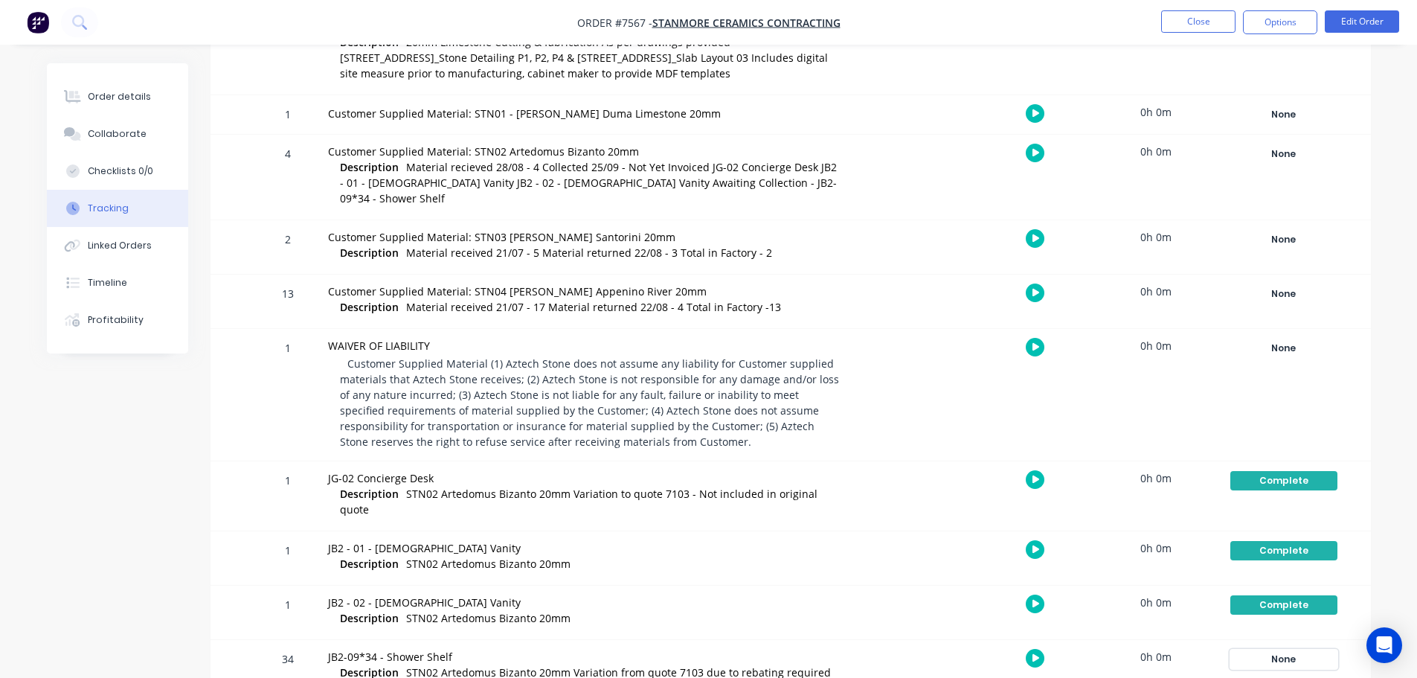
click at [1271, 649] on div "None" at bounding box center [1283, 658] width 107 height 19
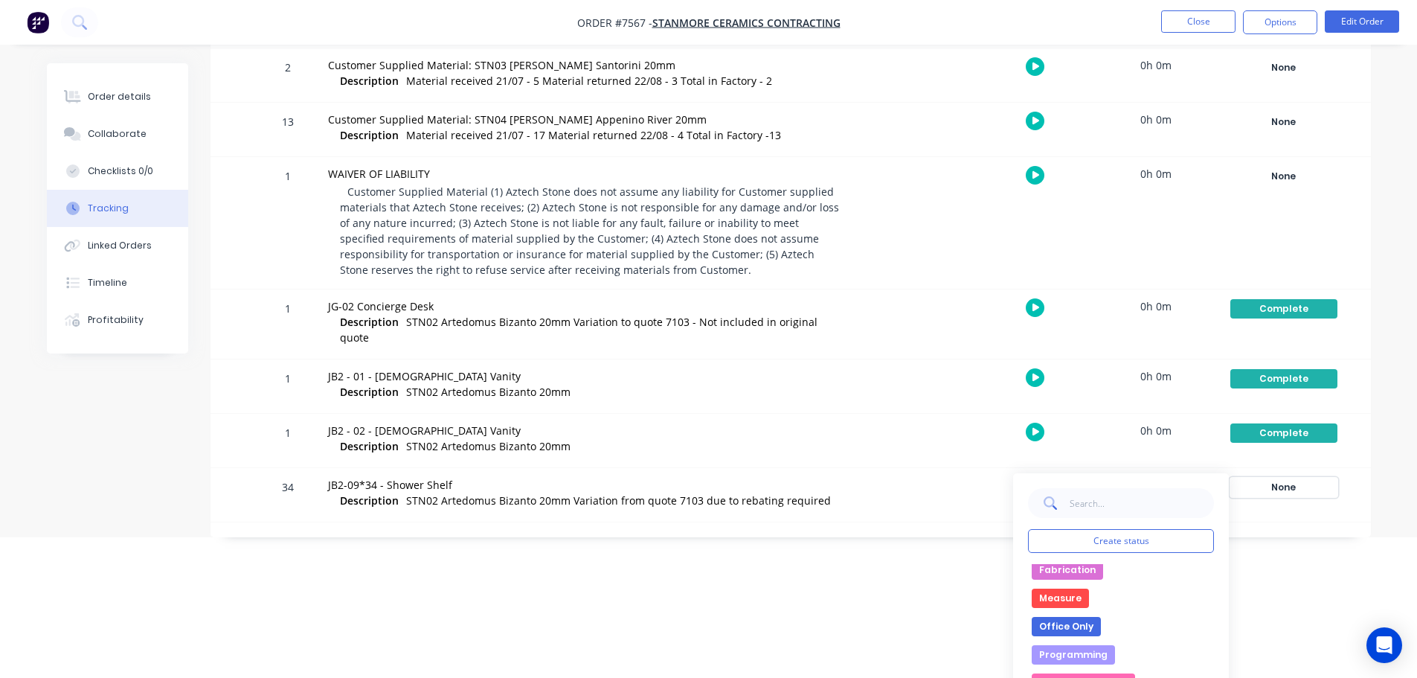
scroll to position [149, 0]
click at [1062, 556] on button "Fabrication" at bounding box center [1067, 565] width 71 height 19
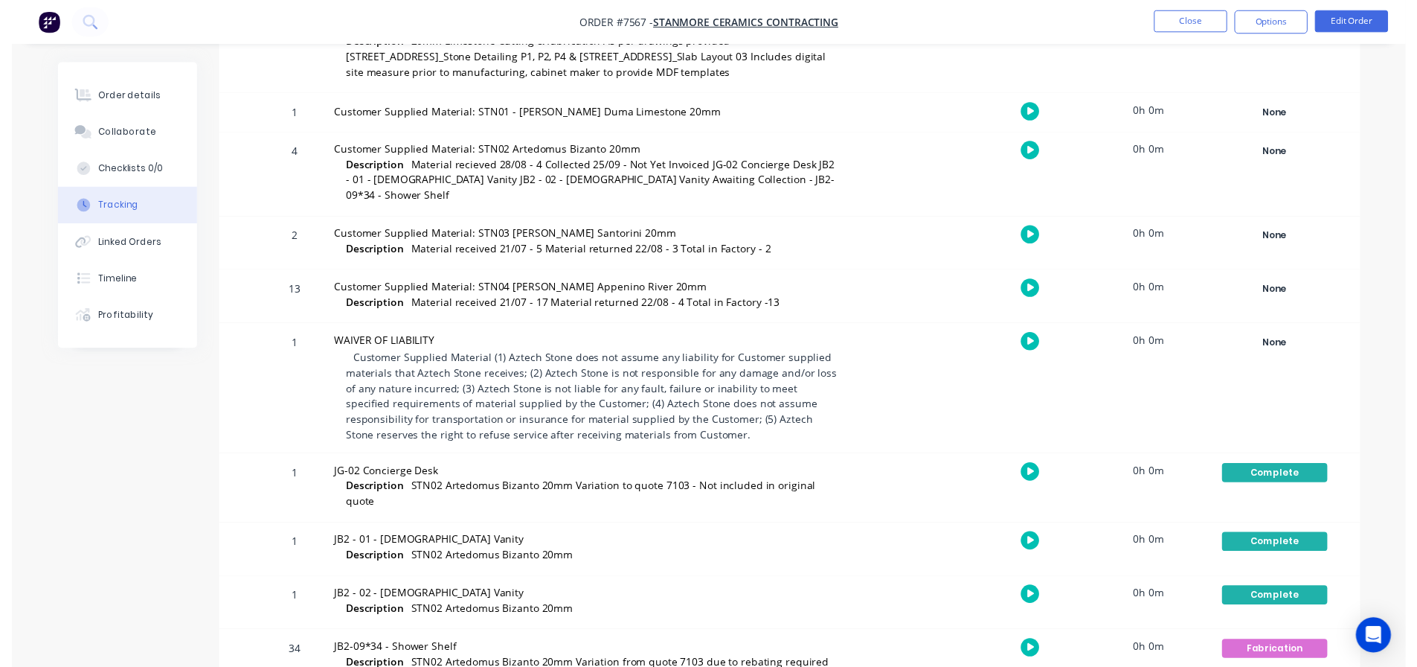
scroll to position [0, 0]
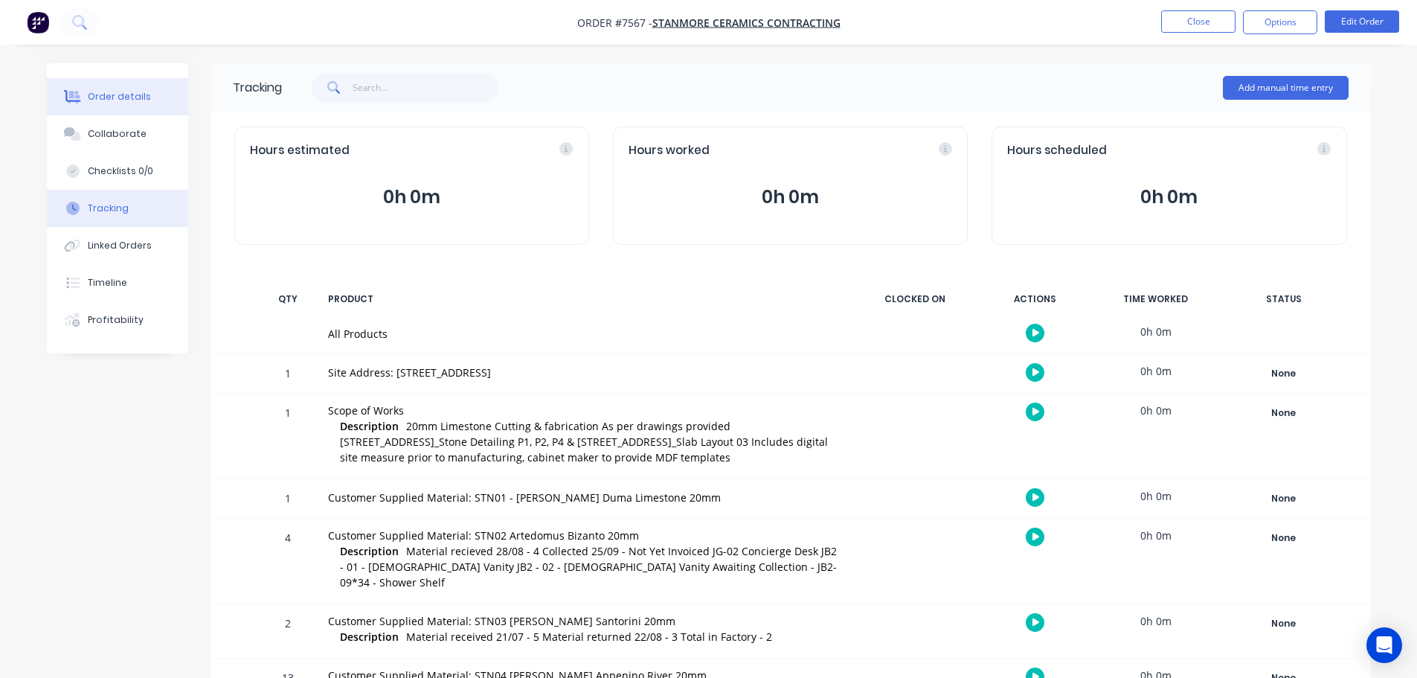
click at [137, 96] on div "Order details" at bounding box center [119, 96] width 63 height 13
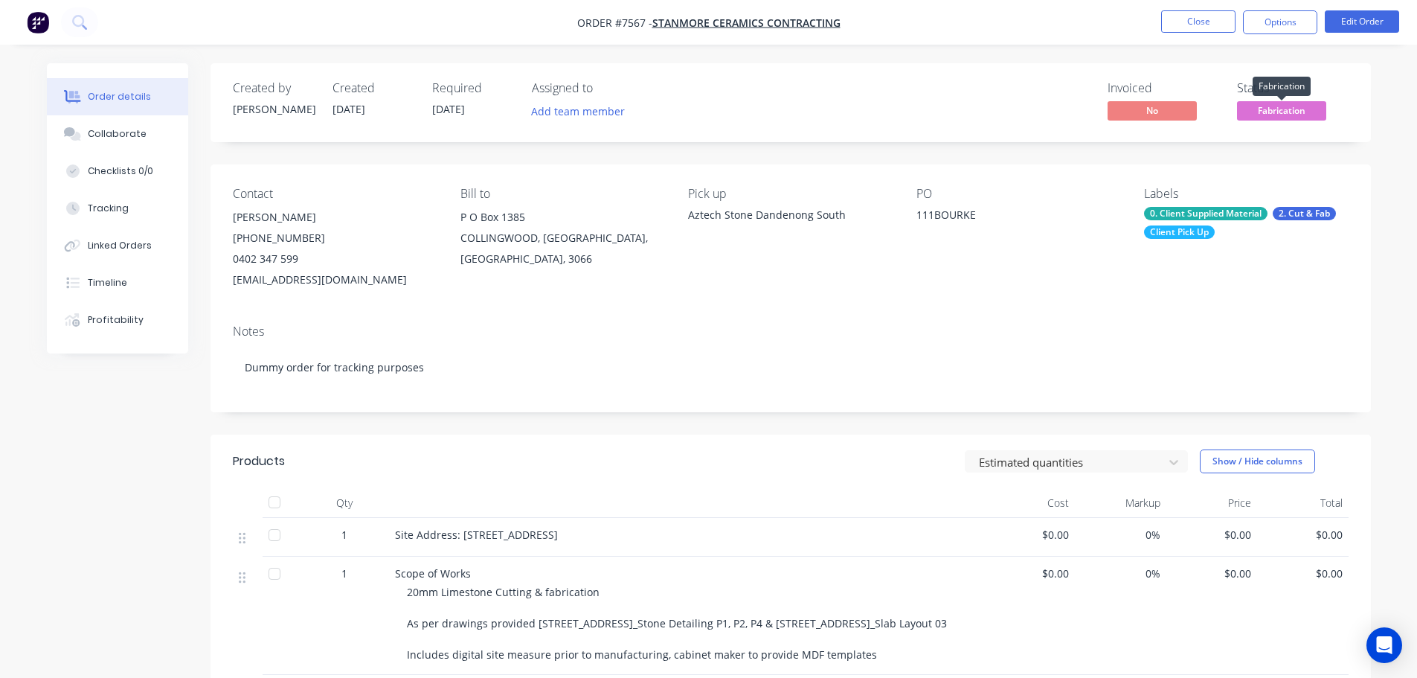
click at [1271, 107] on span "Fabrication" at bounding box center [1281, 110] width 89 height 19
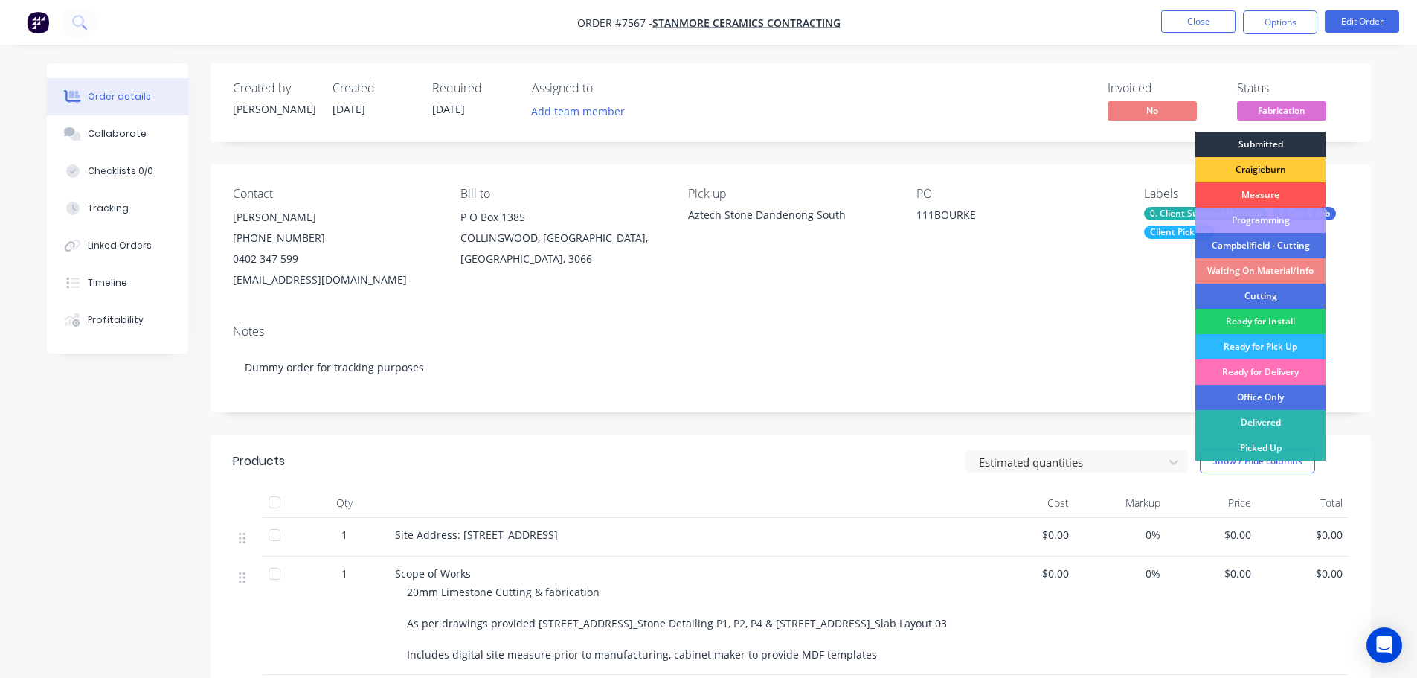
click at [1265, 137] on div "Submitted" at bounding box center [1260, 144] width 130 height 25
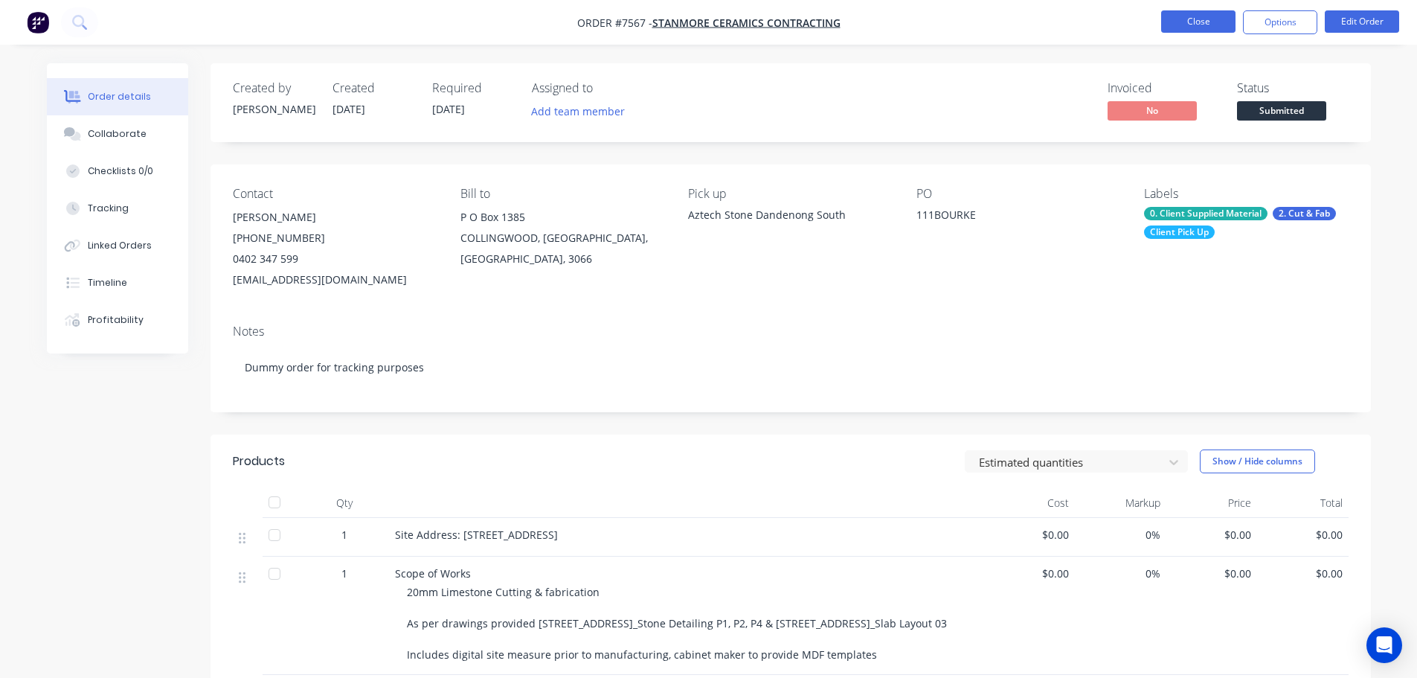
click at [1216, 29] on button "Close" at bounding box center [1198, 21] width 74 height 22
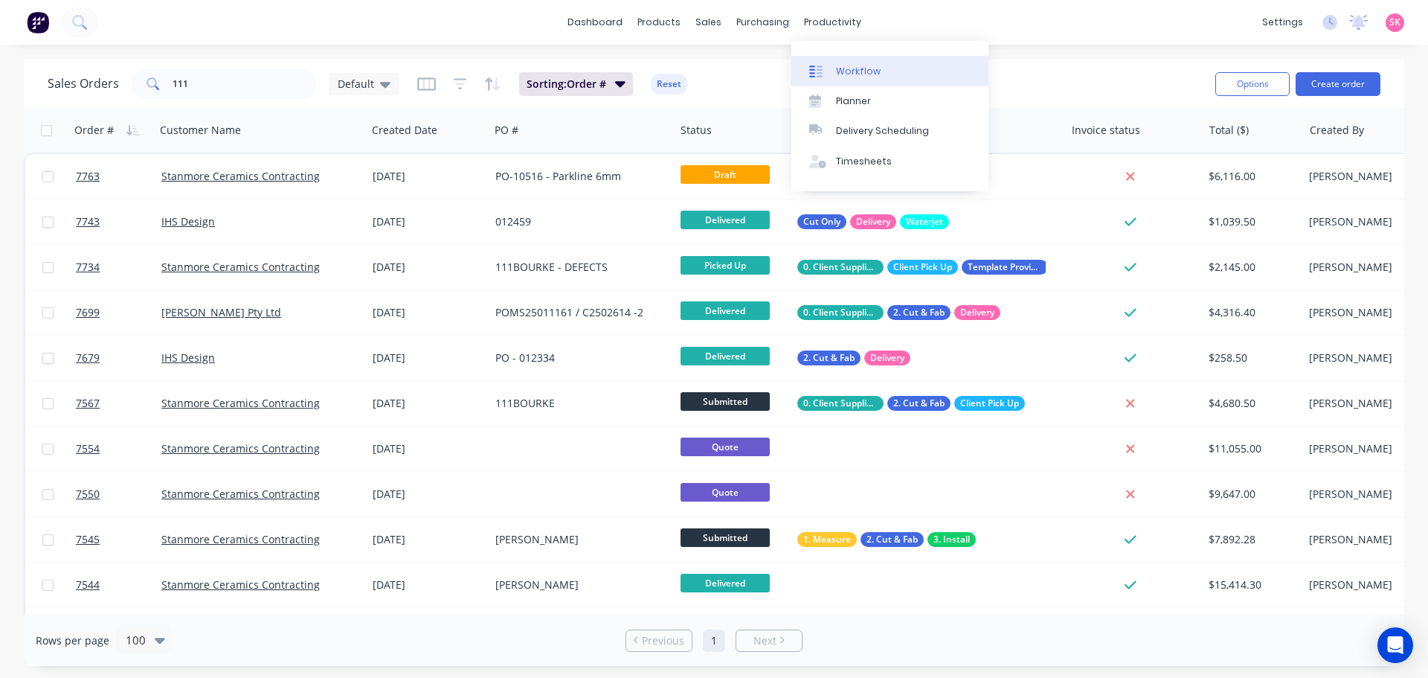
click at [843, 71] on div "Workflow" at bounding box center [858, 71] width 45 height 13
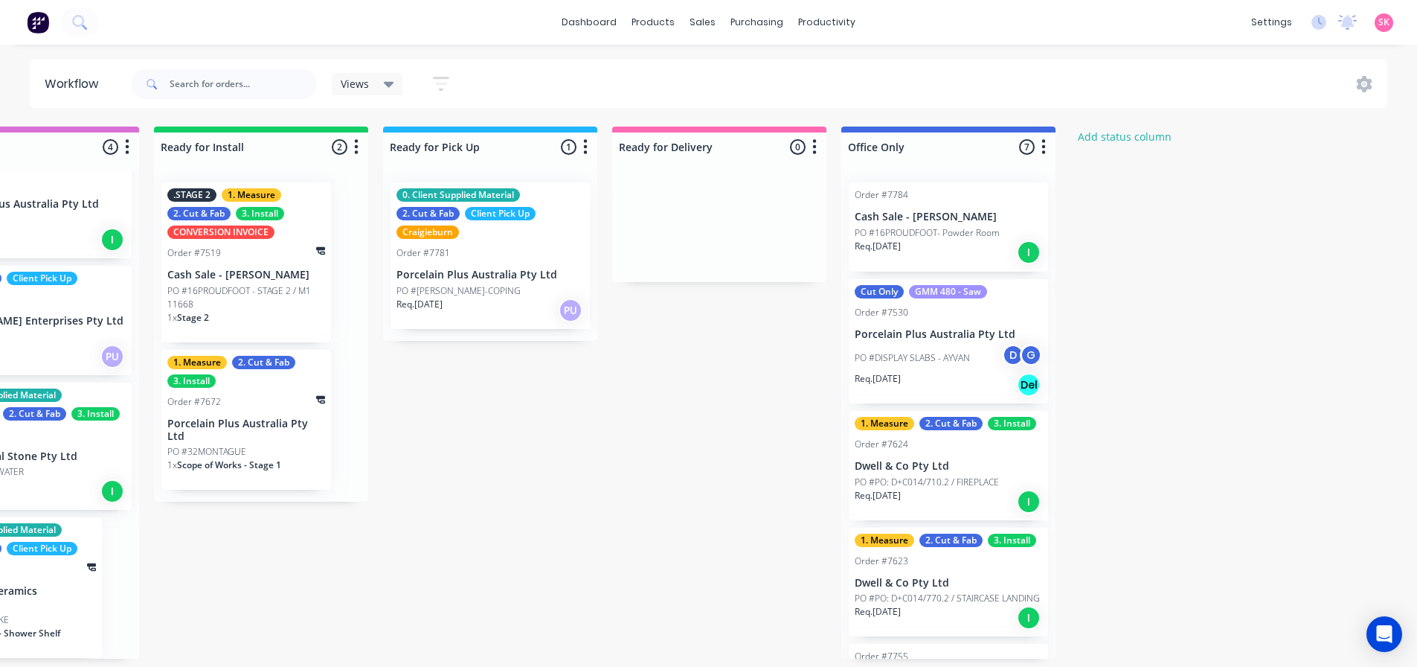
scroll to position [3, 0]
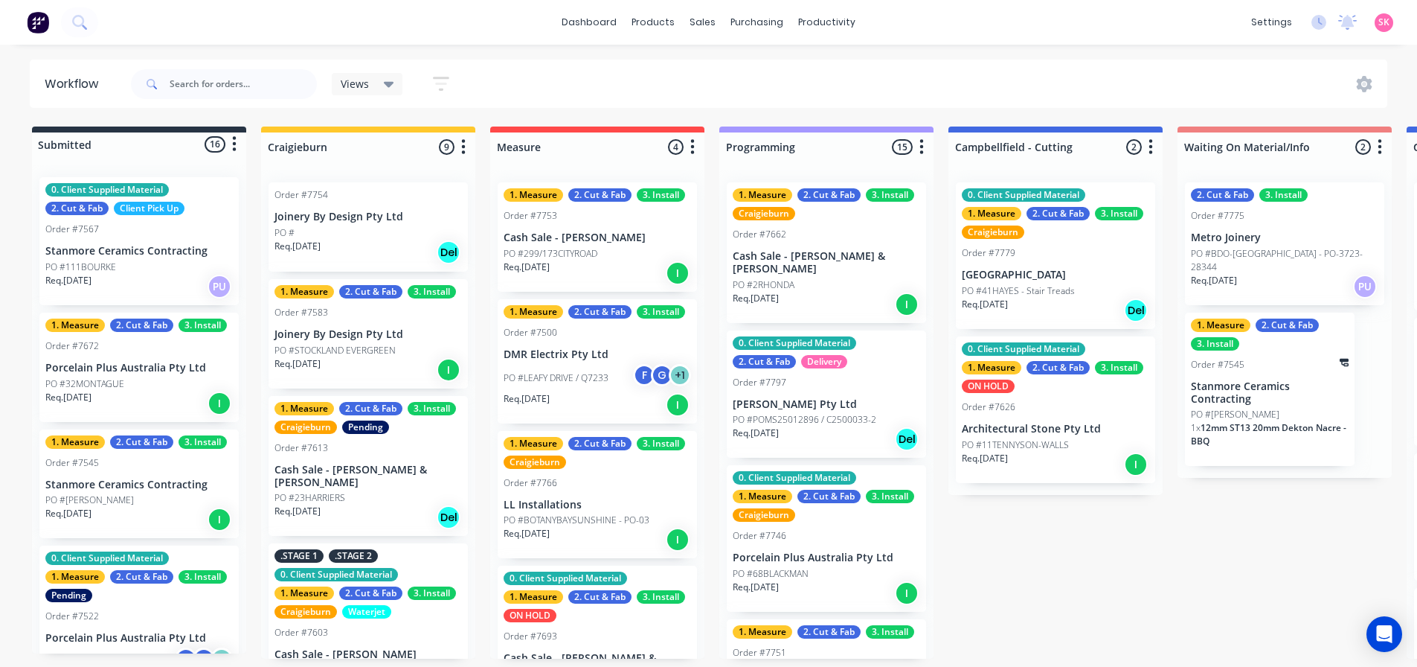
click at [97, 263] on p "PO #111BOURKE" at bounding box center [80, 266] width 71 height 13
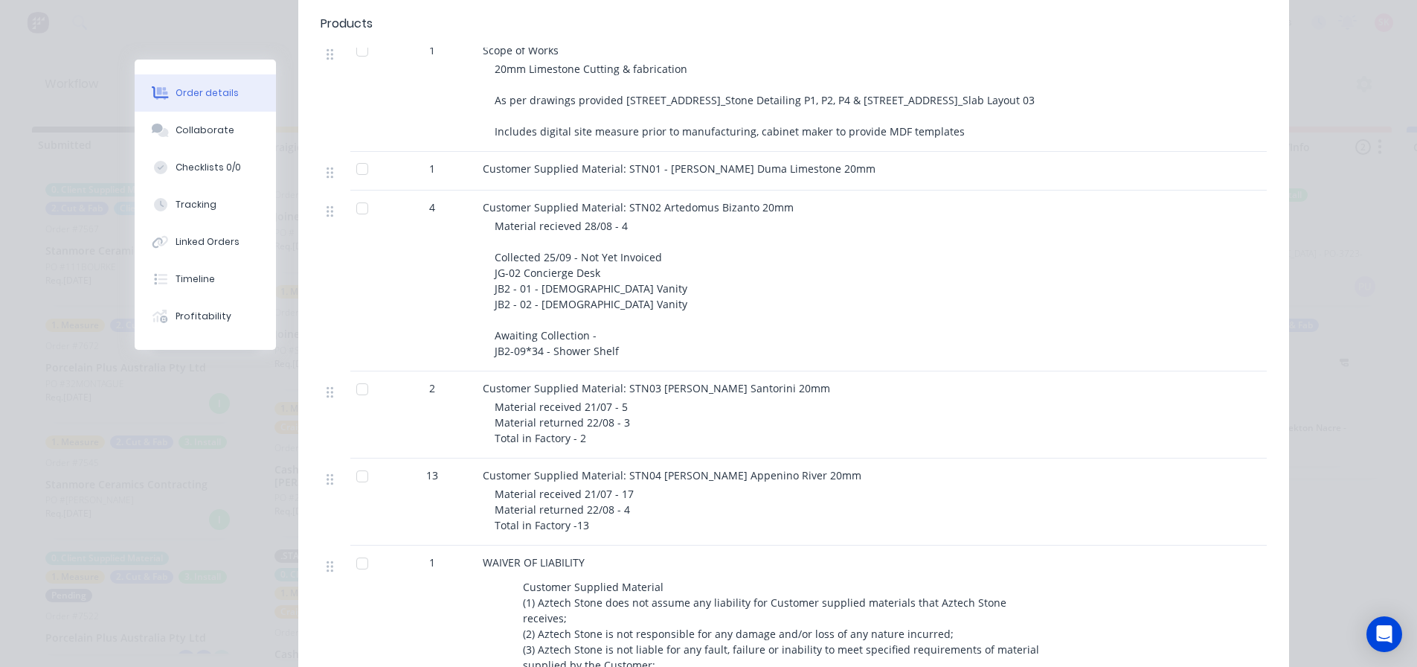
scroll to position [0, 0]
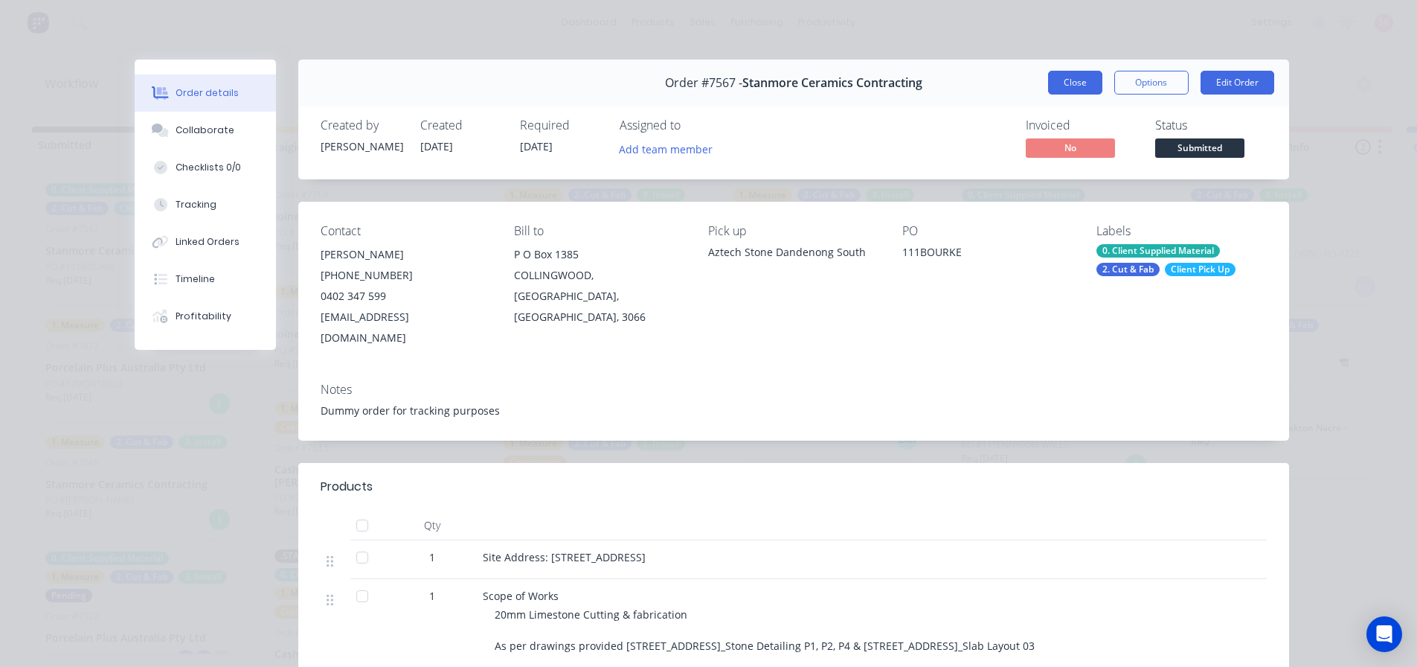
click at [1067, 88] on button "Close" at bounding box center [1075, 83] width 54 height 24
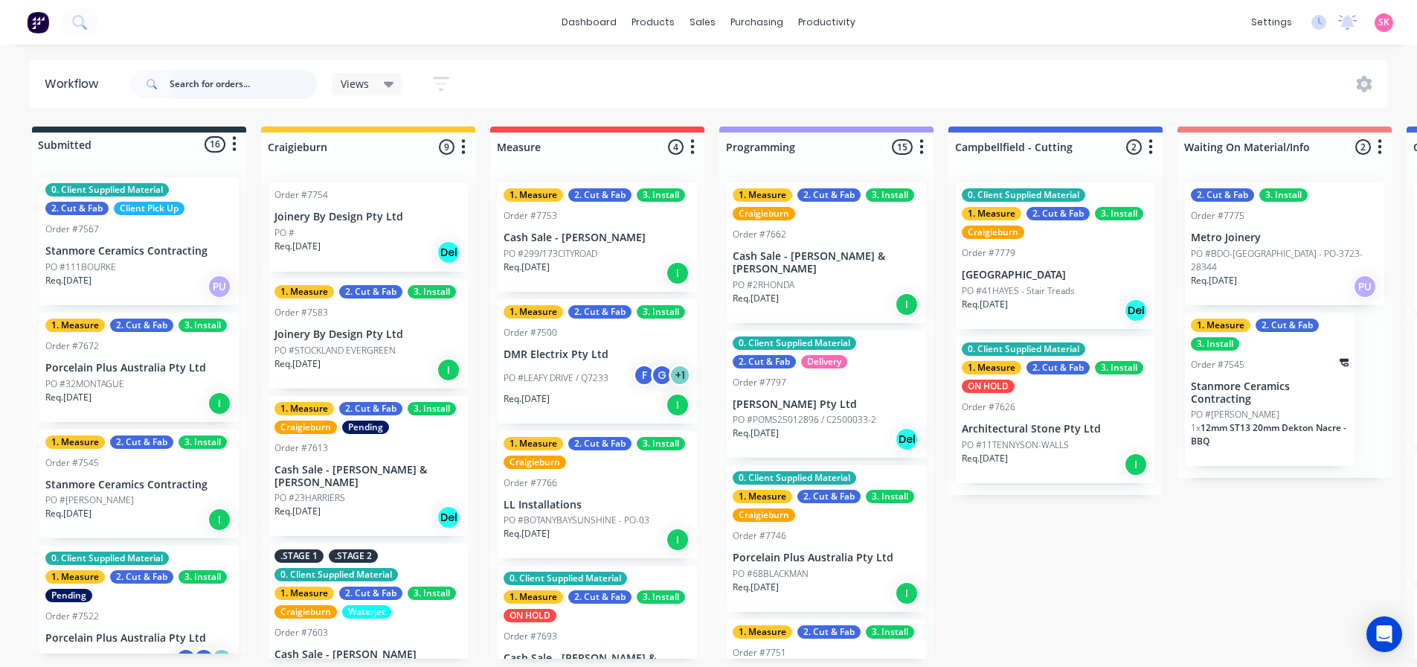
click at [274, 89] on input "text" at bounding box center [243, 84] width 147 height 30
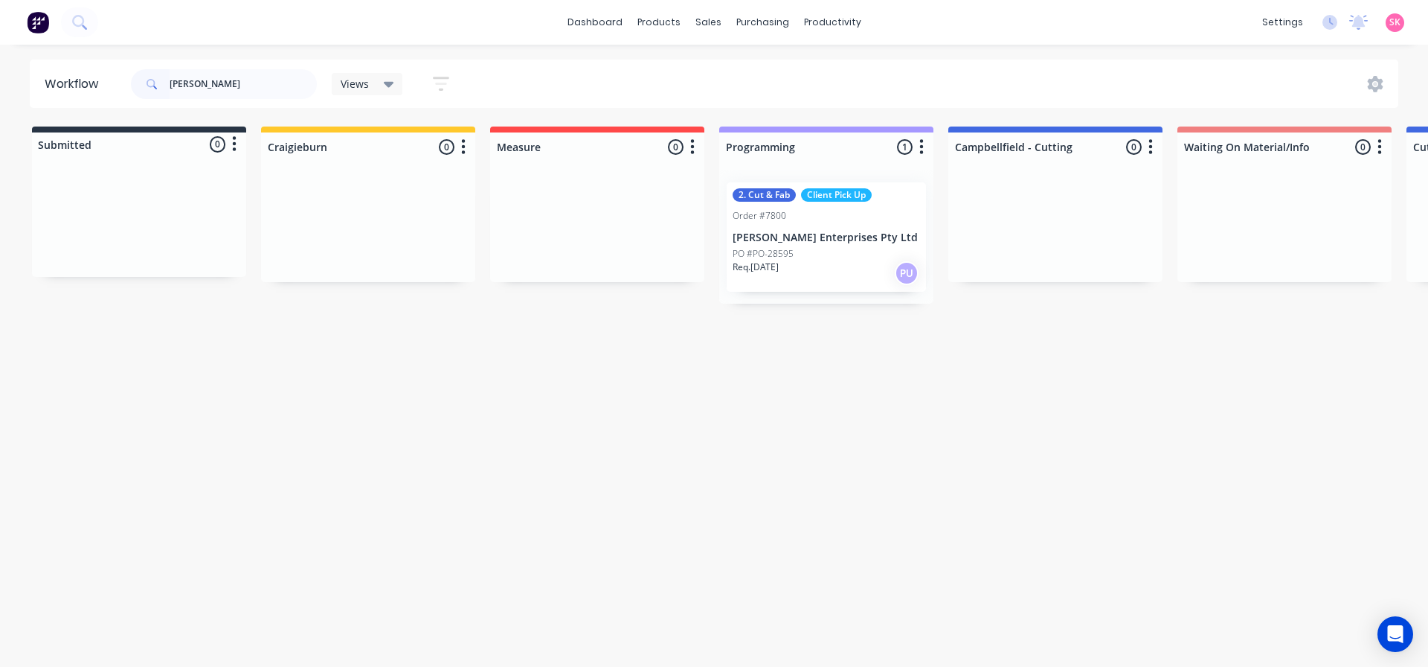
click at [858, 220] on div "Order #7800" at bounding box center [826, 215] width 187 height 13
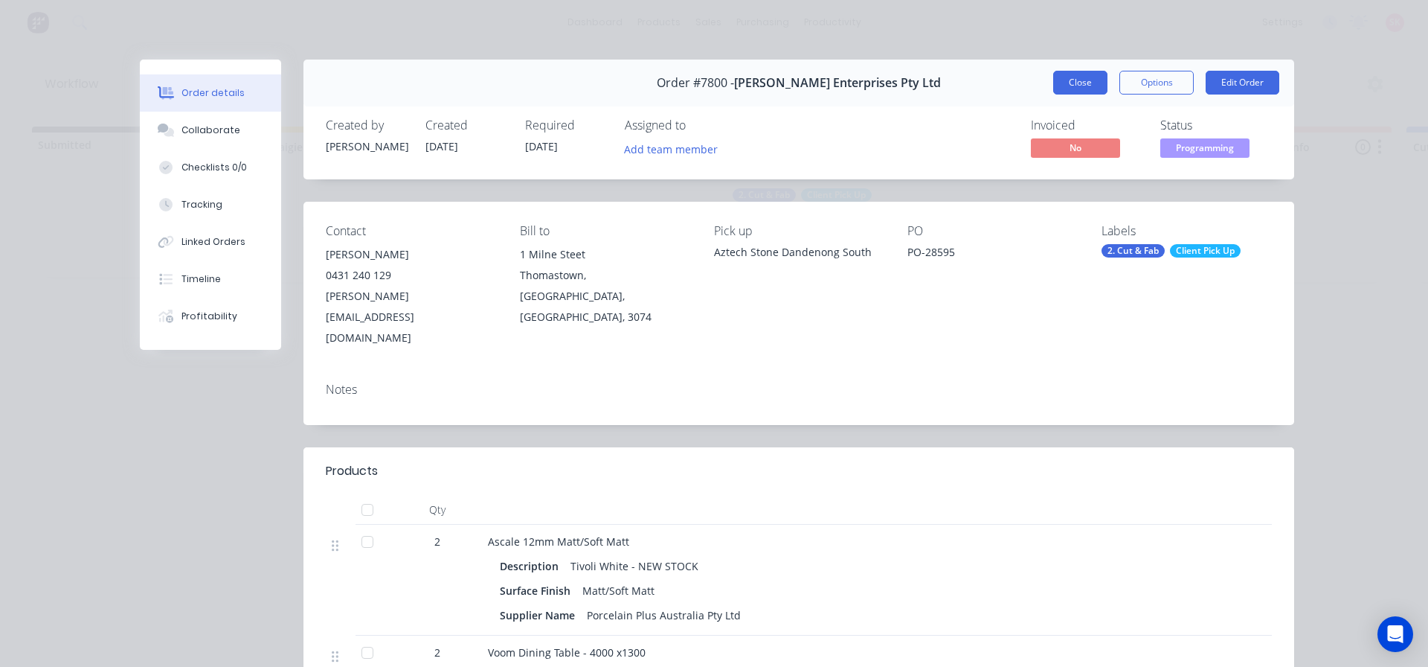
click at [1071, 81] on button "Close" at bounding box center [1080, 83] width 54 height 24
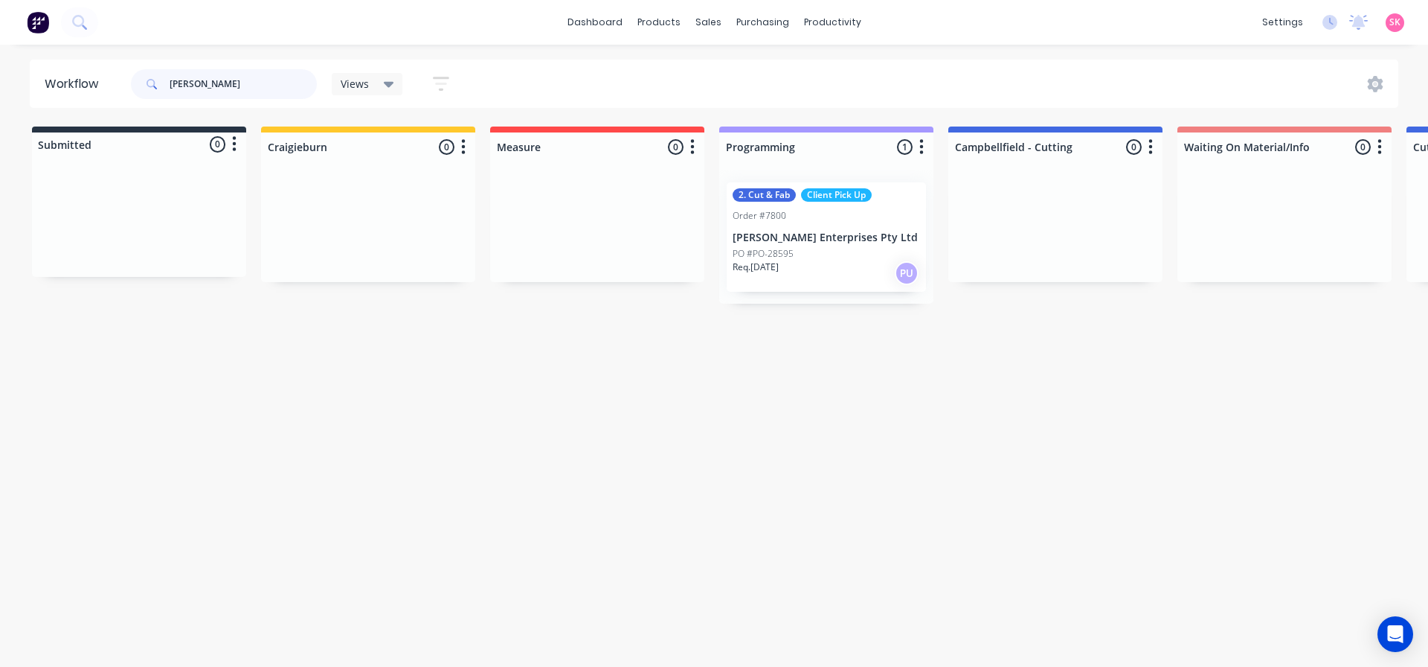
drag, startPoint x: 207, startPoint y: 79, endPoint x: 40, endPoint y: 78, distance: 166.6
click at [81, 82] on header "Workflow tait Views Save new view None (Default) edit Value edit Week 1 - Prior…" at bounding box center [715, 84] width 1370 height 48
type input "[PERSON_NAME]"
drag, startPoint x: 548, startPoint y: 666, endPoint x: 791, endPoint y: 666, distance: 243.3
click at [791, 577] on html "dashboard products sales purchasing productivity dashboard products Product Cat…" at bounding box center [714, 288] width 1428 height 577
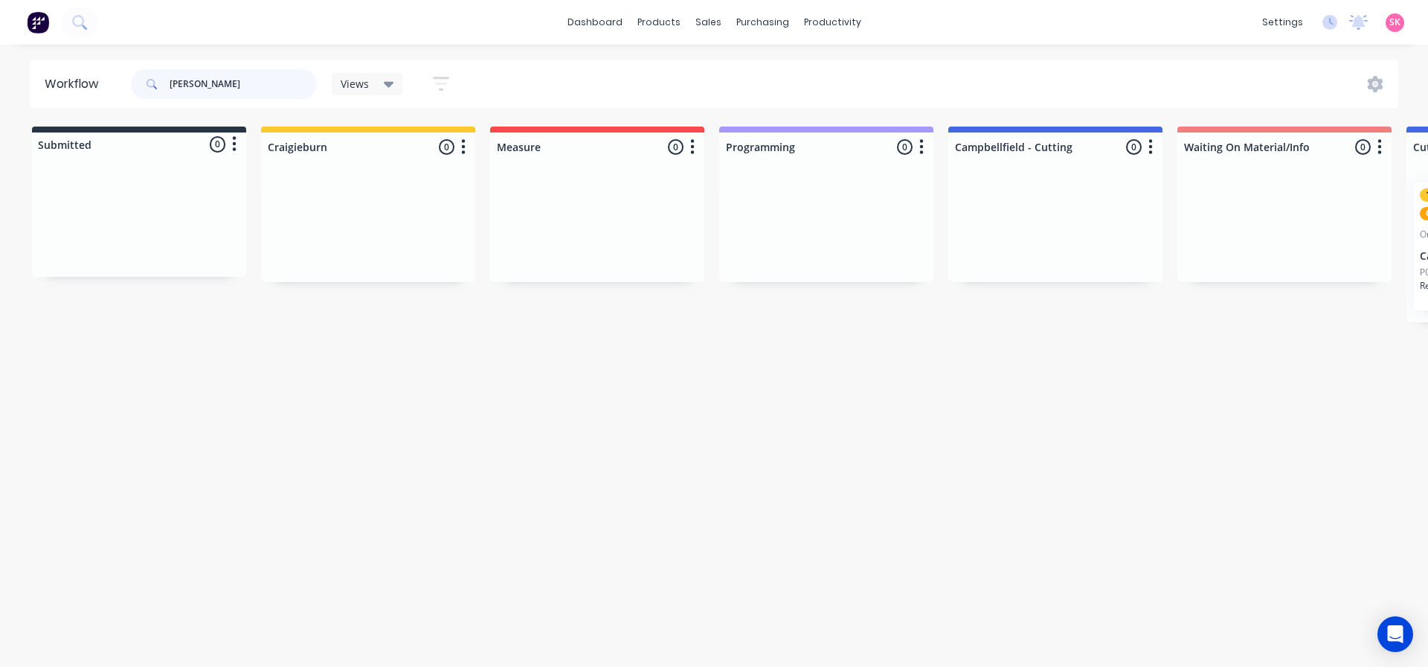
drag, startPoint x: 256, startPoint y: 81, endPoint x: 86, endPoint y: 103, distance: 171.8
click at [86, 103] on header "Workflow [PERSON_NAME] Views Save new view None (Default) edit Value edit Week …" at bounding box center [715, 84] width 1370 height 48
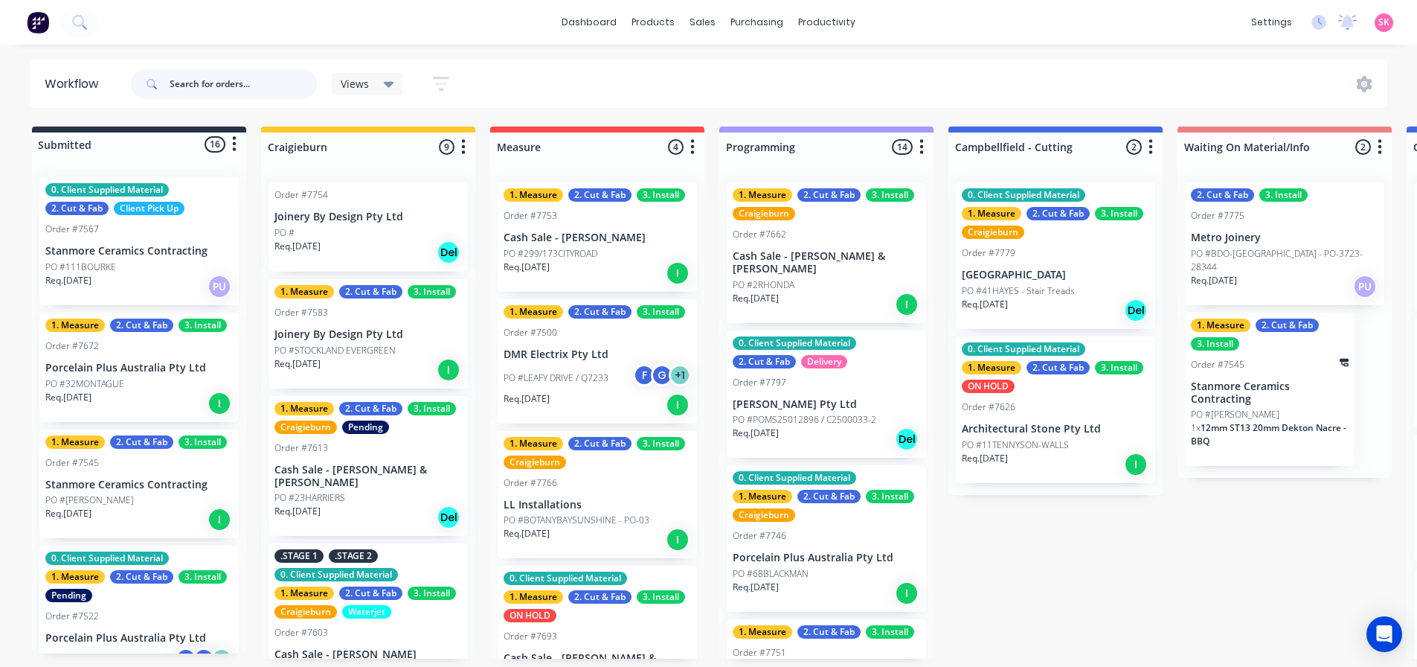
click at [253, 87] on input "text" at bounding box center [243, 84] width 147 height 30
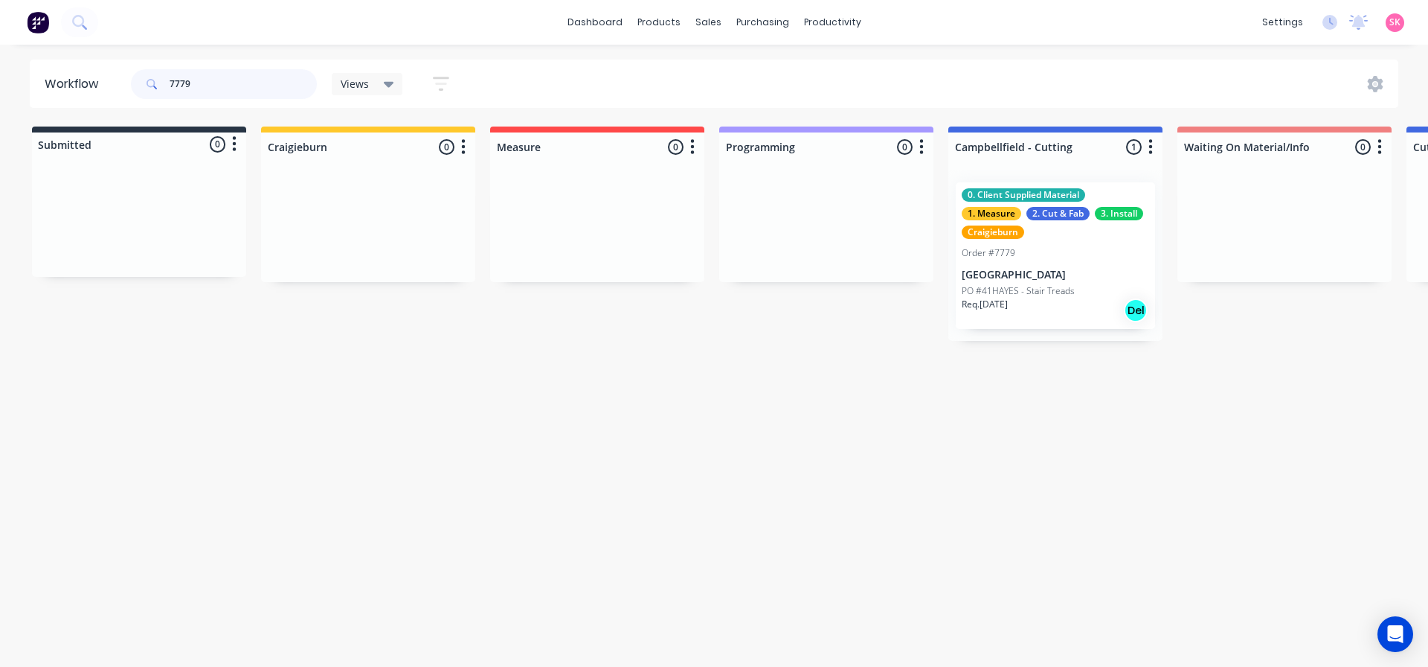
type input "7779"
drag, startPoint x: 254, startPoint y: 86, endPoint x: 123, endPoint y: 84, distance: 130.9
click at [124, 85] on header "Workflow 7779 Views Save new view None (Default) edit Value edit Week 1 - Prior…" at bounding box center [715, 84] width 1370 height 48
